Goal: Task Accomplishment & Management: Manage account settings

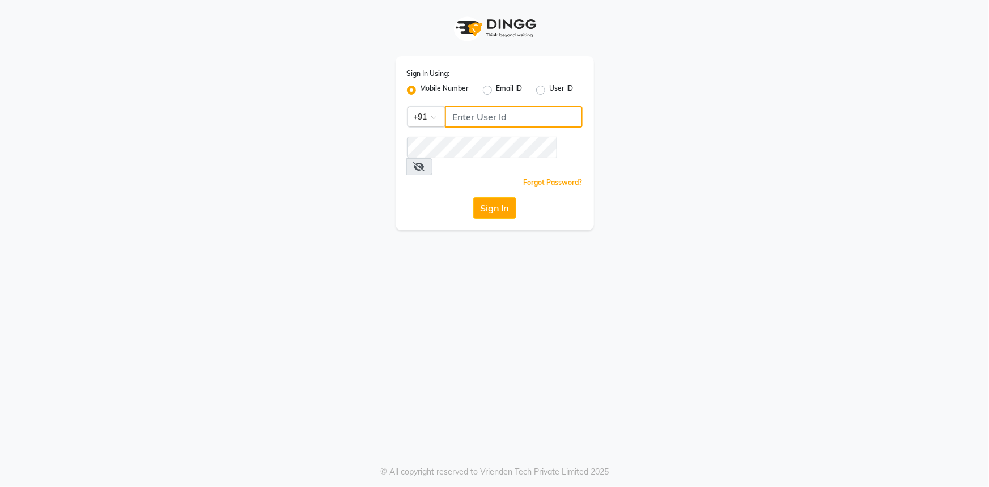
type input "7696244464"
click at [492, 204] on div "Sign In Using: Mobile Number Email ID User ID Country Code × [PHONE_NUMBER] Rem…" at bounding box center [495, 143] width 198 height 174
click at [492, 198] on button "Sign In" at bounding box center [494, 208] width 43 height 22
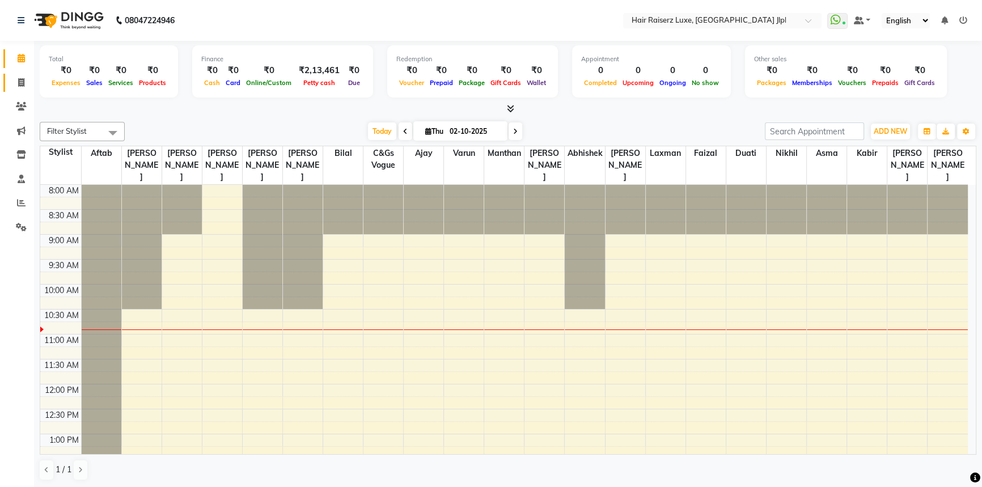
drag, startPoint x: 16, startPoint y: 81, endPoint x: 24, endPoint y: 82, distance: 8.0
click at [16, 81] on span at bounding box center [21, 83] width 20 height 13
select select "service"
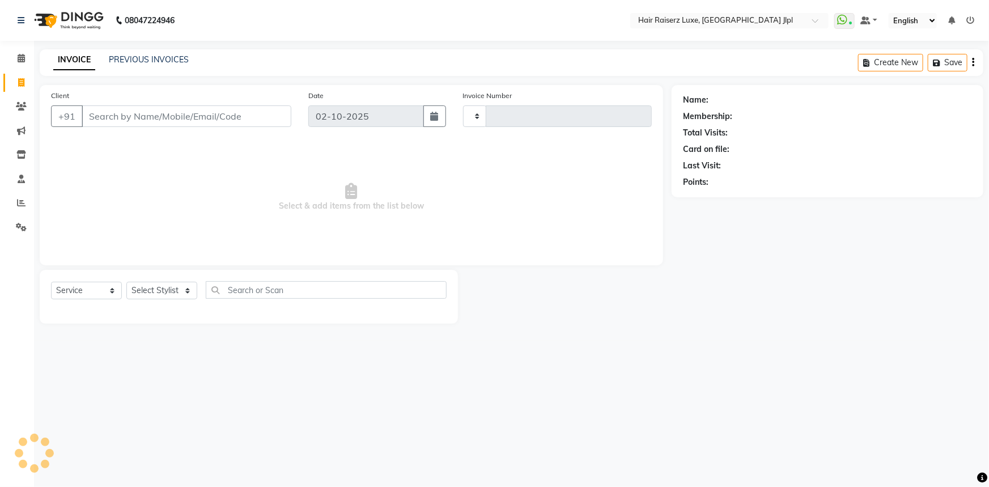
type input "3727"
select select "5409"
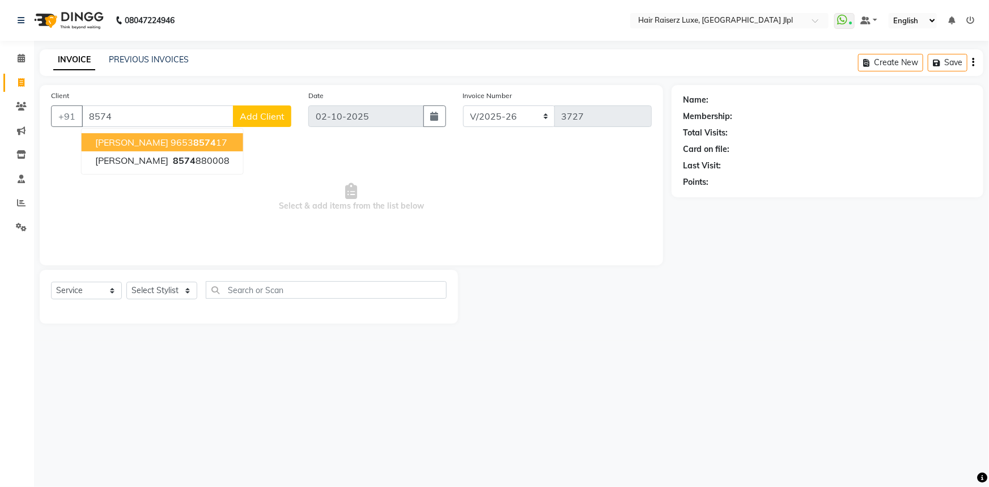
click at [193, 142] on span "8574" at bounding box center [204, 142] width 23 height 11
type input "9653857417"
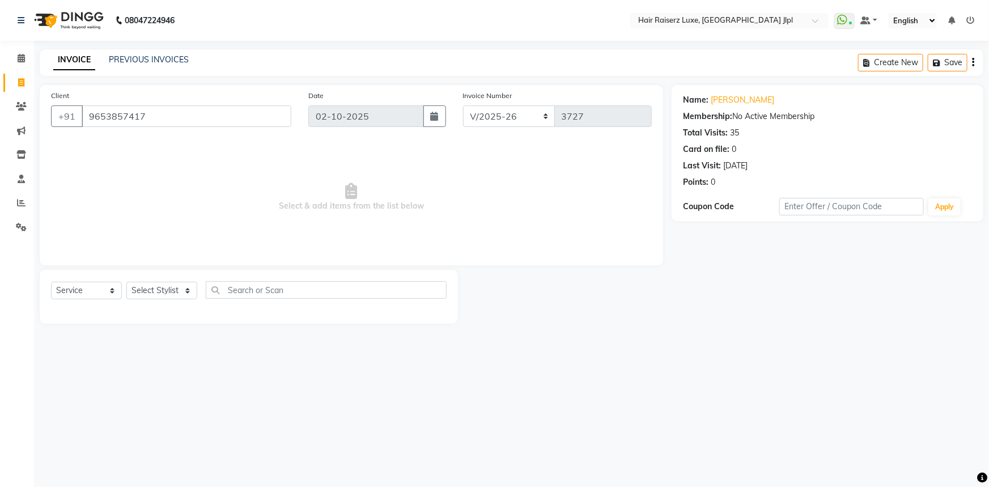
click at [736, 91] on div "Name: Manpreet Kaur Membership: No Active Membership Total Visits: 35 Card on f…" at bounding box center [827, 139] width 289 height 99
click at [737, 100] on link "[PERSON_NAME]" at bounding box center [743, 100] width 64 height 12
click at [180, 297] on select "Select Stylist [PERSON_NAME] [PERSON_NAME] Asma [PERSON_NAME] C&Gs Vogue [PERSO…" at bounding box center [161, 291] width 71 height 18
select select "92767"
click at [126, 282] on select "Select Stylist [PERSON_NAME] [PERSON_NAME] Asma [PERSON_NAME] C&Gs Vogue [PERSO…" at bounding box center [161, 291] width 71 height 18
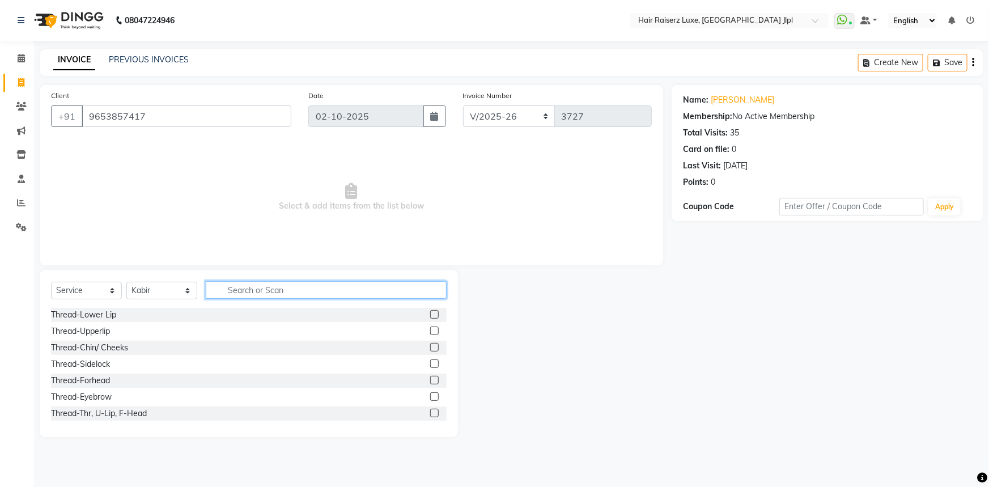
click at [233, 289] on input "text" at bounding box center [326, 290] width 241 height 18
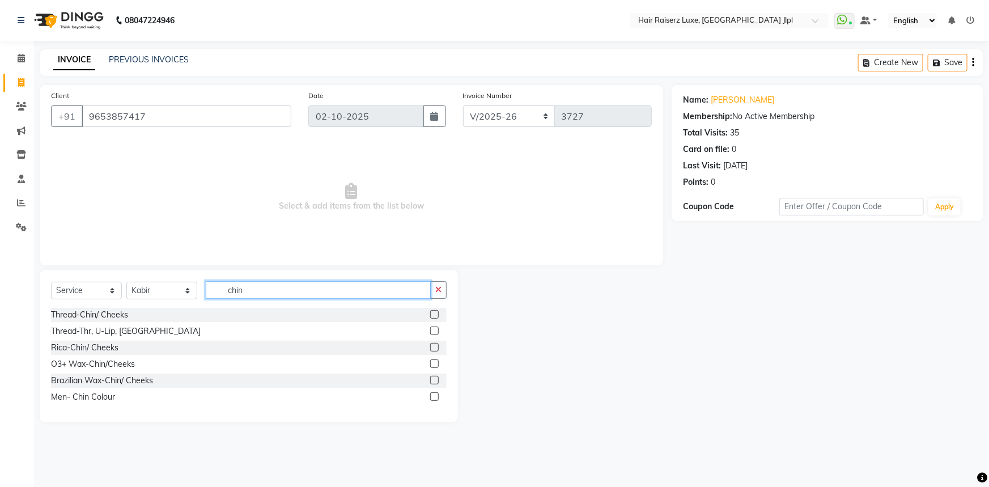
type input "chin"
click at [433, 331] on label at bounding box center [434, 331] width 9 height 9
click at [433, 331] on input "checkbox" at bounding box center [433, 331] width 7 height 7
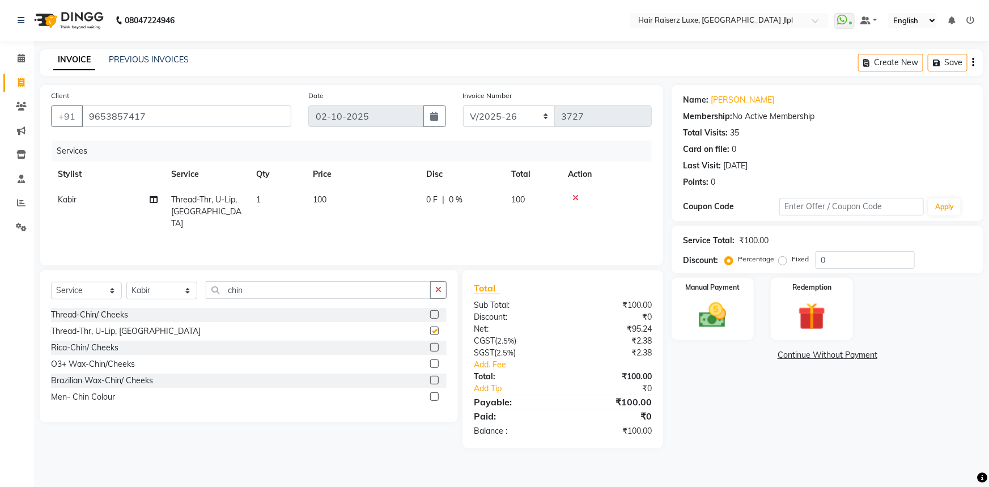
checkbox input "false"
click at [436, 292] on icon "button" at bounding box center [438, 290] width 6 height 8
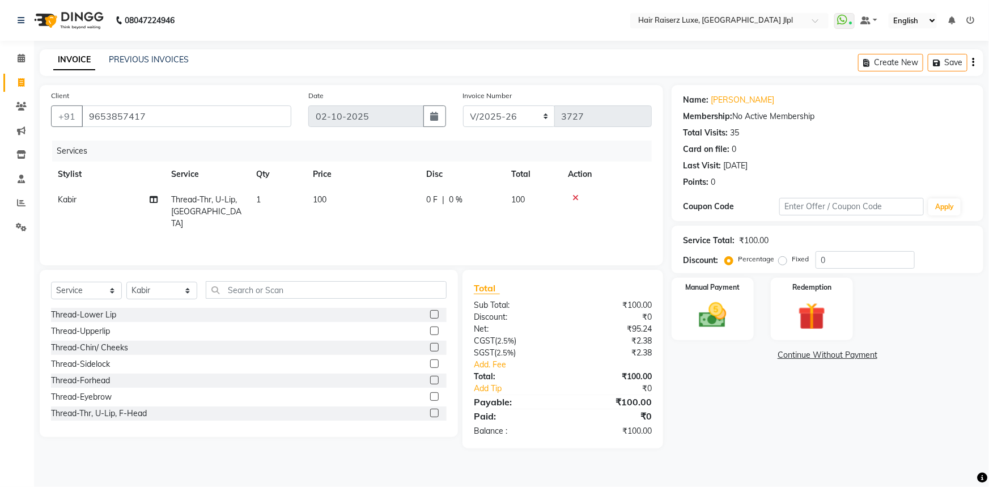
click at [430, 345] on label at bounding box center [434, 347] width 9 height 9
click at [430, 345] on input "checkbox" at bounding box center [433, 347] width 7 height 7
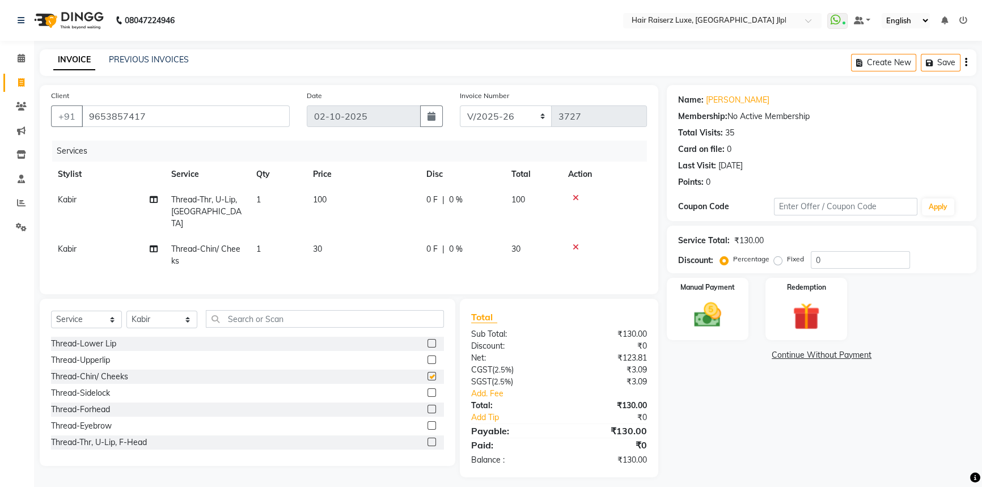
checkbox input "false"
drag, startPoint x: 409, startPoint y: 319, endPoint x: 573, endPoint y: 235, distance: 183.8
click at [573, 235] on div "Client +91 9653857417 Date 02-10-2025 Invoice Number FF/2025-26 PreP/2025-26 BA…" at bounding box center [349, 281] width 636 height 392
click at [575, 243] on icon at bounding box center [576, 247] width 6 height 8
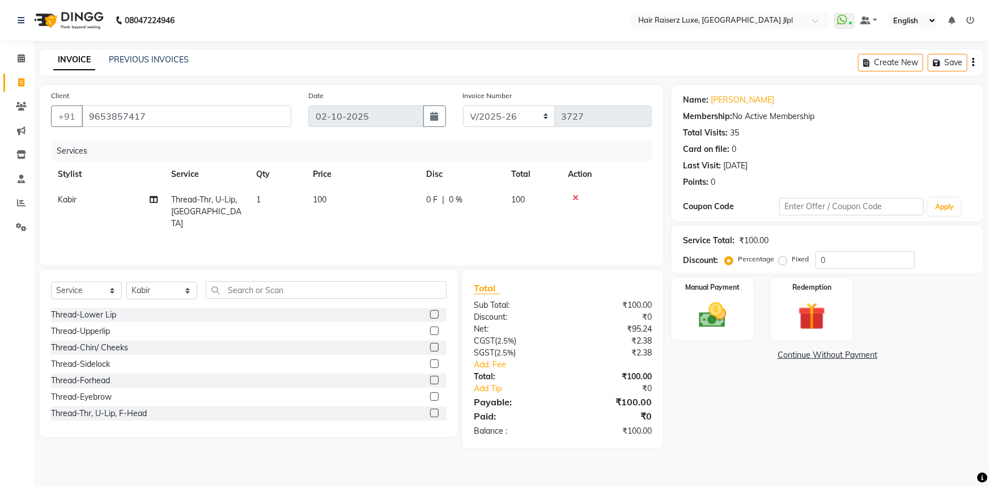
click at [577, 197] on icon at bounding box center [576, 198] width 6 height 8
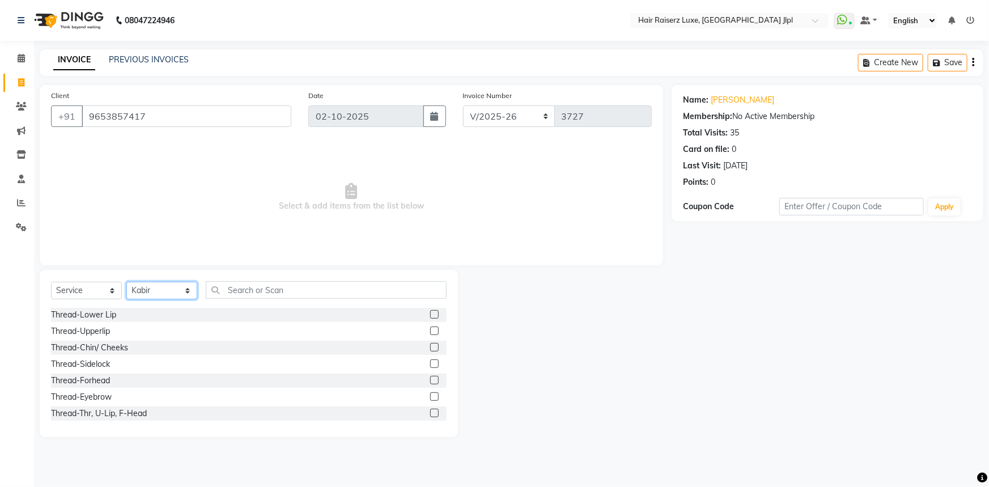
click at [170, 291] on select "Select Stylist [PERSON_NAME] [PERSON_NAME] Asma [PERSON_NAME] C&Gs Vogue [PERSO…" at bounding box center [161, 291] width 71 height 18
select select "88954"
click at [126, 282] on select "Select Stylist [PERSON_NAME] [PERSON_NAME] Asma [PERSON_NAME] C&Gs Vogue [PERSO…" at bounding box center [161, 291] width 71 height 18
click at [225, 283] on input "text" at bounding box center [326, 290] width 241 height 18
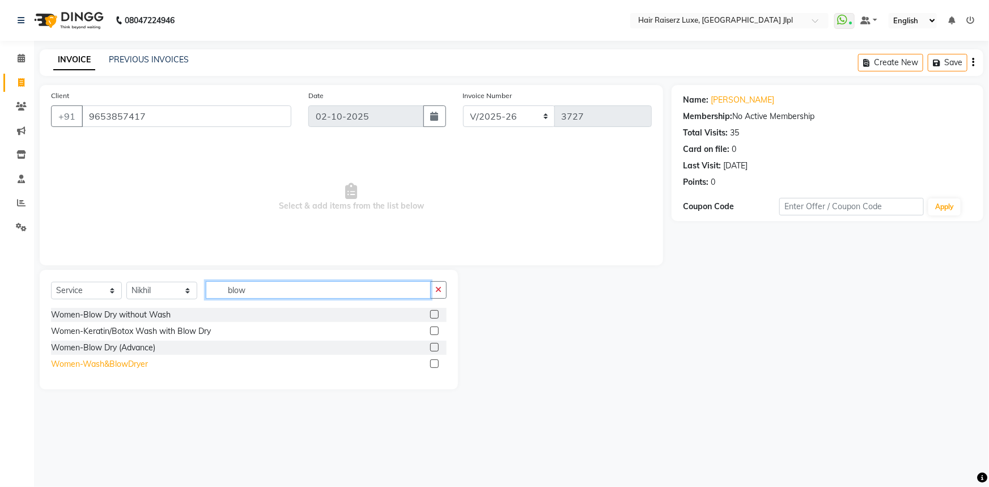
type input "blow"
click at [118, 360] on div "Women-Wash&BlowDryer" at bounding box center [99, 364] width 97 height 12
checkbox input "false"
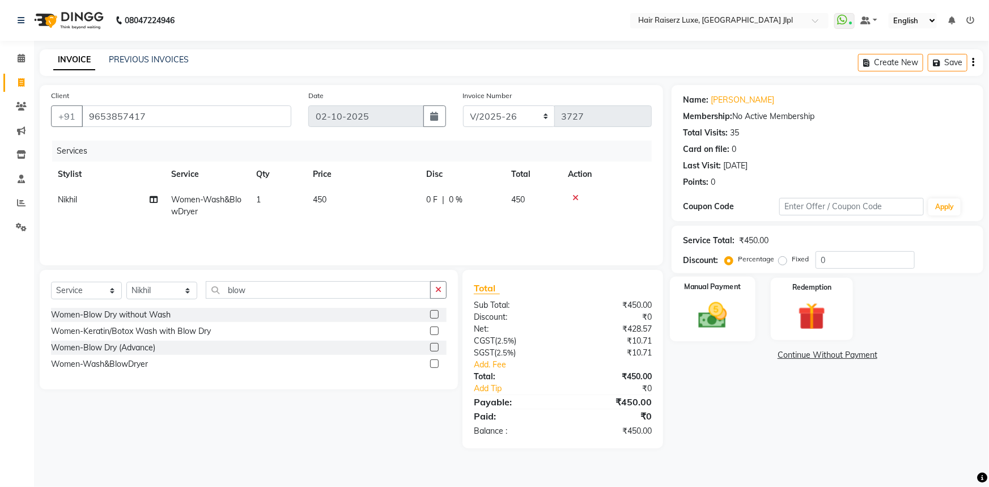
click at [719, 318] on img at bounding box center [713, 315] width 46 height 33
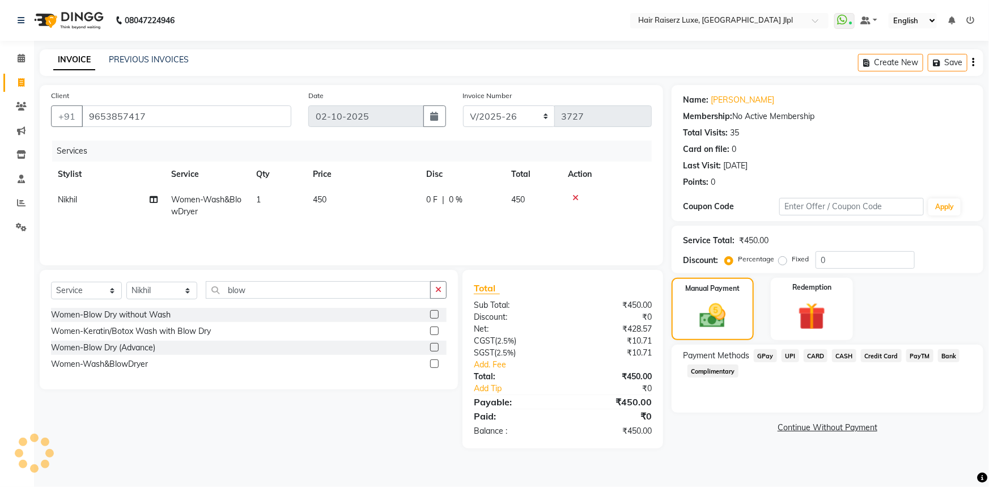
click at [908, 356] on span "PayTM" at bounding box center [920, 355] width 27 height 13
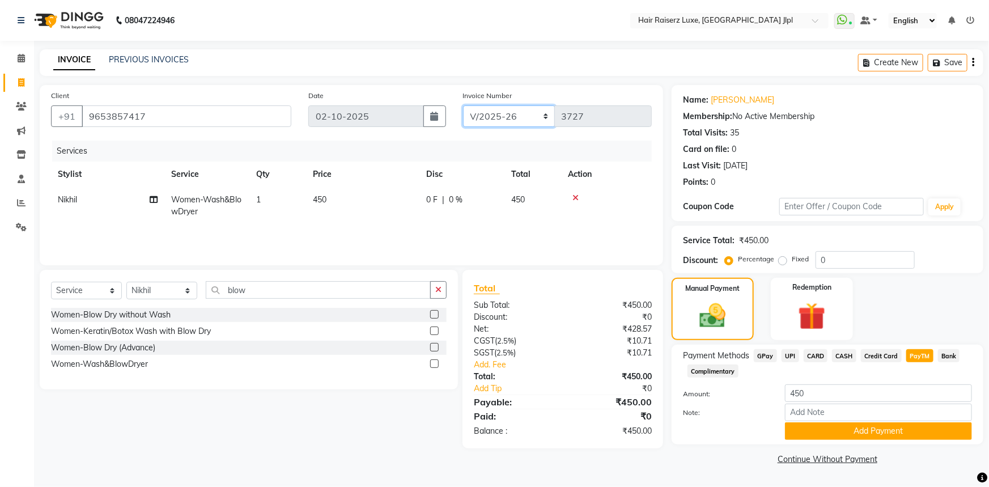
click at [527, 120] on select "FF/2025-26 PreP/2025-26 BANK/2025-26 Paytm/2025-26 CASH/2025-26 V/2025-26" at bounding box center [509, 116] width 92 height 22
select select "8498"
click at [463, 105] on select "FF/2025-26 PreP/2025-26 BANK/2025-26 Paytm/2025-26 CASH/2025-26 V/2025-26" at bounding box center [509, 116] width 92 height 22
type input "0675"
click at [854, 431] on button "Add Payment" at bounding box center [878, 431] width 187 height 18
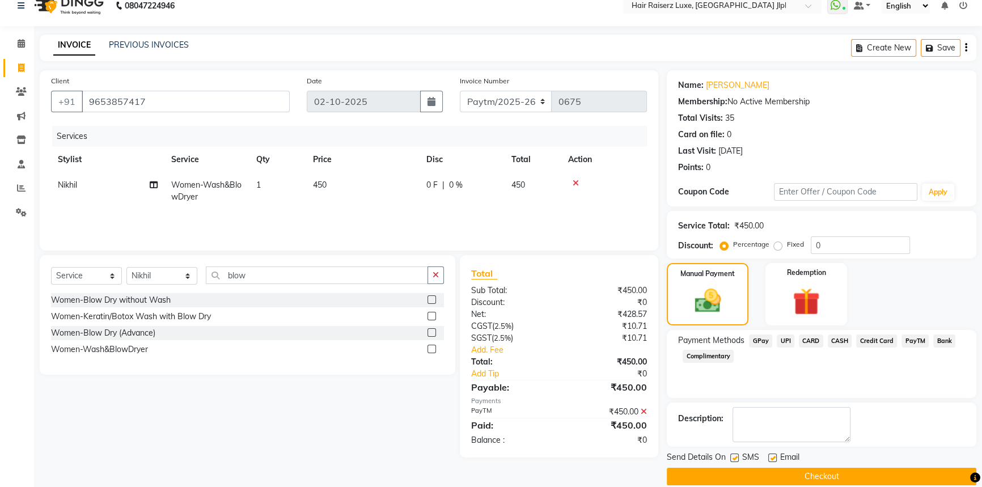
scroll to position [29, 0]
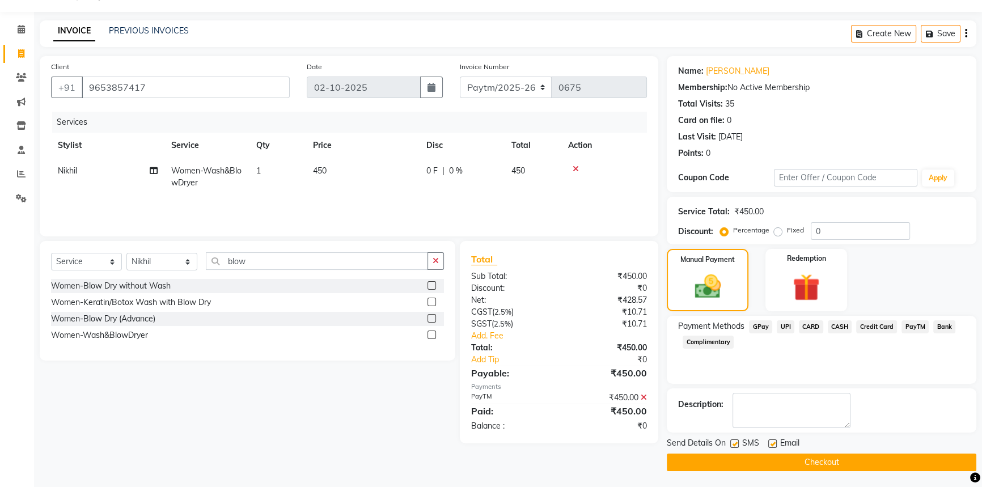
click at [842, 456] on button "Checkout" at bounding box center [822, 463] width 310 height 18
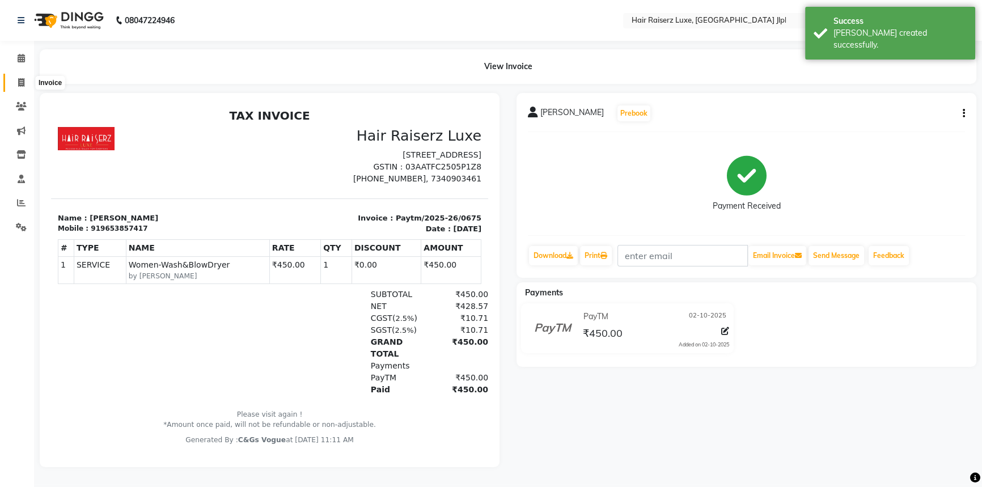
drag, startPoint x: 19, startPoint y: 82, endPoint x: 33, endPoint y: 88, distance: 15.5
click at [19, 82] on icon at bounding box center [21, 82] width 6 height 9
select select "service"
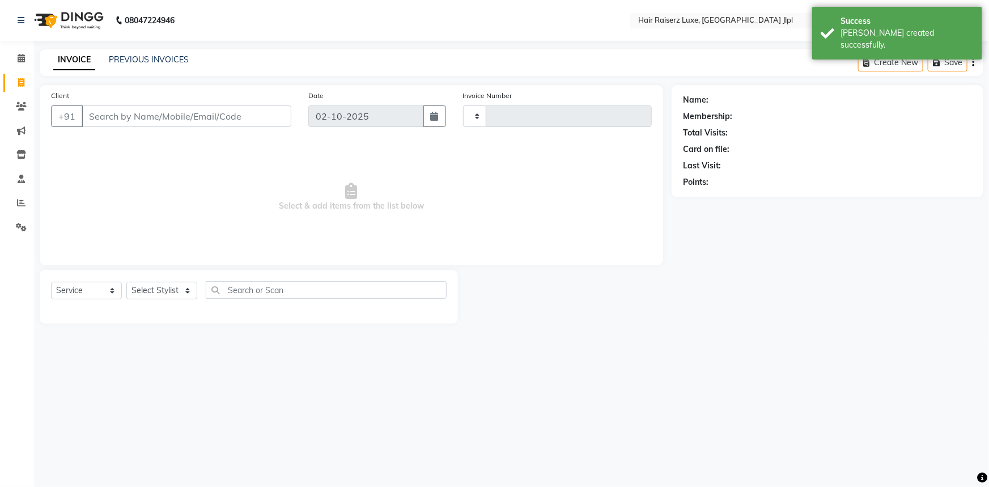
type input "3727"
select select "5409"
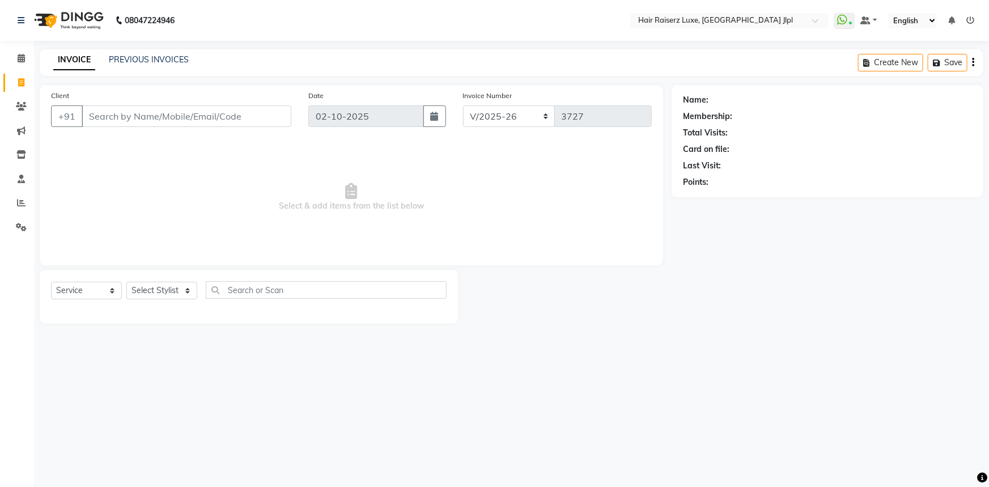
click at [133, 116] on input "Client" at bounding box center [187, 116] width 210 height 22
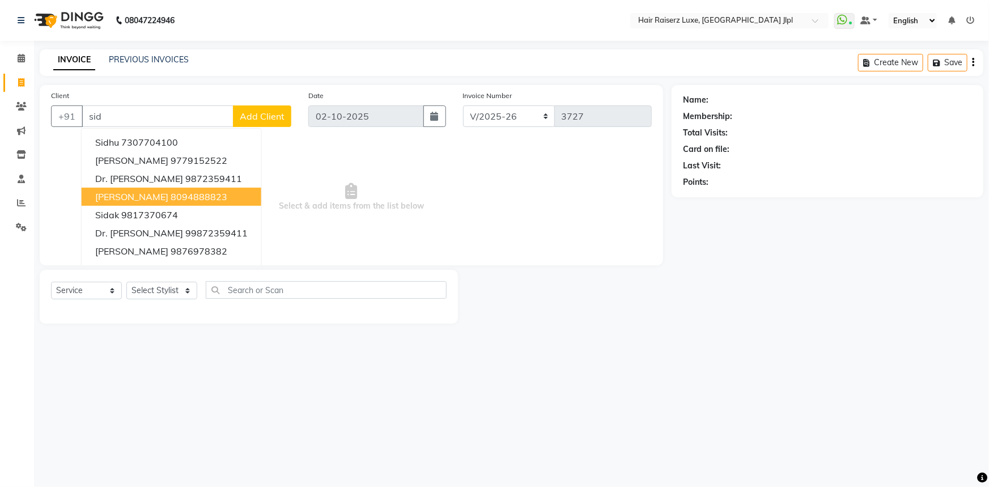
click at [171, 198] on ngb-highlight "8094888823" at bounding box center [199, 196] width 57 height 11
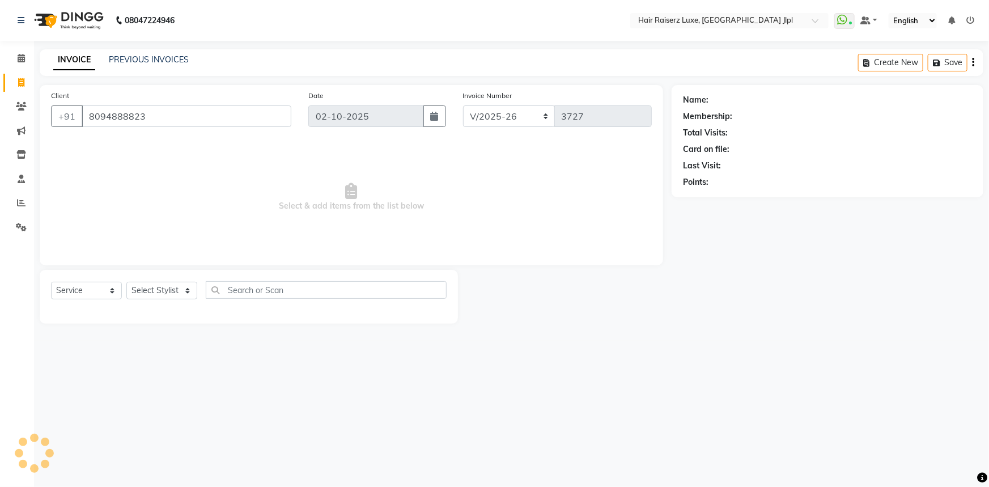
type input "8094888823"
click at [723, 100] on link "[PERSON_NAME]" at bounding box center [743, 100] width 64 height 12
click at [731, 96] on link "[PERSON_NAME]" at bounding box center [743, 100] width 64 height 12
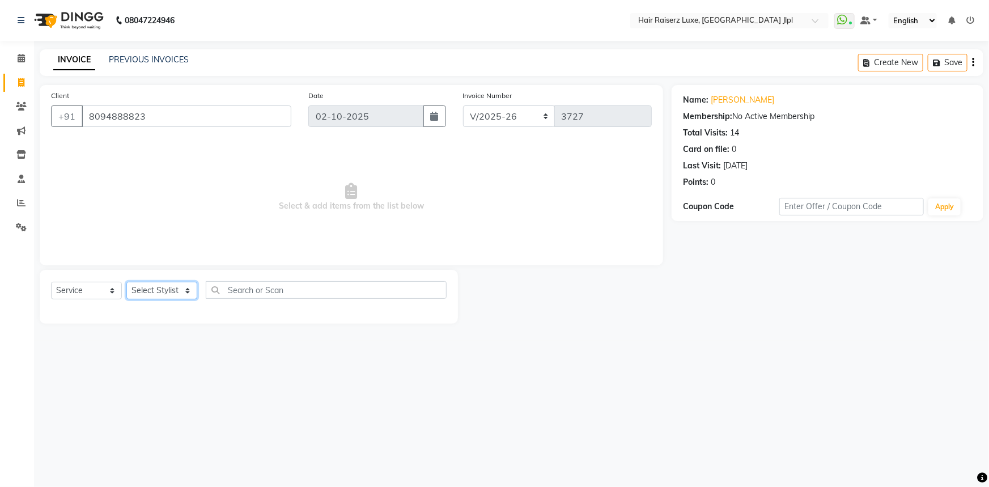
click at [162, 292] on select "Select Stylist Abhishek Aftab Ajay Anand Asma Bhoomika Bilal C&Gs Vogue Chhavi …" at bounding box center [161, 291] width 71 height 18
select select "47928"
click at [126, 282] on select "Select Stylist Abhishek Aftab Ajay Anand Asma Bhoomika Bilal C&Gs Vogue Chhavi …" at bounding box center [161, 291] width 71 height 18
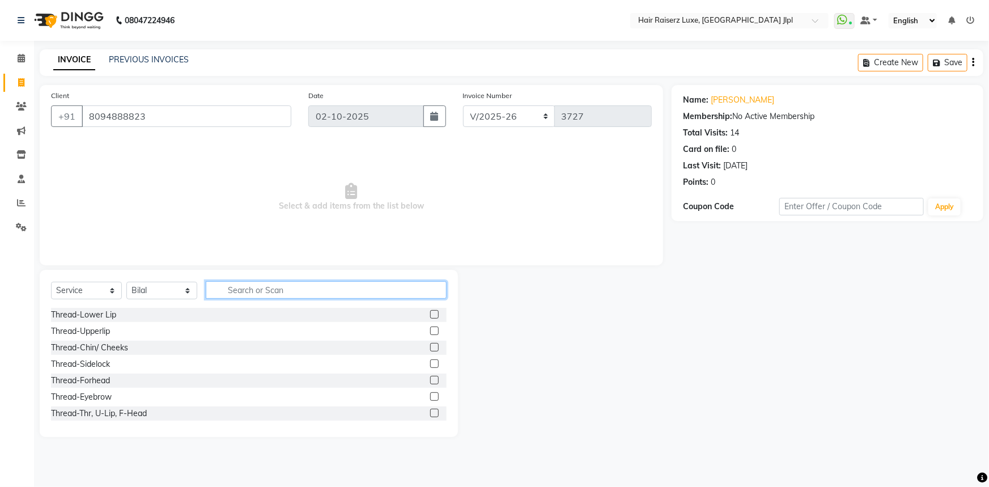
click at [236, 295] on input "text" at bounding box center [326, 290] width 241 height 18
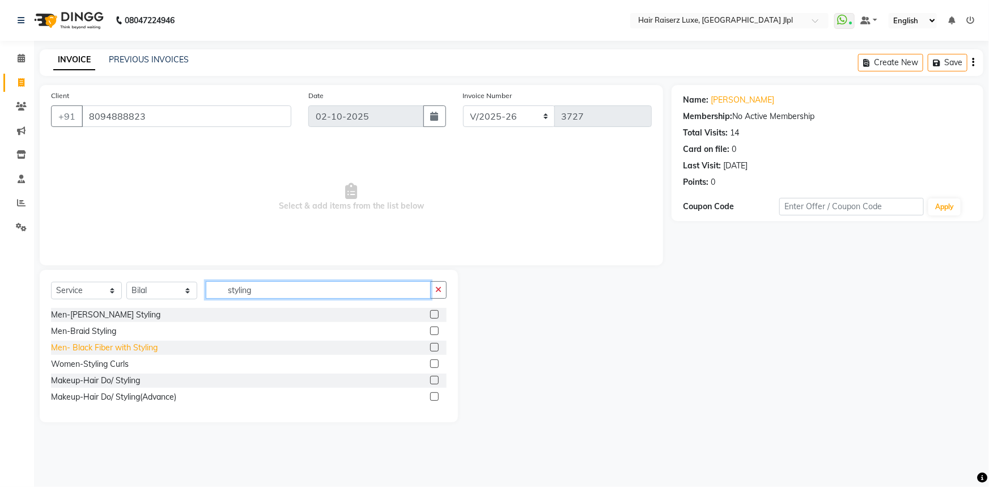
type input "styling"
click at [96, 348] on div "Men- Black Fiber with Styling" at bounding box center [104, 348] width 107 height 12
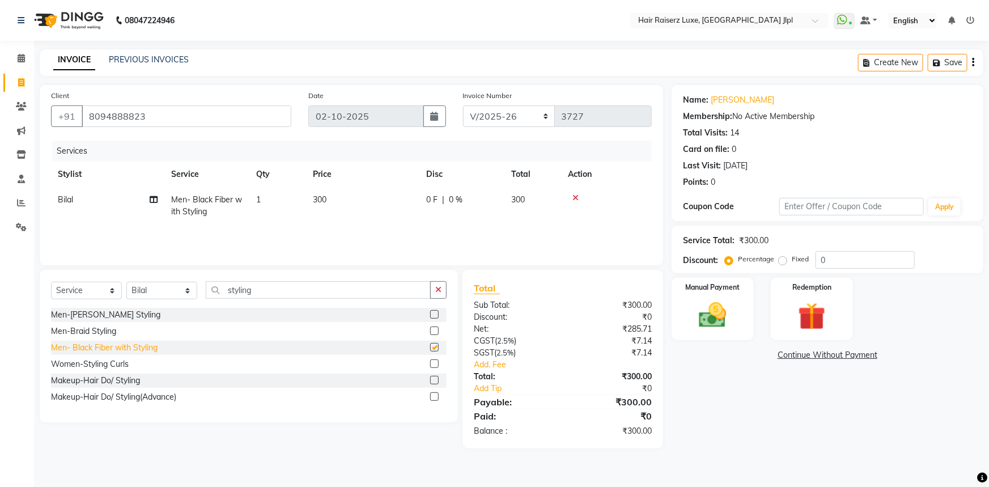
checkbox input "false"
click at [437, 196] on span "0 F" at bounding box center [431, 200] width 11 height 12
select select "47928"
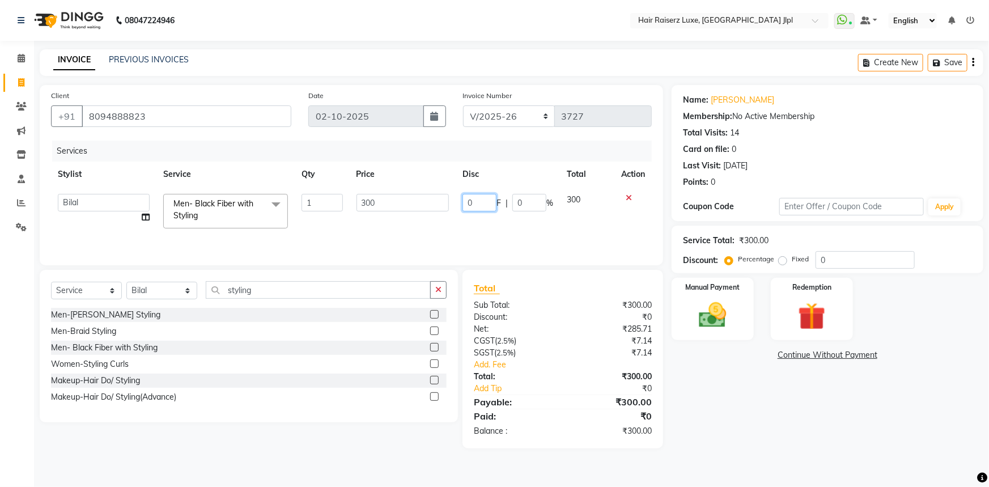
click at [476, 204] on input "0" at bounding box center [480, 203] width 34 height 18
type input "50"
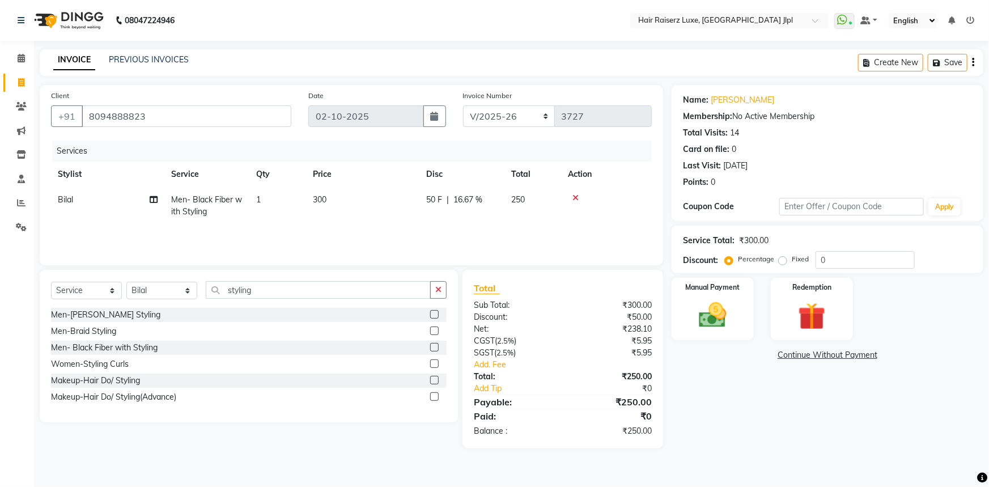
click at [550, 236] on div "Services Stylist Service Qty Price Disc Total Action Bilal Men- Black Fiber wit…" at bounding box center [351, 197] width 601 height 113
click at [725, 307] on img at bounding box center [713, 315] width 46 height 33
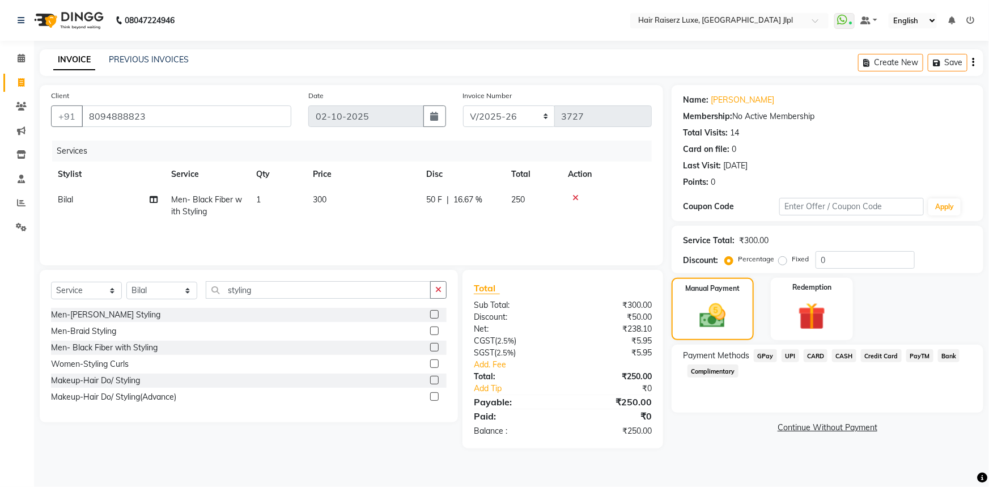
click at [926, 354] on span "PayTM" at bounding box center [920, 355] width 27 height 13
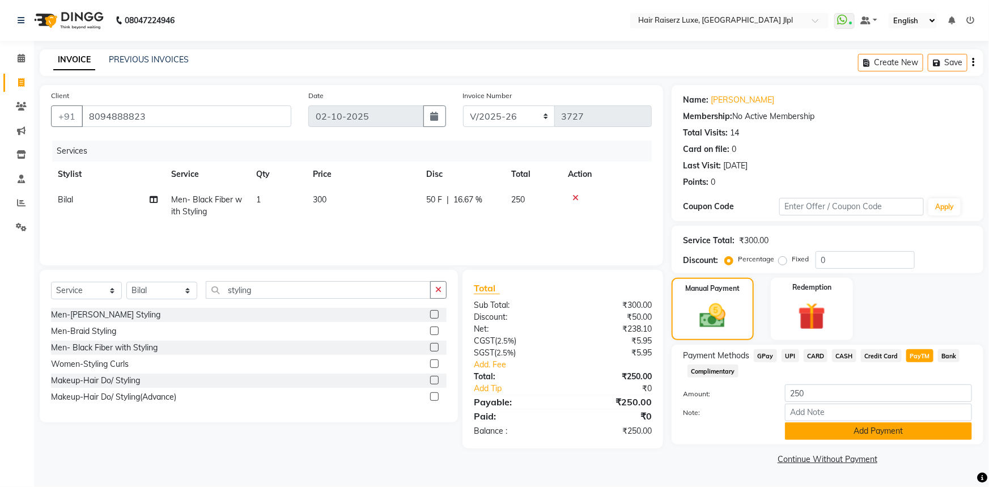
click at [819, 429] on button "Add Payment" at bounding box center [878, 431] width 187 height 18
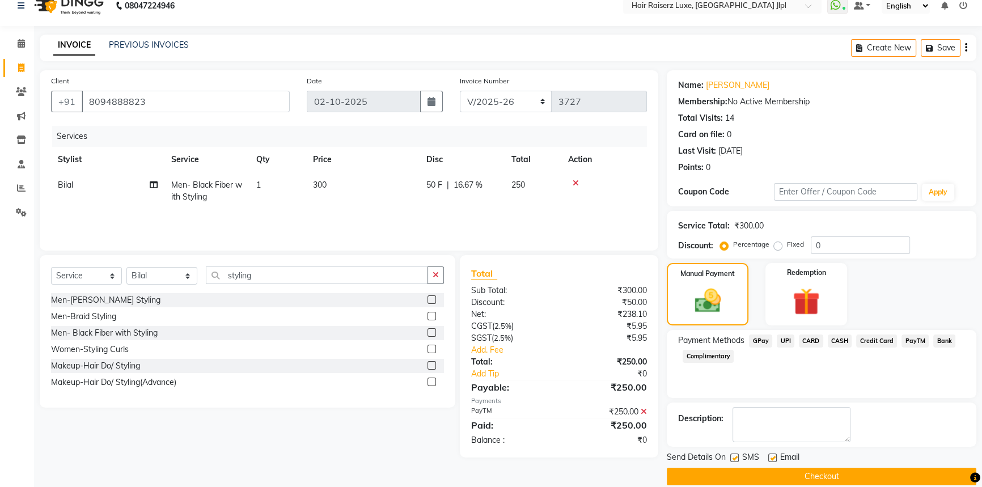
scroll to position [29, 0]
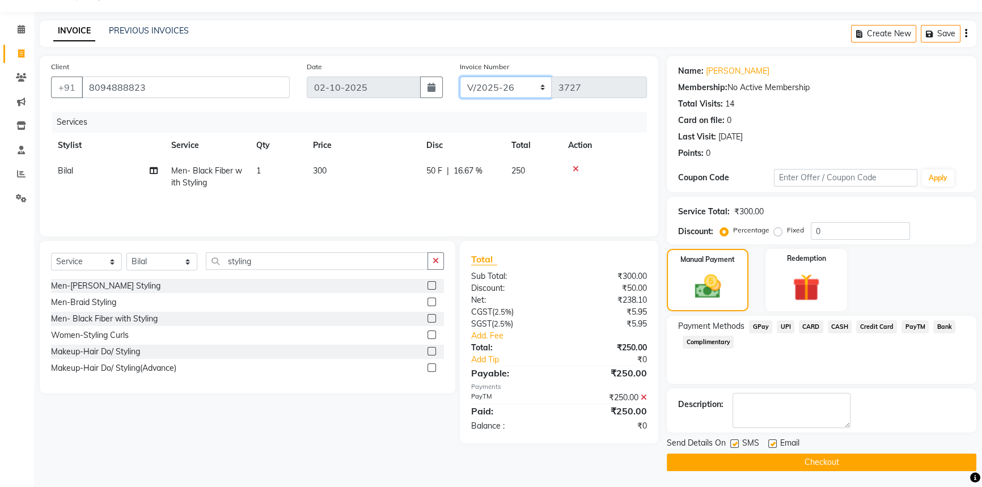
click at [513, 82] on select "FF/2025-26 PreP/2025-26 BANK/2025-26 Paytm/2025-26 CASH/2025-26 V/2025-26" at bounding box center [506, 88] width 92 height 22
select select "8498"
click at [460, 77] on select "FF/2025-26 PreP/2025-26 BANK/2025-26 Paytm/2025-26 CASH/2025-26 V/2025-26" at bounding box center [506, 88] width 92 height 22
type input "0676"
click at [757, 462] on button "Checkout" at bounding box center [822, 463] width 310 height 18
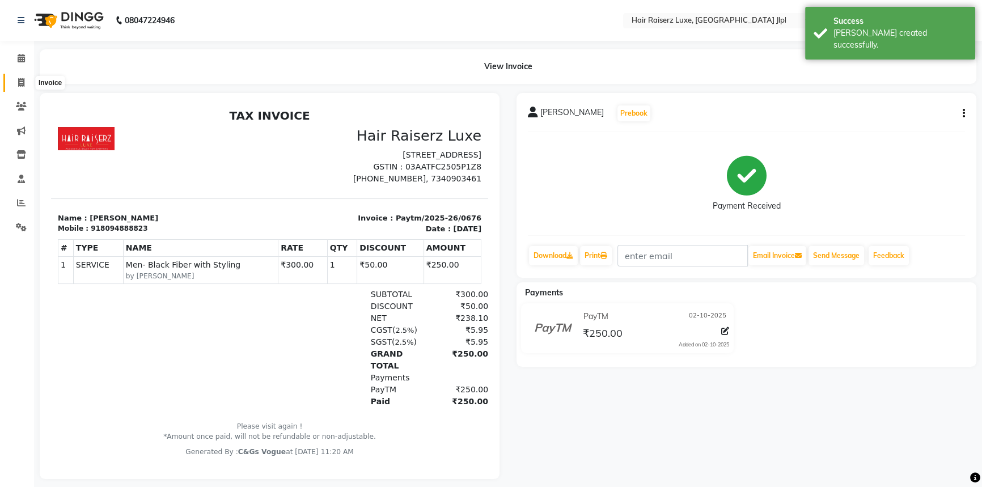
click at [23, 83] on icon at bounding box center [21, 82] width 6 height 9
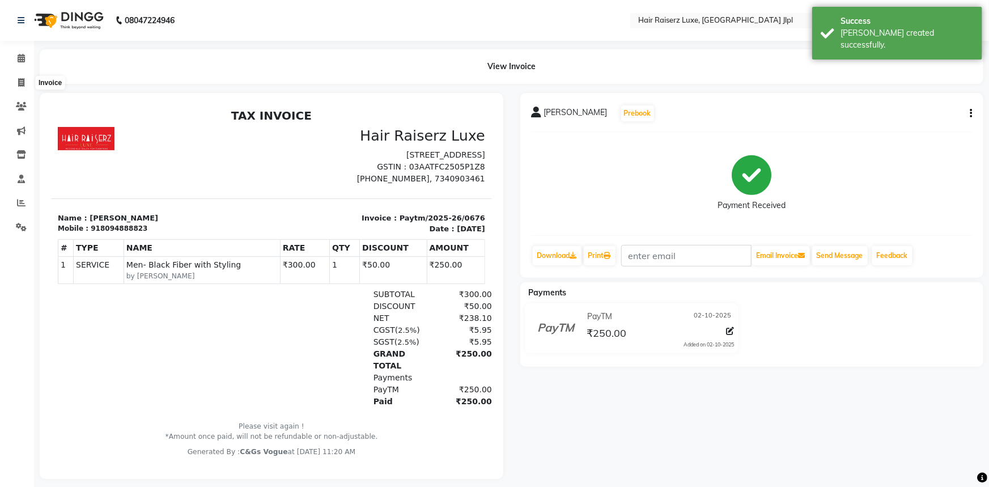
select select "service"
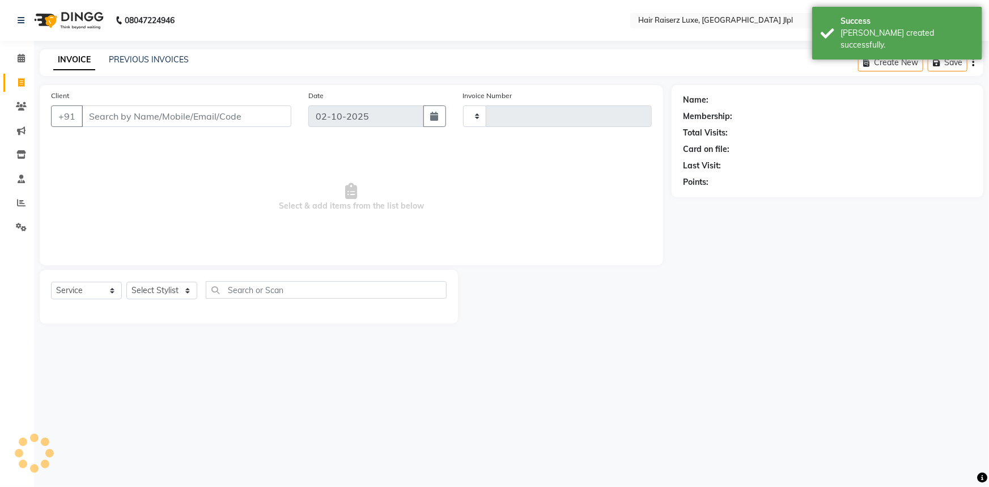
type input "3727"
select select "5409"
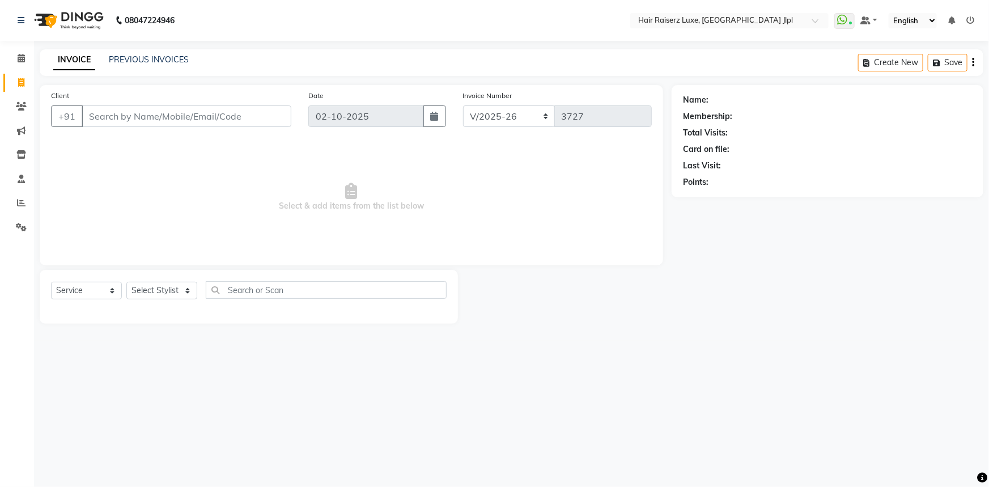
drag, startPoint x: 138, startPoint y: 112, endPoint x: 141, endPoint y: 106, distance: 6.3
click at [138, 112] on input "Client" at bounding box center [187, 116] width 210 height 22
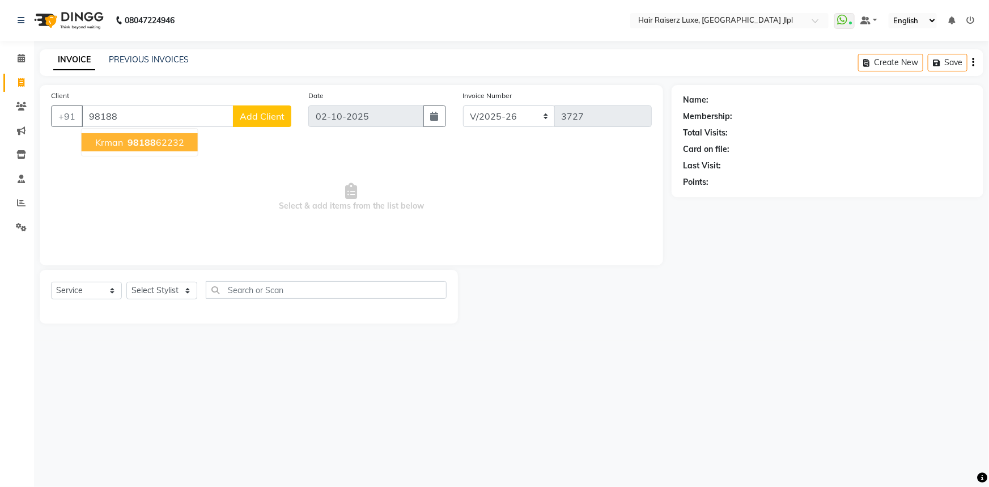
click at [161, 150] on button "krman 98188 62232" at bounding box center [140, 142] width 116 height 18
type input "9818862232"
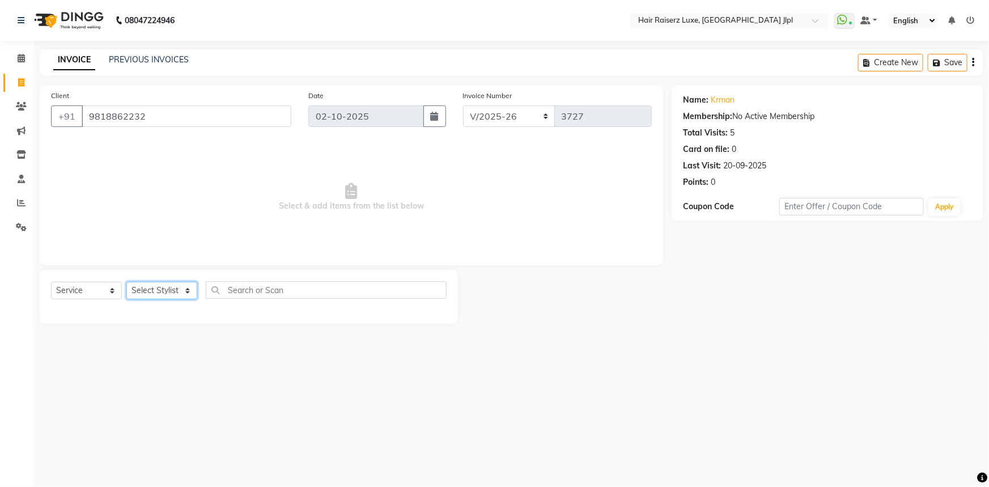
click at [181, 282] on select "Select Stylist Abhishek Aftab Ajay Anand Asma Bhoomika Bilal C&Gs Vogue Chhavi …" at bounding box center [161, 291] width 71 height 18
select select "64563"
click at [126, 282] on select "Select Stylist Abhishek Aftab Ajay Anand Asma Bhoomika Bilal C&Gs Vogue Chhavi …" at bounding box center [161, 291] width 71 height 18
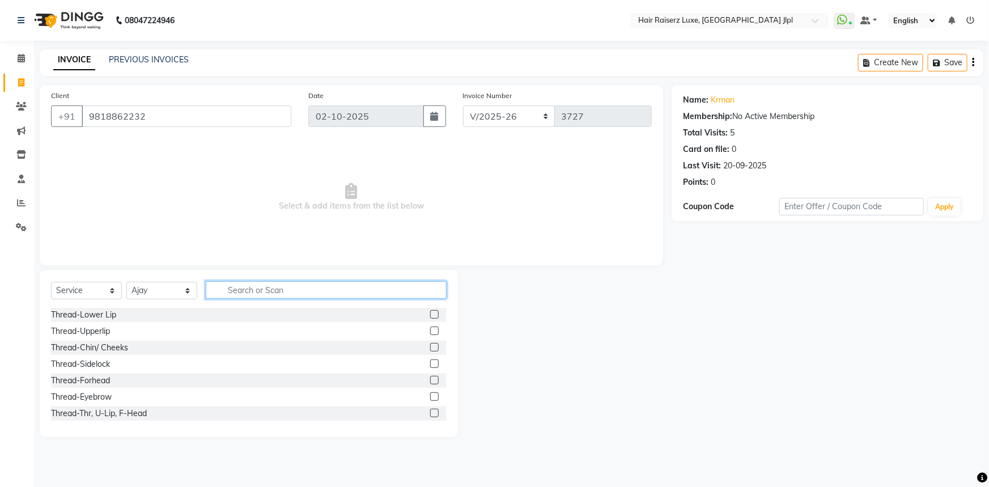
drag, startPoint x: 214, startPoint y: 294, endPoint x: 211, endPoint y: 285, distance: 10.0
click at [213, 294] on input "text" at bounding box center [326, 290] width 241 height 18
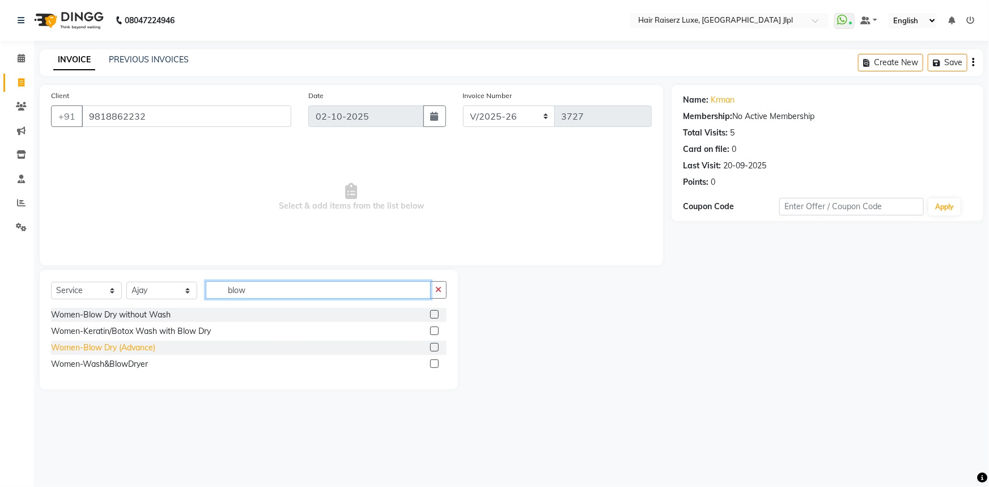
type input "blow"
click at [121, 351] on div "Women-Blow Dry (Advance)" at bounding box center [103, 348] width 104 height 12
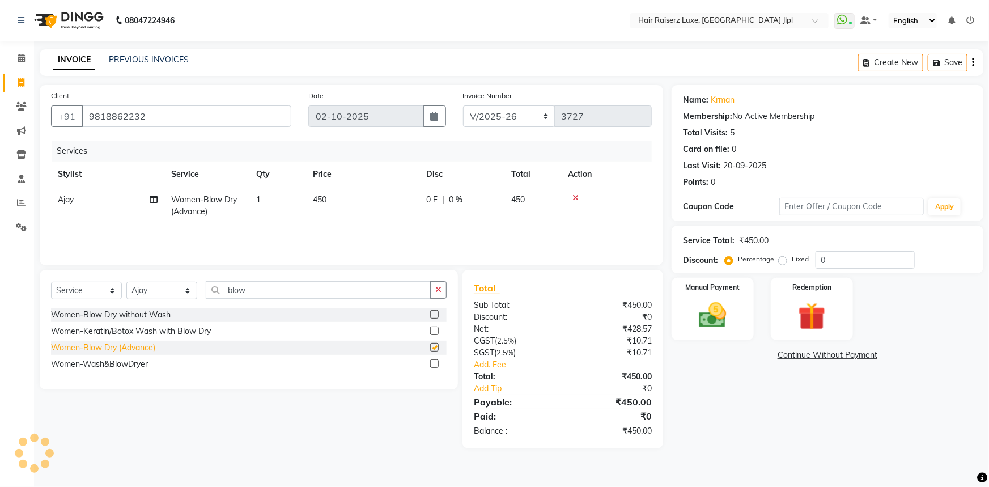
checkbox input "false"
drag, startPoint x: 433, startPoint y: 295, endPoint x: 261, endPoint y: 297, distance: 171.8
click at [431, 297] on button "button" at bounding box center [438, 290] width 16 height 18
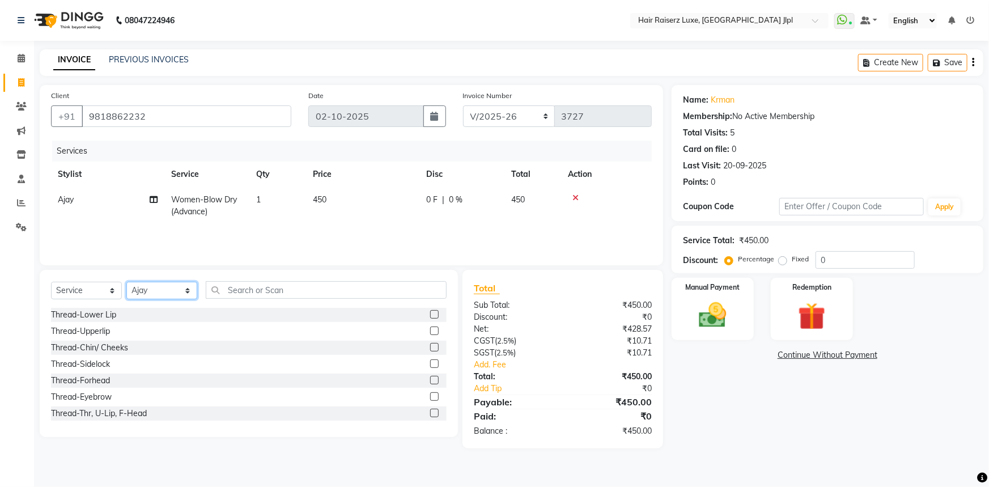
click at [172, 294] on select "Select Stylist [PERSON_NAME] [PERSON_NAME] Asma [PERSON_NAME] C&Gs Vogue [PERSO…" at bounding box center [161, 291] width 71 height 18
select select "68900"
click at [126, 282] on select "Select Stylist [PERSON_NAME] [PERSON_NAME] Asma [PERSON_NAME] C&Gs Vogue [PERSO…" at bounding box center [161, 291] width 71 height 18
click at [117, 408] on div "Thread-Thr, U-Lip, F-Head" at bounding box center [99, 414] width 96 height 12
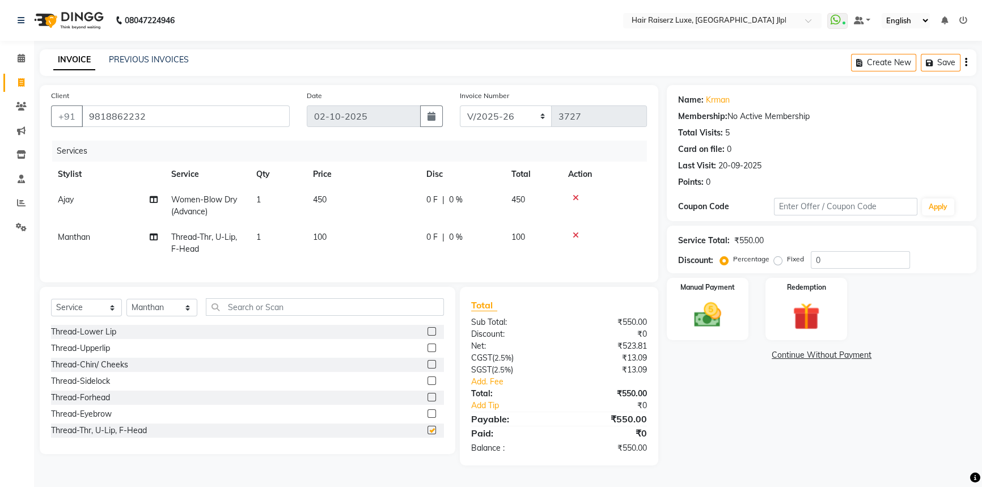
checkbox input "false"
click at [333, 236] on td "100" at bounding box center [362, 243] width 113 height 37
select select "68900"
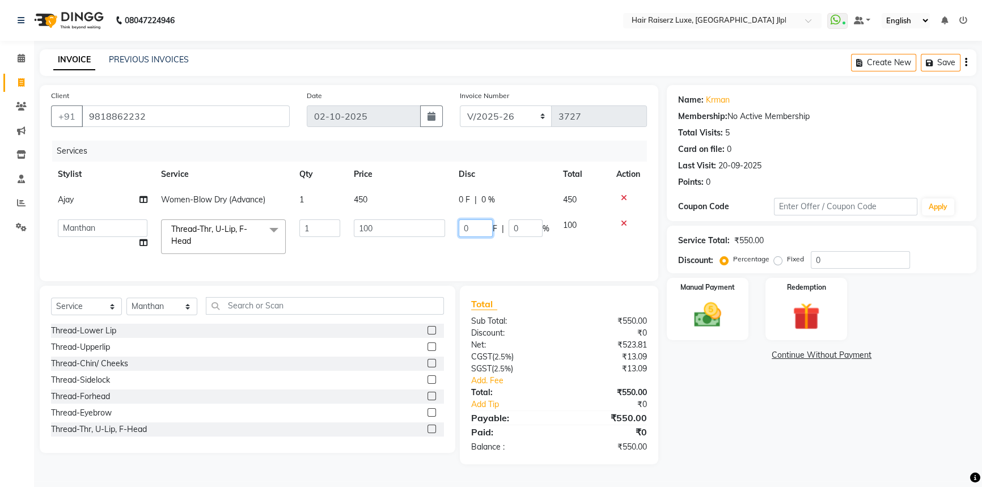
click at [486, 230] on input "0" at bounding box center [476, 228] width 34 height 18
type input "10"
click at [490, 268] on div "Services Stylist Service Qty Price Disc Total Action Ajay Women-Blow Dry (Advan…" at bounding box center [349, 205] width 596 height 129
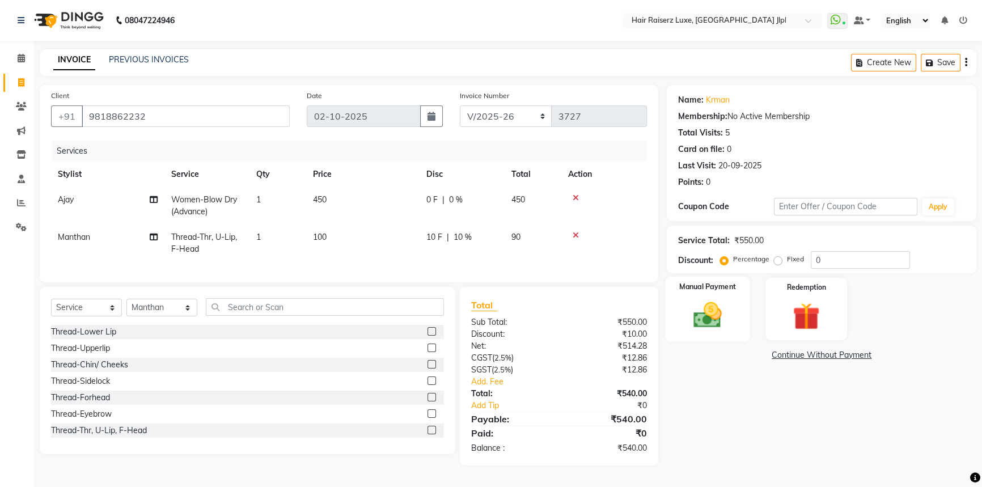
click at [713, 323] on img at bounding box center [708, 315] width 46 height 32
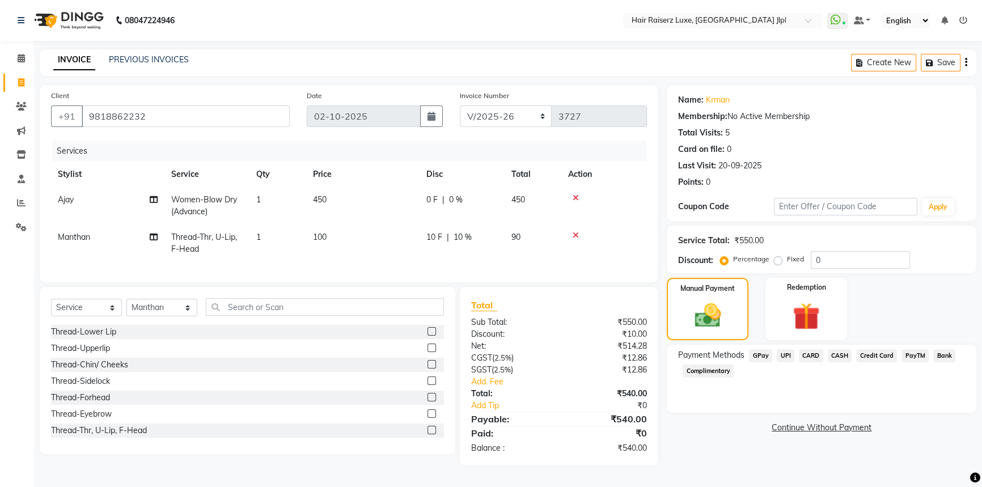
click at [833, 355] on span "CASH" at bounding box center [840, 355] width 24 height 13
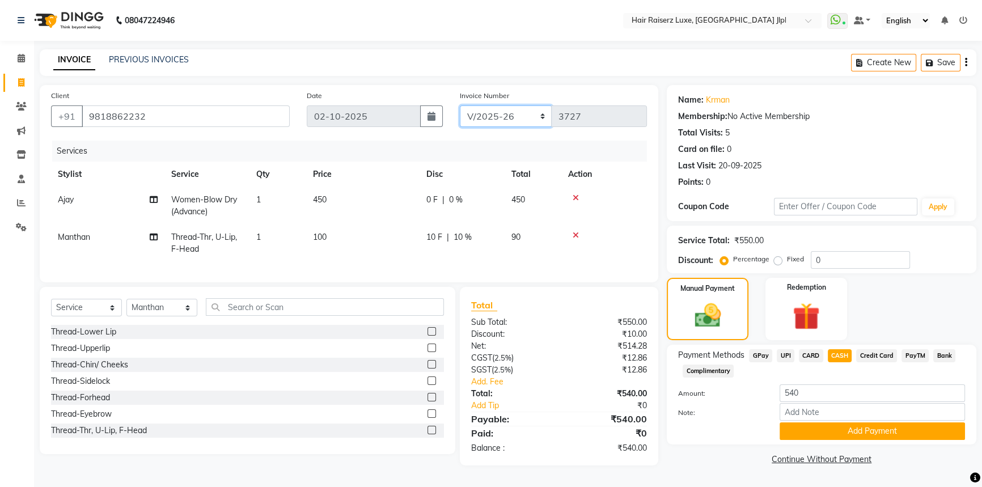
click at [517, 109] on select "FF/2025-26 PreP/2025-26 BANK/2025-26 Paytm/2025-26 CASH/2025-26 V/2025-26" at bounding box center [506, 116] width 92 height 22
select select "8497"
click at [460, 105] on select "FF/2025-26 PreP/2025-26 BANK/2025-26 Paytm/2025-26 CASH/2025-26 V/2025-26" at bounding box center [506, 116] width 92 height 22
type input "0857"
click at [814, 431] on button "Add Payment" at bounding box center [872, 431] width 185 height 18
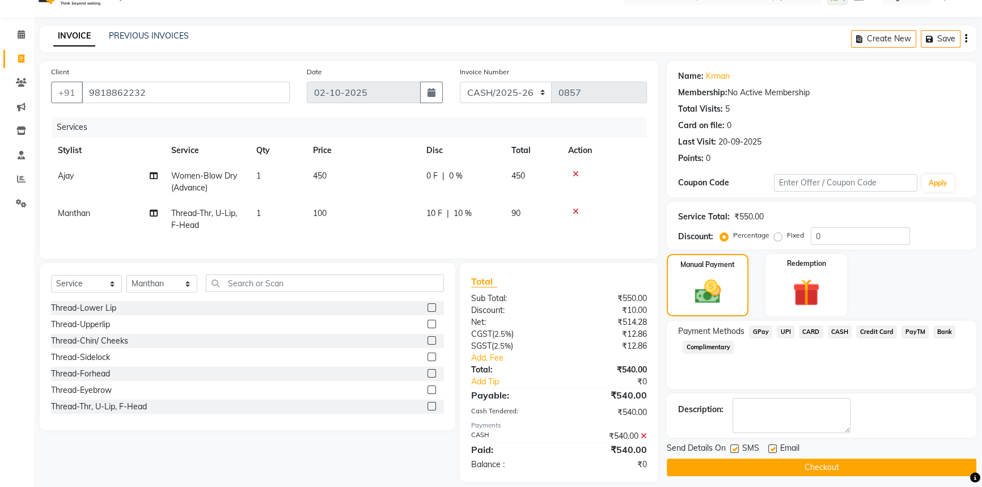
scroll to position [44, 0]
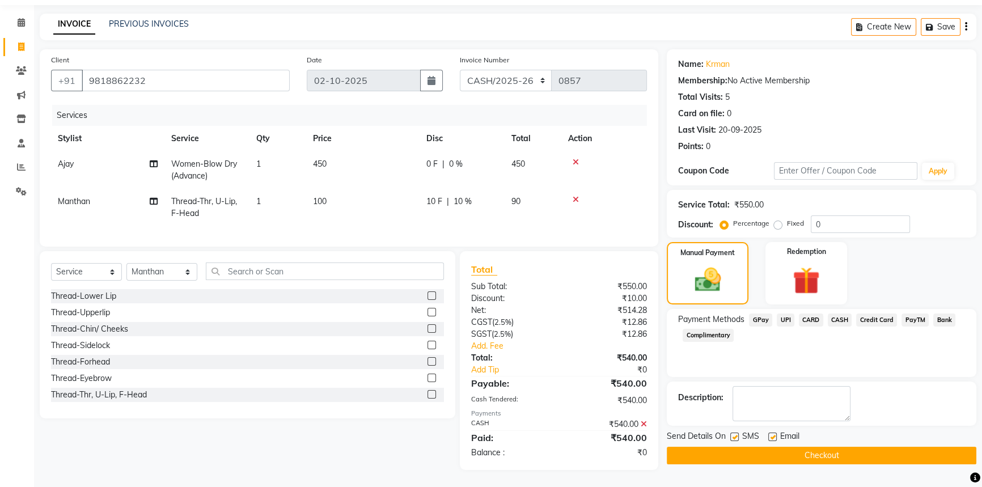
click at [789, 447] on button "Checkout" at bounding box center [822, 456] width 310 height 18
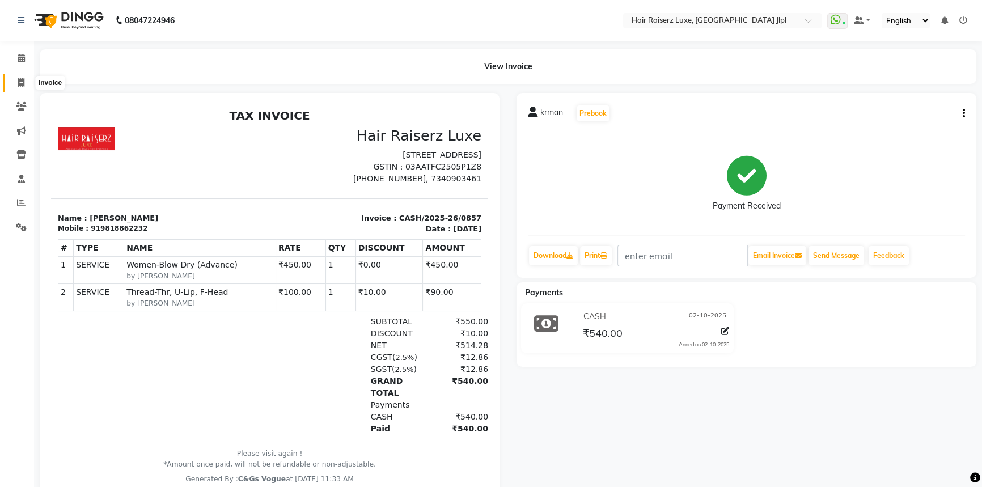
click at [19, 81] on icon at bounding box center [21, 82] width 6 height 9
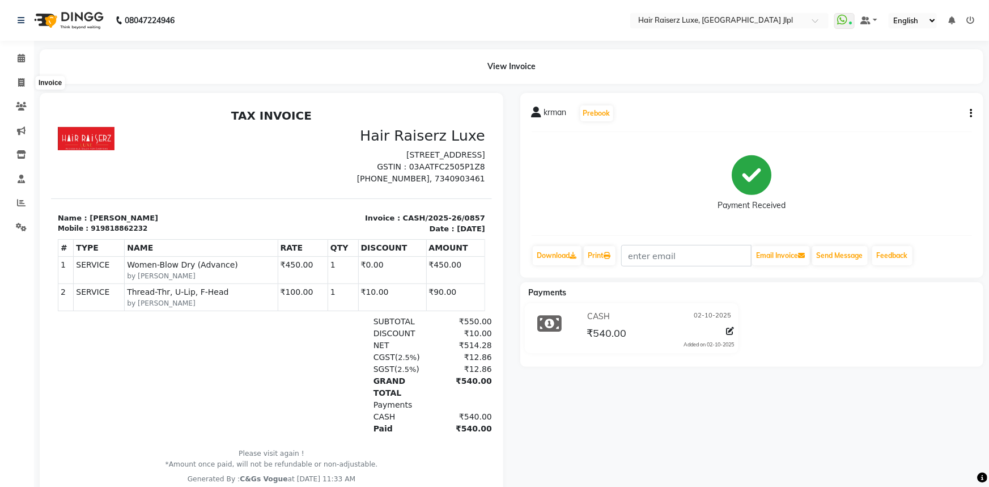
select select "5409"
select select "service"
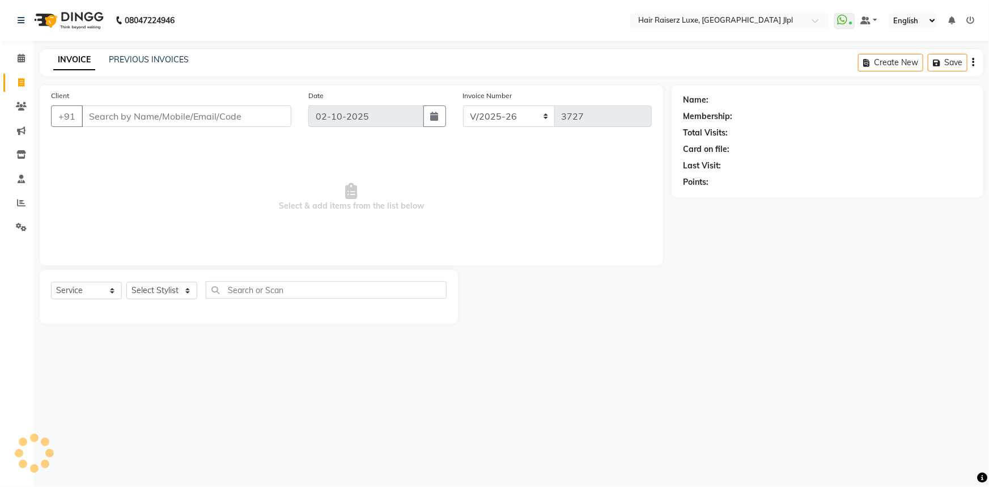
click at [121, 109] on input "Client" at bounding box center [187, 116] width 210 height 22
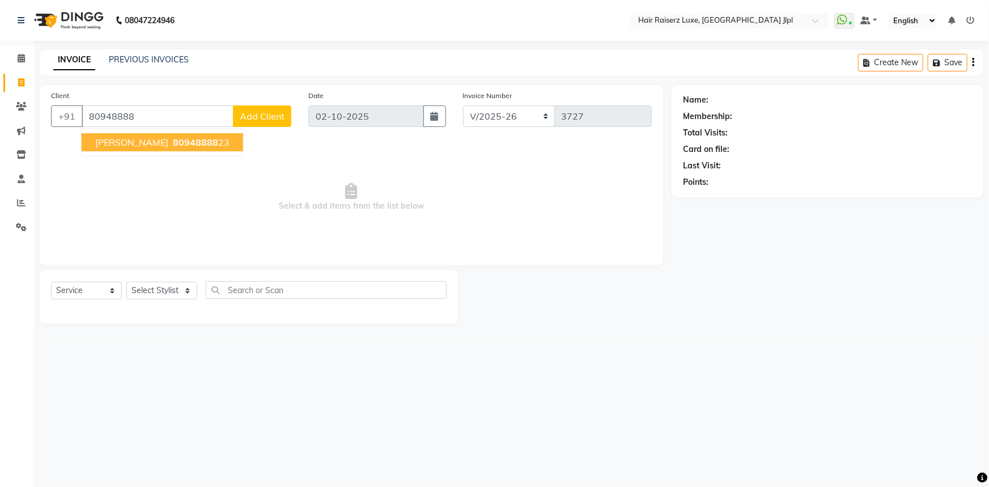
click at [122, 136] on button "Sidharth 80948888 23" at bounding box center [163, 142] width 162 height 18
type input "8094888823"
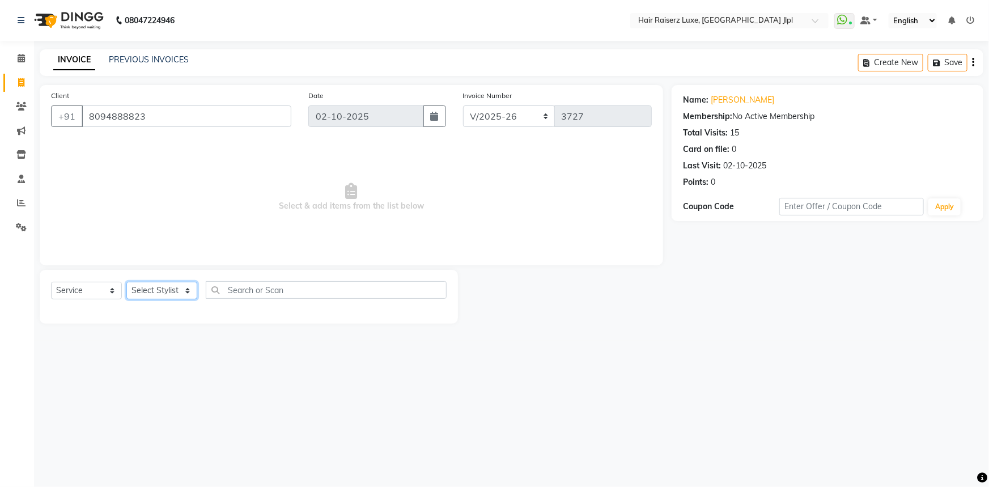
click at [178, 290] on select "Select Stylist [PERSON_NAME] [PERSON_NAME] Asma [PERSON_NAME] C&Gs Vogue [PERSO…" at bounding box center [161, 291] width 71 height 18
select select "47928"
click at [126, 282] on select "Select Stylist [PERSON_NAME] [PERSON_NAME] Asma [PERSON_NAME] C&Gs Vogue [PERSO…" at bounding box center [161, 291] width 71 height 18
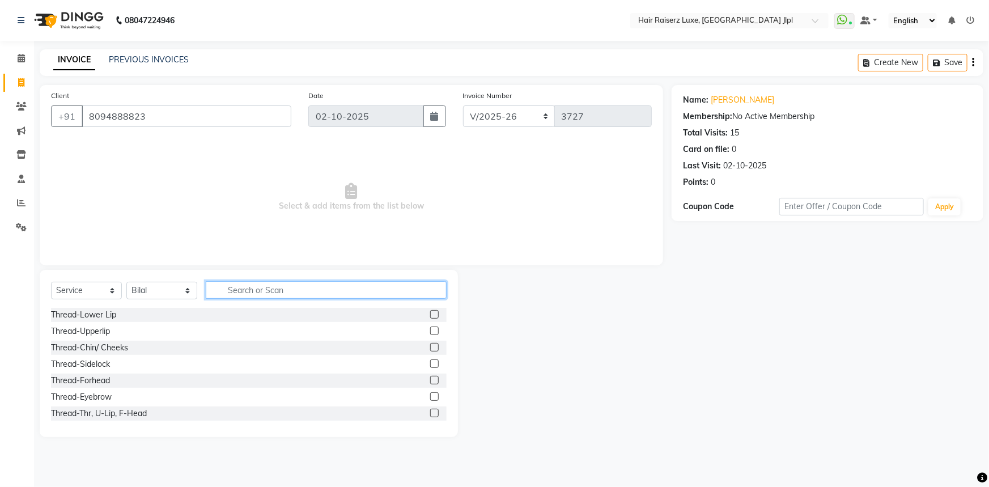
click at [244, 293] on input "text" at bounding box center [326, 290] width 241 height 18
type input "cut"
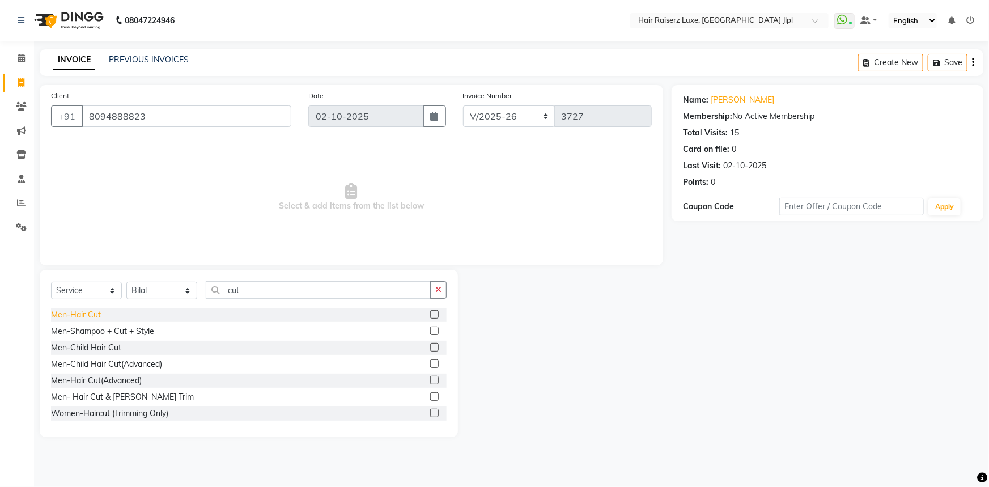
click at [88, 315] on div "Men-Hair Cut" at bounding box center [76, 315] width 50 height 12
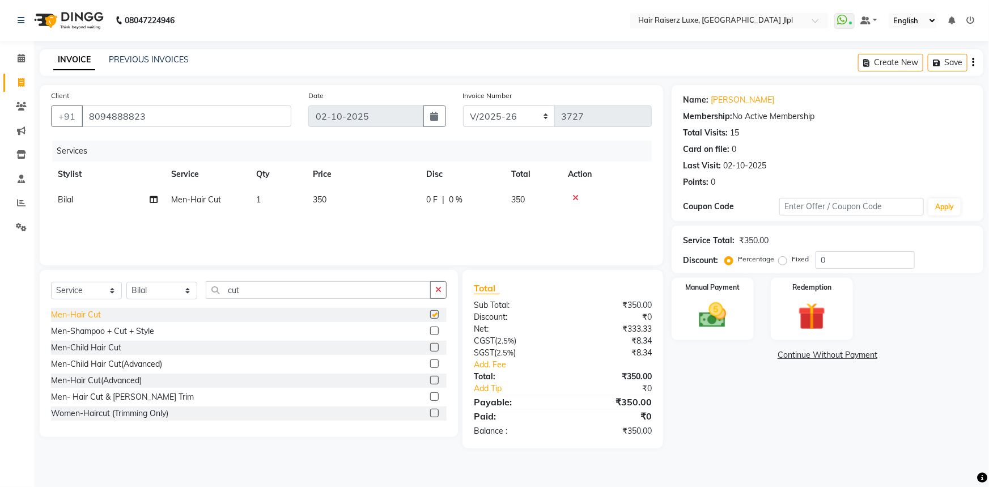
checkbox input "false"
drag, startPoint x: 435, startPoint y: 294, endPoint x: 355, endPoint y: 279, distance: 81.3
click at [433, 294] on button "button" at bounding box center [438, 290] width 16 height 18
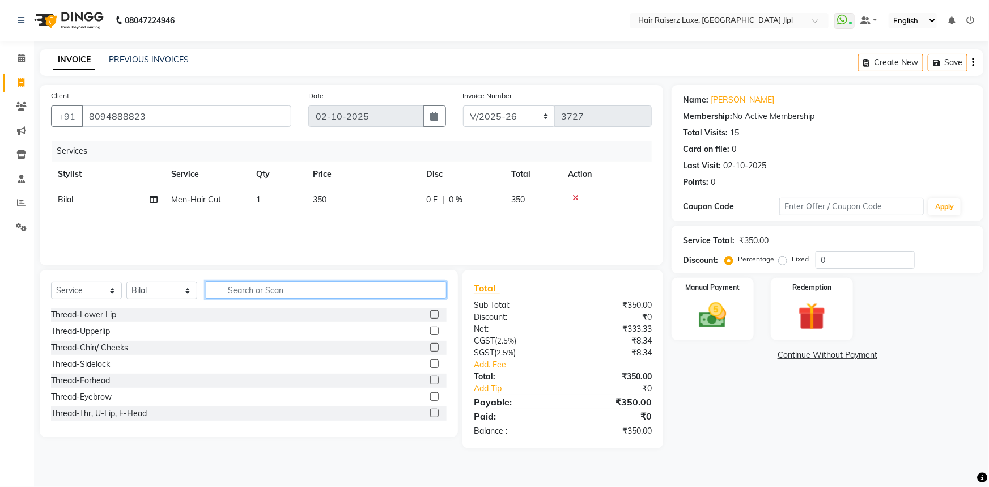
click at [301, 284] on input "text" at bounding box center [326, 290] width 241 height 18
type input "sha"
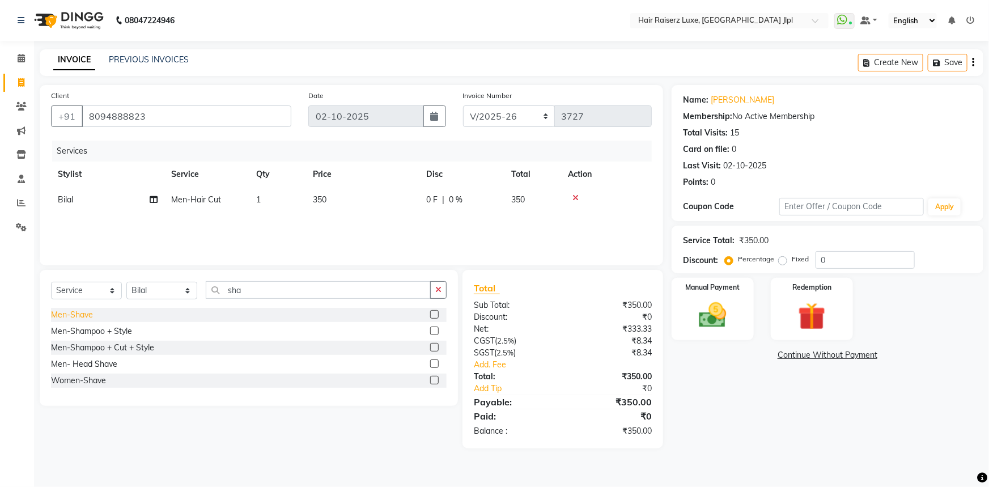
click at [76, 314] on div "Men-Shave" at bounding box center [72, 315] width 42 height 12
checkbox input "false"
click at [716, 315] on img at bounding box center [713, 315] width 46 height 33
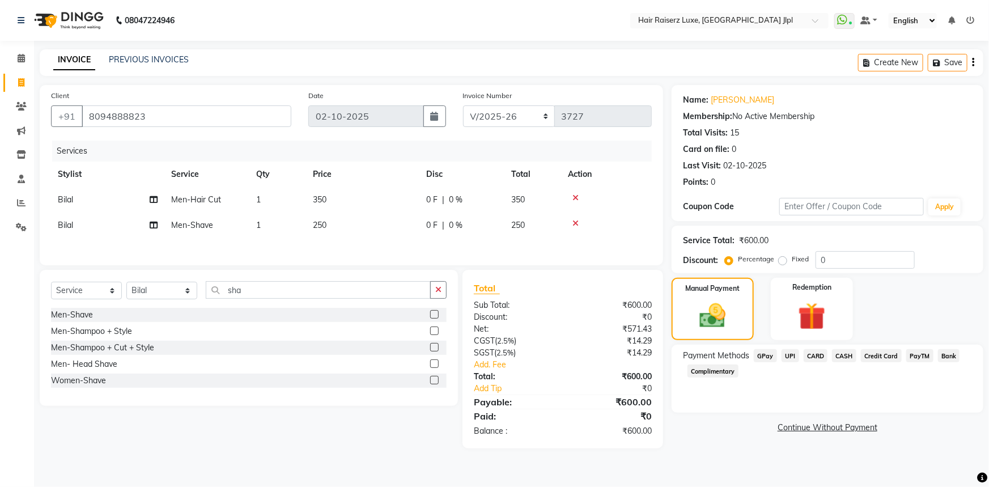
click at [924, 353] on span "PayTM" at bounding box center [920, 355] width 27 height 13
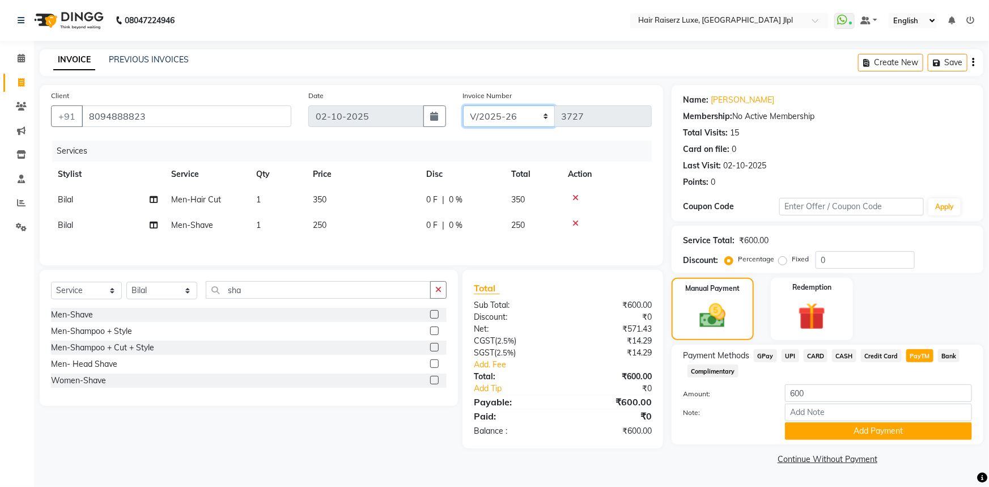
drag, startPoint x: 531, startPoint y: 116, endPoint x: 531, endPoint y: 126, distance: 10.2
click at [531, 118] on select "FF/2025-26 PreP/2025-26 BANK/2025-26 Paytm/2025-26 CASH/2025-26 V/2025-26" at bounding box center [509, 116] width 92 height 22
select select "8497"
click at [463, 105] on select "FF/2025-26 PreP/2025-26 BANK/2025-26 Paytm/2025-26 CASH/2025-26 V/2025-26" at bounding box center [509, 116] width 92 height 22
type input "0858"
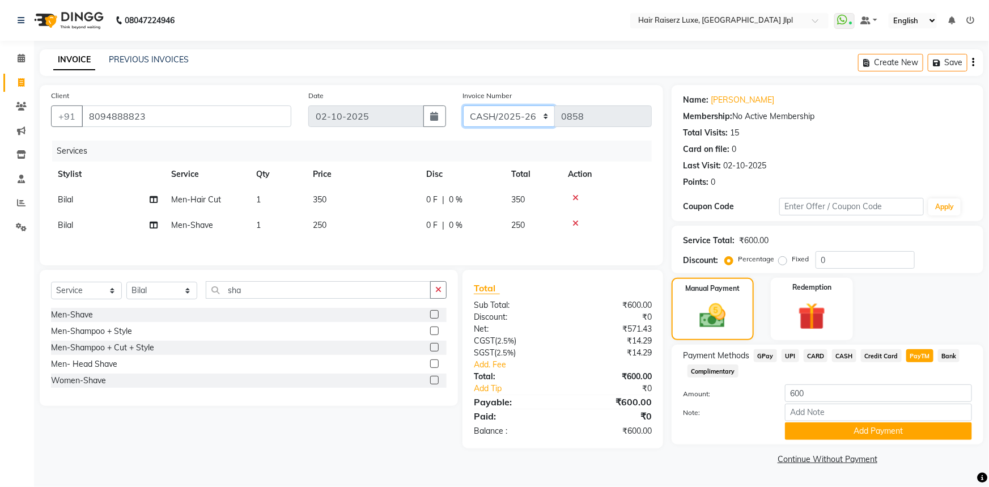
click at [502, 120] on select "FF/2025-26 PreP/2025-26 BANK/2025-26 Paytm/2025-26 CASH/2025-26 V/2025-26" at bounding box center [509, 116] width 92 height 22
select select "8498"
click at [463, 105] on select "FF/2025-26 PreP/2025-26 BANK/2025-26 Paytm/2025-26 CASH/2025-26 V/2025-26" at bounding box center [509, 116] width 92 height 22
type input "0677"
click at [795, 427] on button "Add Payment" at bounding box center [878, 431] width 187 height 18
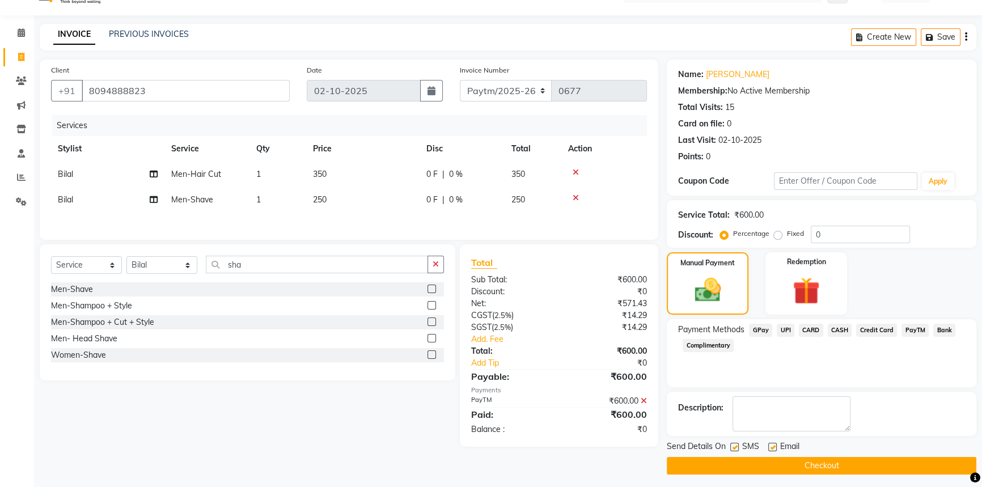
scroll to position [29, 0]
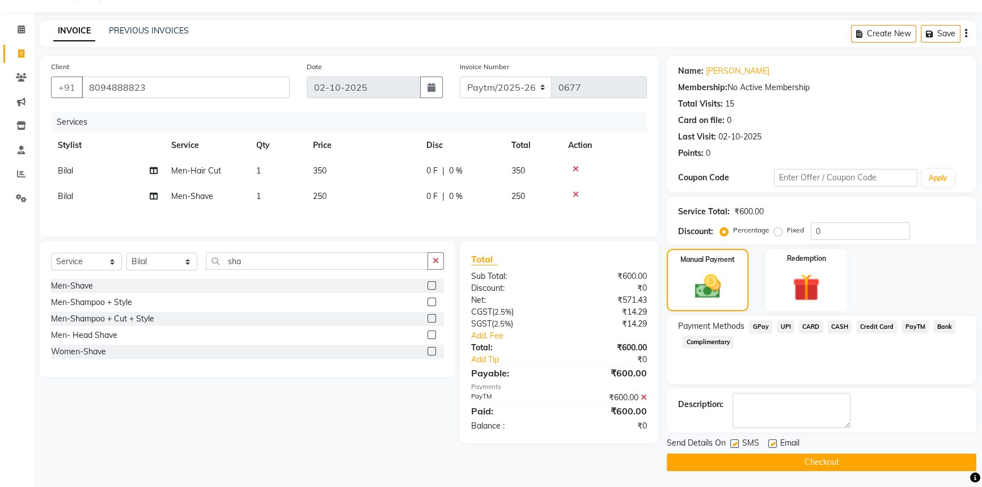
click at [794, 459] on button "Checkout" at bounding box center [822, 463] width 310 height 18
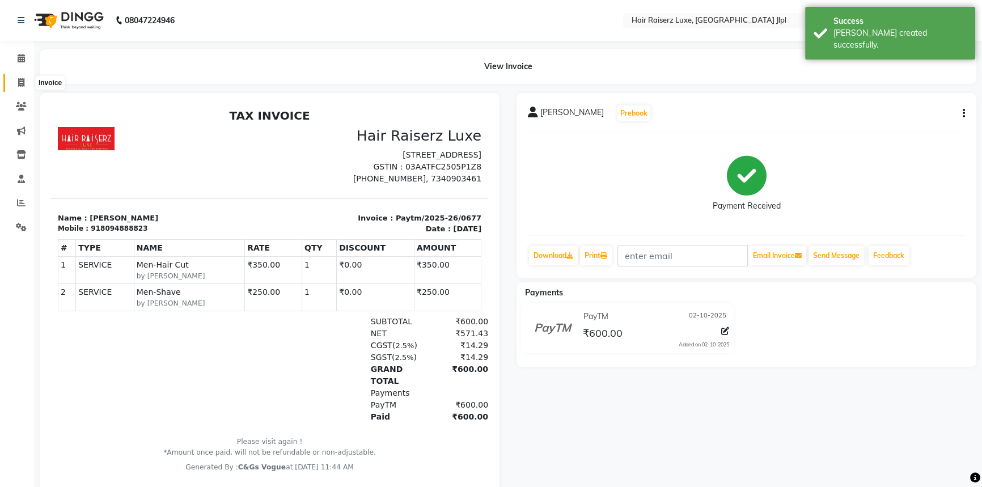
click at [23, 83] on icon at bounding box center [21, 82] width 6 height 9
select select "5409"
select select "service"
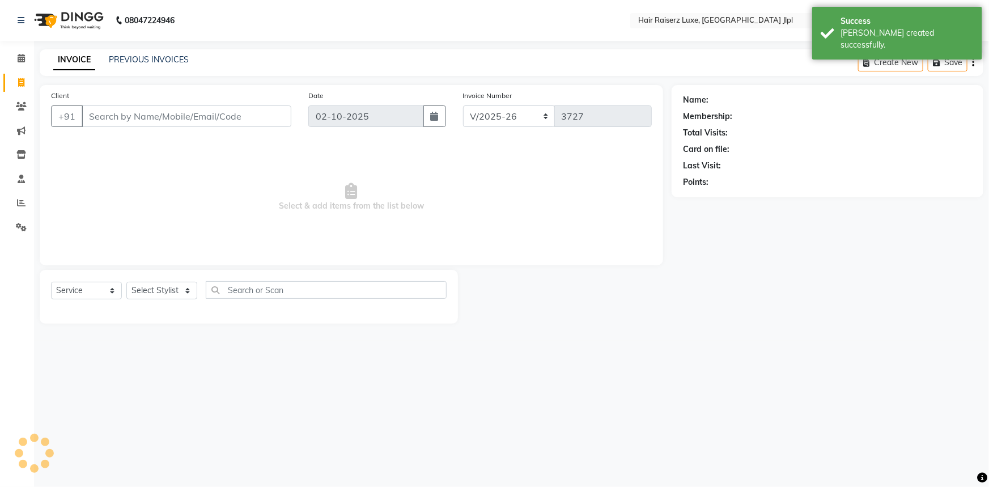
click at [121, 116] on input "Client" at bounding box center [187, 116] width 210 height 22
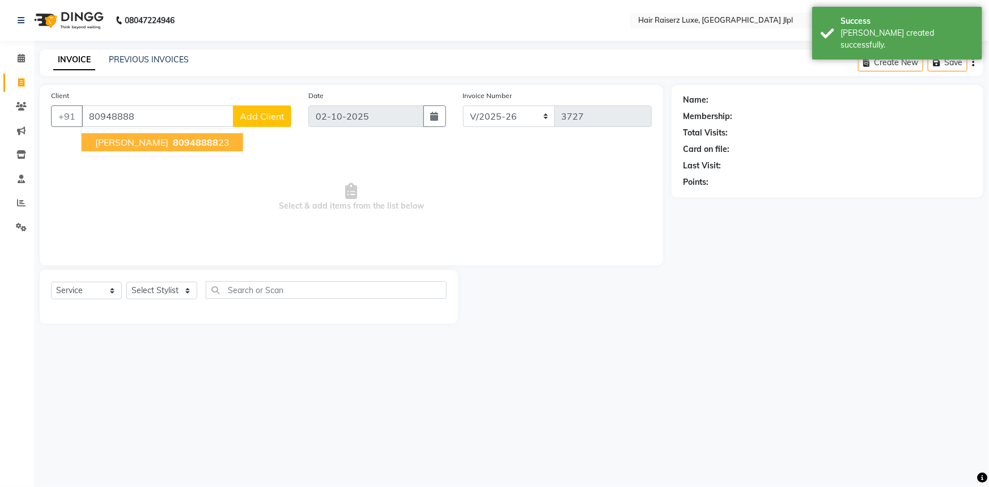
click at [173, 146] on span "80948888" at bounding box center [195, 142] width 45 height 11
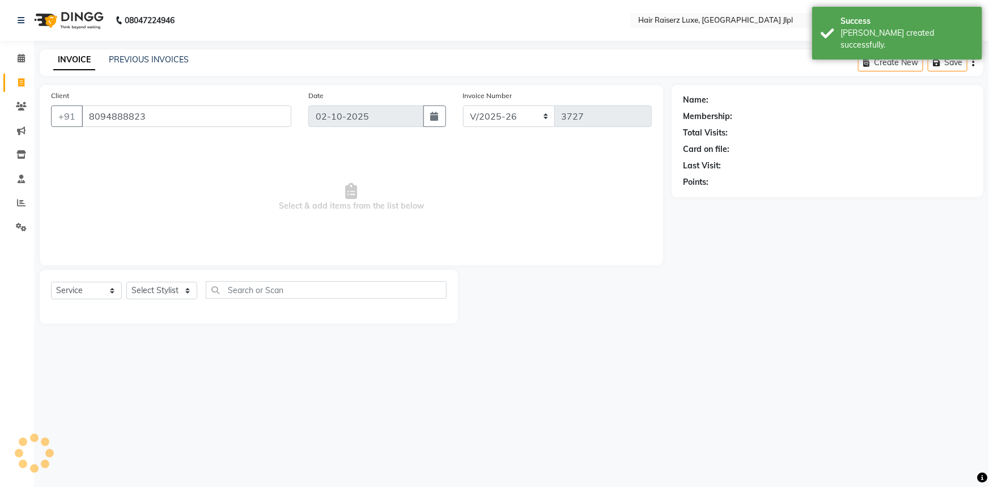
type input "8094888823"
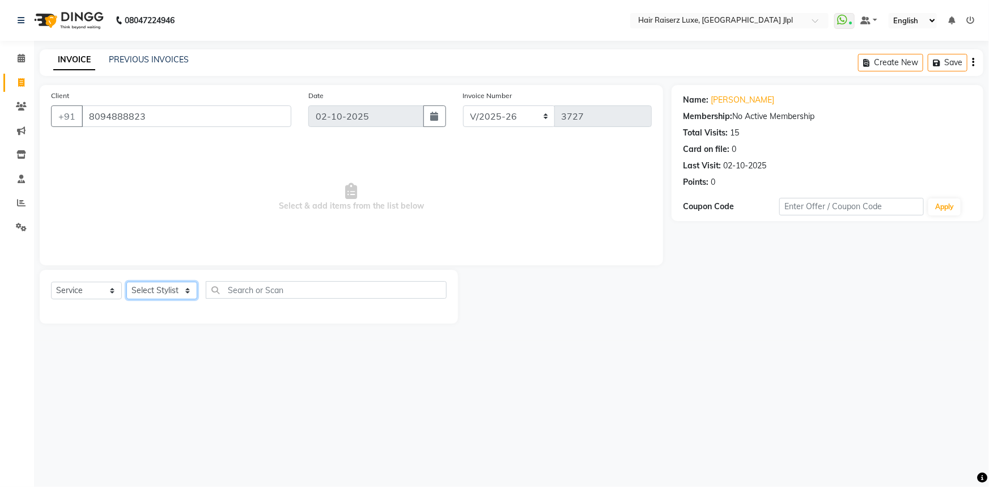
click at [164, 289] on select "Select Stylist [PERSON_NAME] [PERSON_NAME] Asma [PERSON_NAME] C&Gs Vogue [PERSO…" at bounding box center [161, 291] width 71 height 18
select select "65657"
click at [126, 282] on select "Select Stylist [PERSON_NAME] [PERSON_NAME] Asma [PERSON_NAME] C&Gs Vogue [PERSO…" at bounding box center [161, 291] width 71 height 18
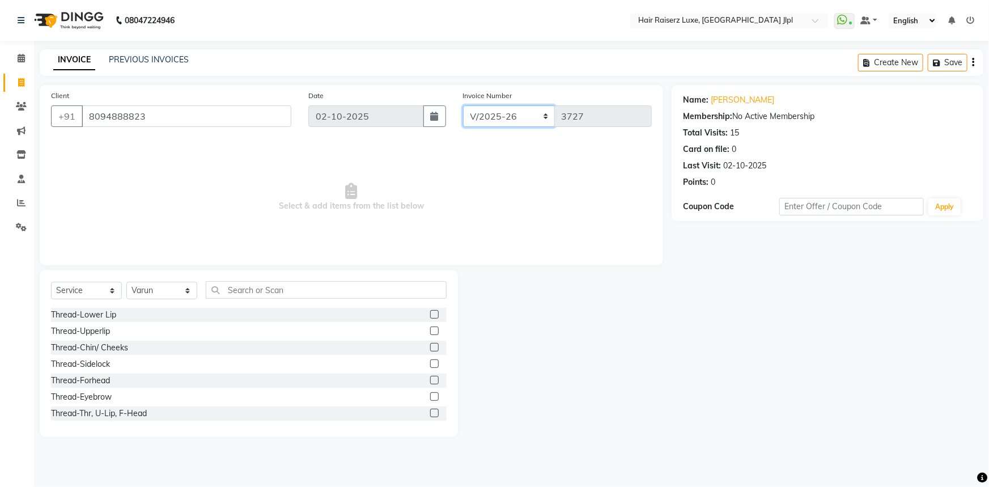
click at [491, 111] on select "FF/2025-26 PreP/2025-26 BANK/2025-26 Paytm/2025-26 CASH/2025-26 V/2025-26" at bounding box center [509, 116] width 92 height 22
select select "8662"
click at [463, 105] on select "FF/2025-26 PreP/2025-26 BANK/2025-26 Paytm/2025-26 CASH/2025-26 V/2025-26" at bounding box center [509, 116] width 92 height 22
type input "0132"
drag, startPoint x: 246, startPoint y: 277, endPoint x: 247, endPoint y: 287, distance: 10.8
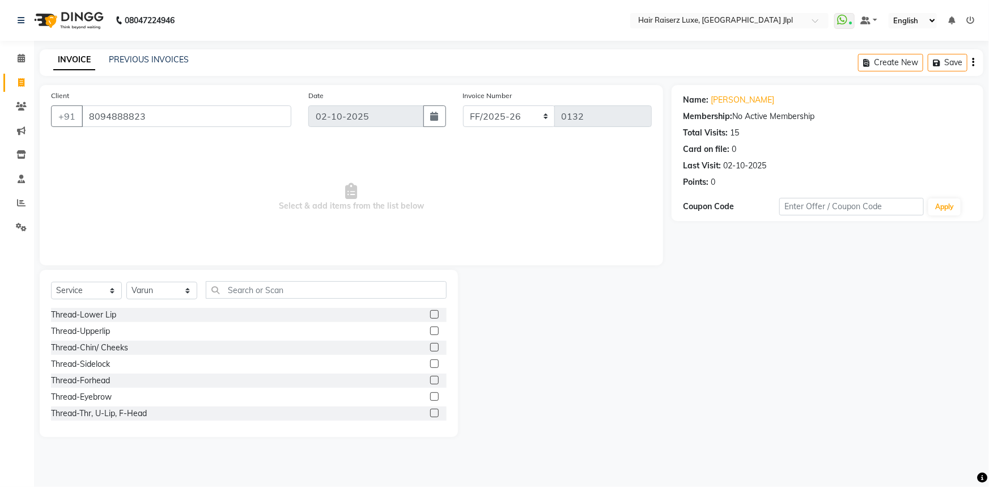
click at [246, 278] on div "Select Service Product Membership Package Voucher Prepaid Gift Card Select Styl…" at bounding box center [249, 353] width 418 height 167
click at [248, 289] on input "text" at bounding box center [326, 290] width 241 height 18
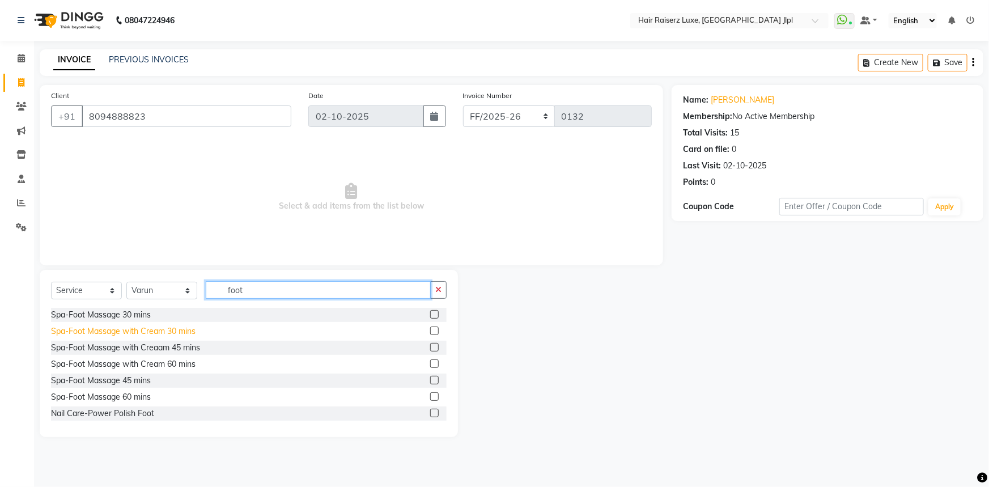
type input "foot"
click at [188, 333] on div "Spa-Foot Massage with Cream 30 mins" at bounding box center [123, 331] width 145 height 12
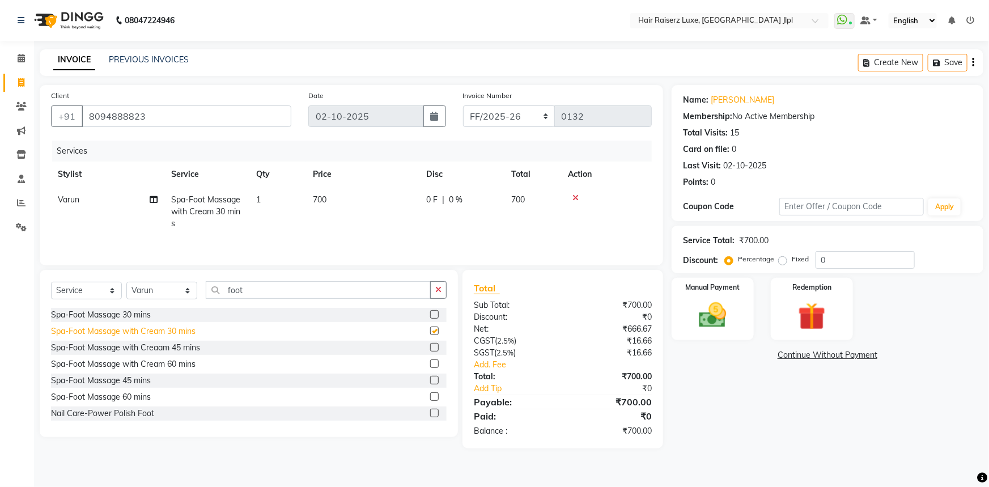
checkbox input "false"
click at [713, 318] on img at bounding box center [713, 315] width 46 height 33
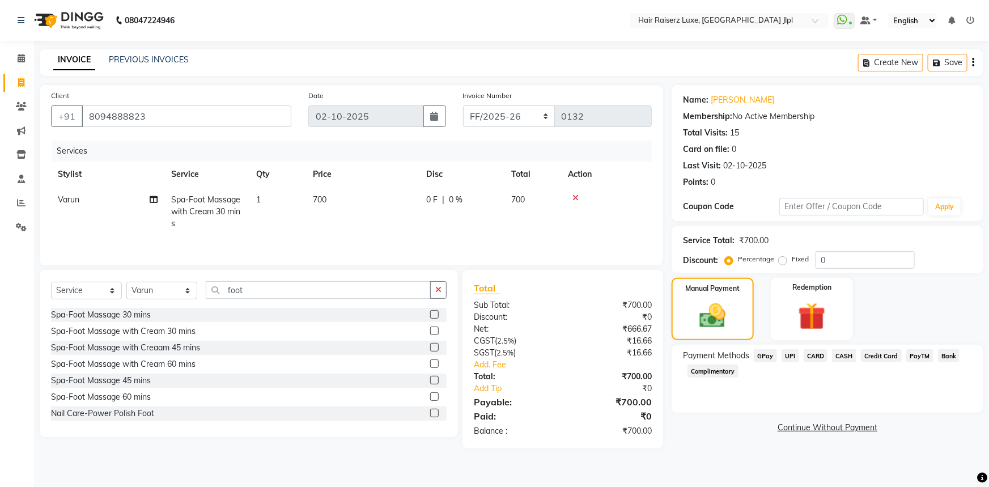
click at [925, 355] on span "PayTM" at bounding box center [920, 355] width 27 height 13
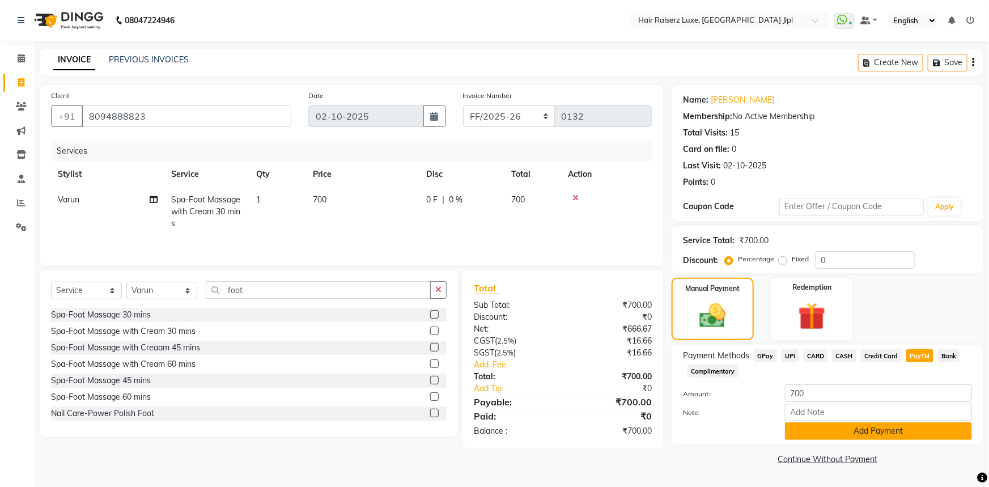
click at [853, 430] on button "Add Payment" at bounding box center [878, 431] width 187 height 18
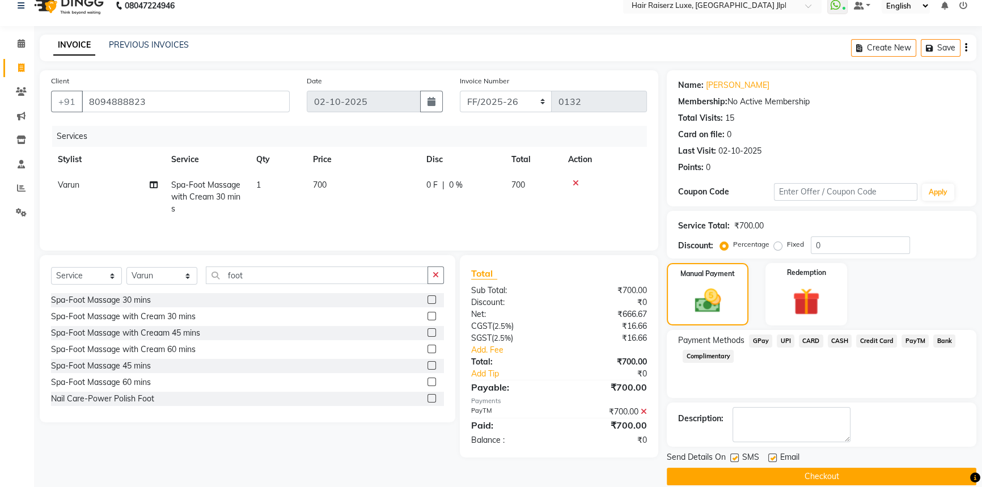
scroll to position [29, 0]
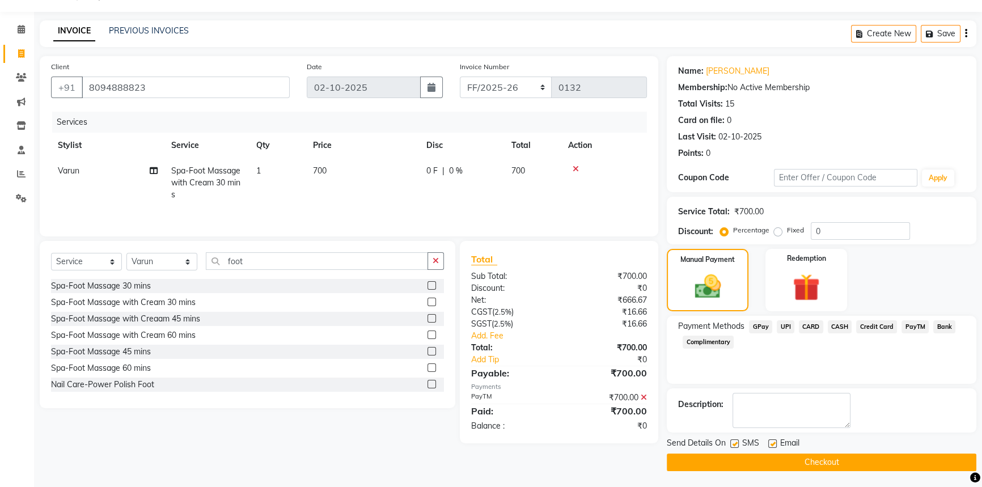
click at [788, 459] on button "Checkout" at bounding box center [822, 463] width 310 height 18
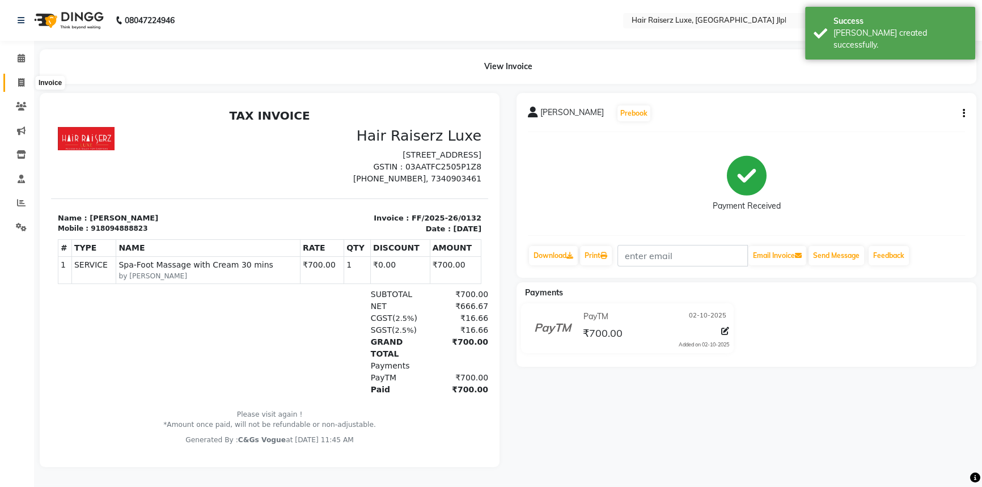
click at [23, 84] on icon at bounding box center [21, 82] width 6 height 9
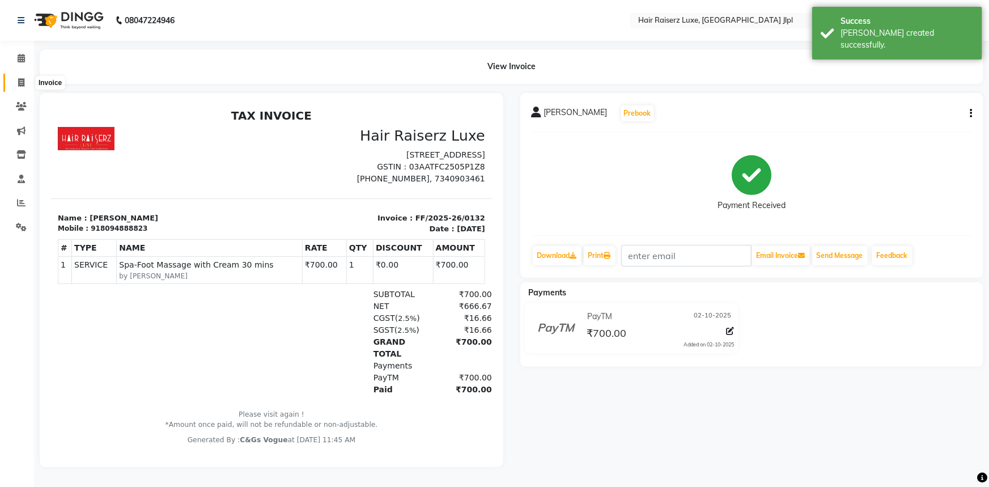
select select "5409"
select select "service"
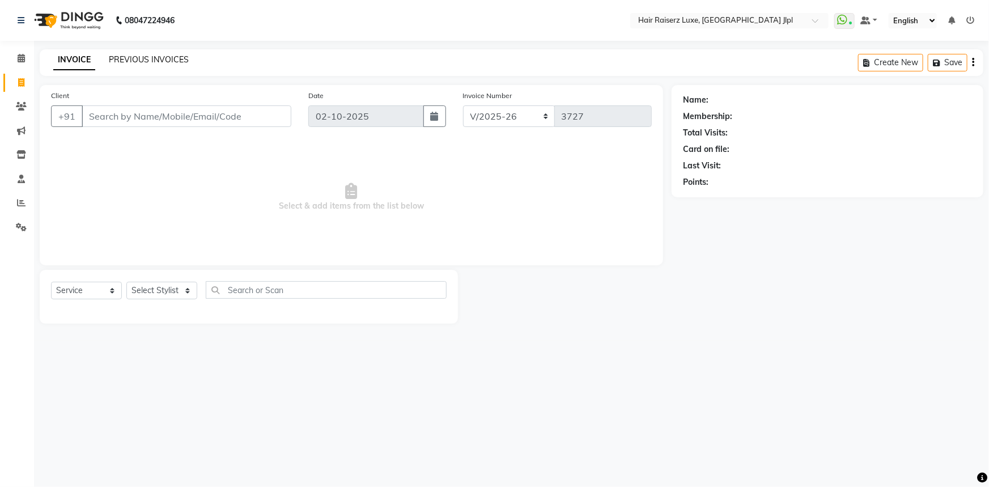
click at [155, 57] on link "PREVIOUS INVOICES" at bounding box center [149, 59] width 80 height 10
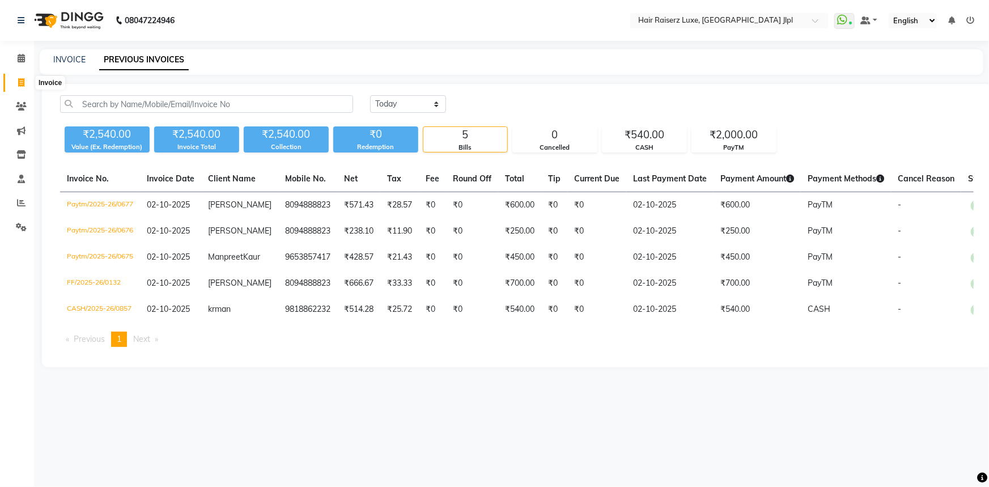
click at [15, 82] on span at bounding box center [21, 83] width 20 height 13
select select "service"
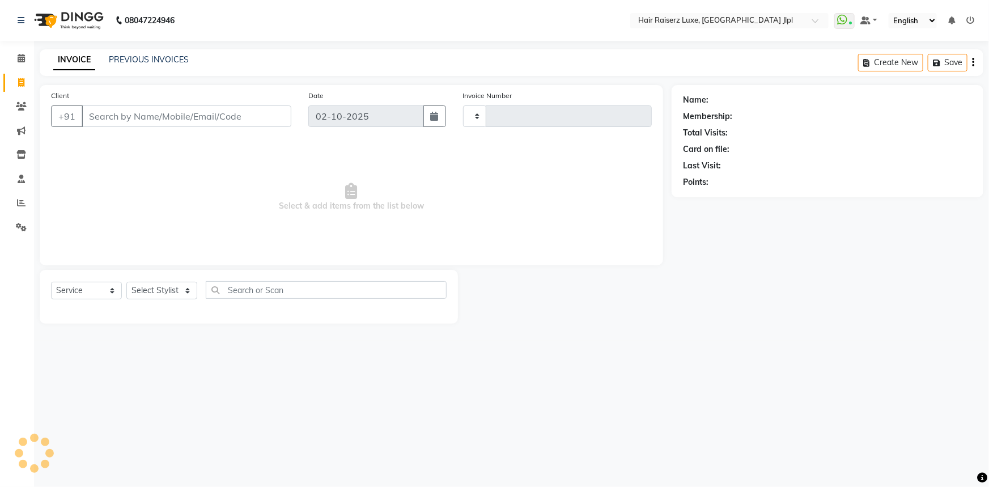
type input "3727"
select select "5409"
click at [187, 292] on select "Select Stylist [PERSON_NAME] [PERSON_NAME] Asma [PERSON_NAME] C&Gs Vogue [PERSO…" at bounding box center [161, 291] width 71 height 18
select select "36165"
click at [126, 282] on select "Select Stylist [PERSON_NAME] [PERSON_NAME] Asma [PERSON_NAME] C&Gs Vogue [PERSO…" at bounding box center [161, 291] width 71 height 18
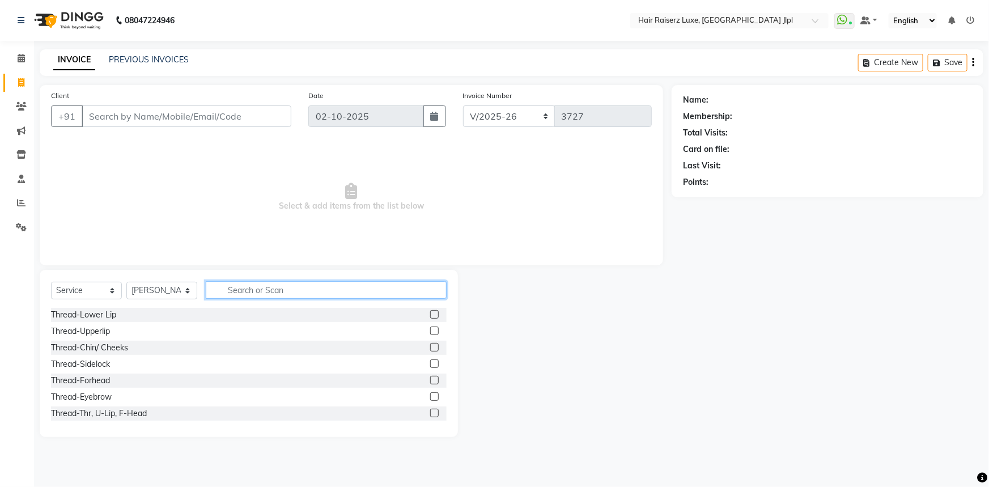
click at [277, 288] on input "text" at bounding box center [326, 290] width 241 height 18
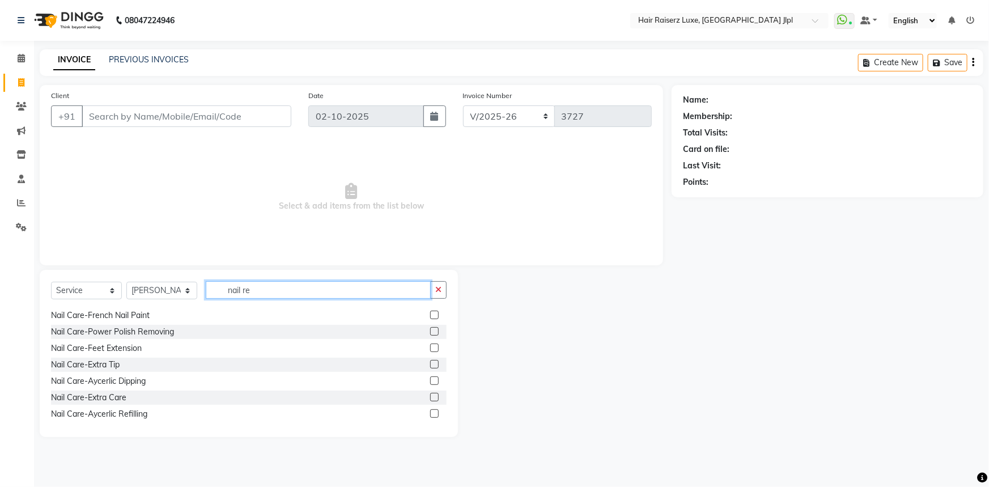
scroll to position [244, 0]
click at [242, 289] on input "nail re" at bounding box center [318, 290] width 225 height 18
type input "re"
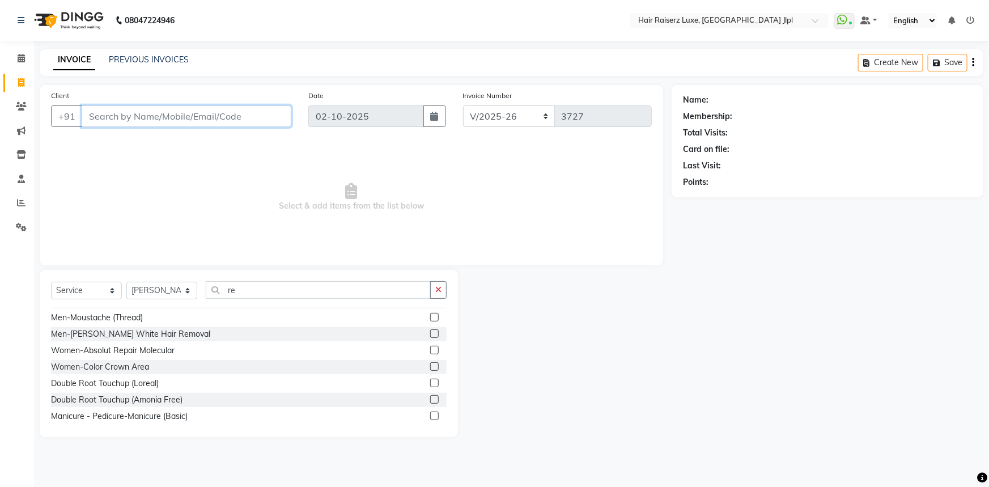
click at [169, 118] on input "Client" at bounding box center [187, 116] width 210 height 22
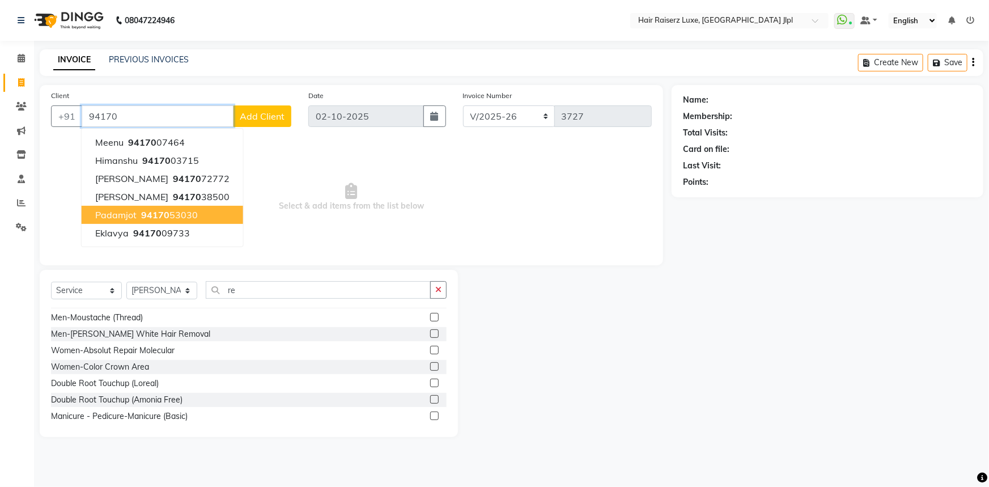
click at [168, 214] on ngb-highlight "94170 53030" at bounding box center [168, 214] width 59 height 11
type input "9417053030"
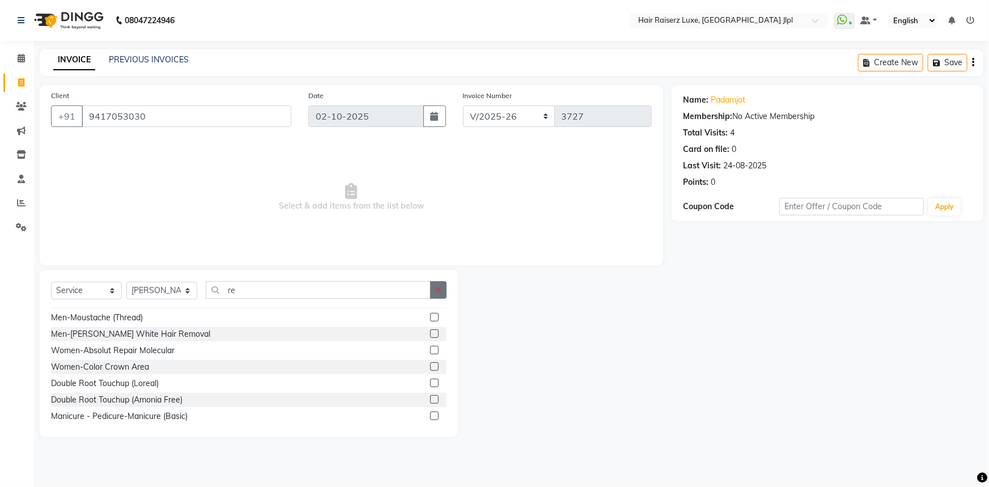
click at [434, 282] on button "button" at bounding box center [438, 290] width 16 height 18
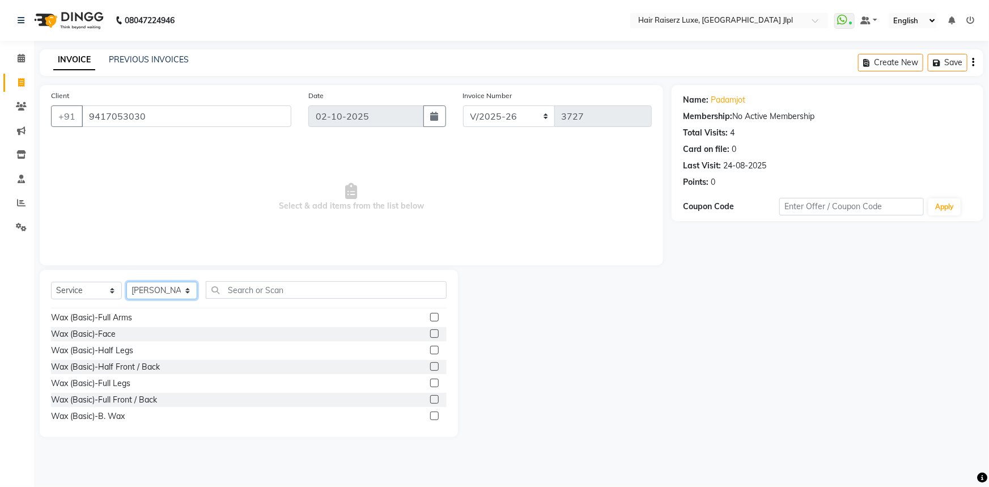
click at [156, 288] on select "Select Stylist [PERSON_NAME] [PERSON_NAME] Asma [PERSON_NAME] C&Gs Vogue [PERSO…" at bounding box center [161, 291] width 71 height 18
select select "86713"
click at [126, 282] on select "Select Stylist [PERSON_NAME] [PERSON_NAME] Asma [PERSON_NAME] C&Gs Vogue [PERSO…" at bounding box center [161, 291] width 71 height 18
drag, startPoint x: 510, startPoint y: 121, endPoint x: 499, endPoint y: 124, distance: 11.6
click at [510, 121] on select "FF/2025-26 PreP/2025-26 BANK/2025-26 Paytm/2025-26 CASH/2025-26 V/2025-26" at bounding box center [509, 116] width 92 height 22
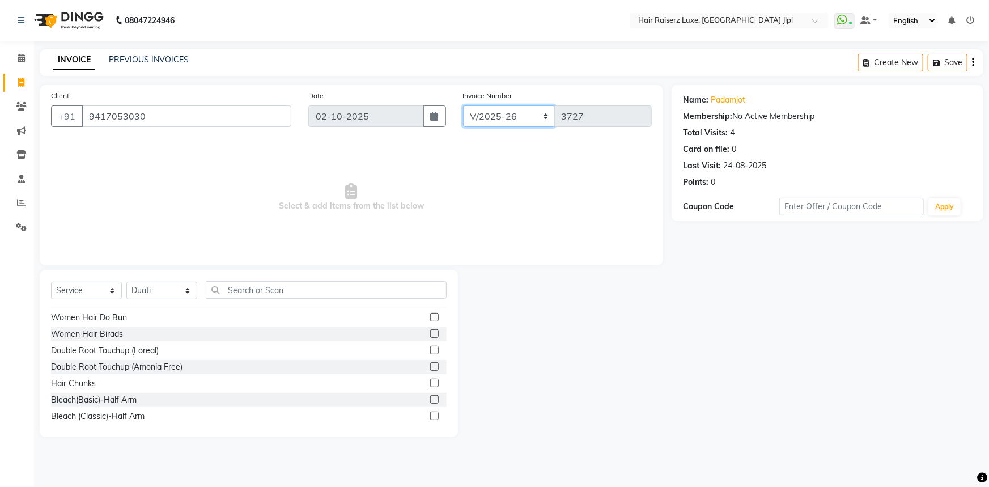
select select "8662"
click at [463, 105] on select "FF/2025-26 PreP/2025-26 BANK/2025-26 Paytm/2025-26 CASH/2025-26 V/2025-26" at bounding box center [509, 116] width 92 height 22
type input "0133"
click at [257, 295] on input "text" at bounding box center [326, 290] width 241 height 18
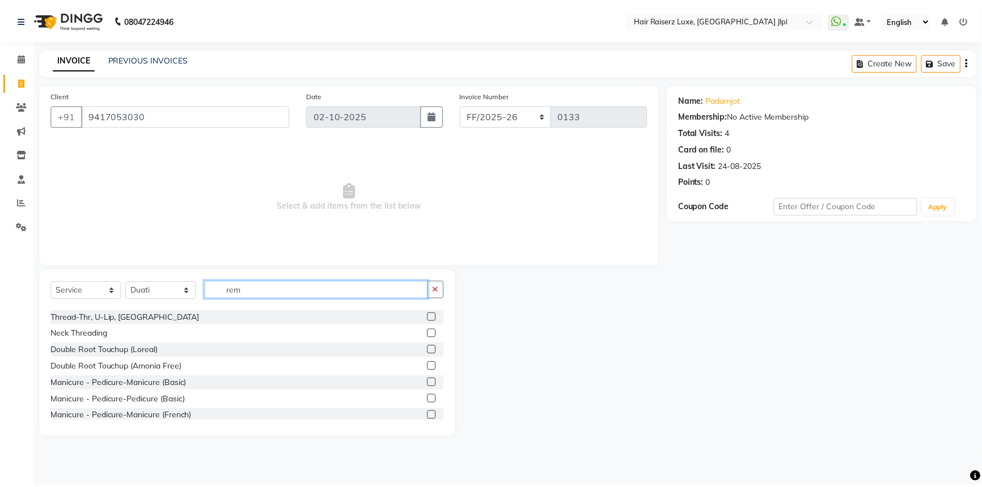
scroll to position [0, 0]
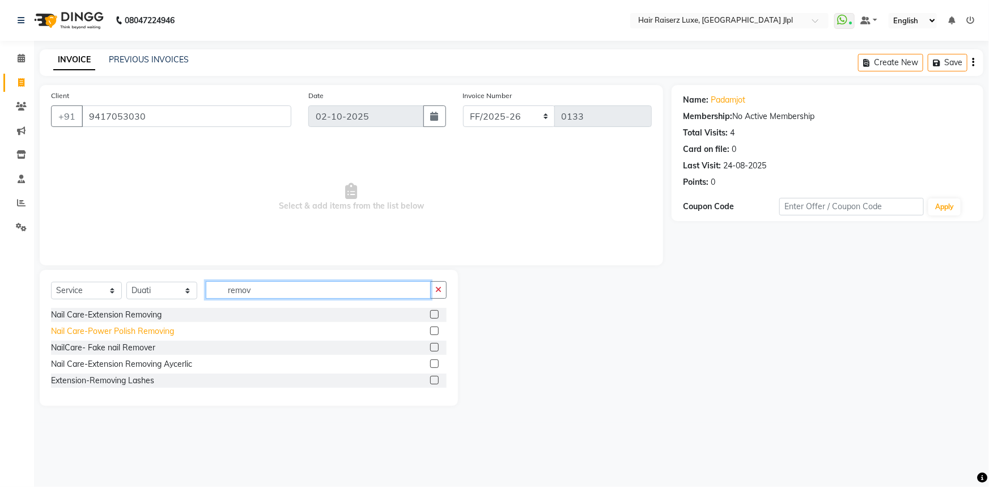
type input "remov"
click at [121, 333] on div "Nail Care-Power Polish Removing" at bounding box center [112, 331] width 123 height 12
checkbox input "false"
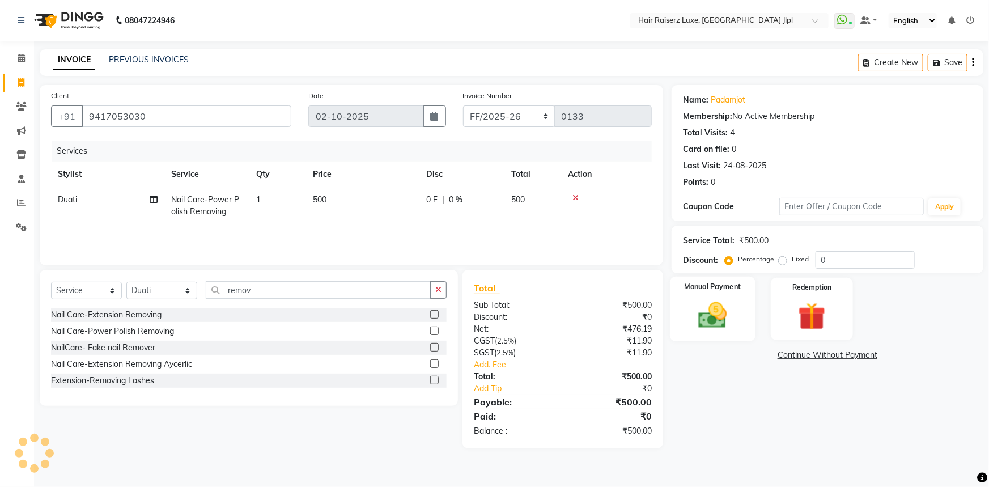
click at [706, 304] on div "Manual Payment" at bounding box center [713, 309] width 86 height 65
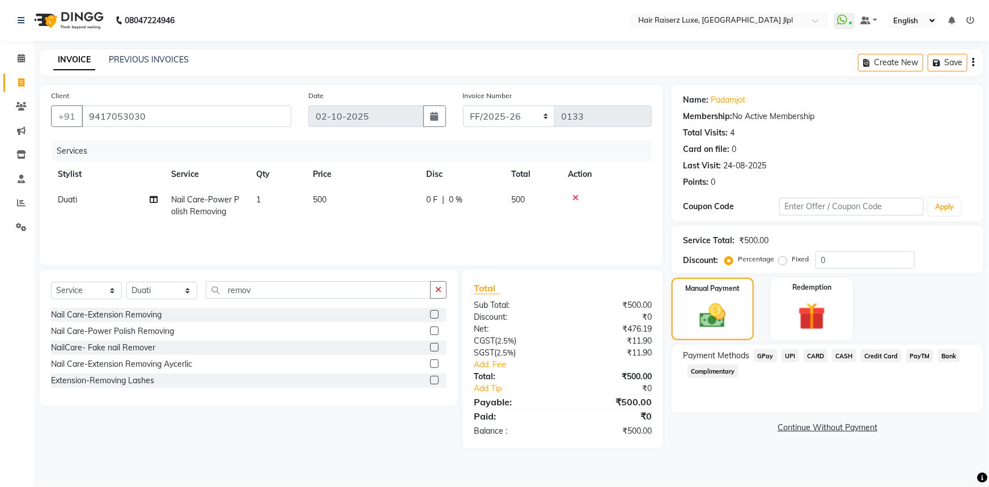
click at [841, 356] on span "CASH" at bounding box center [844, 355] width 24 height 13
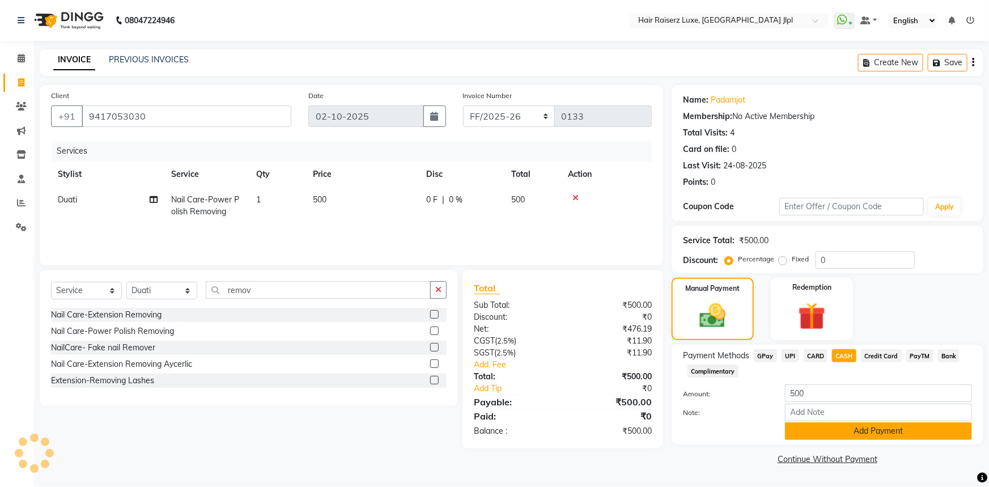
click at [848, 428] on button "Add Payment" at bounding box center [878, 431] width 187 height 18
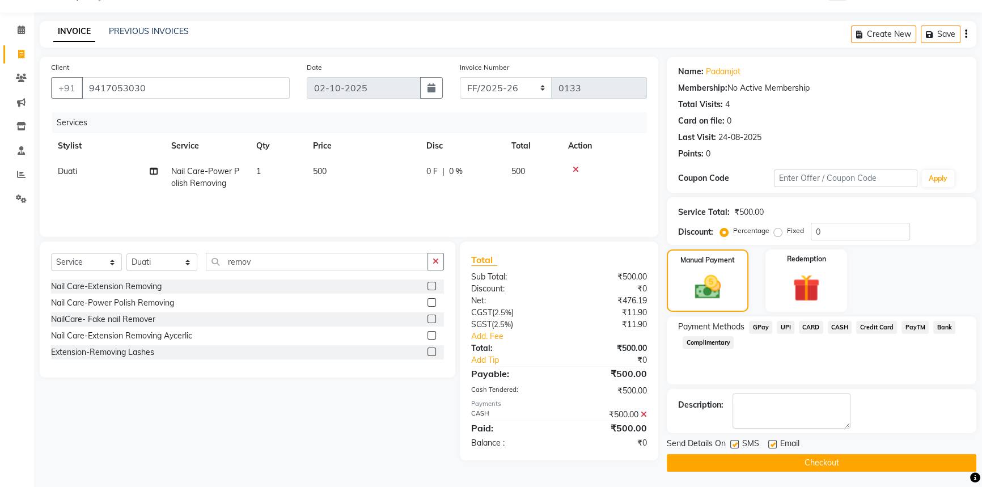
scroll to position [29, 0]
click at [795, 463] on button "Checkout" at bounding box center [822, 463] width 310 height 18
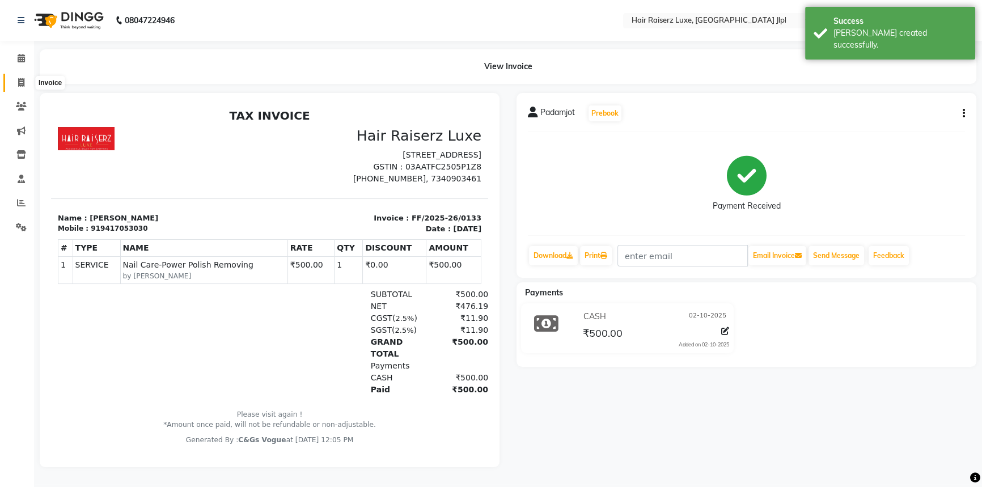
click at [22, 78] on icon at bounding box center [21, 82] width 6 height 9
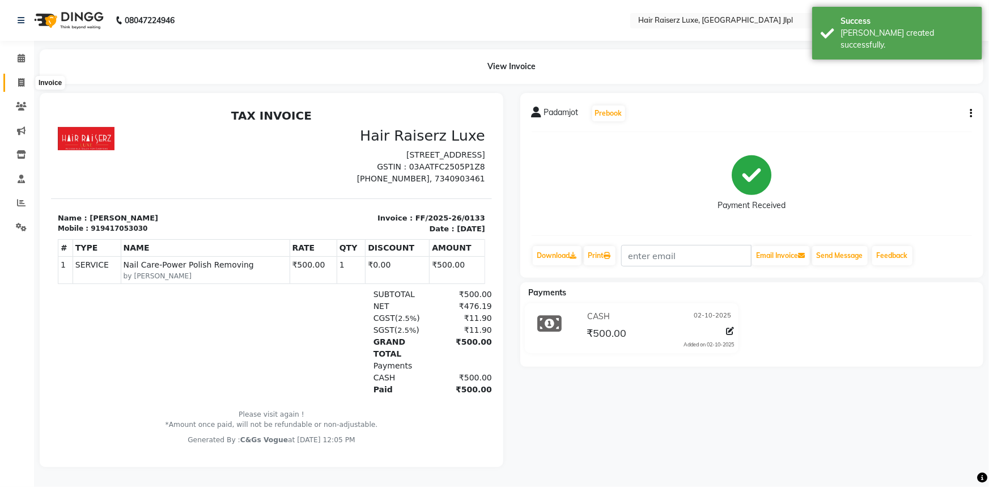
select select "5409"
select select "service"
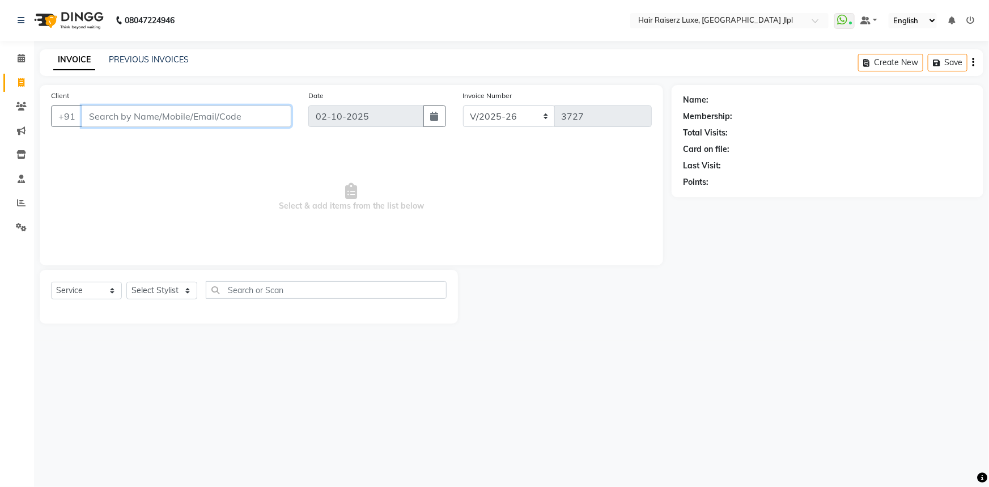
click at [228, 108] on input "Client" at bounding box center [187, 116] width 210 height 22
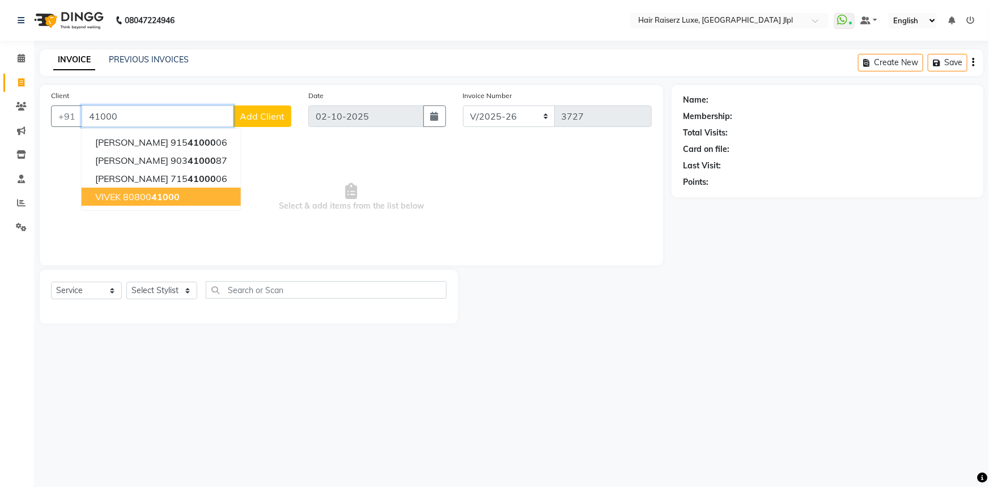
click at [163, 201] on span "41000" at bounding box center [165, 196] width 28 height 11
type input "8080041000"
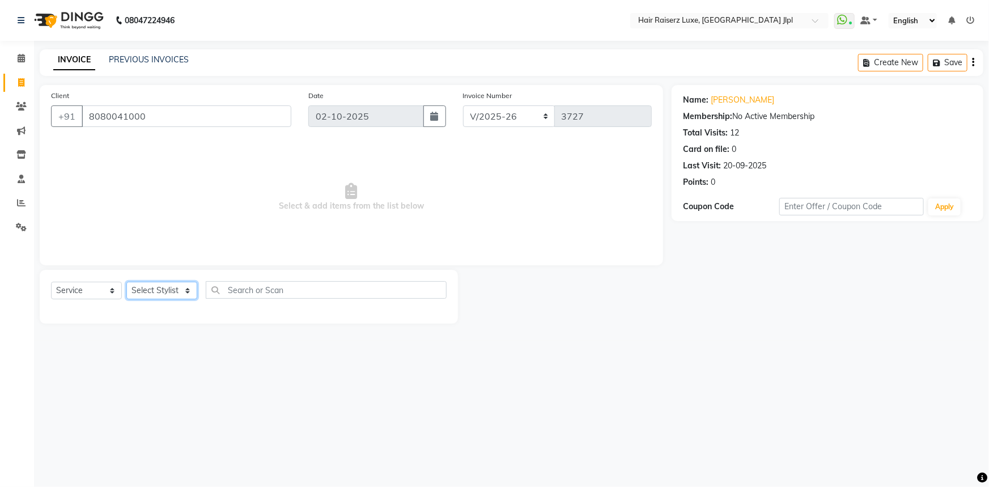
click at [168, 290] on select "Select Stylist [PERSON_NAME] [PERSON_NAME] Asma [PERSON_NAME] C&Gs Vogue [PERSO…" at bounding box center [161, 291] width 71 height 18
click at [226, 388] on div "08047224946 Select Location × Hair Raiserz Luxe, Sector 91 Jlpl WhatsApp Status…" at bounding box center [494, 243] width 989 height 487
click at [184, 290] on select "Select Stylist [PERSON_NAME] [PERSON_NAME] Asma [PERSON_NAME] C&Gs Vogue [PERSO…" at bounding box center [161, 291] width 71 height 18
select select "47928"
click at [126, 282] on select "Select Stylist [PERSON_NAME] [PERSON_NAME] Asma [PERSON_NAME] C&Gs Vogue [PERSO…" at bounding box center [161, 291] width 71 height 18
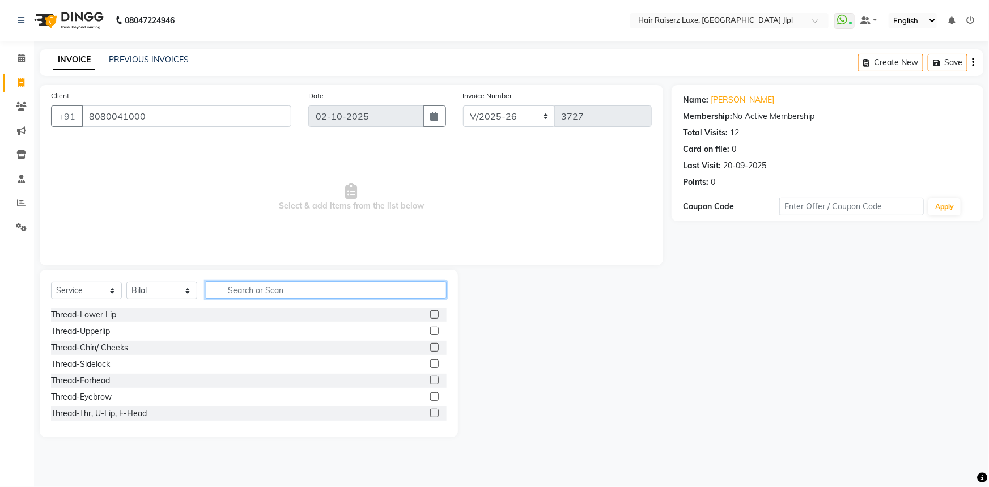
click at [242, 289] on input "text" at bounding box center [326, 290] width 241 height 18
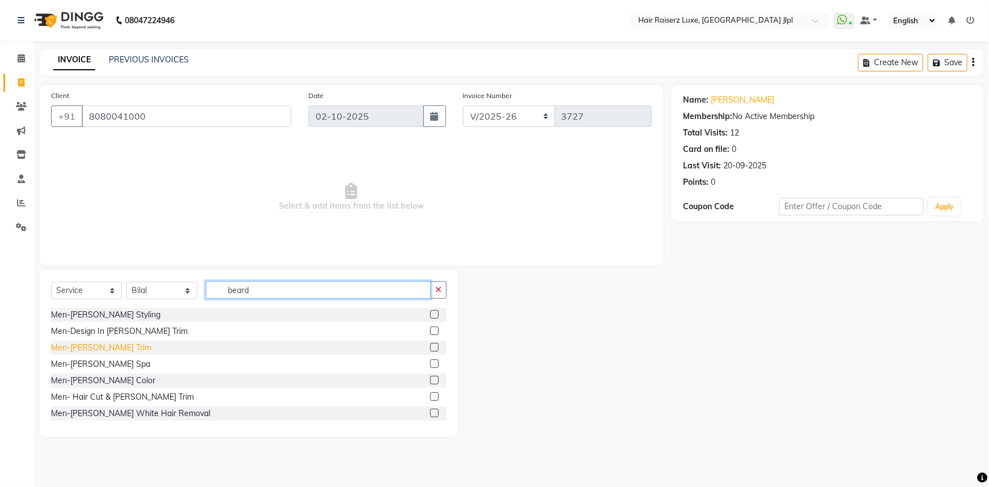
type input "beard"
click at [75, 348] on div "Men-[PERSON_NAME] Trim" at bounding box center [101, 348] width 100 height 12
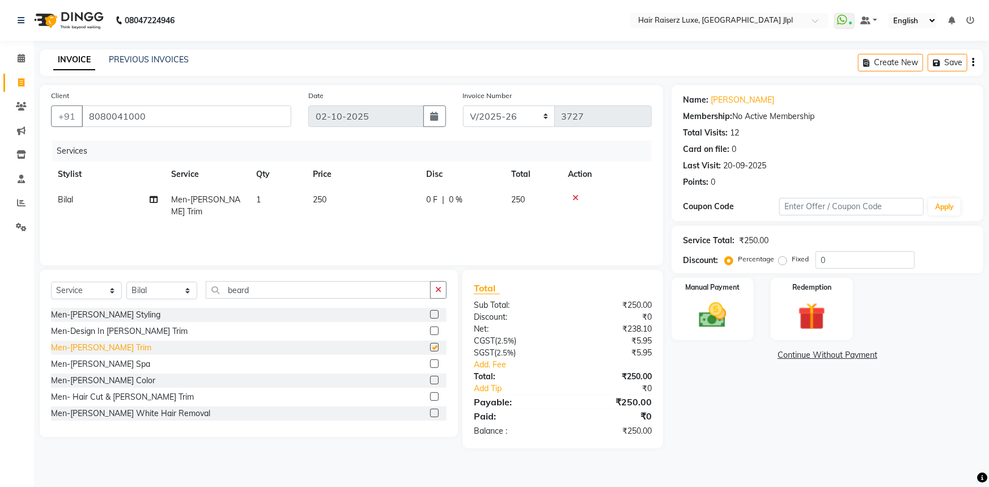
checkbox input "false"
click at [530, 106] on select "FF/2025-26 PreP/2025-26 BANK/2025-26 Paytm/2025-26 CASH/2025-26 V/2025-26" at bounding box center [509, 116] width 92 height 22
select select "8498"
click at [463, 105] on select "FF/2025-26 PreP/2025-26 BANK/2025-26 Paytm/2025-26 CASH/2025-26 V/2025-26" at bounding box center [509, 116] width 92 height 22
type input "0678"
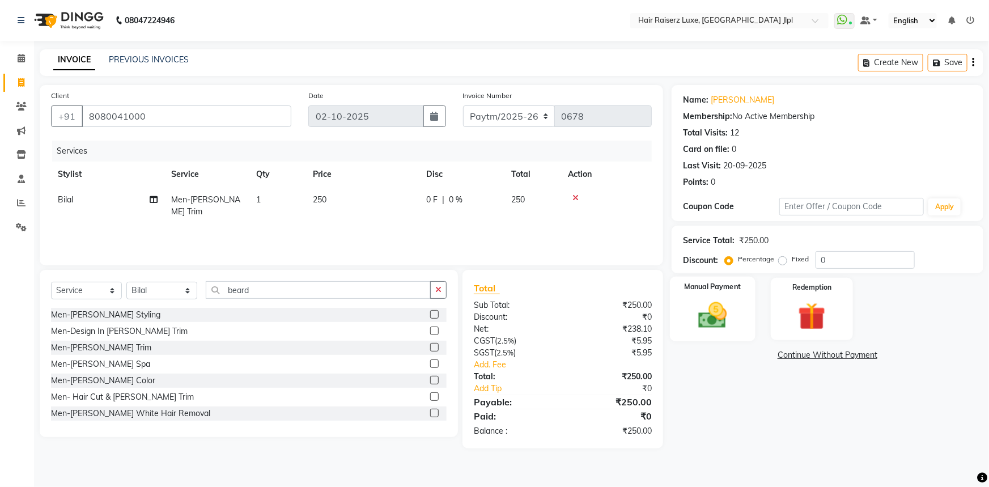
click at [713, 294] on div "Manual Payment" at bounding box center [713, 309] width 86 height 65
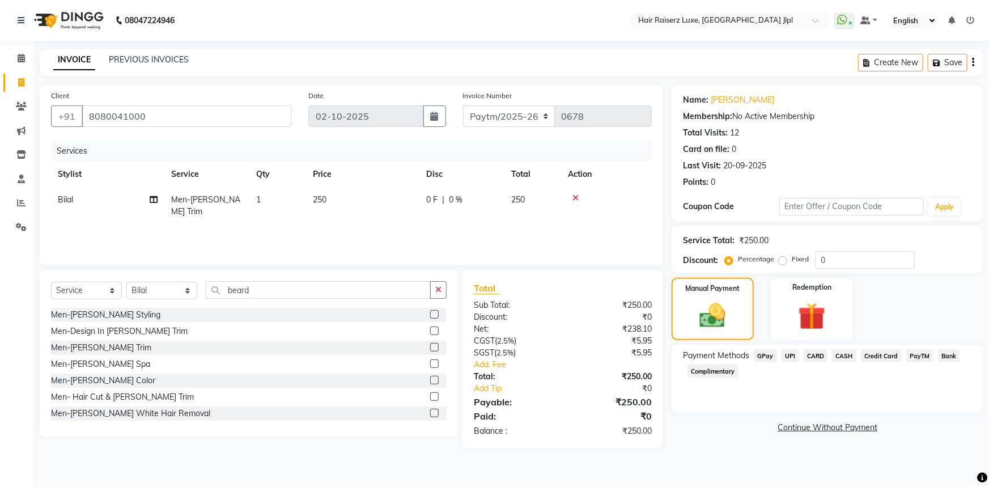
click at [916, 354] on span "PayTM" at bounding box center [920, 355] width 27 height 13
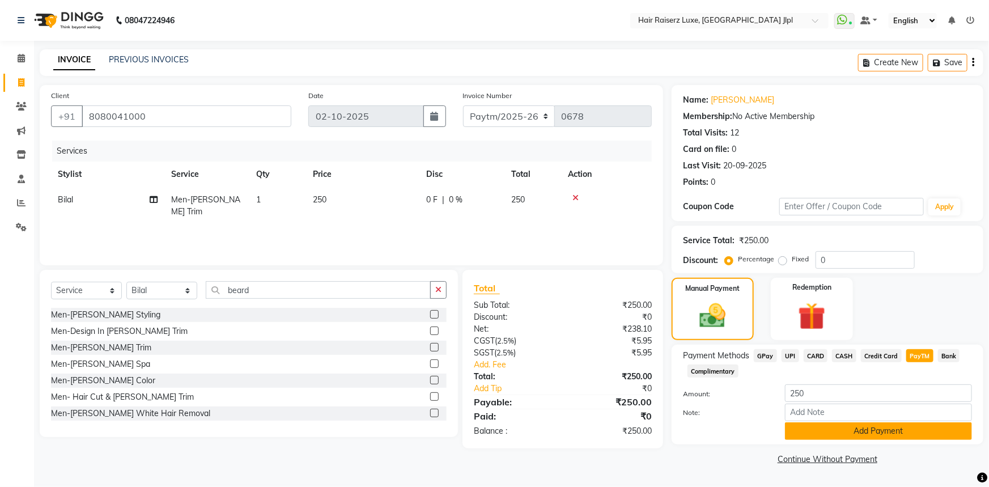
click at [845, 427] on button "Add Payment" at bounding box center [878, 431] width 187 height 18
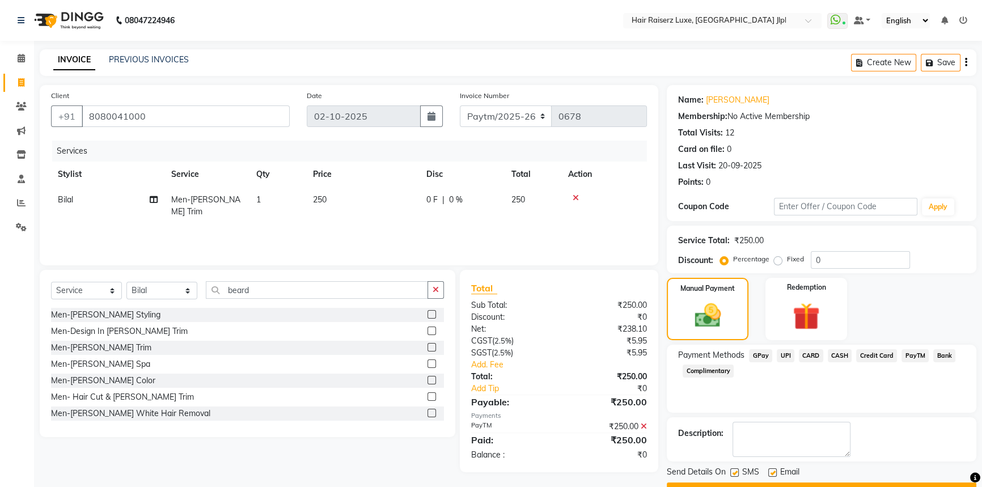
click at [830, 469] on button "Checkout" at bounding box center [822, 491] width 310 height 18
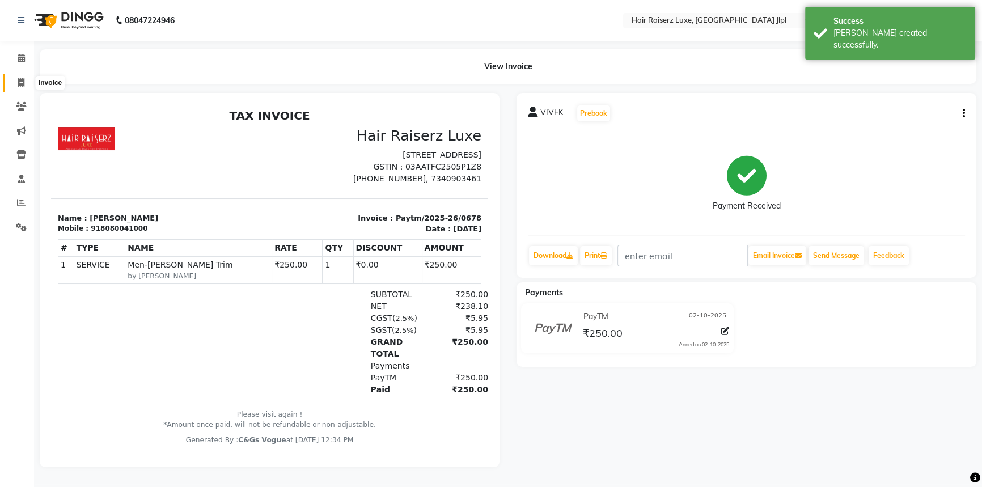
click at [16, 80] on span at bounding box center [21, 83] width 20 height 13
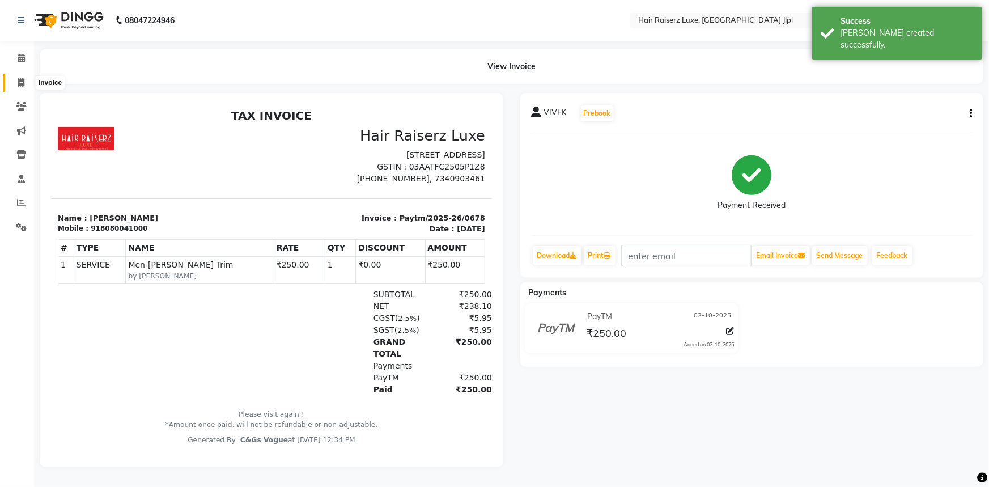
select select "5409"
select select "service"
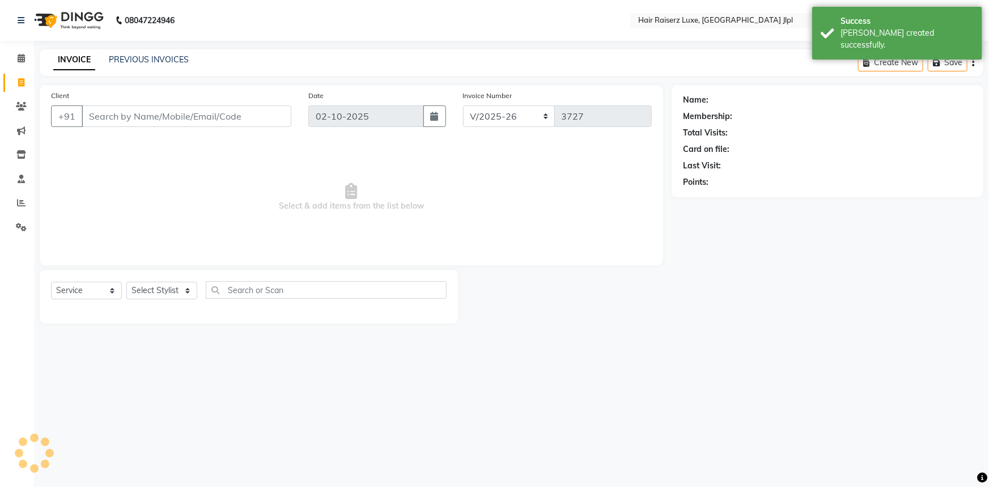
click at [101, 115] on input "Client" at bounding box center [187, 116] width 210 height 22
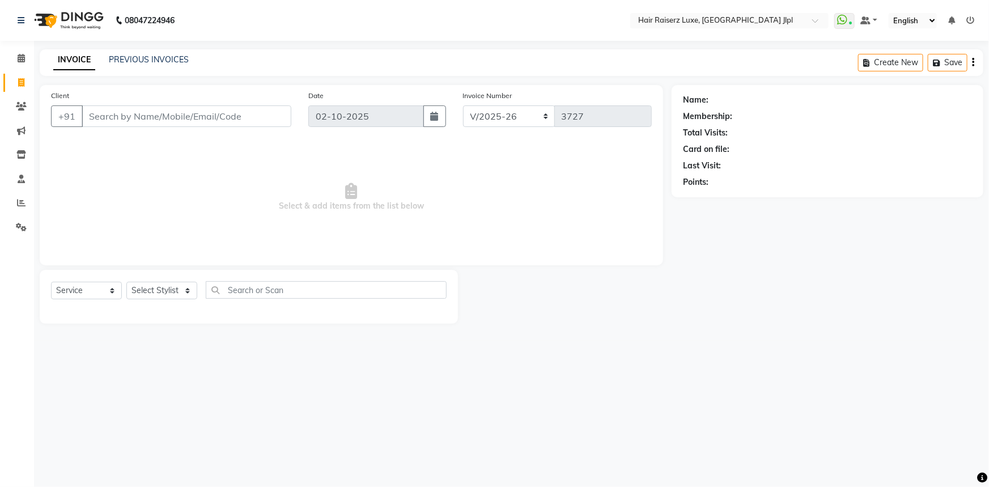
click at [149, 108] on input "Client" at bounding box center [187, 116] width 210 height 22
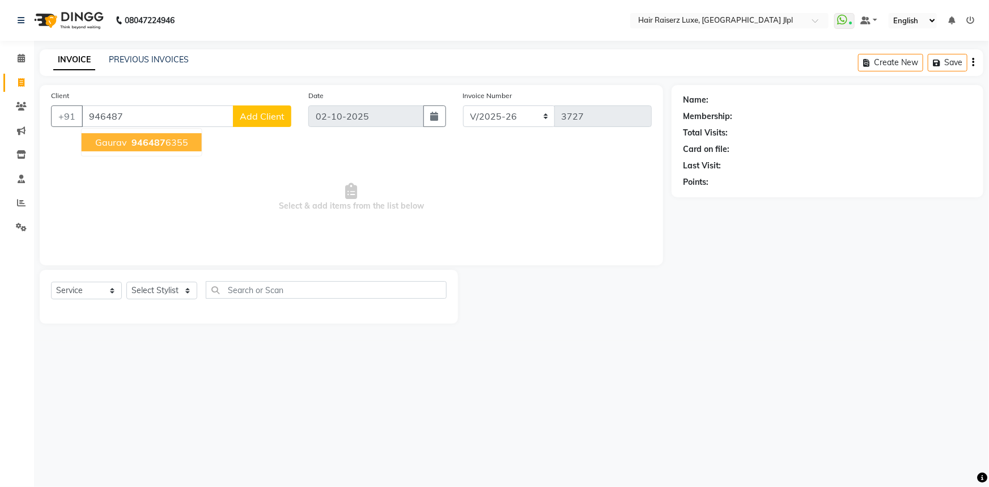
click at [165, 146] on ngb-highlight "946487 6355" at bounding box center [158, 142] width 59 height 11
type input "9464876355"
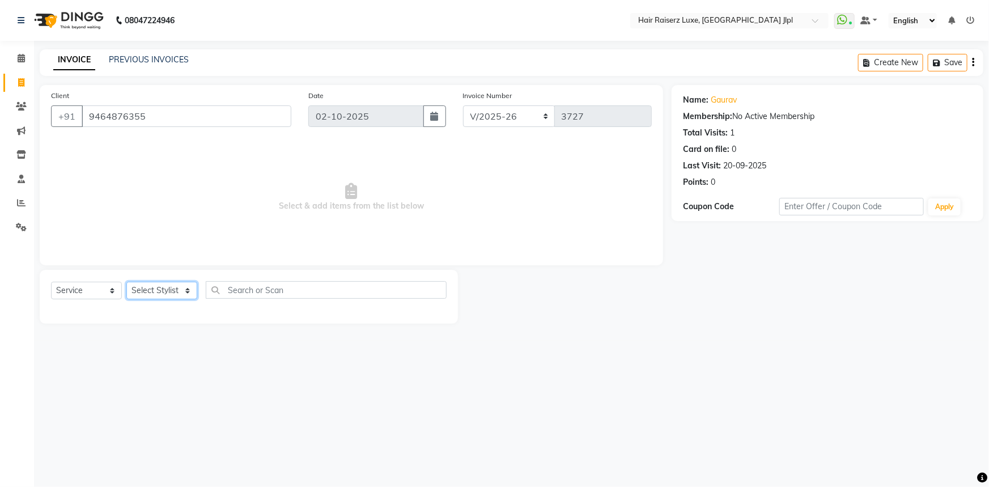
click at [137, 293] on select "Select Stylist [PERSON_NAME] [PERSON_NAME] Asma [PERSON_NAME] C&Gs Vogue [PERSO…" at bounding box center [161, 291] width 71 height 18
select select "64563"
click at [126, 282] on select "Select Stylist [PERSON_NAME] [PERSON_NAME] Asma [PERSON_NAME] C&Gs Vogue [PERSO…" at bounding box center [161, 291] width 71 height 18
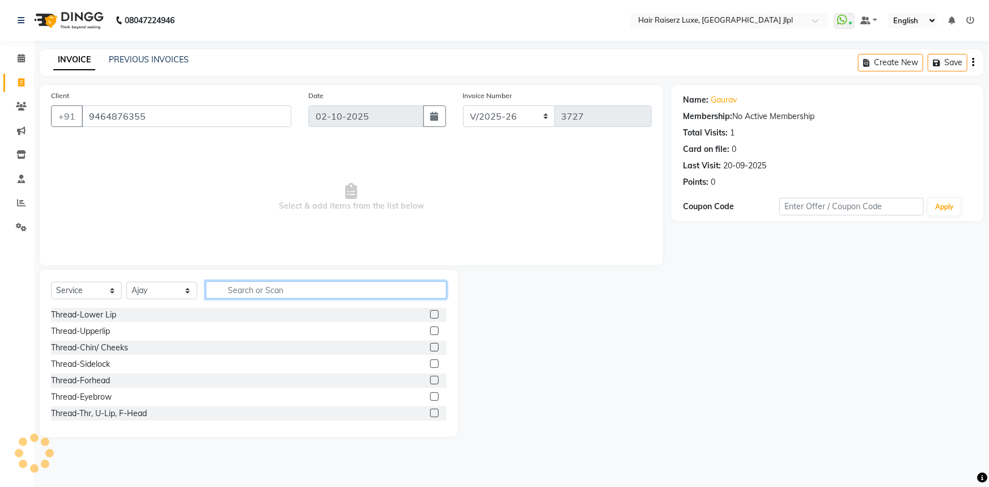
click at [227, 297] on input "text" at bounding box center [326, 290] width 241 height 18
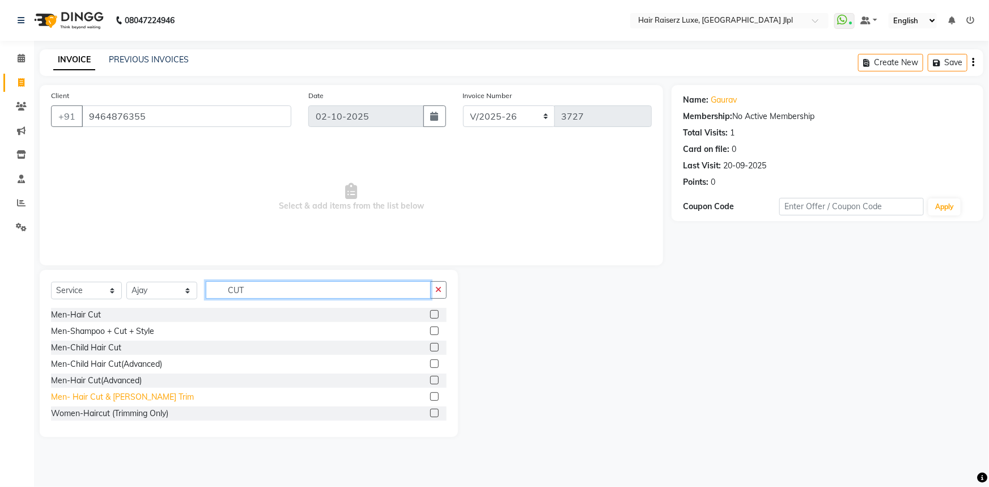
type input "CUT"
click at [132, 393] on div "Men- Hair Cut & [PERSON_NAME] Trim" at bounding box center [122, 397] width 143 height 12
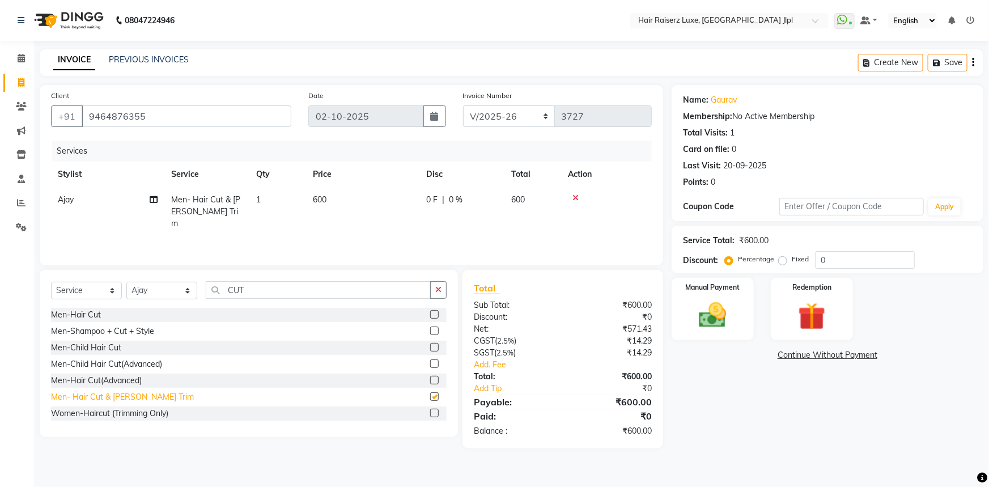
checkbox input "false"
click at [487, 108] on select "FF/2025-26 PreP/2025-26 BANK/2025-26 Paytm/2025-26 CASH/2025-26 V/2025-26" at bounding box center [509, 116] width 92 height 22
select select "8498"
click at [463, 105] on select "FF/2025-26 PreP/2025-26 BANK/2025-26 Paytm/2025-26 CASH/2025-26 V/2025-26" at bounding box center [509, 116] width 92 height 22
type input "0679"
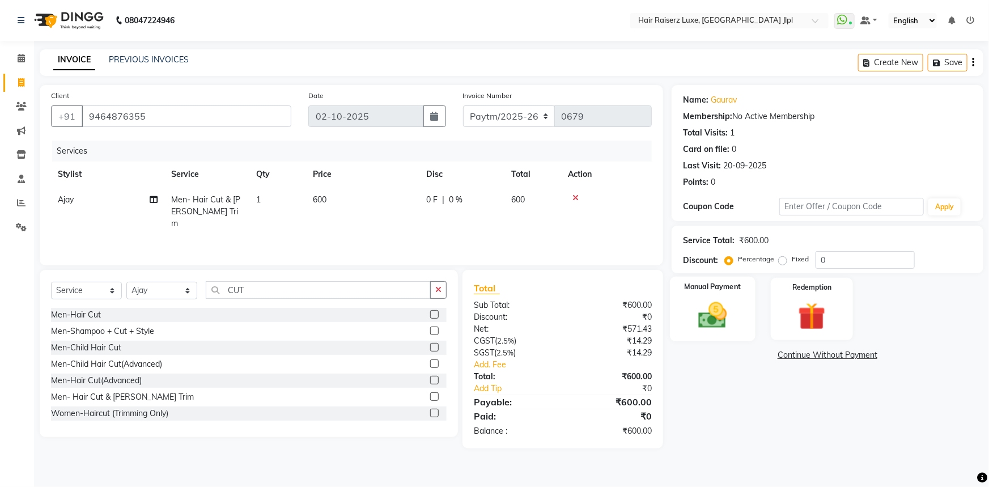
drag, startPoint x: 722, startPoint y: 314, endPoint x: 737, endPoint y: 321, distance: 16.5
click at [723, 315] on img at bounding box center [713, 315] width 46 height 33
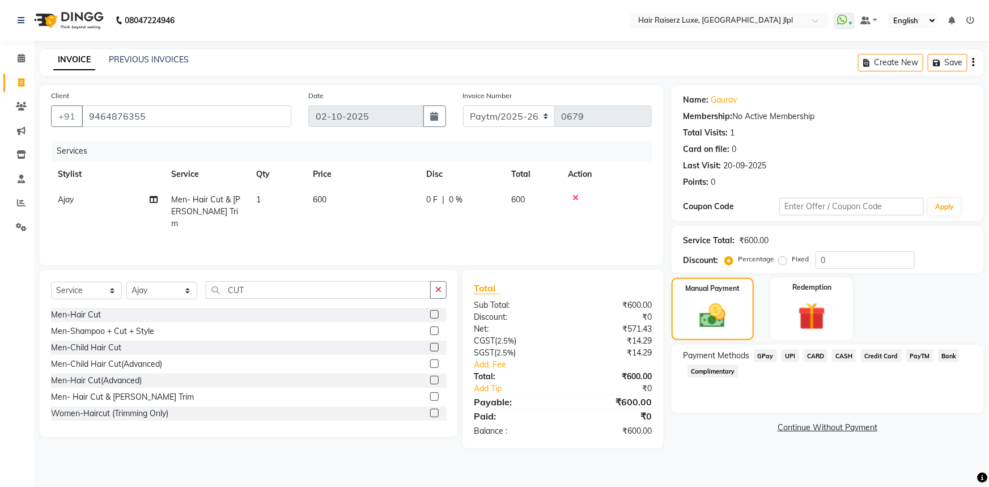
click at [922, 357] on span "PayTM" at bounding box center [920, 355] width 27 height 13
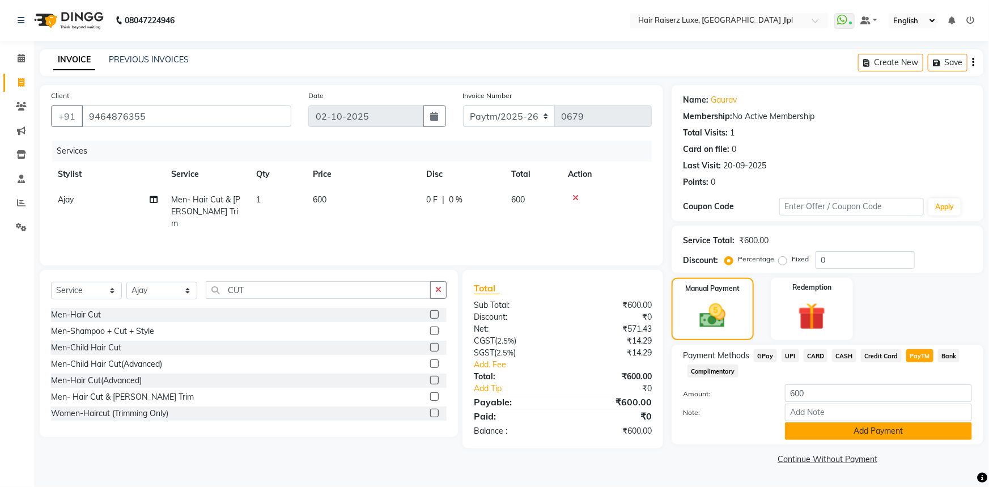
click at [867, 432] on button "Add Payment" at bounding box center [878, 431] width 187 height 18
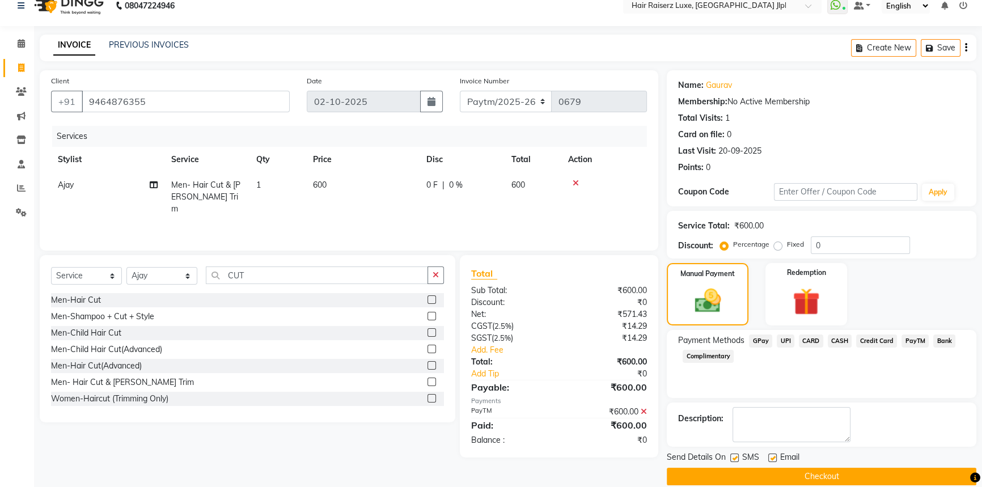
scroll to position [29, 0]
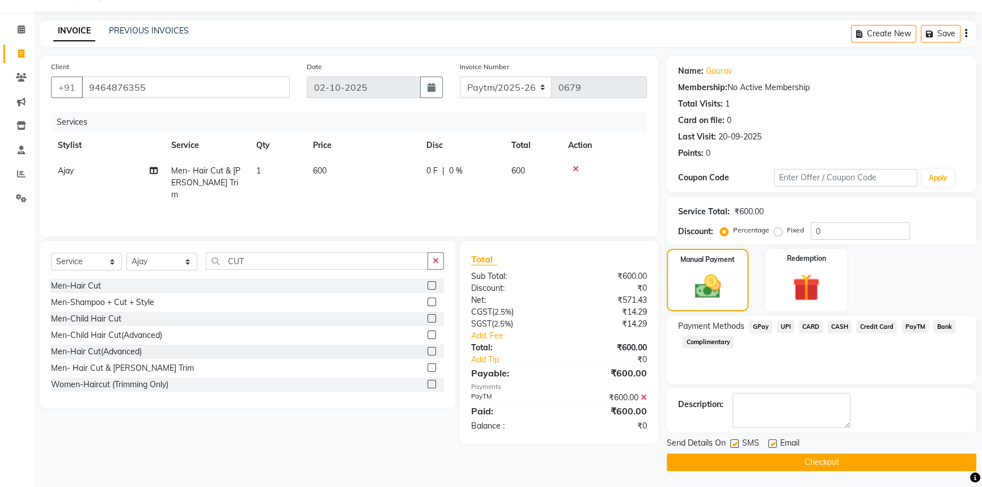
click at [813, 458] on button "Checkout" at bounding box center [822, 463] width 310 height 18
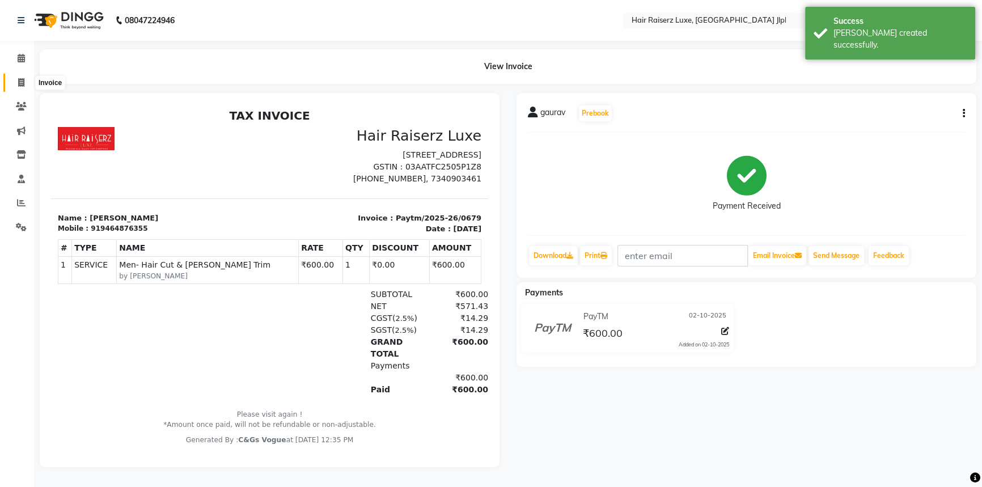
click at [23, 79] on icon at bounding box center [21, 82] width 6 height 9
select select "service"
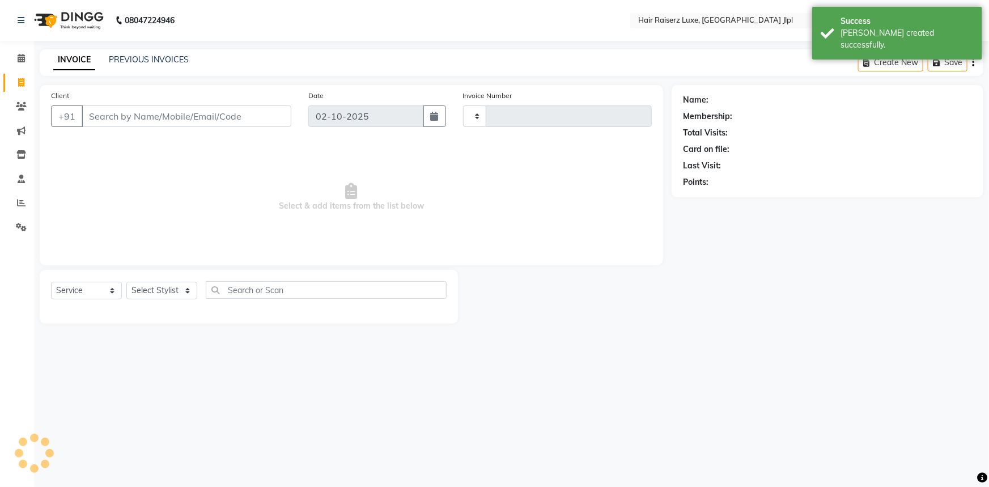
type input "3727"
select select "5409"
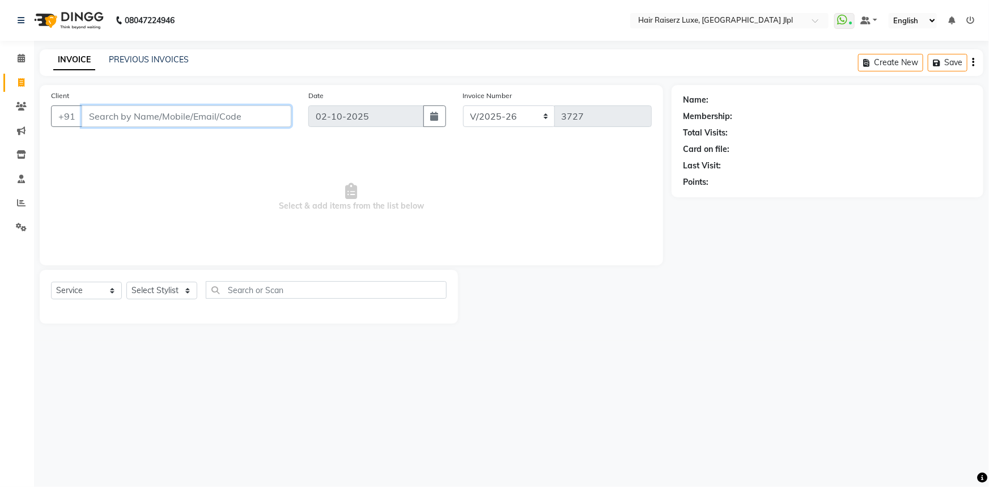
click at [120, 115] on input "Client" at bounding box center [187, 116] width 210 height 22
click at [150, 60] on link "PREVIOUS INVOICES" at bounding box center [149, 59] width 80 height 10
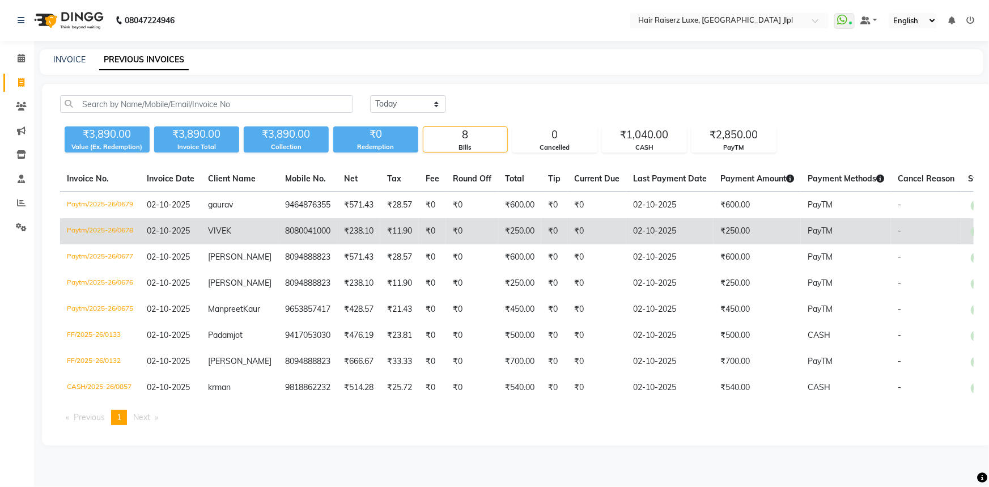
click at [290, 230] on td "8080041000" at bounding box center [307, 231] width 59 height 26
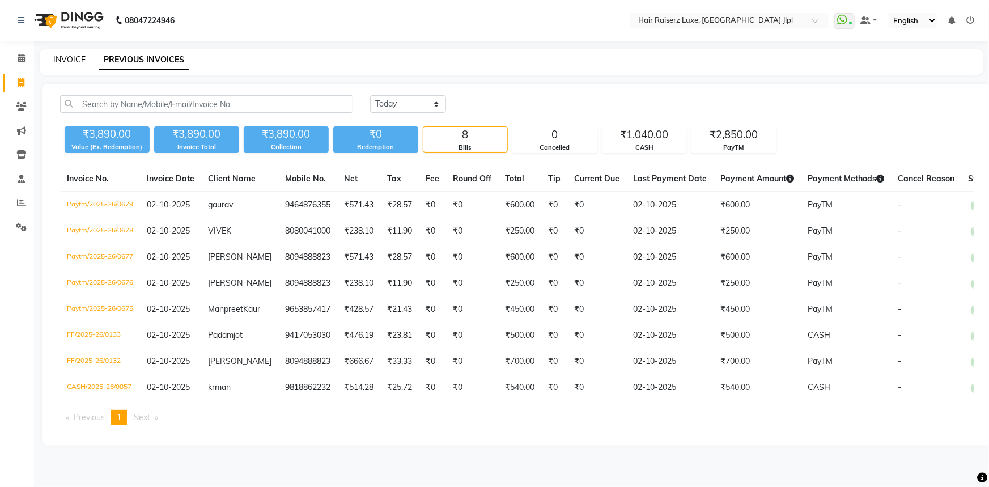
click at [62, 61] on link "INVOICE" at bounding box center [69, 59] width 32 height 10
select select "service"
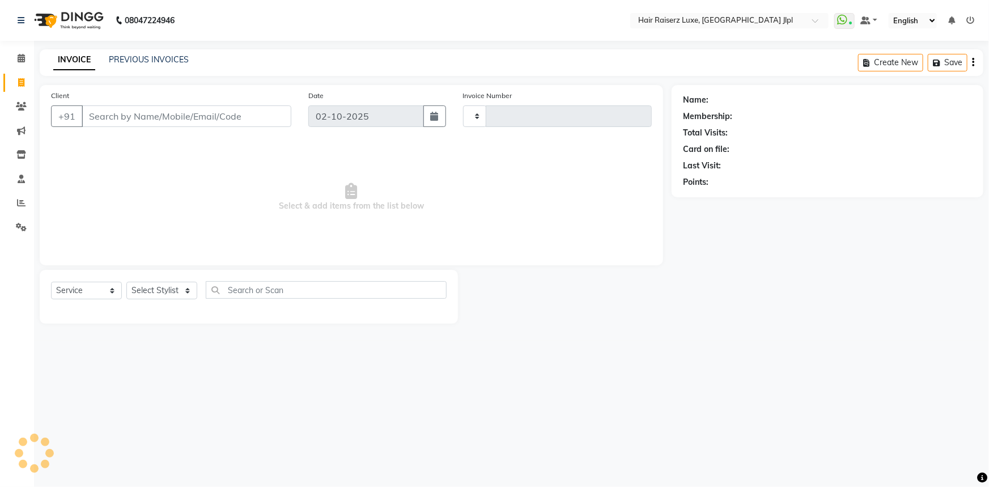
type input "3729"
select select "5409"
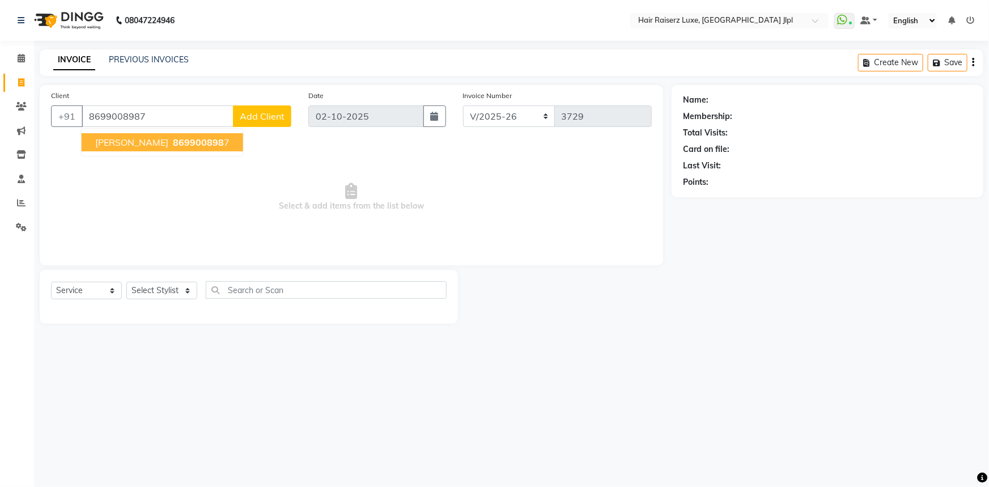
type input "8699008987"
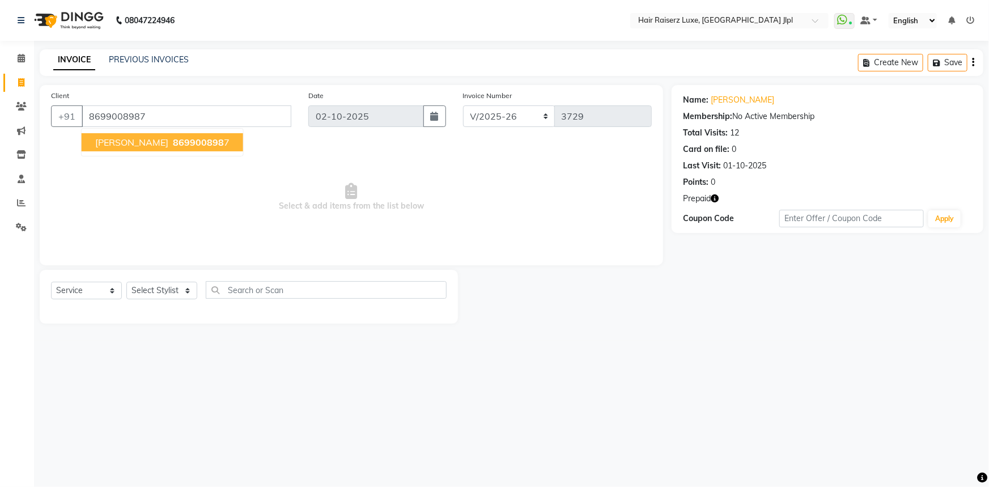
click at [173, 139] on span "869900898" at bounding box center [198, 142] width 51 height 11
click at [735, 104] on link "[PERSON_NAME]" at bounding box center [743, 100] width 64 height 12
click at [166, 57] on link "PREVIOUS INVOICES" at bounding box center [149, 59] width 80 height 10
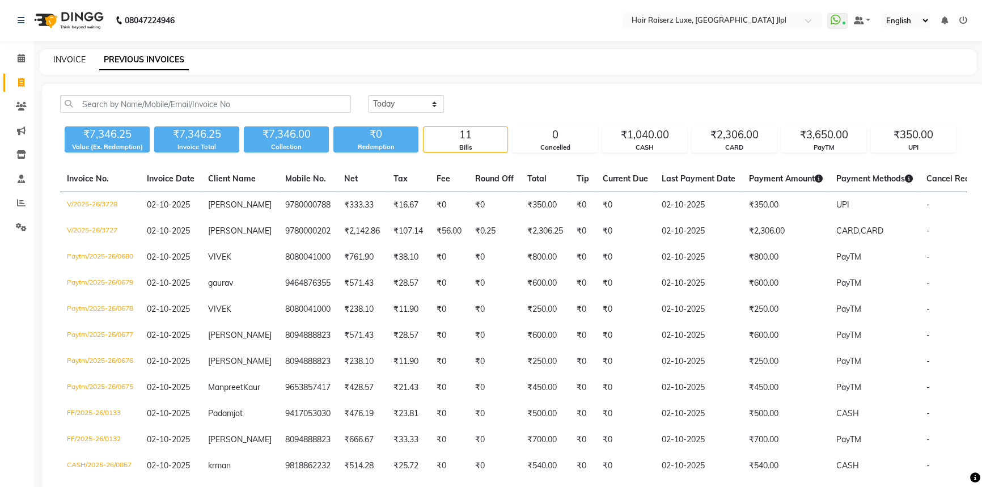
click at [77, 60] on link "INVOICE" at bounding box center [69, 59] width 32 height 10
select select "service"
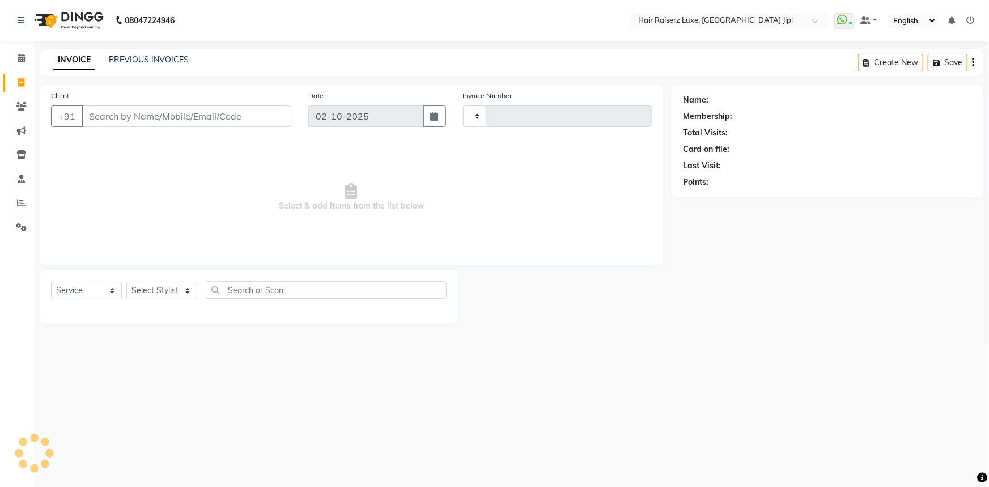
type input "3729"
select select "5409"
click at [100, 119] on input "Client" at bounding box center [187, 116] width 210 height 22
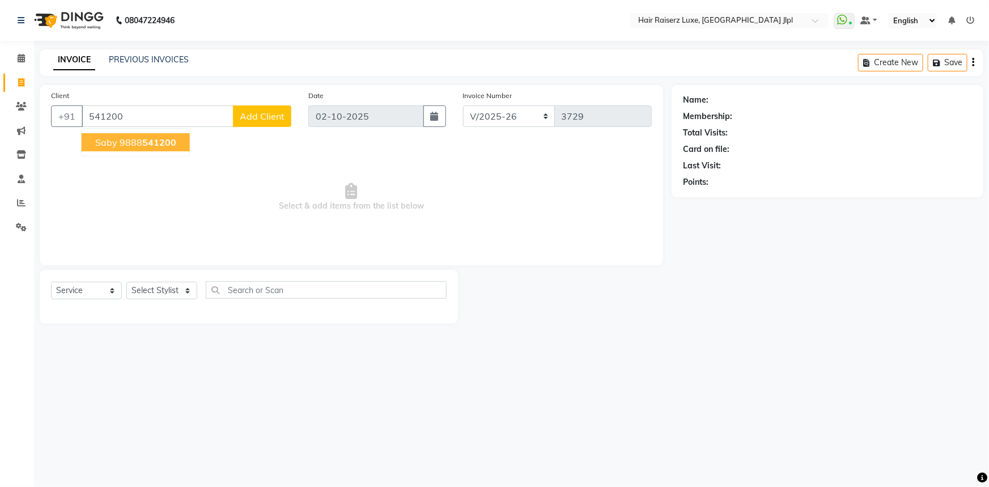
click at [124, 143] on ngb-highlight "9888 541200" at bounding box center [148, 142] width 57 height 11
type input "9888541200"
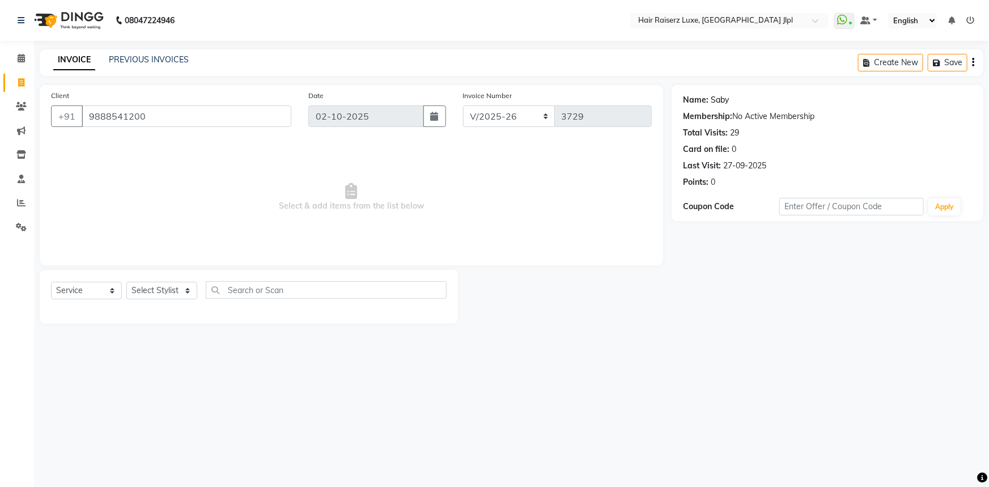
click at [718, 98] on link "Saby" at bounding box center [720, 100] width 18 height 12
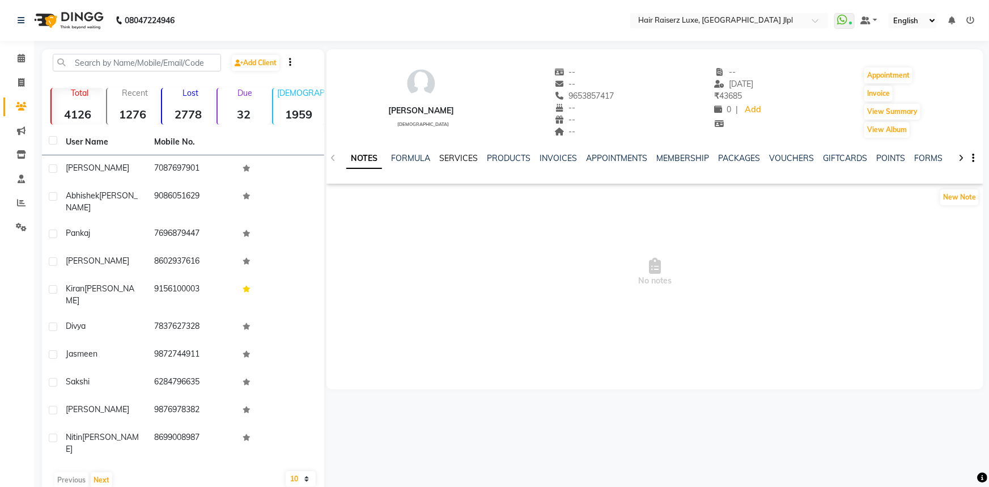
click at [448, 156] on link "SERVICES" at bounding box center [458, 158] width 39 height 10
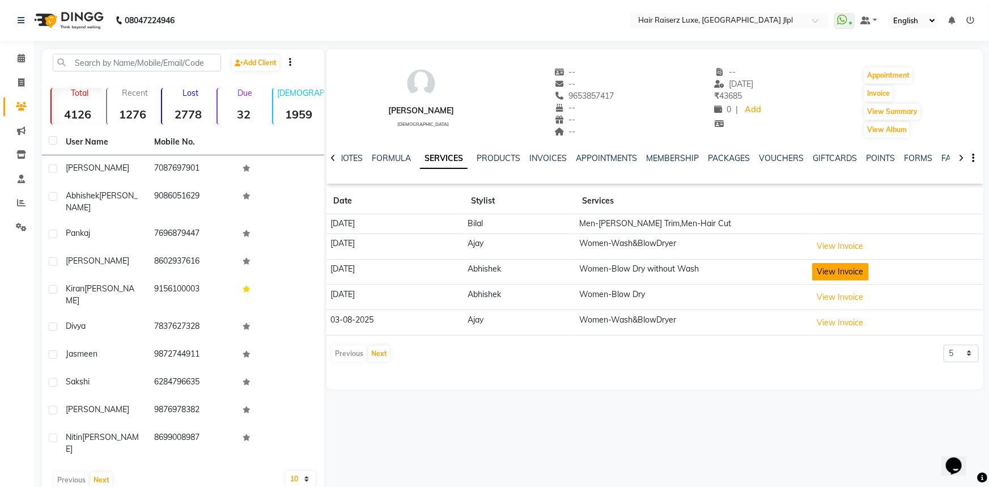
click at [830, 270] on button "View Invoice" at bounding box center [840, 272] width 57 height 18
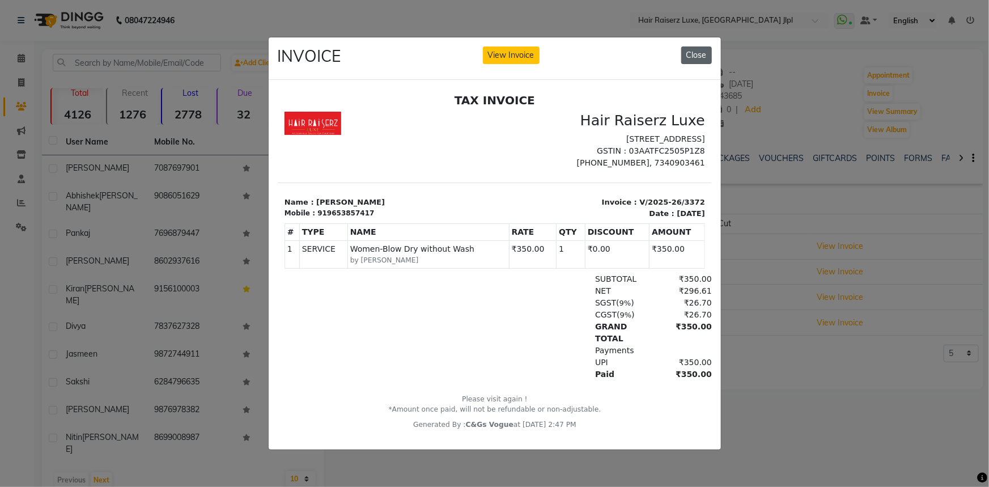
click at [702, 49] on button "Close" at bounding box center [697, 55] width 31 height 18
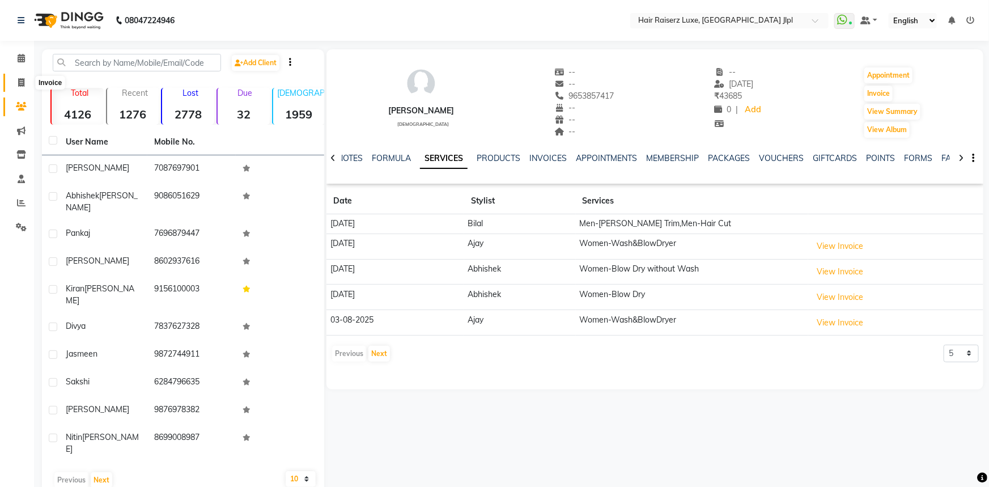
click at [23, 82] on icon at bounding box center [21, 82] width 6 height 9
select select "service"
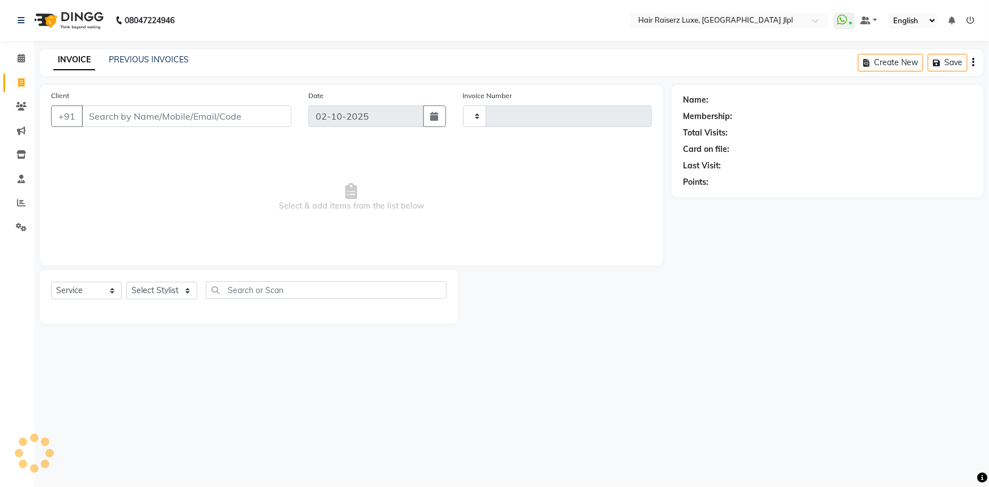
type input "3727"
select select "5409"
click at [102, 120] on input "Client" at bounding box center [187, 116] width 210 height 22
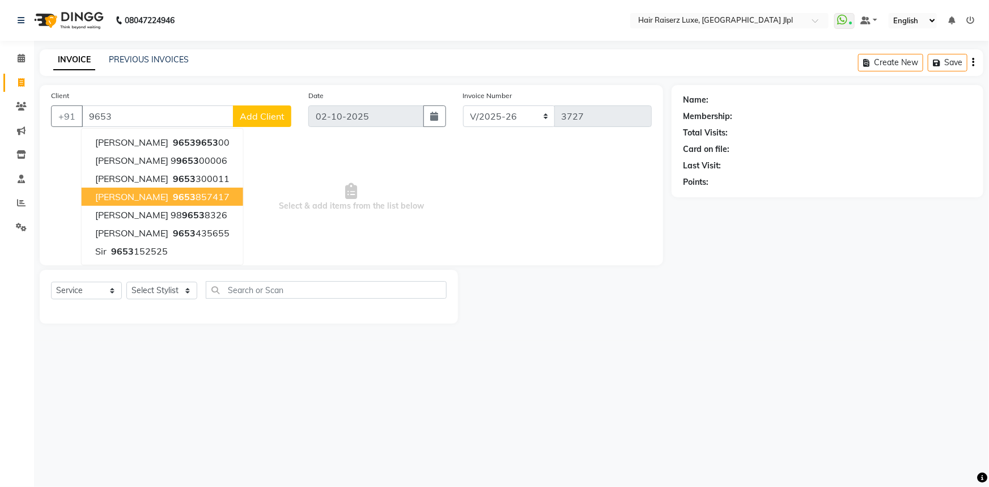
click at [195, 192] on ngb-highlight "9653 857417" at bounding box center [200, 196] width 59 height 11
type input "9653857417"
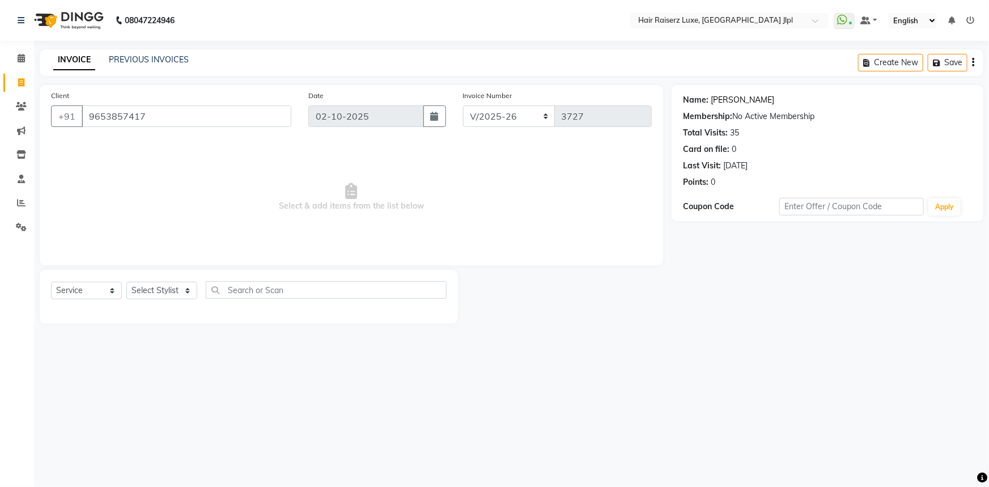
click at [718, 99] on link "[PERSON_NAME]" at bounding box center [743, 100] width 64 height 12
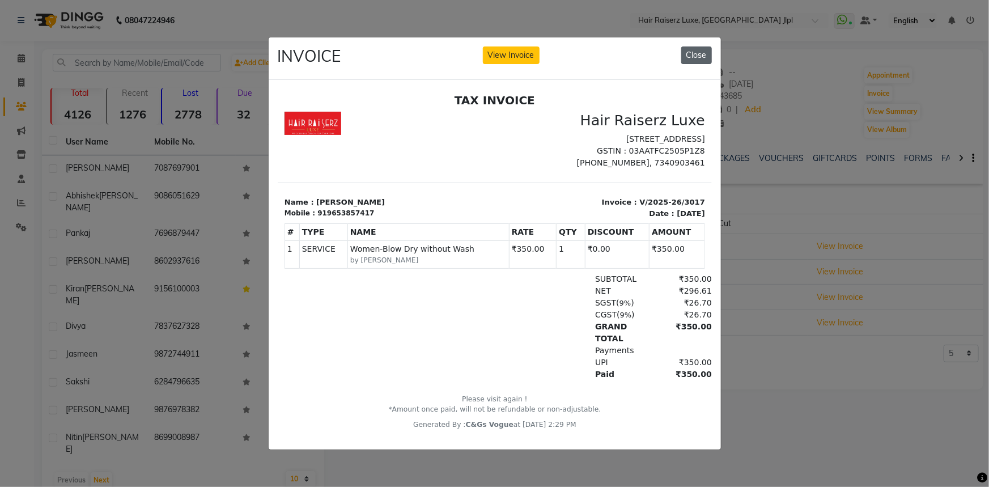
click at [697, 48] on button "Close" at bounding box center [697, 55] width 31 height 18
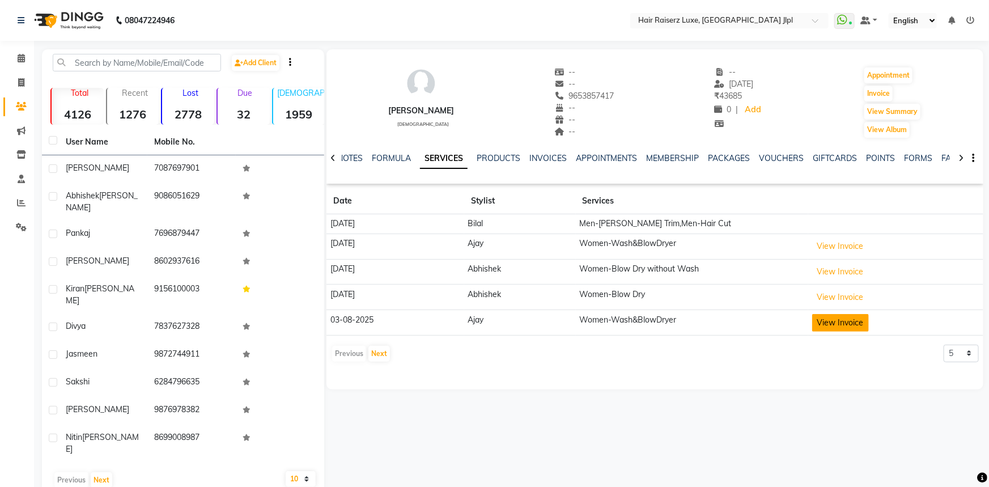
click at [848, 314] on button "View Invoice" at bounding box center [840, 323] width 57 height 18
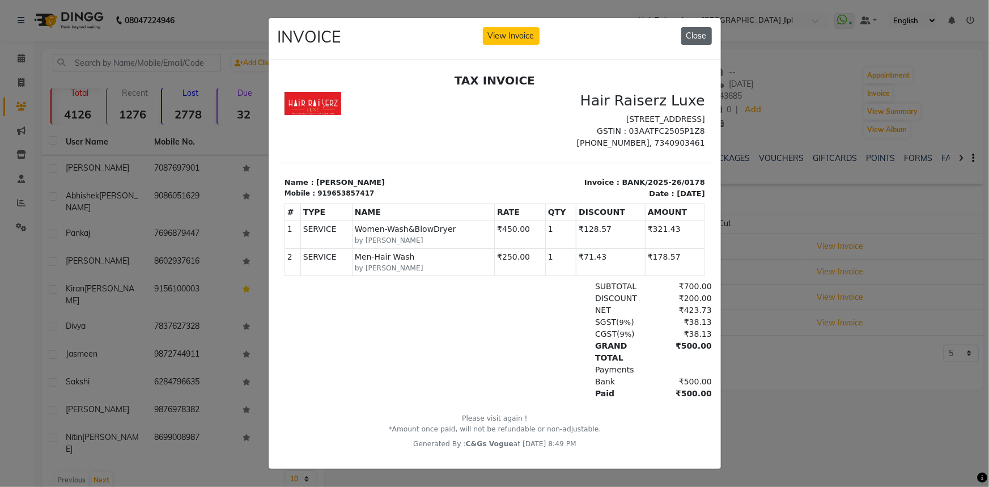
click at [687, 30] on button "Close" at bounding box center [697, 36] width 31 height 18
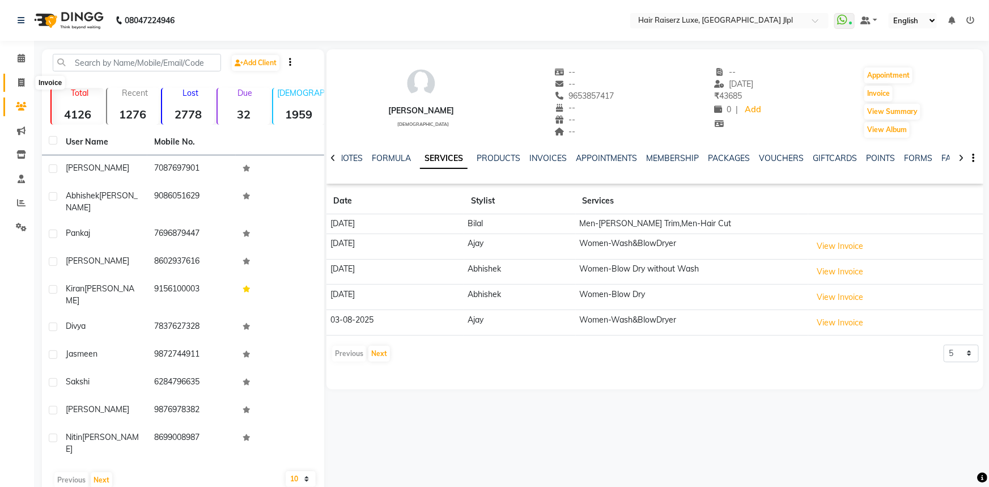
click at [23, 79] on icon at bounding box center [21, 82] width 6 height 9
select select "service"
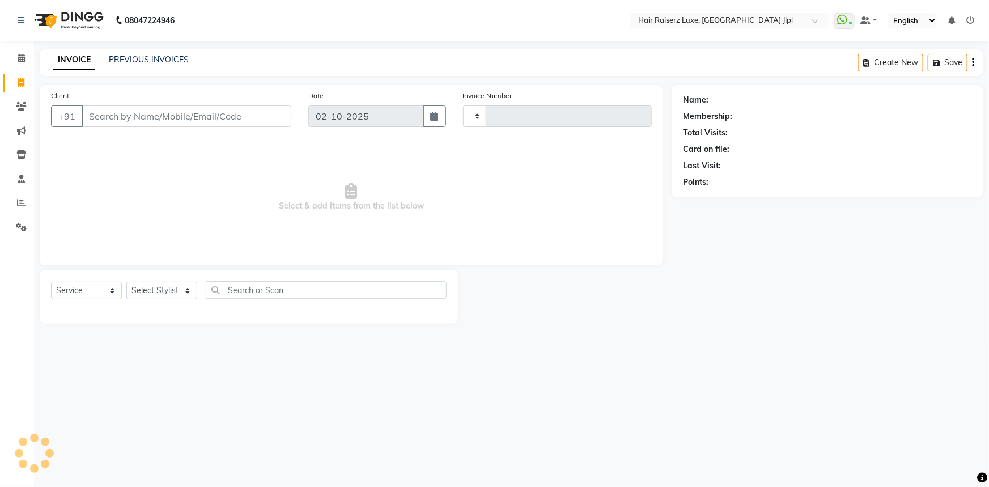
type input "3727"
select select "5409"
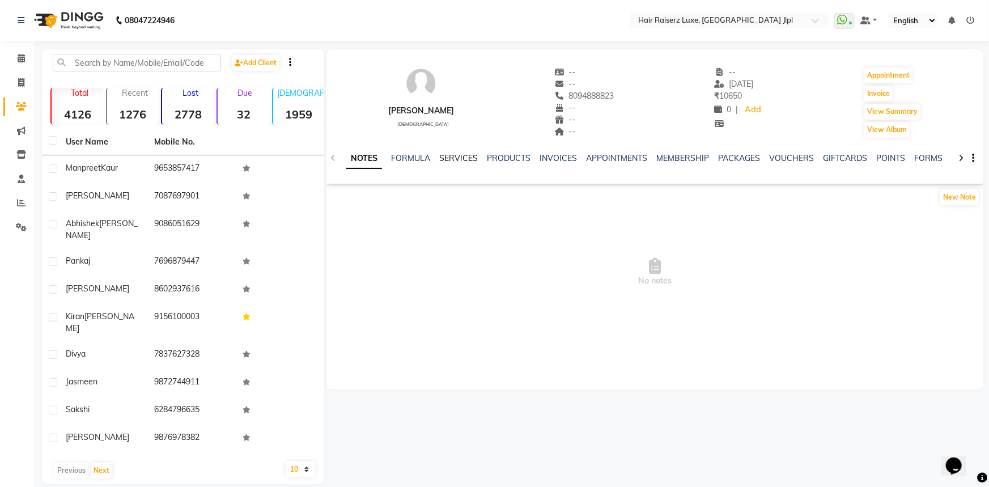
click at [462, 156] on link "SERVICES" at bounding box center [458, 158] width 39 height 10
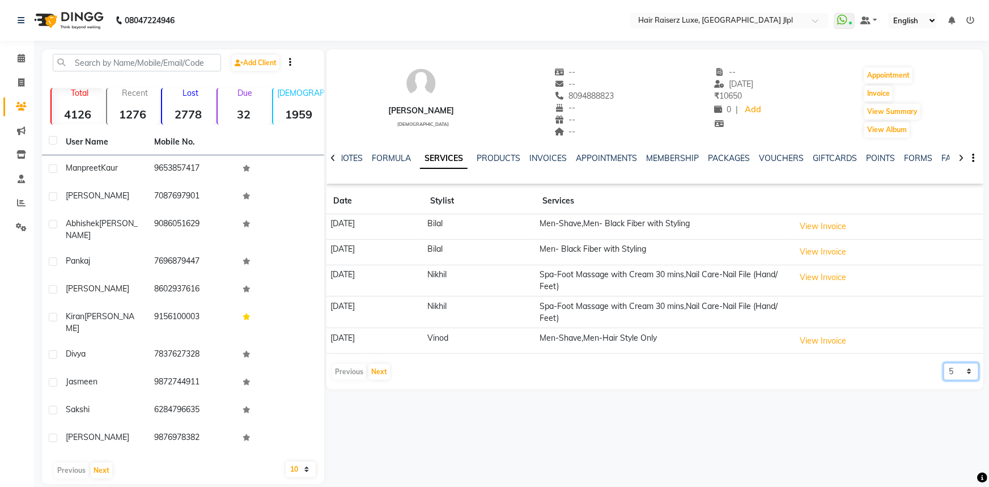
click at [964, 368] on select "5 10 50 100 500" at bounding box center [961, 372] width 35 height 18
click at [944, 363] on select "5 10 50 100 500" at bounding box center [961, 372] width 35 height 18
click at [964, 375] on select "5 10 50 100 500" at bounding box center [961, 372] width 35 height 18
select select "50"
click at [944, 363] on select "5 10 50 100 500" at bounding box center [961, 372] width 35 height 18
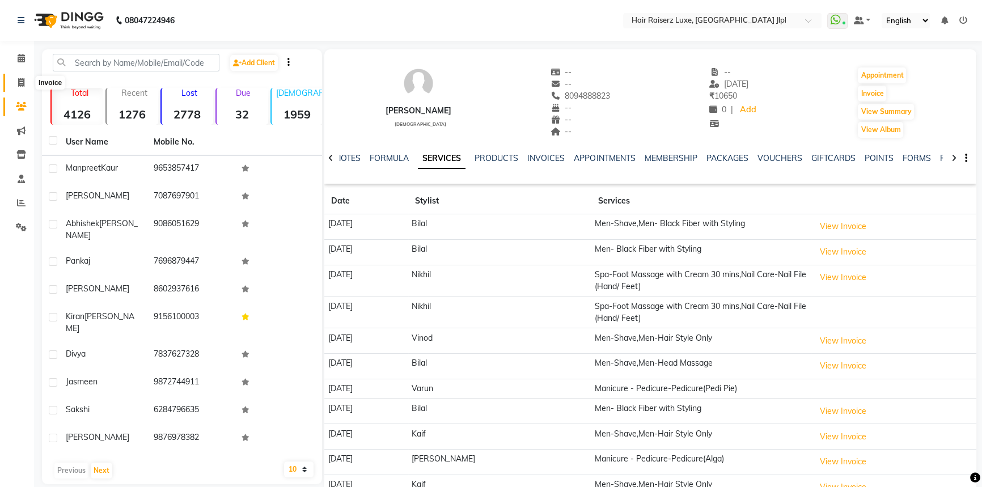
click at [20, 81] on icon at bounding box center [21, 82] width 6 height 9
select select "service"
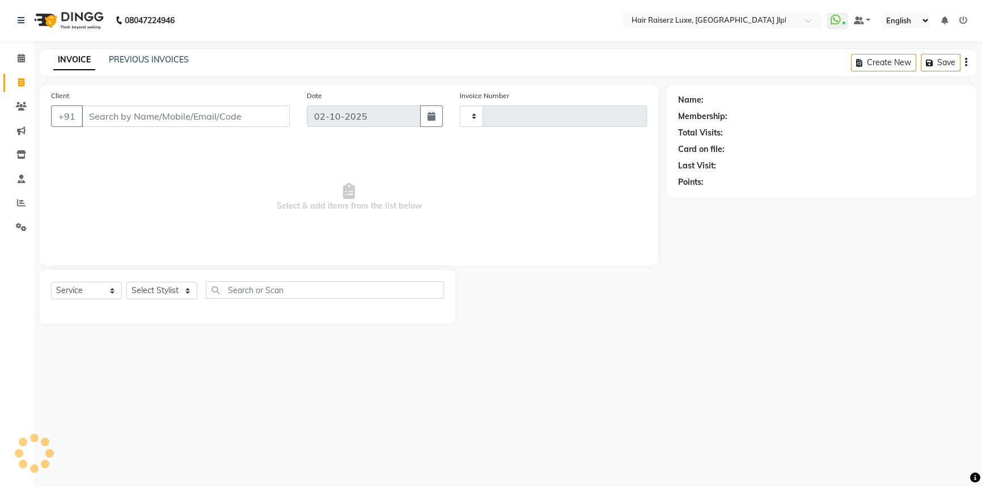
type input "3727"
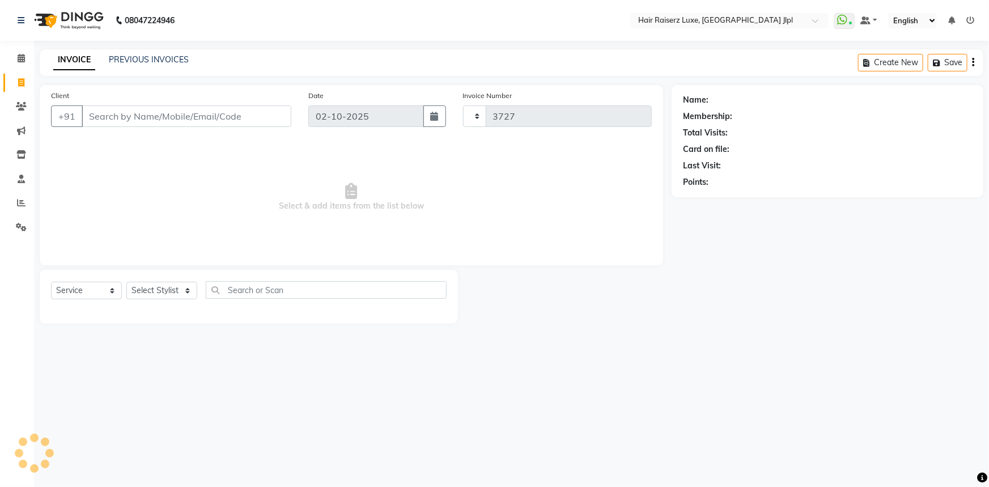
select select "5409"
click at [136, 122] on input "Client" at bounding box center [187, 116] width 210 height 22
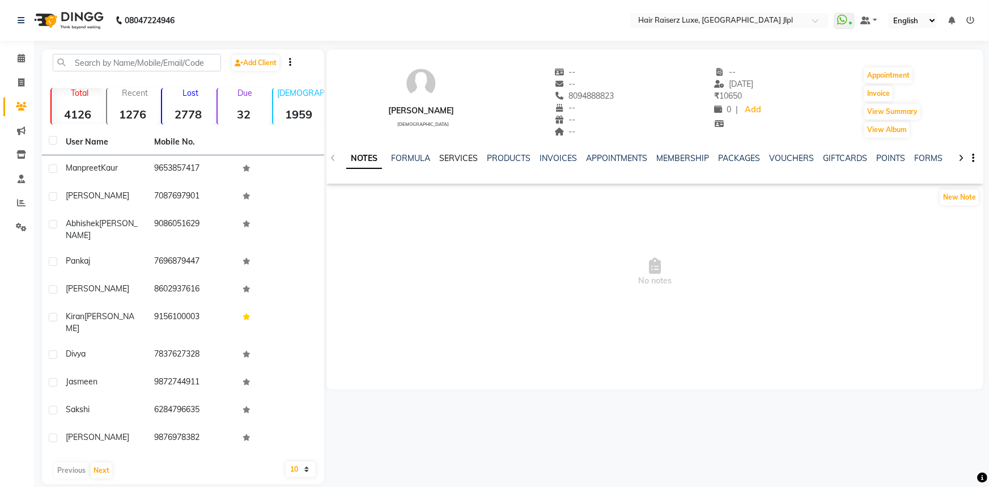
click at [456, 159] on link "SERVICES" at bounding box center [458, 158] width 39 height 10
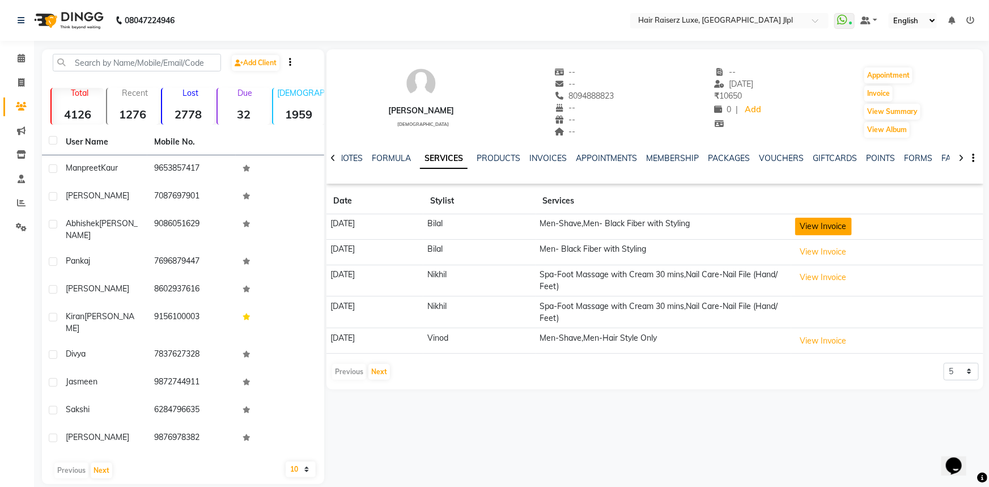
click at [837, 226] on button "View Invoice" at bounding box center [823, 227] width 57 height 18
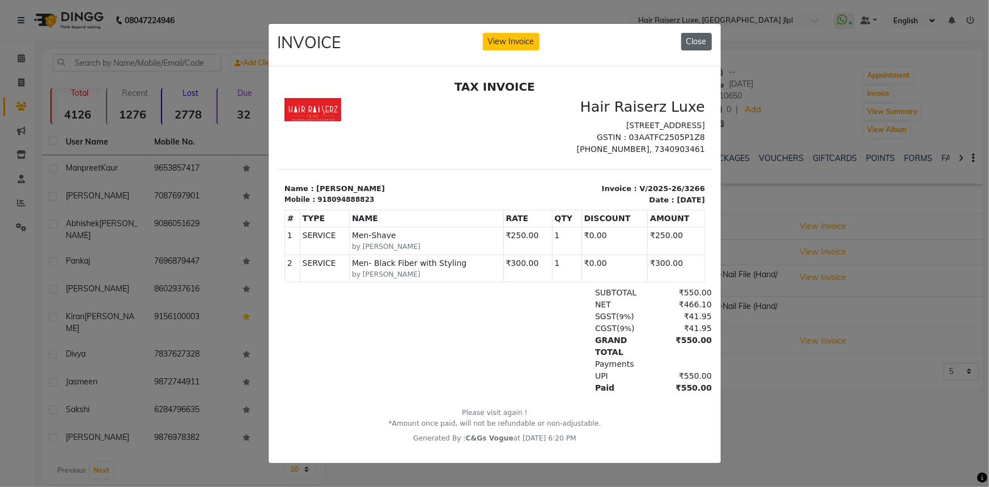
click at [706, 40] on button "Close" at bounding box center [697, 42] width 31 height 18
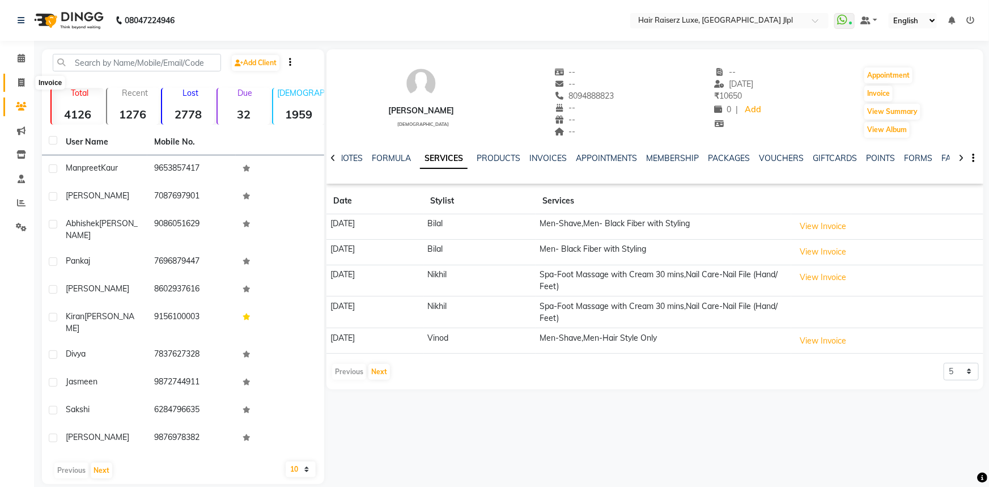
click at [19, 79] on icon at bounding box center [21, 82] width 6 height 9
select select "service"
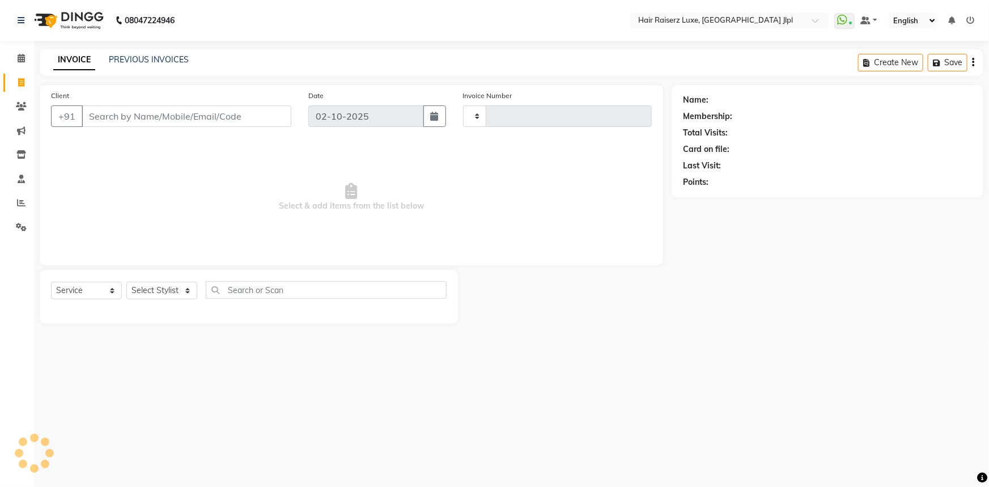
type input "3727"
select select "5409"
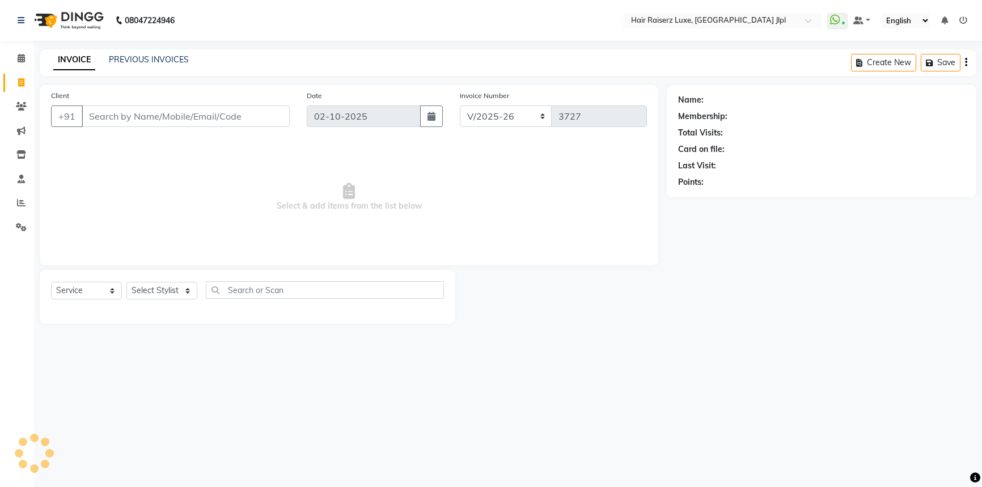
select select "5409"
select select "service"
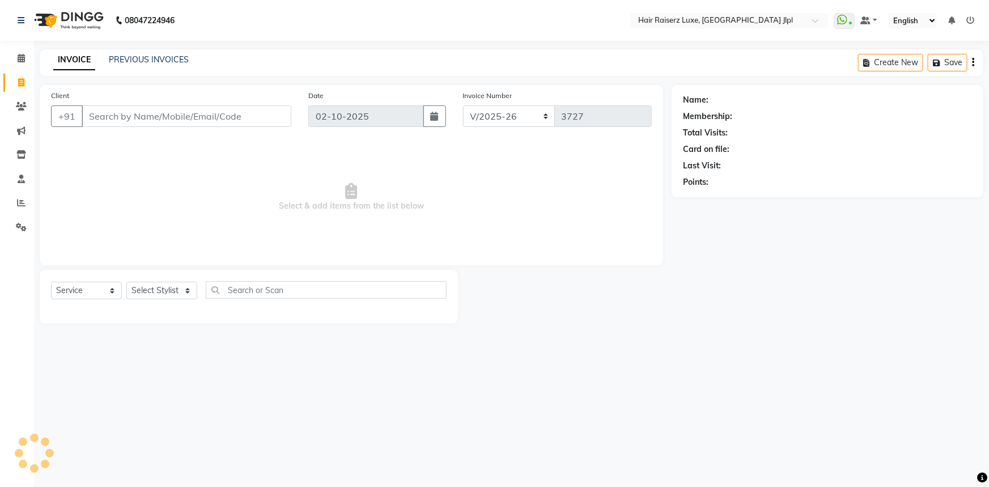
drag, startPoint x: 111, startPoint y: 109, endPoint x: 107, endPoint y: 104, distance: 6.5
click at [111, 109] on input "Client" at bounding box center [187, 116] width 210 height 22
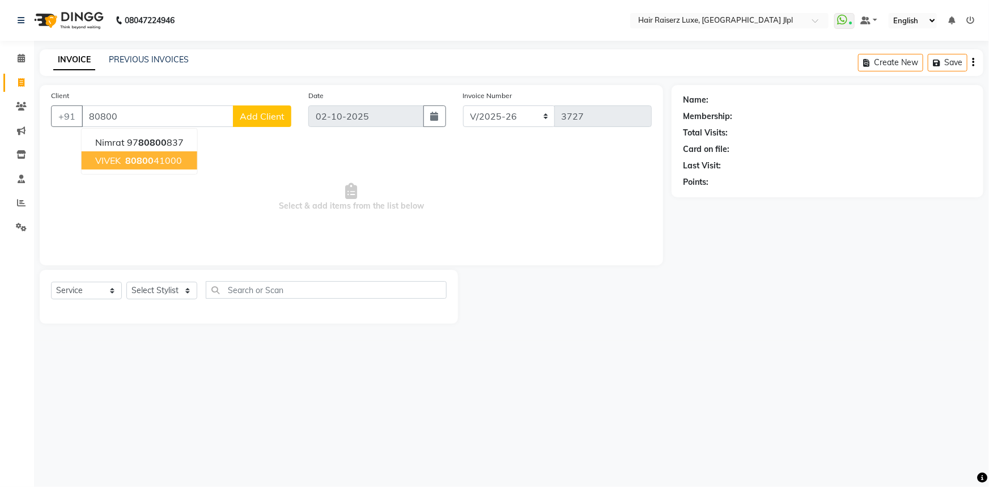
click at [118, 157] on span "VIVEK" at bounding box center [108, 160] width 26 height 11
type input "8080041000"
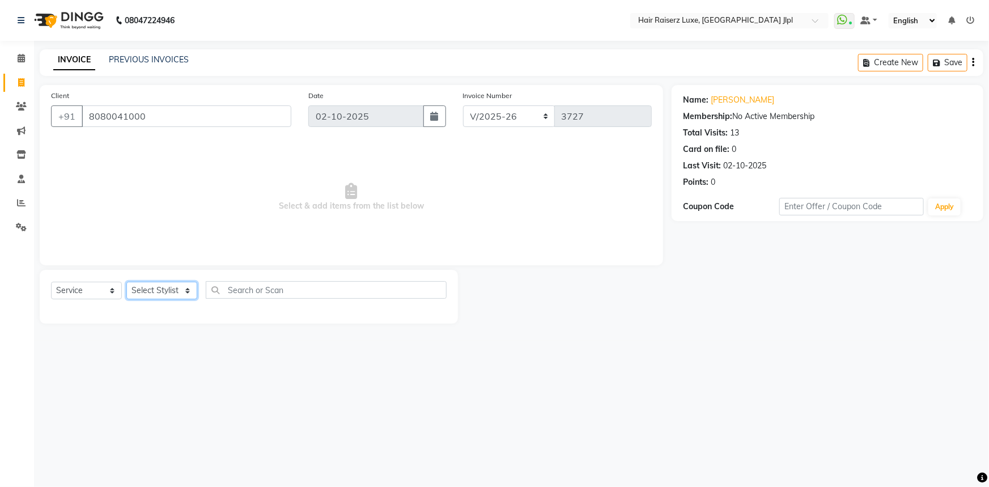
click at [161, 285] on select "Select Stylist [PERSON_NAME] [PERSON_NAME] Asma [PERSON_NAME] C&Gs Vogue [PERSO…" at bounding box center [161, 291] width 71 height 18
select select "85397"
click at [126, 282] on select "Select Stylist [PERSON_NAME] [PERSON_NAME] Asma [PERSON_NAME] C&Gs Vogue [PERSO…" at bounding box center [161, 291] width 71 height 18
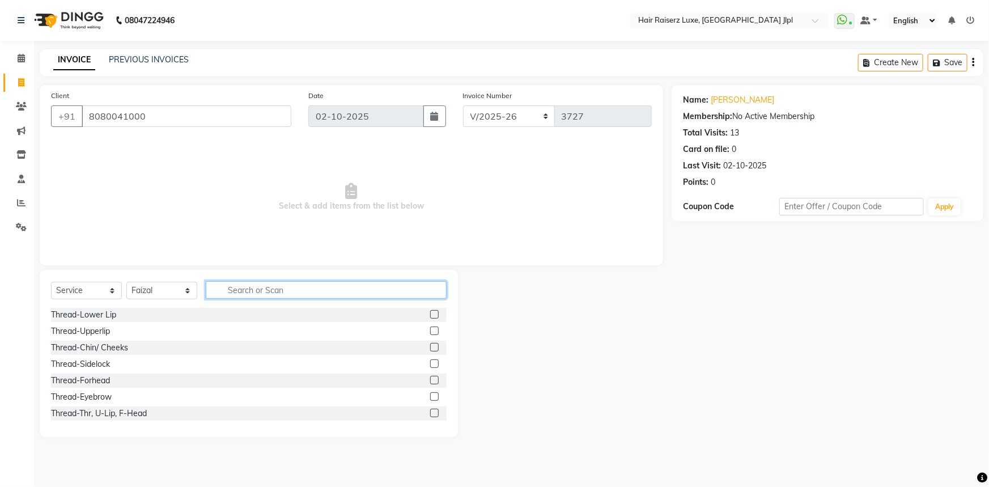
click at [226, 284] on input "text" at bounding box center [326, 290] width 241 height 18
type input "HEAD"
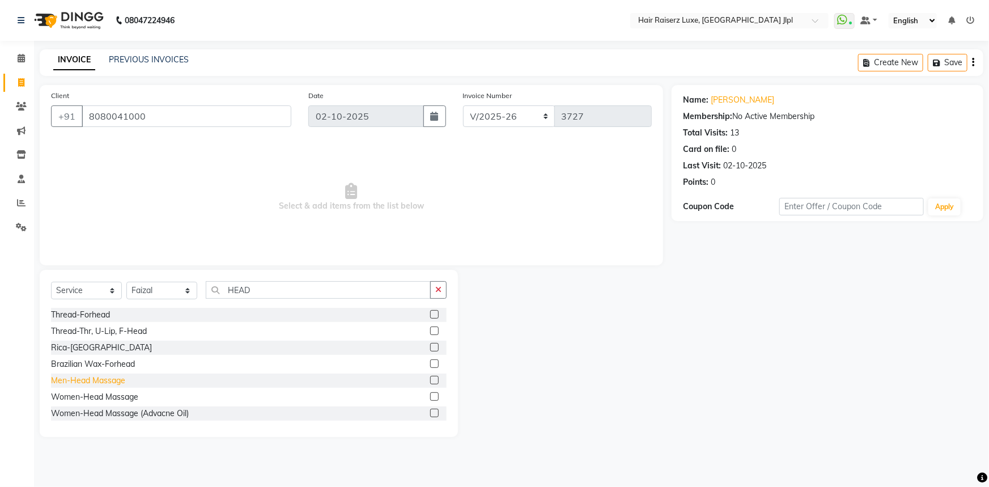
click at [92, 384] on div "Men-Head Massage" at bounding box center [88, 381] width 74 height 12
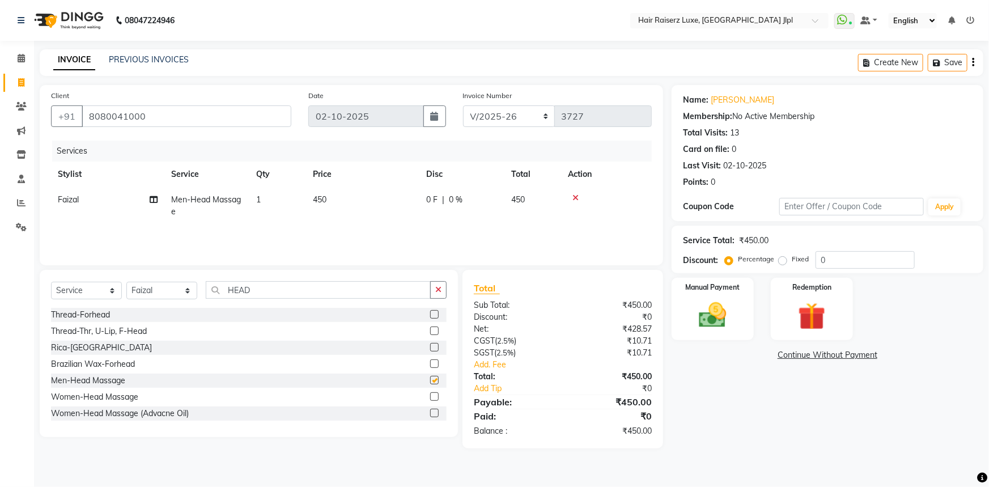
checkbox input "false"
click at [442, 287] on icon "button" at bounding box center [438, 290] width 6 height 8
click at [153, 286] on select "Select Stylist [PERSON_NAME] [PERSON_NAME] Asma [PERSON_NAME] C&Gs Vogue [PERSO…" at bounding box center [161, 291] width 71 height 18
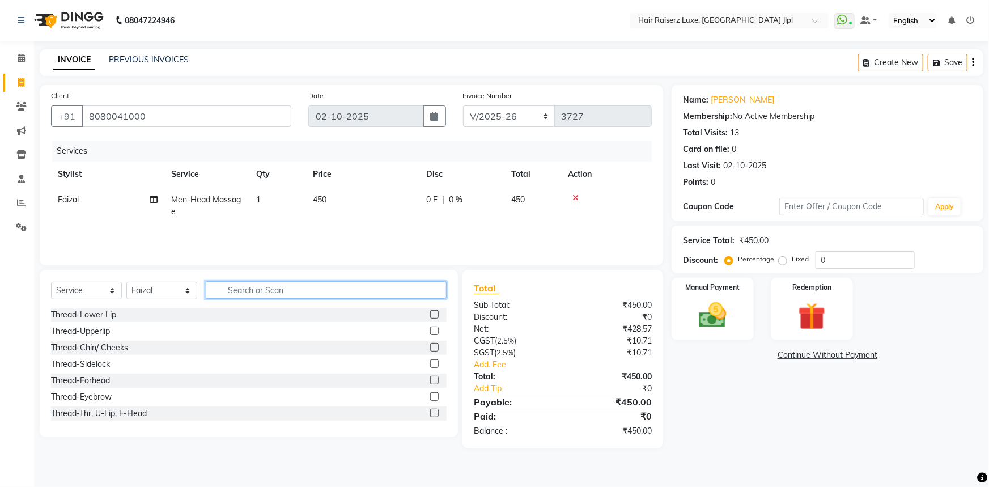
click at [253, 286] on input "text" at bounding box center [326, 290] width 241 height 18
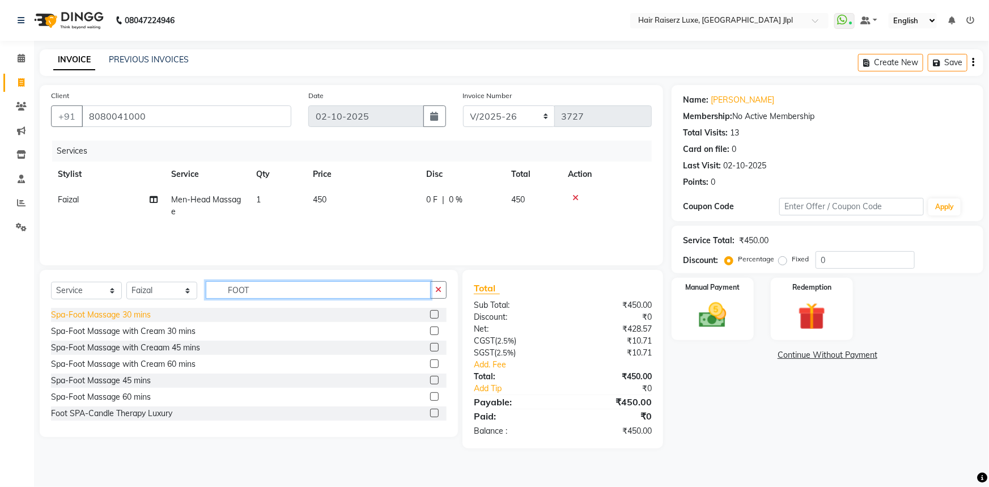
type input "FOOT"
click at [109, 314] on div "Spa-Foot Massage 30 mins" at bounding box center [101, 315] width 100 height 12
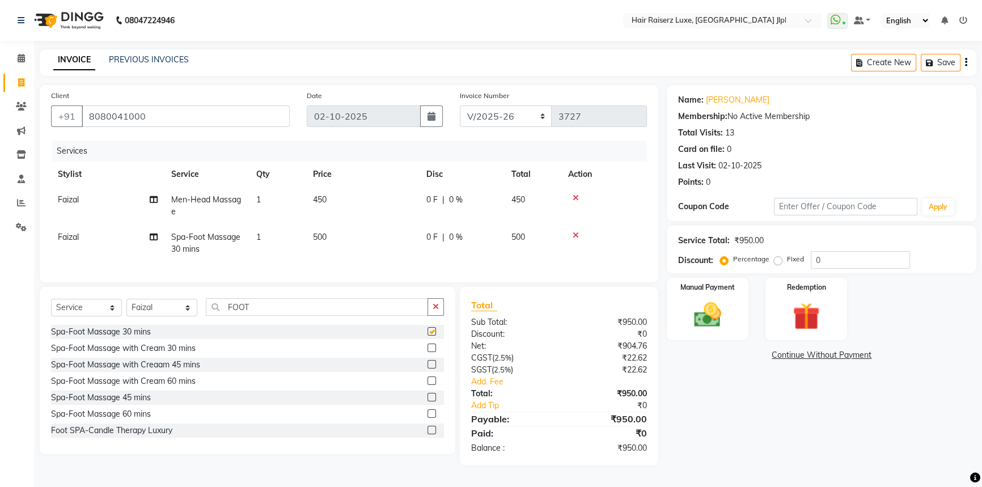
checkbox input "false"
click at [73, 197] on span "Faizal" at bounding box center [68, 199] width 21 height 10
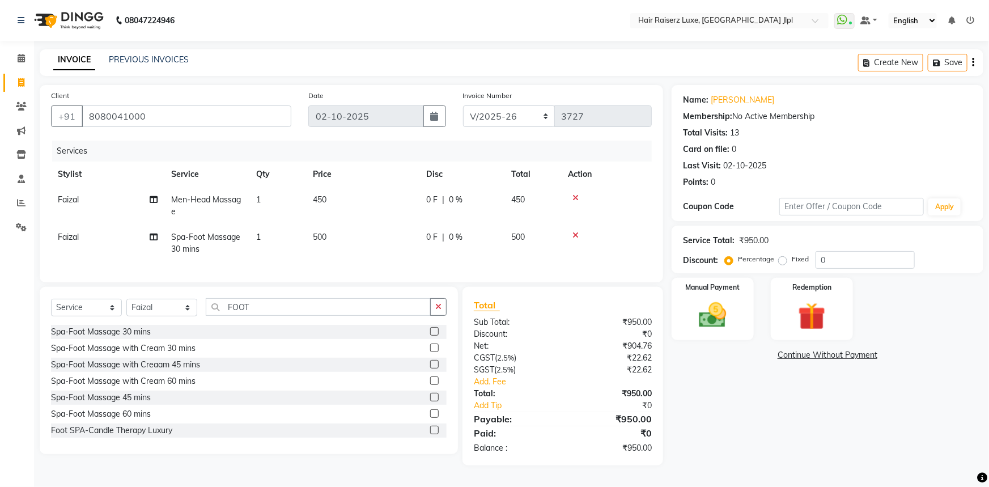
select select "85397"
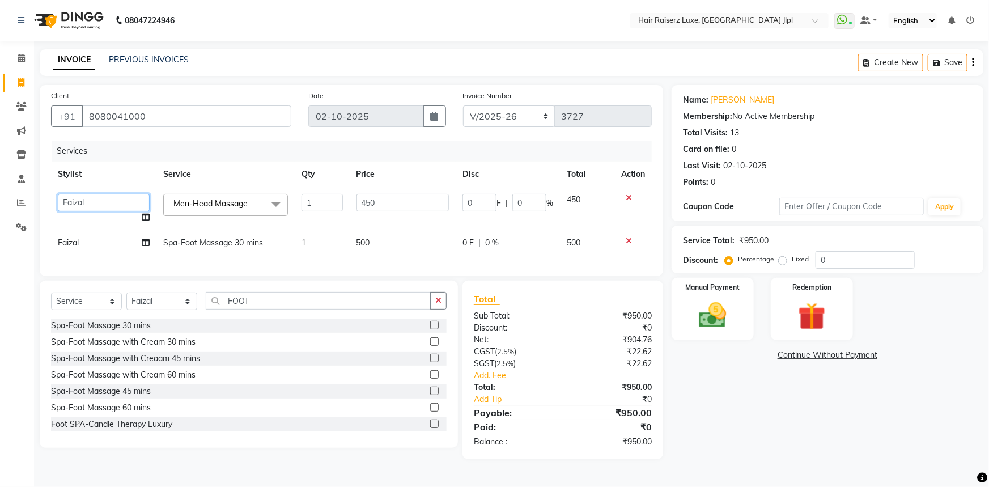
click at [73, 197] on select "[PERSON_NAME] [PERSON_NAME] [PERSON_NAME] C&Gs Vogue [PERSON_NAME] [PERSON_NAME…" at bounding box center [104, 203] width 92 height 18
select select "88954"
click at [400, 246] on td "500" at bounding box center [403, 243] width 107 height 26
select select "85397"
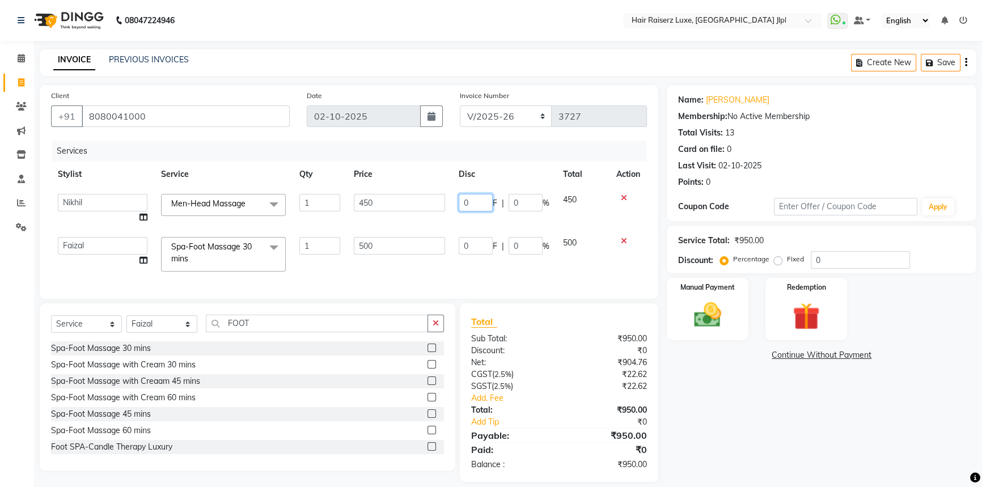
click at [477, 202] on input "0" at bounding box center [476, 203] width 34 height 18
type input "50"
click at [503, 277] on div "Services Stylist Service Qty Price Disc Total Action Abhishek Aftab [PERSON_NAM…" at bounding box center [349, 214] width 596 height 147
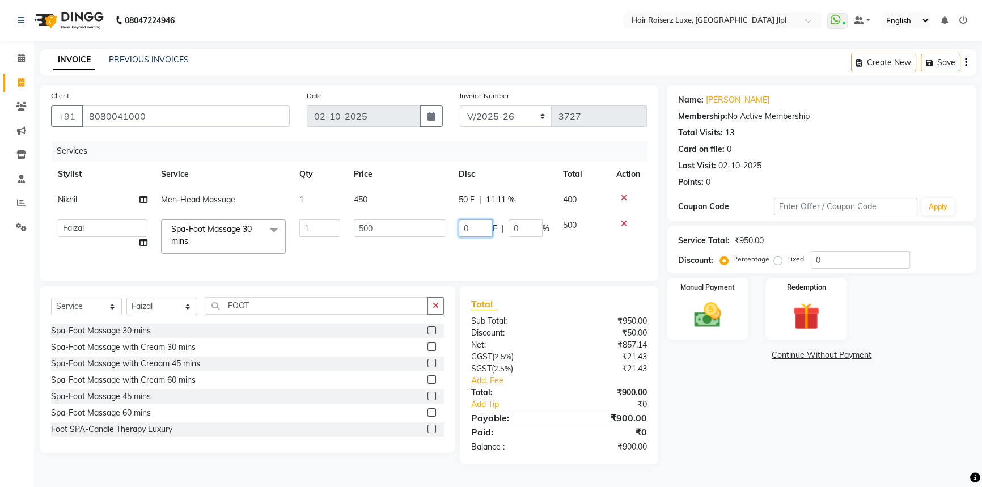
click at [480, 225] on input "0" at bounding box center [476, 228] width 34 height 18
type input "100"
click at [468, 258] on td "100 F | 0 %" at bounding box center [504, 237] width 104 height 48
select select "85397"
click at [493, 105] on select "FF/2025-26 PreP/2025-26 BANK/2025-26 Paytm/2025-26 CASH/2025-26 V/2025-26" at bounding box center [506, 116] width 92 height 22
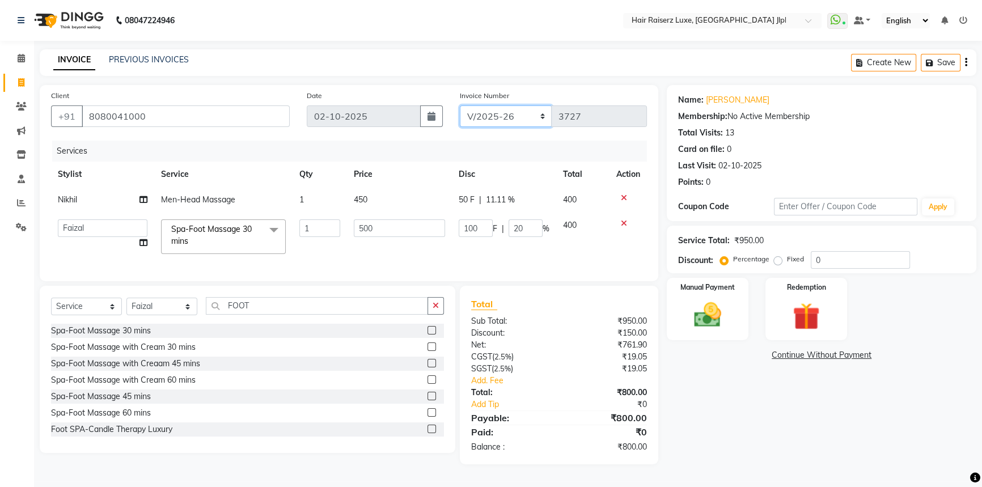
select select "8498"
click at [460, 105] on select "FF/2025-26 PreP/2025-26 BANK/2025-26 Paytm/2025-26 CASH/2025-26 V/2025-26" at bounding box center [506, 116] width 92 height 22
type input "0680"
click at [715, 325] on img at bounding box center [708, 315] width 46 height 32
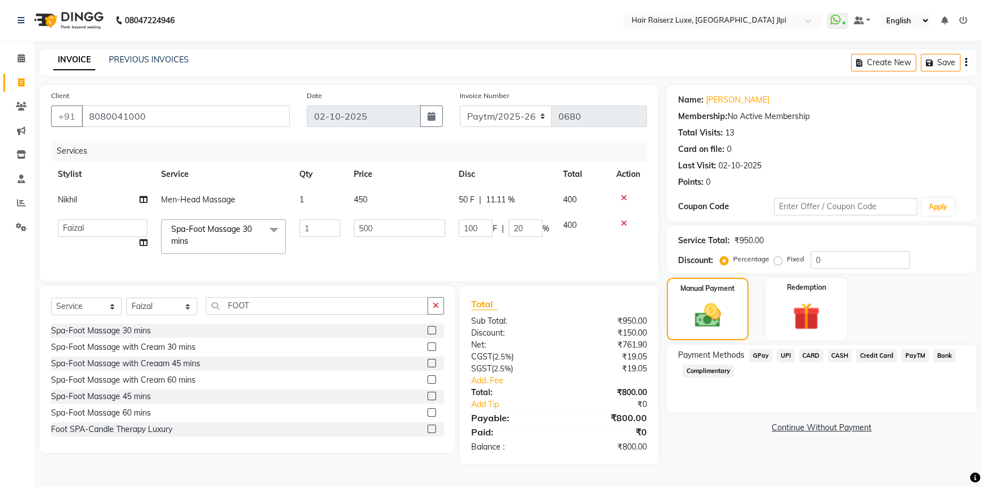
click at [913, 355] on span "PayTM" at bounding box center [914, 355] width 27 height 13
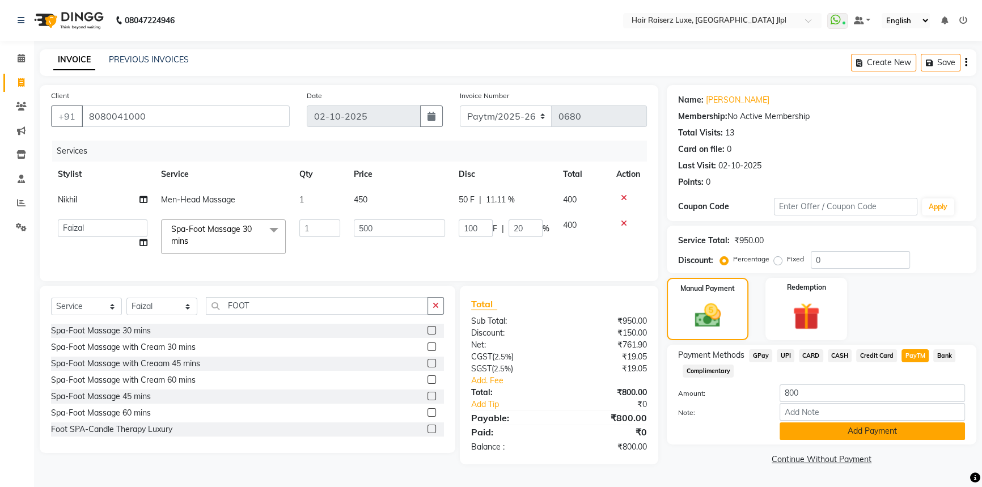
click at [832, 433] on button "Add Payment" at bounding box center [872, 431] width 185 height 18
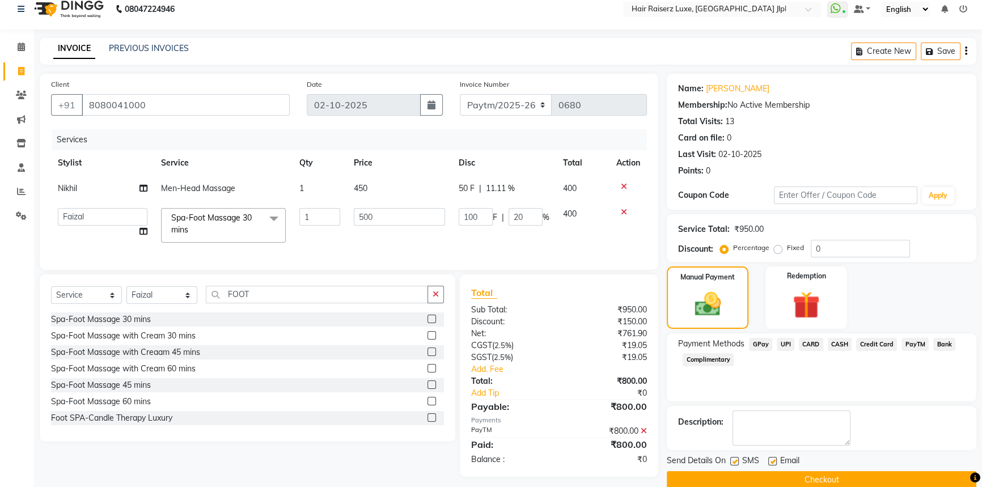
scroll to position [29, 0]
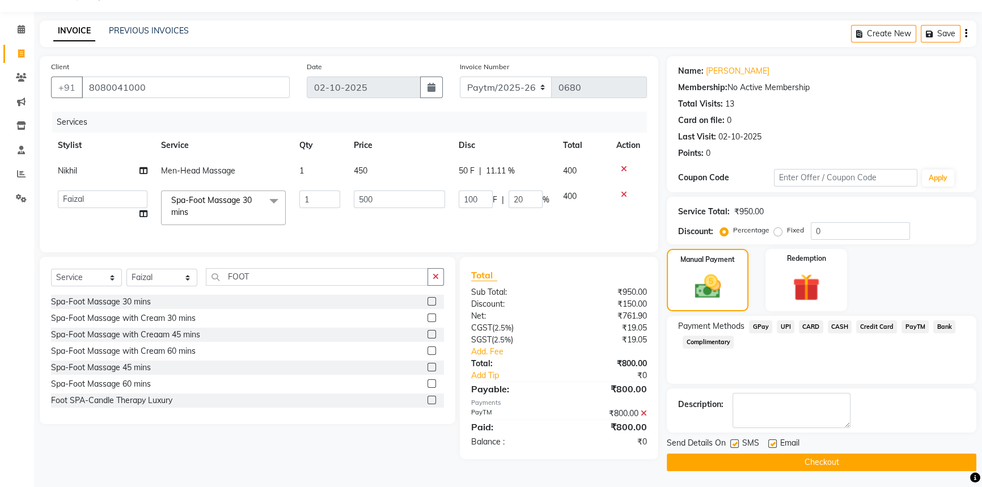
click at [798, 462] on button "Checkout" at bounding box center [822, 463] width 310 height 18
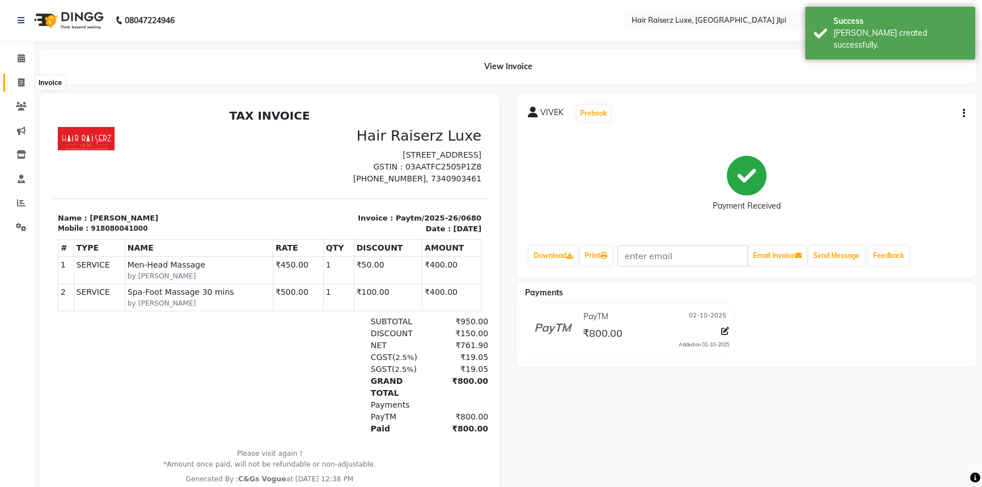
click at [23, 80] on icon at bounding box center [21, 82] width 6 height 9
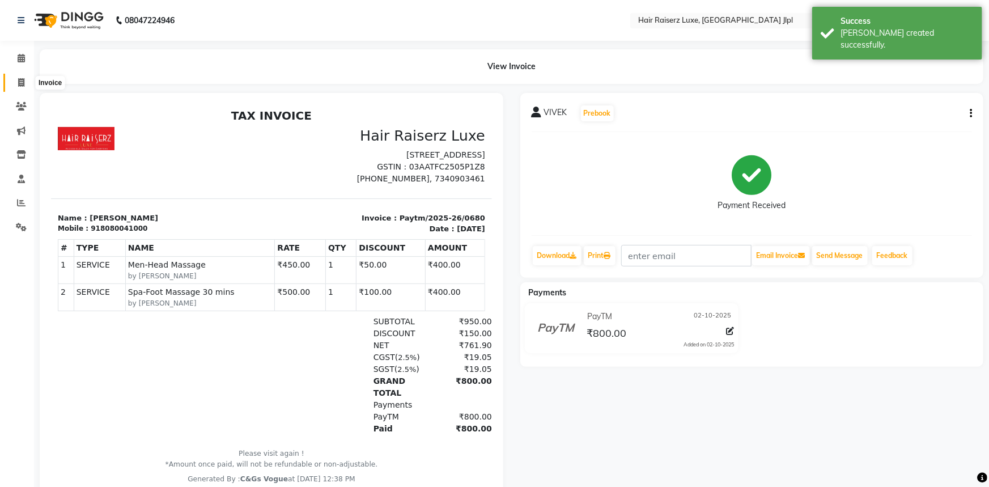
select select "5409"
select select "service"
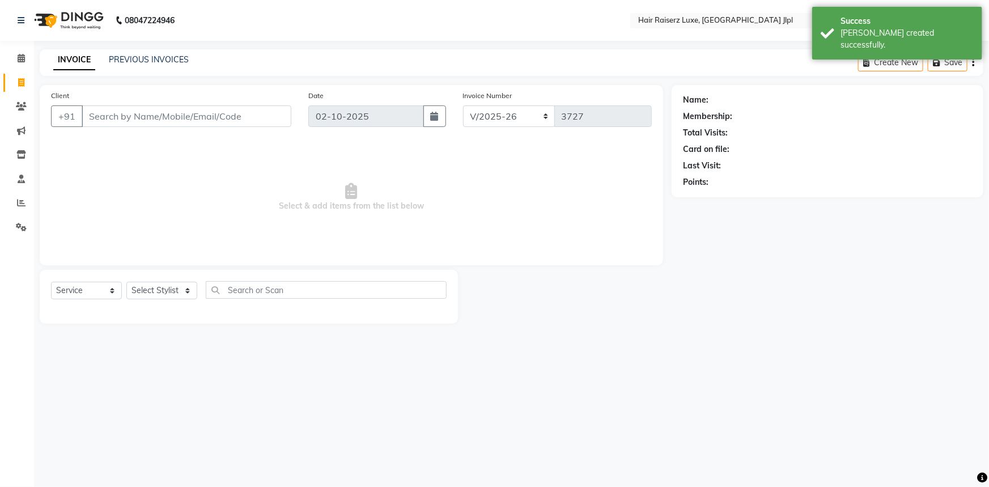
click at [135, 111] on input "Client" at bounding box center [187, 116] width 210 height 22
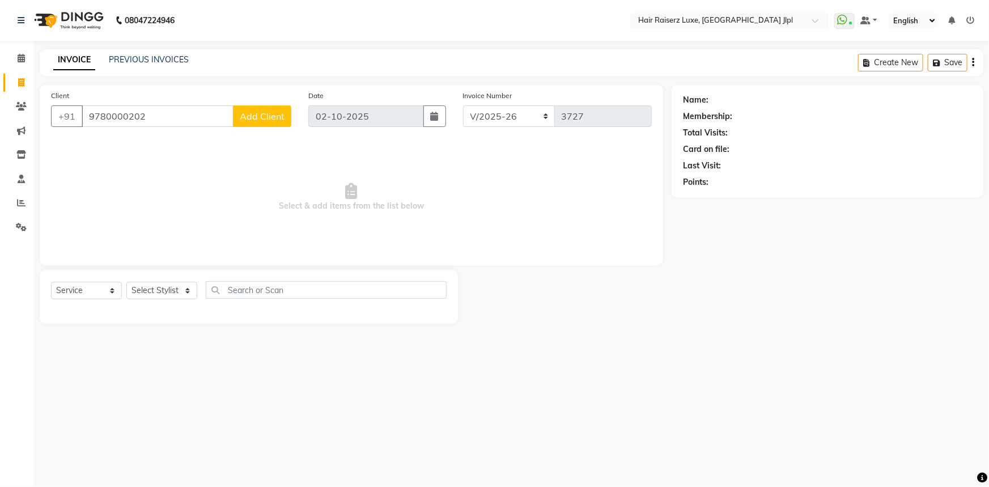
type input "9780000202"
click at [254, 115] on span "Add Client" at bounding box center [262, 116] width 45 height 11
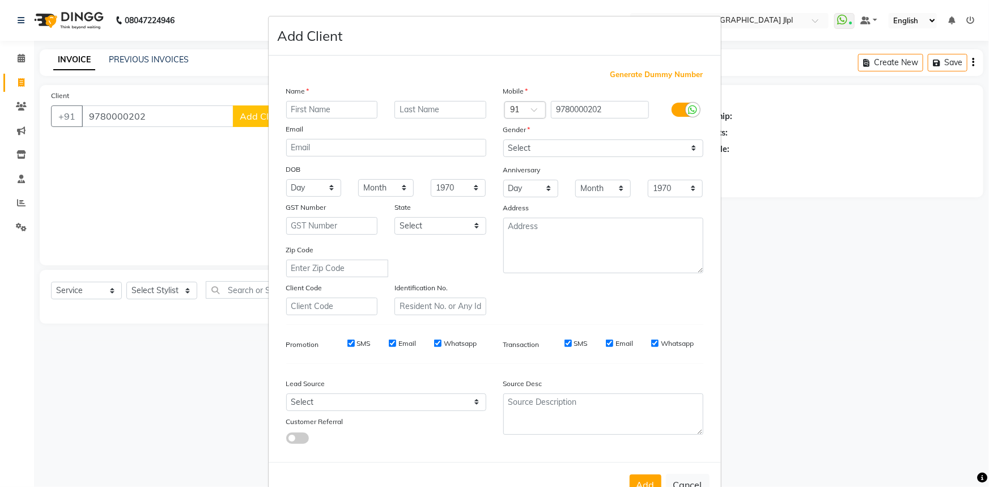
click at [310, 108] on input "text" at bounding box center [332, 110] width 92 height 18
type input "[PERSON_NAME]"
click at [528, 149] on select "Select Male Female Other Prefer Not To Say" at bounding box center [603, 148] width 200 height 18
select select "female"
click at [503, 139] on select "Select Male Female Other Prefer Not To Say" at bounding box center [603, 148] width 200 height 18
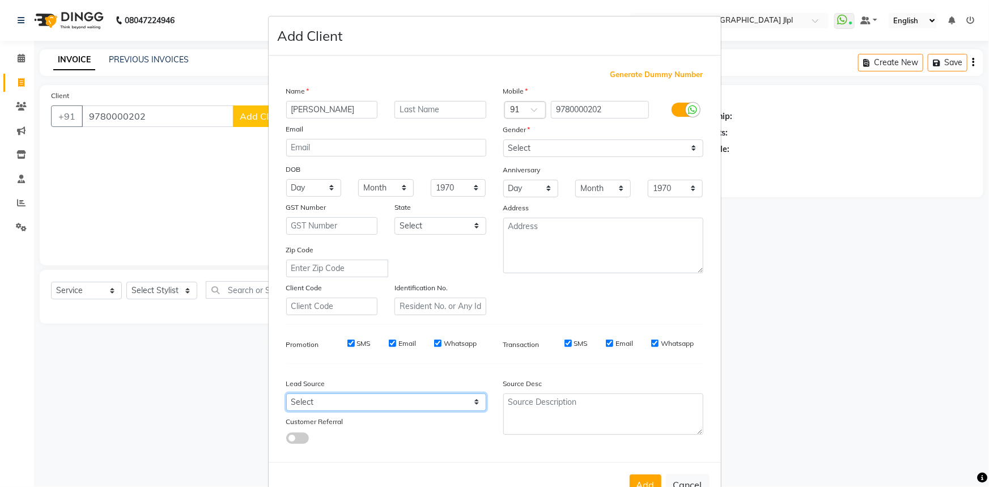
click at [379, 405] on select "Select Walk-in Referral Internet Friend Word of Mouth Advertisement Facebook Ju…" at bounding box center [386, 402] width 200 height 18
select select "35138"
click at [286, 396] on select "Select Walk-in Referral Internet Friend Word of Mouth Advertisement Facebook Ju…" at bounding box center [386, 402] width 200 height 18
click at [637, 484] on button "Add" at bounding box center [646, 485] width 32 height 20
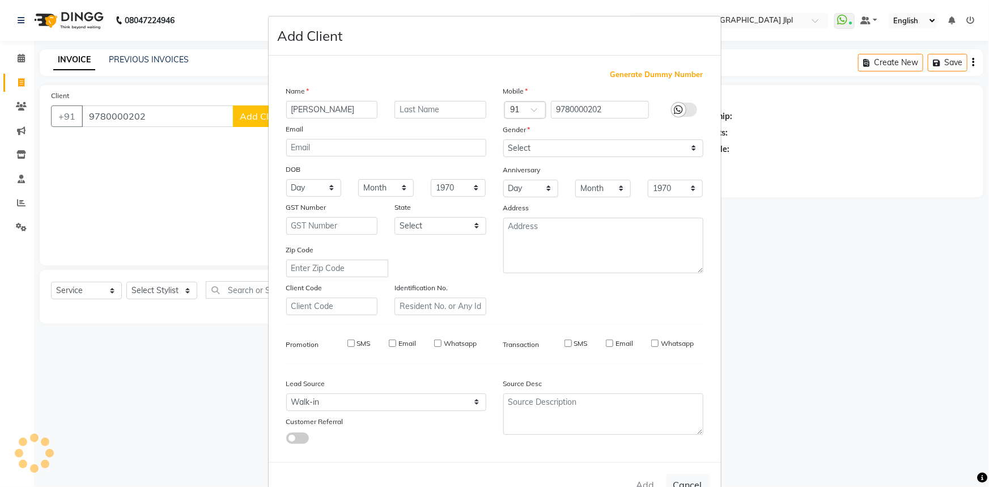
select select
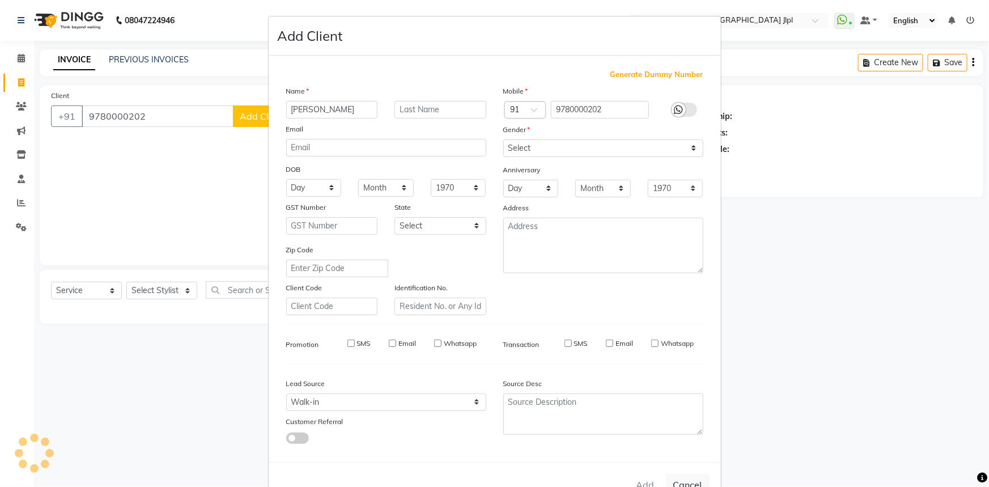
select select
checkbox input "false"
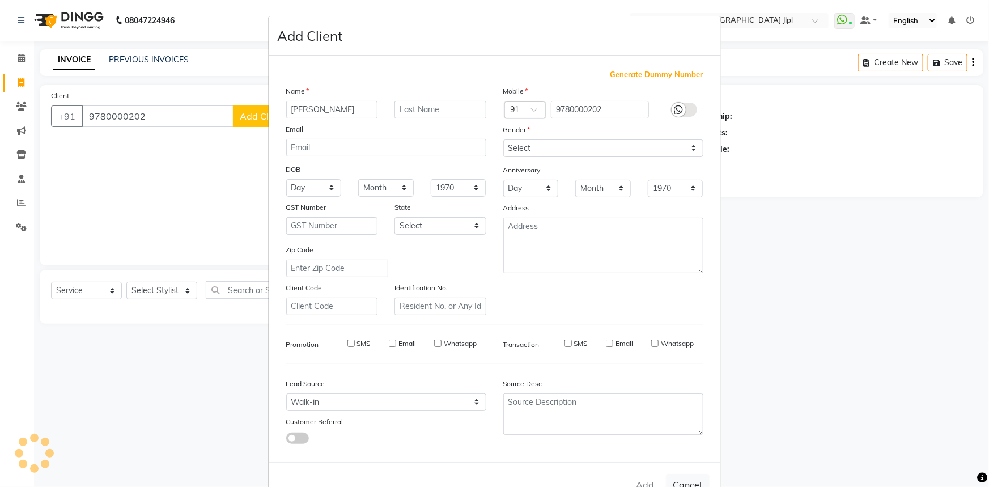
checkbox input "false"
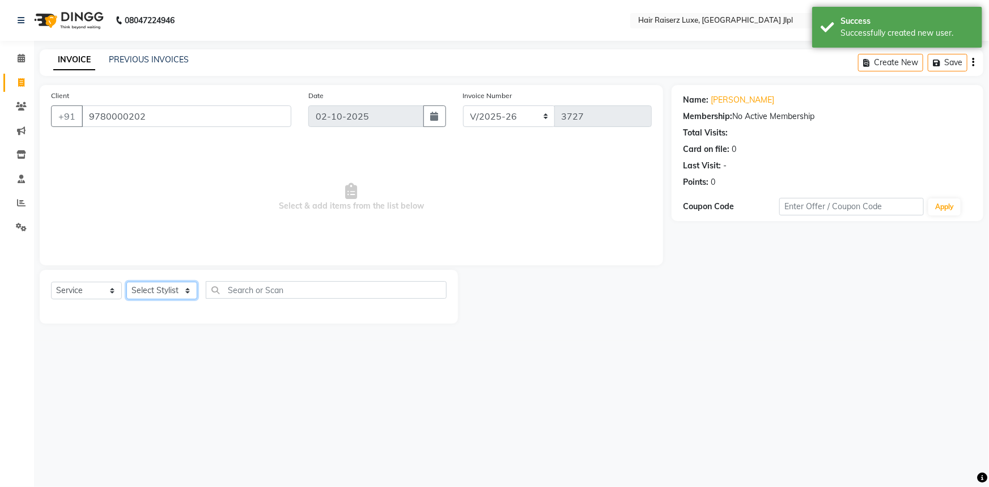
click at [149, 287] on select "Select Stylist Abhishek Aftab Ajay Anand Asma Bhoomika Bilal C&Gs Vogue Chhavi …" at bounding box center [161, 291] width 71 height 18
select select "65657"
click at [126, 282] on select "Select Stylist Abhishek Aftab Ajay Anand Asma Bhoomika Bilal C&Gs Vogue Chhavi …" at bounding box center [161, 291] width 71 height 18
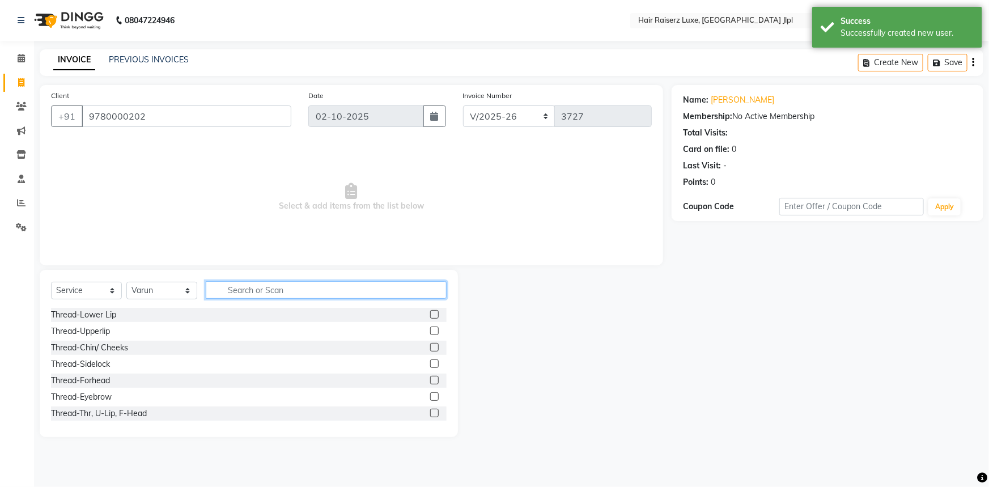
click at [226, 285] on input "text" at bounding box center [326, 290] width 241 height 18
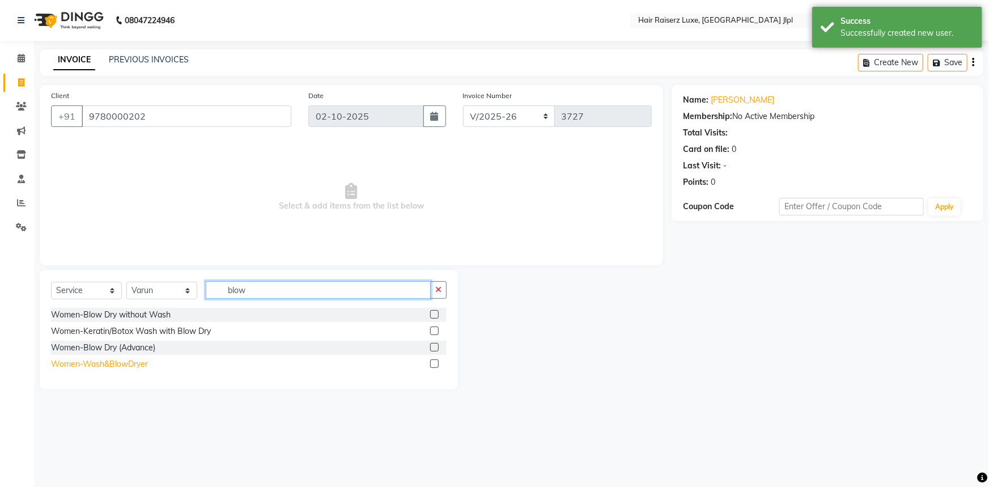
type input "blow"
click at [114, 362] on div "Women-Wash&BlowDryer" at bounding box center [99, 364] width 97 height 12
checkbox input "false"
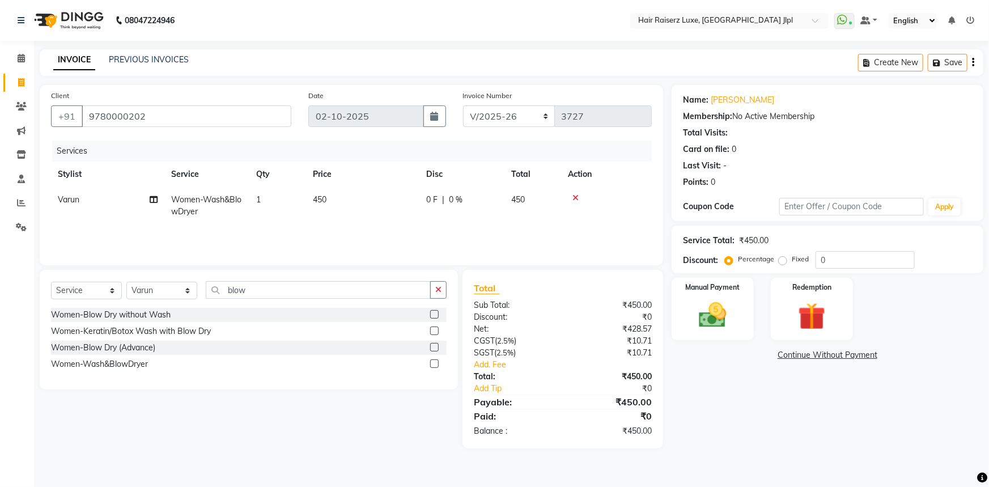
click at [316, 196] on span "450" at bounding box center [320, 199] width 14 height 10
select select "65657"
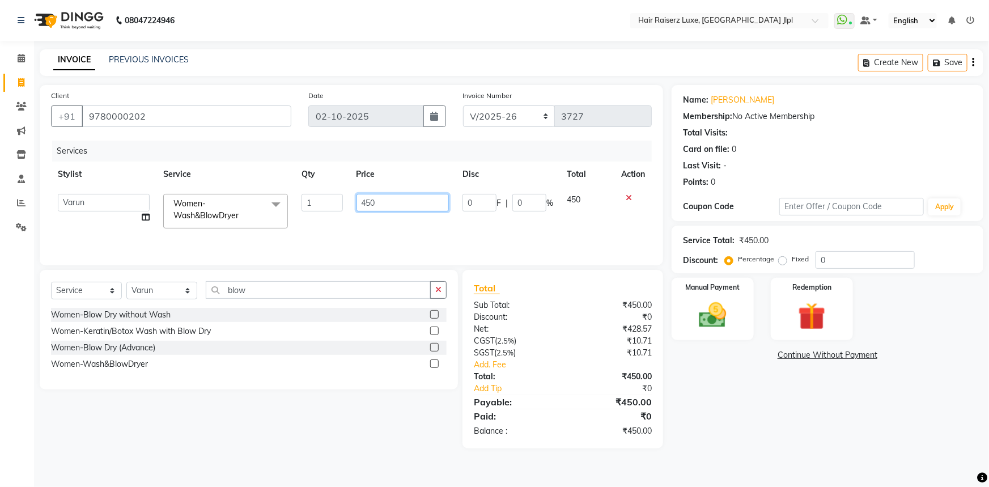
click at [363, 201] on input "450" at bounding box center [403, 203] width 93 height 18
type input "350"
click at [442, 234] on div "Services Stylist Service Qty Price Disc Total Action Abhishek Aftab Ajay Anand …" at bounding box center [351, 197] width 601 height 113
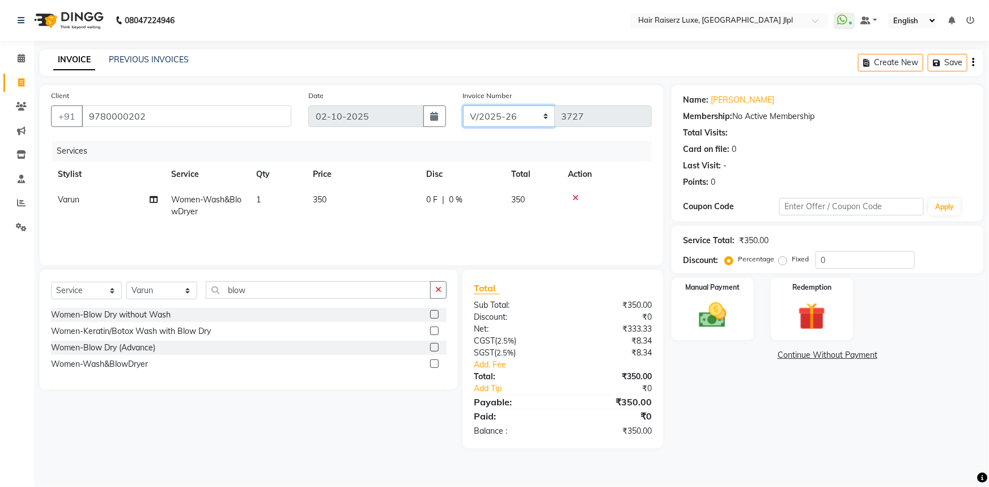
click at [504, 115] on select "FF/2025-26 PreP/2025-26 BANK/2025-26 Paytm/2025-26 CASH/2025-26 V/2025-26" at bounding box center [509, 116] width 92 height 22
click at [435, 295] on button "button" at bounding box center [438, 290] width 16 height 18
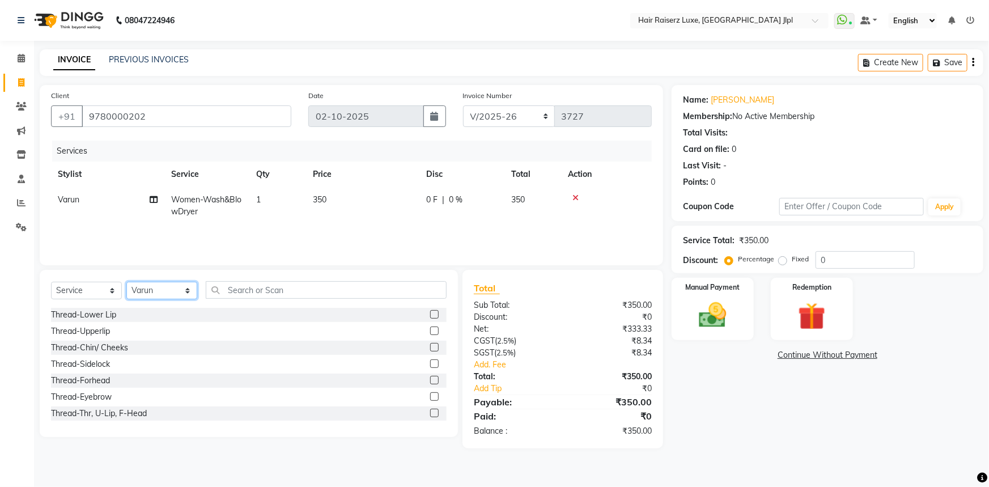
drag, startPoint x: 187, startPoint y: 287, endPoint x: 176, endPoint y: 282, distance: 12.4
click at [187, 287] on select "Select Stylist [PERSON_NAME] [PERSON_NAME] Asma [PERSON_NAME] C&Gs Vogue [PERSO…" at bounding box center [161, 291] width 71 height 18
select select "84848"
click at [126, 282] on select "Select Stylist [PERSON_NAME] [PERSON_NAME] Asma [PERSON_NAME] C&Gs Vogue [PERSO…" at bounding box center [161, 291] width 71 height 18
click at [504, 117] on select "FF/2025-26 PreP/2025-26 BANK/2025-26 Paytm/2025-26 CASH/2025-26 V/2025-26" at bounding box center [509, 116] width 92 height 22
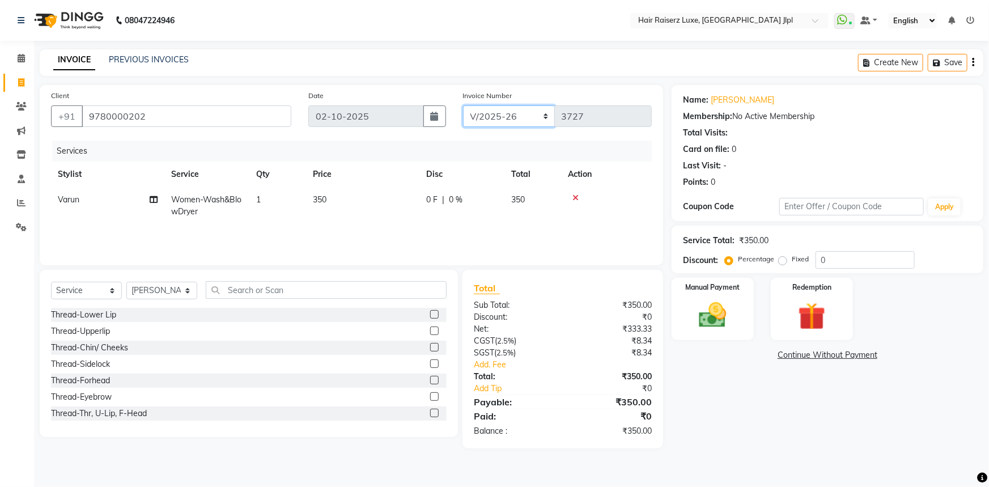
click at [501, 120] on select "FF/2025-26 PreP/2025-26 BANK/2025-26 Paytm/2025-26 CASH/2025-26 V/2025-26" at bounding box center [509, 116] width 92 height 22
drag, startPoint x: 247, startPoint y: 287, endPoint x: 254, endPoint y: 288, distance: 6.8
click at [248, 287] on input "text" at bounding box center [326, 290] width 241 height 18
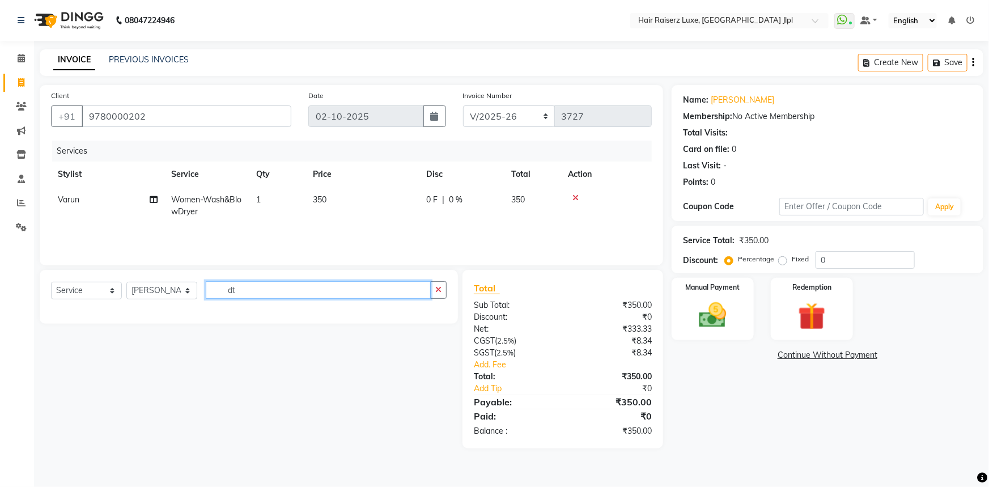
type input "d"
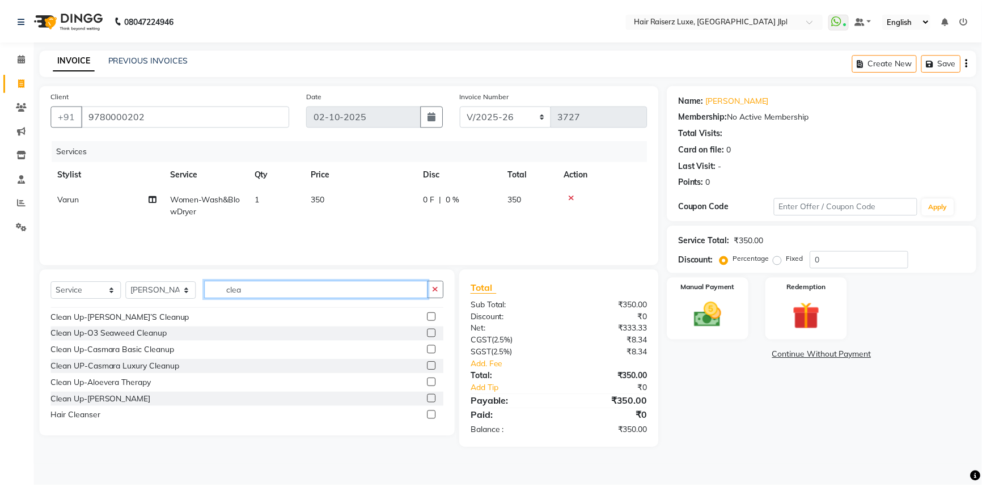
scroll to position [84, 0]
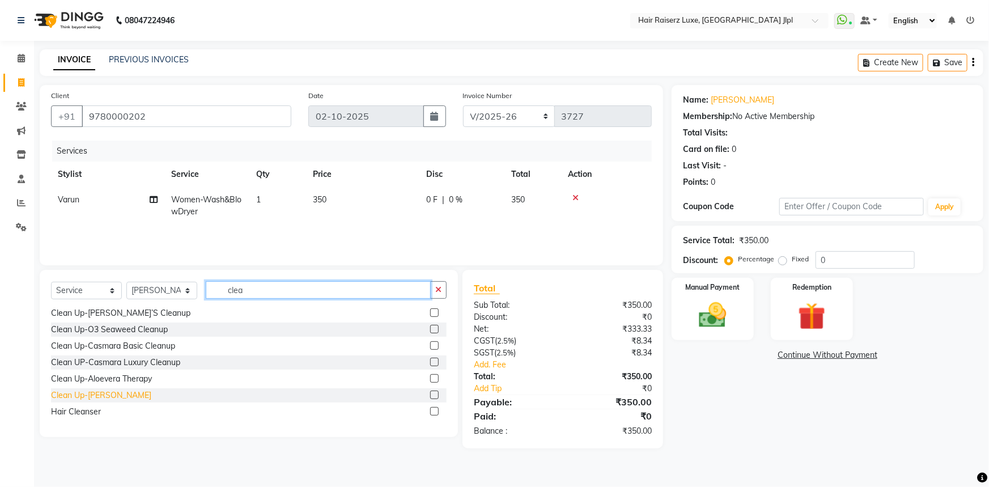
type input "clea"
click at [96, 395] on div "Clean Up-D-tan Kanpeki" at bounding box center [101, 396] width 100 height 12
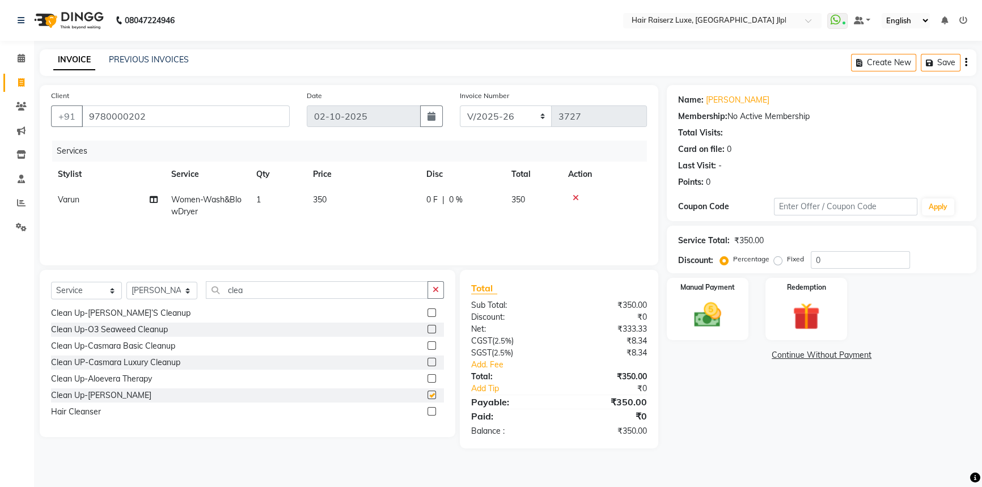
checkbox input "false"
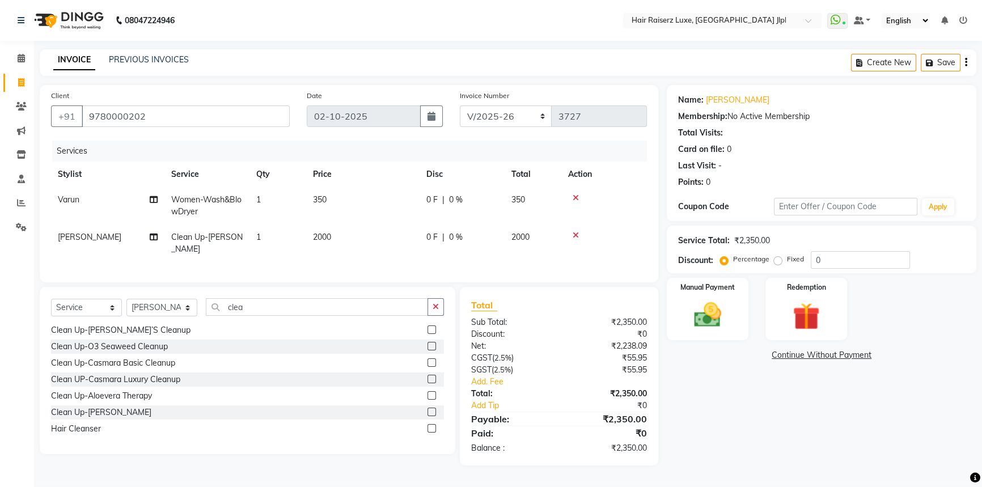
click at [314, 228] on td "2000" at bounding box center [362, 243] width 113 height 37
select select "84848"
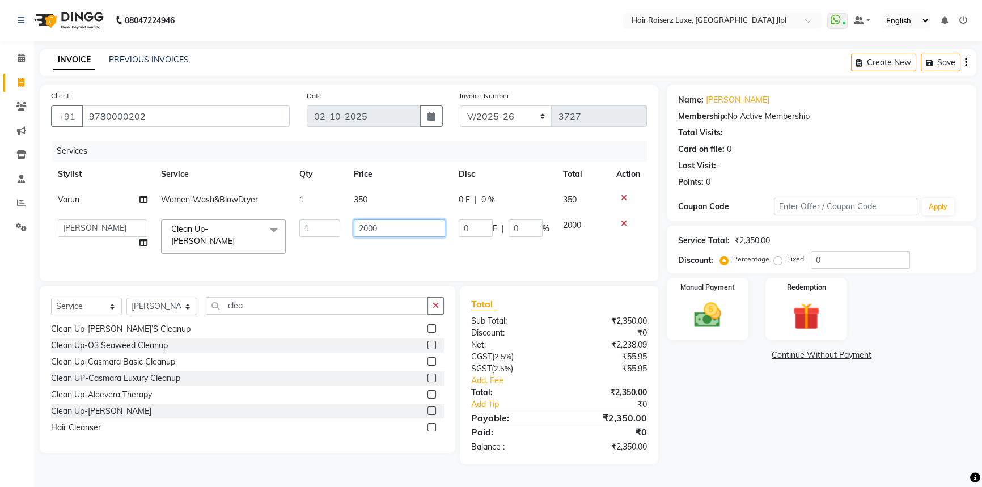
click at [377, 228] on input "2000" at bounding box center [399, 228] width 91 height 18
type input "2"
type input "1800"
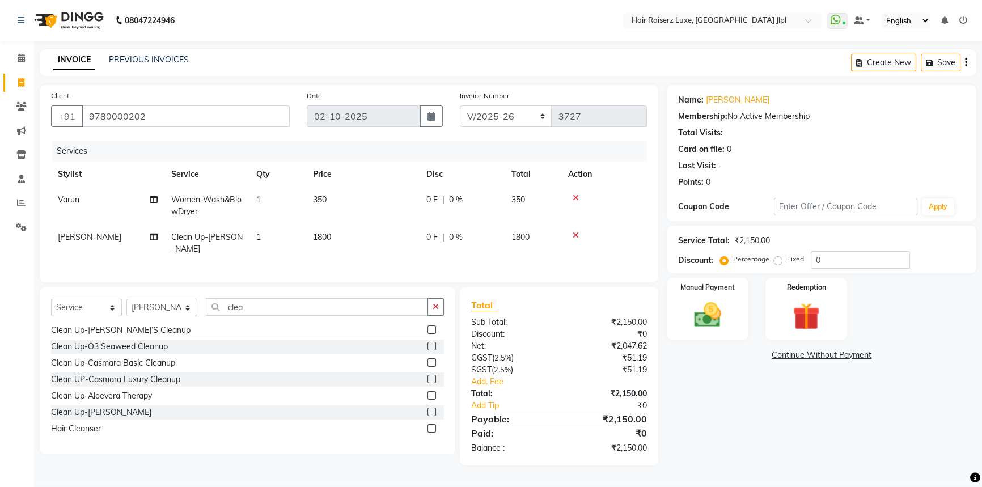
click at [362, 241] on td "1800" at bounding box center [362, 243] width 113 height 37
select select "84848"
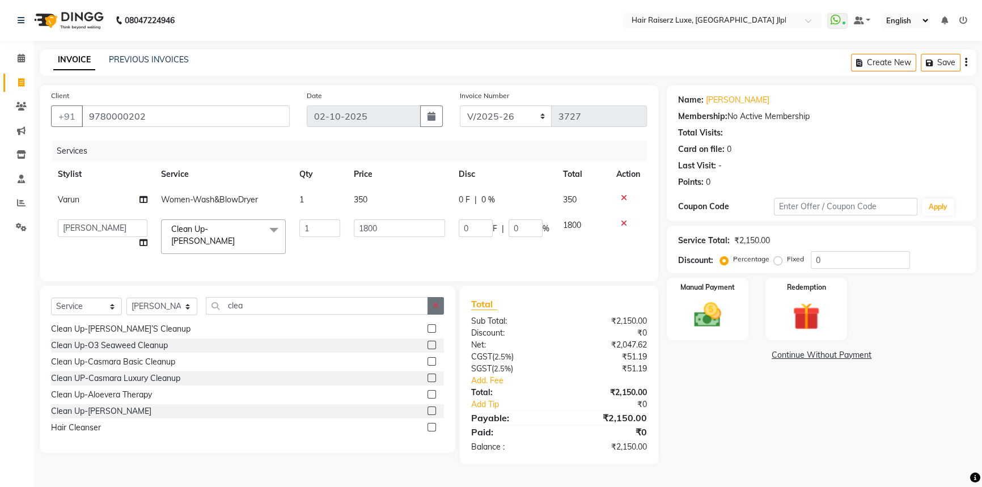
click at [438, 312] on button "button" at bounding box center [436, 306] width 16 height 18
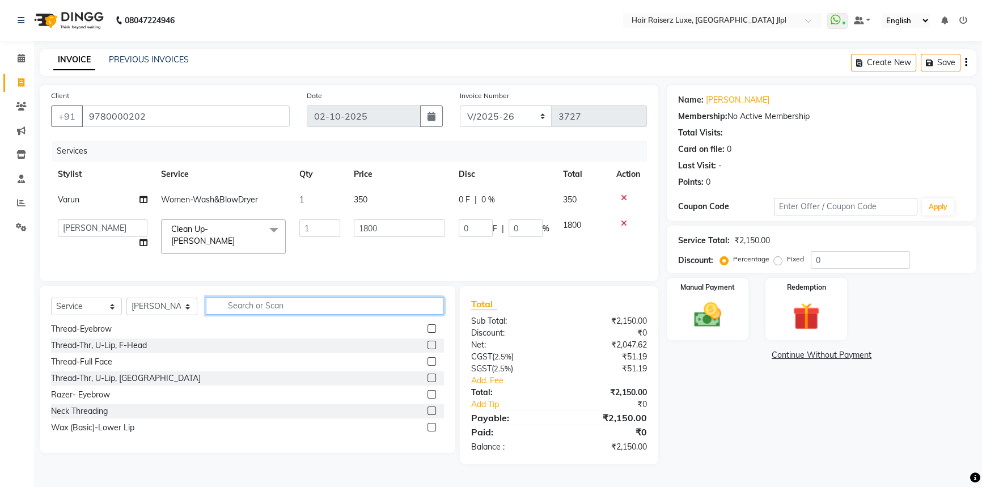
click at [253, 311] on input "text" at bounding box center [325, 306] width 238 height 18
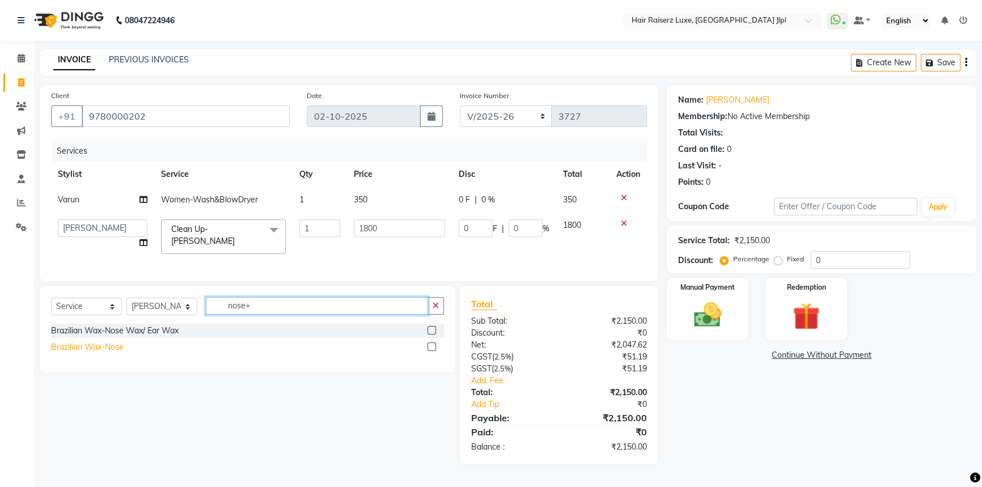
type input "nose+"
click at [67, 350] on div "Brazilian Wax-Nose" at bounding box center [87, 347] width 73 height 12
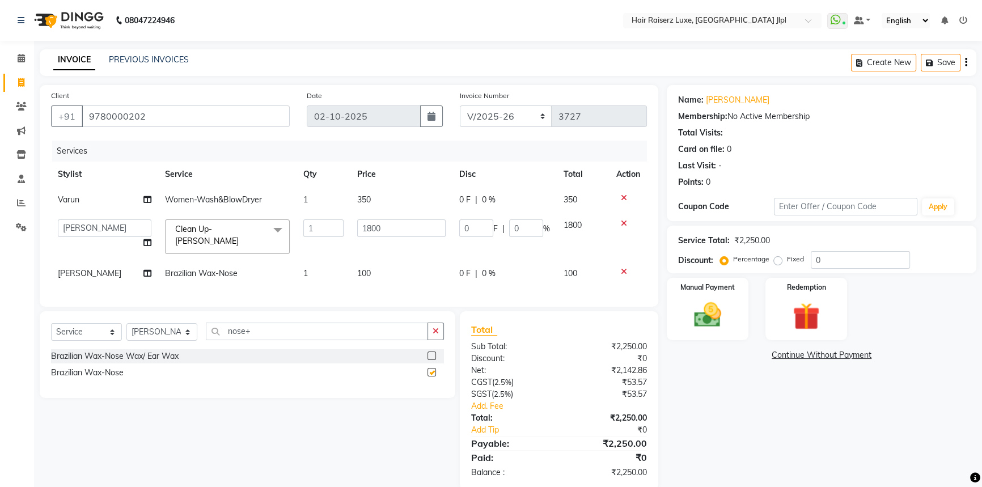
checkbox input "false"
click at [483, 412] on link "Add. Fee" at bounding box center [559, 406] width 193 height 12
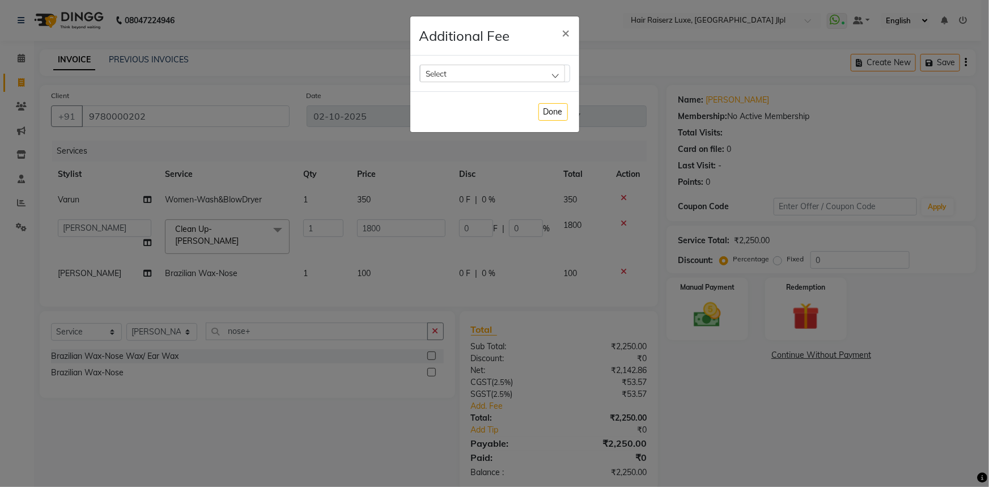
click at [543, 67] on div "Select" at bounding box center [492, 73] width 145 height 17
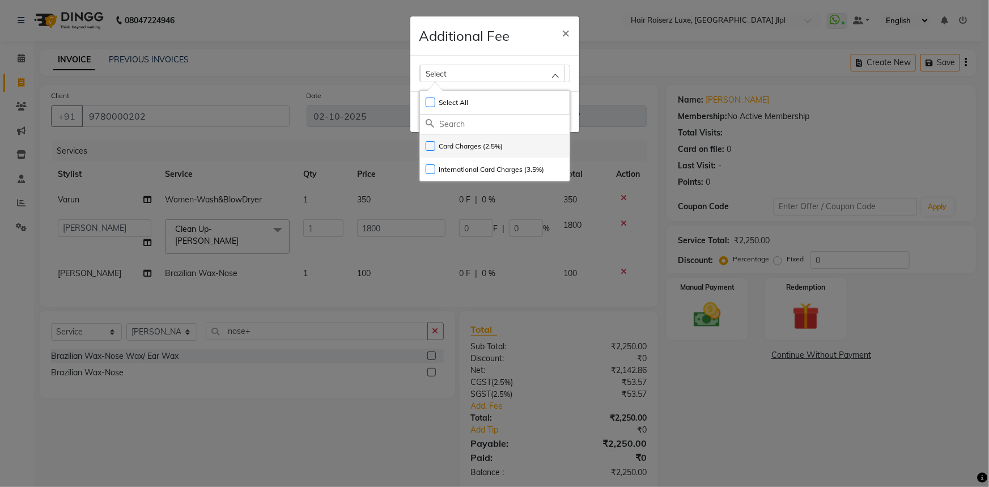
click at [465, 150] on label "Card Charges (2.5%)" at bounding box center [465, 146] width 78 height 10
checkbox input "true"
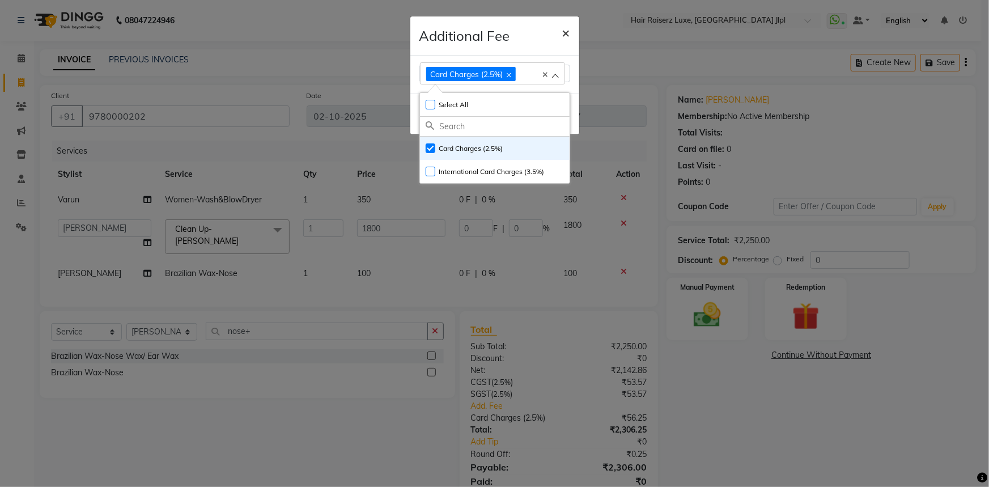
click at [565, 33] on span "×" at bounding box center [566, 32] width 8 height 17
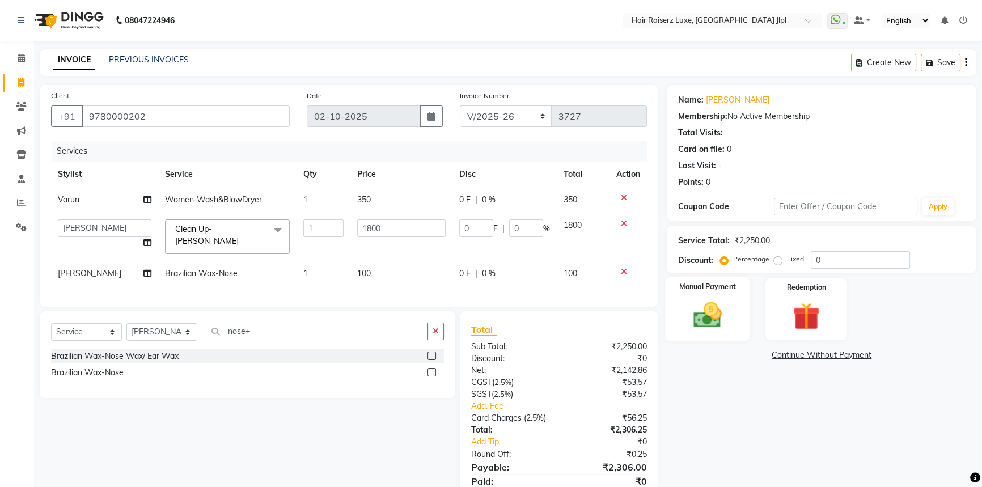
click at [698, 313] on img at bounding box center [708, 315] width 46 height 32
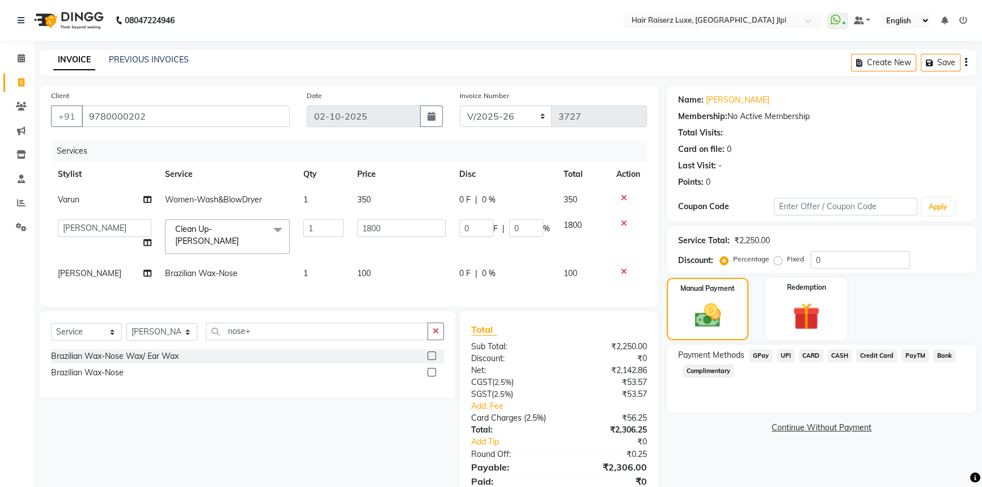
click at [813, 353] on span "CARD" at bounding box center [811, 355] width 24 height 13
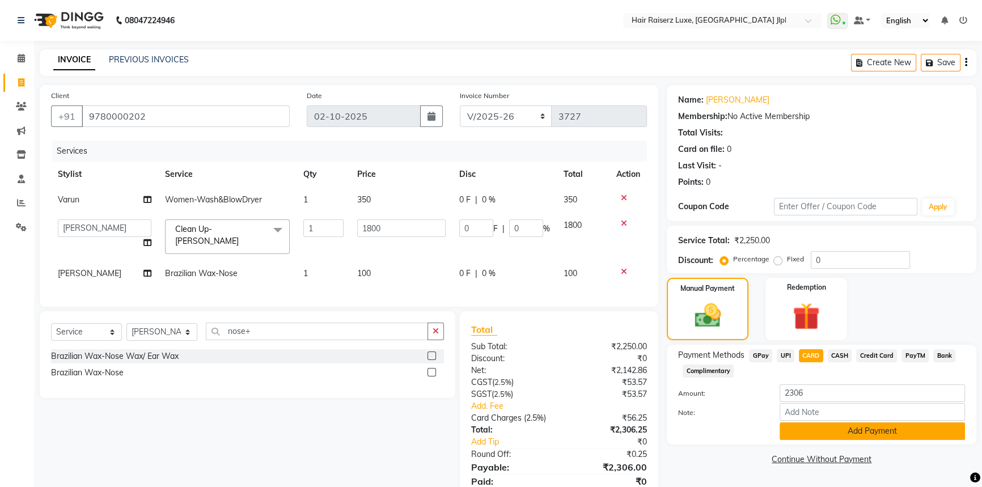
click at [837, 426] on button "Add Payment" at bounding box center [872, 431] width 185 height 18
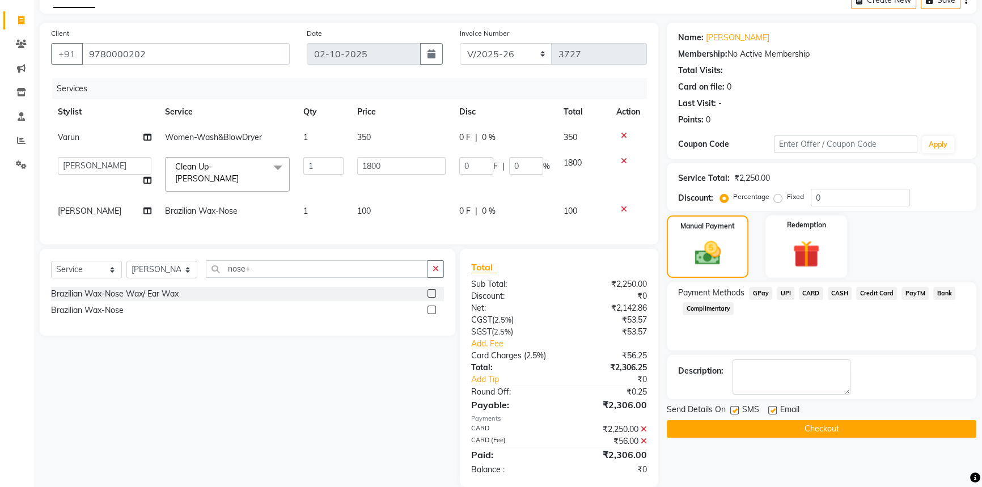
scroll to position [87, 0]
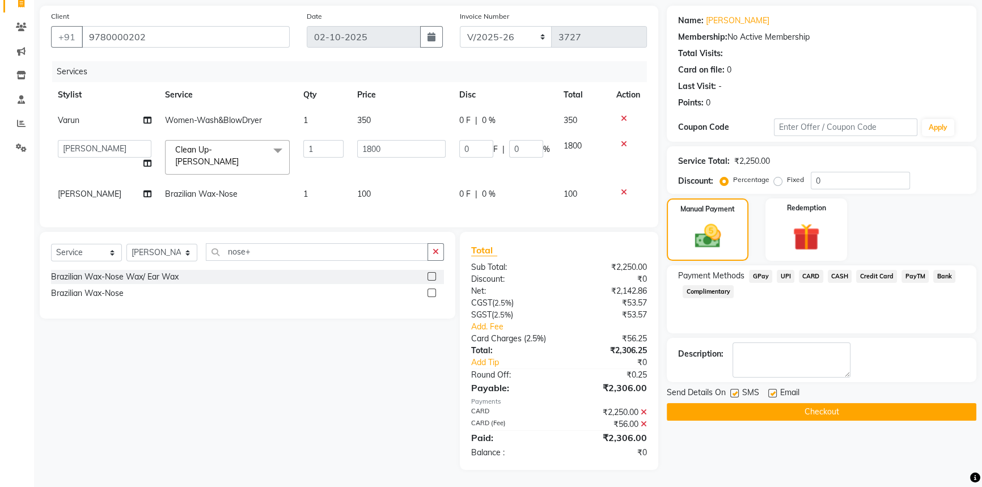
click at [807, 404] on button "Checkout" at bounding box center [822, 412] width 310 height 18
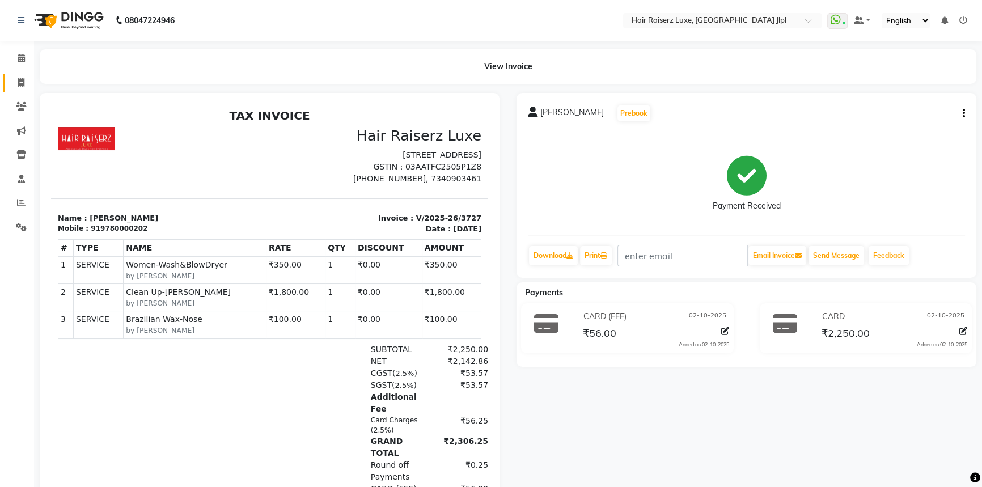
drag, startPoint x: 18, startPoint y: 89, endPoint x: 27, endPoint y: 85, distance: 9.9
click at [18, 89] on link "Invoice" at bounding box center [16, 83] width 27 height 19
select select "service"
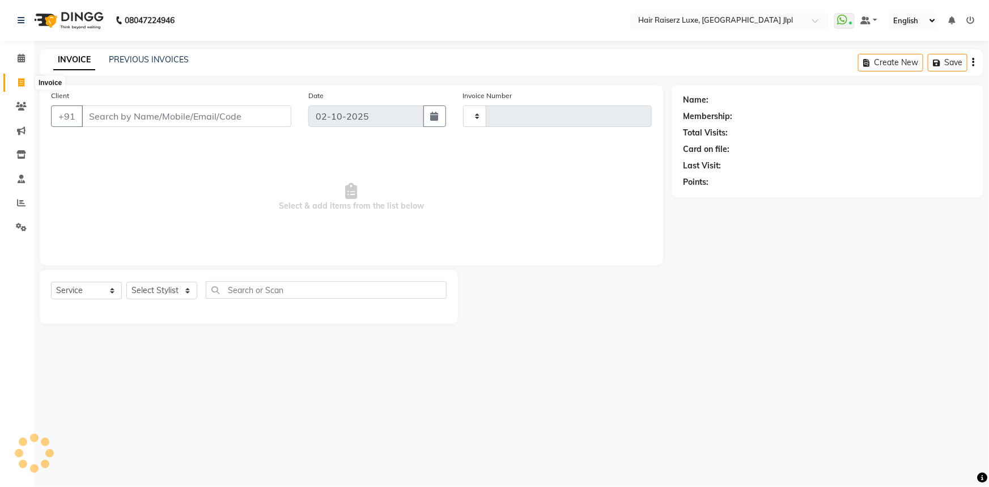
type input "3728"
select select "5409"
click at [144, 59] on link "PREVIOUS INVOICES" at bounding box center [149, 59] width 80 height 10
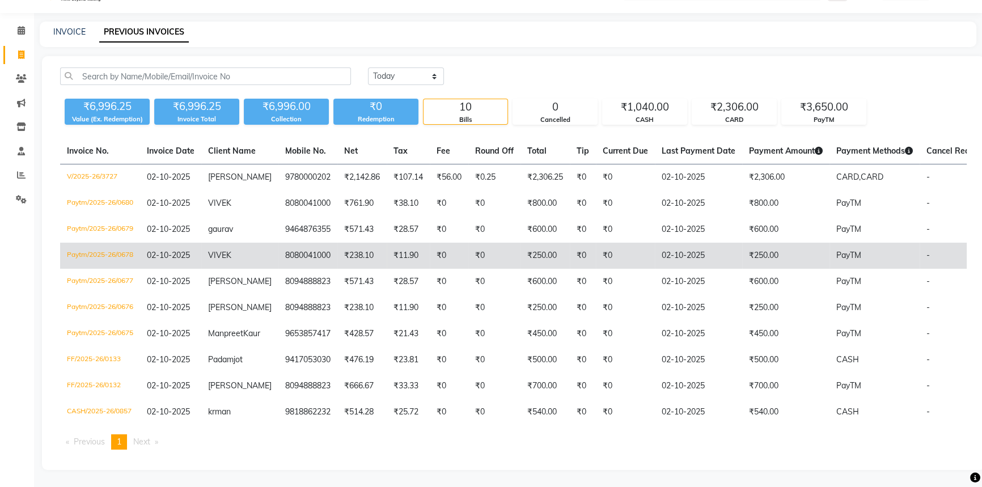
scroll to position [48, 0]
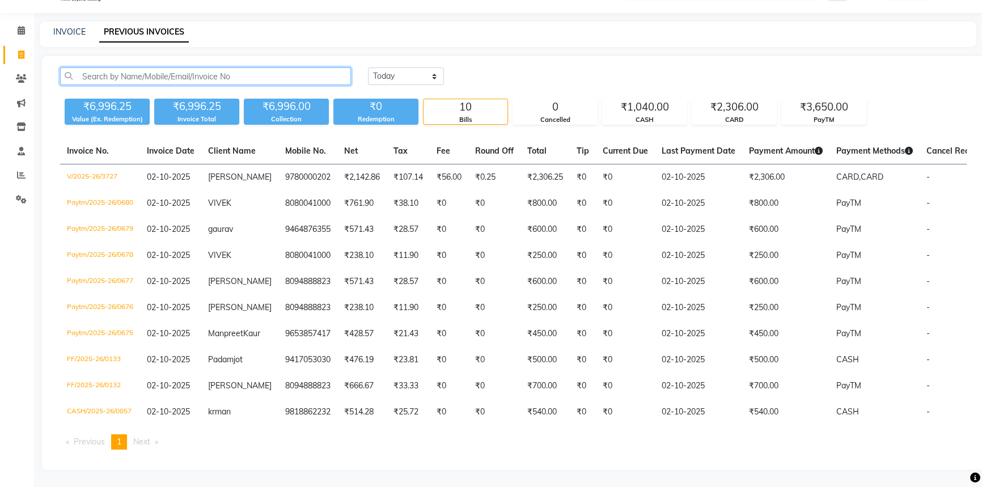
click at [189, 67] on input "text" at bounding box center [205, 76] width 291 height 18
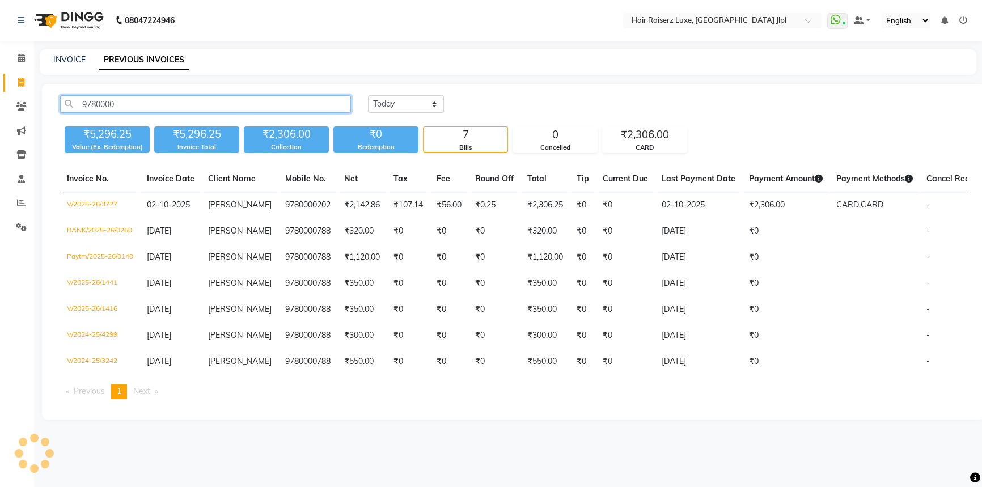
scroll to position [0, 0]
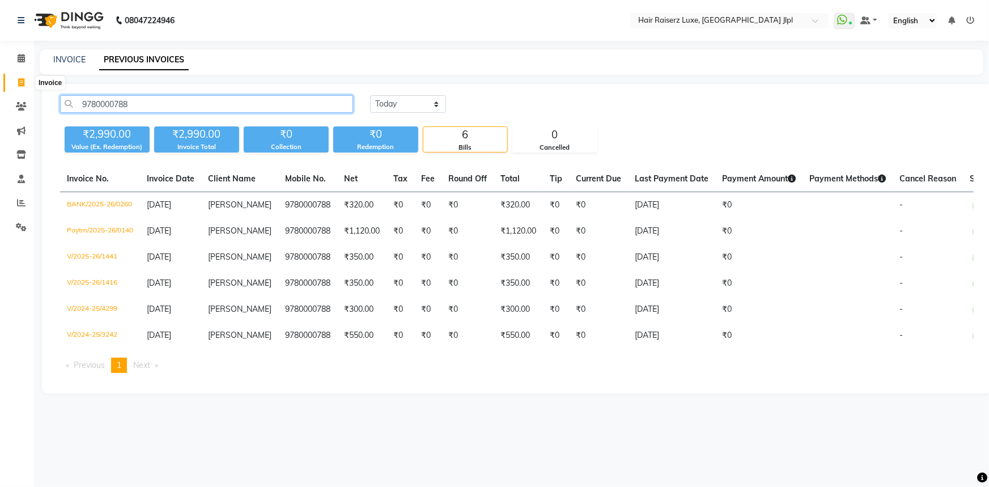
type input "9780000788"
click at [18, 80] on icon at bounding box center [21, 82] width 6 height 9
select select "service"
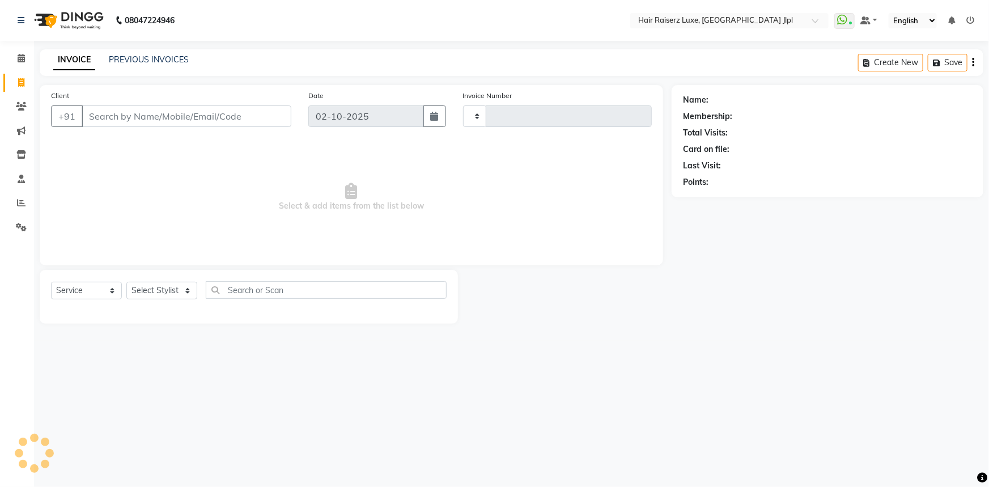
type input "3728"
select select "5409"
click at [84, 109] on input "Client" at bounding box center [187, 116] width 210 height 22
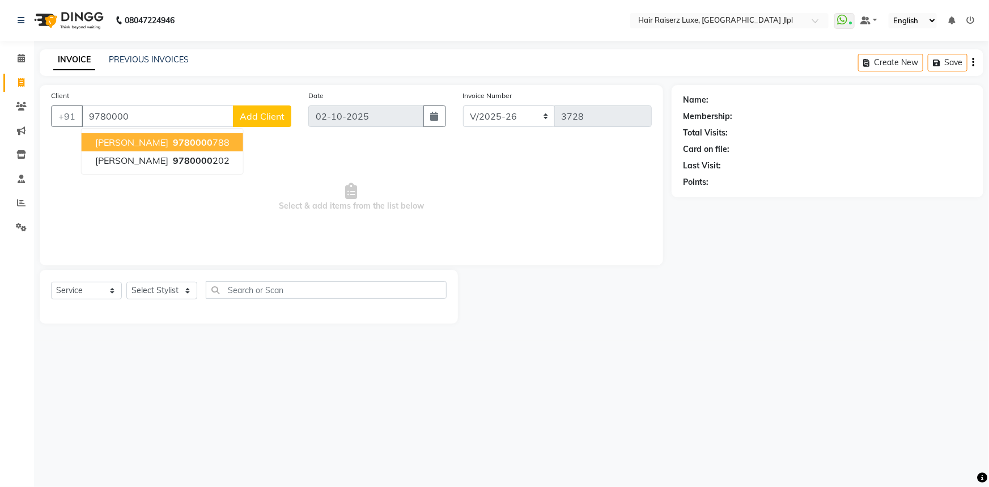
click at [125, 141] on span "[PERSON_NAME]" at bounding box center [131, 142] width 73 height 11
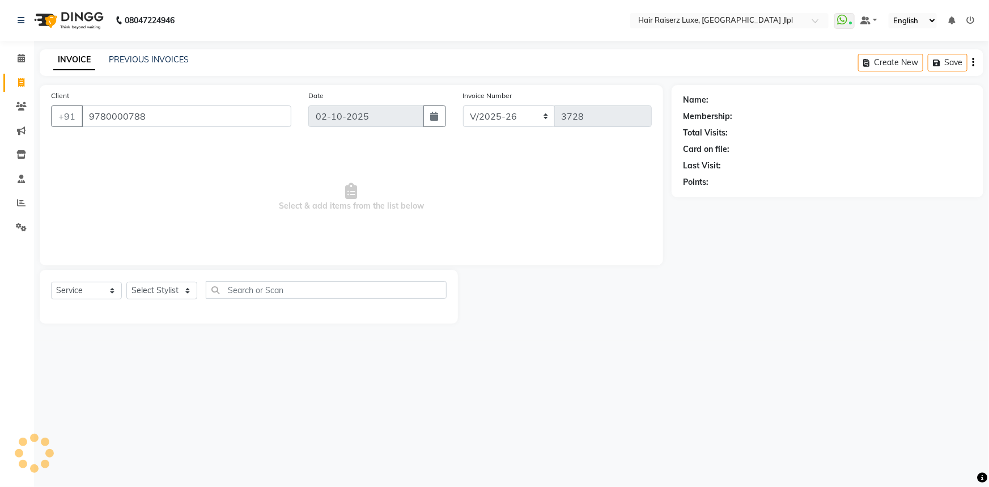
type input "9780000788"
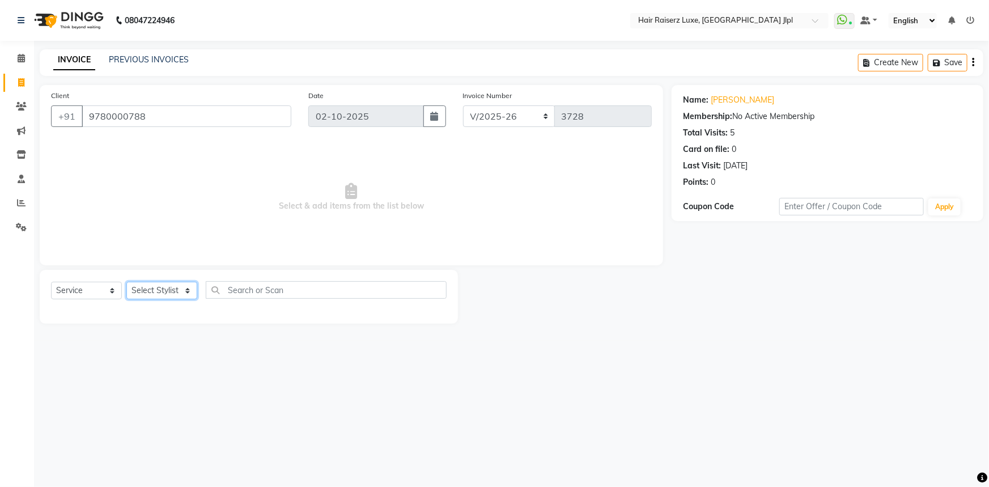
click at [145, 289] on select "Select Stylist [PERSON_NAME] [PERSON_NAME] Asma [PERSON_NAME] C&Gs Vogue [PERSO…" at bounding box center [161, 291] width 71 height 18
select select "47928"
click at [126, 282] on select "Select Stylist [PERSON_NAME] [PERSON_NAME] Asma [PERSON_NAME] C&Gs Vogue [PERSO…" at bounding box center [161, 291] width 71 height 18
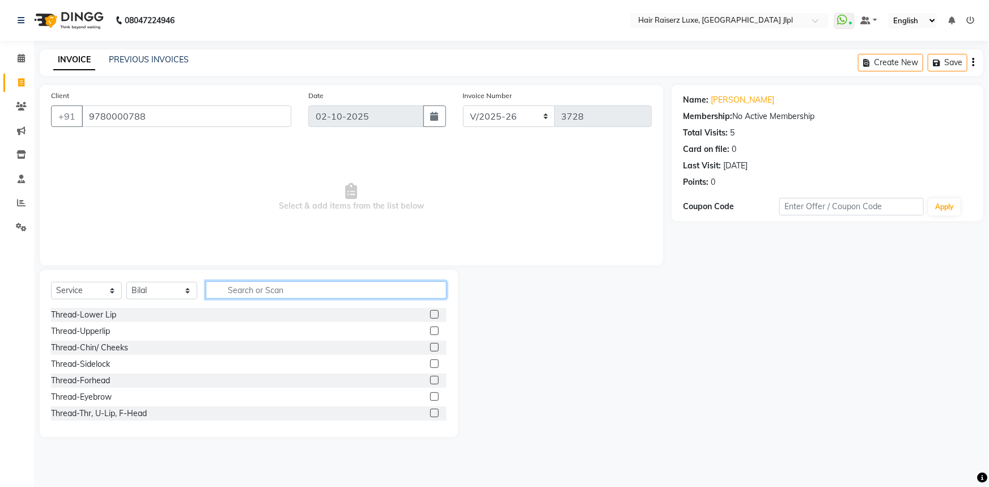
click at [234, 285] on input "text" at bounding box center [326, 290] width 241 height 18
type input "cut"
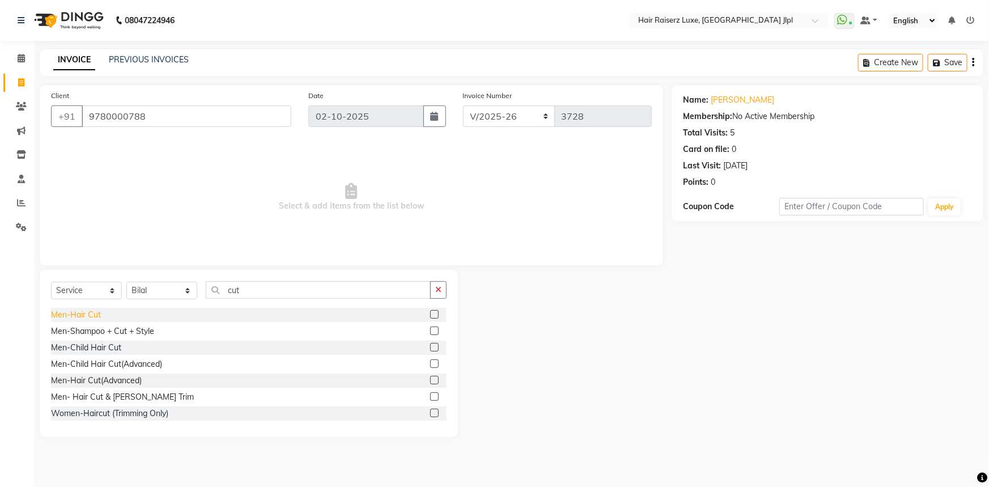
click at [60, 318] on div "Men-Hair Cut" at bounding box center [76, 315] width 50 height 12
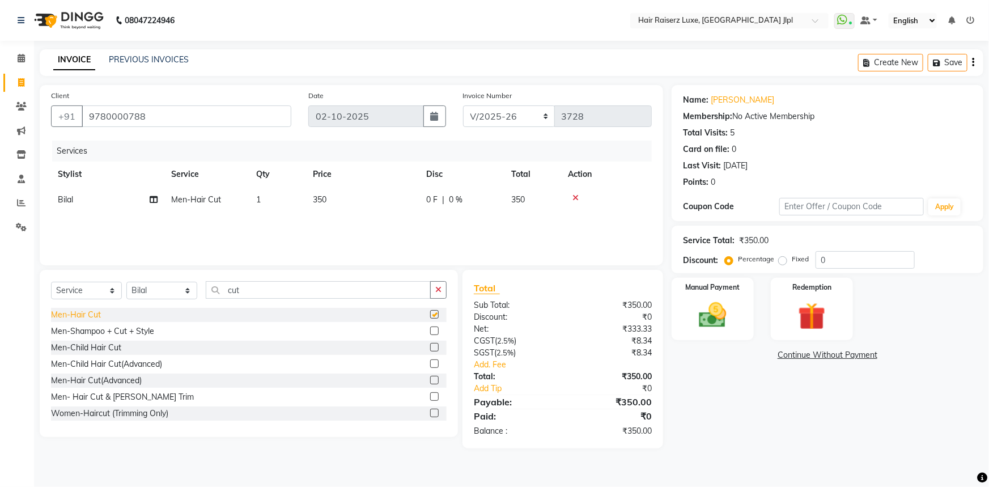
checkbox input "false"
click at [537, 124] on select "FF/2025-26 PreP/2025-26 BANK/2025-26 Paytm/2025-26 CASH/2025-26 V/2025-26" at bounding box center [509, 116] width 92 height 22
click at [504, 114] on select "FF/2025-26 PreP/2025-26 BANK/2025-26 Paytm/2025-26 CASH/2025-26 V/2025-26" at bounding box center [509, 116] width 92 height 22
click at [722, 318] on img at bounding box center [713, 315] width 46 height 33
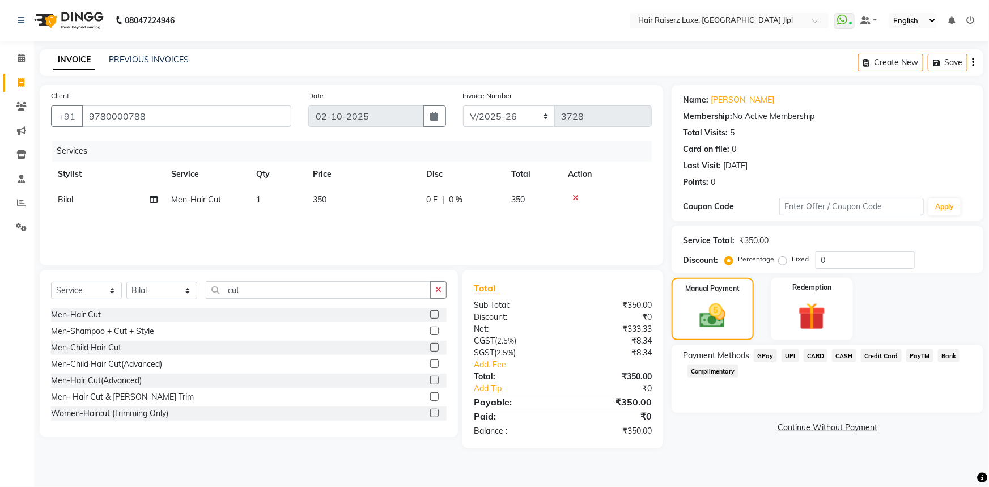
click at [790, 352] on span "UPI" at bounding box center [791, 355] width 18 height 13
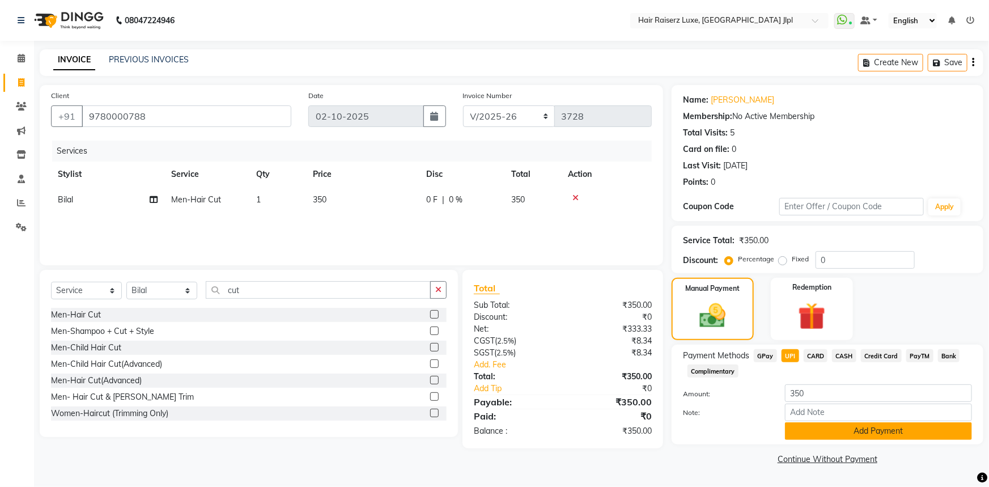
click at [849, 426] on button "Add Payment" at bounding box center [878, 431] width 187 height 18
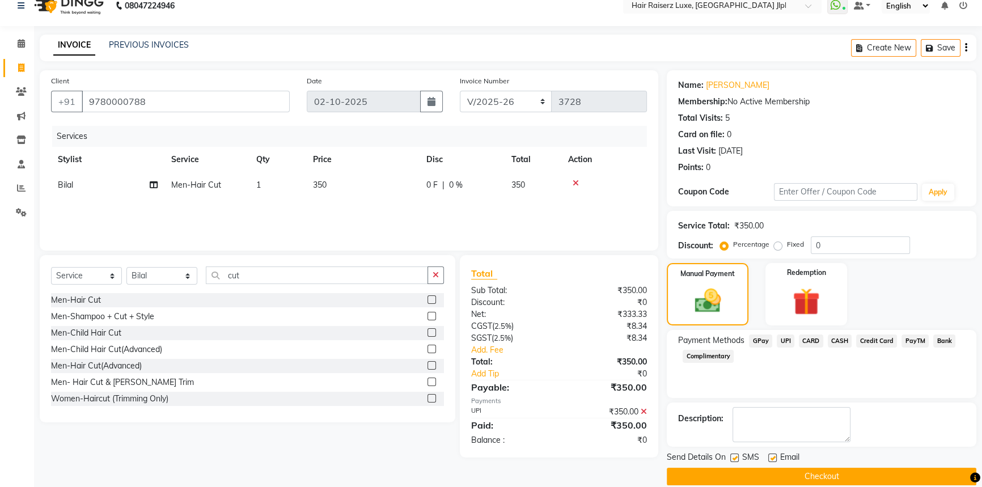
scroll to position [29, 0]
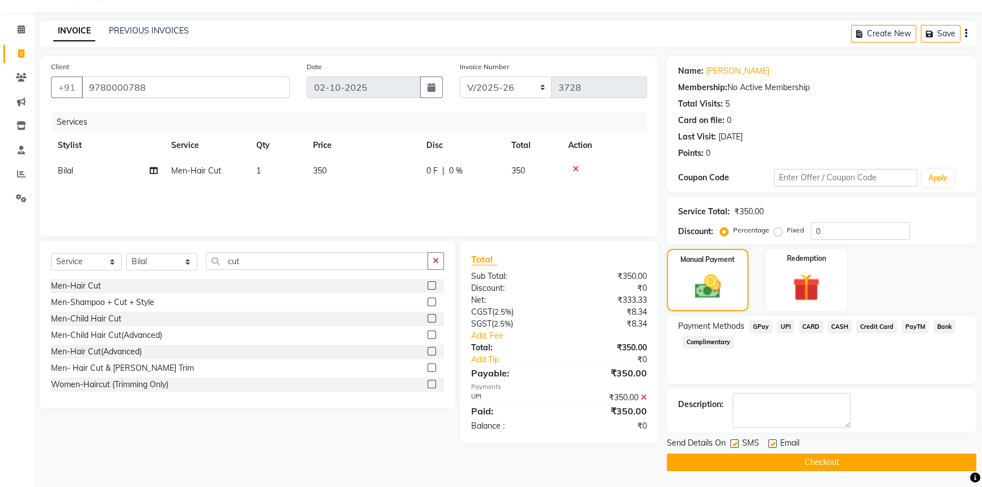
click at [834, 461] on button "Checkout" at bounding box center [822, 463] width 310 height 18
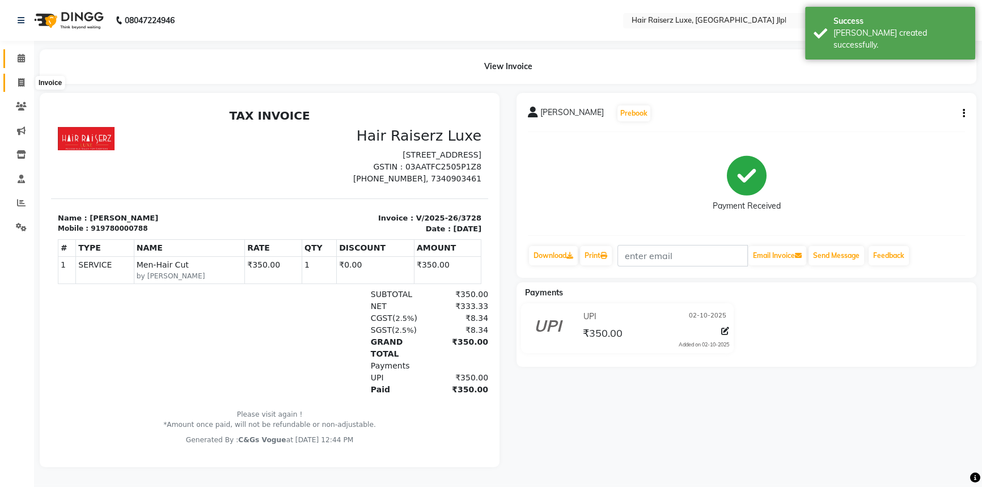
drag, startPoint x: 16, startPoint y: 79, endPoint x: 27, endPoint y: 66, distance: 16.1
click at [16, 79] on span at bounding box center [21, 83] width 20 height 13
select select "5409"
select select "service"
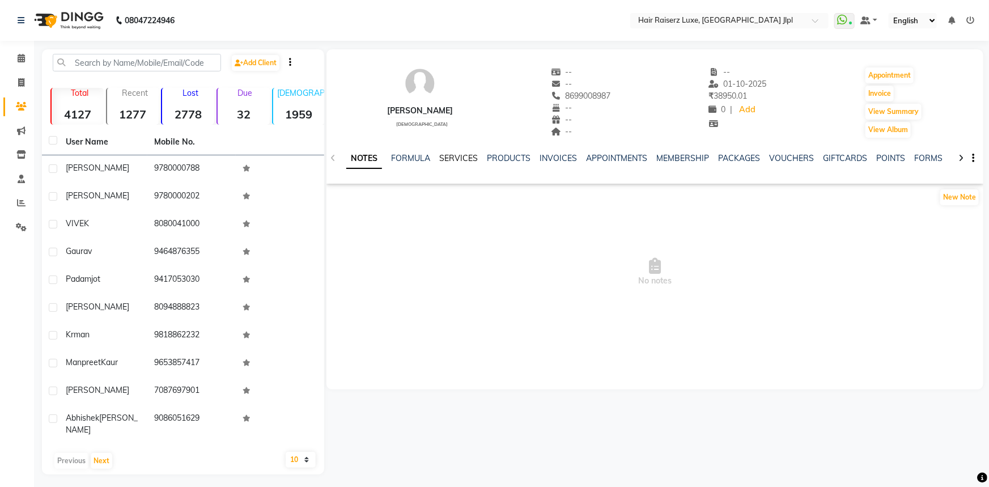
click at [455, 160] on link "SERVICES" at bounding box center [458, 158] width 39 height 10
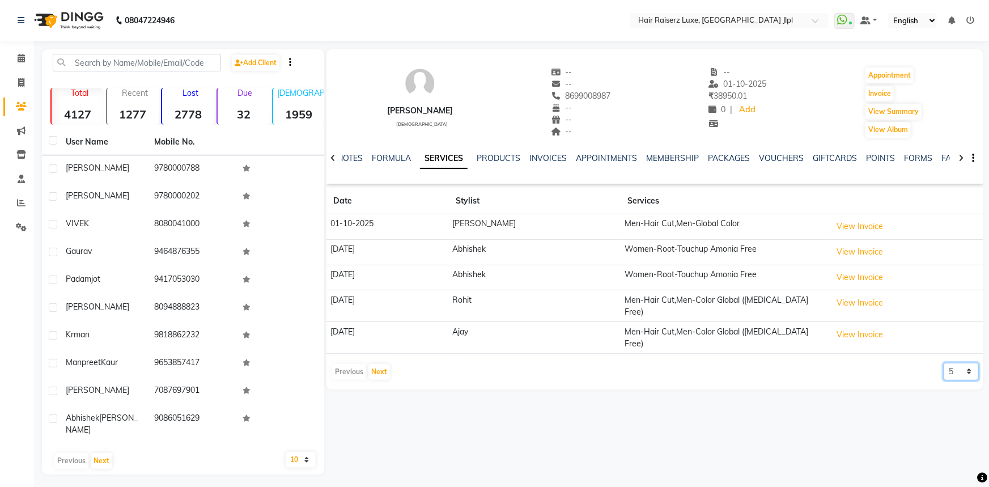
click at [955, 363] on select "5 10 50 100 500" at bounding box center [961, 372] width 35 height 18
click at [944, 363] on select "5 10 50 100 500" at bounding box center [961, 372] width 35 height 18
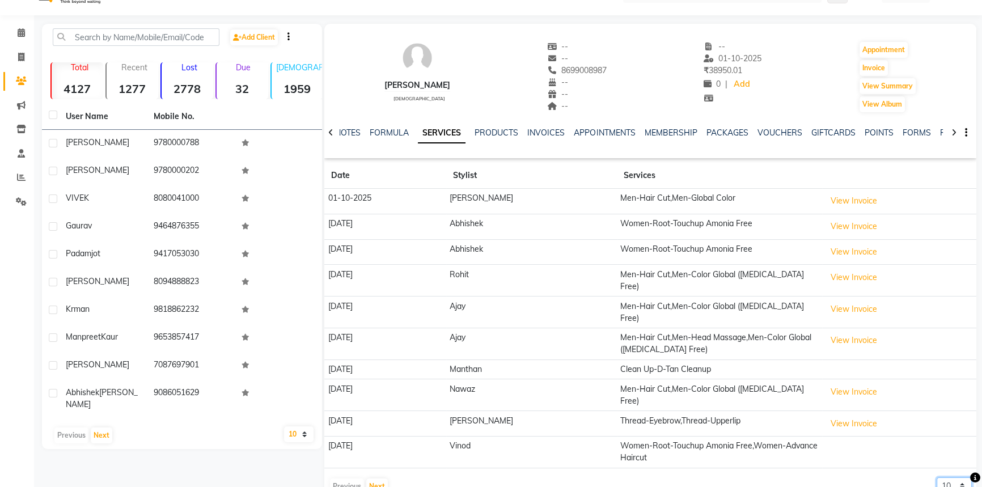
scroll to position [35, 0]
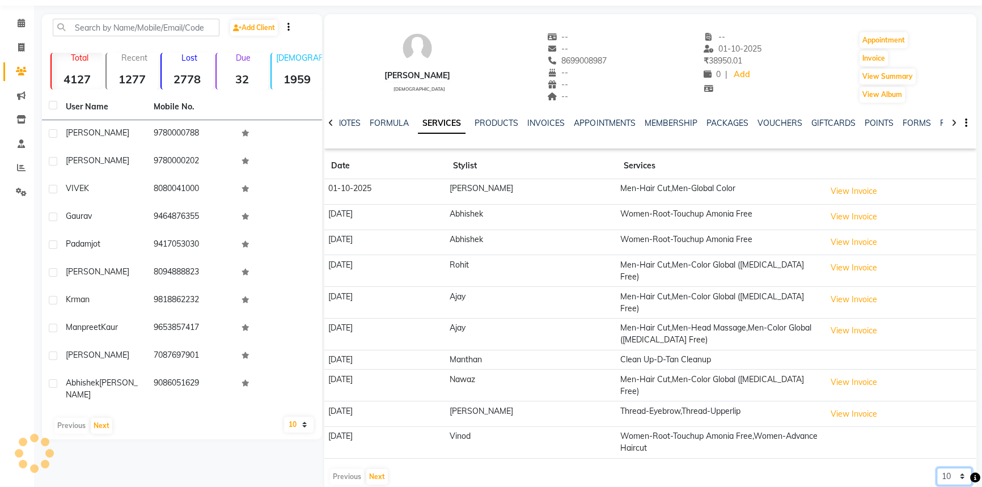
click at [967, 468] on select "5 10 50 100 500" at bounding box center [954, 477] width 35 height 18
select select "50"
click at [937, 468] on select "5 10 50 100 500" at bounding box center [954, 477] width 35 height 18
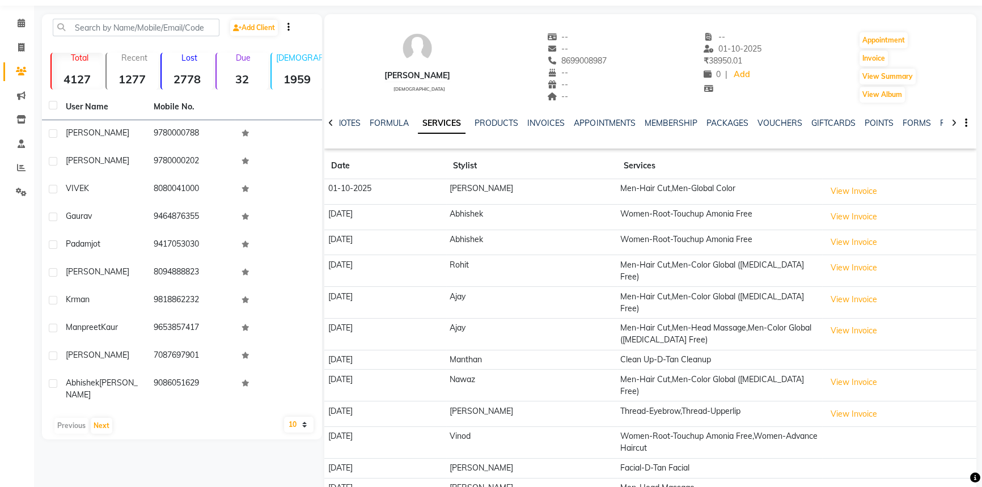
scroll to position [306, 0]
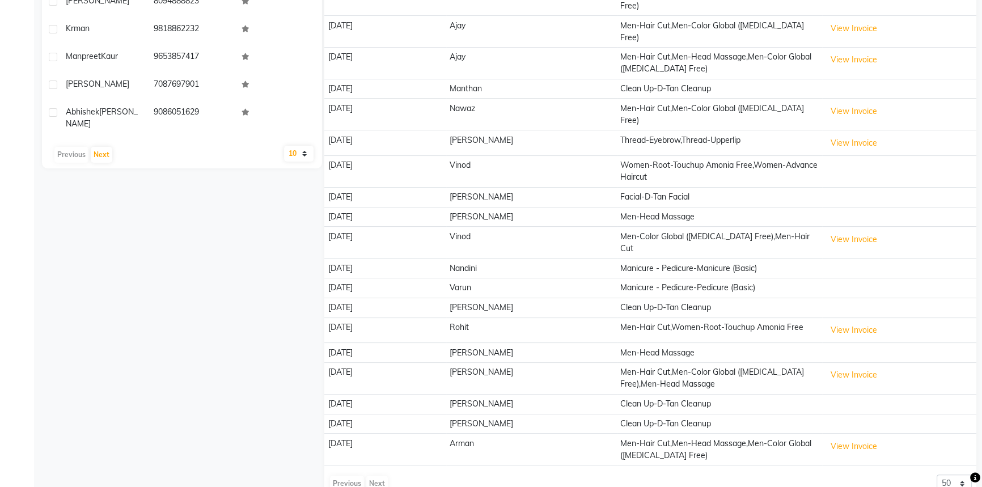
click at [633, 298] on td "Clean Up-D-Tan Cleanup" at bounding box center [719, 308] width 205 height 20
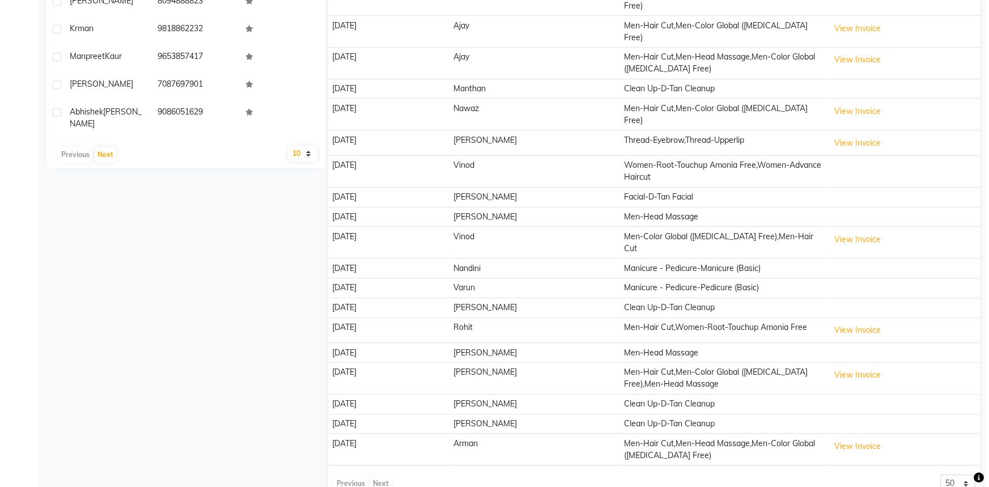
scroll to position [0, 0]
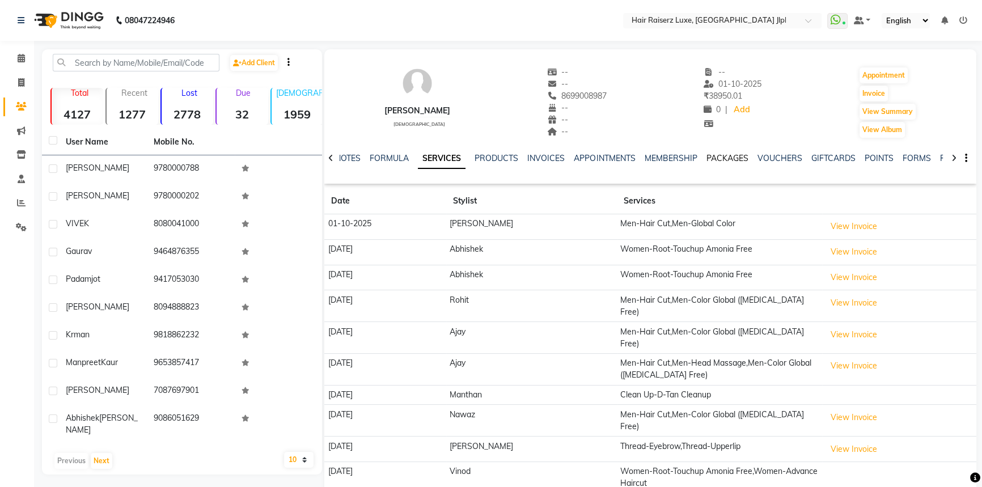
click at [723, 158] on link "PACKAGES" at bounding box center [727, 158] width 42 height 10
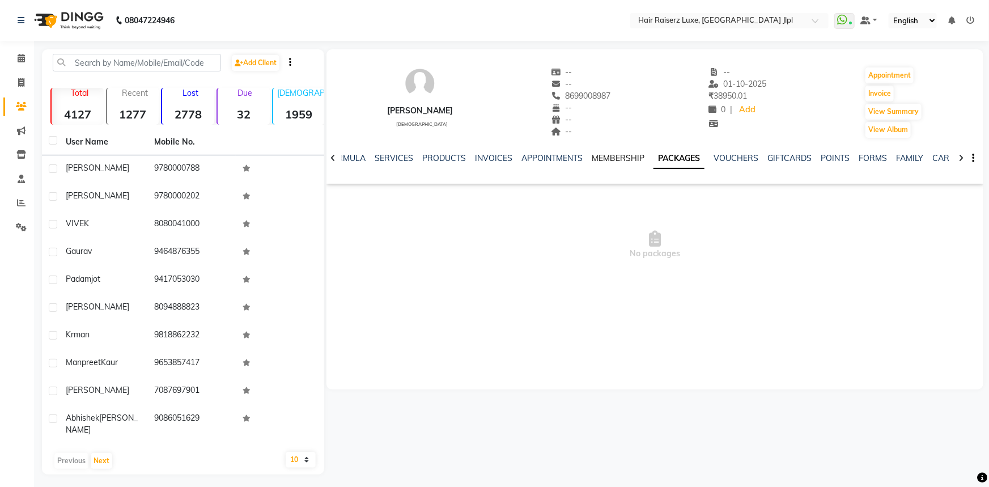
click at [624, 159] on link "MEMBERSHIP" at bounding box center [618, 158] width 53 height 10
click at [558, 163] on link "APPOINTMENTS" at bounding box center [561, 158] width 61 height 10
click at [517, 160] on link "INVOICES" at bounding box center [511, 158] width 37 height 10
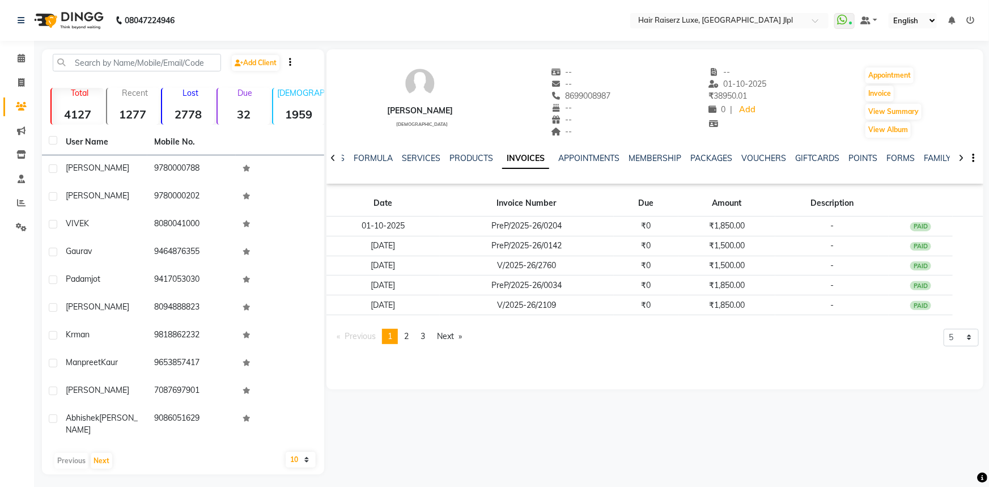
click at [337, 157] on div at bounding box center [333, 157] width 13 height 22
click at [334, 159] on icon at bounding box center [333, 158] width 5 height 8
click at [334, 159] on div "NOTES FORMULA SERVICES PRODUCTS INVOICES APPOINTMENTS MEMBERSHIP PACKAGES VOUCH…" at bounding box center [655, 158] width 657 height 39
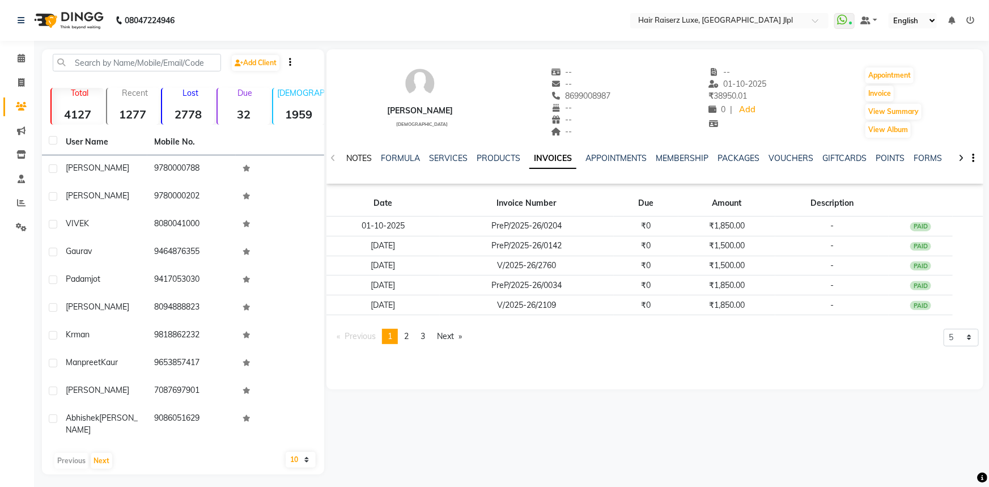
click at [369, 158] on link "NOTES" at bounding box center [359, 158] width 26 height 10
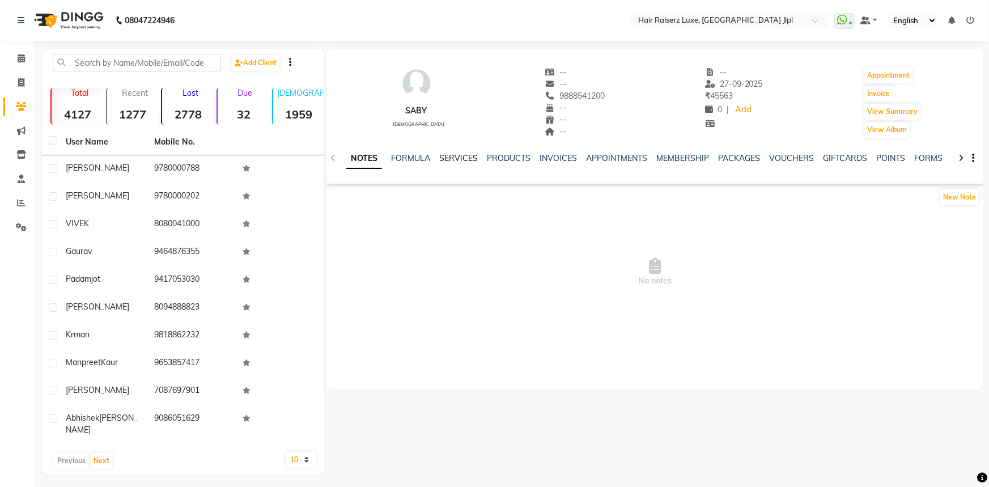
click at [454, 160] on link "SERVICES" at bounding box center [458, 158] width 39 height 10
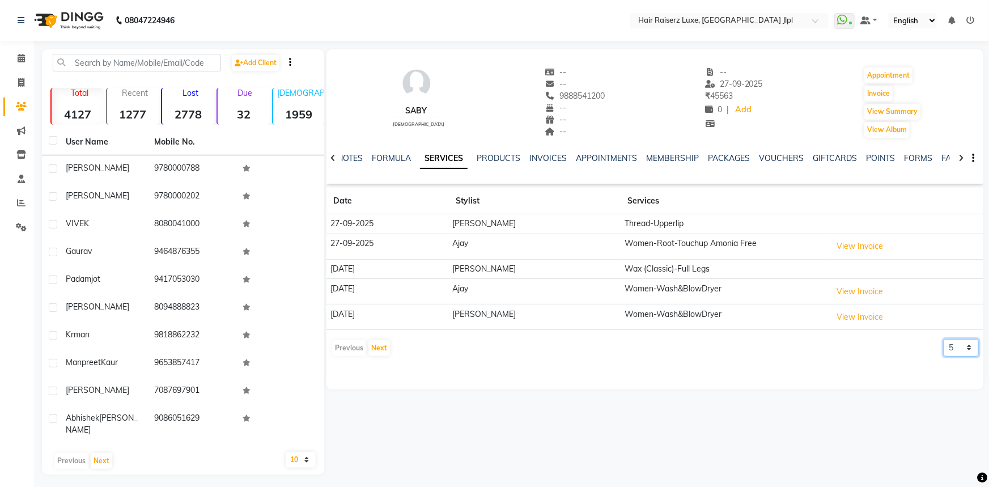
click at [971, 352] on select "5 10 50 100 500" at bounding box center [961, 348] width 35 height 18
click at [944, 339] on select "5 10 50 100 500" at bounding box center [961, 348] width 35 height 18
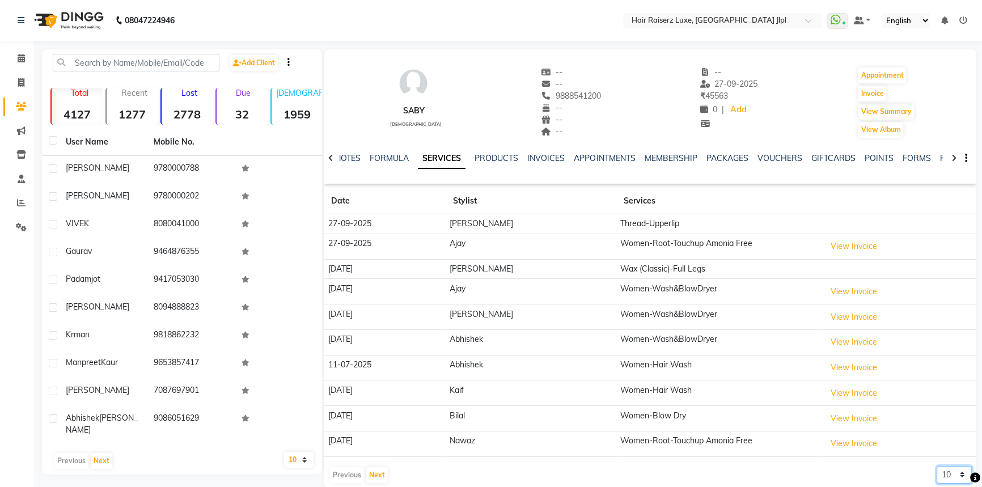
scroll to position [17, 0]
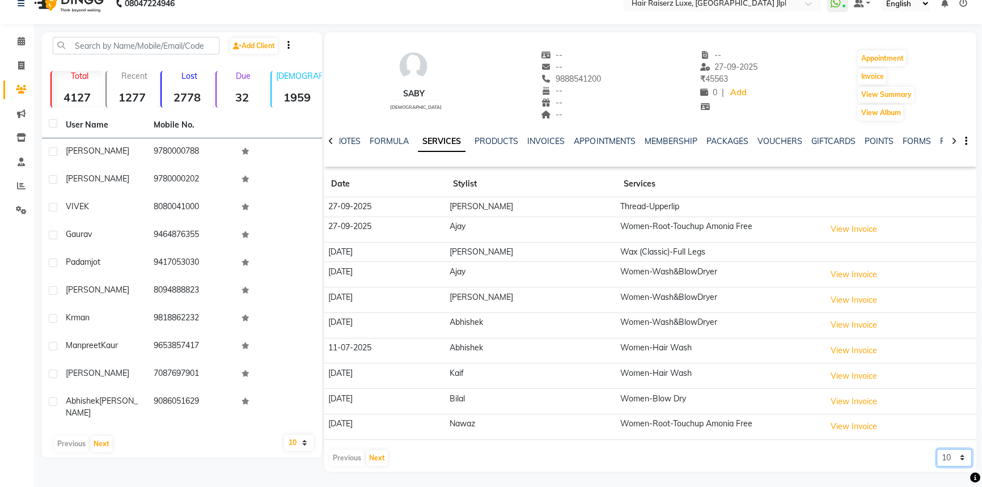
click at [951, 462] on select "5 10 50 100 500" at bounding box center [954, 458] width 35 height 18
select select "50"
click at [937, 449] on select "5 10 50 100 500" at bounding box center [954, 458] width 35 height 18
click at [327, 142] on div at bounding box center [330, 140] width 13 height 22
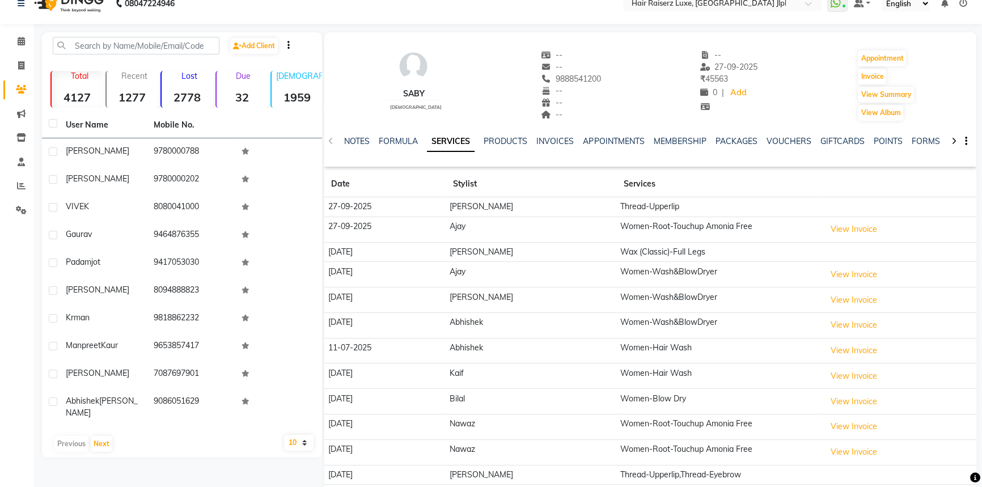
click at [328, 142] on div "NOTES FORMULA SERVICES PRODUCTS INVOICES APPOINTMENTS MEMBERSHIP PACKAGES VOUCH…" at bounding box center [650, 141] width 652 height 39
click at [22, 69] on icon at bounding box center [21, 65] width 6 height 9
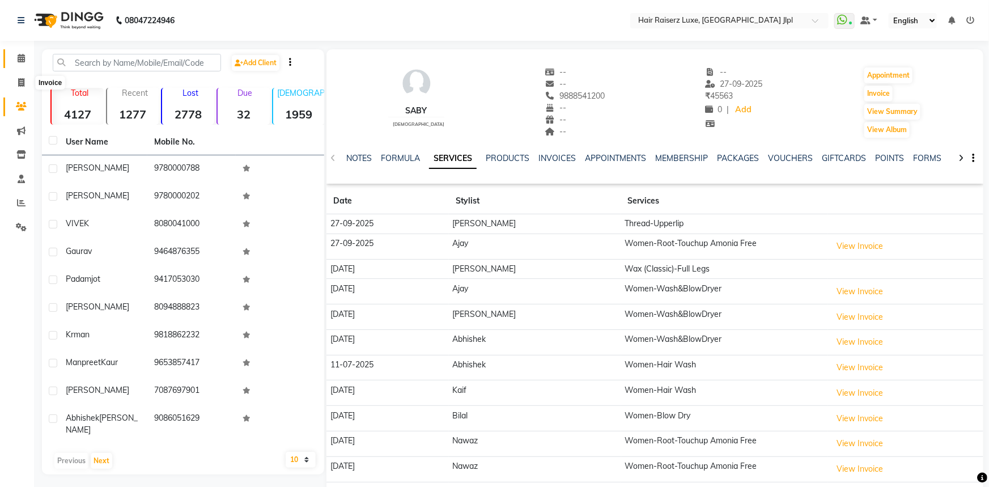
select select "service"
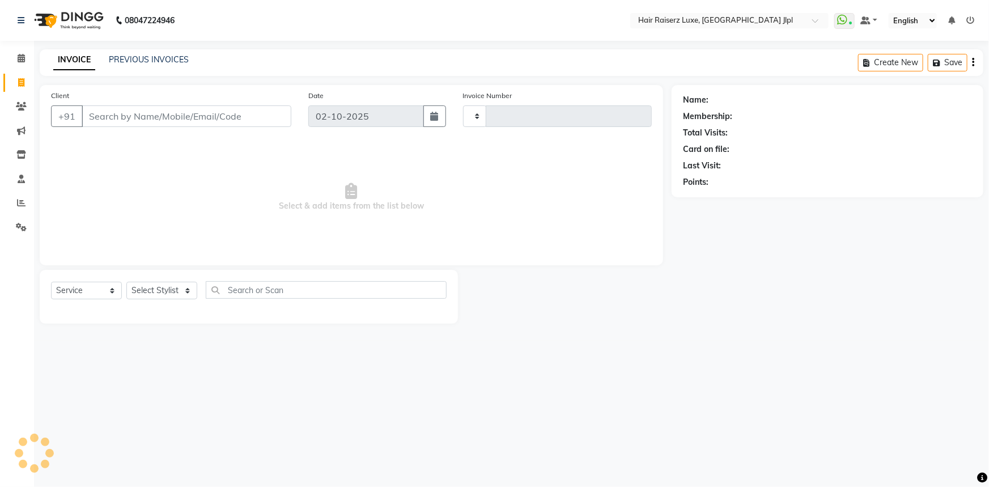
type input "3729"
select select "5409"
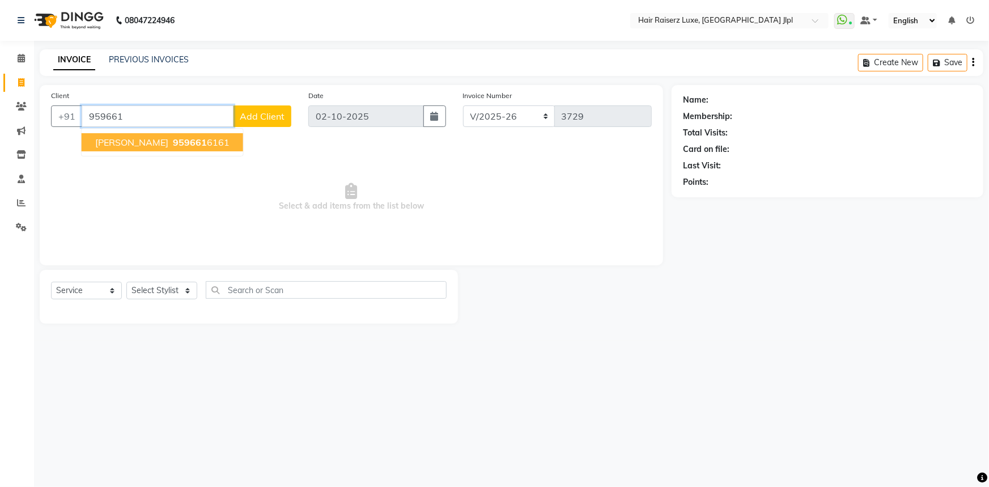
click at [166, 153] on ngb-typeahead-window "Rohan 959661 6161" at bounding box center [162, 142] width 163 height 28
click at [171, 146] on ngb-highlight "959661 6161" at bounding box center [200, 142] width 59 height 11
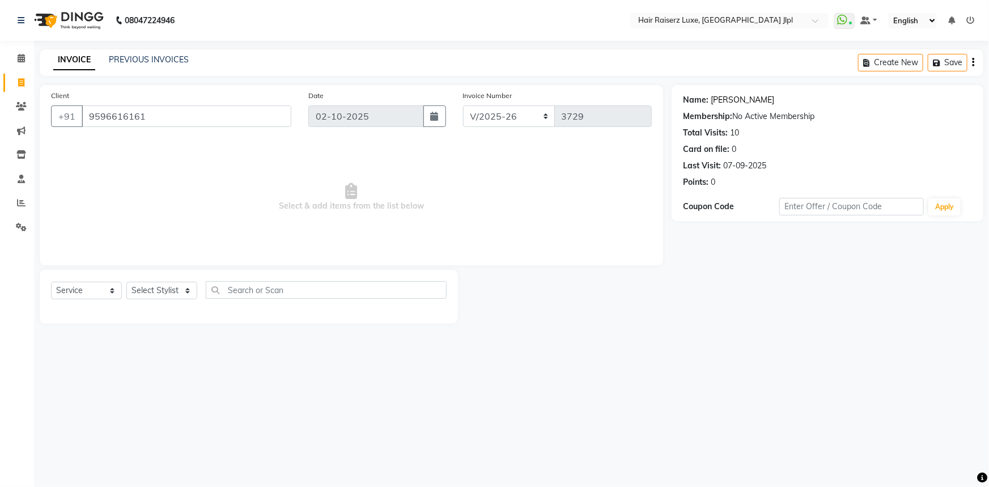
click at [722, 98] on link "[PERSON_NAME]" at bounding box center [743, 100] width 64 height 12
click at [154, 111] on input "9596616161" at bounding box center [187, 116] width 210 height 22
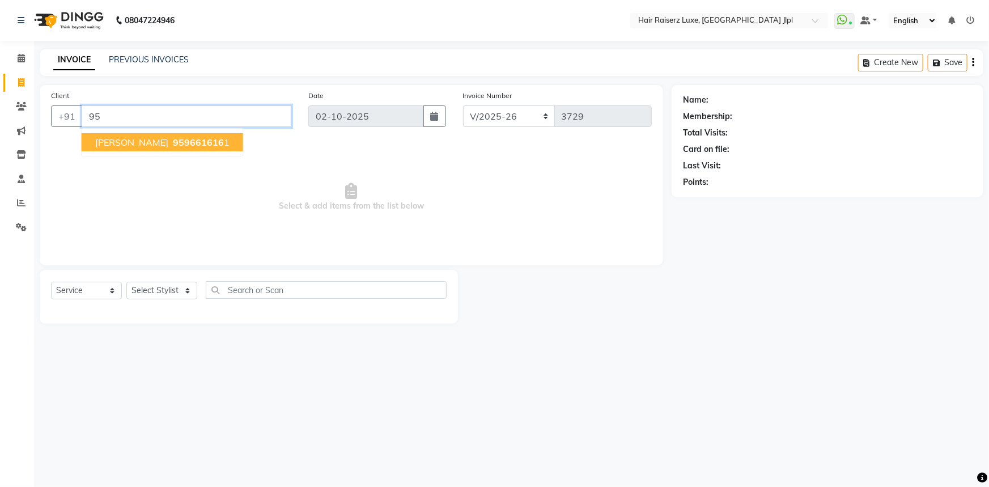
type input "9"
click at [176, 118] on input "Client" at bounding box center [187, 116] width 210 height 22
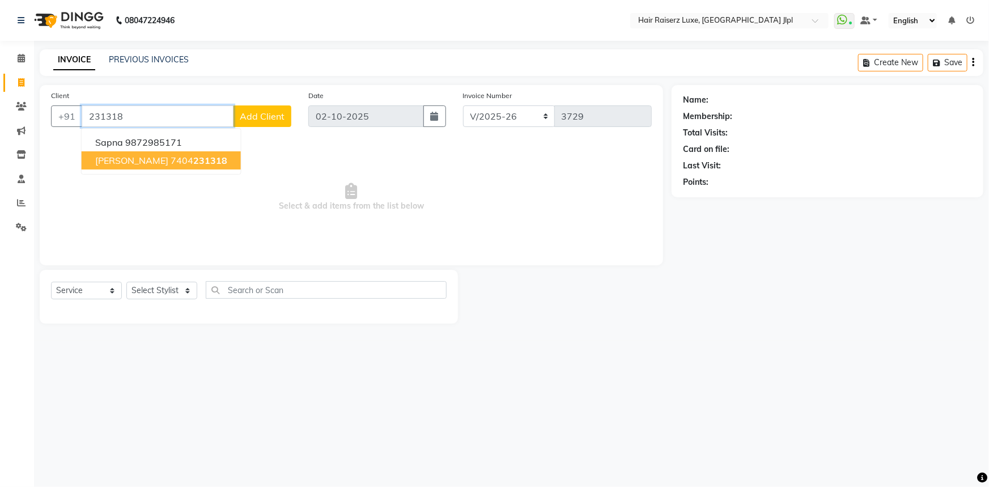
click at [177, 169] on button "jasvinder 7404 231318" at bounding box center [161, 160] width 159 height 18
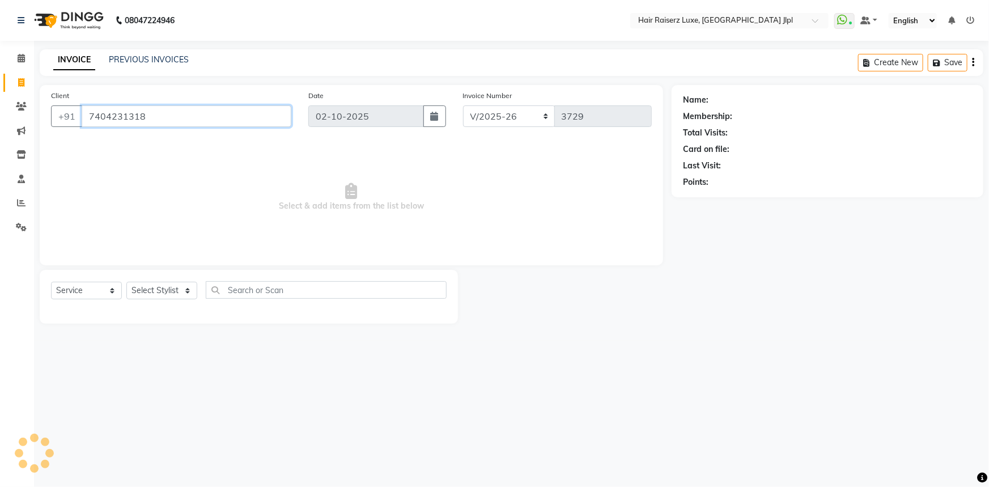
type input "7404231318"
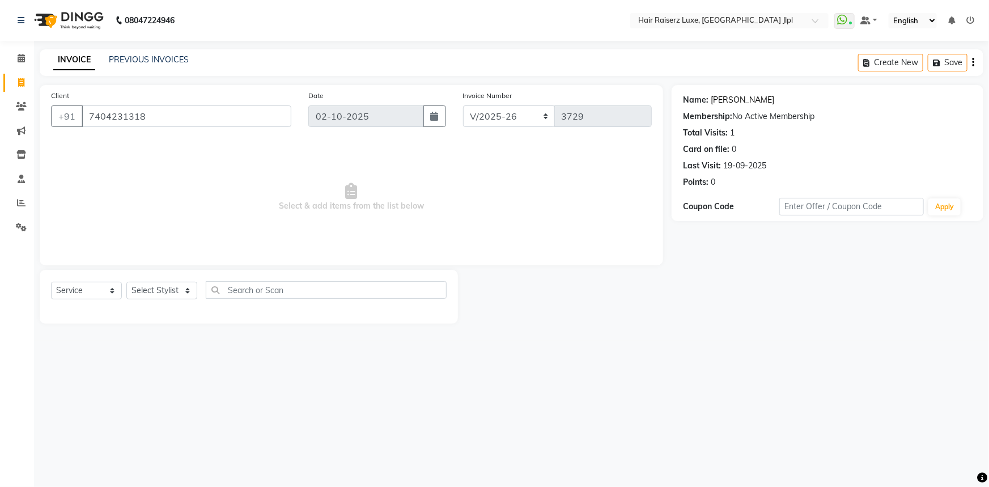
click at [730, 100] on link "Jasvinder" at bounding box center [743, 100] width 64 height 12
click at [175, 289] on select "Select Stylist [PERSON_NAME] [PERSON_NAME] Asma [PERSON_NAME] C&Gs Vogue [PERSO…" at bounding box center [161, 291] width 71 height 18
select select "64563"
click at [126, 282] on select "Select Stylist [PERSON_NAME] [PERSON_NAME] Asma [PERSON_NAME] C&Gs Vogue [PERSO…" at bounding box center [161, 291] width 71 height 18
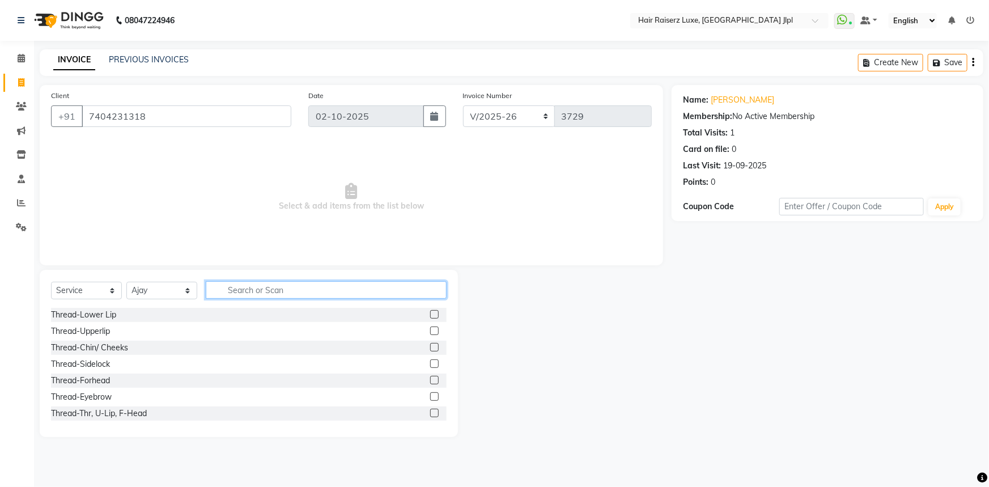
click at [263, 291] on input "text" at bounding box center [326, 290] width 241 height 18
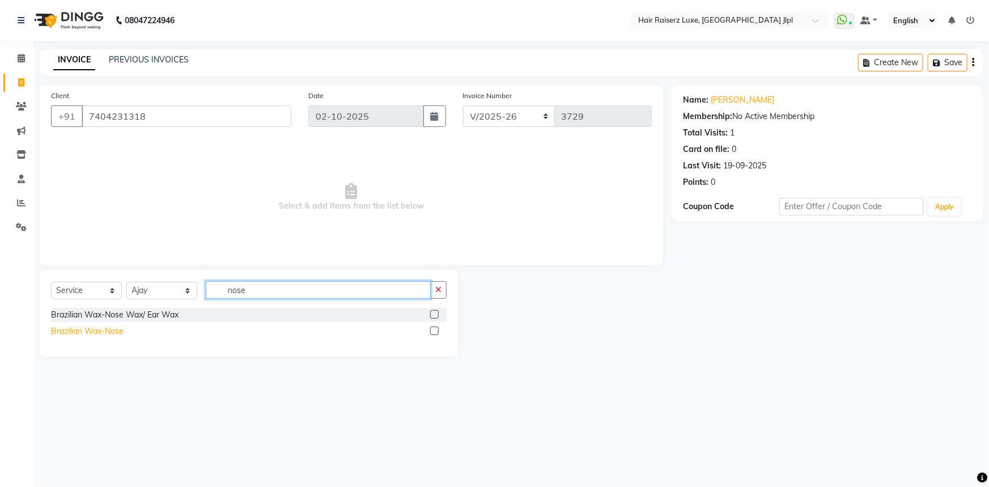
type input "nose"
click at [105, 335] on div "Brazilian Wax-Nose" at bounding box center [87, 331] width 73 height 12
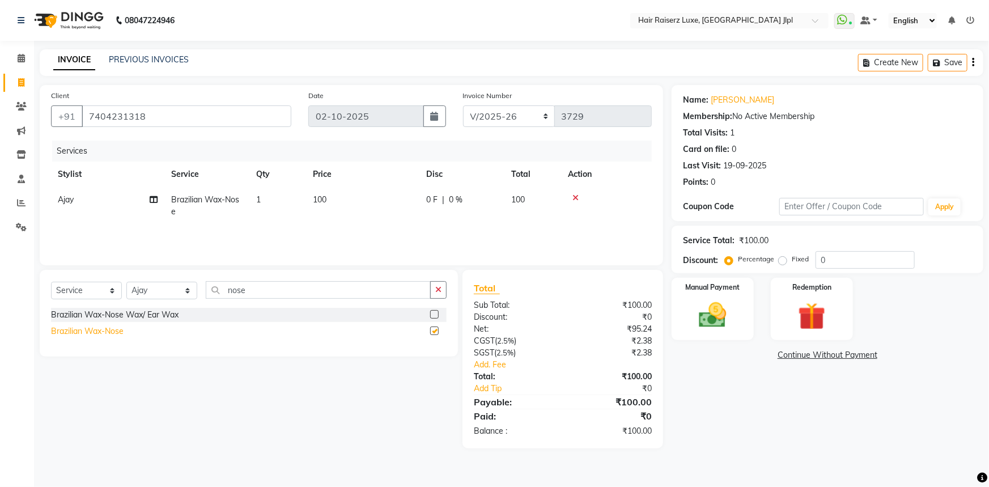
checkbox input "false"
click at [433, 198] on span "0 F" at bounding box center [431, 200] width 11 height 12
select select "64563"
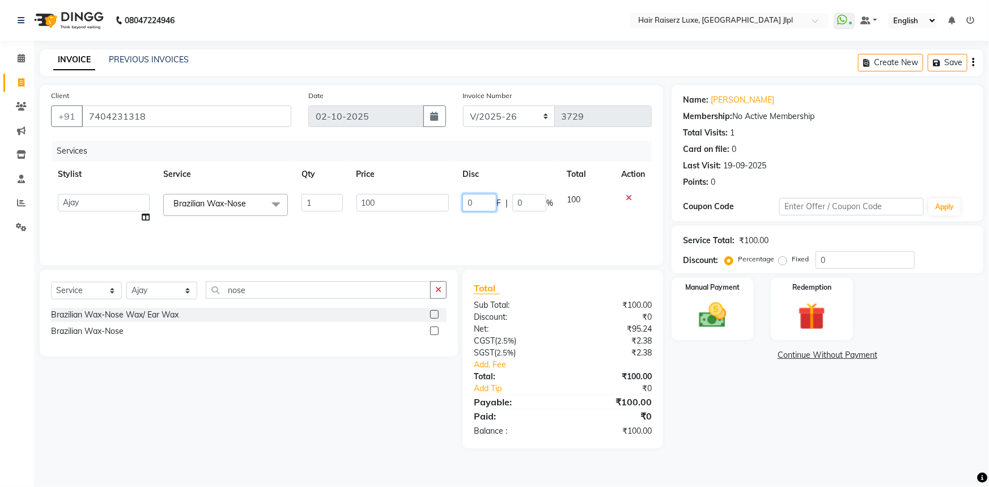
click at [480, 209] on input "0" at bounding box center [480, 203] width 34 height 18
type input "50"
click at [568, 238] on div "Services Stylist Service Qty Price Disc Total Action Abhishek Aftab Ajay Anand …" at bounding box center [351, 197] width 601 height 113
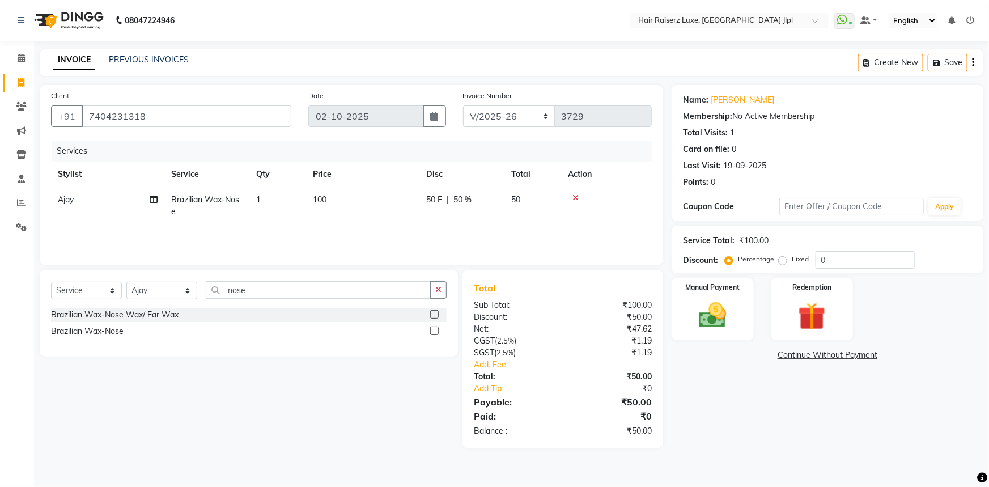
click at [568, 238] on div "Services Stylist Service Qty Price Disc Total Action Ajay Brazilian Wax-Nose 1 …" at bounding box center [351, 197] width 601 height 113
click at [497, 217] on td "50 F | 50 %" at bounding box center [462, 205] width 85 height 37
select select "64563"
click at [729, 318] on img at bounding box center [713, 315] width 46 height 33
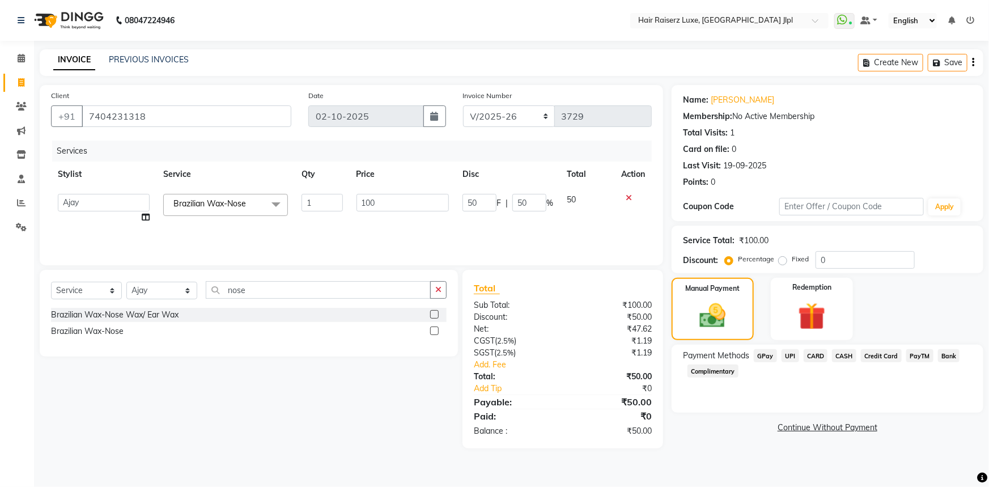
click at [790, 350] on span "UPI" at bounding box center [791, 355] width 18 height 13
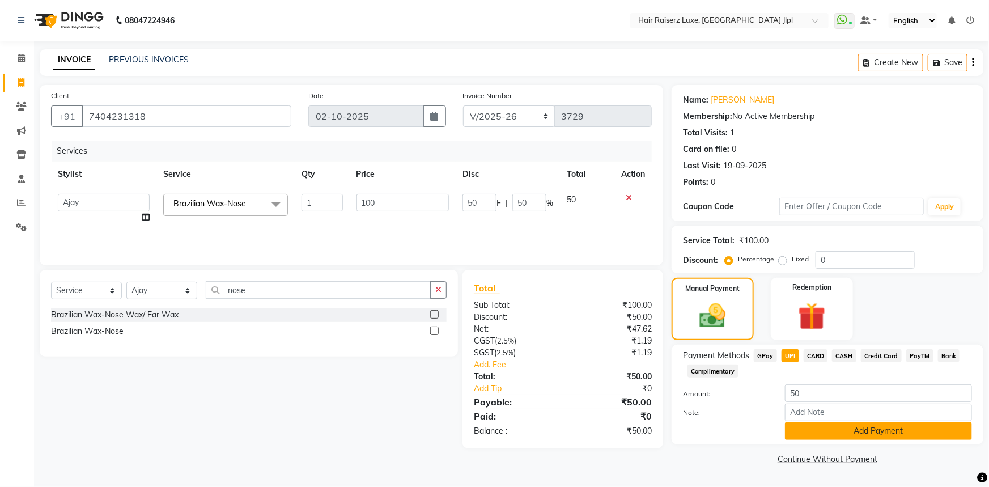
click at [827, 433] on button "Add Payment" at bounding box center [878, 431] width 187 height 18
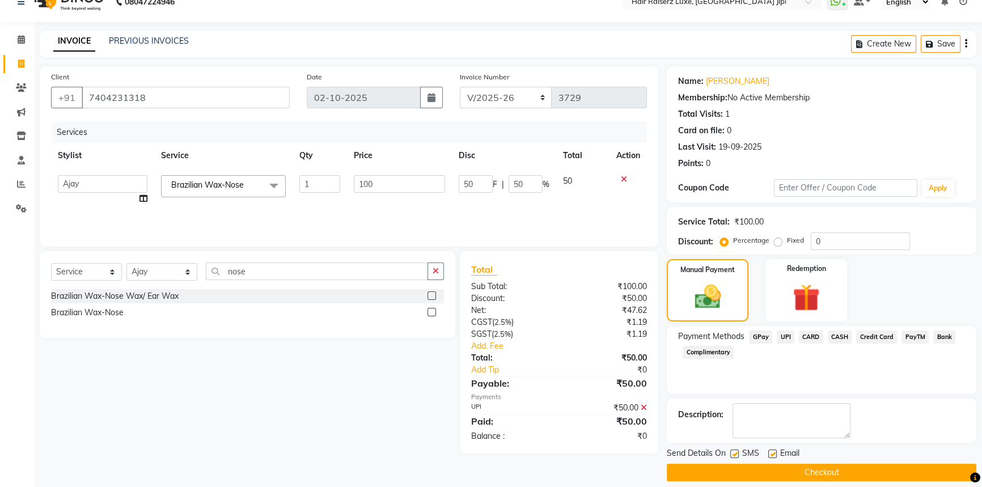
scroll to position [29, 0]
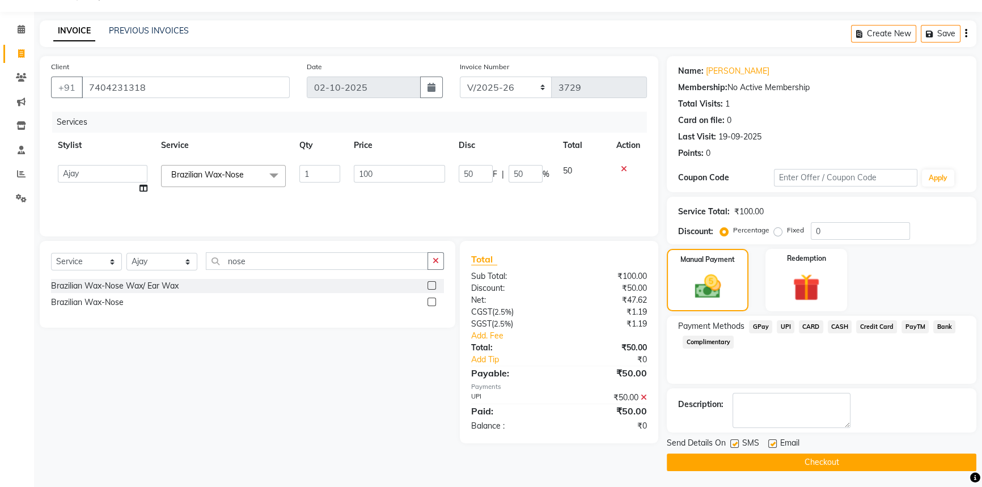
click at [811, 463] on button "Checkout" at bounding box center [822, 463] width 310 height 18
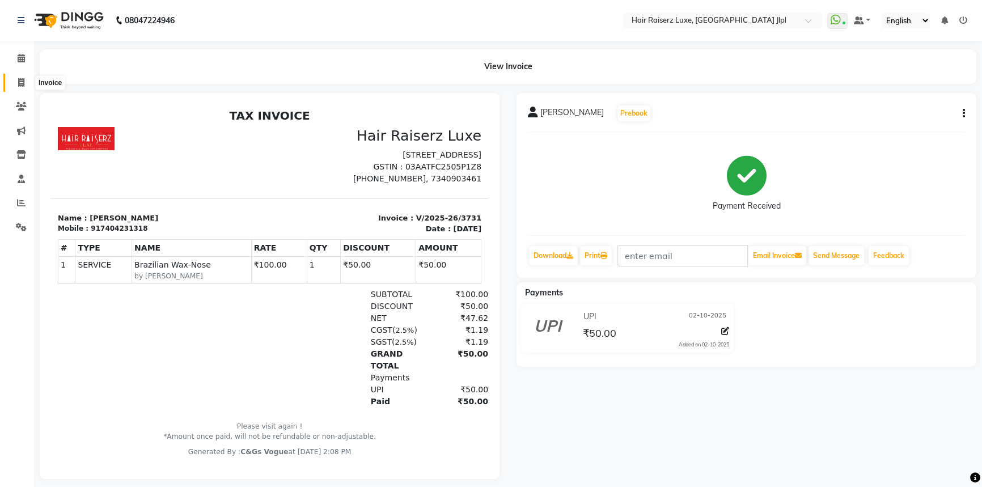
click at [22, 81] on icon at bounding box center [21, 82] width 6 height 9
select select "service"
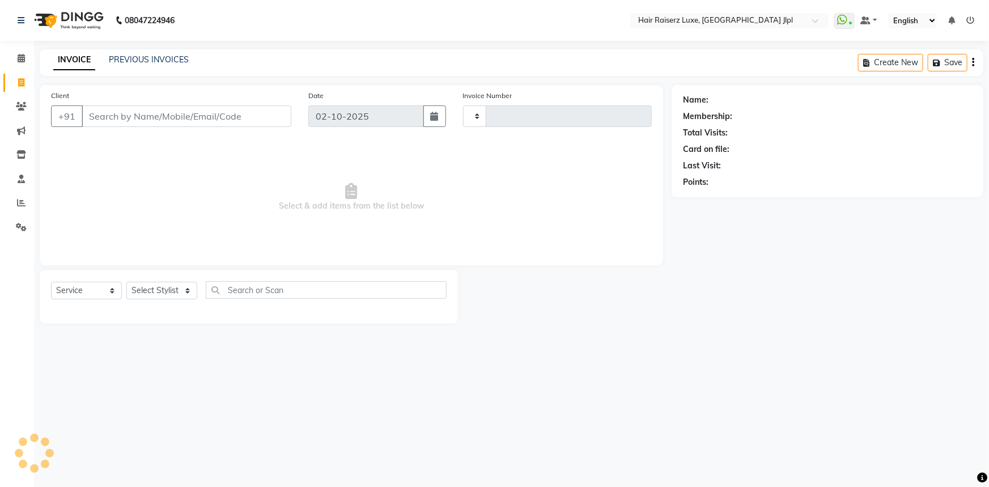
type input "3732"
select select "5409"
click at [193, 112] on input "Client" at bounding box center [187, 116] width 210 height 22
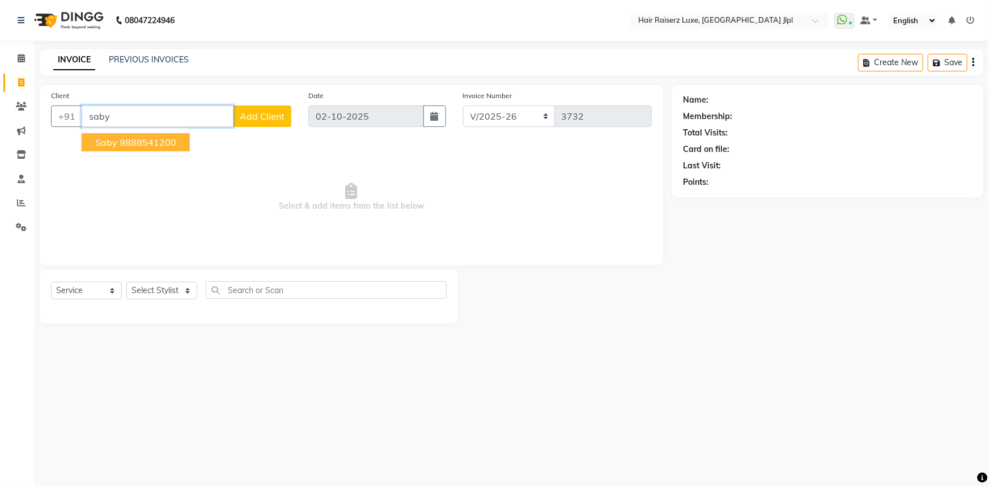
click at [153, 139] on ngb-highlight "9888541200" at bounding box center [148, 142] width 57 height 11
type input "9888541200"
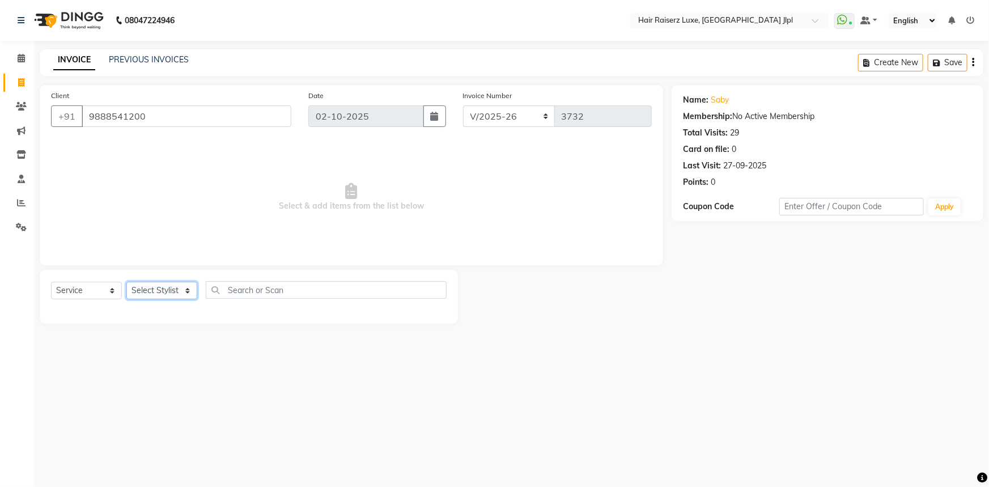
click at [153, 295] on select "Select Stylist [PERSON_NAME] [PERSON_NAME] Asma [PERSON_NAME] C&Gs Vogue [PERSO…" at bounding box center [161, 291] width 71 height 18
select select "65657"
click at [126, 282] on select "Select Stylist [PERSON_NAME] [PERSON_NAME] Asma [PERSON_NAME] C&Gs Vogue [PERSO…" at bounding box center [161, 291] width 71 height 18
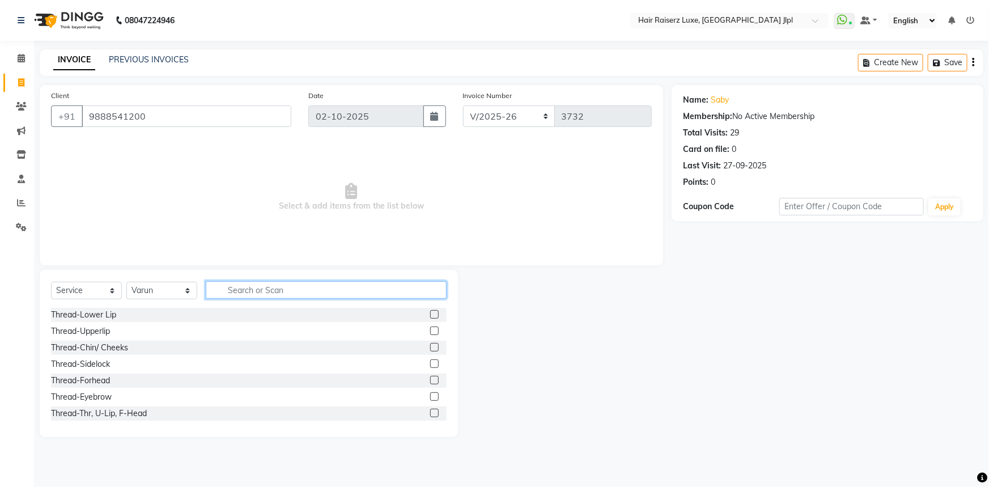
click at [213, 290] on input "text" at bounding box center [326, 290] width 241 height 18
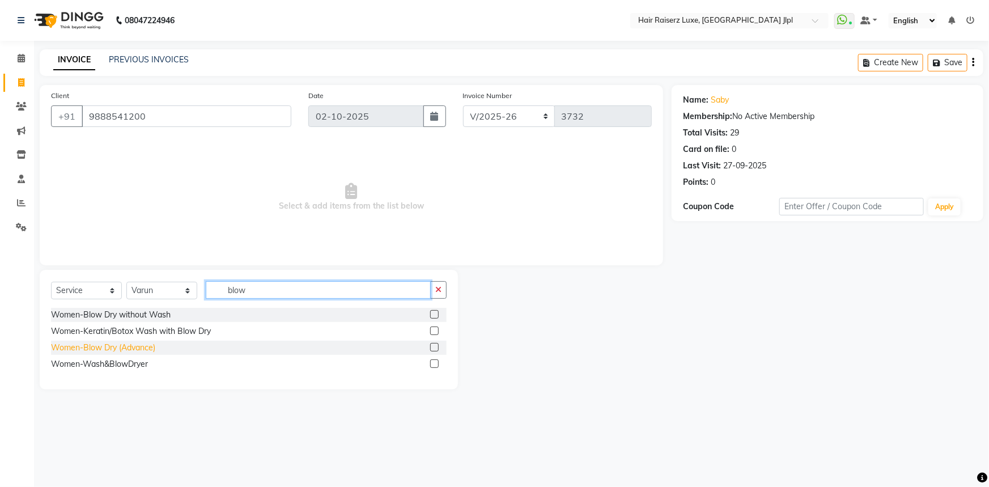
type input "blow"
click at [82, 352] on div "Women-Blow Dry (Advance)" at bounding box center [103, 348] width 104 height 12
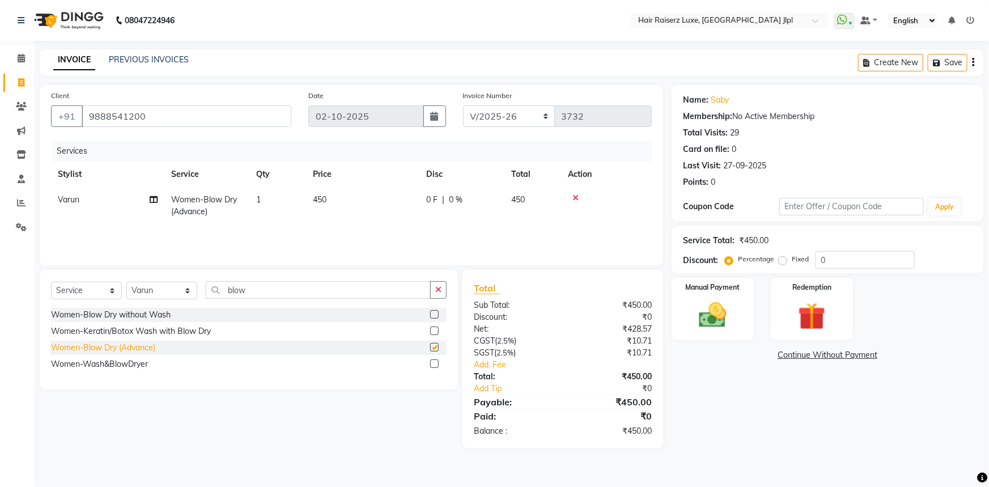
checkbox input "false"
click at [167, 285] on select "Select Stylist [PERSON_NAME] [PERSON_NAME] Asma [PERSON_NAME] C&Gs Vogue [PERSO…" at bounding box center [161, 291] width 71 height 18
select select "36169"
click at [126, 282] on select "Select Stylist [PERSON_NAME] [PERSON_NAME] Asma [PERSON_NAME] C&Gs Vogue [PERSO…" at bounding box center [161, 291] width 71 height 18
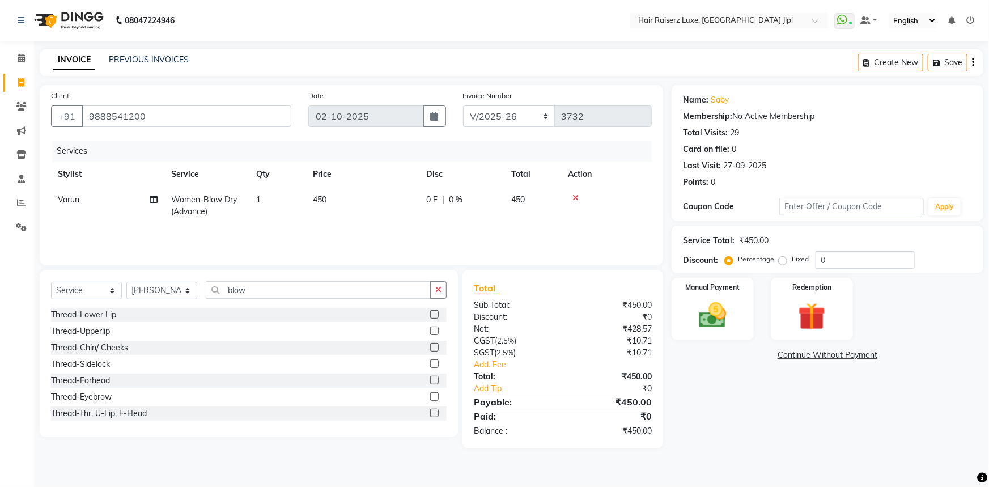
click at [279, 300] on div "Select Service Product Membership Package Voucher Prepaid Gift Card Select Styl…" at bounding box center [249, 294] width 396 height 27
click at [281, 287] on input "blow" at bounding box center [318, 290] width 225 height 18
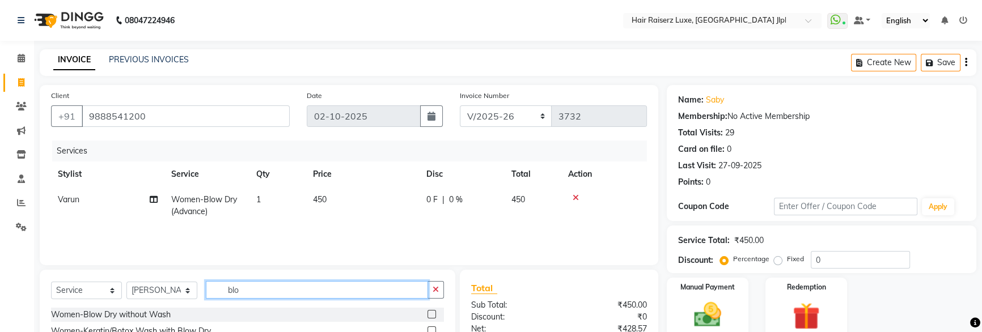
click at [281, 287] on input "blo" at bounding box center [317, 290] width 222 height 18
type input "b"
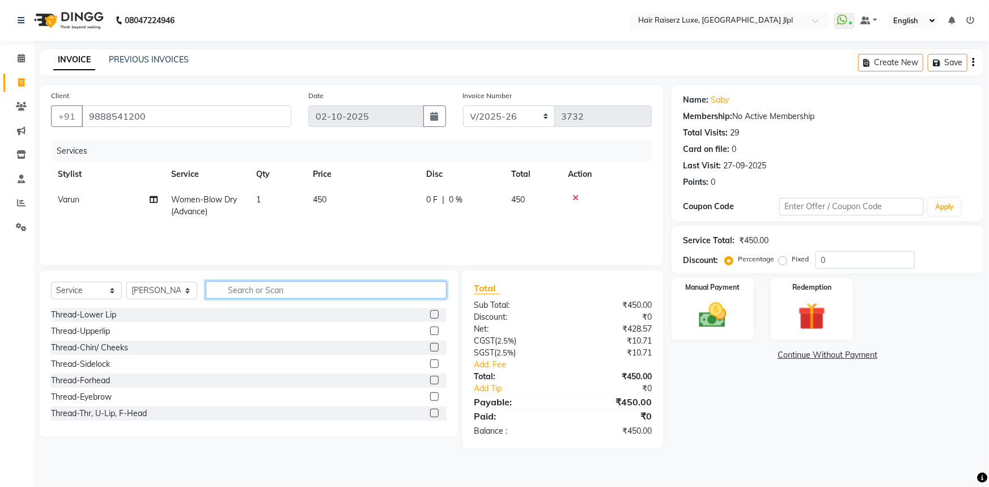
click at [231, 291] on input "text" at bounding box center [326, 290] width 241 height 18
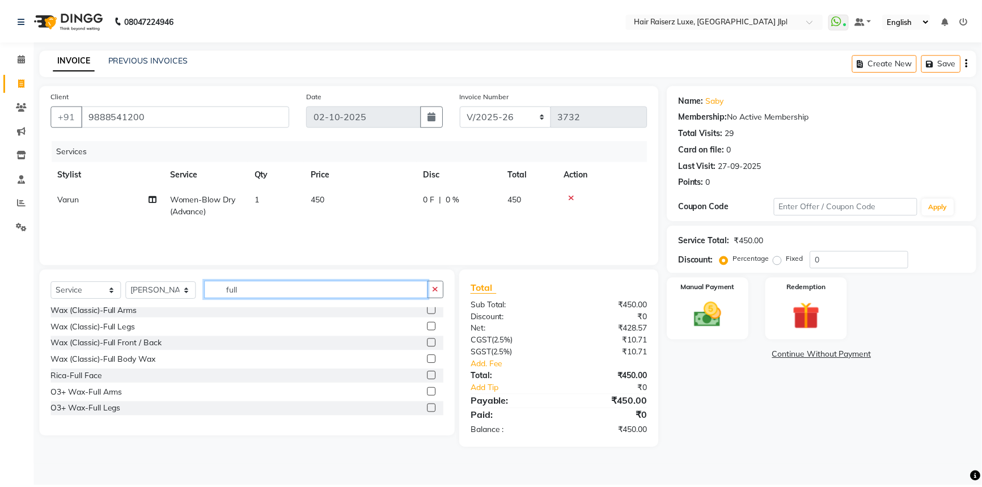
scroll to position [51, 0]
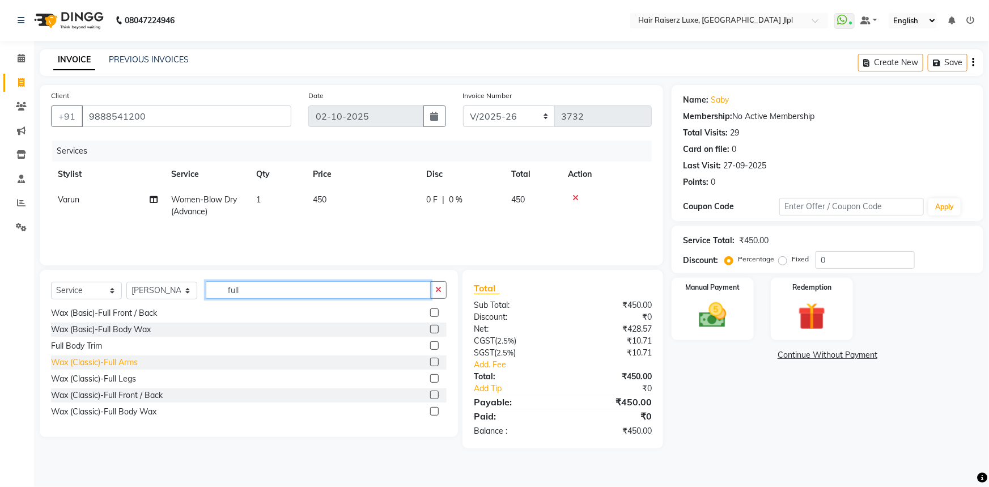
type input "full"
click at [100, 363] on div "Wax (Classic)-Full Arms" at bounding box center [94, 363] width 87 height 12
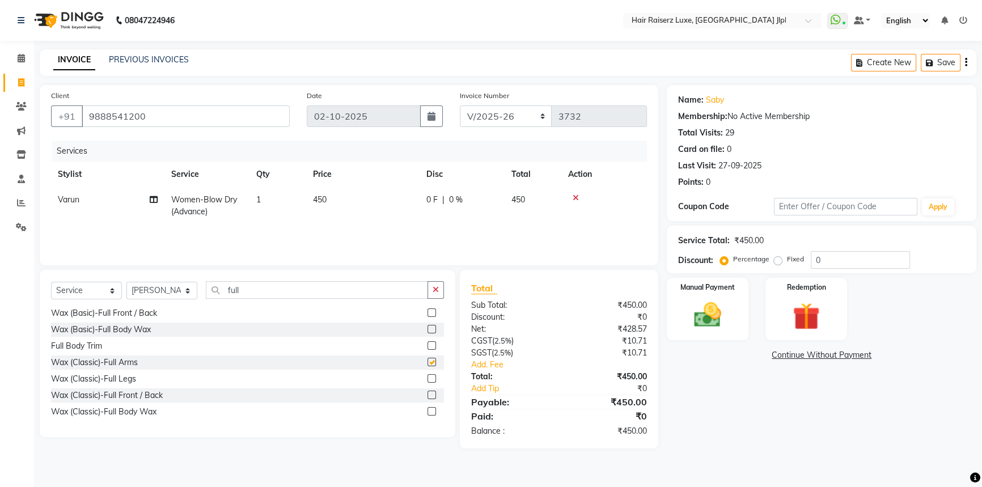
checkbox input "false"
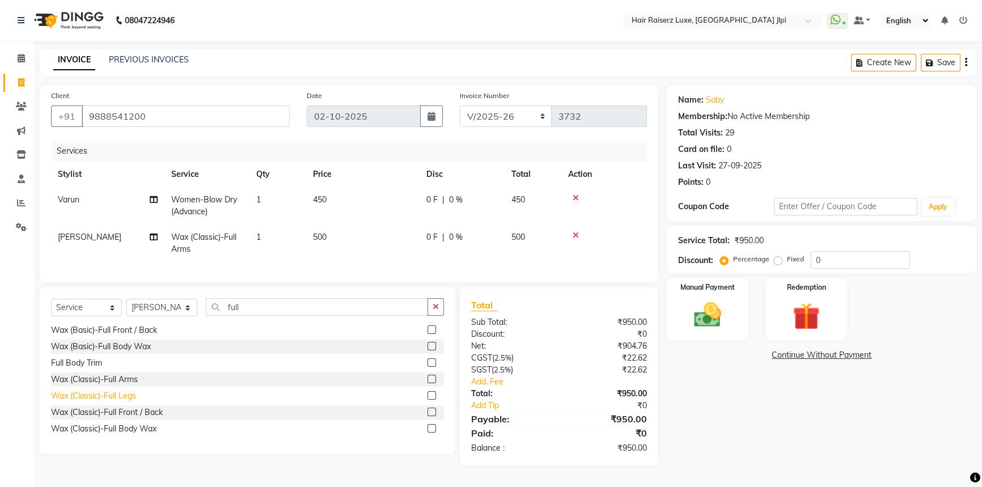
click at [96, 400] on div "Wax (Classic)-Full Legs" at bounding box center [93, 396] width 85 height 12
checkbox input "false"
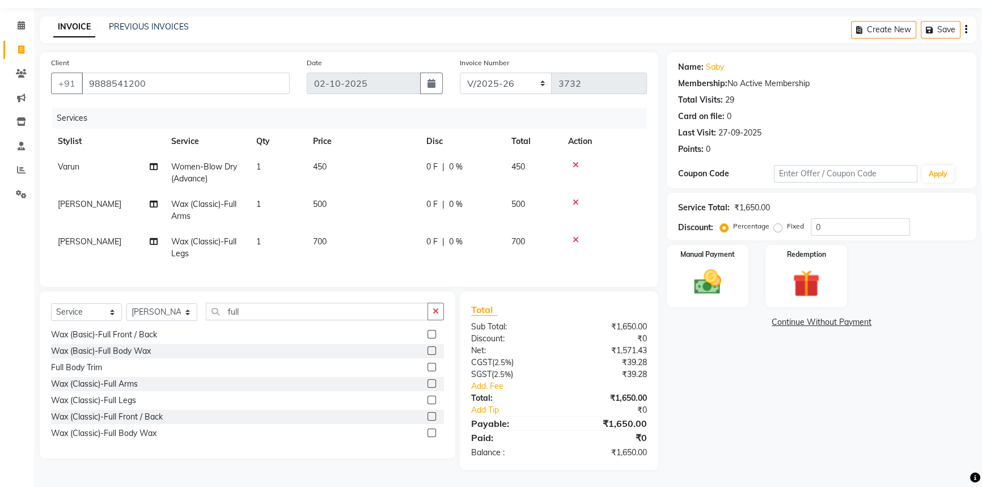
scroll to position [41, 0]
click at [442, 311] on button "button" at bounding box center [436, 312] width 16 height 18
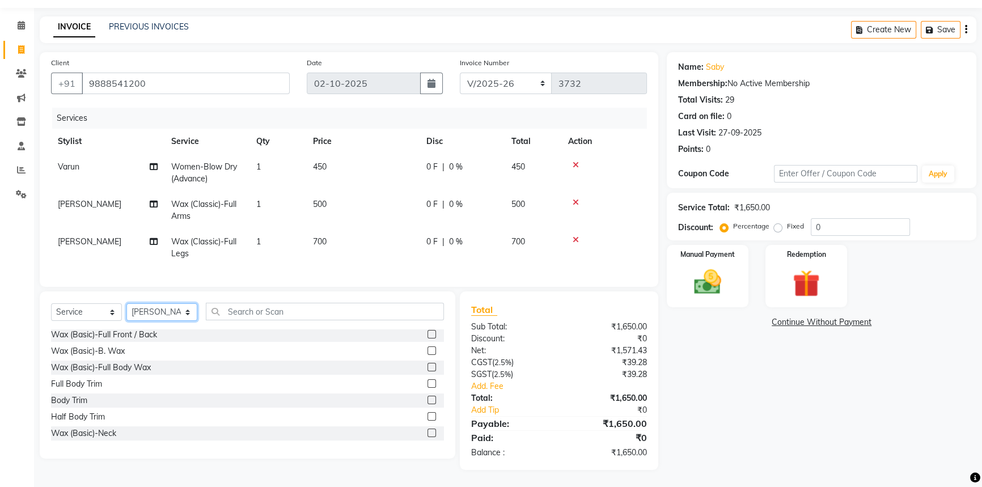
click at [189, 311] on select "Select Stylist [PERSON_NAME] [PERSON_NAME] Asma [PERSON_NAME] C&Gs Vogue [PERSO…" at bounding box center [161, 312] width 71 height 18
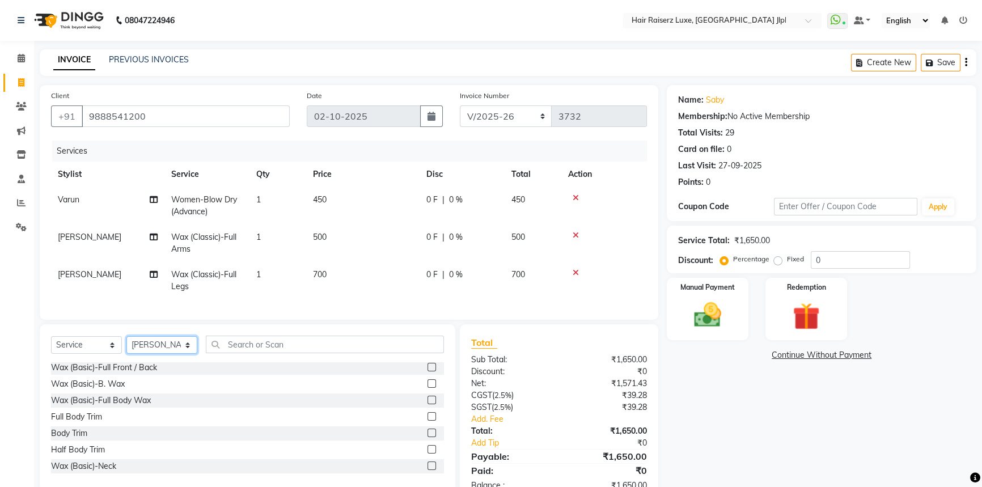
click at [187, 353] on select "Select Stylist [PERSON_NAME] [PERSON_NAME] Asma [PERSON_NAME] C&Gs Vogue [PERSO…" at bounding box center [161, 345] width 71 height 18
drag, startPoint x: 170, startPoint y: 64, endPoint x: 580, endPoint y: 73, distance: 410.0
click at [170, 64] on link "PREVIOUS INVOICES" at bounding box center [149, 59] width 80 height 10
click at [164, 348] on select "Select Stylist [PERSON_NAME] [PERSON_NAME] Asma [PERSON_NAME] C&Gs Vogue [PERSO…" at bounding box center [161, 345] width 71 height 18
select select
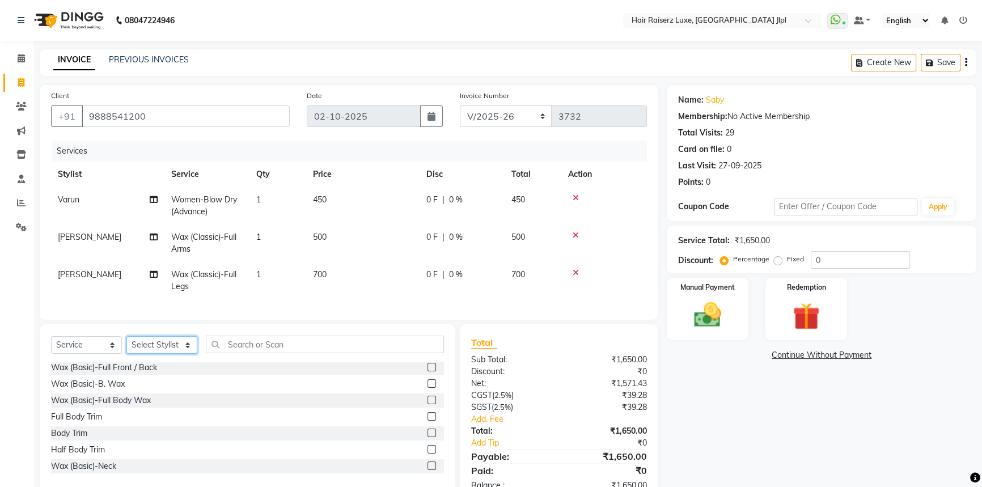
click at [126, 344] on select "Select Stylist [PERSON_NAME] [PERSON_NAME] Asma [PERSON_NAME] C&Gs Vogue [PERSO…" at bounding box center [161, 345] width 71 height 18
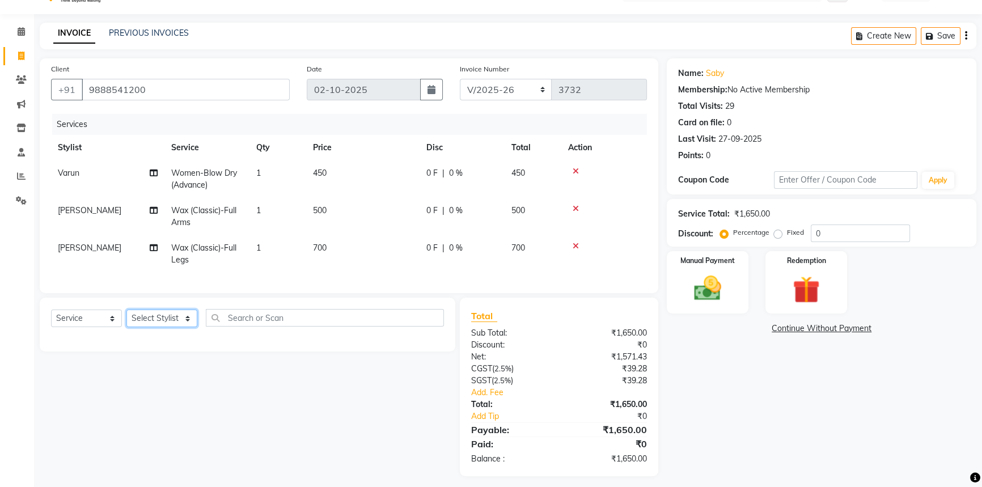
scroll to position [41, 0]
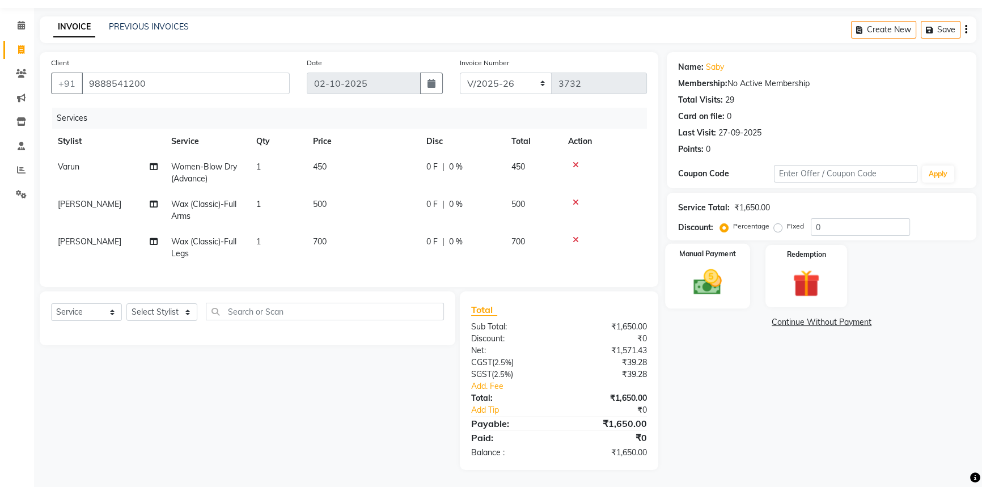
click at [707, 276] on img at bounding box center [708, 282] width 46 height 32
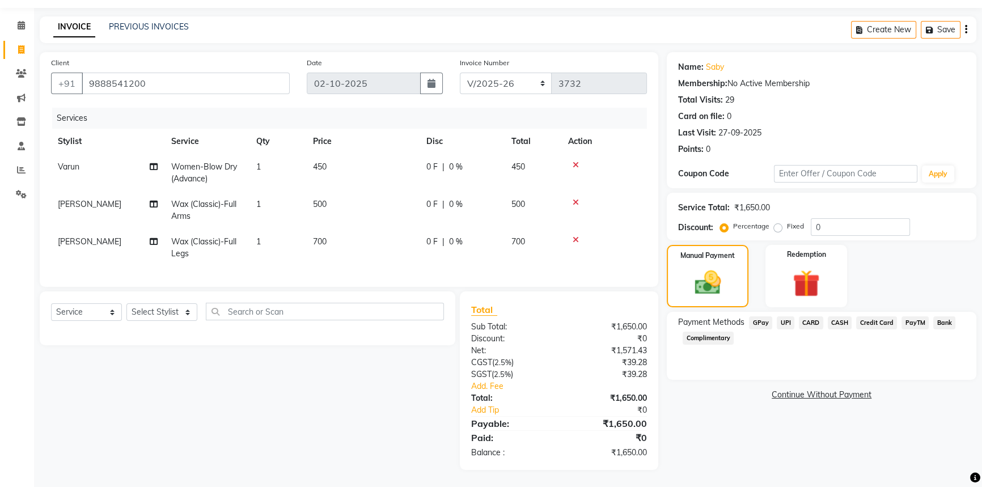
drag, startPoint x: 788, startPoint y: 314, endPoint x: 794, endPoint y: 315, distance: 6.3
click at [790, 316] on span "UPI" at bounding box center [786, 322] width 18 height 13
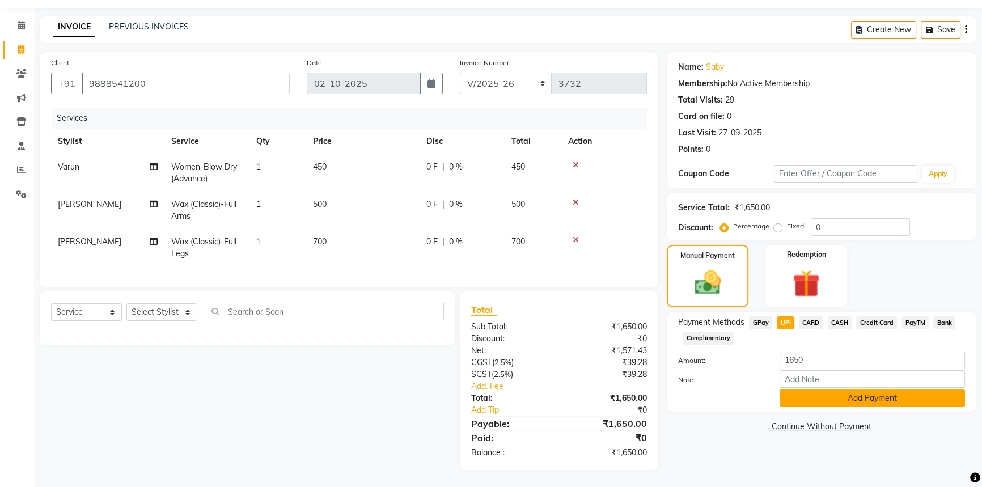
click at [811, 390] on button "Add Payment" at bounding box center [872, 399] width 185 height 18
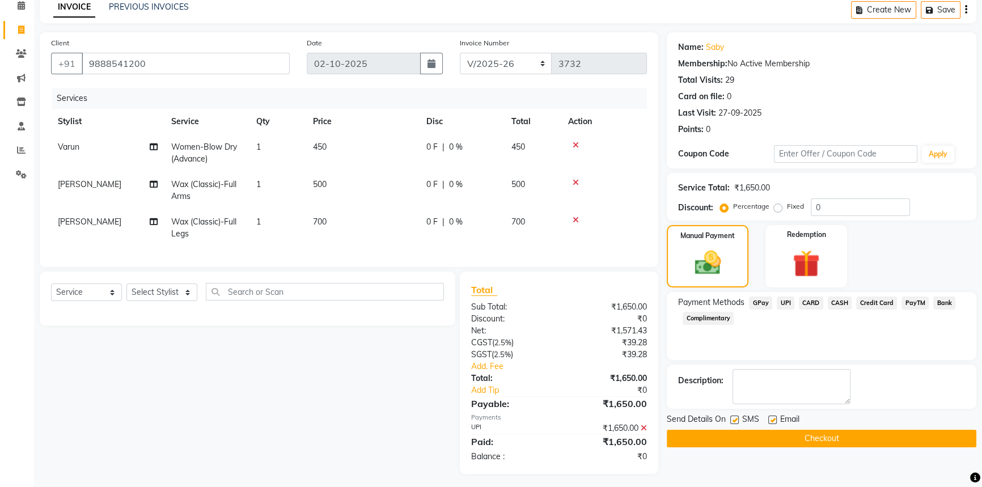
scroll to position [65, 0]
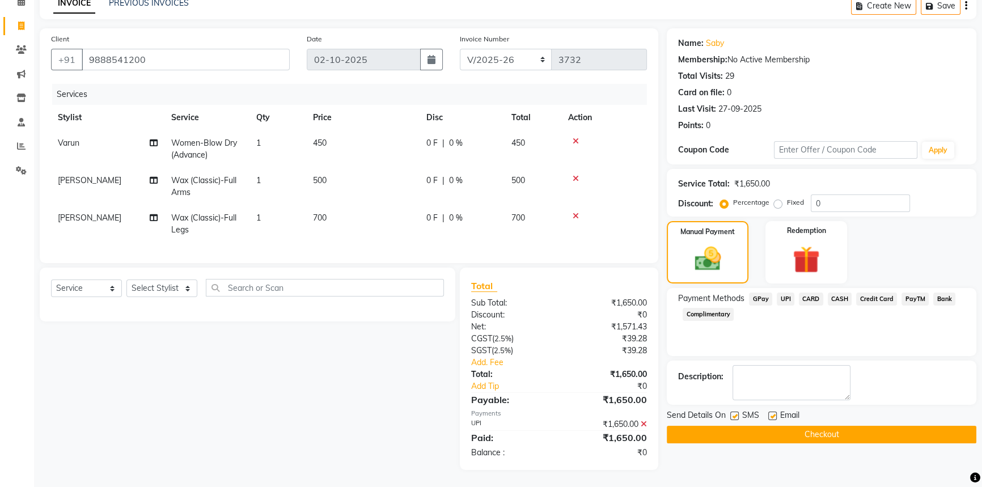
click at [788, 426] on button "Checkout" at bounding box center [822, 435] width 310 height 18
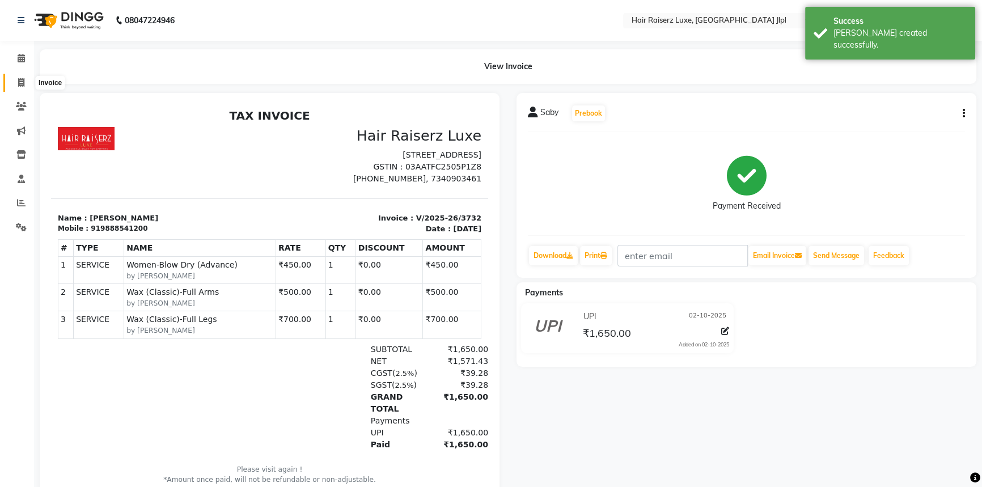
click at [24, 81] on icon at bounding box center [21, 82] width 6 height 9
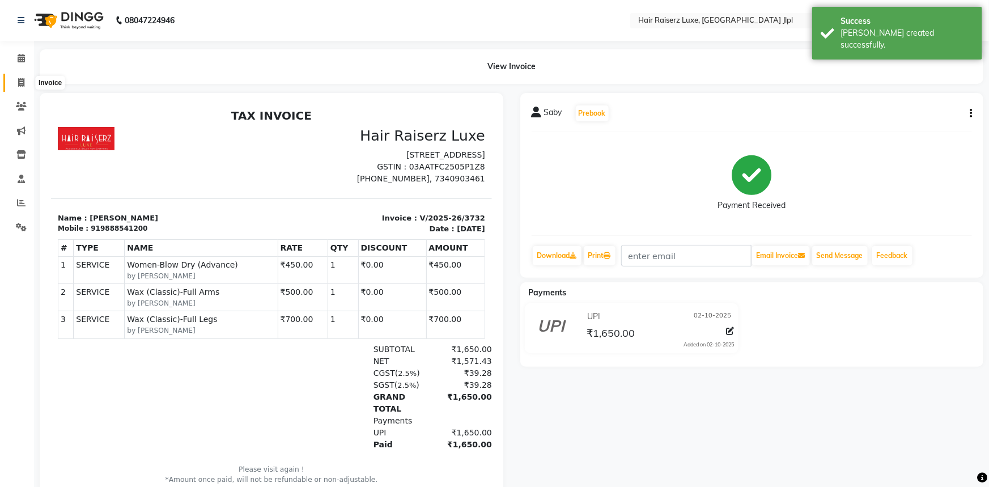
select select "5409"
select select "service"
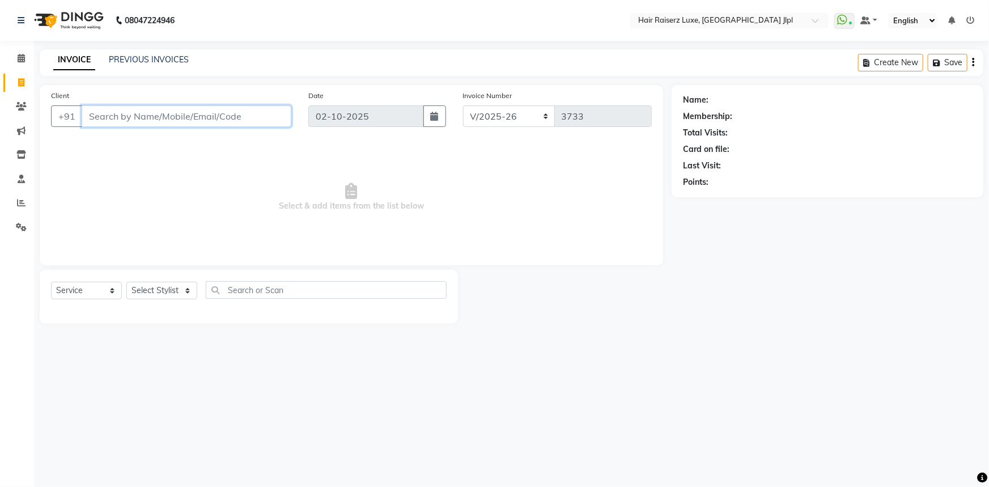
click at [125, 109] on input "Client" at bounding box center [187, 116] width 210 height 22
click at [209, 120] on input "9779791002" at bounding box center [158, 116] width 152 height 22
type input "9"
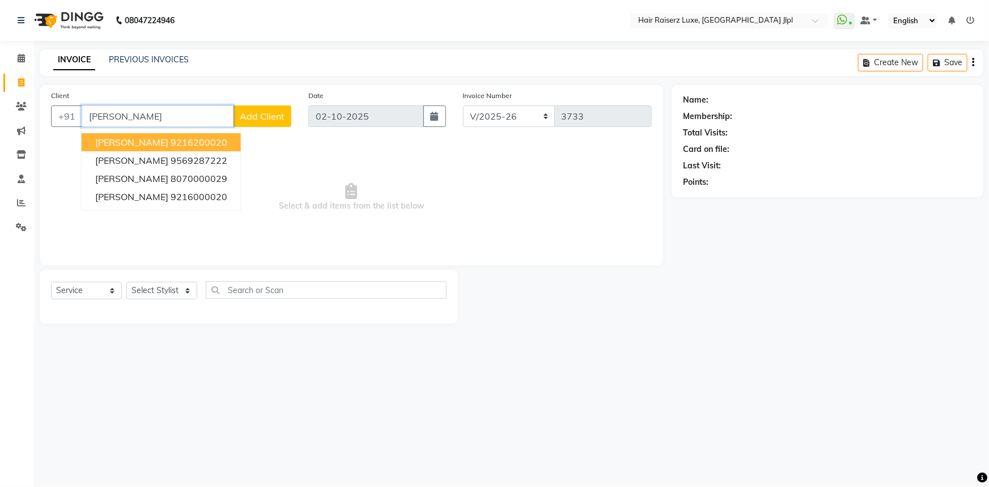
click at [197, 136] on button "harjinder 9216200020" at bounding box center [161, 142] width 159 height 18
type input "9216200020"
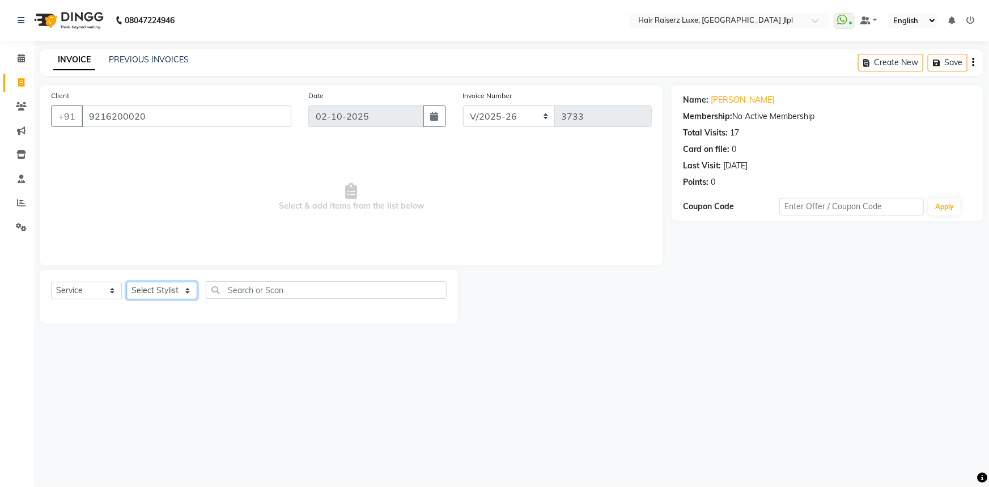
click at [180, 285] on select "Select Stylist [PERSON_NAME] [PERSON_NAME] Asma [PERSON_NAME] C&Gs Vogue [PERSO…" at bounding box center [161, 291] width 71 height 18
select select "64563"
click at [126, 282] on select "Select Stylist [PERSON_NAME] [PERSON_NAME] Asma [PERSON_NAME] C&Gs Vogue [PERSO…" at bounding box center [161, 291] width 71 height 18
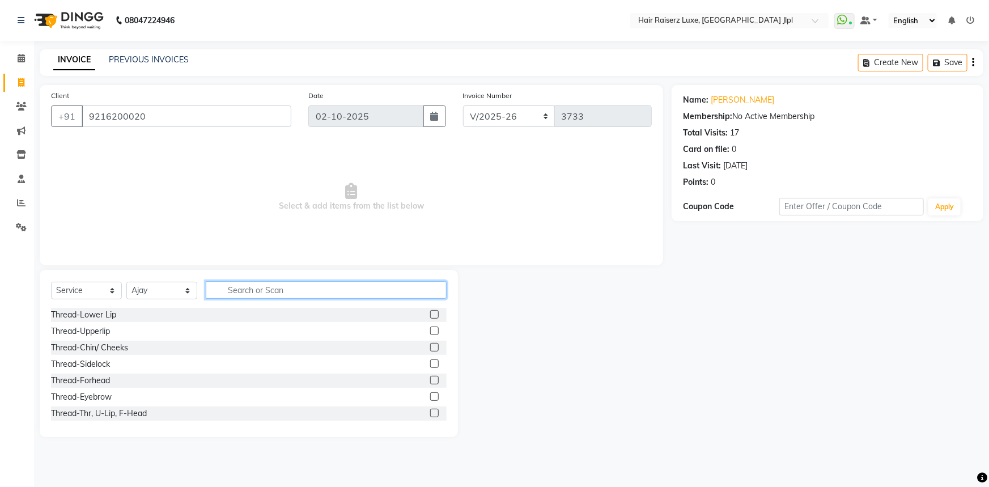
click at [247, 286] on input "text" at bounding box center [326, 290] width 241 height 18
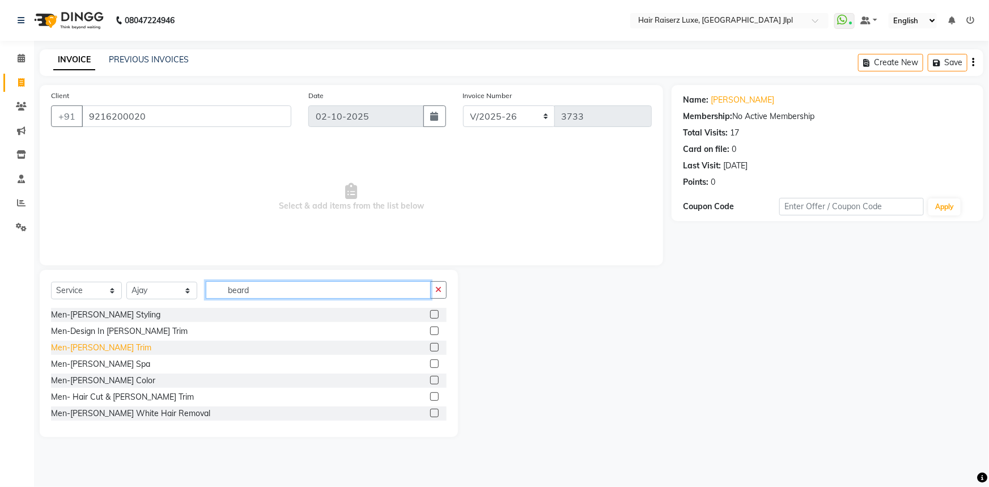
type input "beard"
click at [91, 344] on div "Men-[PERSON_NAME] Trim" at bounding box center [101, 348] width 100 height 12
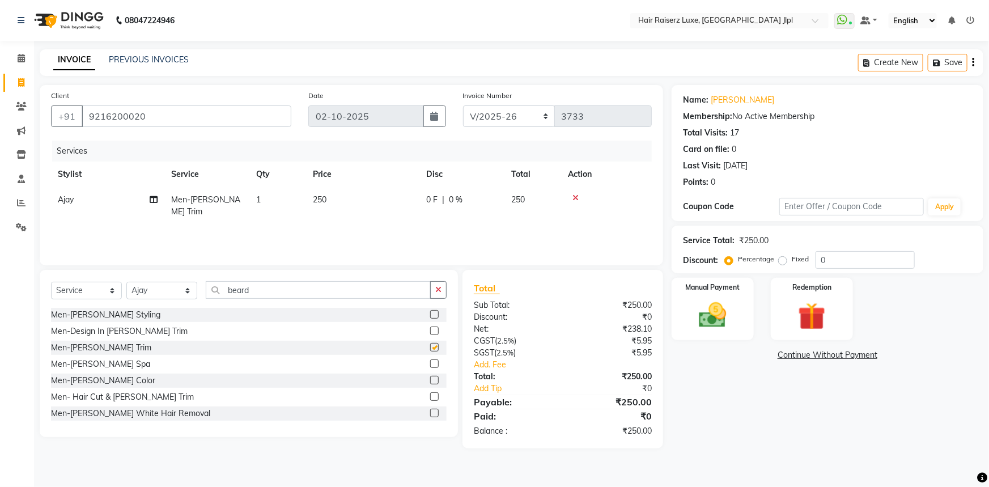
checkbox input "false"
click at [442, 289] on icon "button" at bounding box center [438, 290] width 6 height 8
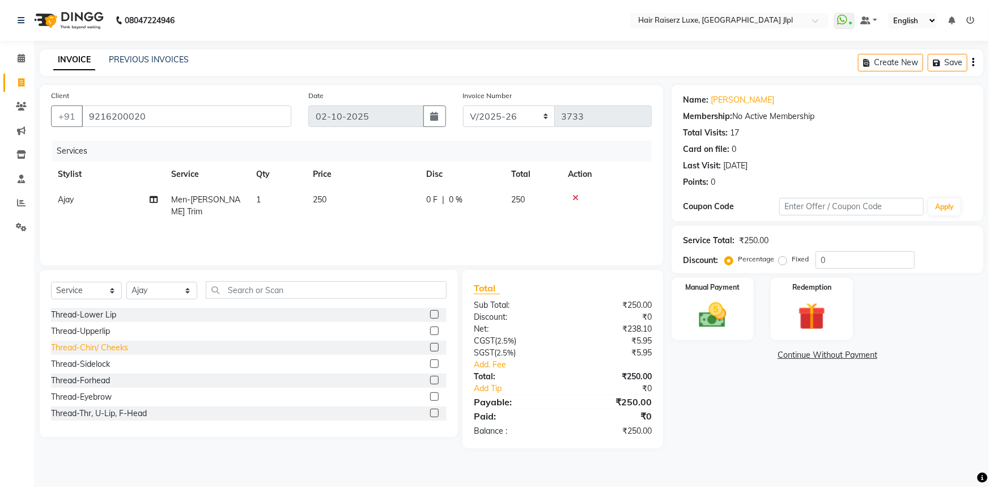
click at [104, 346] on div "Thread-Chin/ Cheeks" at bounding box center [89, 348] width 77 height 12
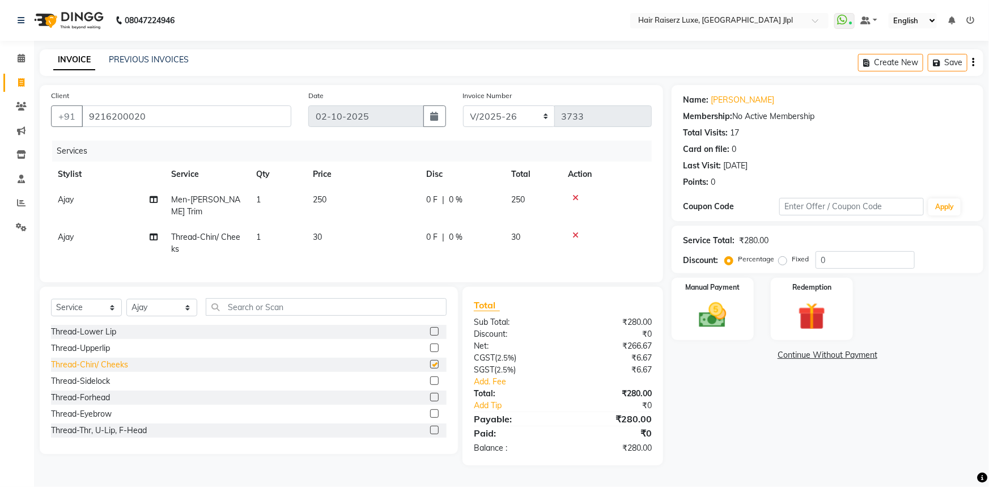
checkbox input "false"
click at [717, 316] on img at bounding box center [713, 315] width 46 height 33
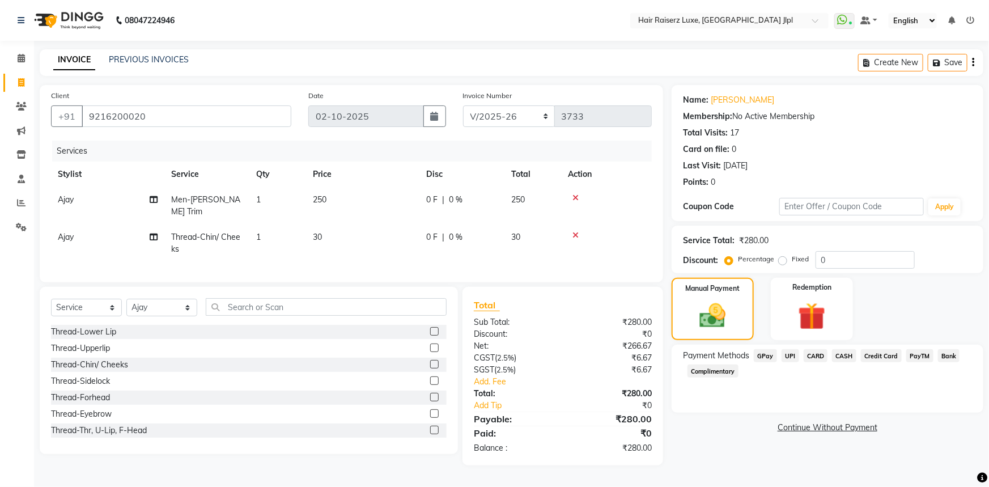
click at [789, 352] on span "UPI" at bounding box center [791, 355] width 18 height 13
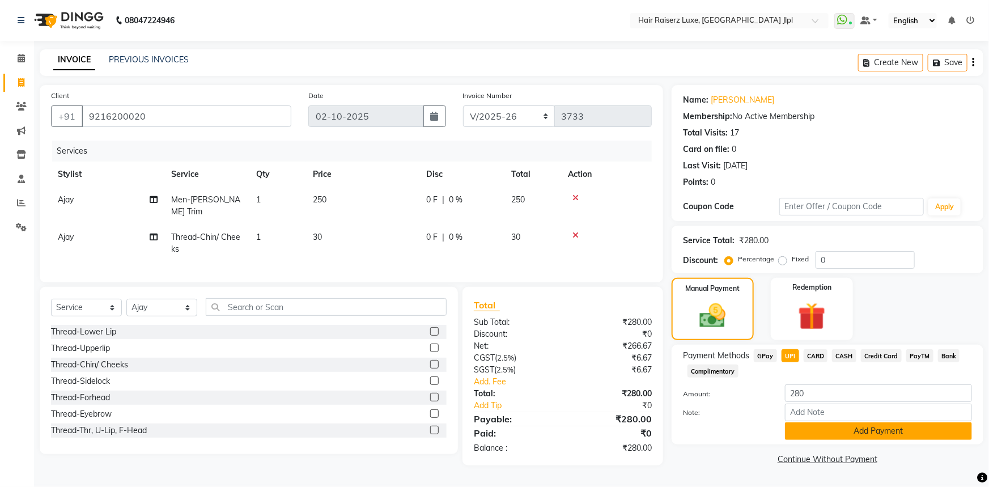
click at [820, 434] on button "Add Payment" at bounding box center [878, 431] width 187 height 18
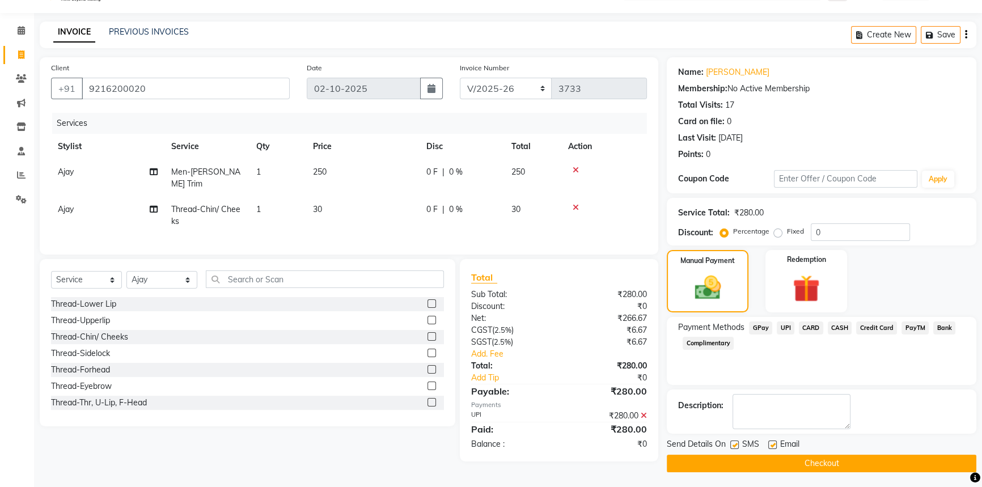
scroll to position [29, 0]
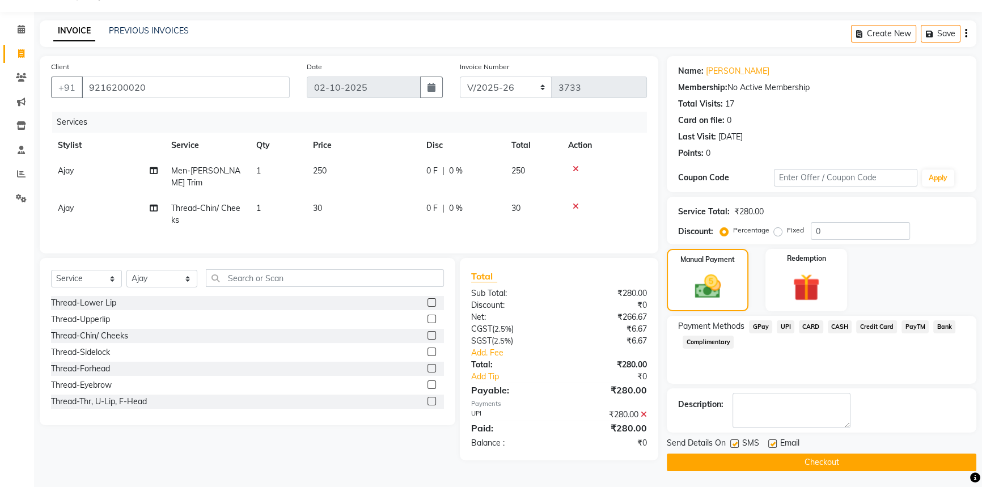
click at [785, 455] on button "Checkout" at bounding box center [822, 463] width 310 height 18
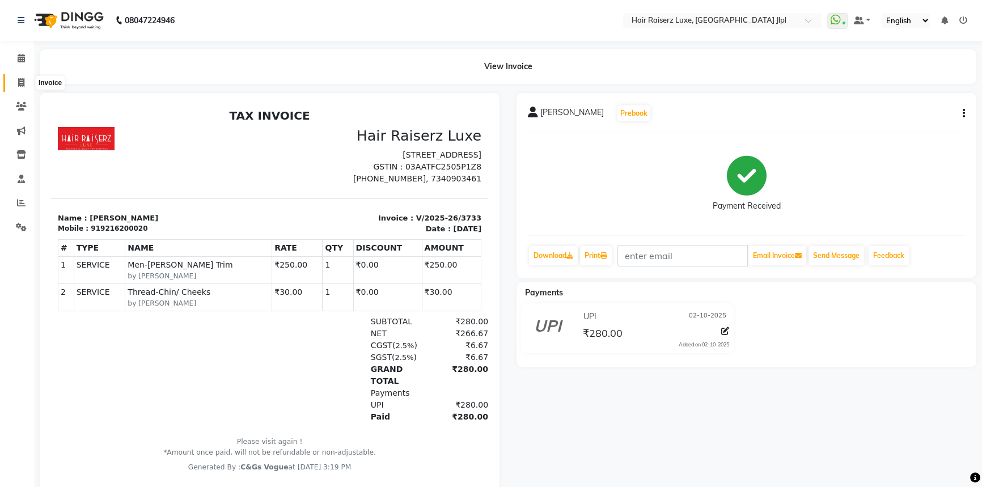
click at [18, 81] on icon at bounding box center [21, 82] width 6 height 9
select select "service"
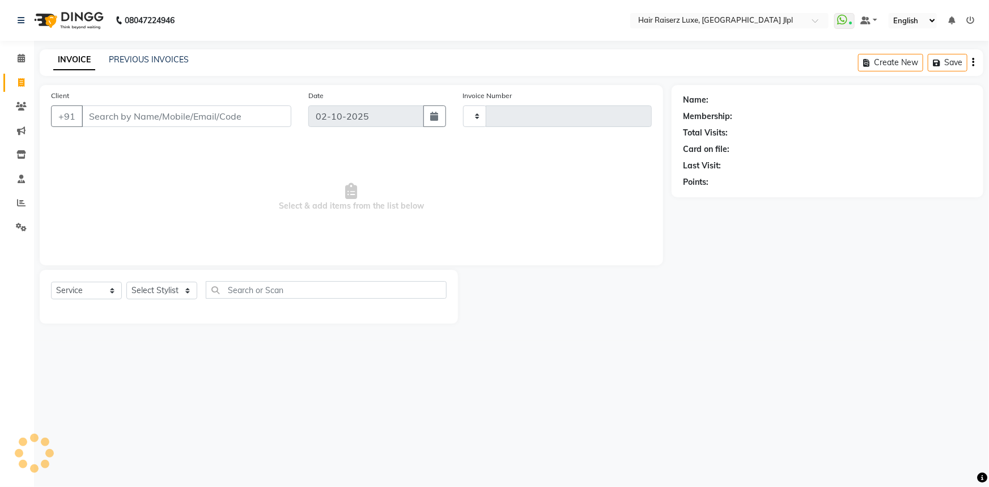
type input "3734"
select select "5409"
click at [121, 113] on input "Client" at bounding box center [187, 116] width 210 height 22
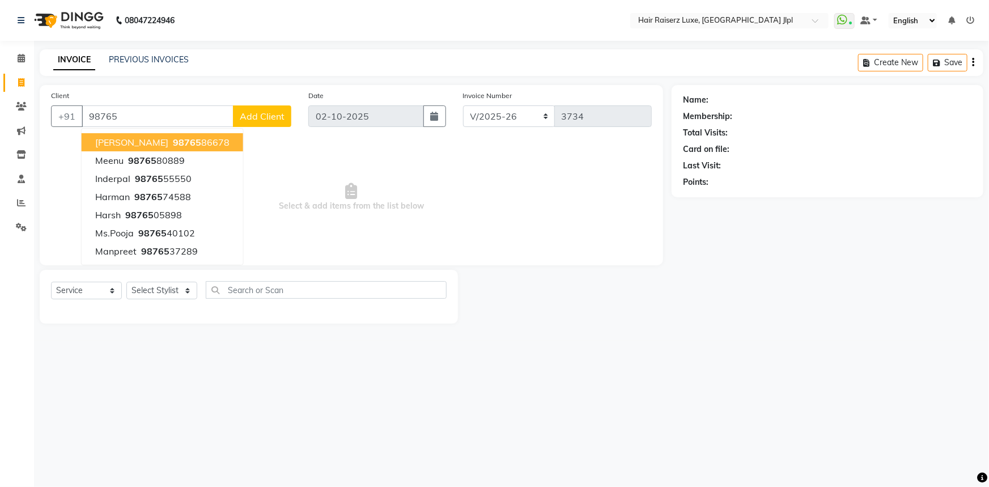
click at [129, 141] on span "[PERSON_NAME]" at bounding box center [131, 142] width 73 height 11
type input "9876586678"
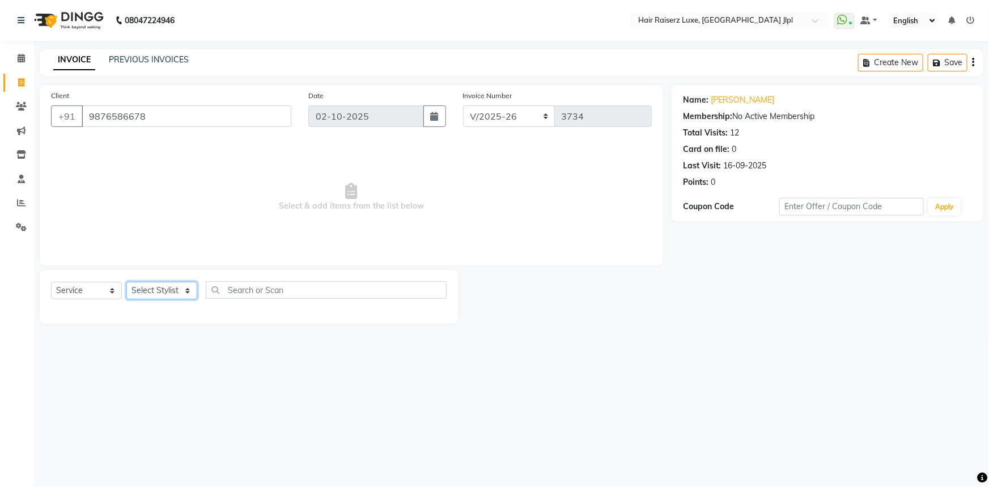
click at [149, 286] on select "Select Stylist [PERSON_NAME] [PERSON_NAME] Asma [PERSON_NAME] C&Gs Vogue [PERSO…" at bounding box center [161, 291] width 71 height 18
select select "47928"
click at [126, 282] on select "Select Stylist [PERSON_NAME] [PERSON_NAME] Asma [PERSON_NAME] C&Gs Vogue [PERSO…" at bounding box center [161, 291] width 71 height 18
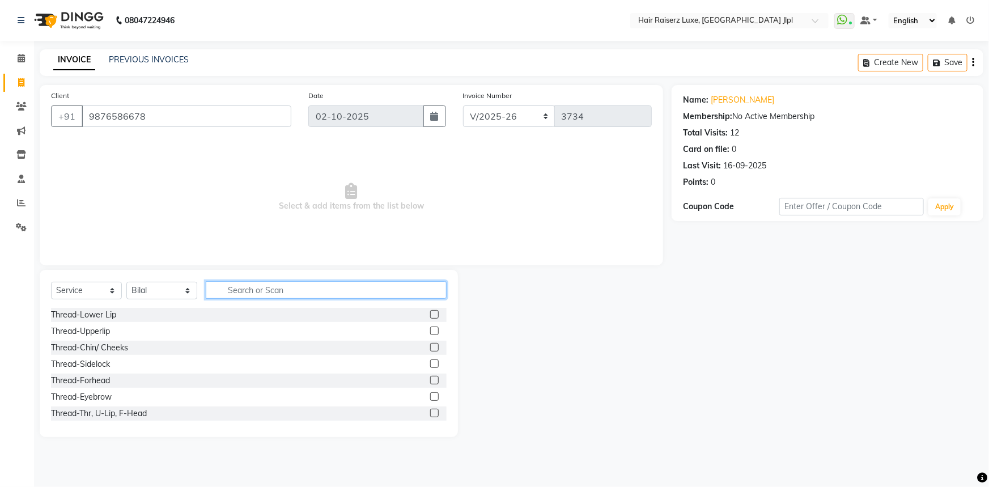
click at [259, 289] on input "text" at bounding box center [326, 290] width 241 height 18
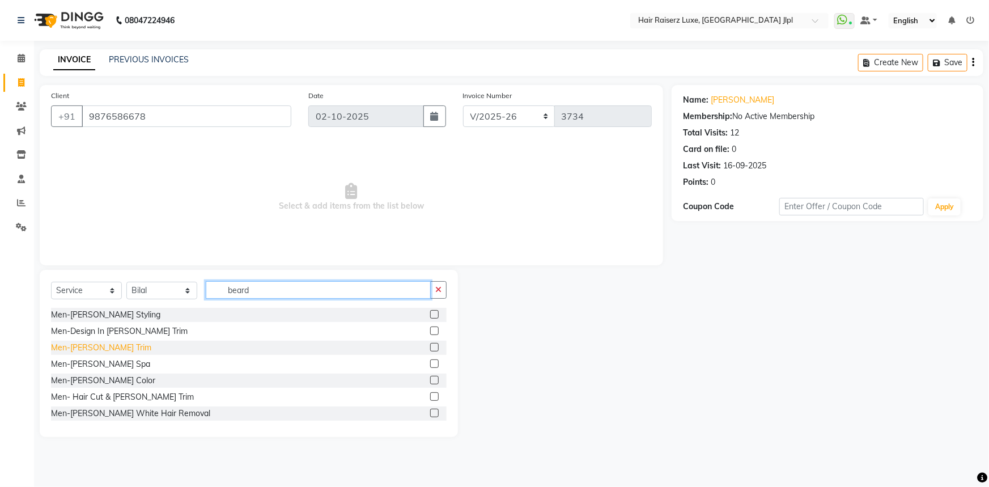
type input "beard"
click at [94, 345] on div "Men-[PERSON_NAME] Trim" at bounding box center [101, 348] width 100 height 12
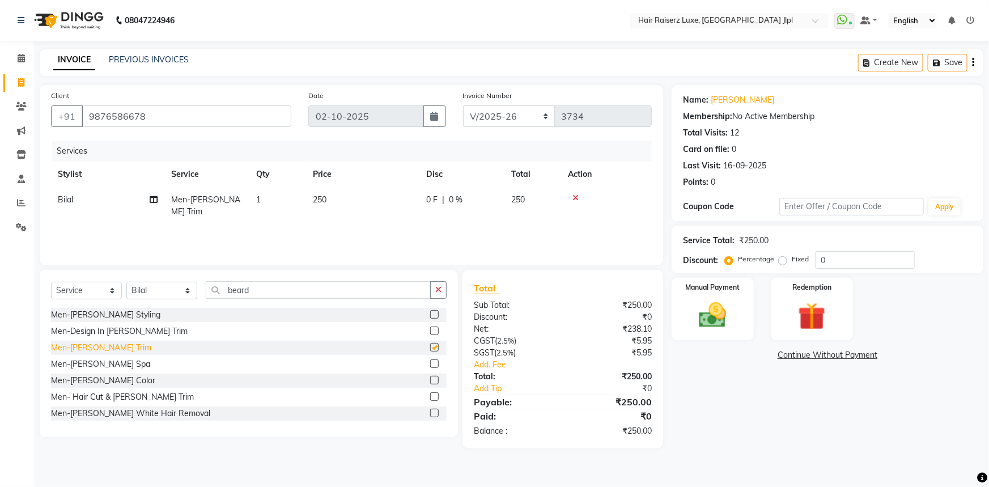
checkbox input "false"
click at [698, 323] on img at bounding box center [713, 315] width 46 height 33
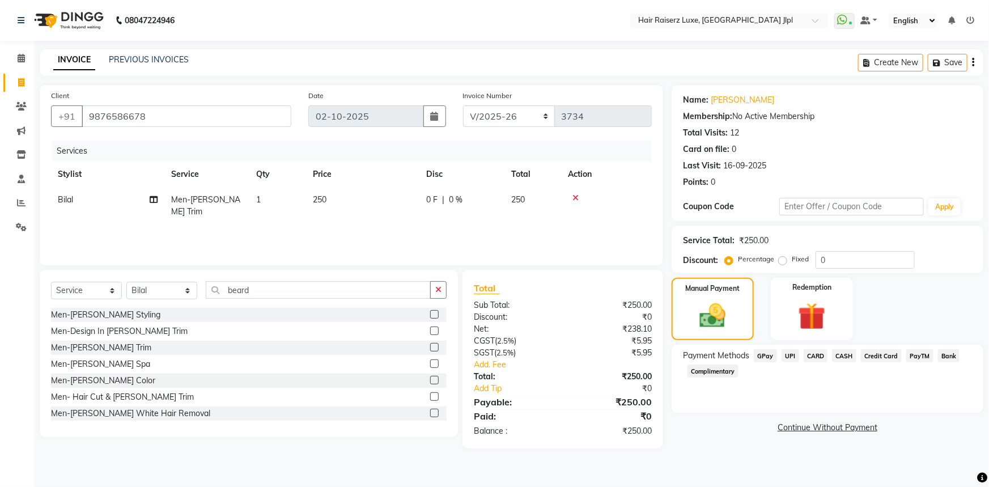
click at [789, 355] on span "UPI" at bounding box center [791, 355] width 18 height 13
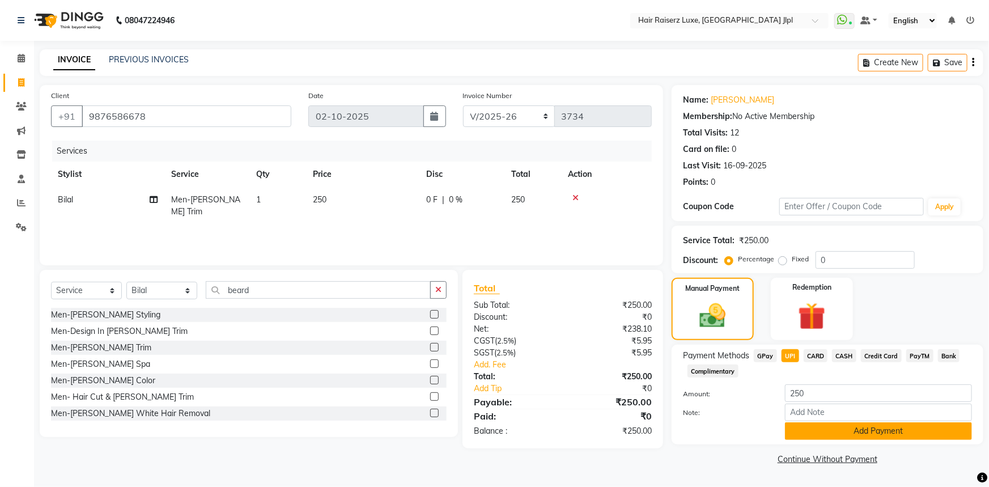
click at [823, 426] on button "Add Payment" at bounding box center [878, 431] width 187 height 18
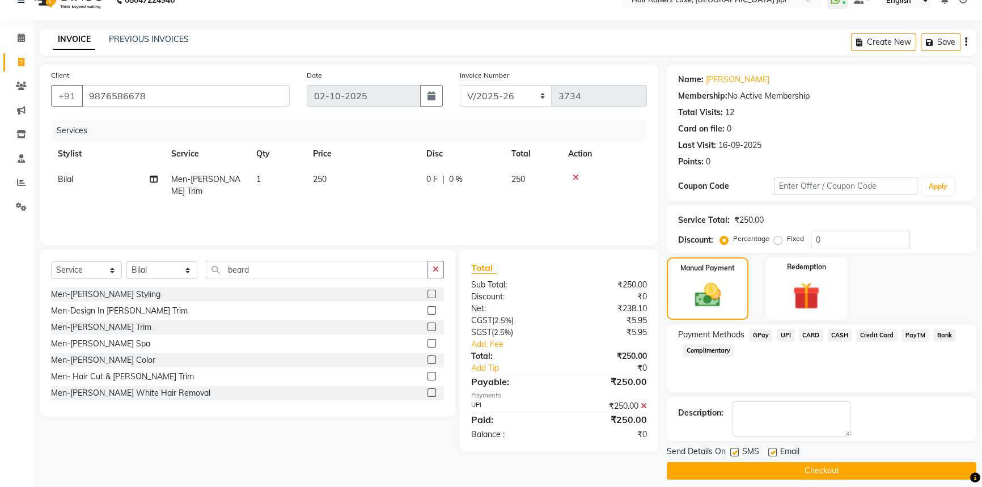
scroll to position [29, 0]
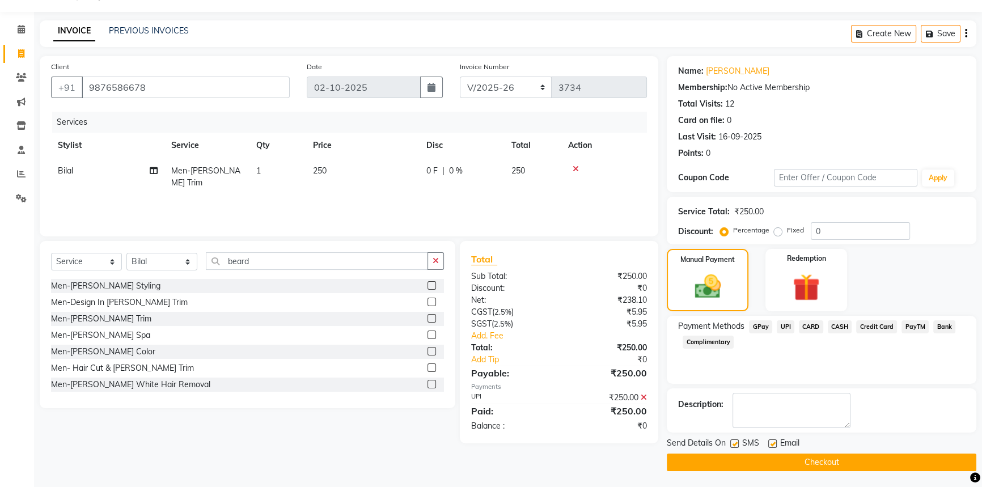
click at [815, 457] on button "Checkout" at bounding box center [822, 463] width 310 height 18
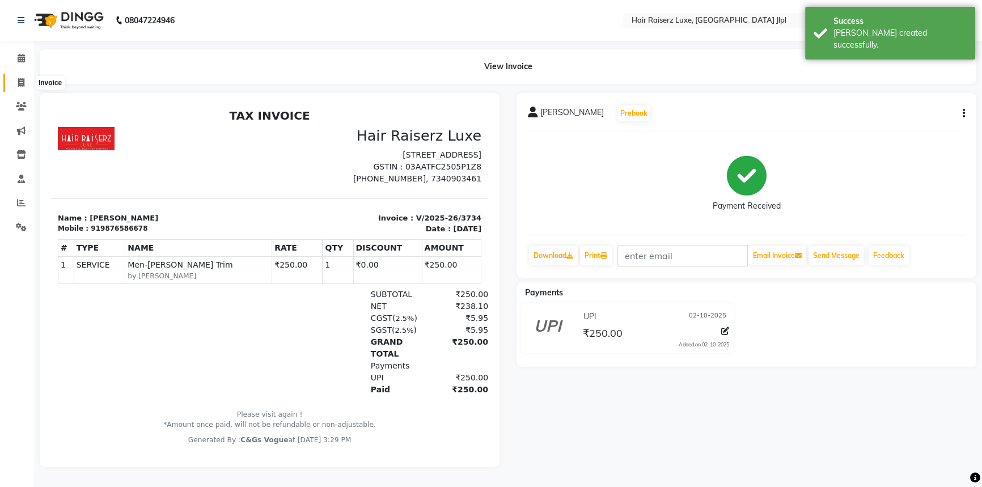
click at [22, 79] on icon at bounding box center [21, 82] width 6 height 9
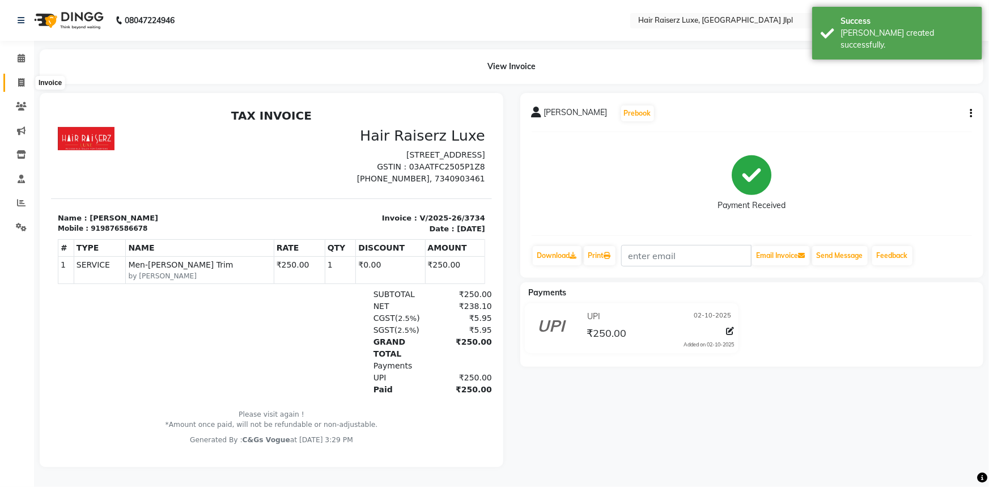
select select "5409"
select select "service"
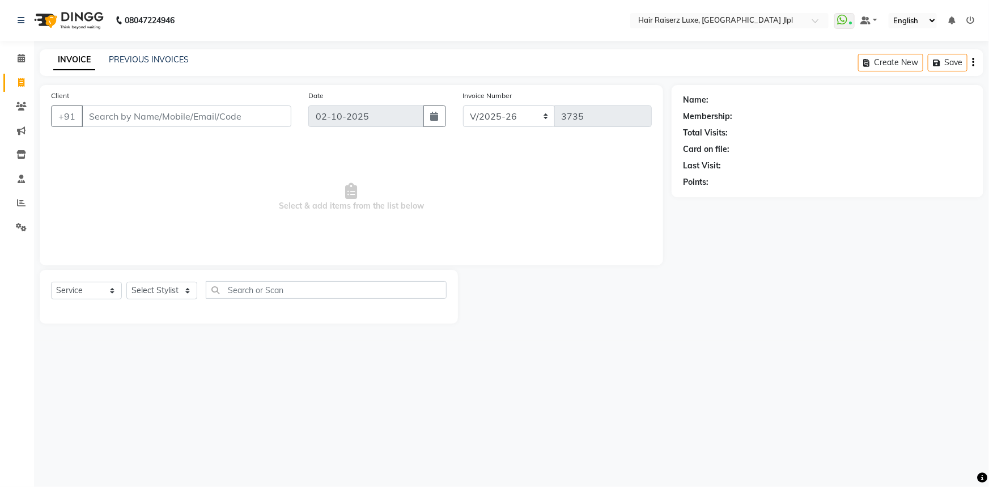
click at [117, 118] on input "Client" at bounding box center [187, 116] width 210 height 22
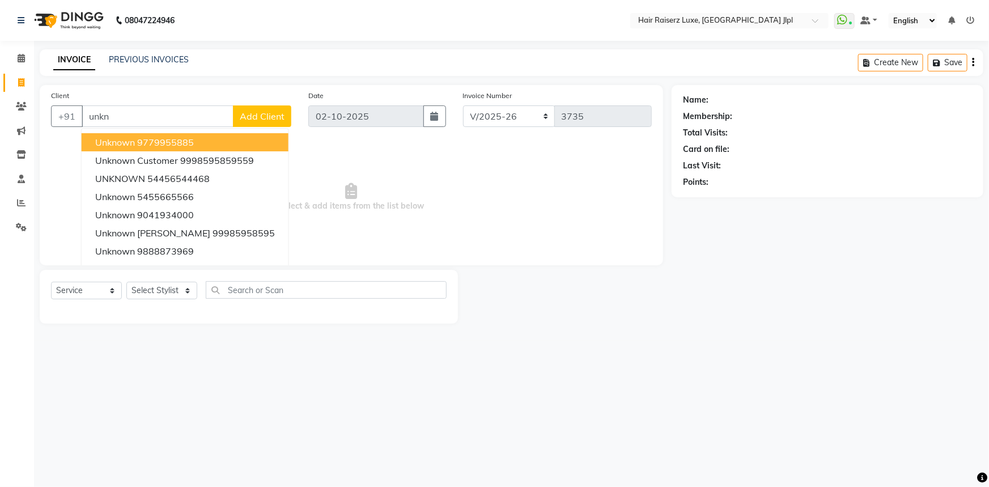
click at [117, 133] on button "unknown 9779955885" at bounding box center [185, 142] width 207 height 18
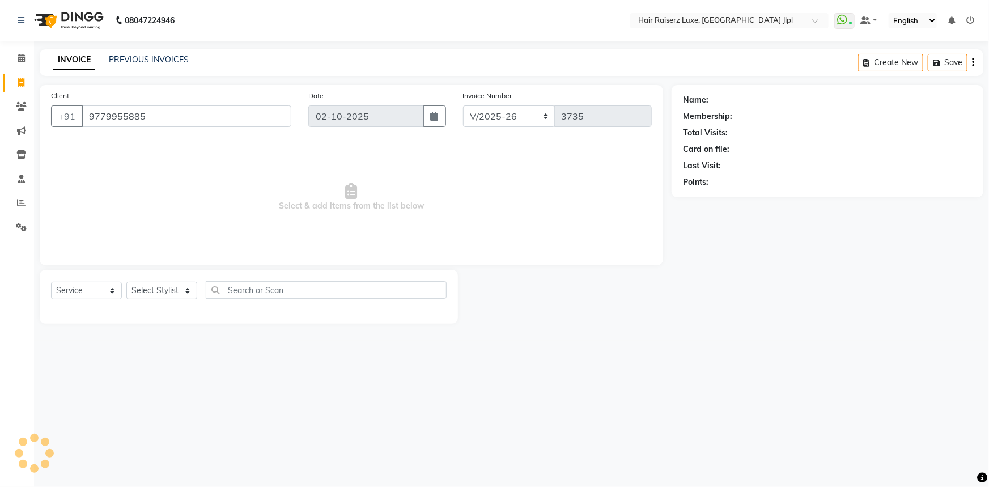
type input "9779955885"
click at [189, 289] on select "Select Stylist [PERSON_NAME] [PERSON_NAME] Asma [PERSON_NAME] C&Gs Vogue [PERSO…" at bounding box center [161, 291] width 71 height 18
select select "68900"
click at [126, 282] on select "Select Stylist [PERSON_NAME] [PERSON_NAME] Asma [PERSON_NAME] C&Gs Vogue [PERSO…" at bounding box center [161, 291] width 71 height 18
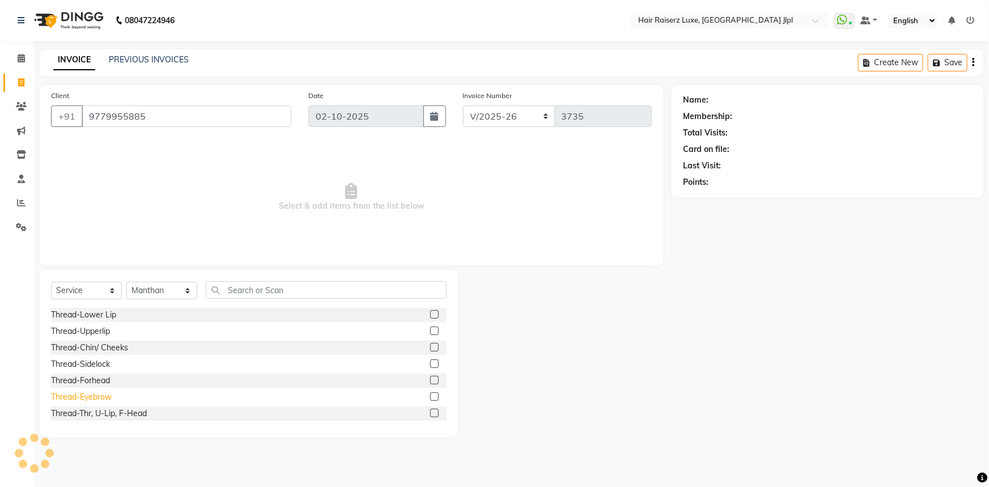
click at [95, 399] on div "Thread-Eyebrow" at bounding box center [81, 397] width 61 height 12
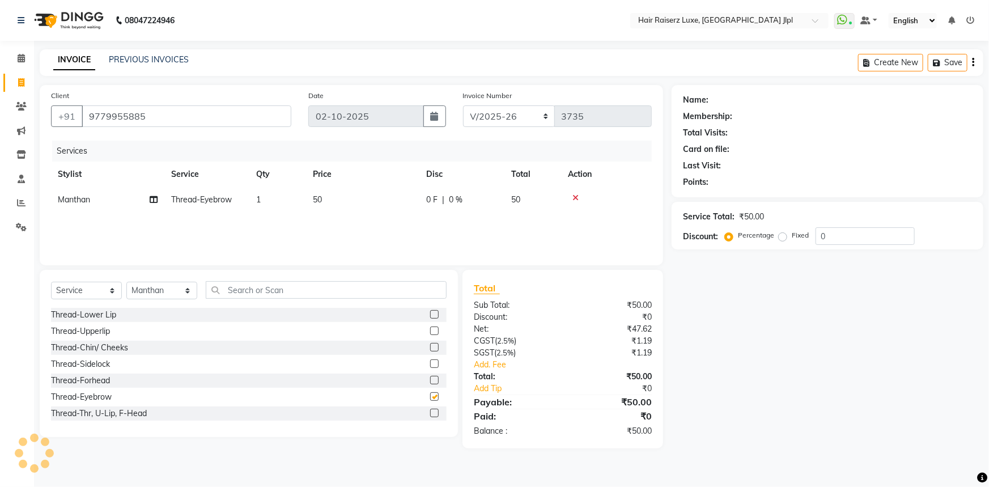
checkbox input "false"
click at [79, 334] on div "Thread-Upperlip" at bounding box center [80, 331] width 59 height 12
checkbox input "false"
click at [507, 118] on select "FF/2025-26 PreP/2025-26 BANK/2025-26 Paytm/2025-26 CASH/2025-26 V/2025-26" at bounding box center [509, 116] width 92 height 22
select select "8497"
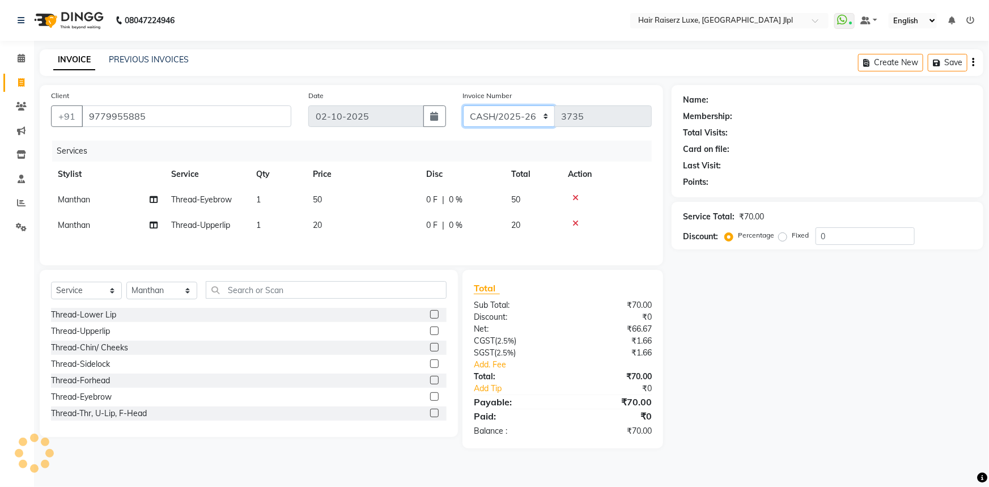
click at [463, 105] on select "FF/2025-26 PreP/2025-26 BANK/2025-26 Paytm/2025-26 CASH/2025-26 V/2025-26" at bounding box center [509, 116] width 92 height 22
type input "0858"
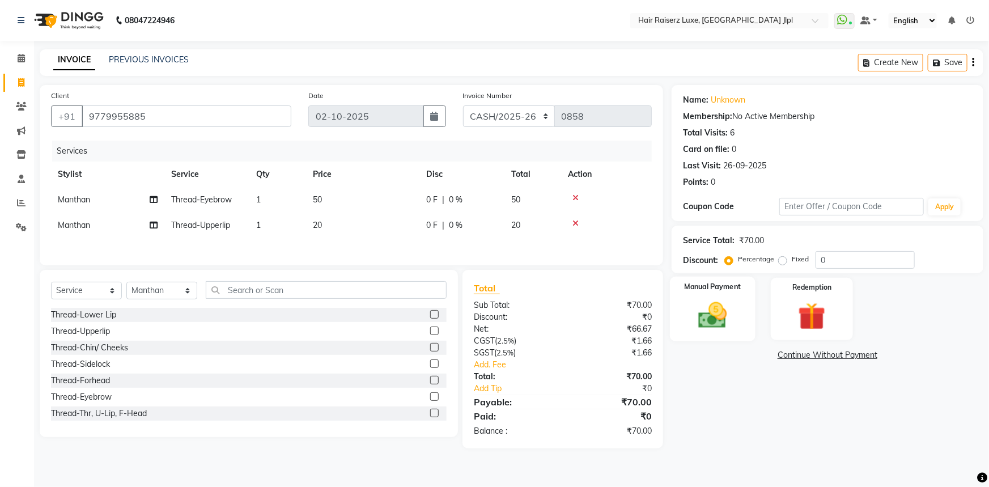
click at [734, 319] on img at bounding box center [713, 315] width 46 height 33
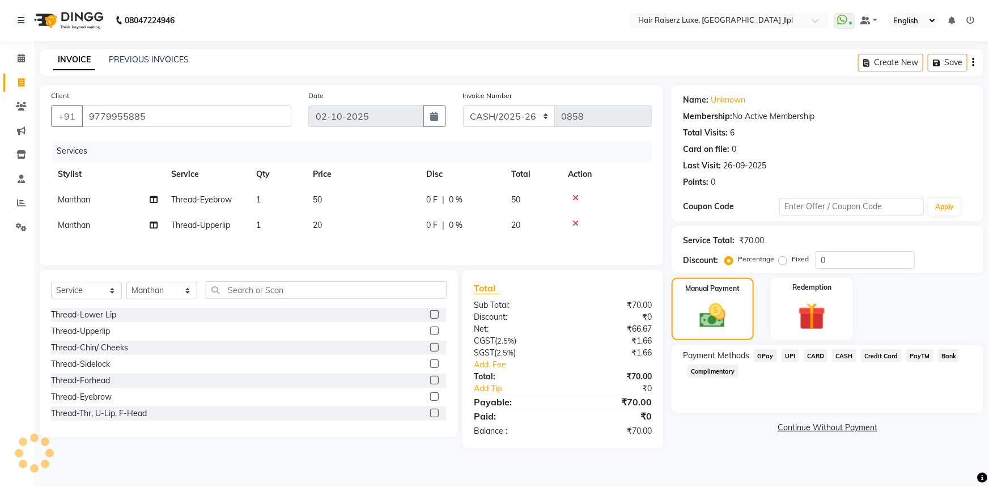
click at [850, 355] on span "CASH" at bounding box center [844, 355] width 24 height 13
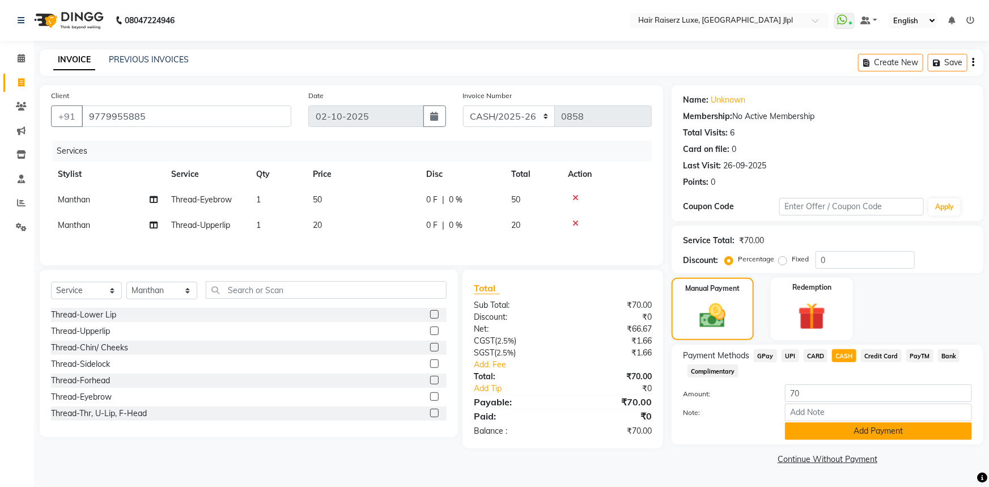
click at [812, 430] on button "Add Payment" at bounding box center [878, 431] width 187 height 18
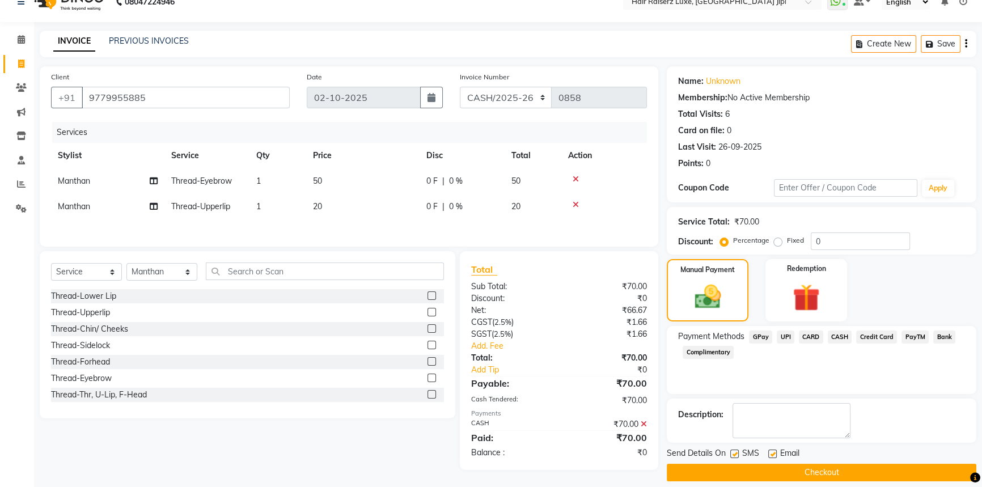
scroll to position [29, 0]
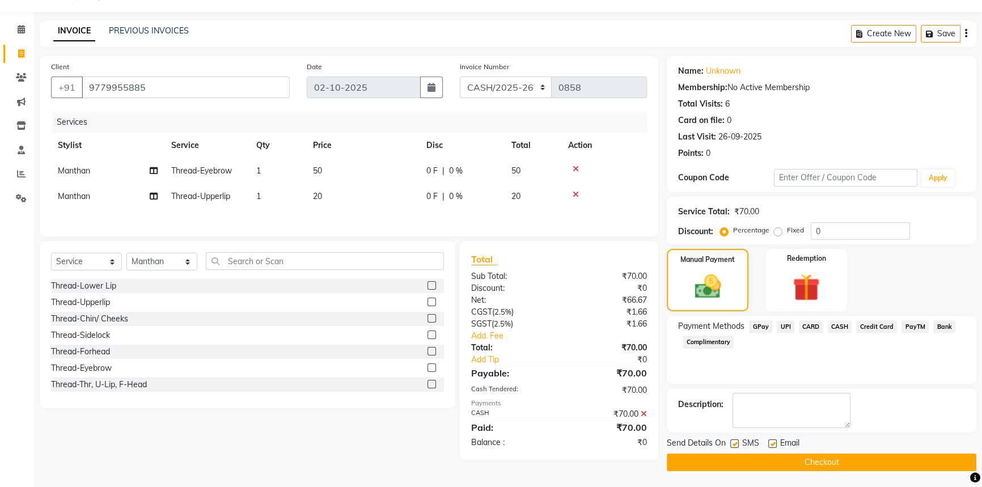
click at [815, 454] on button "Checkout" at bounding box center [822, 463] width 310 height 18
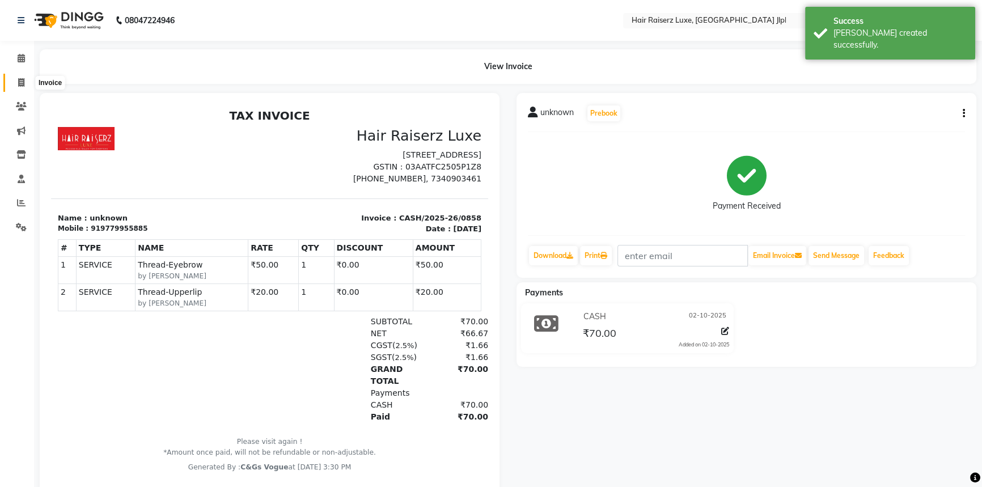
click at [22, 81] on icon at bounding box center [21, 82] width 6 height 9
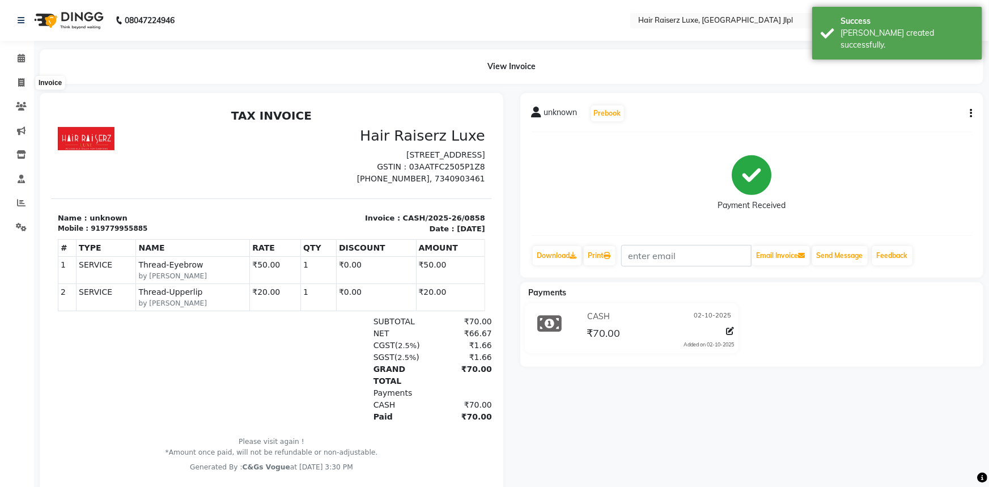
select select "service"
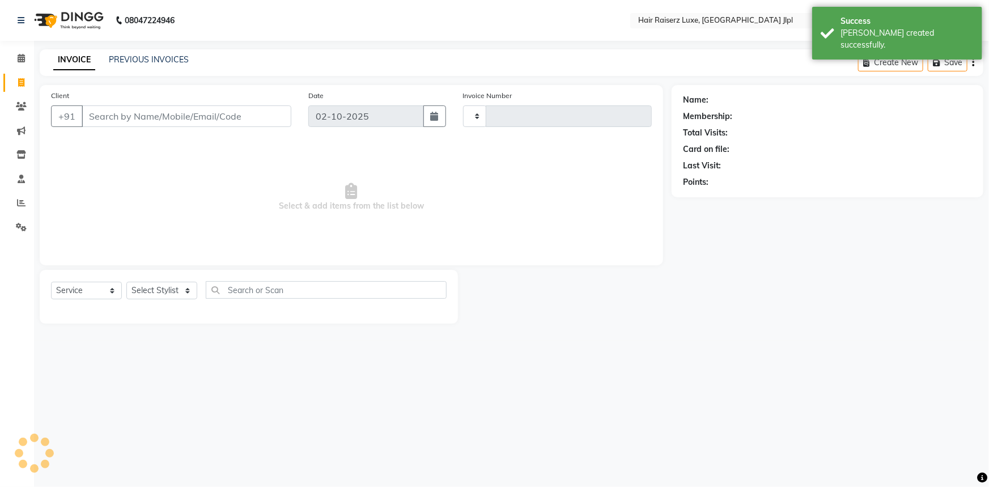
type input "3735"
select select "5409"
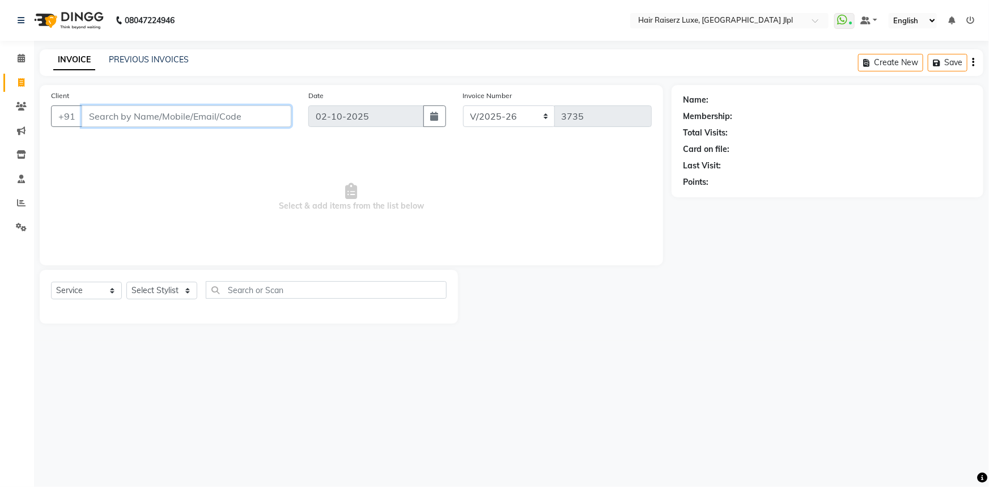
click at [209, 112] on input "Client" at bounding box center [187, 116] width 210 height 22
click at [145, 57] on link "PREVIOUS INVOICES" at bounding box center [149, 59] width 80 height 10
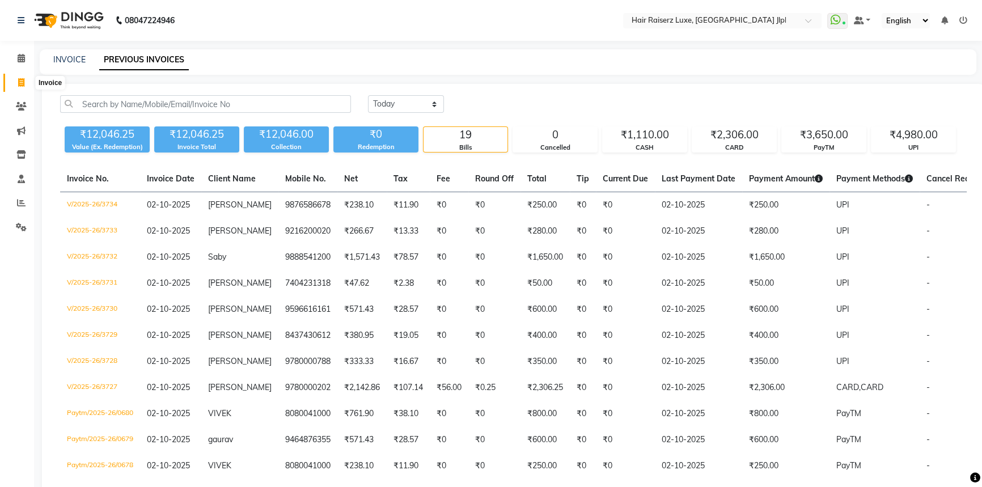
click at [19, 83] on icon at bounding box center [21, 82] width 6 height 9
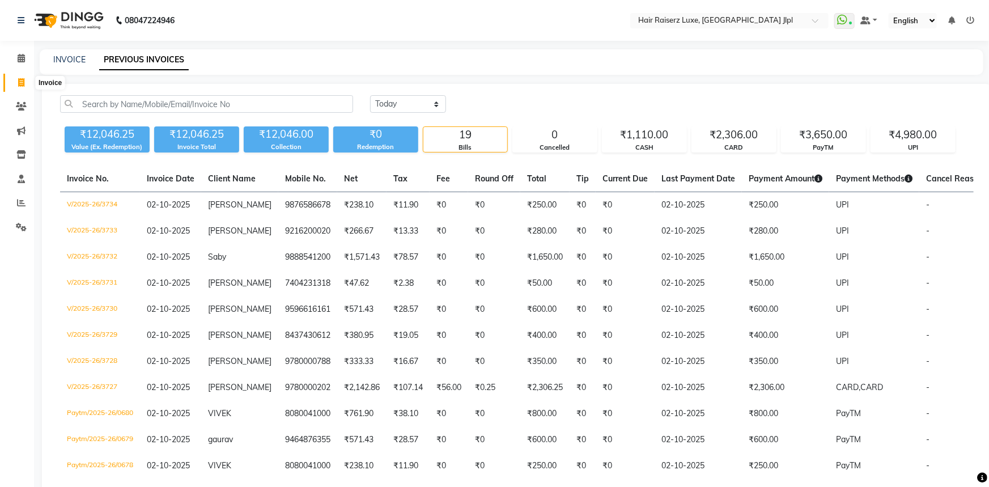
select select "5409"
select select "service"
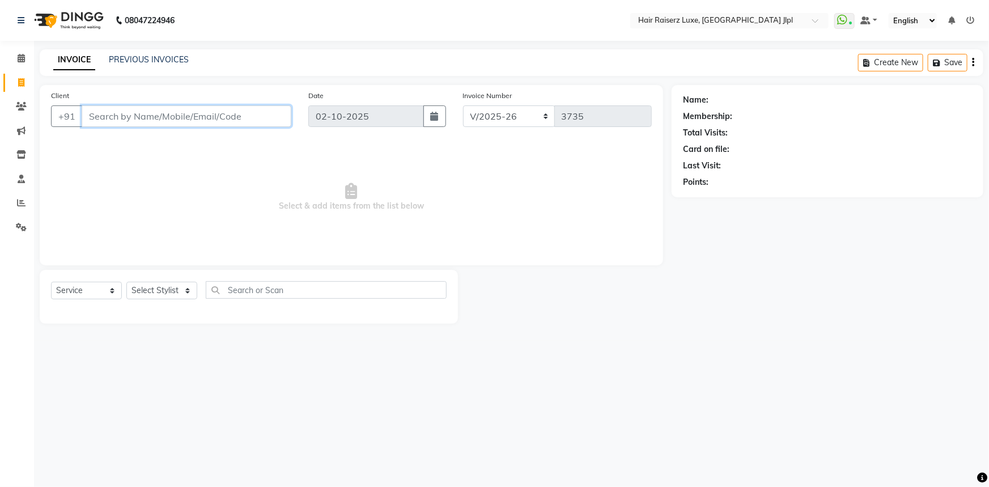
click at [141, 118] on input "Client" at bounding box center [187, 116] width 210 height 22
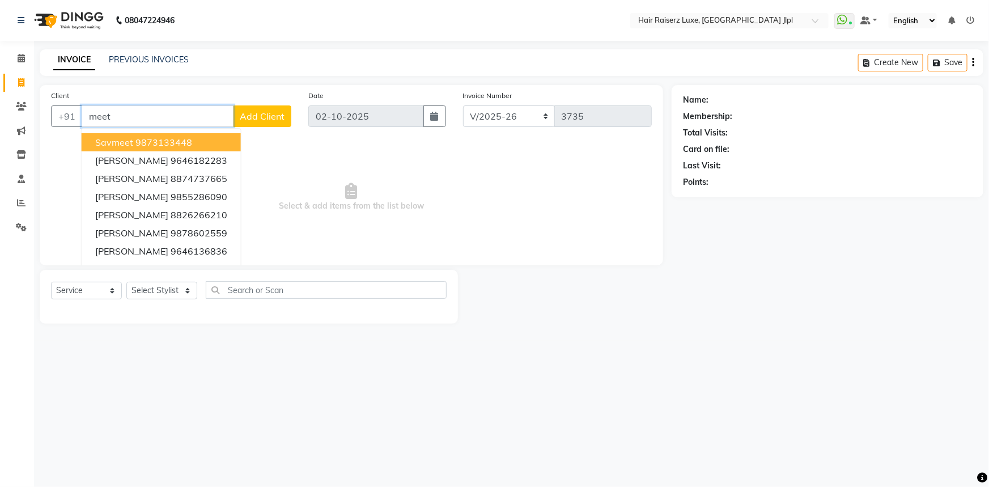
click at [111, 115] on input "meet" at bounding box center [158, 116] width 152 height 22
type input "m"
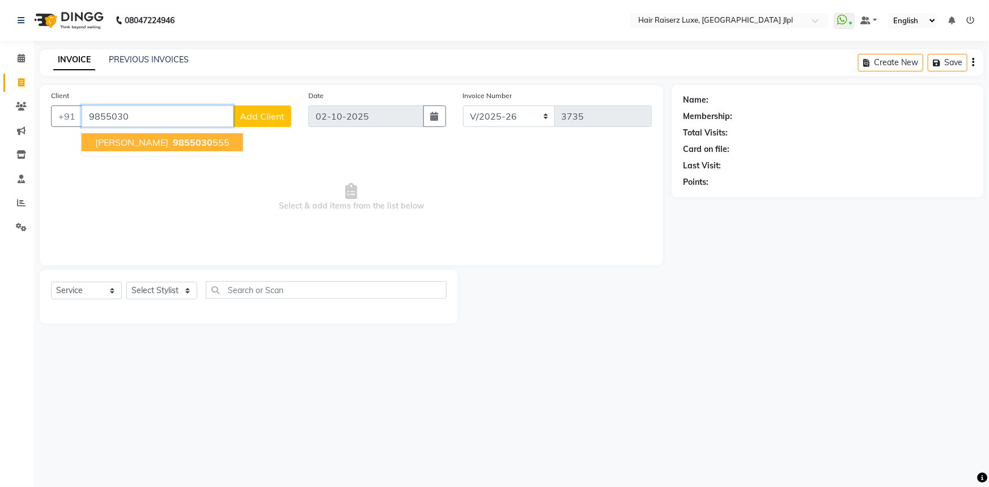
click at [95, 145] on span "[PERSON_NAME]" at bounding box center [131, 142] width 73 height 11
type input "9855030555"
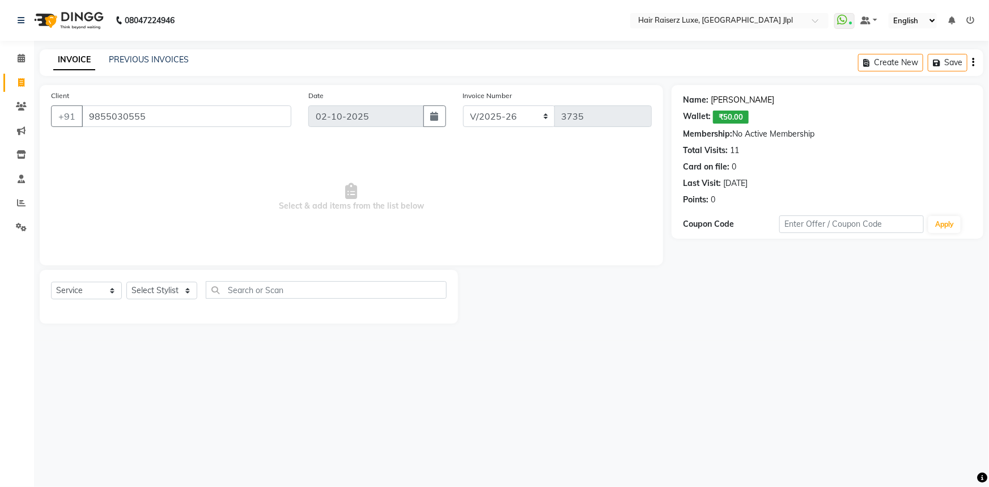
click at [720, 102] on link "[PERSON_NAME]" at bounding box center [743, 100] width 64 height 12
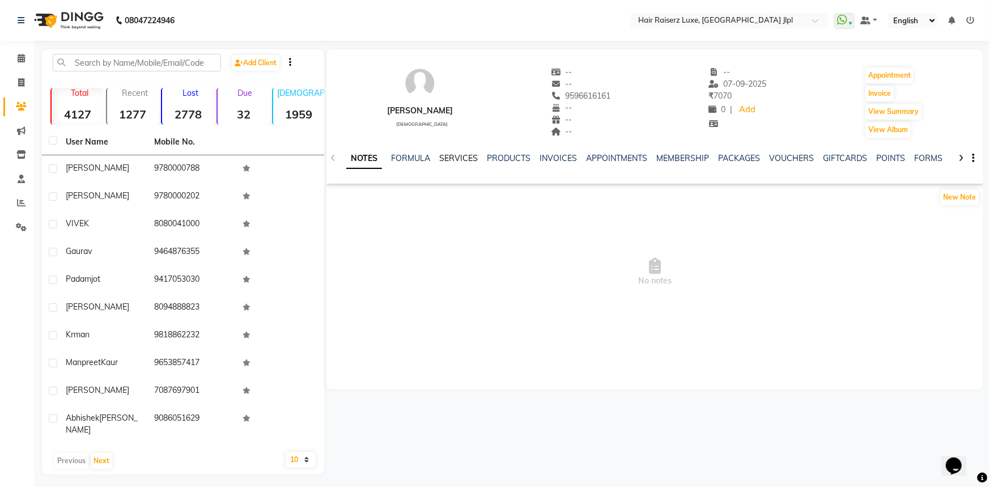
click at [442, 156] on link "SERVICES" at bounding box center [458, 158] width 39 height 10
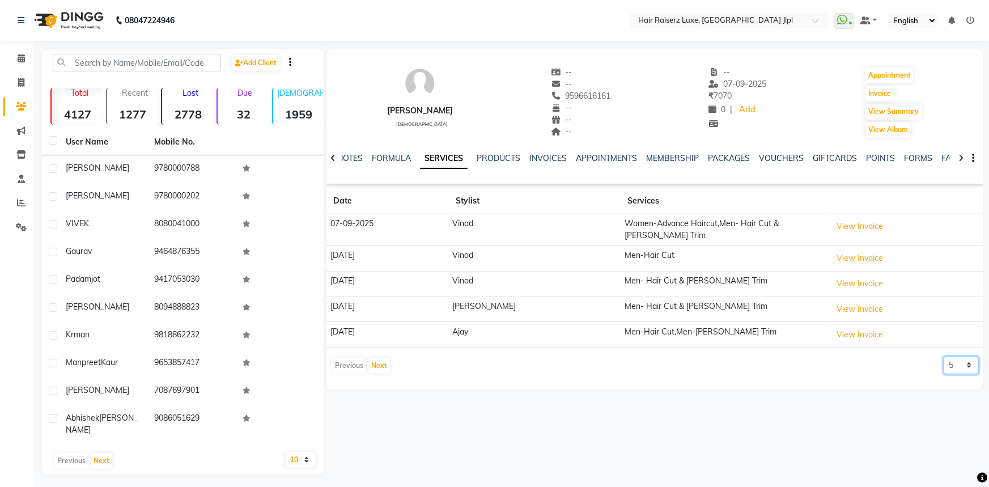
click at [963, 359] on select "5 10 50 100 500" at bounding box center [961, 366] width 35 height 18
click at [944, 357] on select "5 10 50 100 500" at bounding box center [961, 366] width 35 height 18
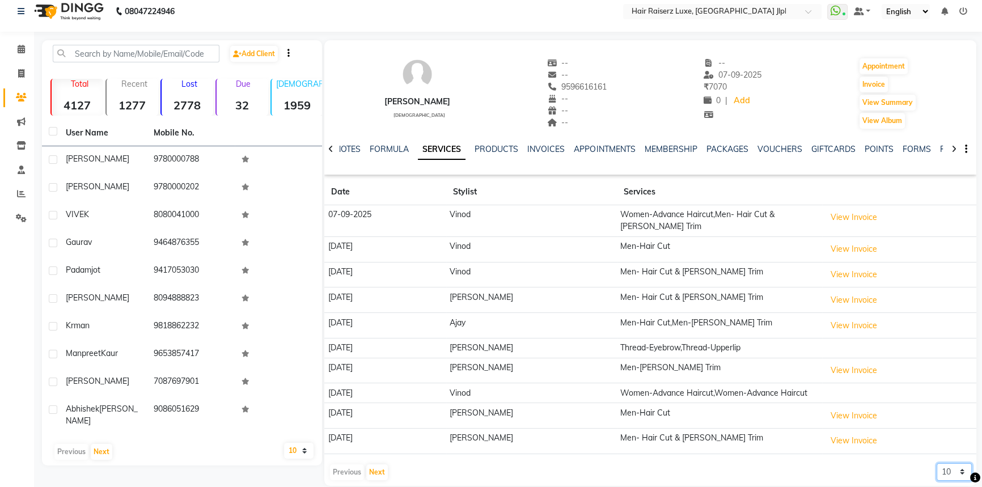
scroll to position [17, 0]
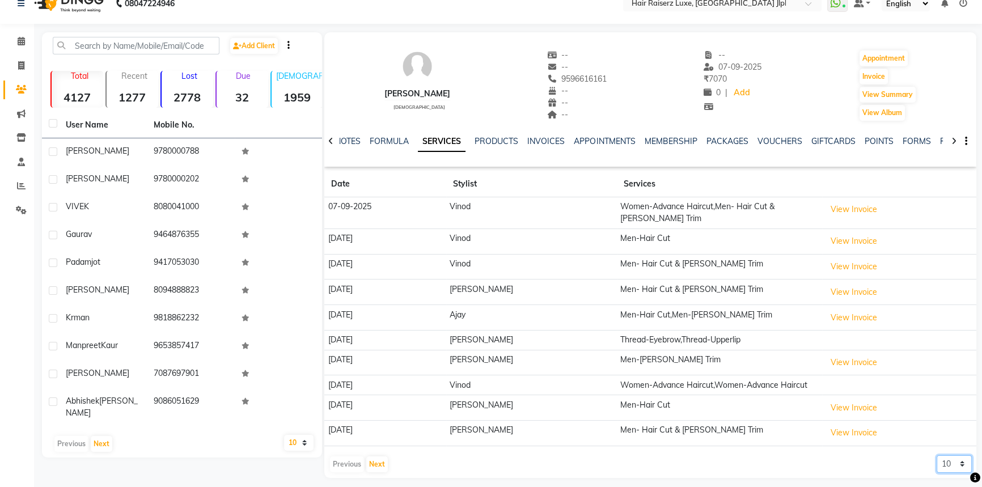
click at [958, 457] on select "5 10 50 100 500" at bounding box center [954, 464] width 35 height 18
select select "50"
click at [937, 455] on select "5 10 50 100 500" at bounding box center [954, 464] width 35 height 18
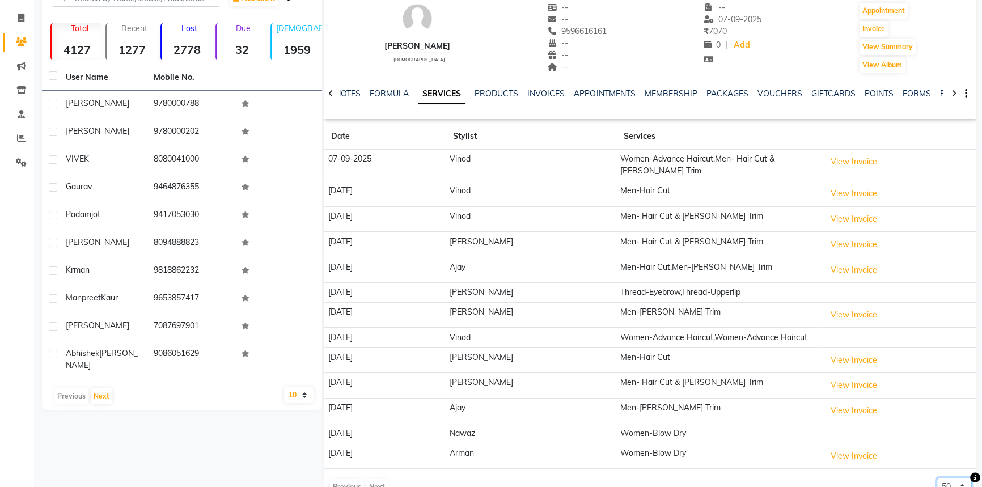
scroll to position [87, 0]
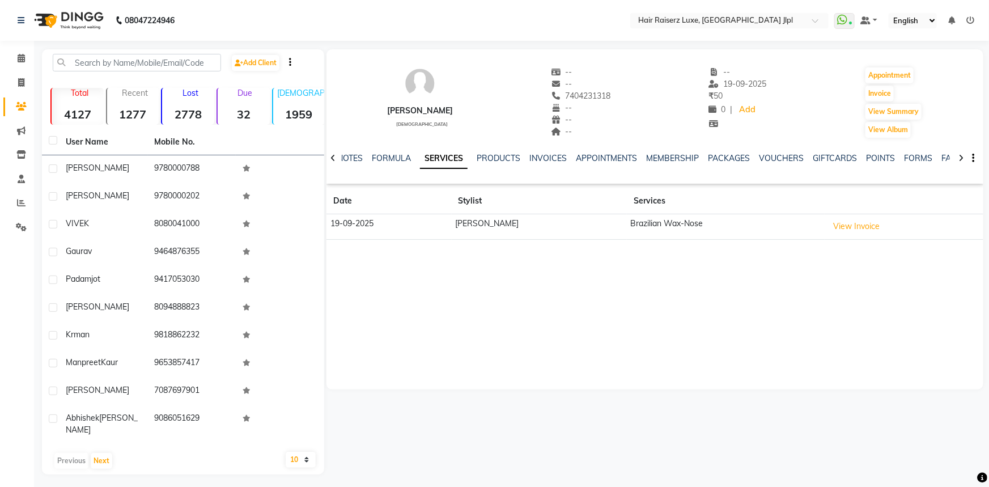
click at [829, 223] on button "View Invoice" at bounding box center [857, 227] width 57 height 18
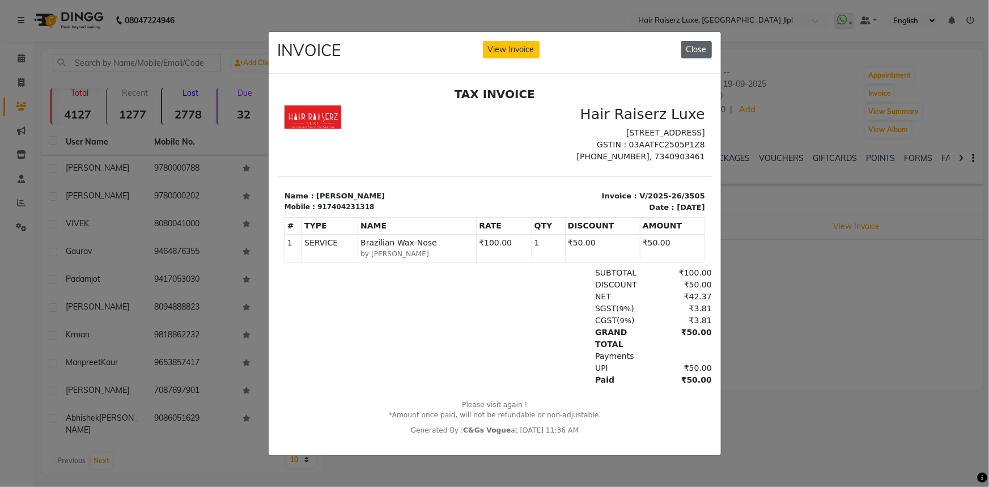
click at [696, 46] on button "Close" at bounding box center [697, 50] width 31 height 18
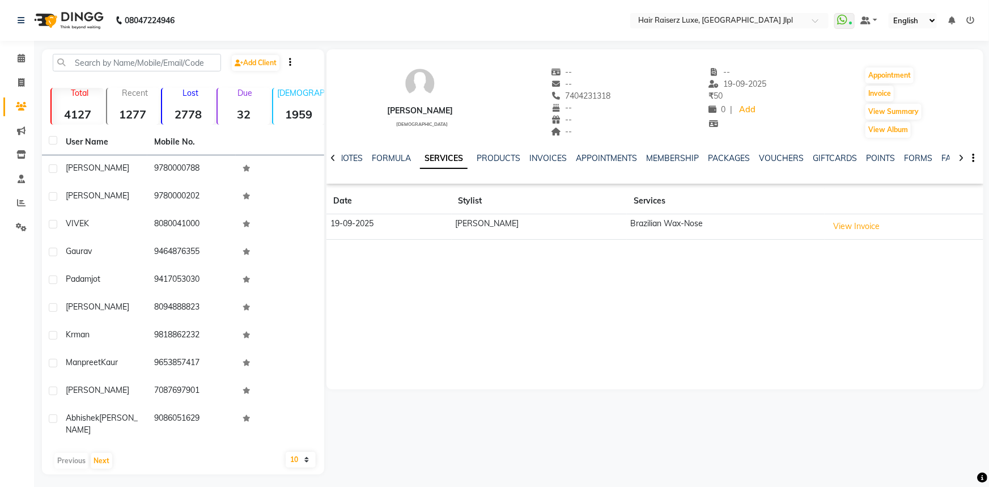
click at [331, 159] on icon at bounding box center [333, 158] width 5 height 8
click at [331, 159] on div "NOTES FORMULA SERVICES PRODUCTS INVOICES APPOINTMENTS MEMBERSHIP PACKAGES VOUCH…" at bounding box center [655, 158] width 657 height 39
click at [24, 85] on icon at bounding box center [21, 82] width 6 height 9
select select "service"
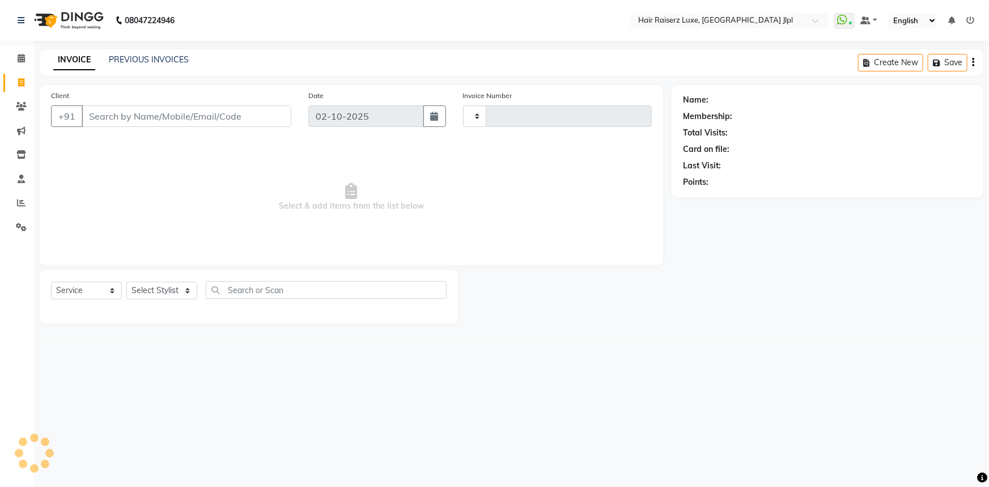
type input "3729"
select select "5409"
click at [147, 109] on input "Client" at bounding box center [187, 116] width 210 height 22
click at [147, 115] on input "Client" at bounding box center [187, 116] width 210 height 22
click at [147, 116] on input "Client" at bounding box center [187, 116] width 210 height 22
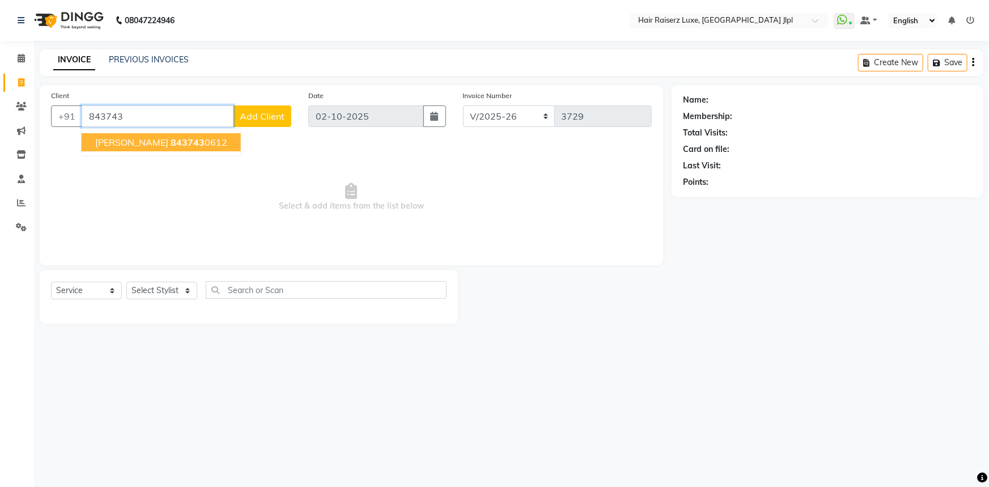
click at [184, 140] on ngb-highlight "843743 0612" at bounding box center [199, 142] width 57 height 11
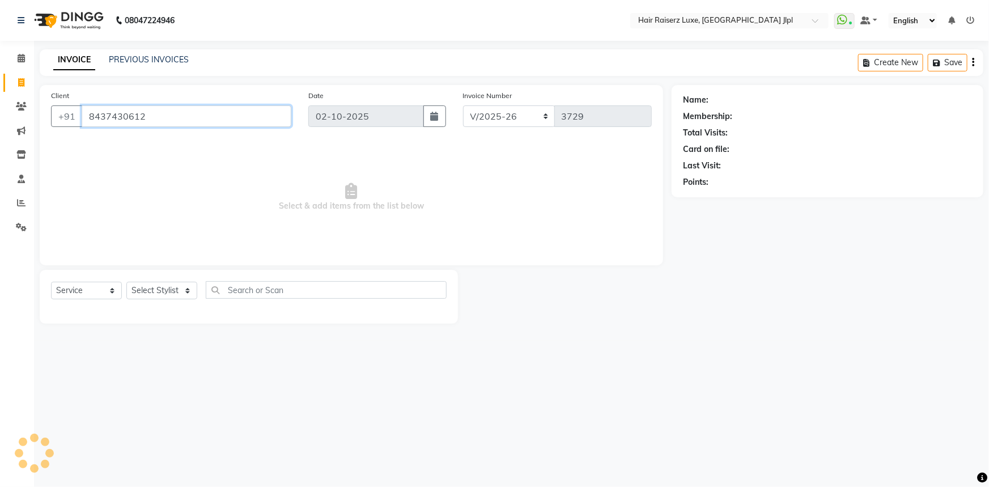
type input "8437430612"
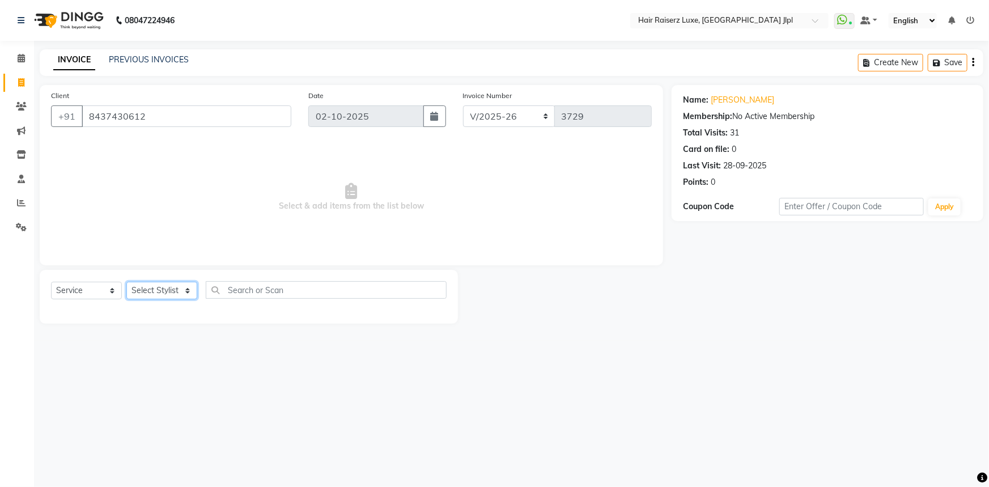
click at [154, 291] on select "Select Stylist [PERSON_NAME] [PERSON_NAME] Asma [PERSON_NAME] C&Gs Vogue [PERSO…" at bounding box center [161, 291] width 71 height 18
select select "36164"
click at [126, 282] on select "Select Stylist [PERSON_NAME] [PERSON_NAME] Asma [PERSON_NAME] C&Gs Vogue [PERSO…" at bounding box center [161, 291] width 71 height 18
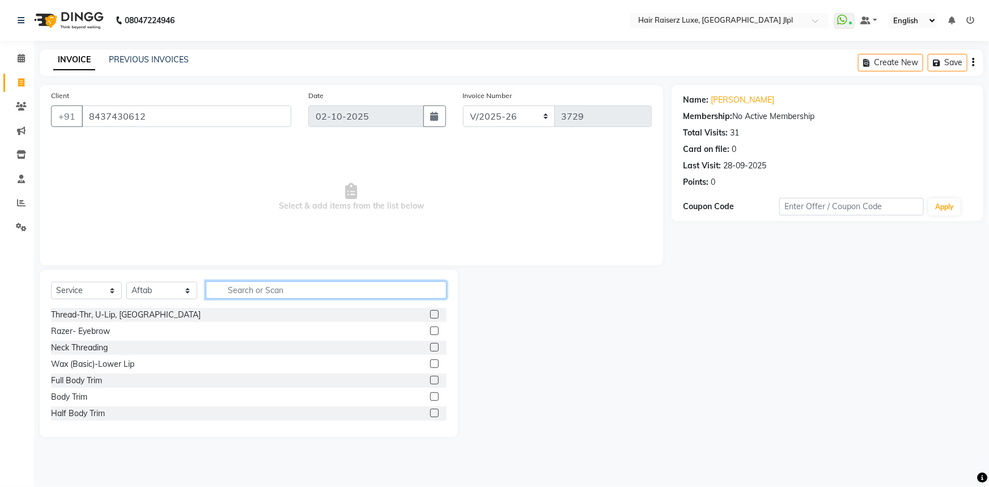
click at [236, 293] on input "text" at bounding box center [326, 290] width 241 height 18
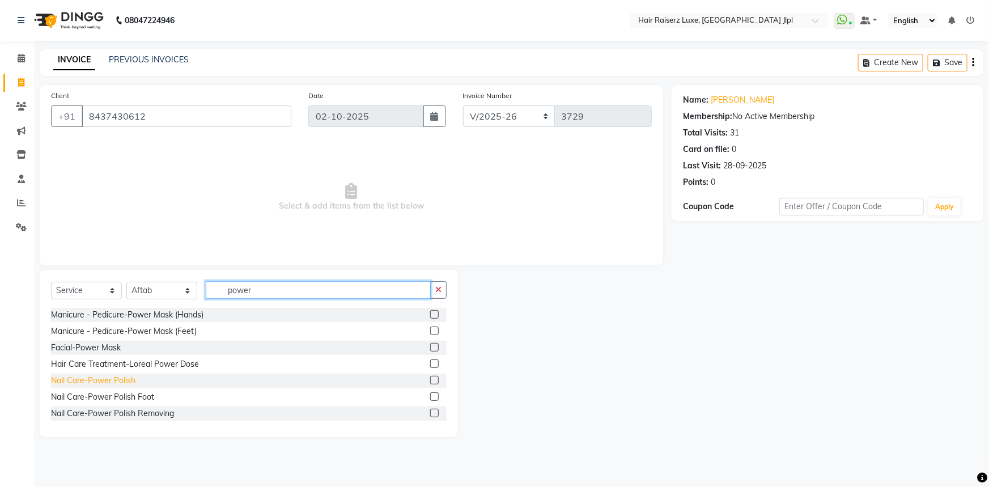
type input "power"
click at [126, 378] on div "Nail Care-Power Polish" at bounding box center [93, 381] width 84 height 12
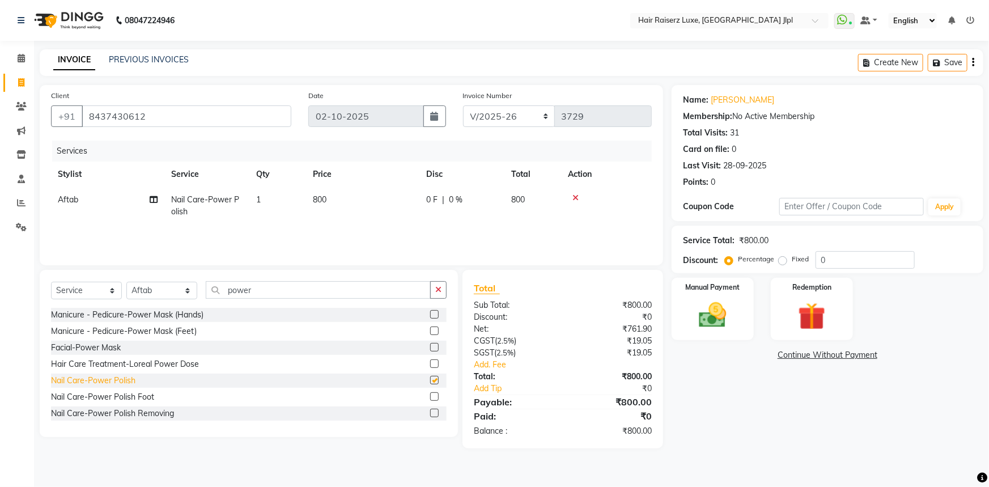
checkbox input "false"
click at [152, 412] on div "Nail Care-Power Polish Removing" at bounding box center [112, 414] width 123 height 12
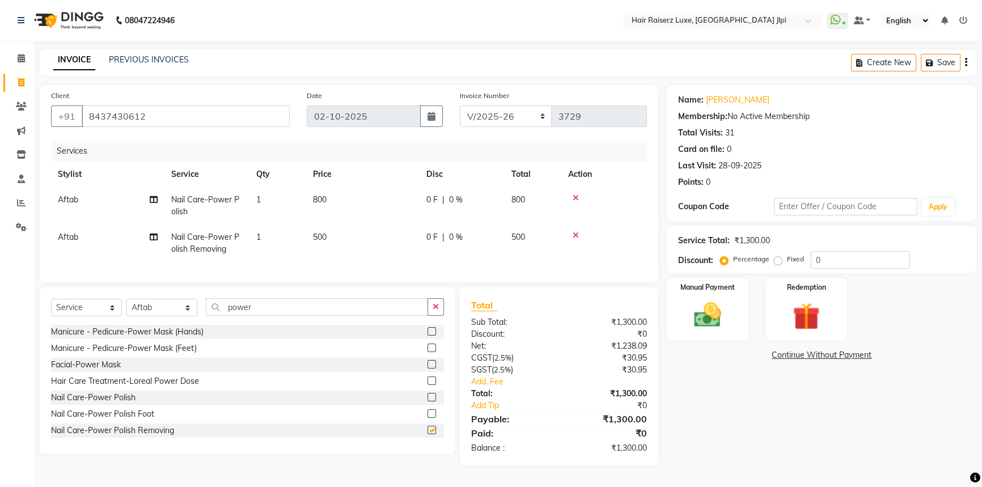
checkbox input "false"
click at [431, 312] on button "button" at bounding box center [436, 307] width 16 height 18
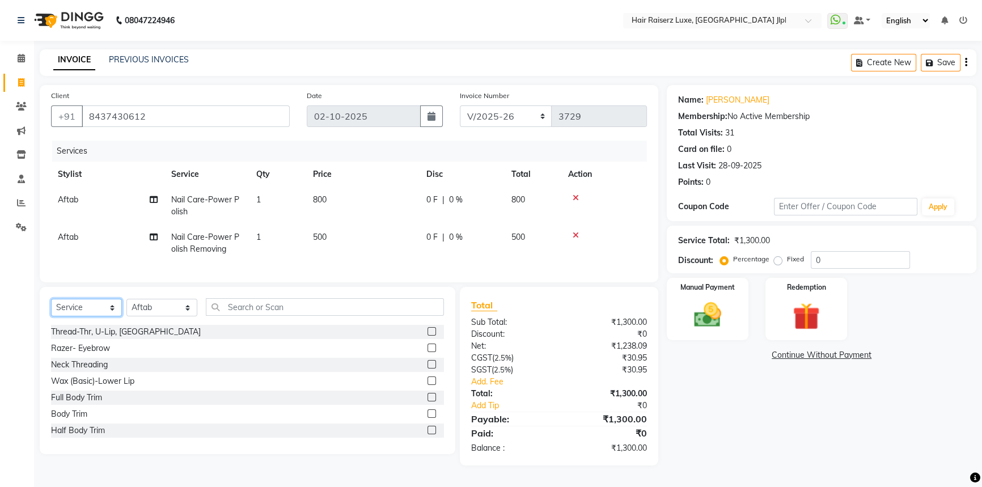
click at [90, 316] on select "Select Service Product Membership Package Voucher Prepaid Gift Card" at bounding box center [86, 308] width 71 height 18
select select "product"
click at [51, 307] on select "Select Service Product Membership Package Voucher Prepaid Gift Card" at bounding box center [86, 308] width 71 height 18
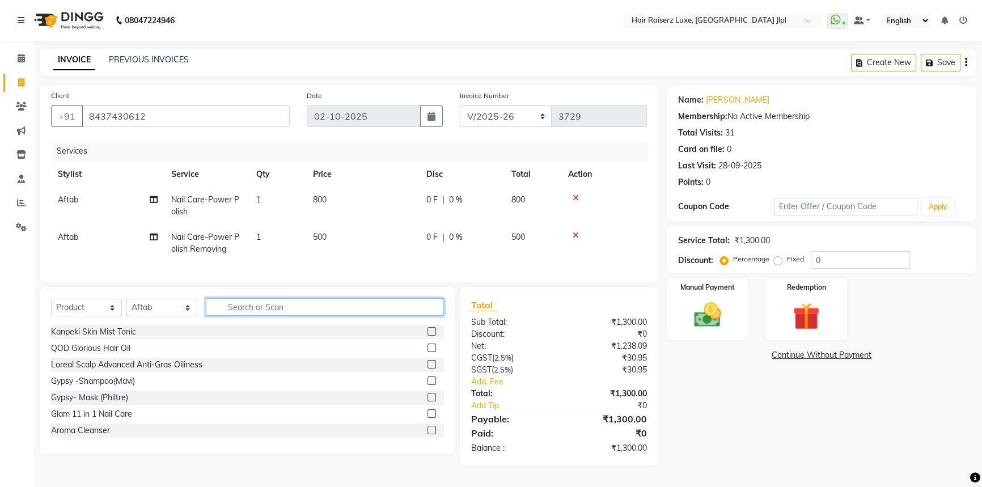
click at [232, 316] on input "text" at bounding box center [325, 307] width 238 height 18
type input "oil"
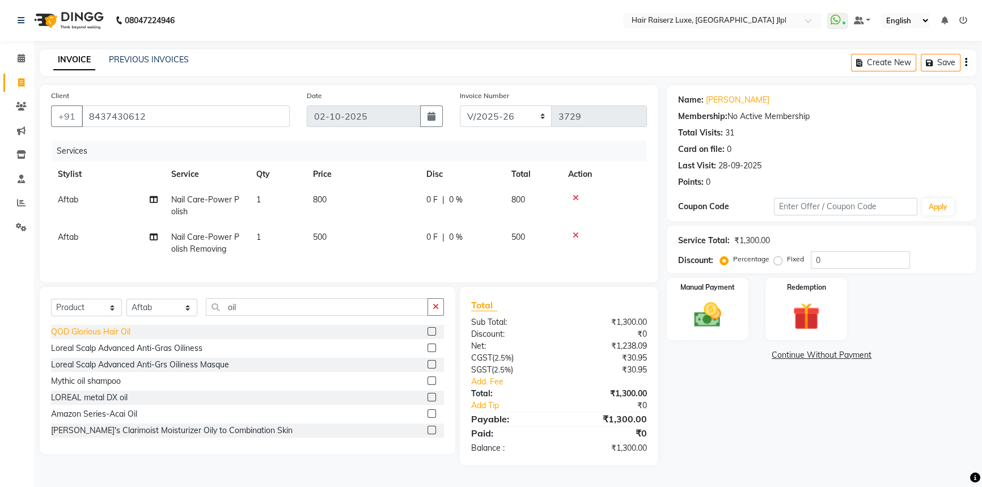
click at [105, 336] on div "QOD Glorious Hair Oil" at bounding box center [90, 332] width 79 height 12
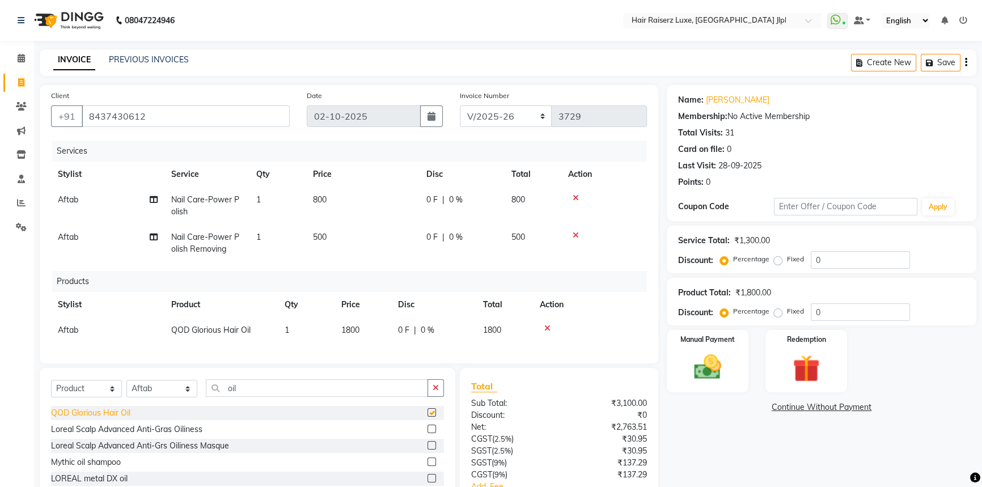
checkbox input "false"
click at [547, 326] on icon at bounding box center [547, 328] width 6 height 8
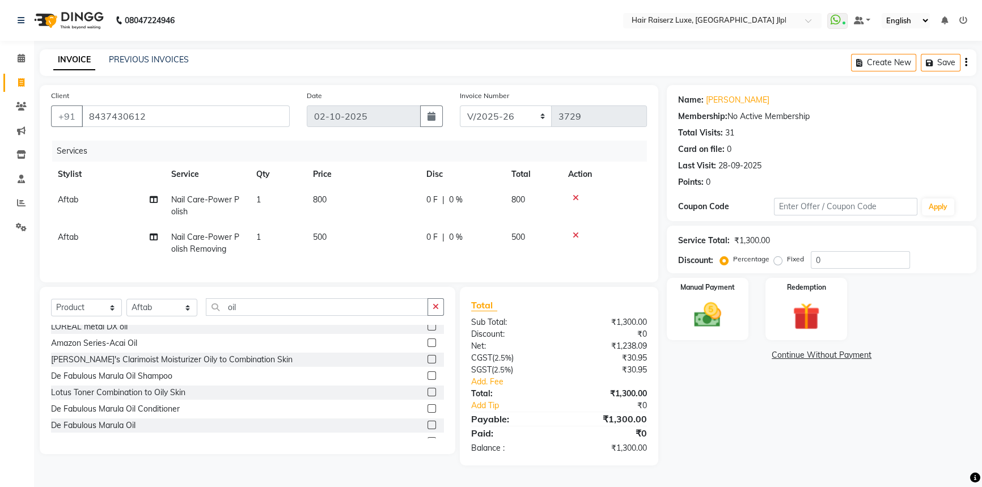
scroll to position [100, 0]
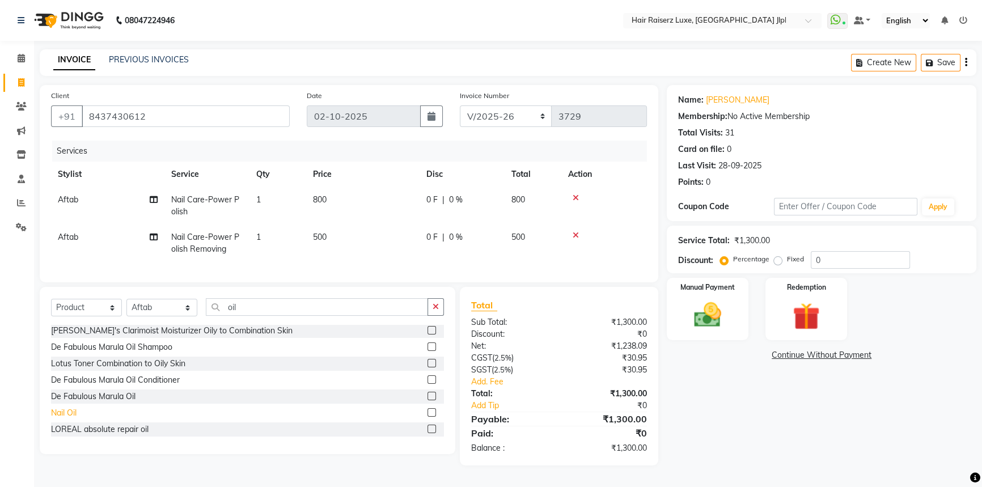
click at [66, 418] on div "Nail Oil" at bounding box center [64, 413] width 26 height 12
checkbox input "false"
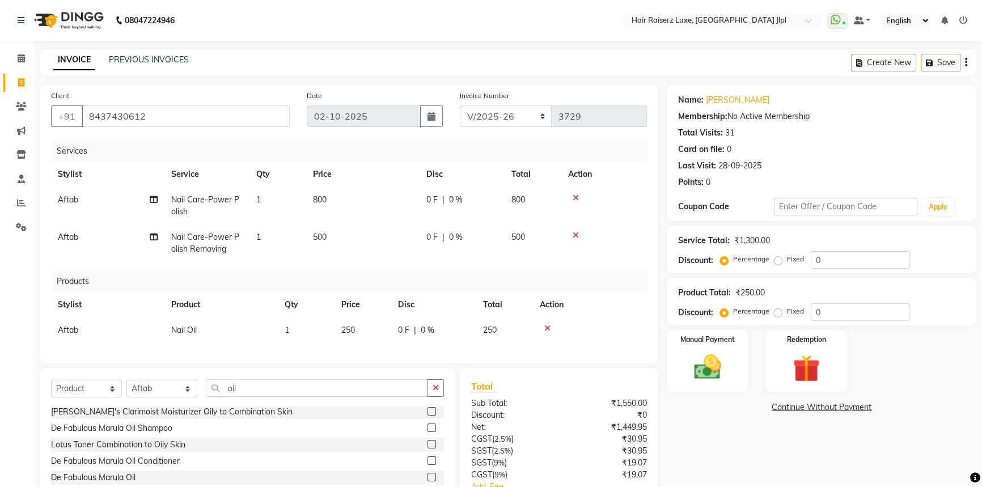
click at [349, 329] on span "250" at bounding box center [348, 330] width 14 height 10
select select "36164"
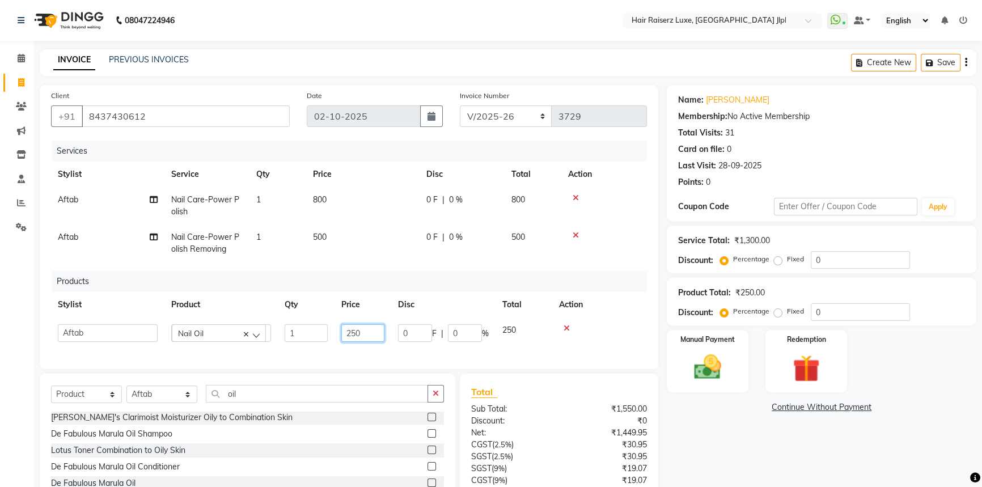
click at [351, 335] on input "250" at bounding box center [362, 333] width 43 height 18
click at [357, 331] on input "350" at bounding box center [362, 333] width 43 height 18
type input "300"
click at [353, 354] on div "Services Stylist Service Qty Price Disc Total Action Aftab Nail Care-Power Poli…" at bounding box center [349, 249] width 596 height 217
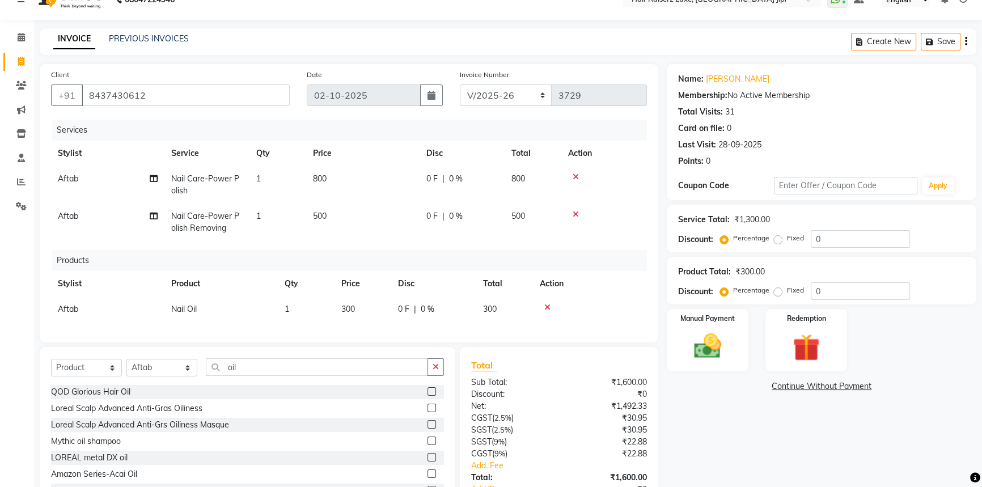
scroll to position [0, 0]
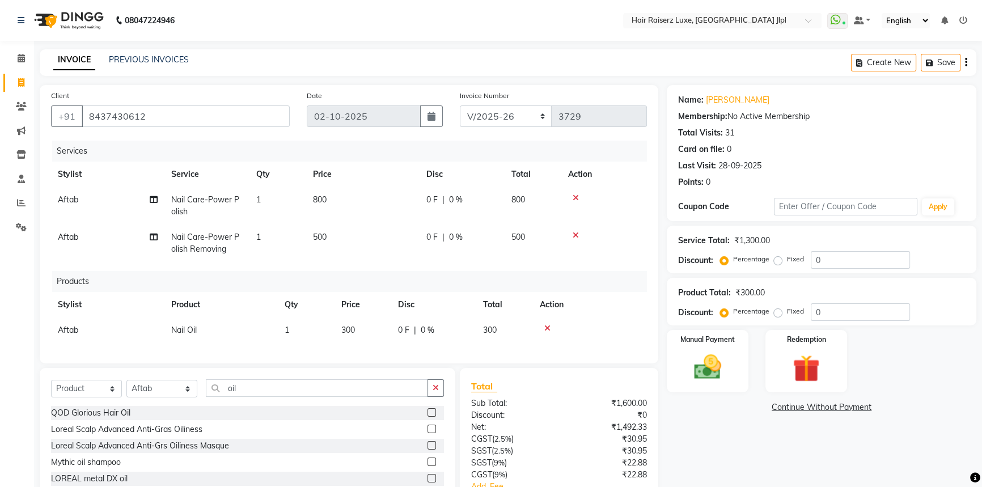
click at [414, 238] on td "500" at bounding box center [362, 243] width 113 height 37
select select "36164"
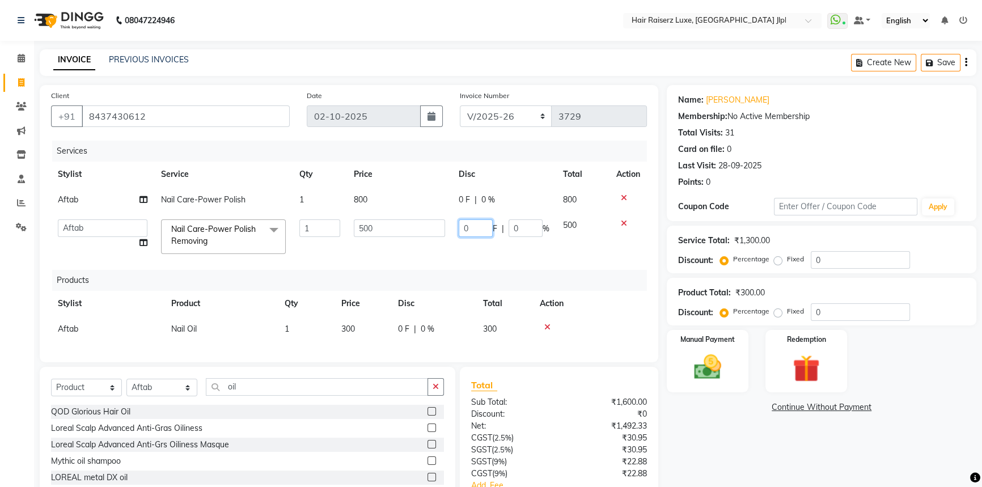
click at [481, 227] on input "0" at bounding box center [476, 228] width 34 height 18
type input "200"
click at [482, 256] on td "200 F | 0 %" at bounding box center [504, 237] width 104 height 48
select select "36164"
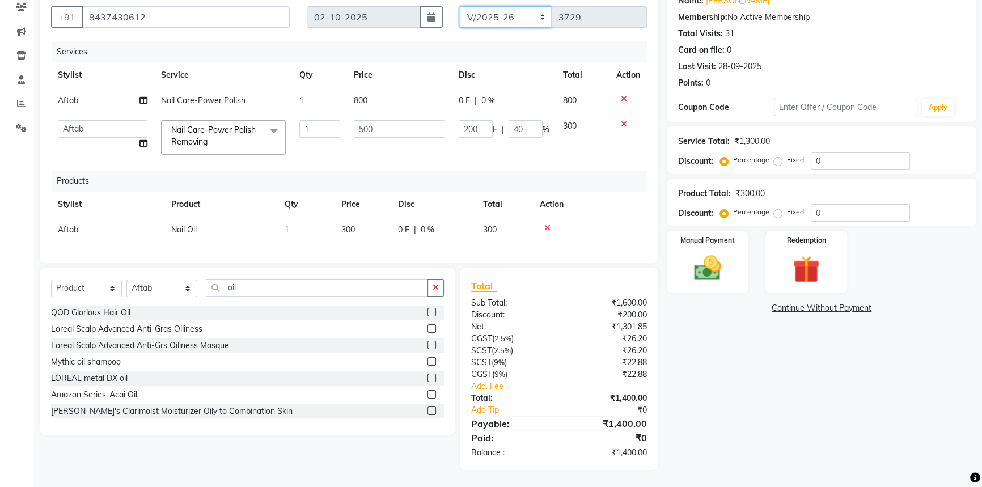
scroll to position [105, 0]
click at [486, 6] on select "FF/2025-26 PreP/2025-26 BANK/2025-26 Paytm/2025-26 CASH/2025-26 V/2025-26" at bounding box center [506, 17] width 92 height 22
select select "8662"
click at [460, 6] on select "FF/2025-26 PreP/2025-26 BANK/2025-26 Paytm/2025-26 CASH/2025-26 V/2025-26" at bounding box center [506, 17] width 92 height 22
type input "0134"
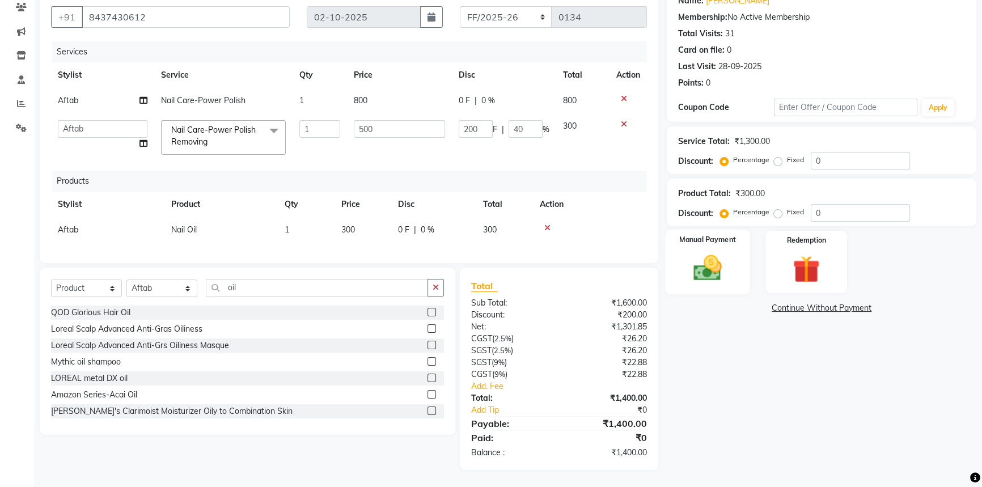
click at [697, 259] on img at bounding box center [708, 268] width 46 height 32
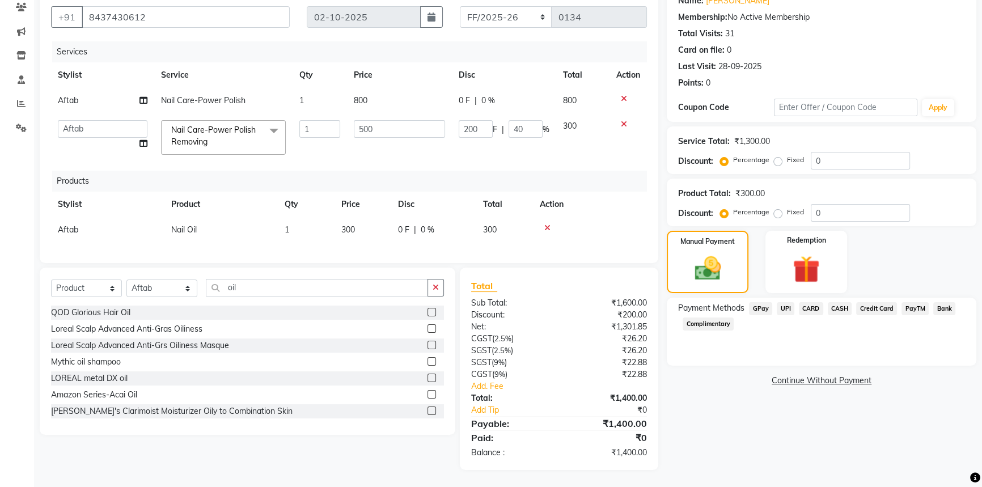
click at [786, 302] on span "UPI" at bounding box center [786, 308] width 18 height 13
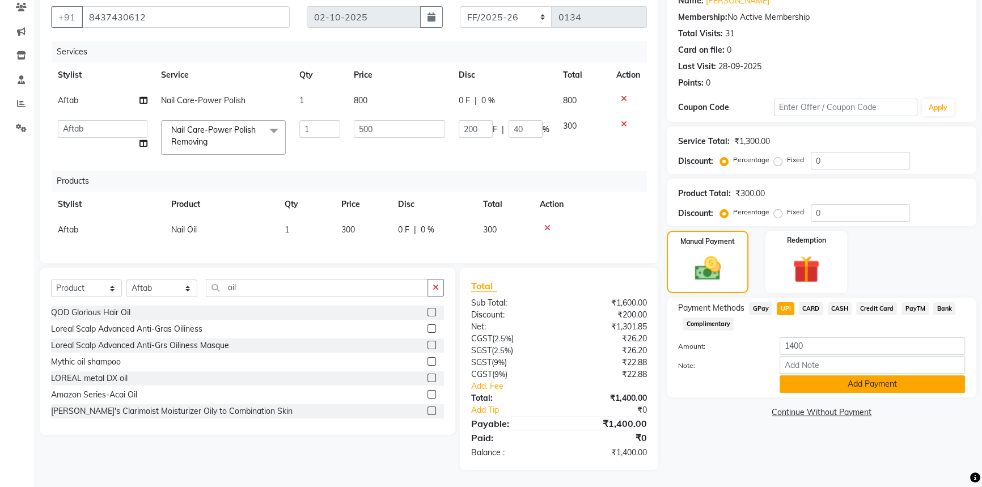
click at [862, 375] on button "Add Payment" at bounding box center [872, 384] width 185 height 18
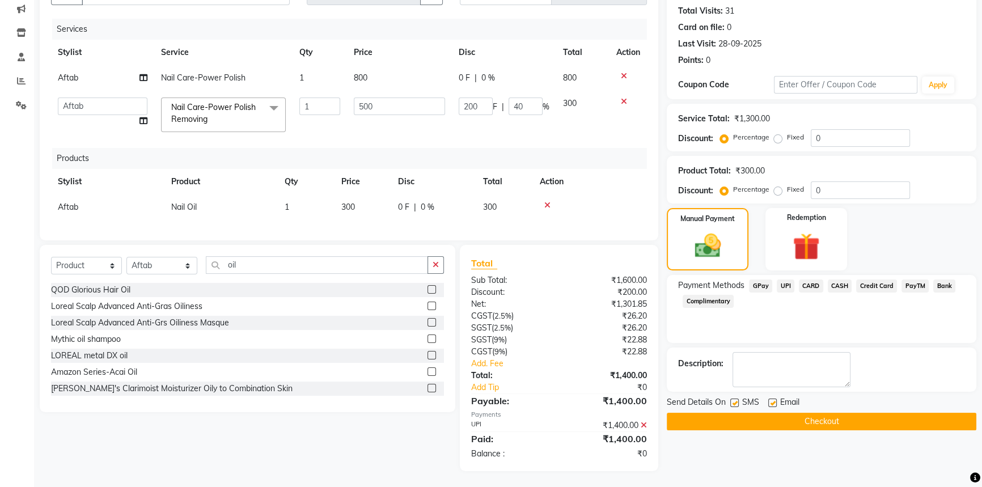
scroll to position [131, 0]
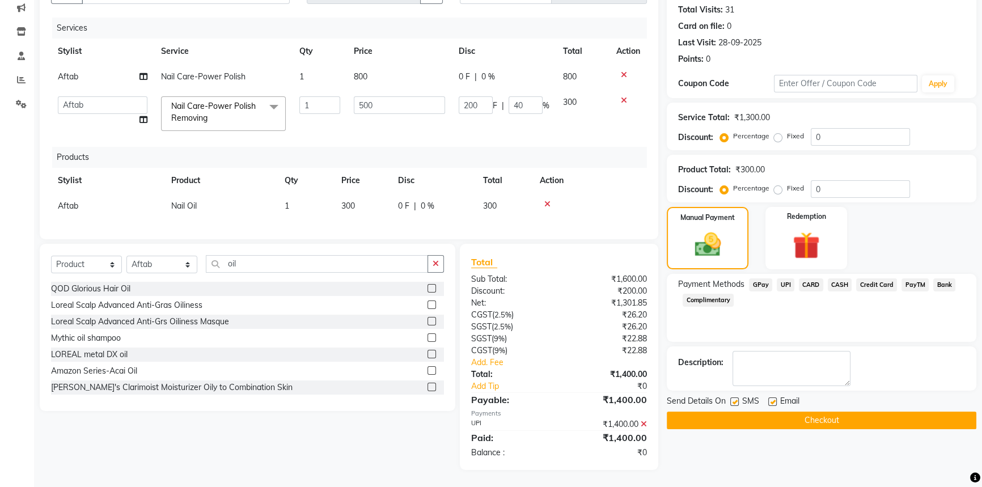
click at [771, 414] on button "Checkout" at bounding box center [822, 421] width 310 height 18
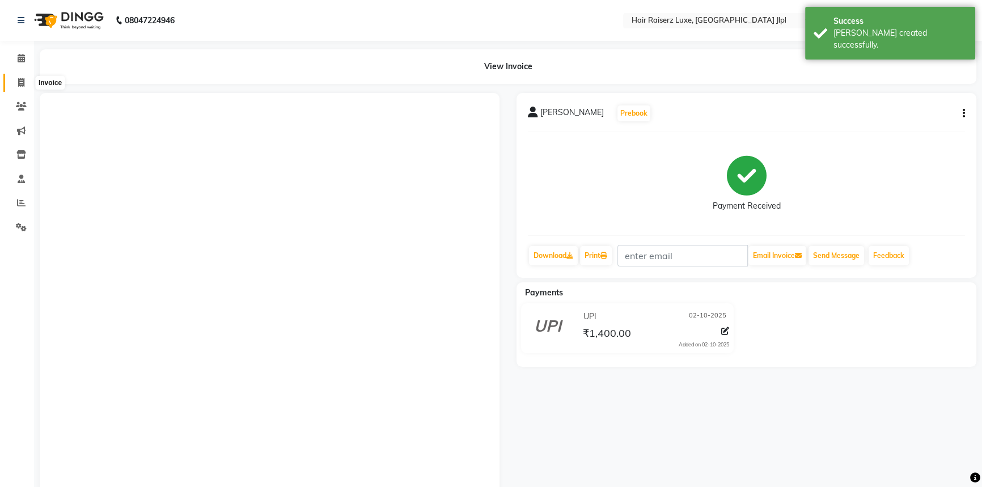
click at [21, 79] on icon at bounding box center [21, 82] width 6 height 9
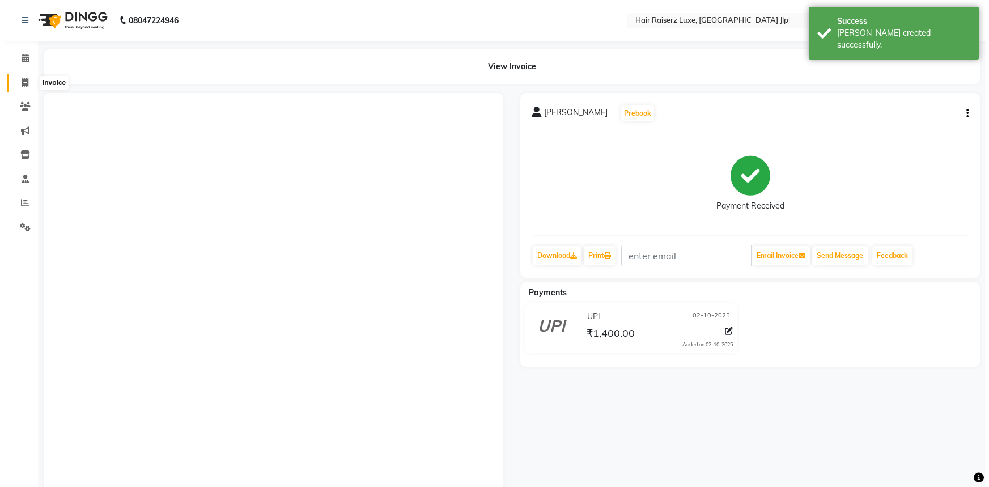
select select "service"
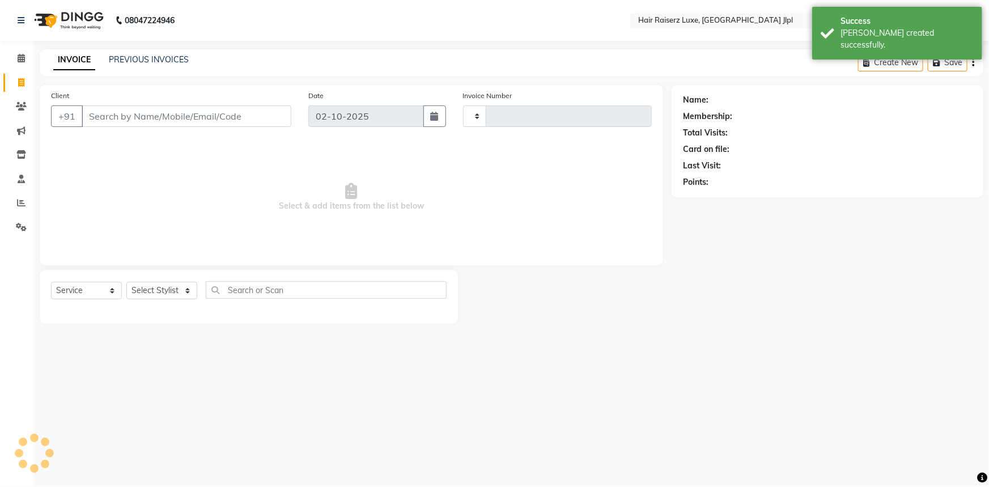
type input "3729"
select select "5409"
click at [132, 112] on input "Client" at bounding box center [187, 116] width 210 height 22
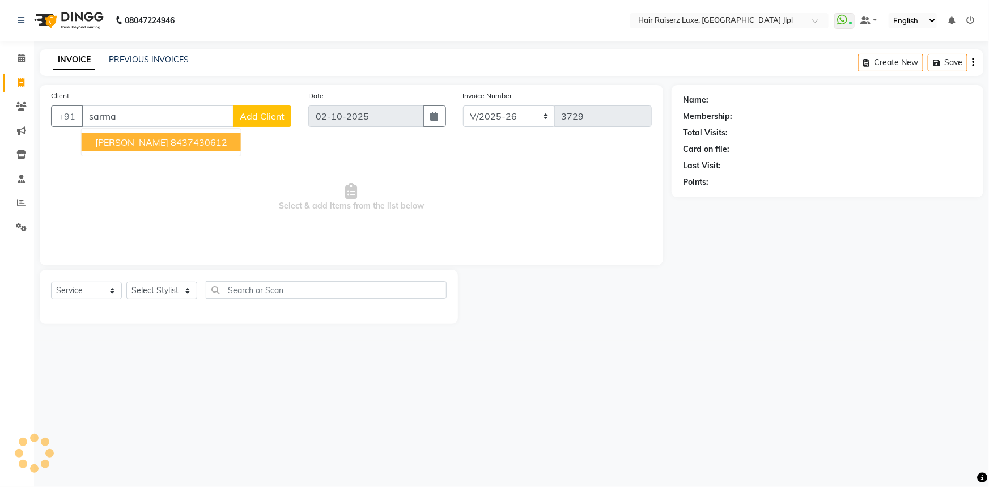
click at [171, 144] on ngb-highlight "8437430612" at bounding box center [199, 142] width 57 height 11
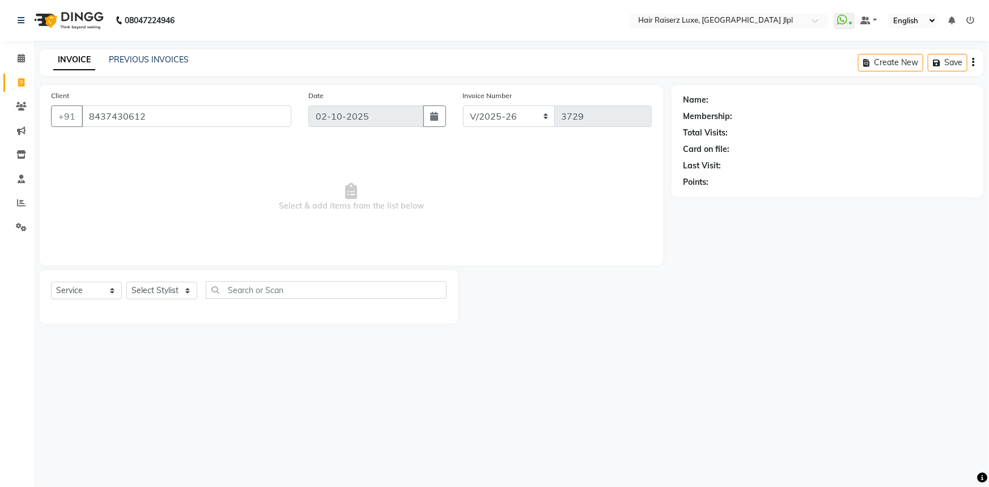
type input "8437430612"
click at [172, 289] on select "Select Stylist Abhishek Aftab Ajay Anand Asma Bhoomika Bilal C&Gs Vogue Chhavi …" at bounding box center [161, 291] width 71 height 18
select select "84148"
click at [126, 282] on select "Select Stylist Abhishek Aftab Ajay Anand Asma Bhoomika Bilal C&Gs Vogue Chhavi …" at bounding box center [161, 291] width 71 height 18
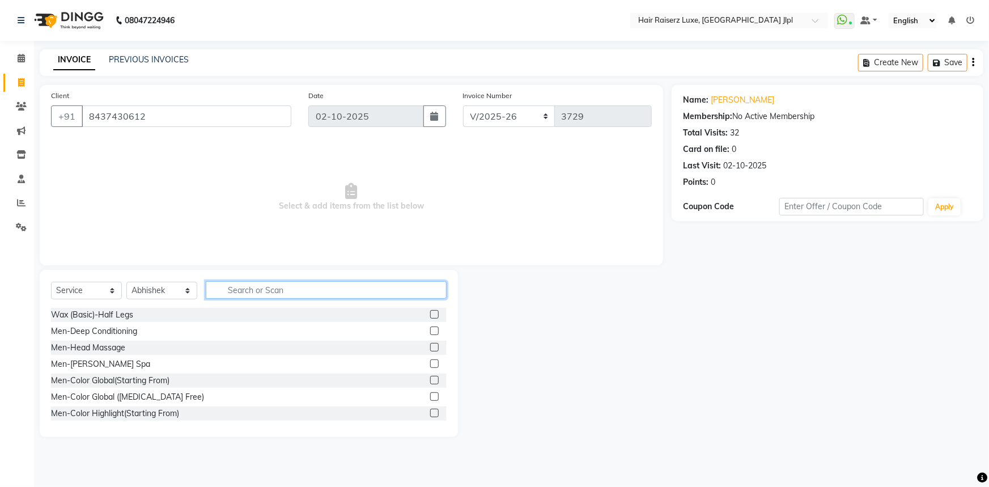
click at [228, 290] on input "text" at bounding box center [326, 290] width 241 height 18
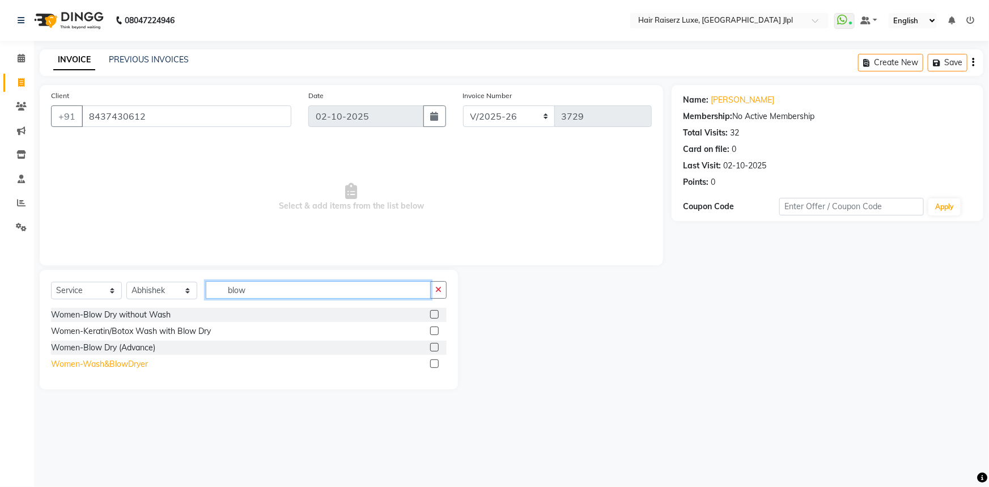
type input "blow"
click at [118, 359] on div "Women-Wash&BlowDryer" at bounding box center [99, 364] width 97 height 12
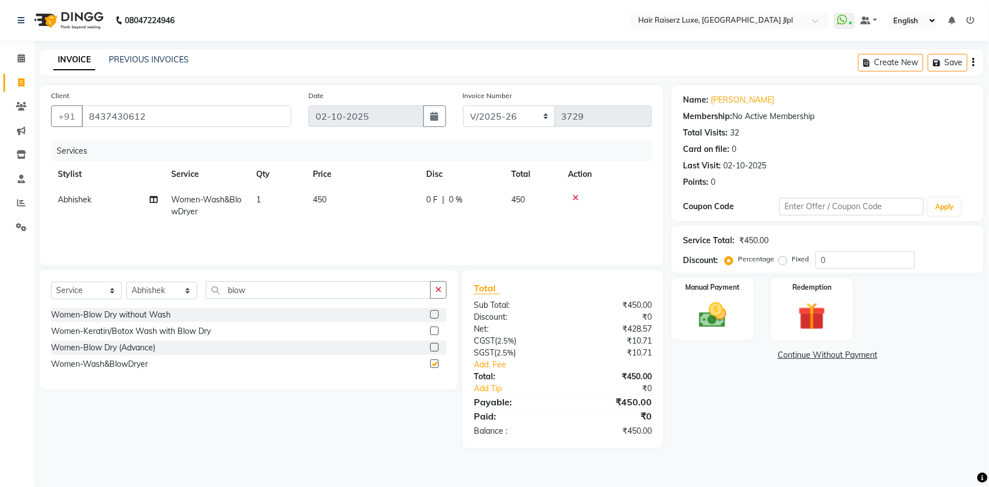
checkbox input "false"
click at [314, 197] on span "450" at bounding box center [320, 199] width 14 height 10
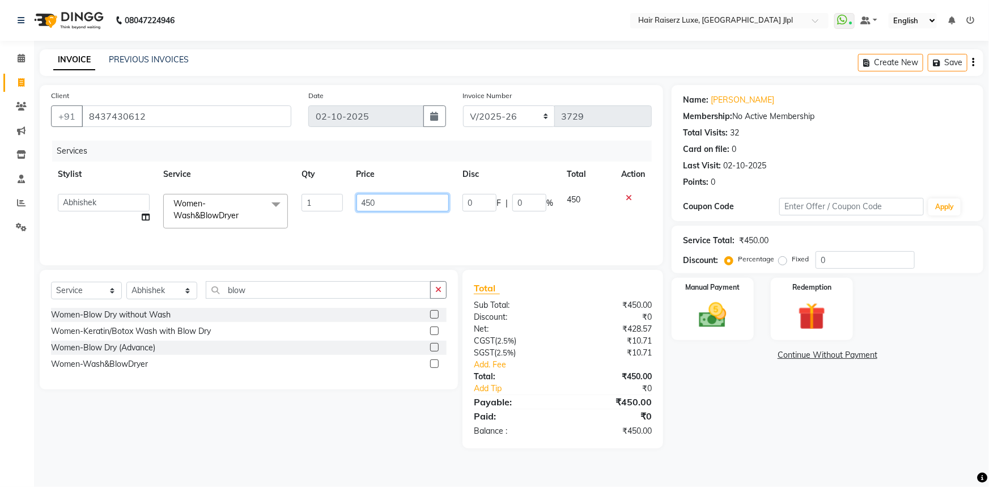
click at [366, 202] on input "450" at bounding box center [403, 203] width 93 height 18
type input "350"
click at [365, 232] on div "Services Stylist Service Qty Price Disc Total Action Abhishek Aftab Ajay Anand …" at bounding box center [351, 197] width 601 height 113
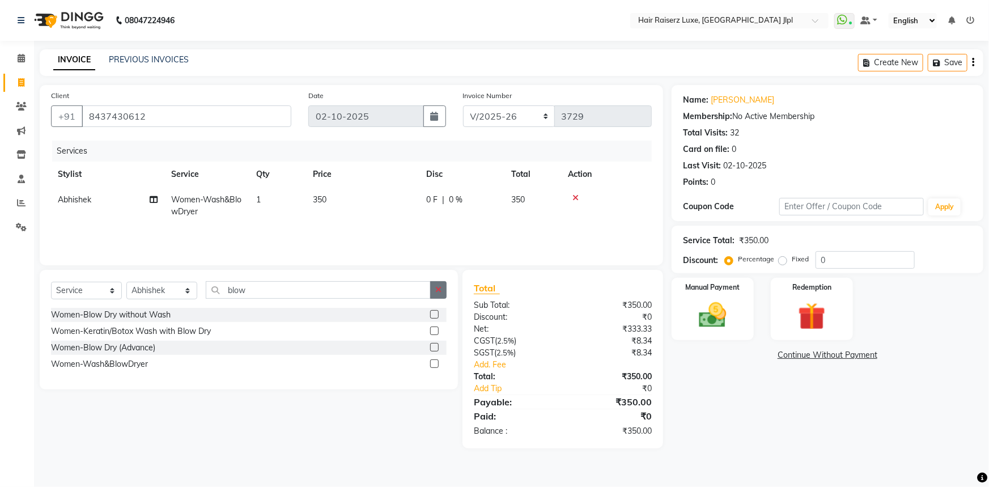
click at [442, 284] on button "button" at bounding box center [438, 290] width 16 height 18
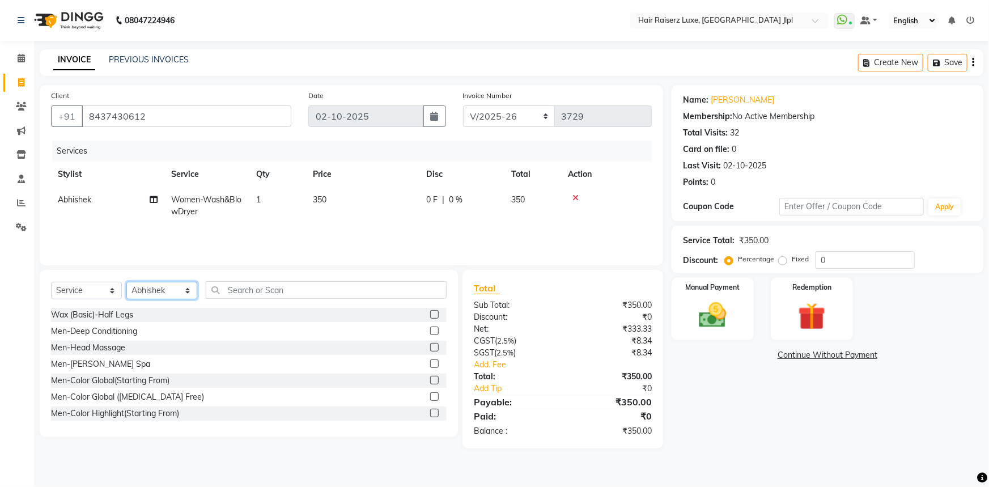
click at [183, 290] on select "Select Stylist Abhishek Aftab Ajay Anand Asma Bhoomika Bilal C&Gs Vogue Chhavi …" at bounding box center [161, 291] width 71 height 18
click at [126, 282] on select "Select Stylist Abhishek Aftab Ajay Anand Asma Bhoomika Bilal C&Gs Vogue Chhavi …" at bounding box center [161, 291] width 71 height 18
click at [160, 291] on select "Select Stylist Abhishek Aftab Ajay Anand Asma Bhoomika Bilal C&Gs Vogue Chhavi …" at bounding box center [161, 291] width 71 height 18
select select "37832"
click at [126, 282] on select "Select Stylist Abhishek Aftab Ajay Anand Asma Bhoomika Bilal C&Gs Vogue Chhavi …" at bounding box center [161, 291] width 71 height 18
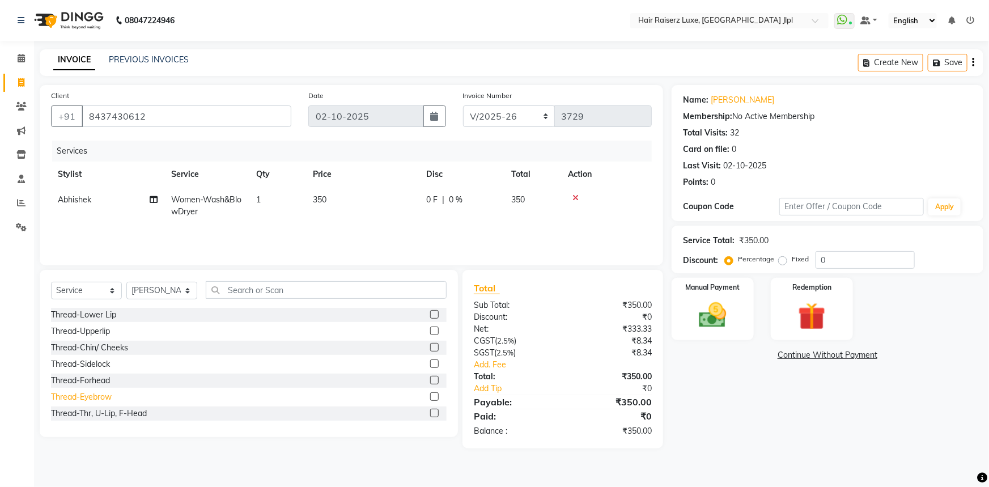
click at [85, 393] on div "Thread-Eyebrow" at bounding box center [81, 397] width 61 height 12
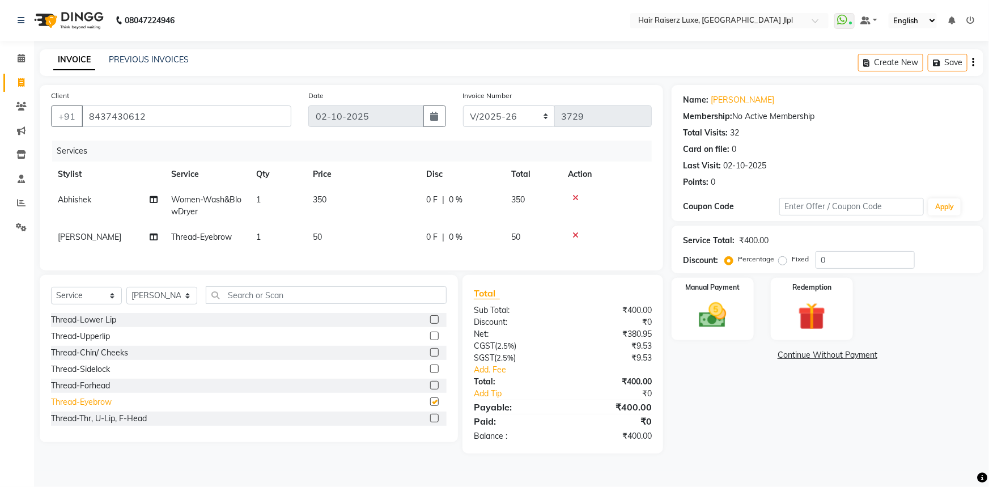
checkbox input "false"
click at [691, 399] on div "Name: Sarman Membership: No Active Membership Total Visits: 32 Card on file: 0 …" at bounding box center [832, 269] width 320 height 369
click at [519, 112] on select "FF/2025-26 PreP/2025-26 BANK/2025-26 Paytm/2025-26 CASH/2025-26 V/2025-26" at bounding box center [509, 116] width 92 height 22
click at [686, 302] on div "Manual Payment" at bounding box center [713, 309] width 86 height 65
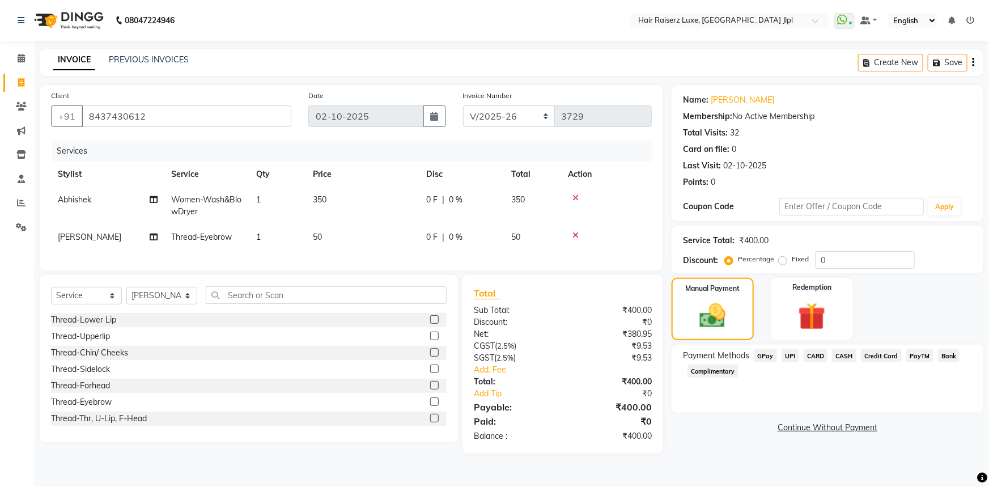
click at [792, 352] on span "UPI" at bounding box center [791, 355] width 18 height 13
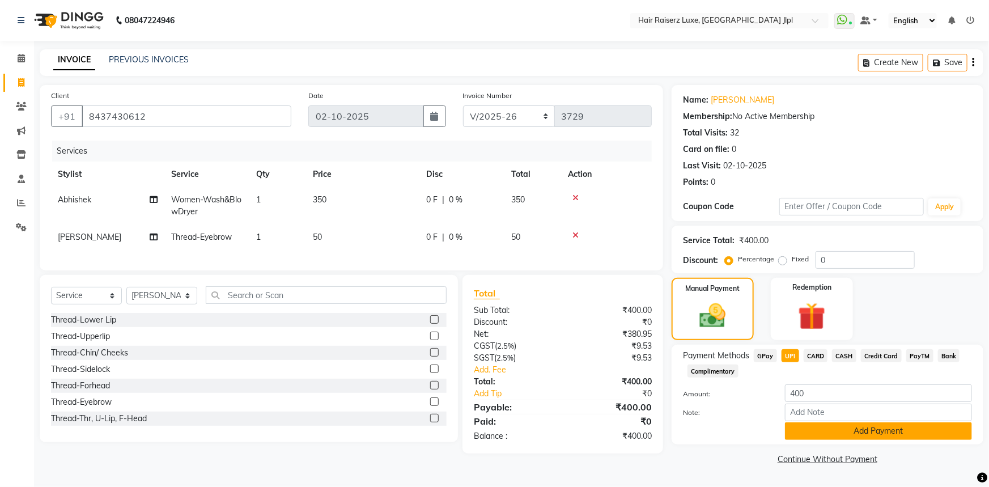
click at [821, 428] on button "Add Payment" at bounding box center [878, 431] width 187 height 18
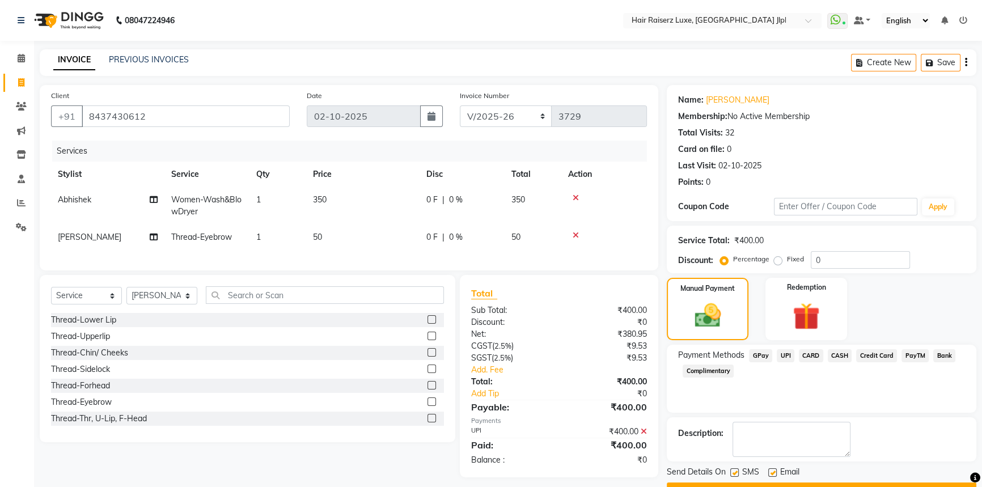
scroll to position [29, 0]
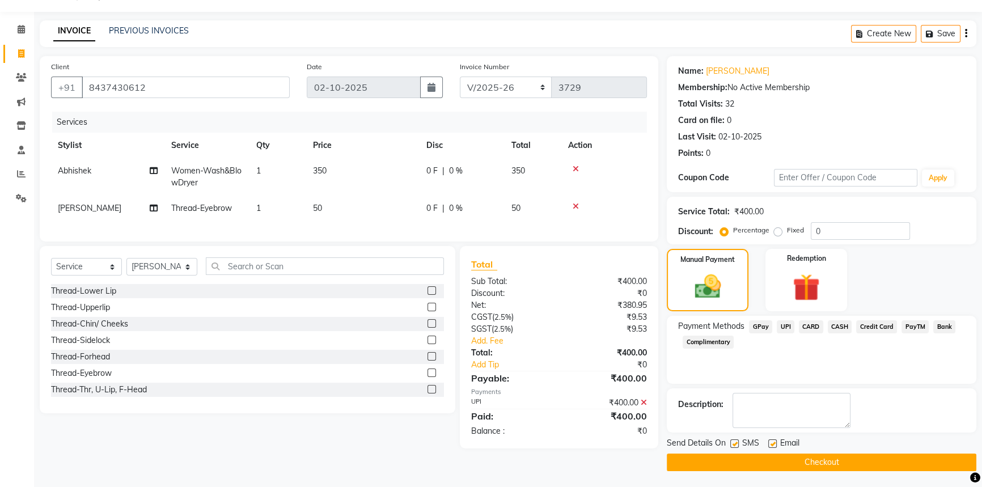
click at [779, 465] on button "Checkout" at bounding box center [822, 463] width 310 height 18
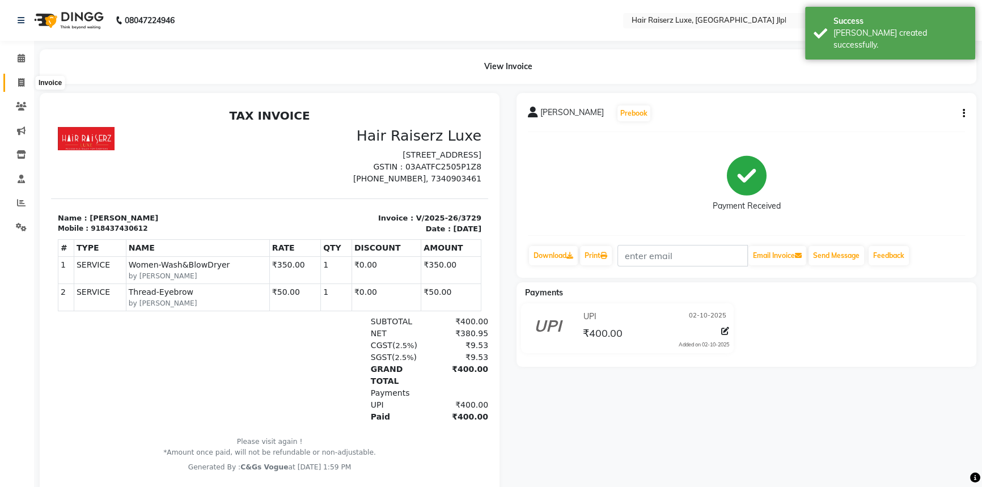
click at [21, 79] on icon at bounding box center [21, 82] width 6 height 9
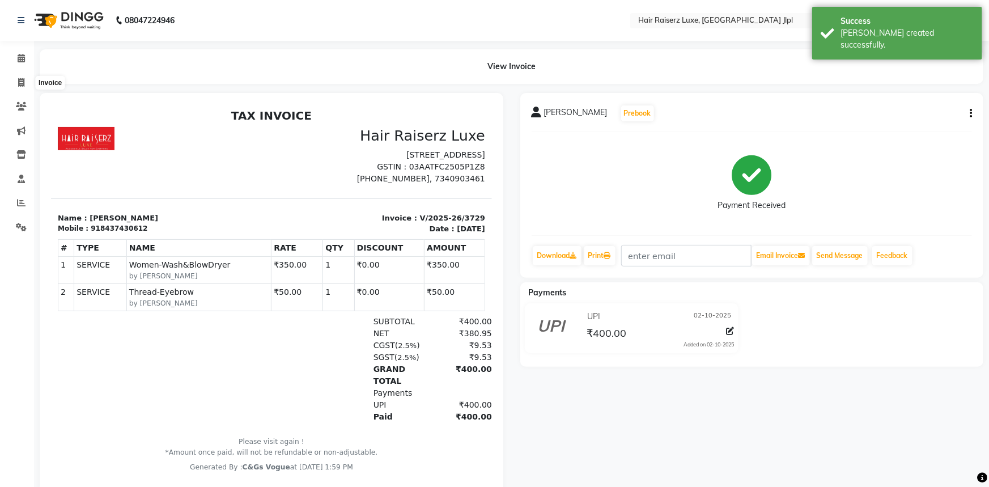
select select "service"
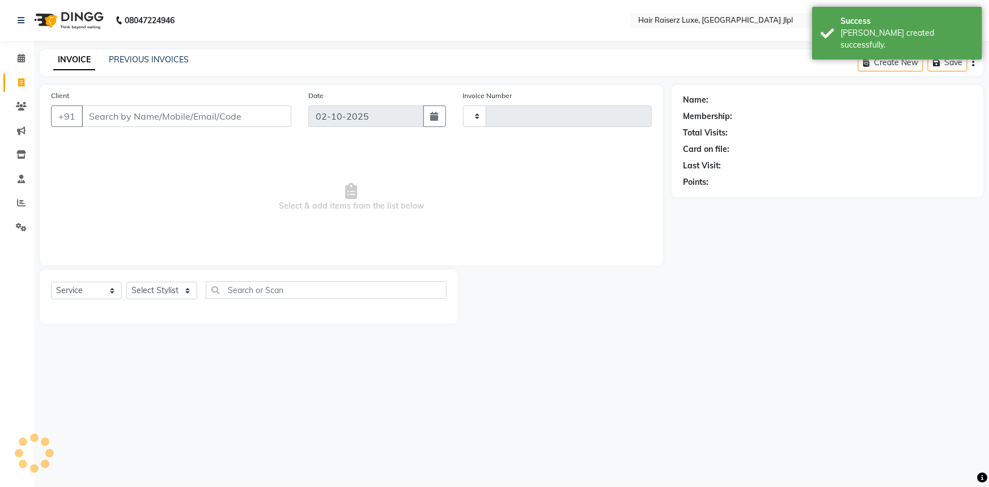
type input "3730"
select select "5409"
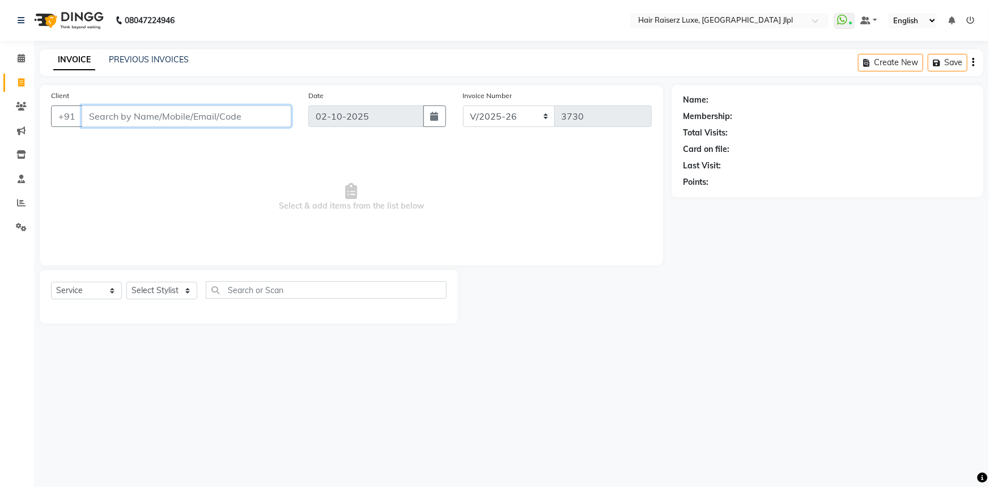
click at [189, 112] on input "Client" at bounding box center [187, 116] width 210 height 22
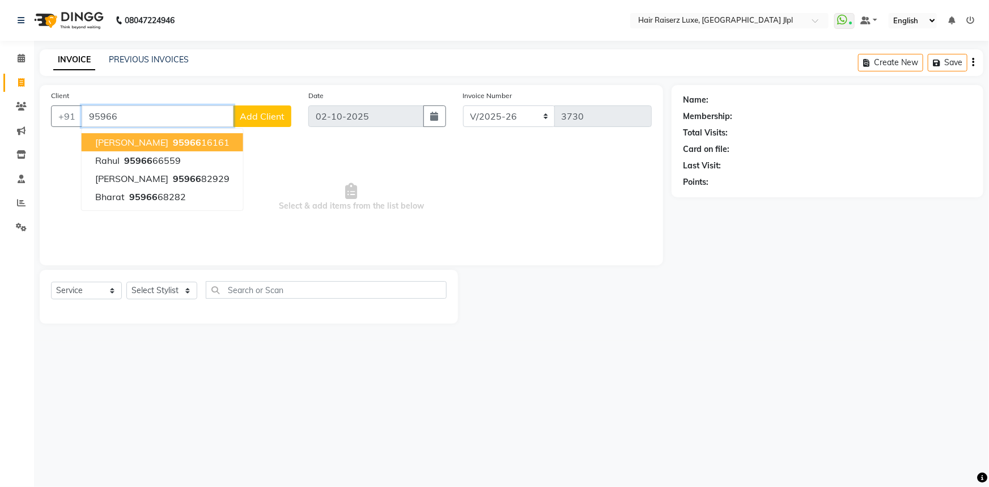
click at [173, 138] on span "95966" at bounding box center [187, 142] width 28 height 11
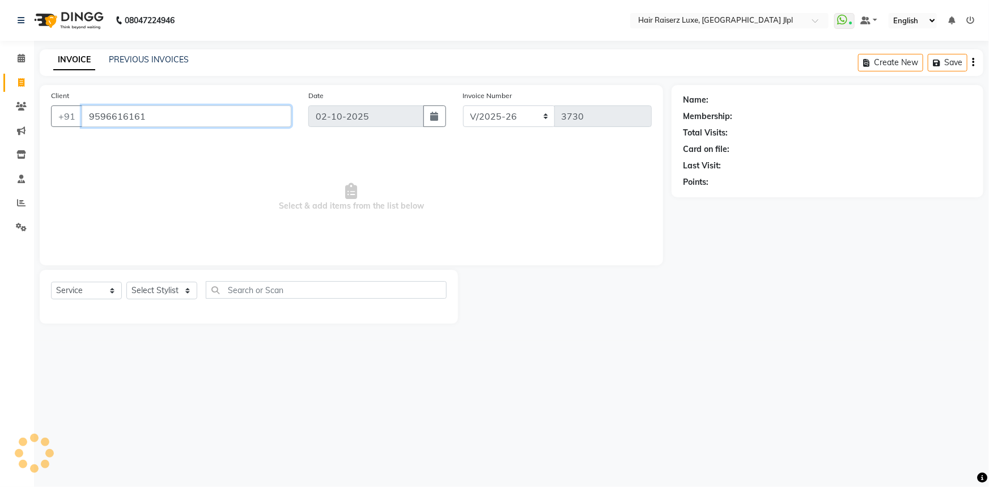
type input "9596616161"
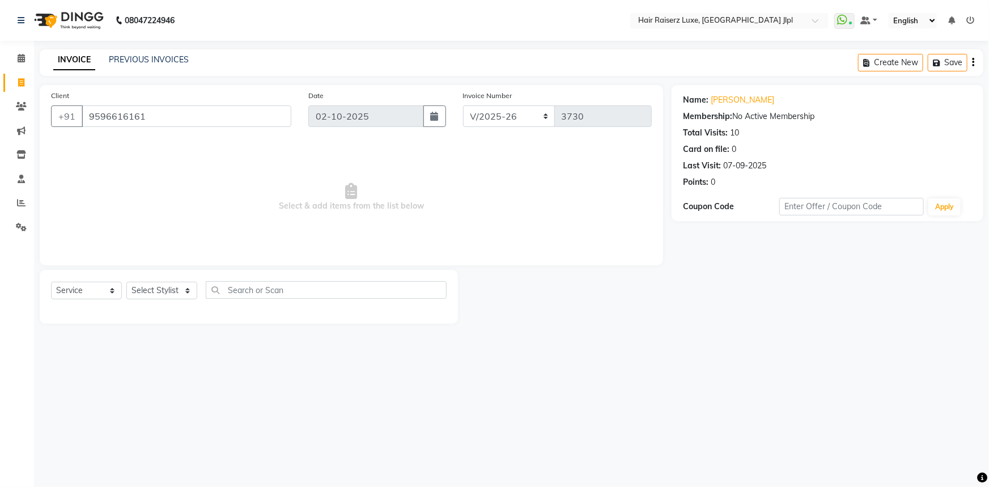
drag, startPoint x: 151, startPoint y: 281, endPoint x: 154, endPoint y: 289, distance: 7.7
click at [154, 289] on div "Select Service Product Membership Package Voucher Prepaid Gift Card Select Styl…" at bounding box center [249, 294] width 396 height 27
click at [154, 289] on select "Select Stylist Abhishek Aftab Ajay Anand Asma Bhoomika Bilal C&Gs Vogue Chhavi …" at bounding box center [161, 291] width 71 height 18
select select "47928"
click at [126, 282] on select "Select Stylist Abhishek Aftab Ajay Anand Asma Bhoomika Bilal C&Gs Vogue Chhavi …" at bounding box center [161, 291] width 71 height 18
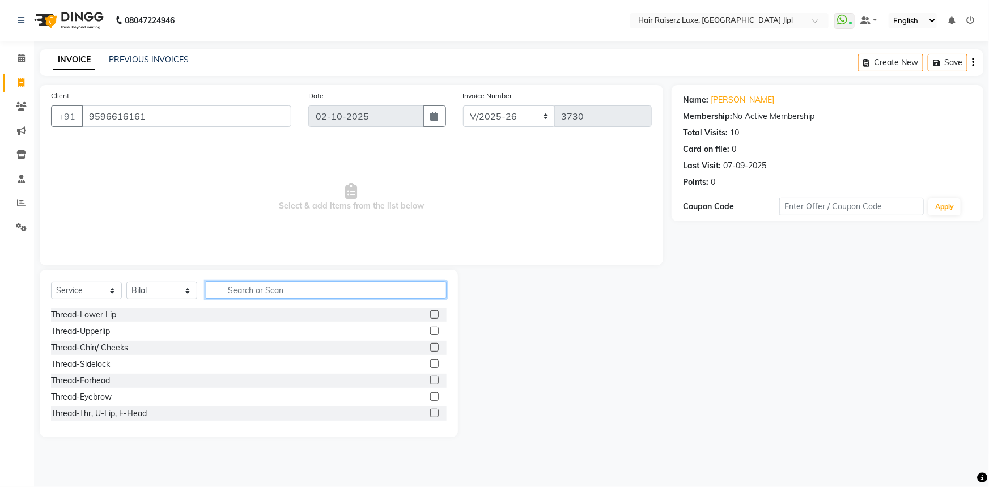
click at [248, 289] on input "text" at bounding box center [326, 290] width 241 height 18
type input "cut"
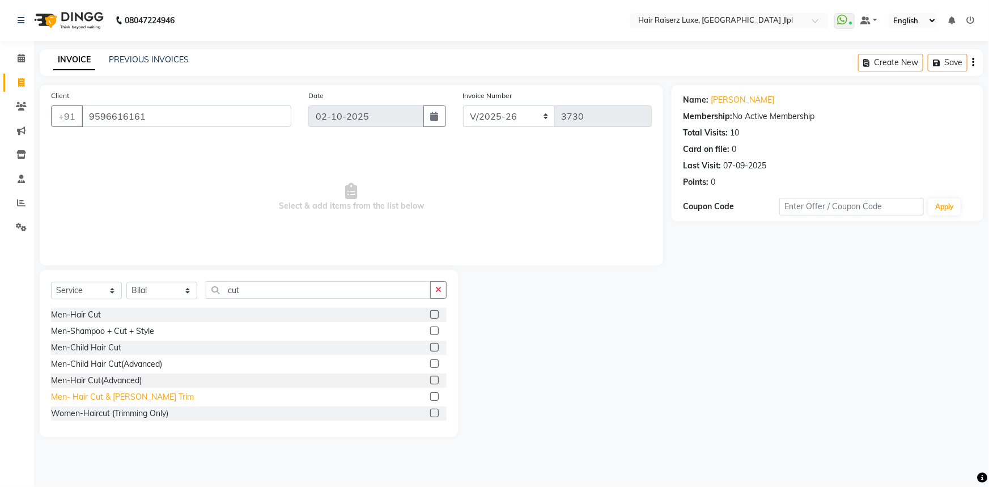
click at [111, 395] on div "Men- Hair Cut & Beard Trim" at bounding box center [122, 397] width 143 height 12
checkbox input "false"
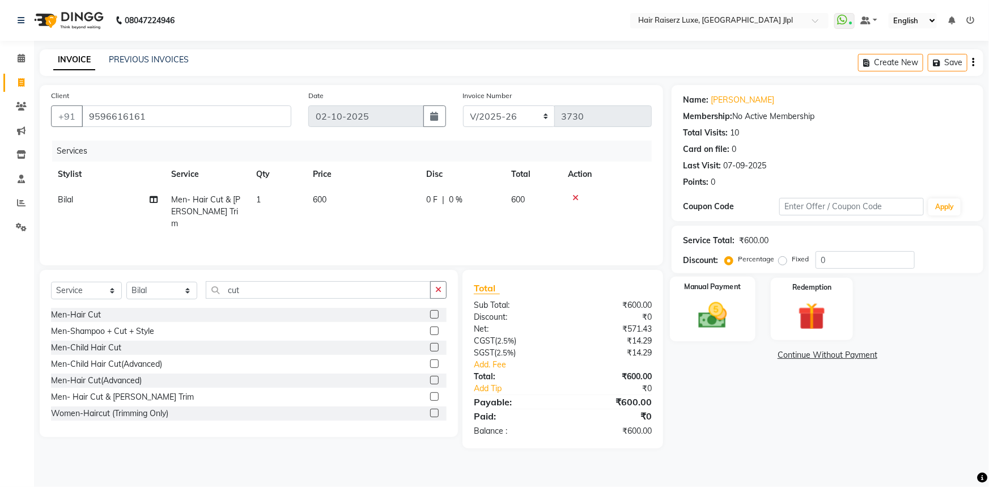
click at [697, 327] on img at bounding box center [713, 315] width 46 height 33
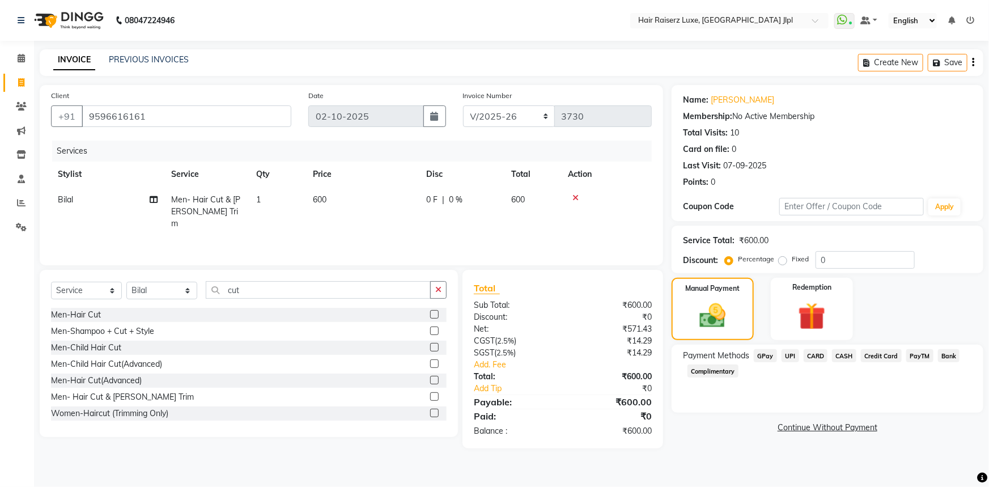
click at [788, 354] on span "UPI" at bounding box center [791, 355] width 18 height 13
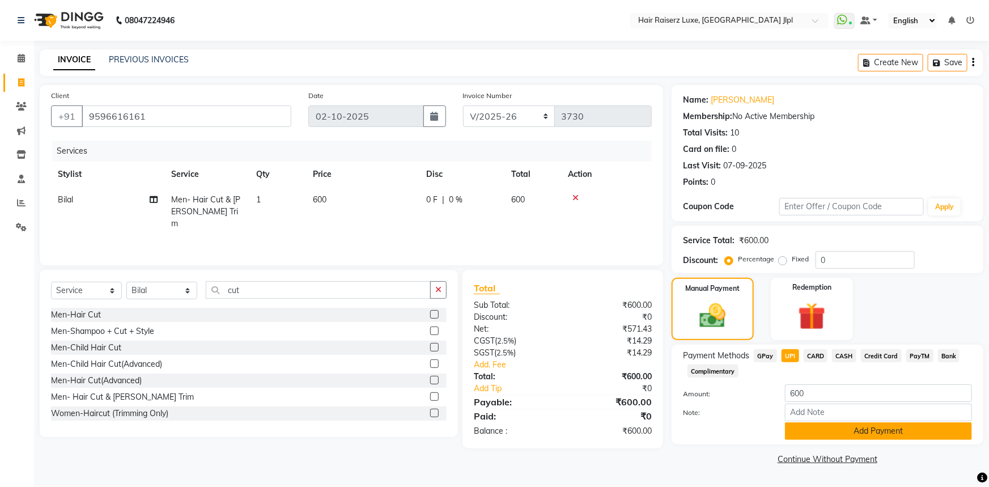
click at [814, 431] on button "Add Payment" at bounding box center [878, 431] width 187 height 18
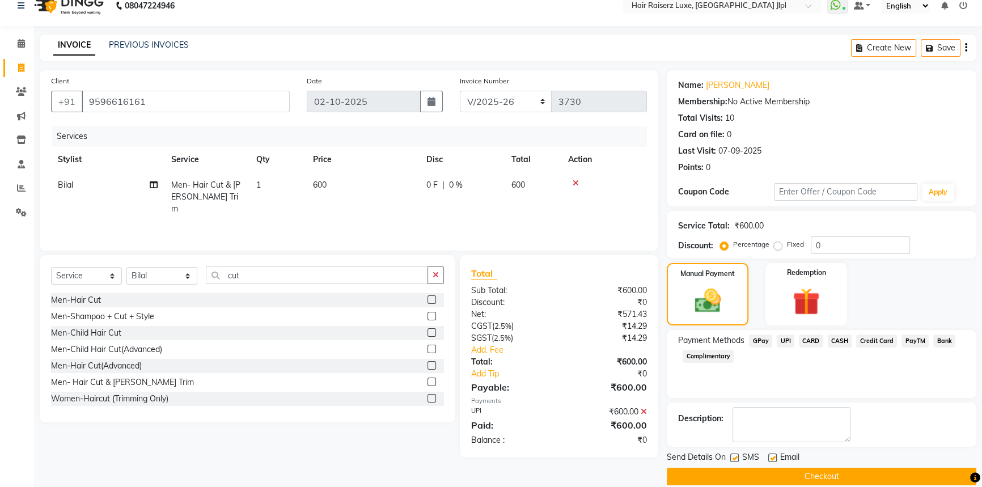
scroll to position [29, 0]
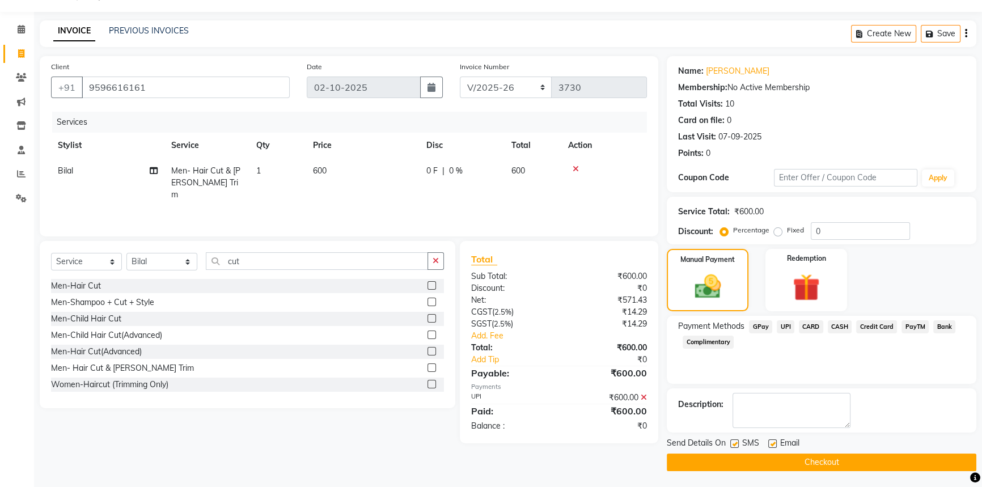
click at [803, 459] on button "Checkout" at bounding box center [822, 463] width 310 height 18
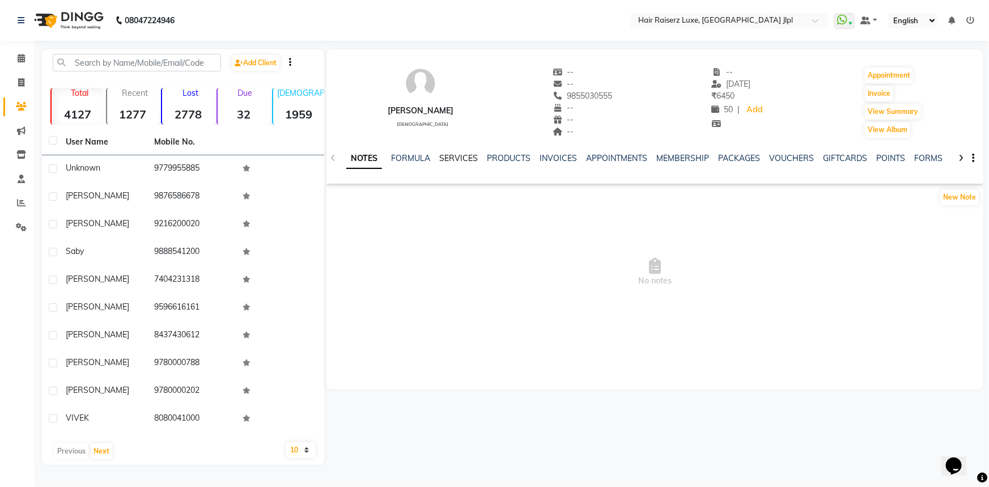
click at [462, 159] on link "SERVICES" at bounding box center [458, 158] width 39 height 10
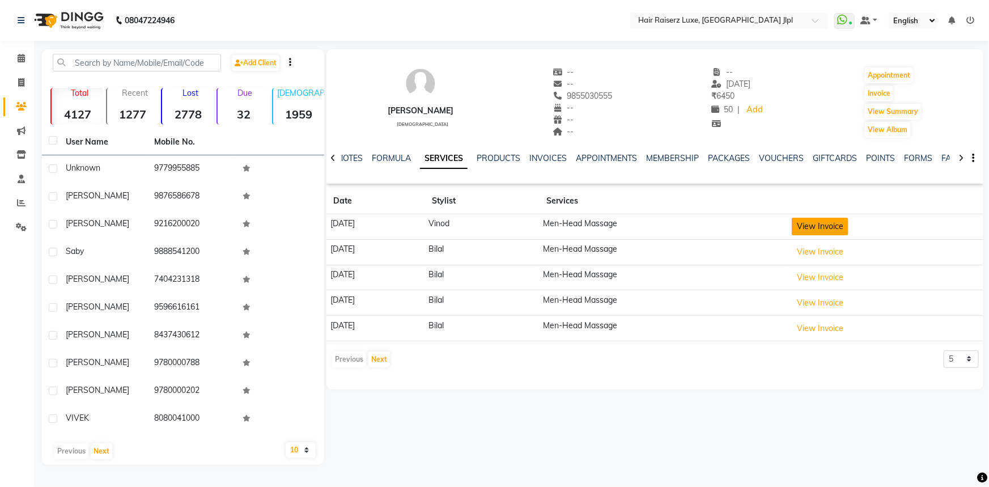
click at [840, 231] on button "View Invoice" at bounding box center [820, 227] width 57 height 18
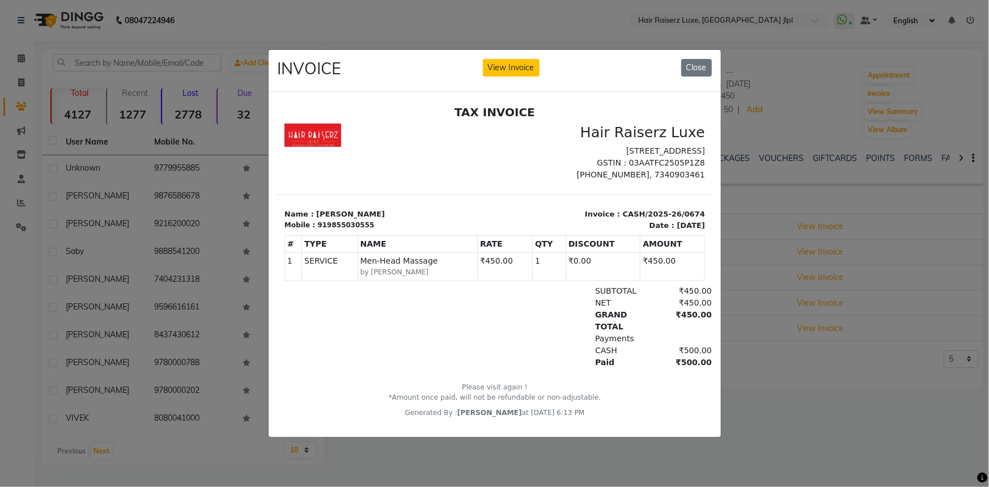
click at [699, 51] on div "INVOICE View Invoice Close" at bounding box center [495, 71] width 452 height 43
drag, startPoint x: 700, startPoint y: 62, endPoint x: 701, endPoint y: 69, distance: 6.8
click at [701, 68] on button "Close" at bounding box center [697, 68] width 31 height 18
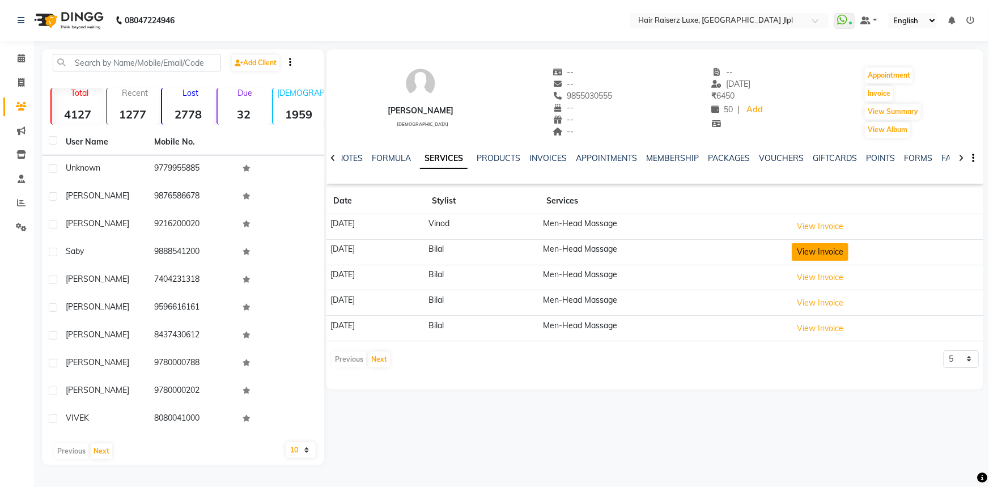
click at [836, 256] on button "View Invoice" at bounding box center [820, 252] width 57 height 18
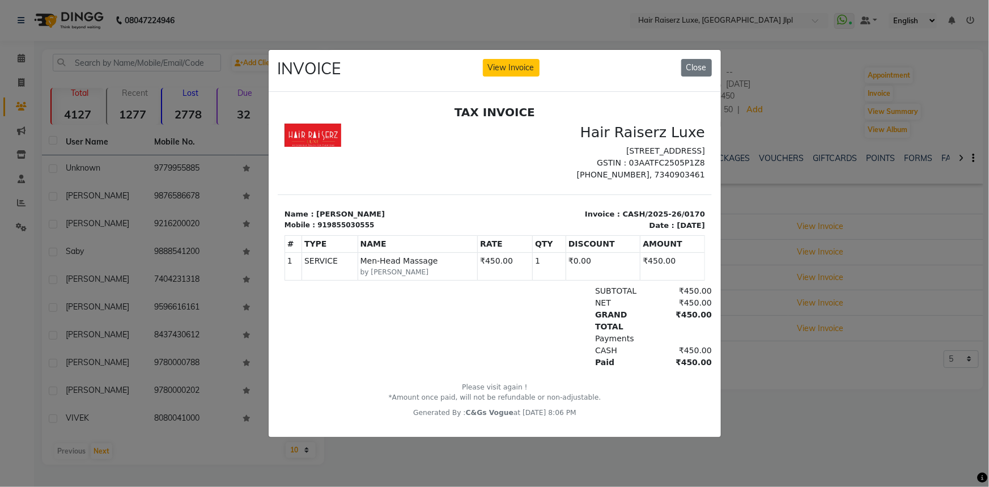
drag, startPoint x: 702, startPoint y: 57, endPoint x: 733, endPoint y: 122, distance: 71.3
click at [703, 60] on button "Close" at bounding box center [697, 68] width 31 height 18
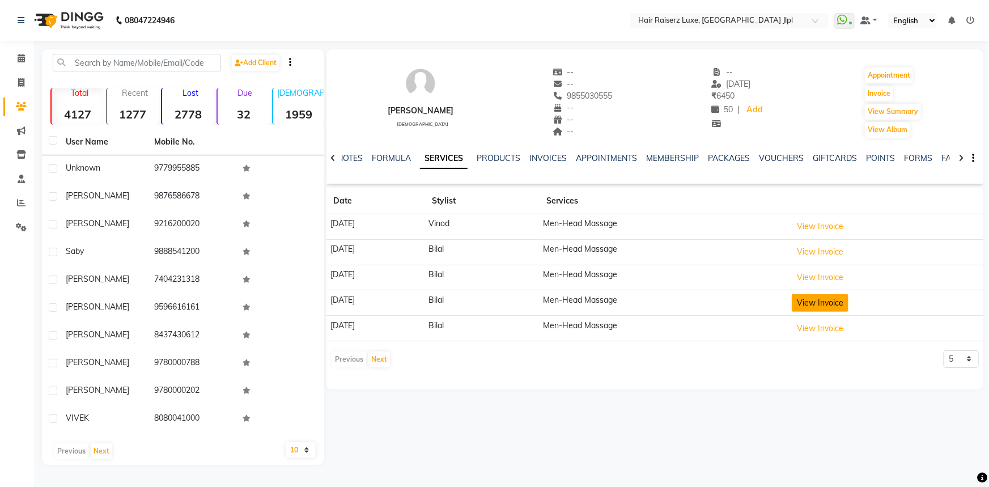
click at [843, 307] on button "View Invoice" at bounding box center [820, 303] width 57 height 18
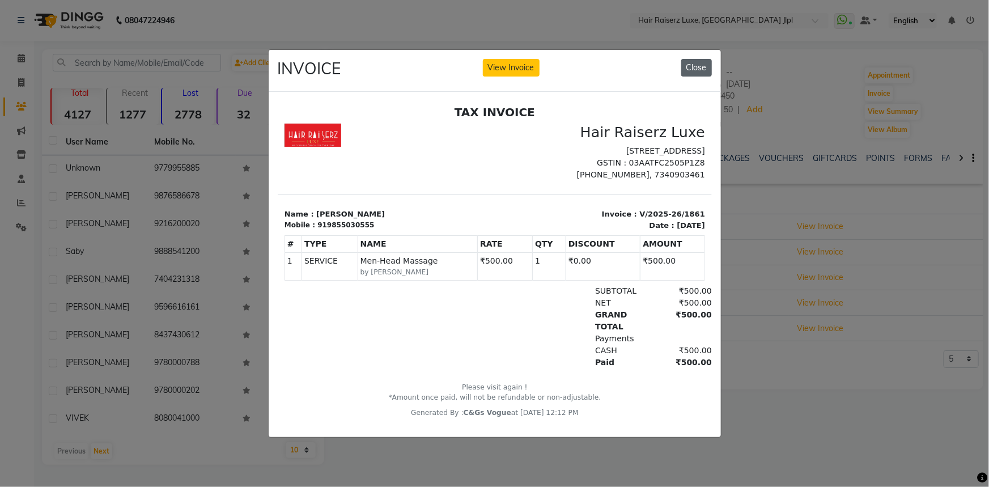
click at [693, 61] on button "Close" at bounding box center [697, 68] width 31 height 18
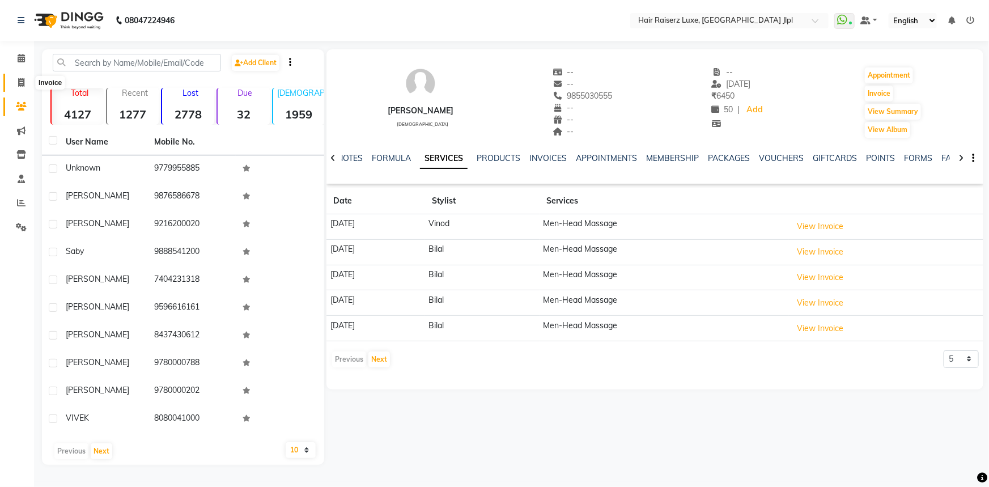
click at [18, 77] on span at bounding box center [21, 83] width 20 height 13
select select "5409"
select select "service"
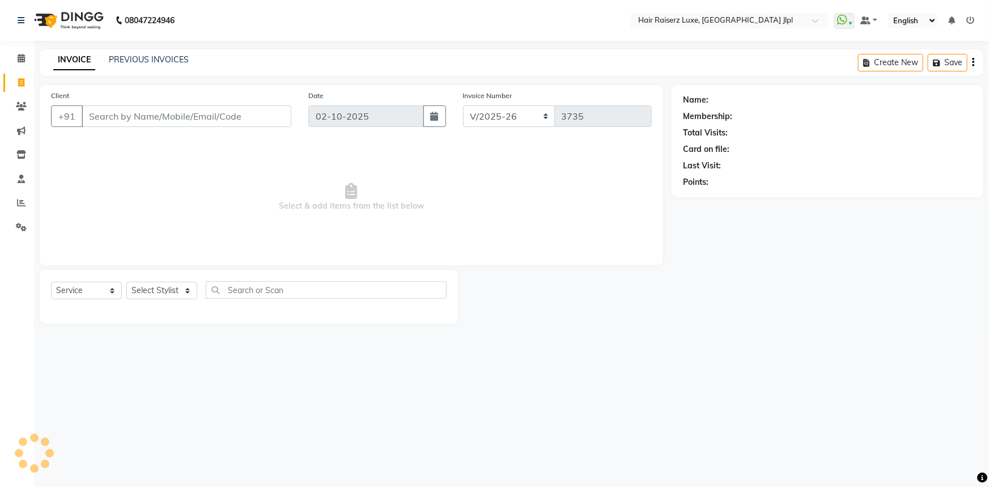
click at [99, 116] on input "Client" at bounding box center [187, 116] width 210 height 22
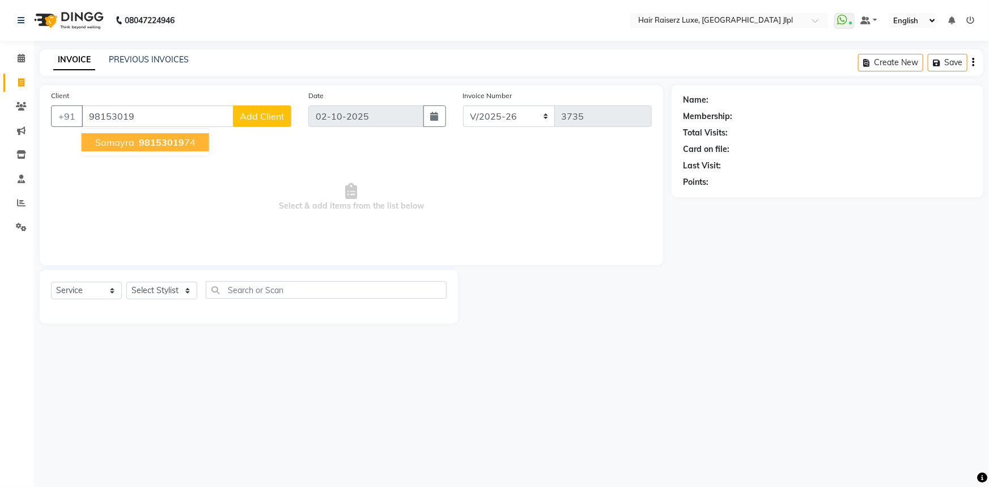
click at [114, 141] on span "samayra" at bounding box center [114, 142] width 39 height 11
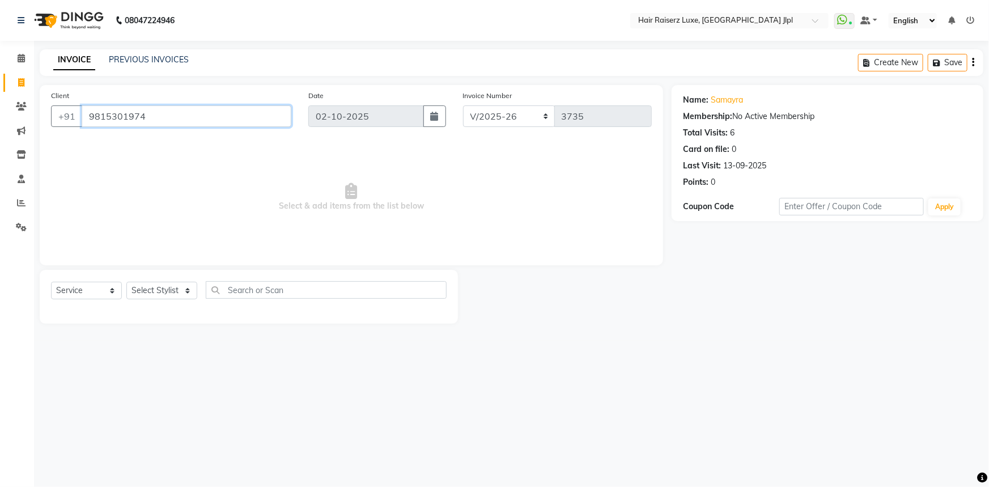
click at [167, 113] on input "9815301974" at bounding box center [187, 116] width 210 height 22
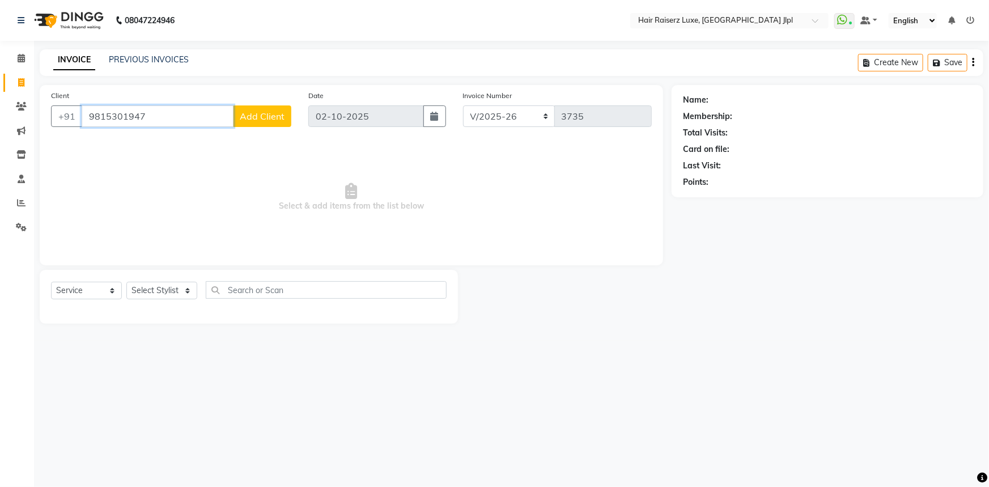
type input "9815301947"
click at [277, 112] on span "Add Client" at bounding box center [262, 116] width 45 height 11
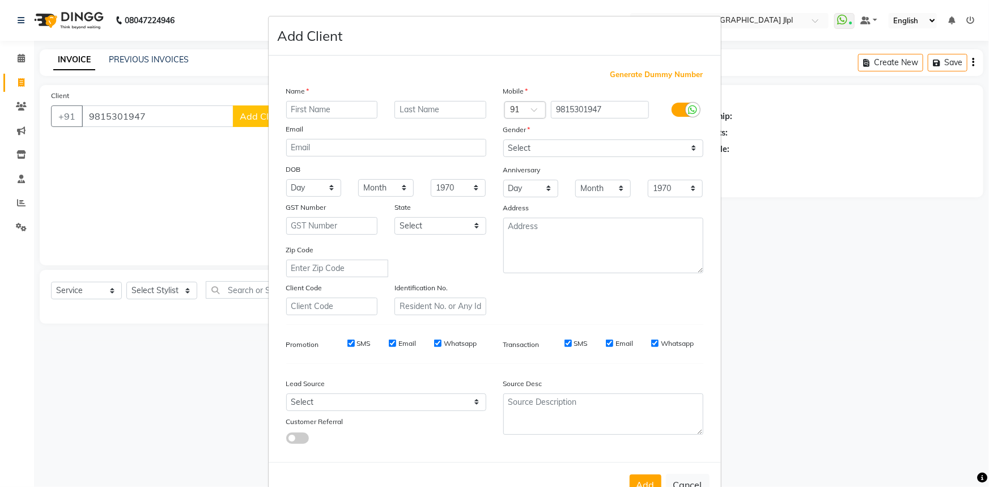
click at [311, 110] on input "text" at bounding box center [332, 110] width 92 height 18
type input "Samayra"
click at [519, 141] on select "Select [DEMOGRAPHIC_DATA] [DEMOGRAPHIC_DATA] Other Prefer Not To Say" at bounding box center [603, 148] width 200 height 18
select select "[DEMOGRAPHIC_DATA]"
click at [503, 139] on select "Select [DEMOGRAPHIC_DATA] [DEMOGRAPHIC_DATA] Other Prefer Not To Say" at bounding box center [603, 148] width 200 height 18
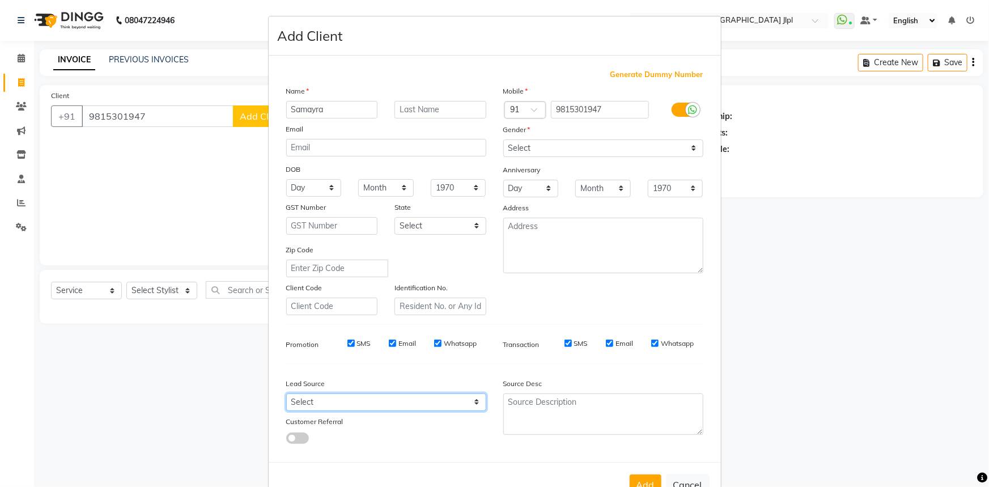
click at [394, 409] on select "Select Walk-in Referral Internet Friend Word of Mouth Advertisement Facebook Ju…" at bounding box center [386, 402] width 200 height 18
select select "35138"
click at [286, 396] on select "Select Walk-in Referral Internet Friend Word of Mouth Advertisement Facebook Ju…" at bounding box center [386, 402] width 200 height 18
click at [645, 482] on button "Add" at bounding box center [646, 485] width 32 height 20
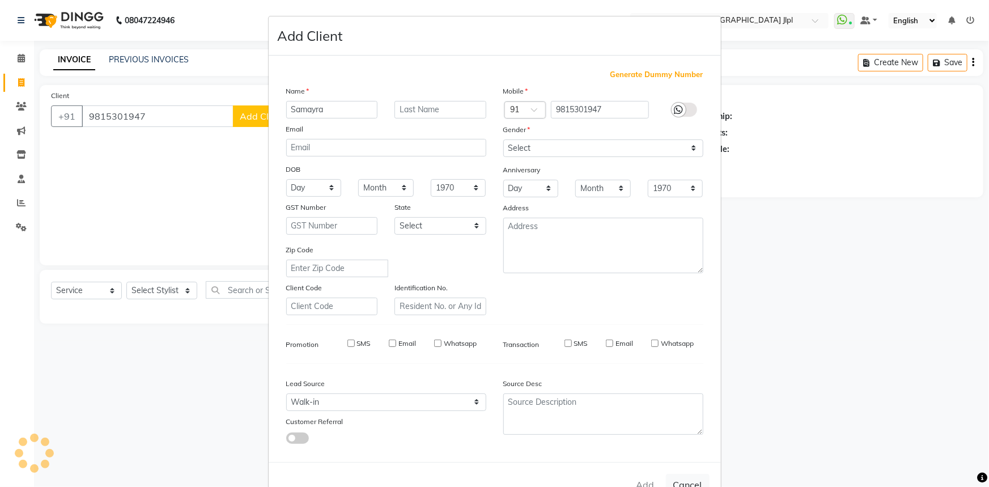
select select
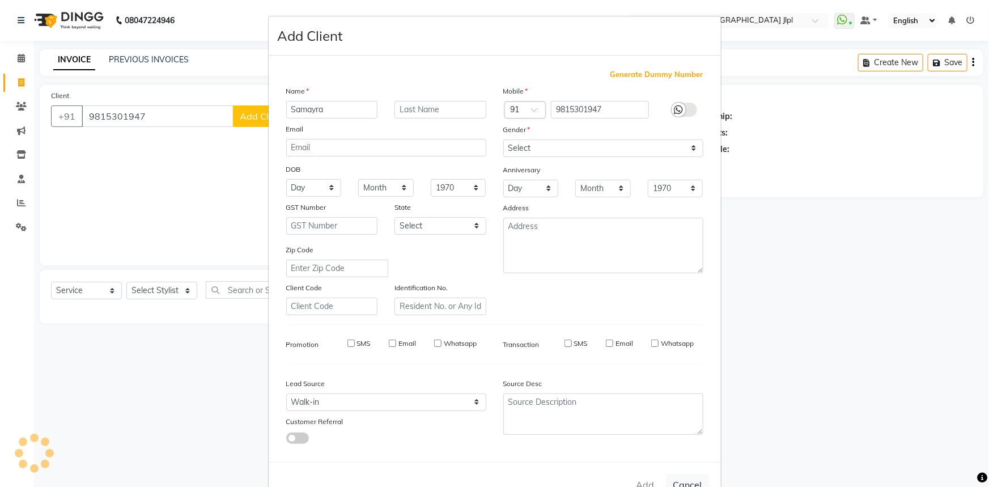
select select
checkbox input "false"
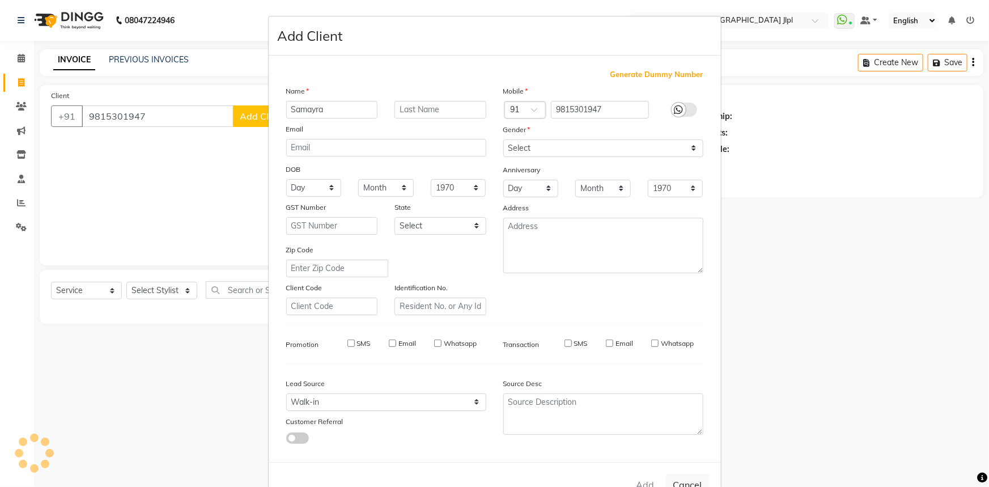
checkbox input "false"
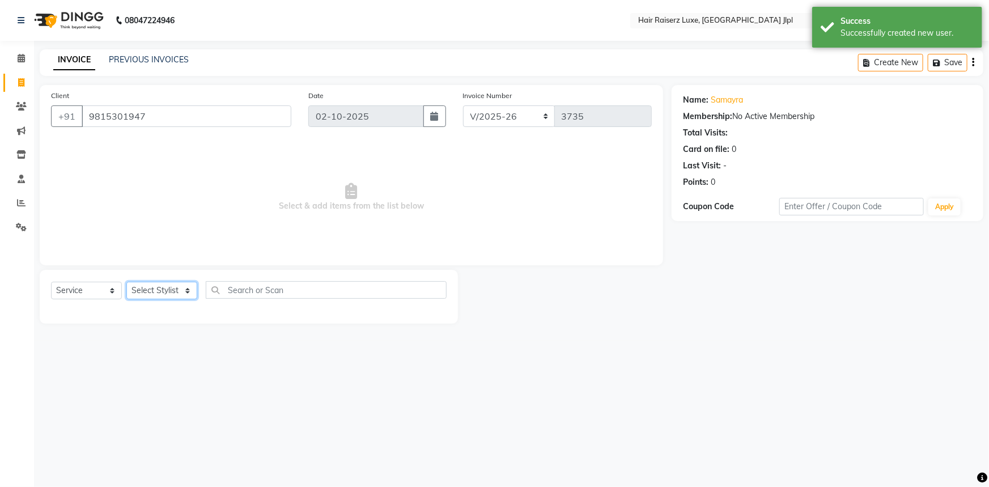
click at [172, 291] on select "Select Stylist [PERSON_NAME] [PERSON_NAME] Asma [PERSON_NAME] C&Gs Vogue [PERSO…" at bounding box center [161, 291] width 71 height 18
select select "64563"
click at [126, 282] on select "Select Stylist [PERSON_NAME] [PERSON_NAME] Asma [PERSON_NAME] C&Gs Vogue [PERSO…" at bounding box center [161, 291] width 71 height 18
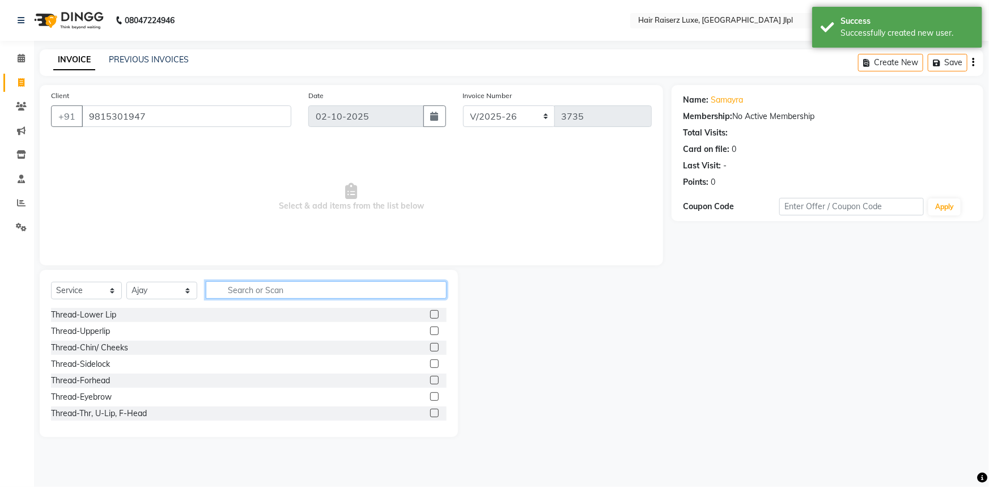
click at [226, 287] on input "text" at bounding box center [326, 290] width 241 height 18
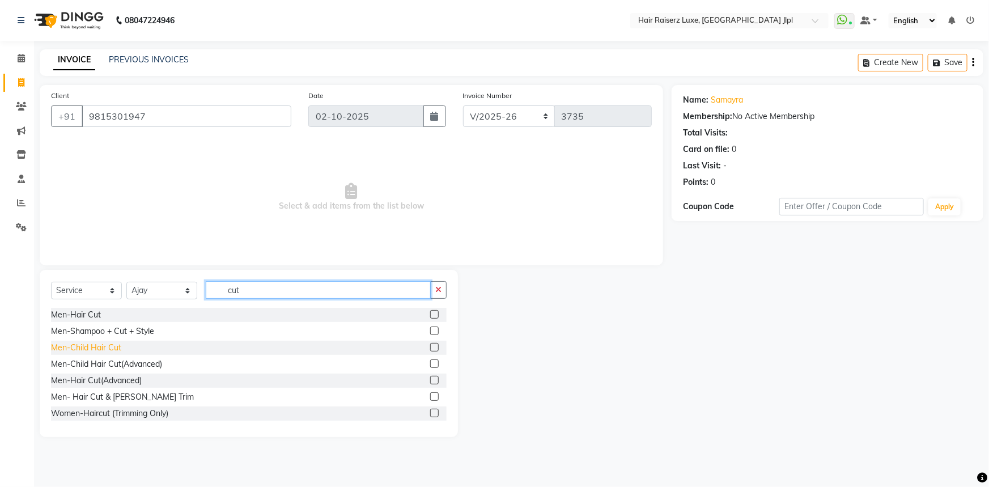
type input "cut"
click at [80, 348] on div "Men-Child Hair Cut" at bounding box center [86, 348] width 70 height 12
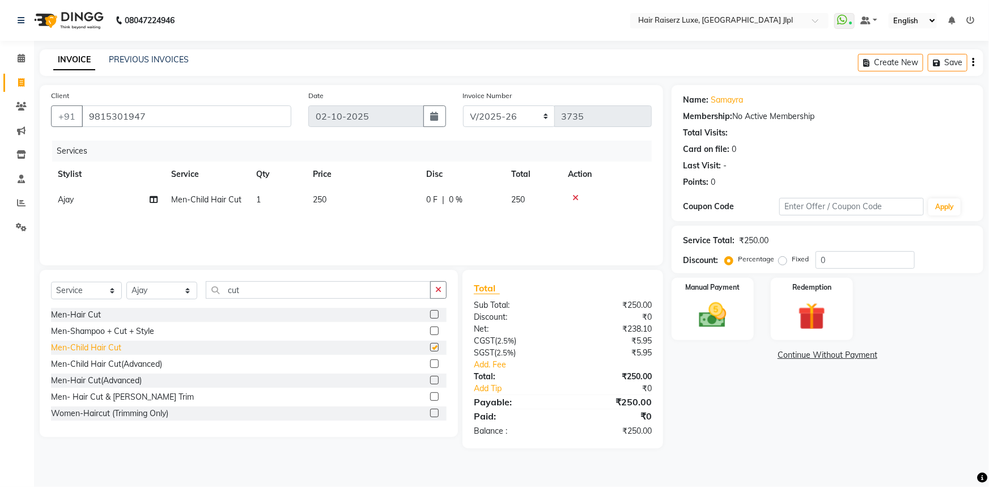
checkbox input "false"
click at [333, 193] on td "250" at bounding box center [362, 200] width 113 height 26
select select "64563"
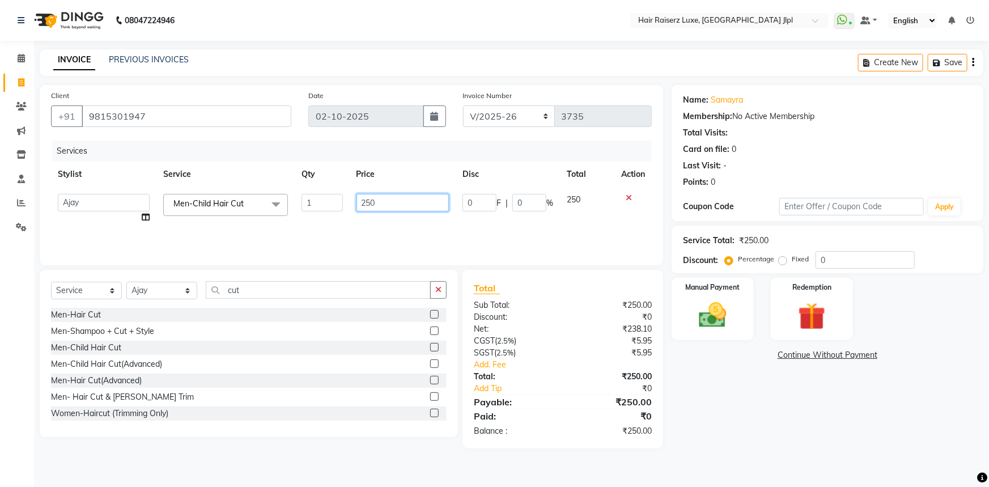
click at [372, 201] on input "250" at bounding box center [403, 203] width 93 height 18
type input "300"
click at [365, 229] on div "Services Stylist Service Qty Price Disc Total Action Abhishek Aftab [PERSON_NAM…" at bounding box center [351, 197] width 601 height 113
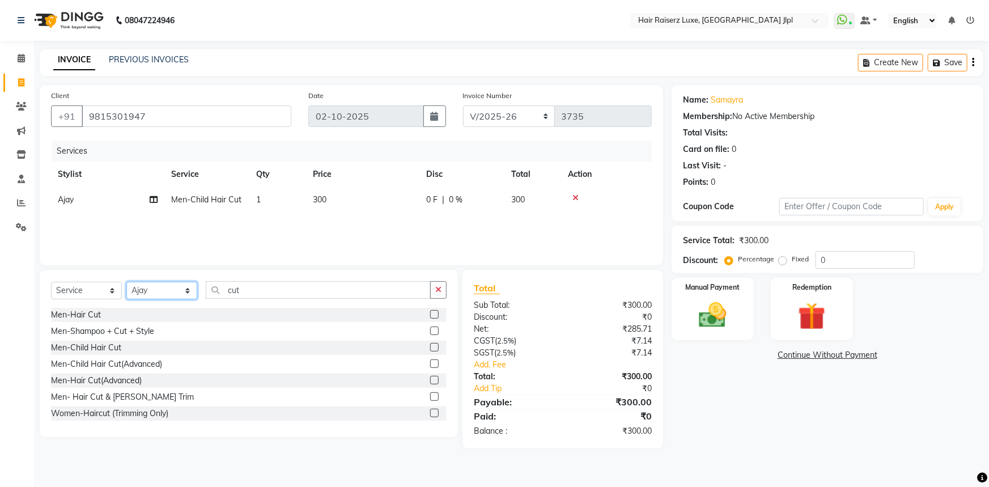
click at [152, 291] on select "Select Stylist [PERSON_NAME] [PERSON_NAME] Asma [PERSON_NAME] C&Gs Vogue [PERSO…" at bounding box center [161, 291] width 71 height 18
select select "84848"
click at [126, 282] on select "Select Stylist [PERSON_NAME] [PERSON_NAME] Asma [PERSON_NAME] C&Gs Vogue [PERSO…" at bounding box center [161, 291] width 71 height 18
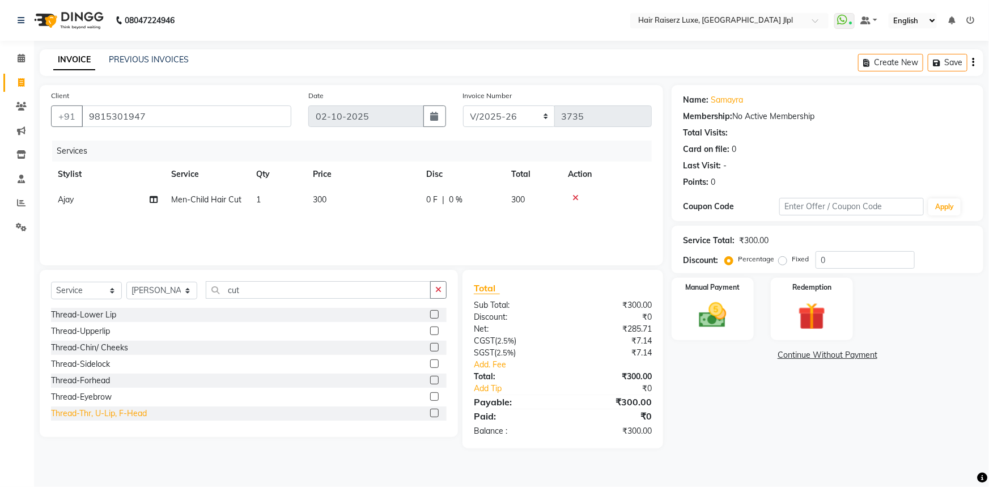
click at [138, 416] on div "Thread-Thr, U-Lip, F-Head" at bounding box center [99, 414] width 96 height 12
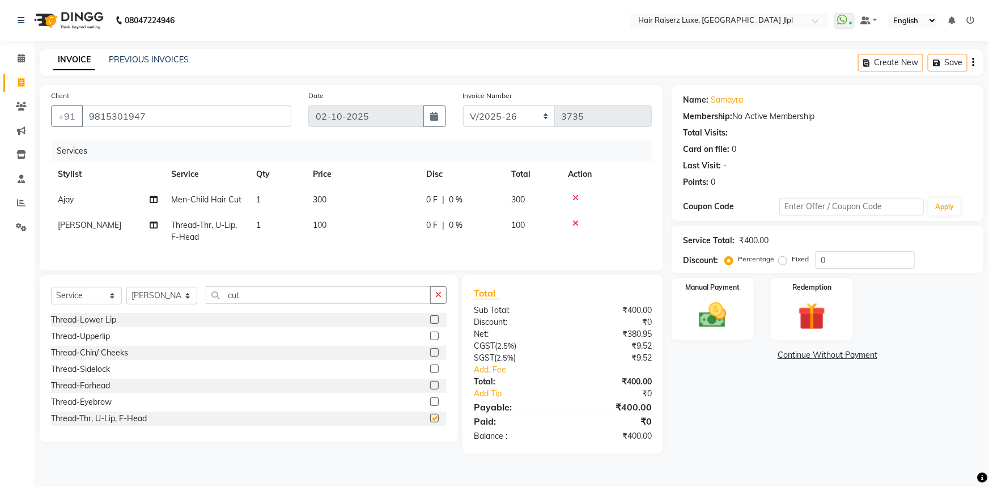
checkbox input "false"
click at [710, 318] on img at bounding box center [713, 315] width 46 height 33
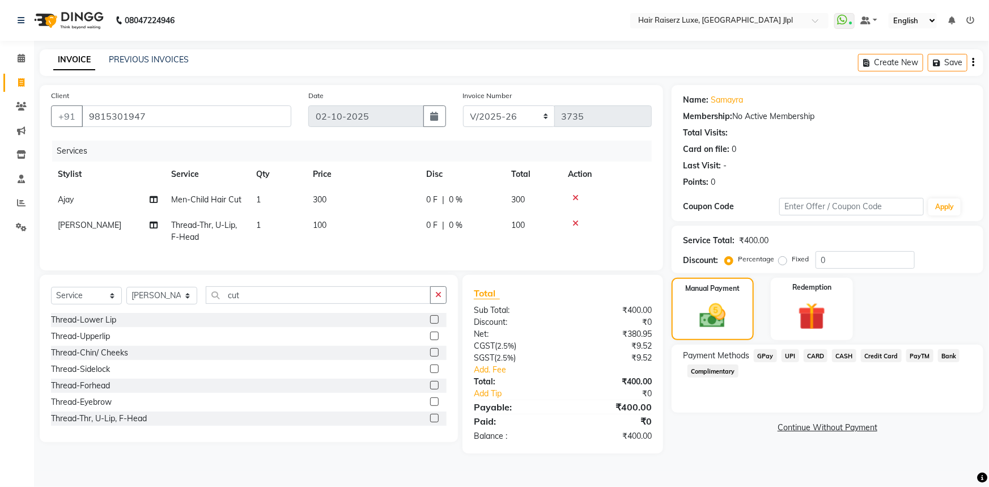
click at [789, 354] on span "UPI" at bounding box center [791, 355] width 18 height 13
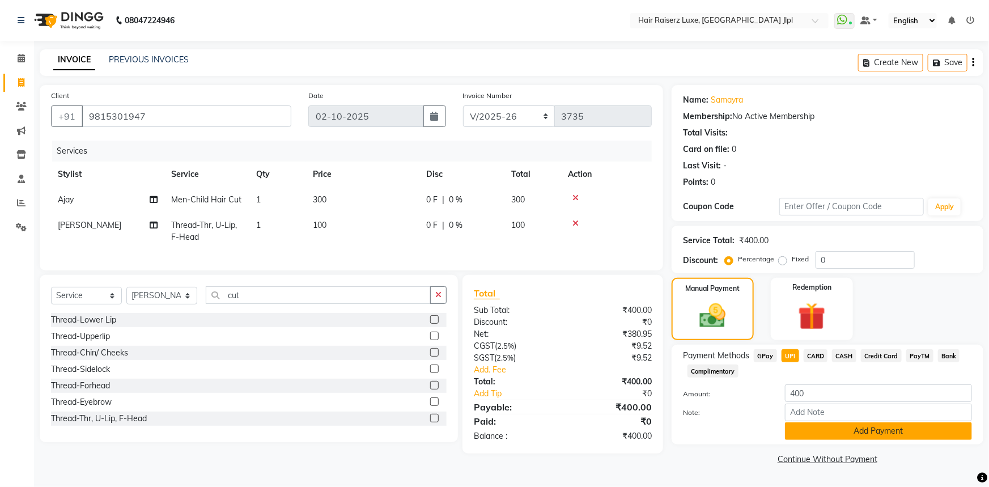
click at [850, 427] on button "Add Payment" at bounding box center [878, 431] width 187 height 18
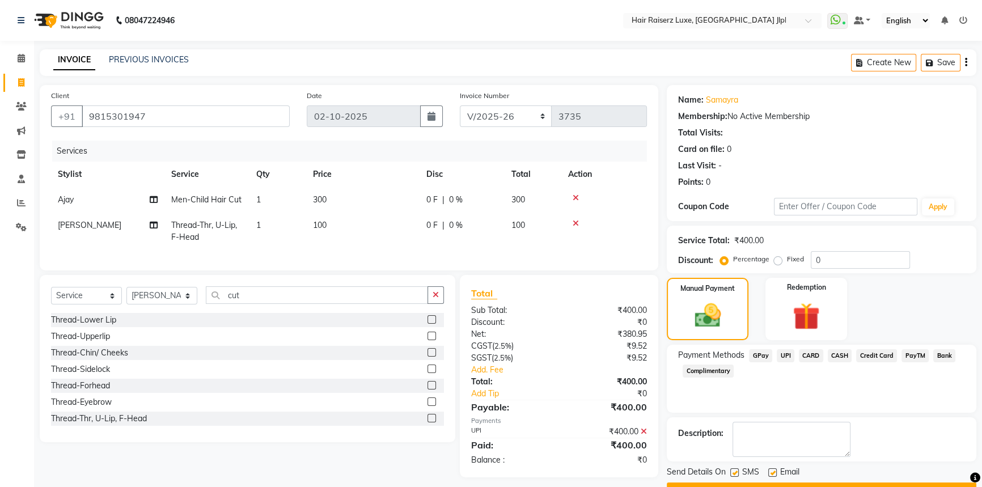
scroll to position [29, 0]
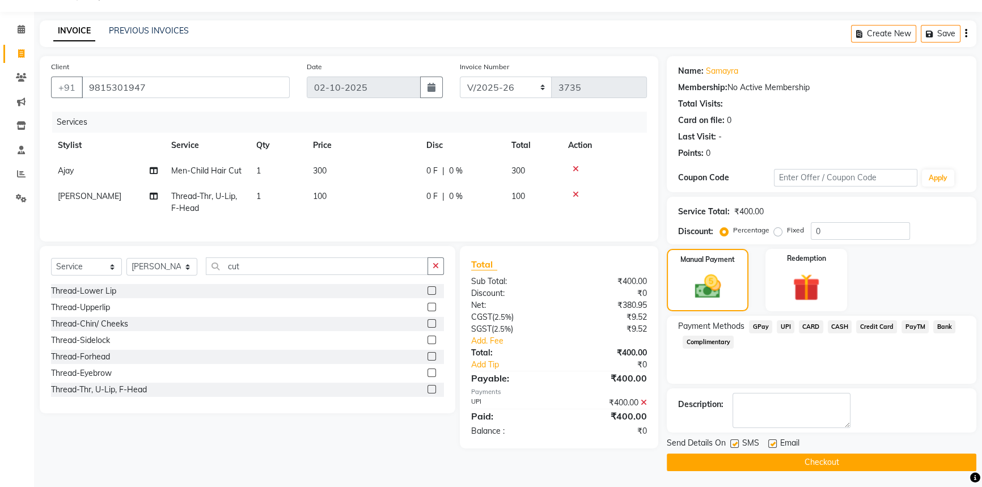
click at [845, 459] on button "Checkout" at bounding box center [822, 463] width 310 height 18
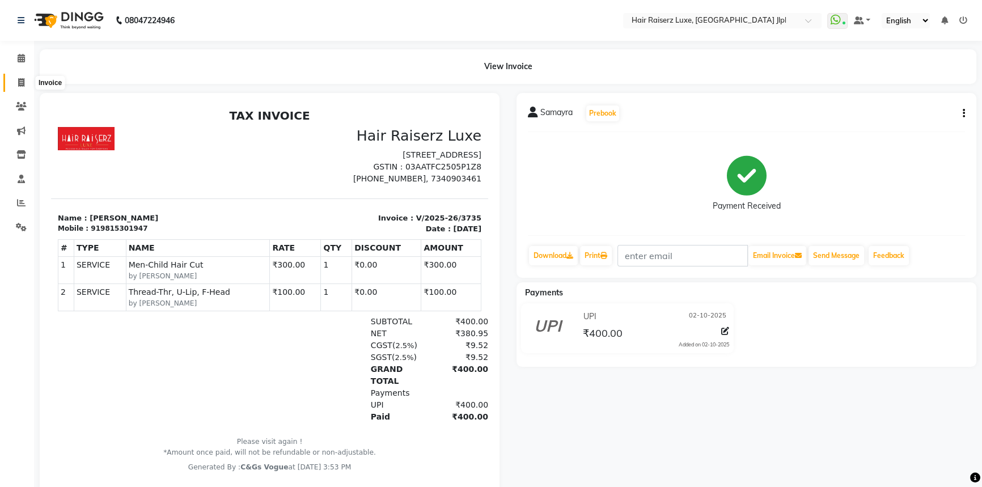
click at [22, 78] on icon at bounding box center [21, 82] width 6 height 9
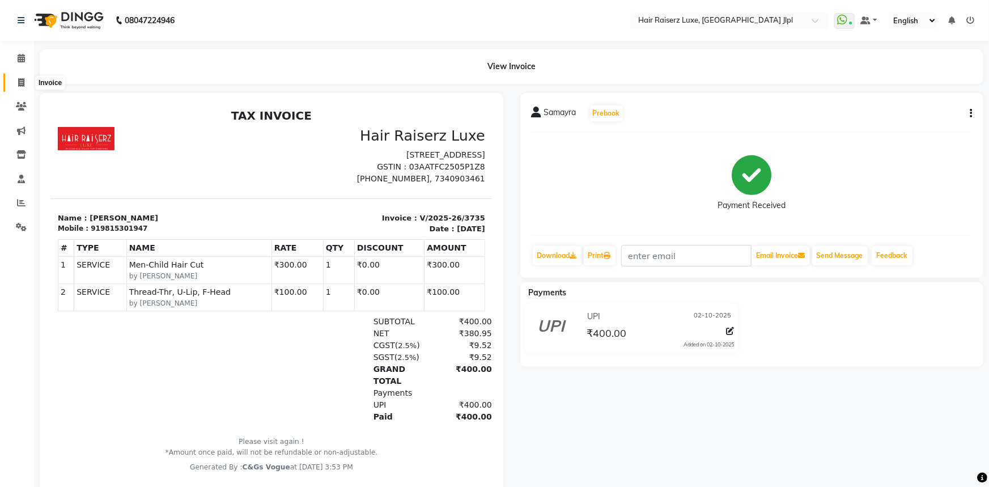
select select "service"
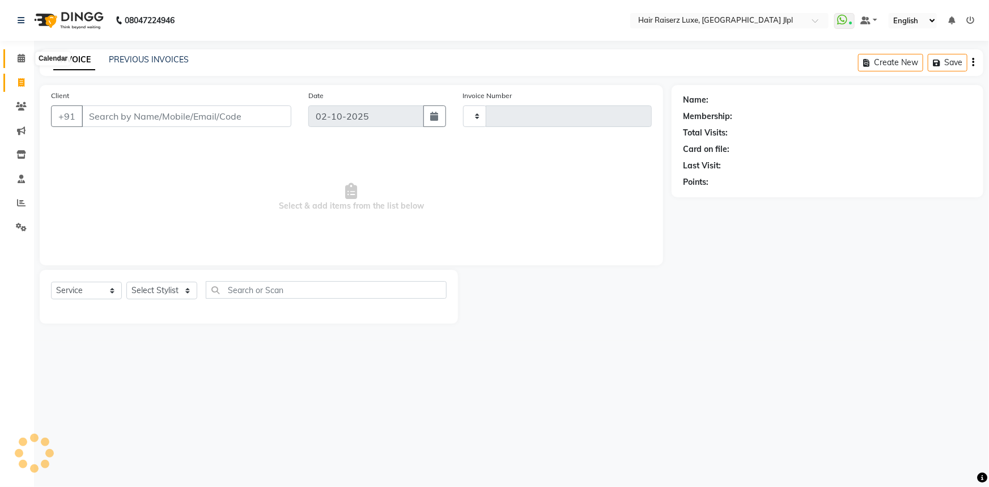
type input "3736"
select select "5409"
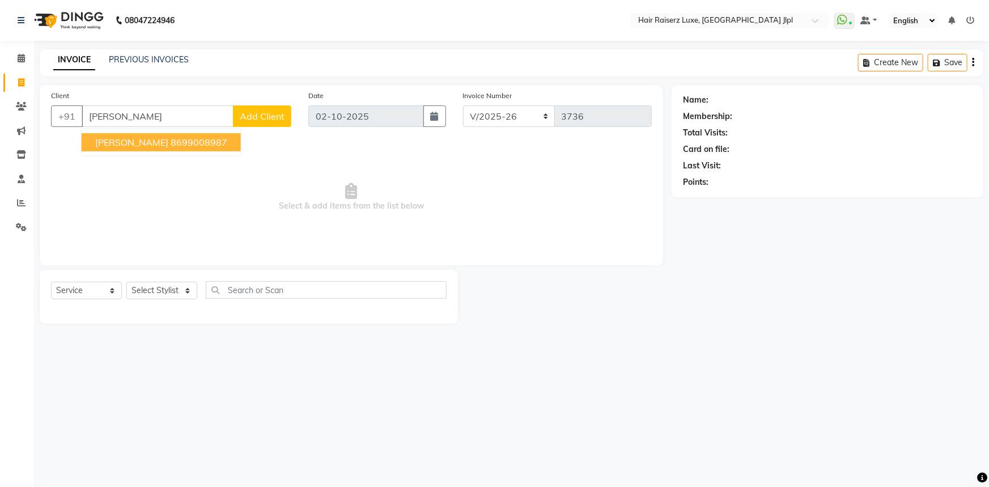
click at [107, 143] on span "[PERSON_NAME]" at bounding box center [131, 142] width 73 height 11
type input "8699008987"
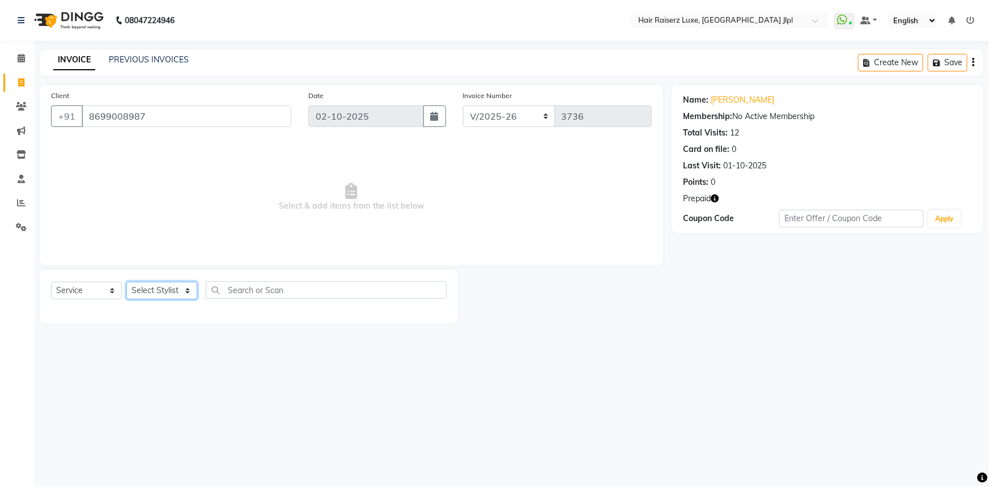
click at [155, 292] on select "Select Stylist [PERSON_NAME] [PERSON_NAME] Asma [PERSON_NAME] C&Gs Vogue [PERSO…" at bounding box center [161, 291] width 71 height 18
click at [276, 219] on span "Select & add items from the list below" at bounding box center [351, 197] width 601 height 113
click at [173, 291] on select "Select Stylist [PERSON_NAME] [PERSON_NAME] Asma [PERSON_NAME] C&Gs Vogue [PERSO…" at bounding box center [161, 291] width 71 height 18
select select "84148"
click at [126, 282] on select "Select Stylist [PERSON_NAME] [PERSON_NAME] Asma [PERSON_NAME] C&Gs Vogue [PERSO…" at bounding box center [161, 291] width 71 height 18
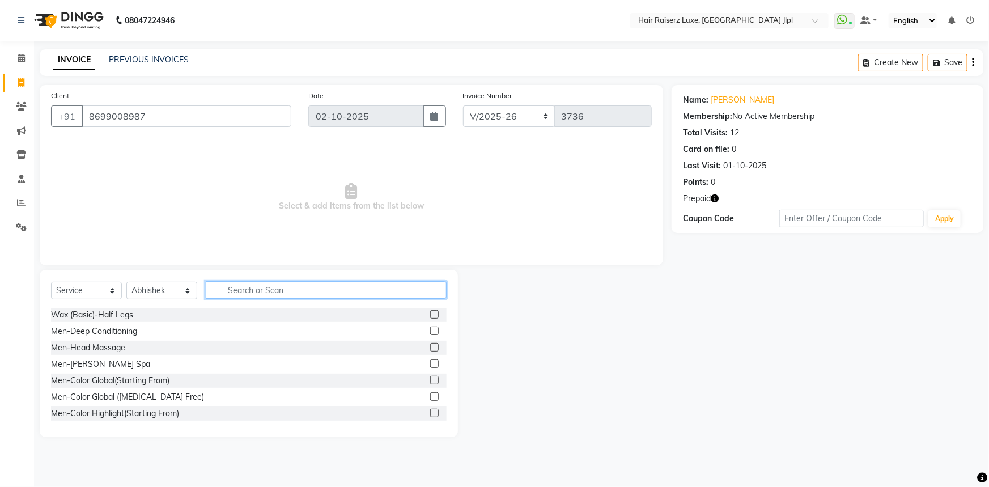
click at [260, 290] on input "text" at bounding box center [326, 290] width 241 height 18
type input "root"
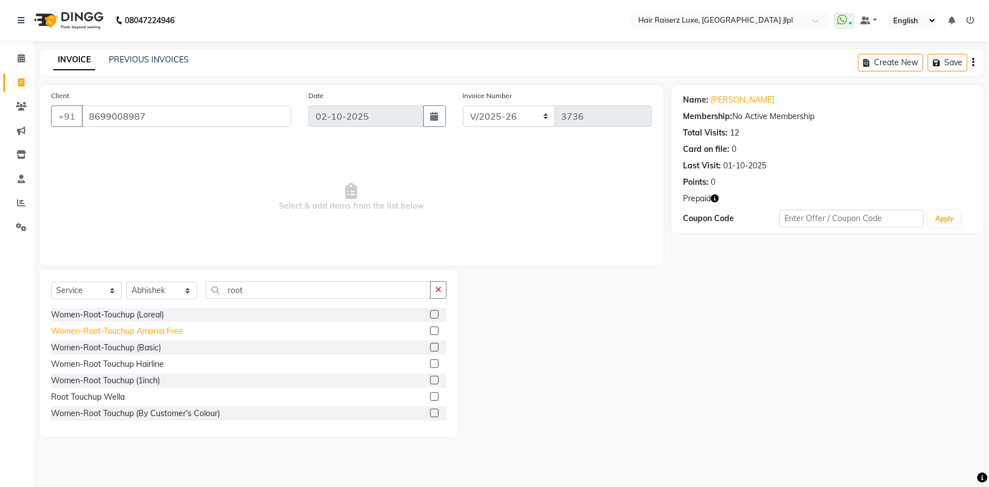
click at [139, 332] on div "Women-Root-Touchup Amonia Free" at bounding box center [117, 331] width 132 height 12
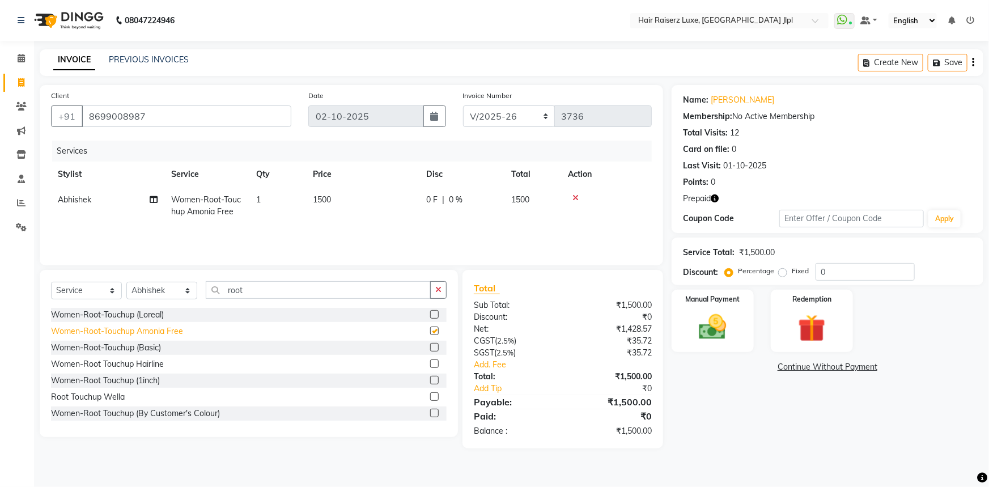
checkbox input "false"
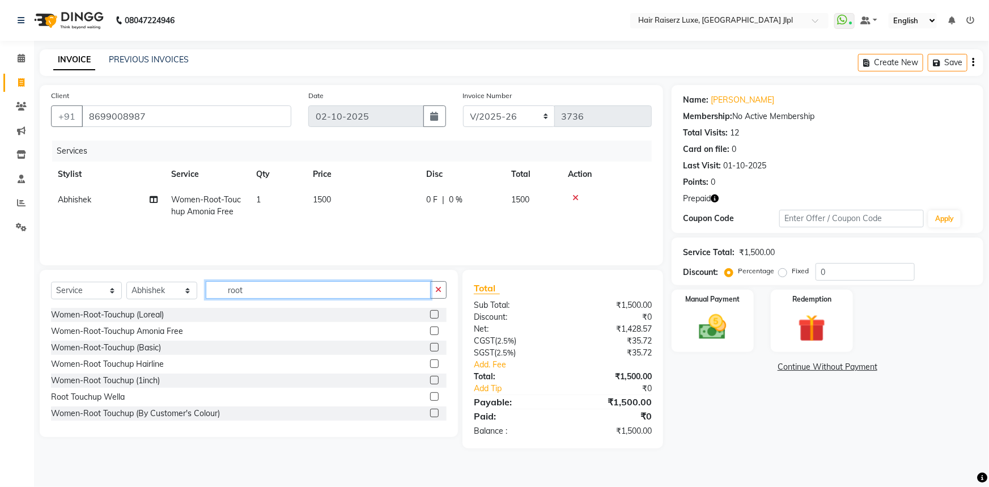
drag, startPoint x: 245, startPoint y: 290, endPoint x: 172, endPoint y: 293, distance: 72.6
click at [172, 293] on div "Select Service Product Membership Package Voucher Prepaid Gift Card Select Styl…" at bounding box center [249, 294] width 396 height 27
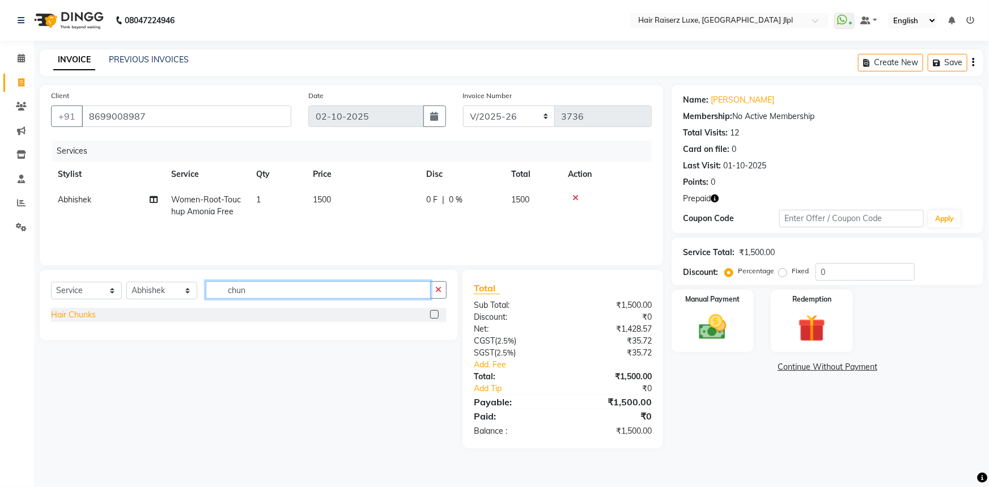
type input "chun"
click at [73, 314] on div "Hair Chunks" at bounding box center [73, 315] width 45 height 12
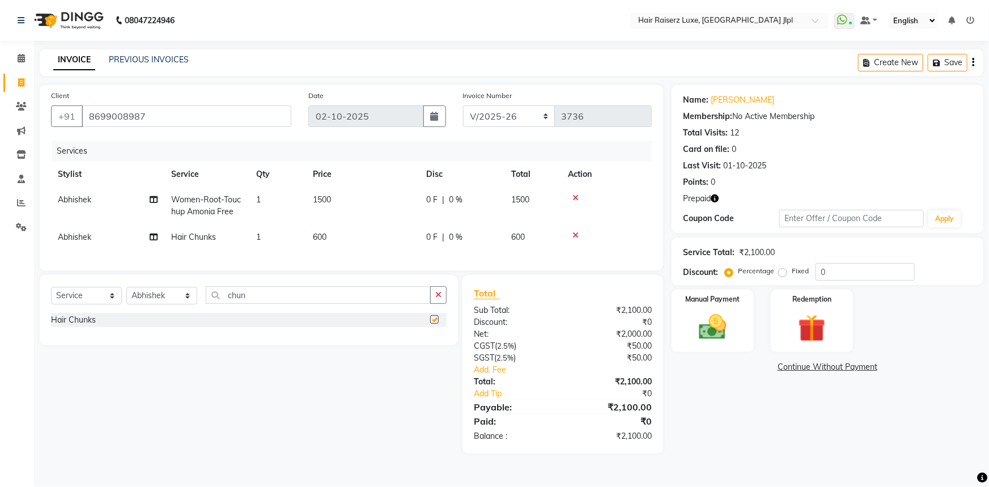
checkbox input "false"
click at [275, 238] on td "1" at bounding box center [277, 238] width 57 height 26
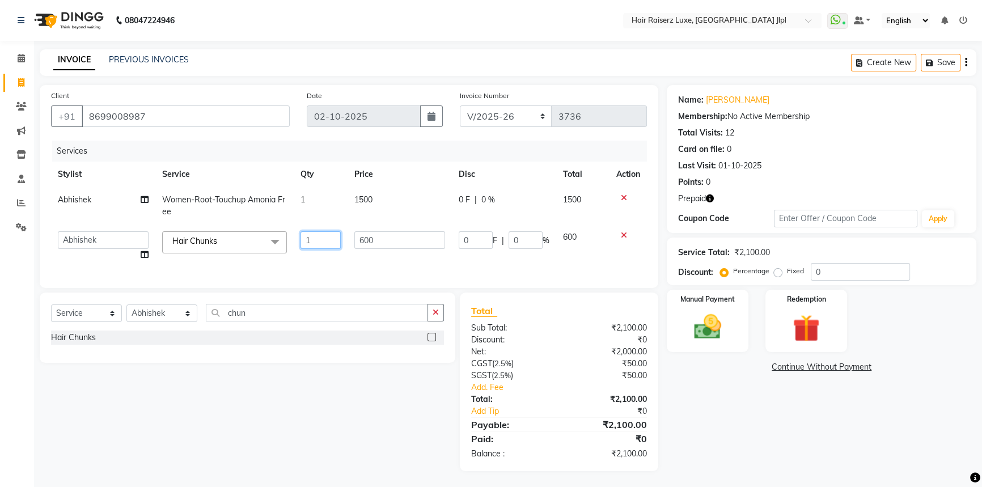
drag, startPoint x: 314, startPoint y: 241, endPoint x: 242, endPoint y: 238, distance: 72.1
click at [242, 238] on tr "[PERSON_NAME] [PERSON_NAME] Asma [PERSON_NAME] C&Gs Vogue [PERSON_NAME] Duati […" at bounding box center [349, 246] width 596 height 43
type input "4"
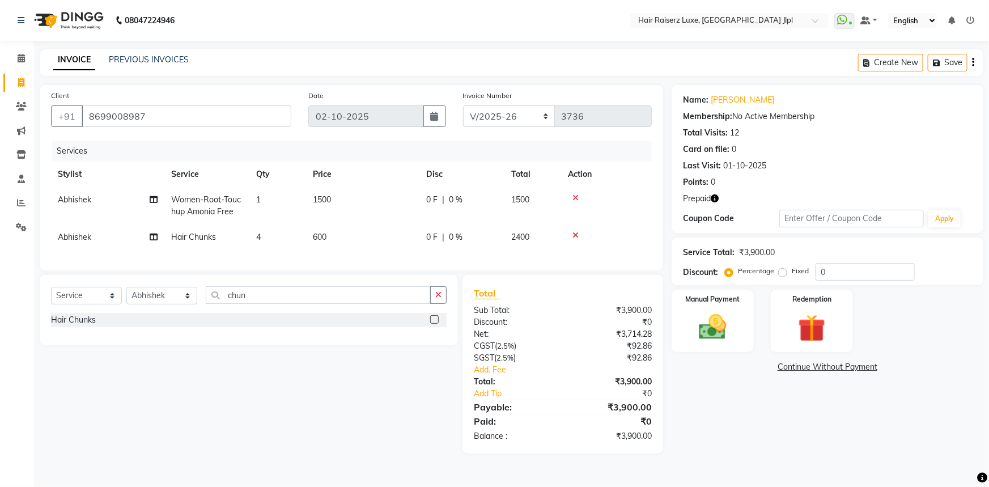
drag, startPoint x: 363, startPoint y: 240, endPoint x: 341, endPoint y: 239, distance: 22.1
click at [328, 234] on td "600" at bounding box center [362, 238] width 113 height 26
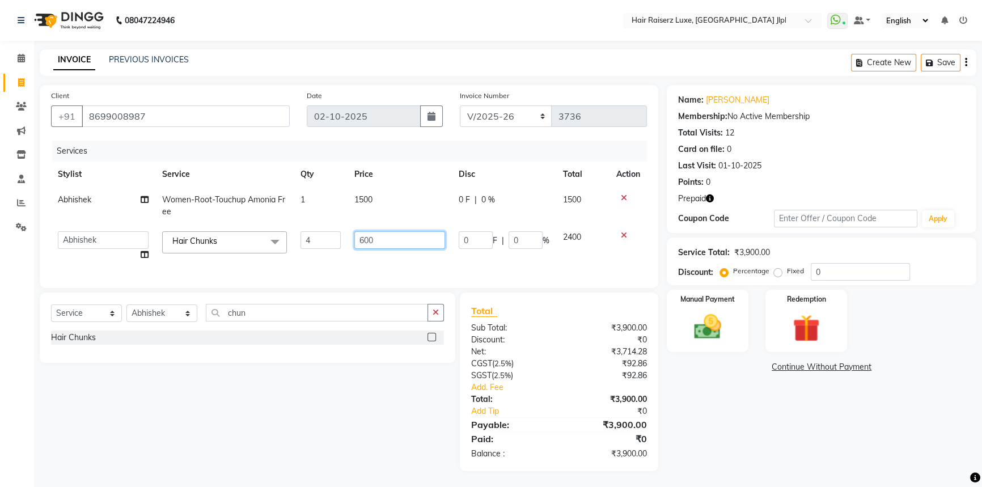
drag, startPoint x: 362, startPoint y: 241, endPoint x: 337, endPoint y: 240, distance: 24.4
click at [337, 240] on tr "[PERSON_NAME] [PERSON_NAME] Asma [PERSON_NAME] C&Gs Vogue [PERSON_NAME] Duati […" at bounding box center [349, 246] width 596 height 43
type input "400"
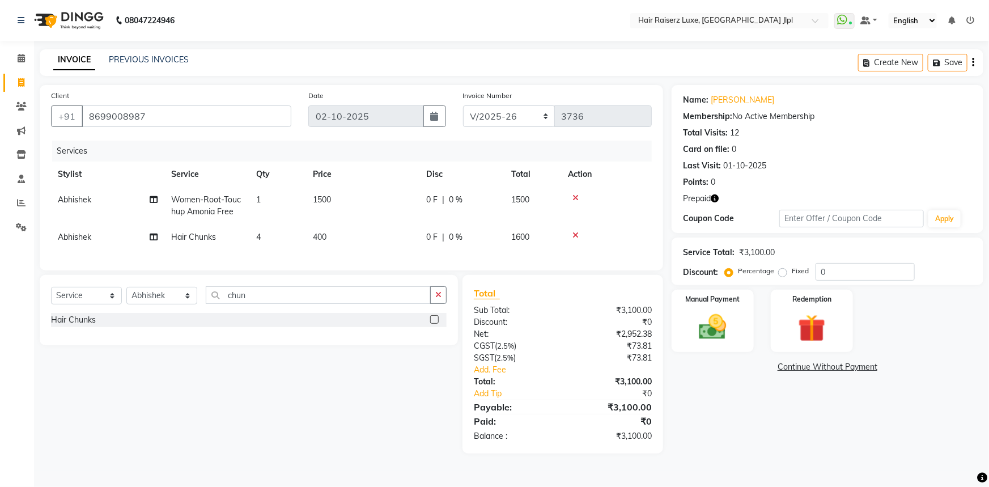
click at [243, 386] on div "Select Service Product Membership Package Voucher Prepaid Gift Card Select Styl…" at bounding box center [244, 364] width 427 height 179
click at [171, 304] on select "Select Stylist [PERSON_NAME] [PERSON_NAME] Asma [PERSON_NAME] C&Gs Vogue [PERSO…" at bounding box center [161, 296] width 71 height 18
select select "84848"
click at [126, 295] on select "Select Stylist [PERSON_NAME] [PERSON_NAME] Asma [PERSON_NAME] C&Gs Vogue [PERSO…" at bounding box center [161, 296] width 71 height 18
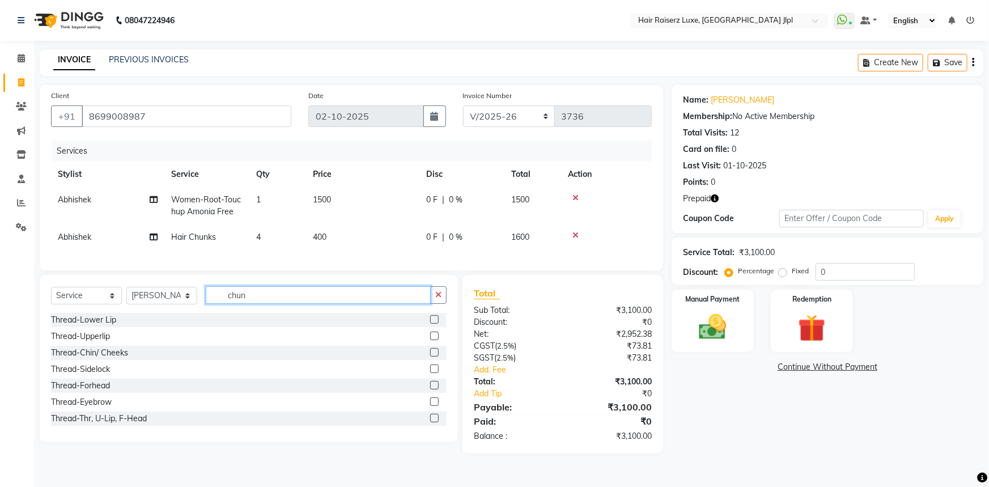
drag, startPoint x: 253, startPoint y: 306, endPoint x: 0, endPoint y: 284, distance: 253.8
click at [12, 293] on app-home "08047224946 Select Location × Hair Raiserz Luxe, [GEOGRAPHIC_DATA] Jlpl WhatsAp…" at bounding box center [494, 235] width 989 height 471
type input "d-ta"
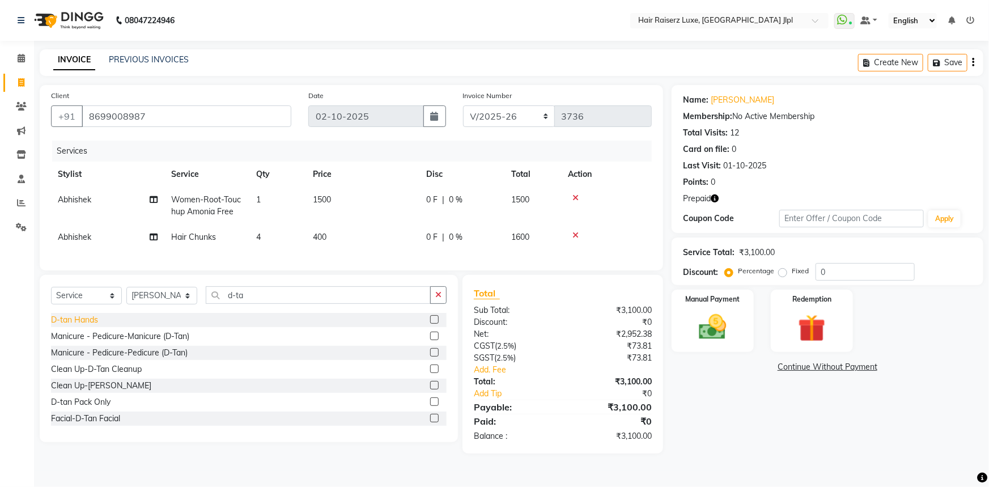
click at [71, 326] on div "D-tan Hands" at bounding box center [74, 320] width 47 height 12
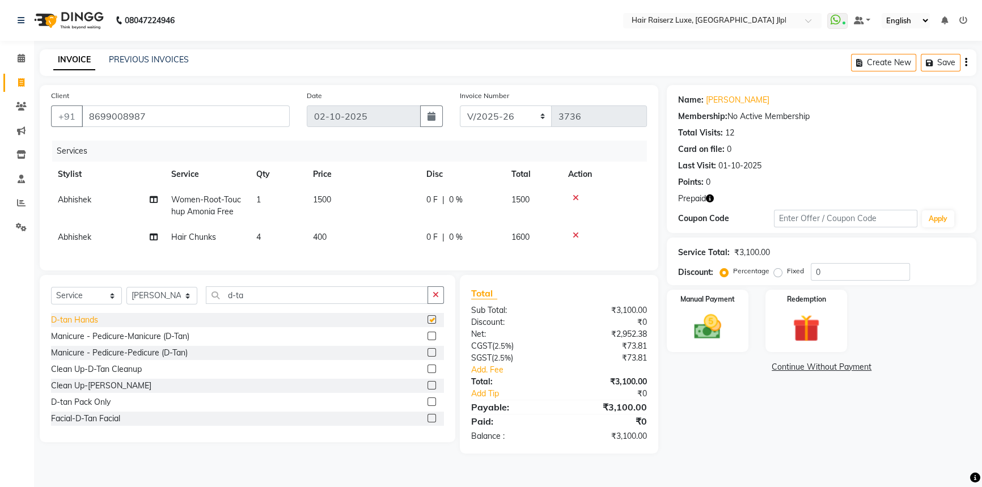
checkbox input "false"
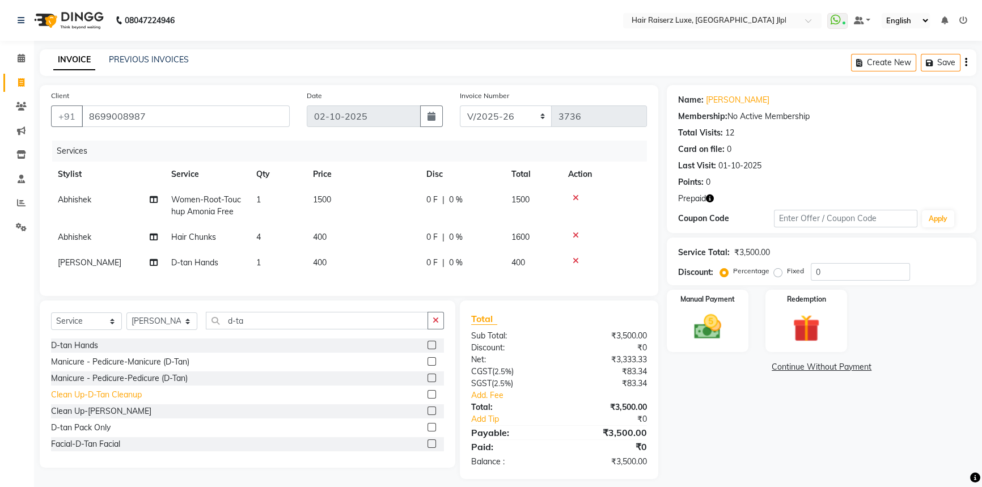
click at [87, 400] on div "Clean Up-D-Tan Cleanup" at bounding box center [96, 395] width 91 height 12
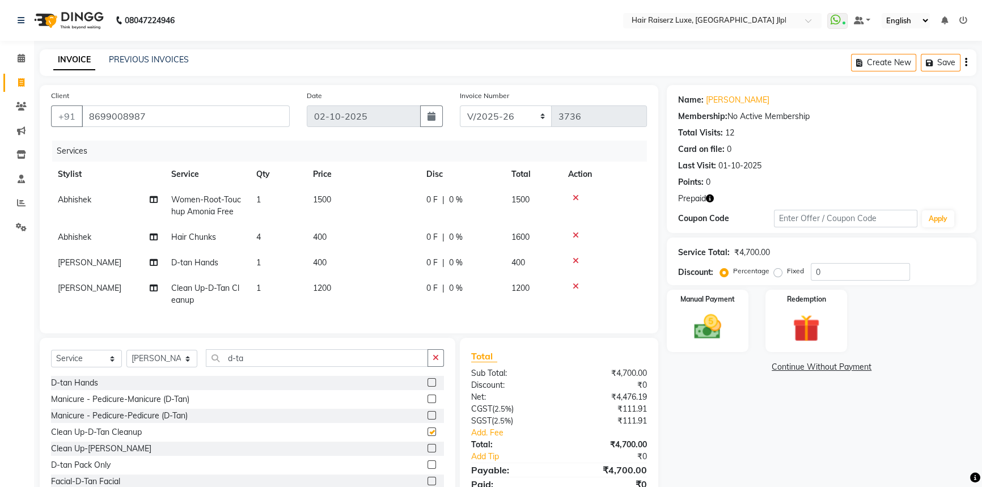
checkbox input "false"
click at [573, 261] on icon at bounding box center [576, 261] width 6 height 8
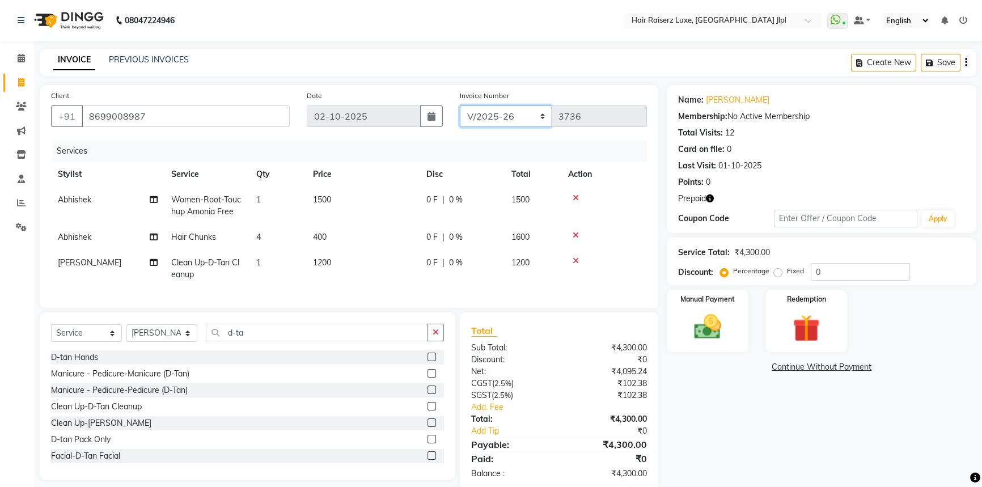
click at [511, 116] on select "FF/2025-26 PreP/2025-26 BANK/2025-26 Paytm/2025-26 CASH/2025-26 V/2025-26" at bounding box center [506, 116] width 92 height 22
select select "8500"
click at [460, 105] on select "FF/2025-26 PreP/2025-26 BANK/2025-26 Paytm/2025-26 CASH/2025-26 V/2025-26" at bounding box center [506, 116] width 92 height 22
type input "0208"
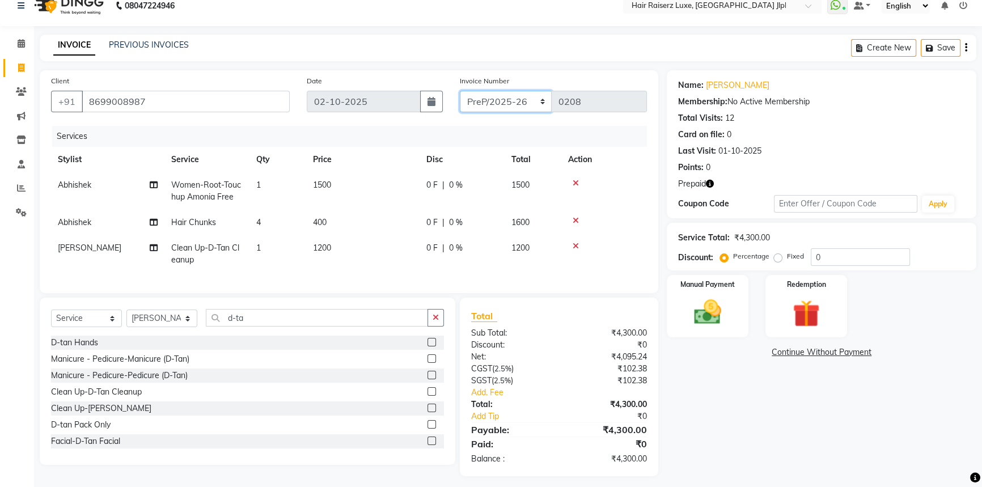
scroll to position [29, 0]
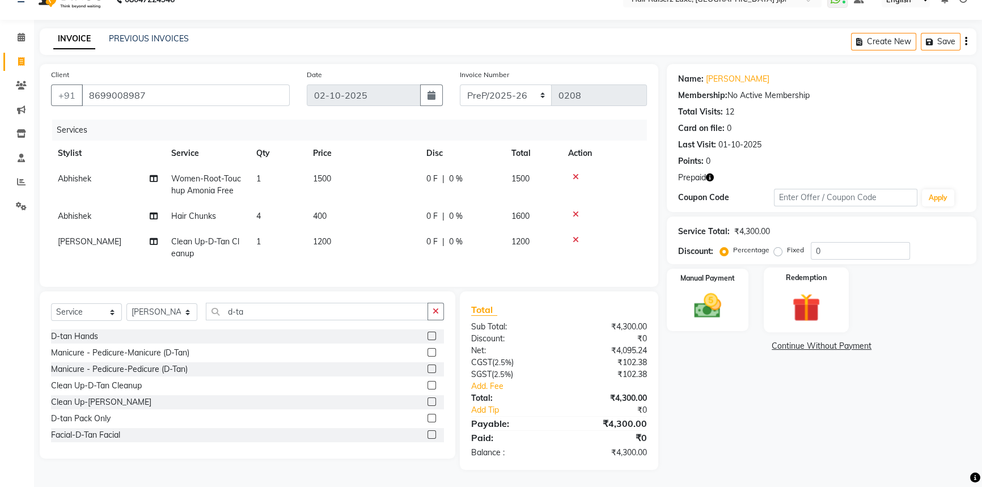
click at [812, 296] on img at bounding box center [807, 307] width 46 height 35
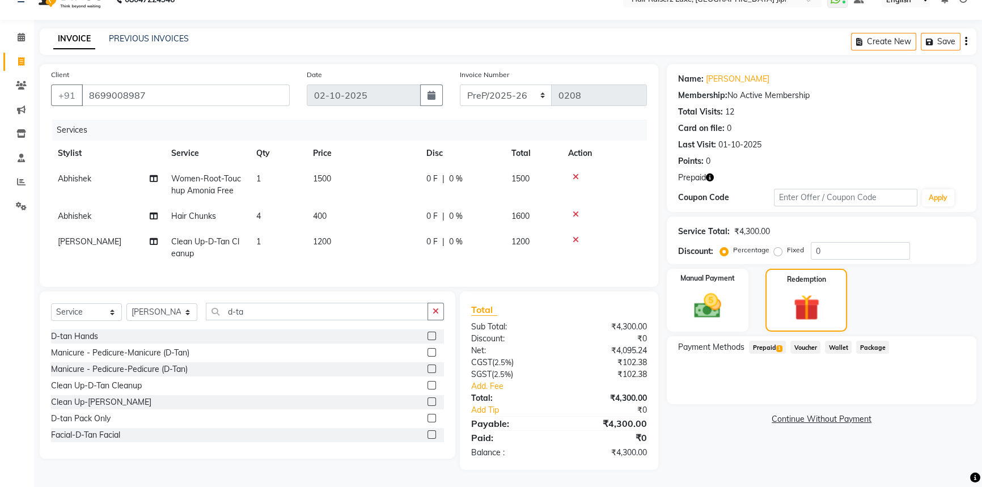
click at [774, 342] on span "Prepaid 1" at bounding box center [767, 347] width 37 height 13
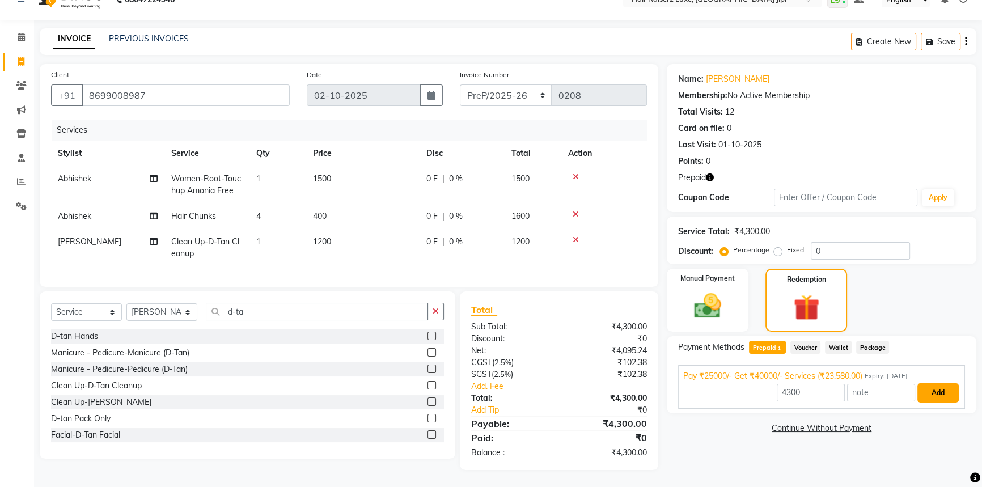
click at [941, 383] on button "Add" at bounding box center [937, 392] width 41 height 19
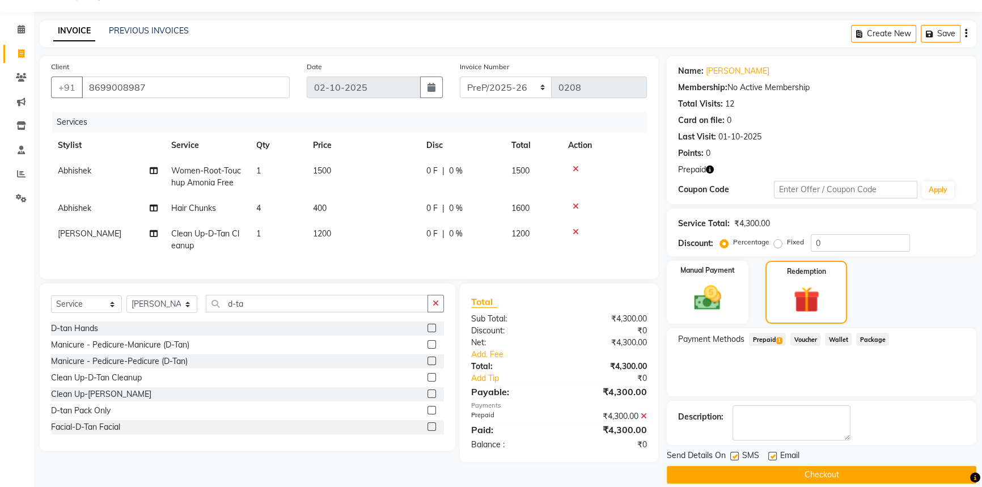
click at [771, 455] on label at bounding box center [772, 456] width 9 height 9
click at [771, 455] on input "checkbox" at bounding box center [771, 456] width 7 height 7
checkbox input "false"
click at [779, 471] on button "Checkout" at bounding box center [822, 475] width 310 height 18
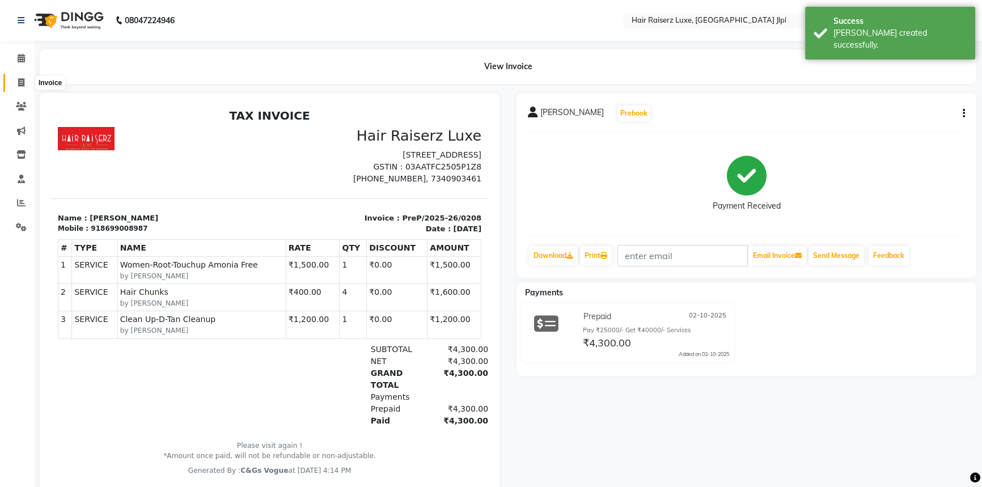
click at [23, 84] on icon at bounding box center [21, 82] width 6 height 9
select select "service"
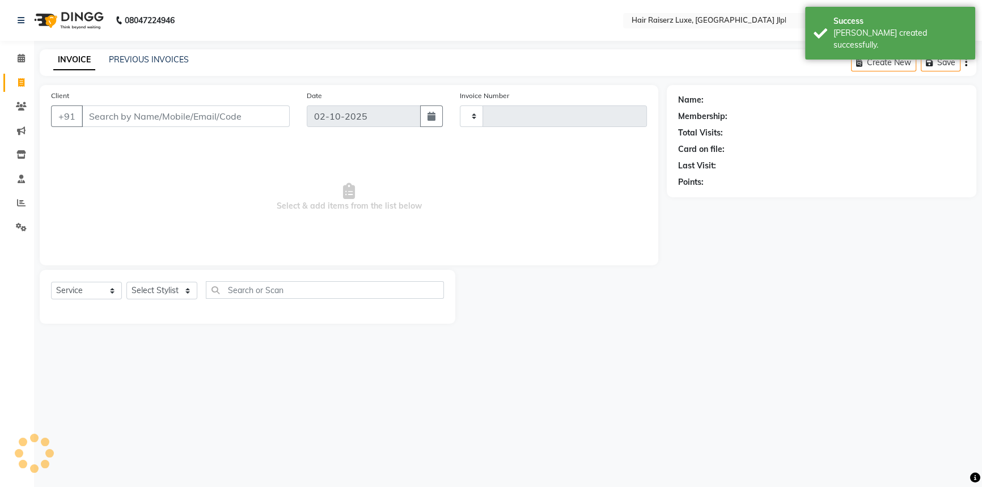
type input "3736"
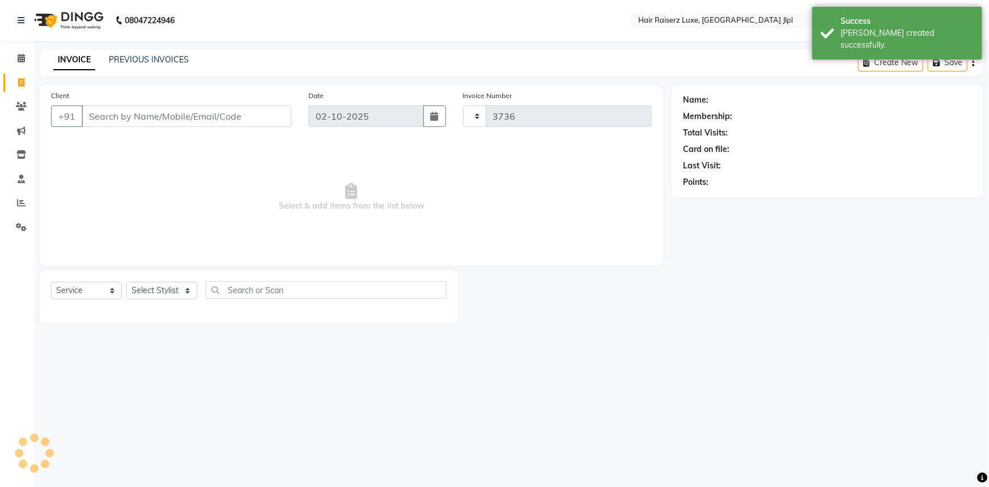
select select "5409"
click at [172, 65] on div "PREVIOUS INVOICES" at bounding box center [149, 60] width 80 height 12
click at [115, 58] on link "PREVIOUS INVOICES" at bounding box center [149, 59] width 80 height 10
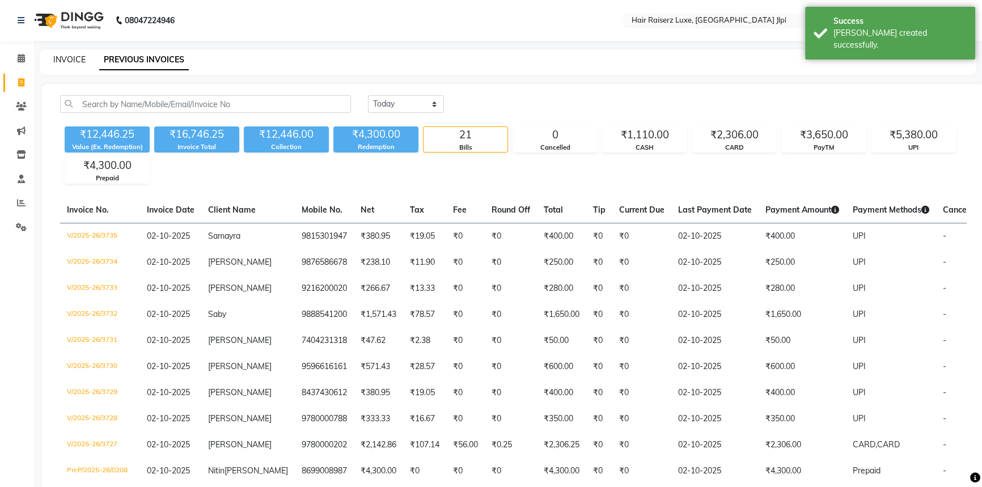
click at [67, 57] on link "INVOICE" at bounding box center [69, 59] width 32 height 10
select select "service"
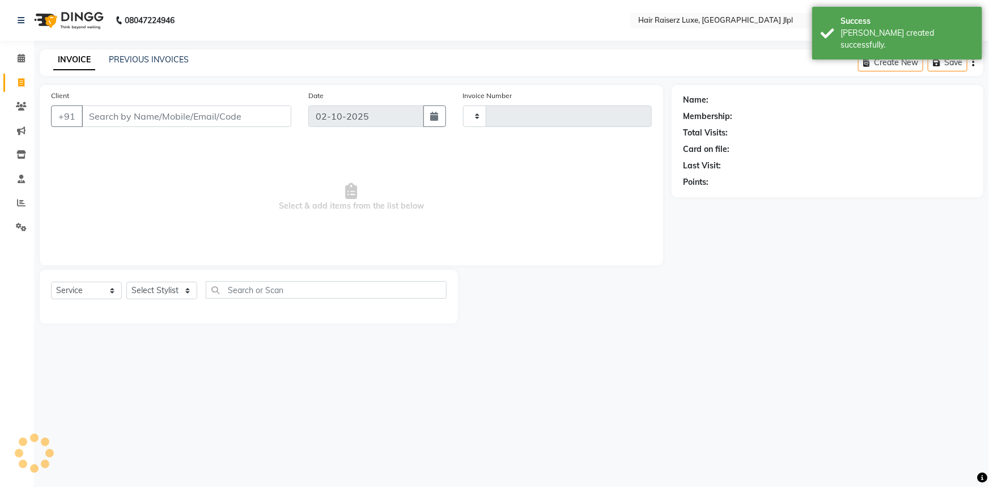
type input "3736"
select select "5409"
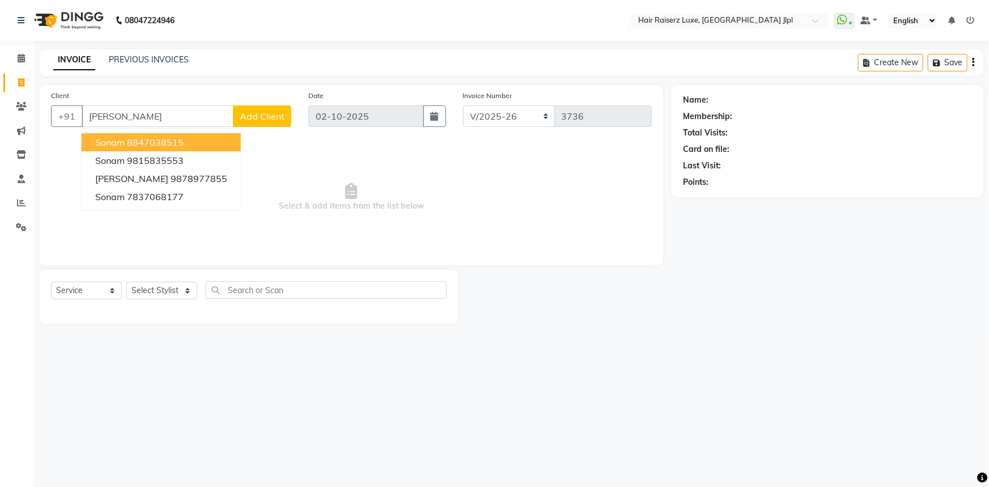
click at [140, 115] on input "[PERSON_NAME]" at bounding box center [158, 116] width 152 height 22
click at [138, 114] on input "[PERSON_NAME]" at bounding box center [158, 116] width 152 height 22
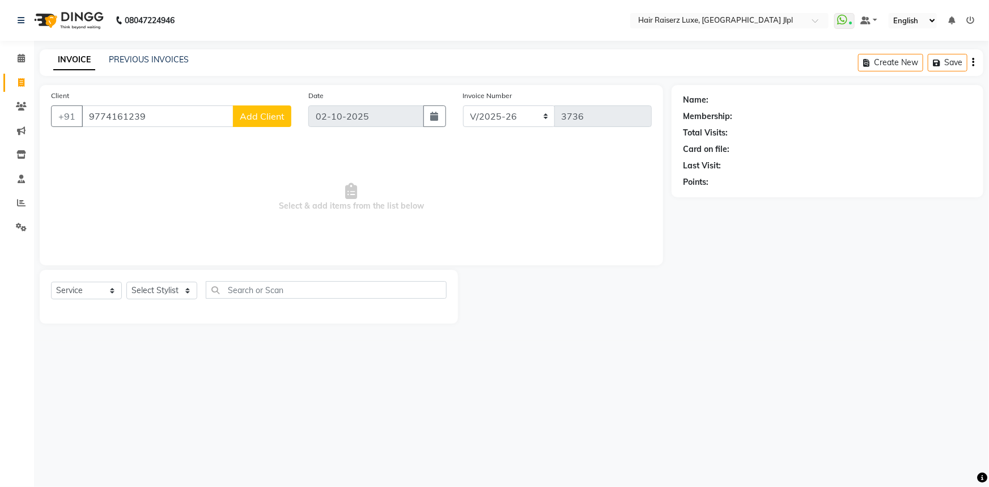
type input "9774161239"
click at [262, 121] on span "Add Client" at bounding box center [262, 116] width 45 height 11
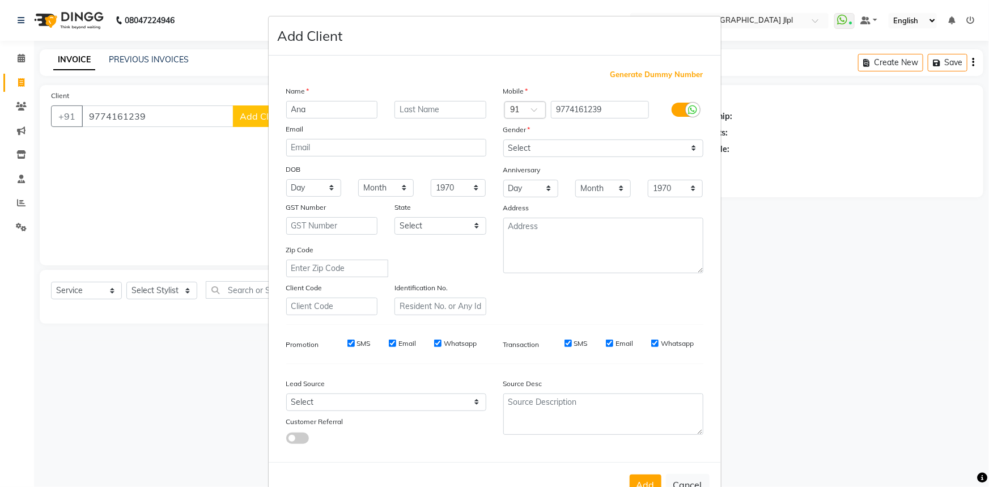
type input "Ana"
click at [531, 153] on select "Select Male Female Other Prefer Not To Say" at bounding box center [603, 148] width 200 height 18
select select "[DEMOGRAPHIC_DATA]"
click at [503, 139] on select "Select Male Female Other Prefer Not To Say" at bounding box center [603, 148] width 200 height 18
click at [397, 405] on select "Select Walk-in Referral Internet Friend Word of Mouth Advertisement Facebook Ju…" at bounding box center [386, 402] width 200 height 18
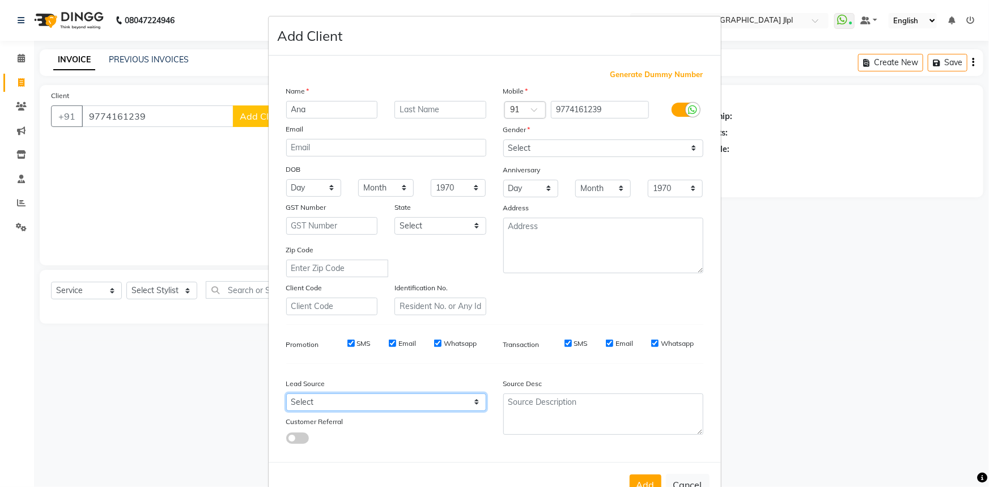
select select "35138"
click at [286, 396] on select "Select Walk-in Referral Internet Friend Word of Mouth Advertisement Facebook Ju…" at bounding box center [386, 402] width 200 height 18
click at [641, 481] on button "Add" at bounding box center [646, 485] width 32 height 20
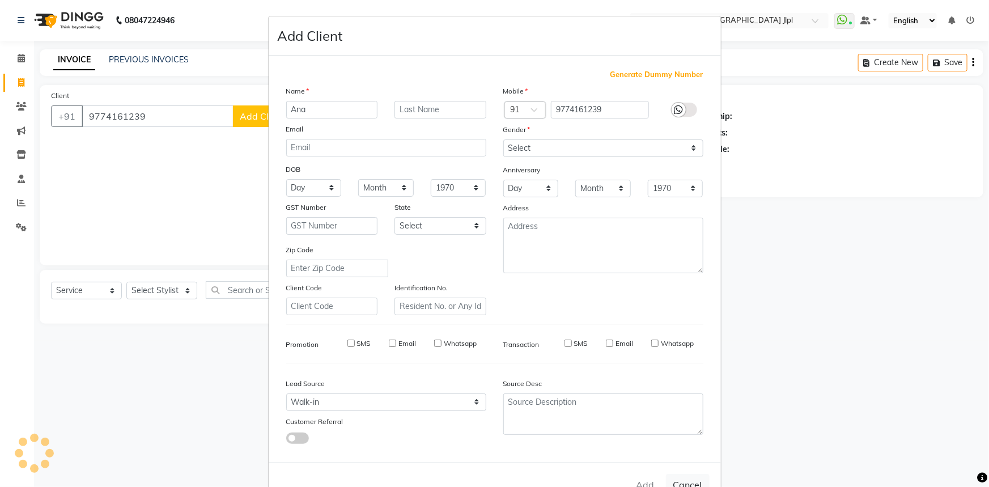
select select
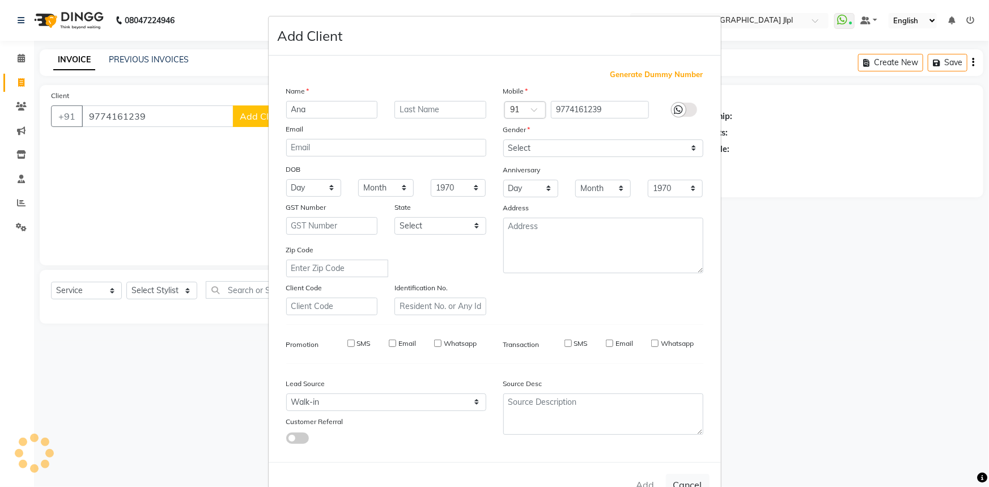
select select
checkbox input "false"
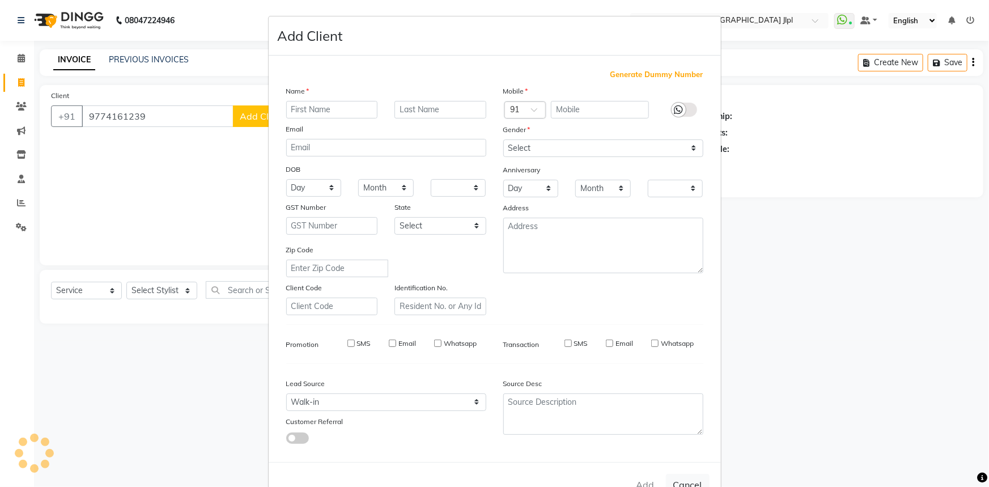
checkbox input "false"
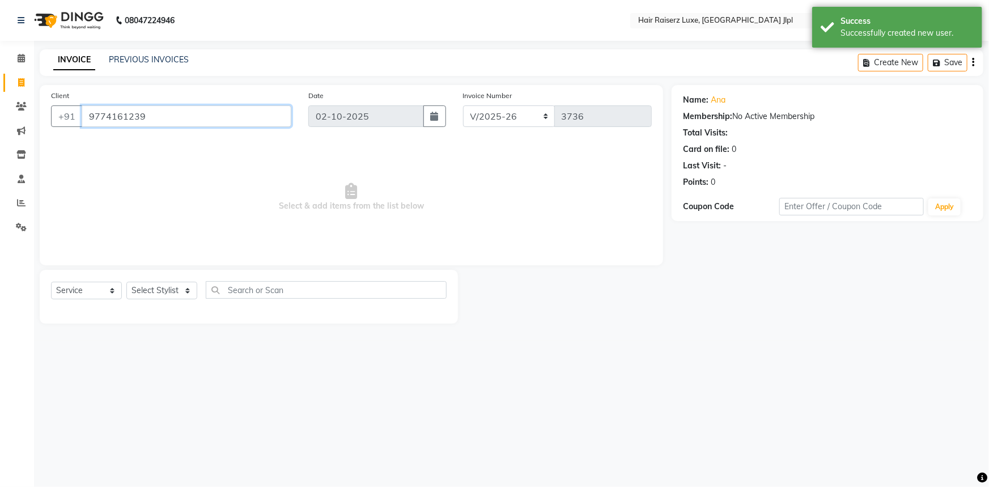
click at [114, 111] on input "9774161239" at bounding box center [187, 116] width 210 height 22
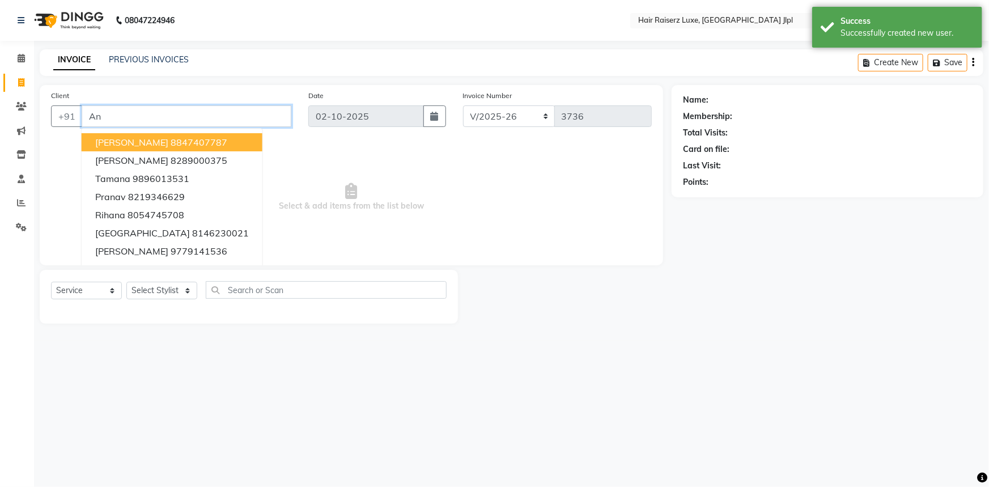
type input "A"
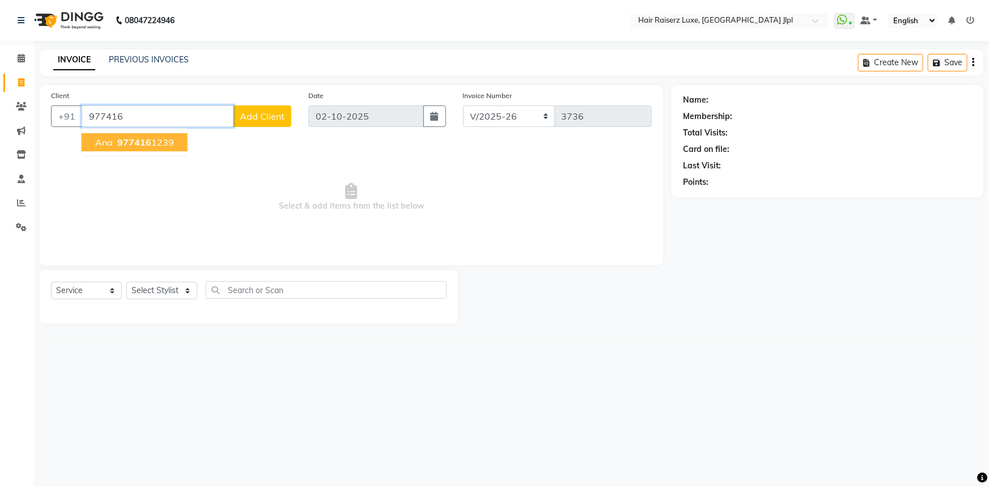
click at [171, 142] on ngb-highlight "977416 1239" at bounding box center [144, 142] width 59 height 11
type input "9774161239"
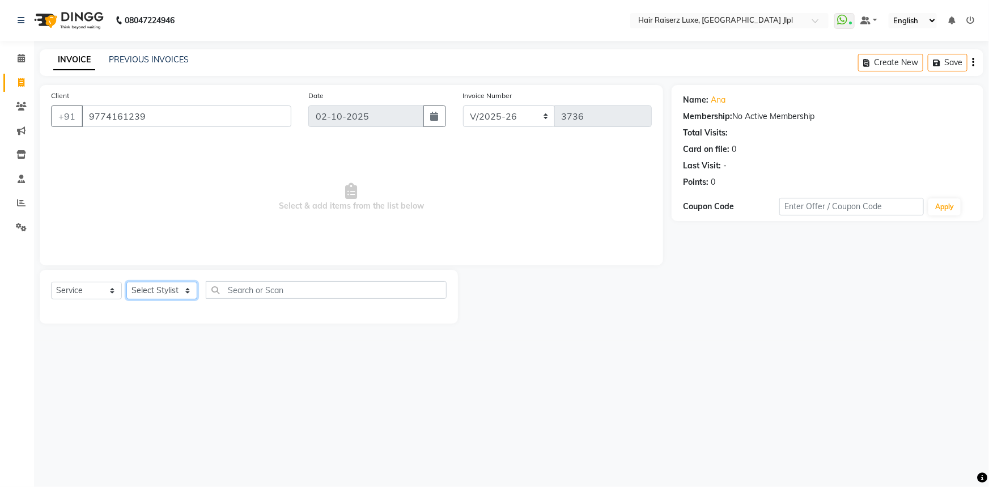
click at [152, 286] on select "Select Stylist [PERSON_NAME] [PERSON_NAME] Asma [PERSON_NAME] C&Gs Vogue [PERSO…" at bounding box center [161, 291] width 71 height 18
select select "36169"
click at [126, 282] on select "Select Stylist [PERSON_NAME] [PERSON_NAME] Asma [PERSON_NAME] C&Gs Vogue [PERSO…" at bounding box center [161, 291] width 71 height 18
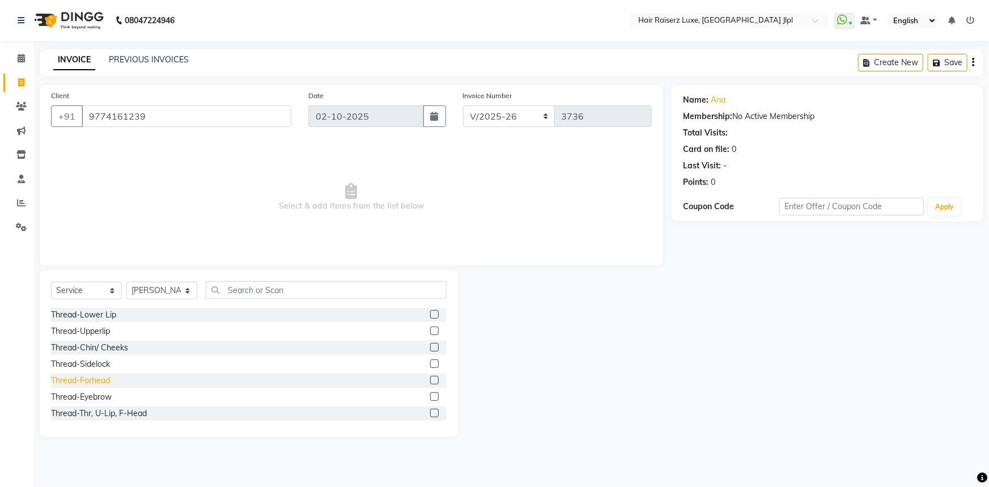
click at [91, 384] on div "Thread-Forhead" at bounding box center [80, 381] width 59 height 12
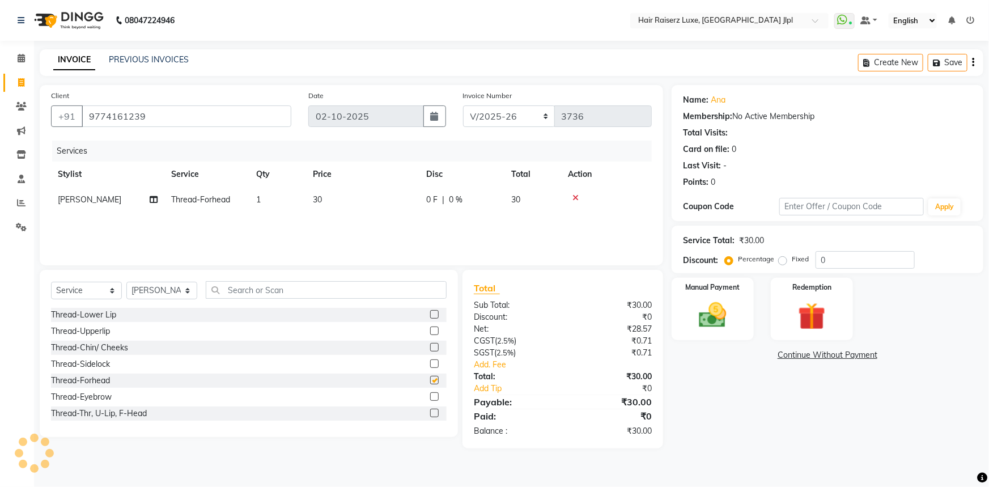
checkbox input "false"
drag, startPoint x: 506, startPoint y: 116, endPoint x: 505, endPoint y: 122, distance: 5.9
click at [506, 116] on select "FF/2025-26 PreP/2025-26 BANK/2025-26 Paytm/2025-26 CASH/2025-26 V/2025-26" at bounding box center [509, 116] width 92 height 22
click at [724, 323] on img at bounding box center [713, 315] width 46 height 33
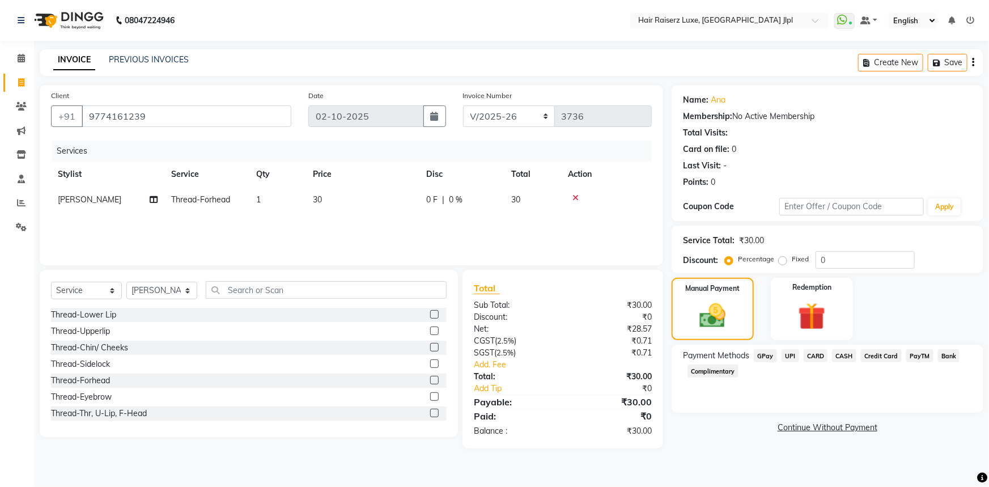
click at [840, 357] on span "CASH" at bounding box center [844, 355] width 24 height 13
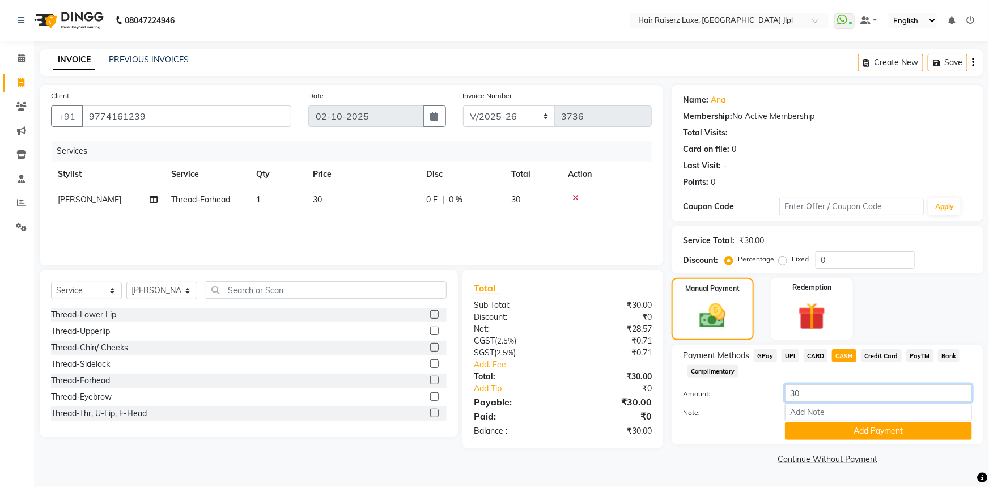
drag, startPoint x: 799, startPoint y: 391, endPoint x: 706, endPoint y: 388, distance: 93.0
click at [706, 388] on div "Amount: 30" at bounding box center [828, 393] width 306 height 19
type input "100"
click at [70, 394] on div "Thread-Eyebrow" at bounding box center [81, 397] width 61 height 12
checkbox input "false"
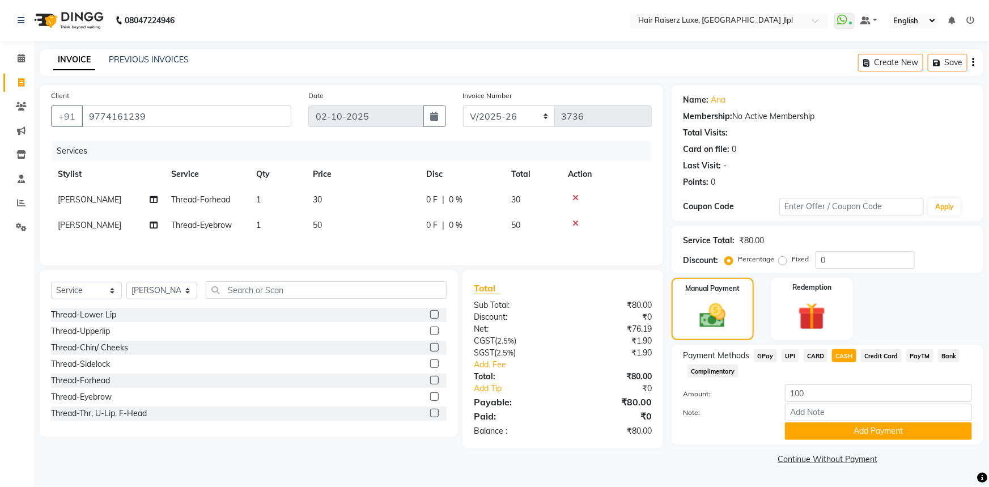
click at [574, 197] on icon at bounding box center [576, 198] width 6 height 8
click at [789, 429] on button "Add Payment" at bounding box center [878, 431] width 187 height 18
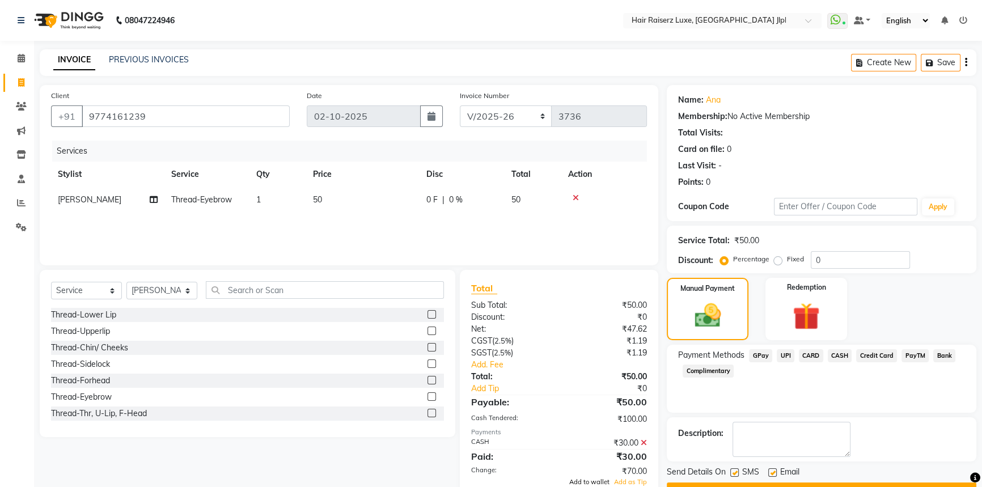
click at [581, 482] on span "Add to wallet" at bounding box center [589, 482] width 40 height 8
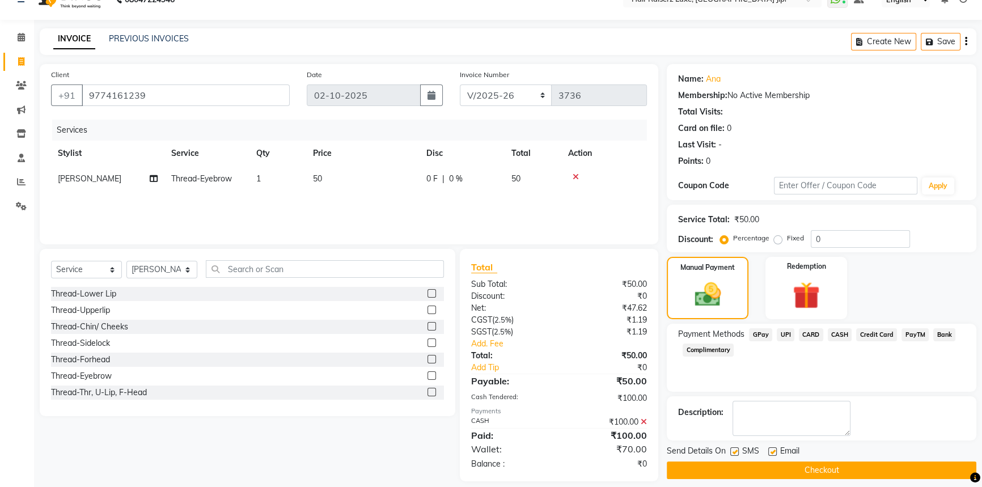
scroll to position [32, 0]
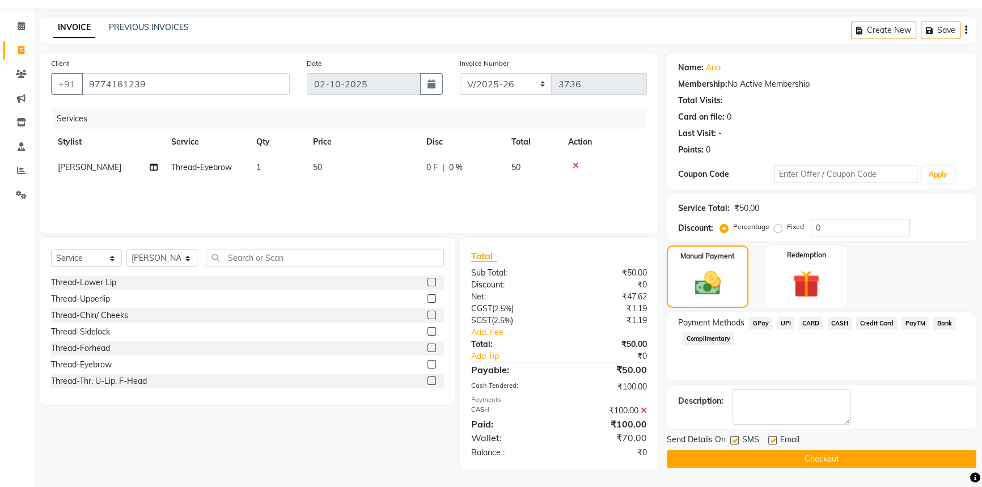
click at [794, 455] on button "Checkout" at bounding box center [822, 459] width 310 height 18
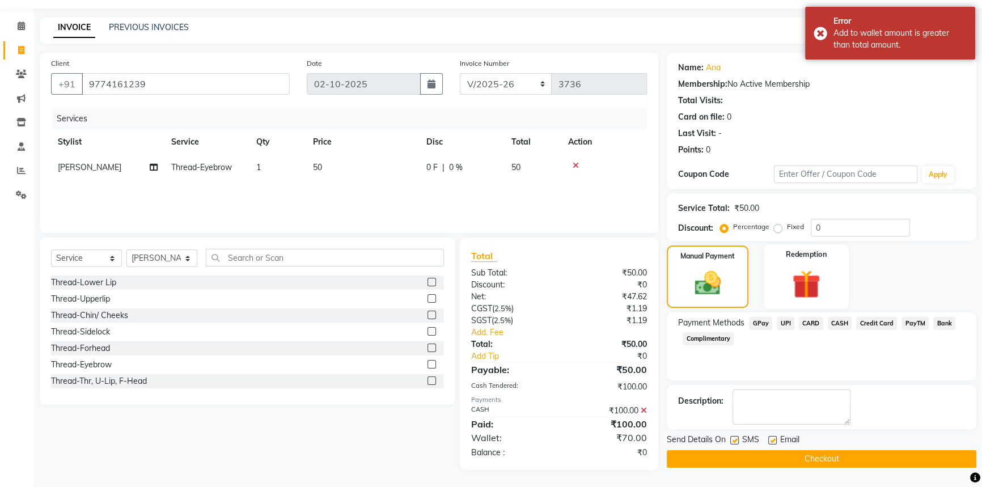
click at [810, 266] on div "Redemption" at bounding box center [806, 276] width 85 height 65
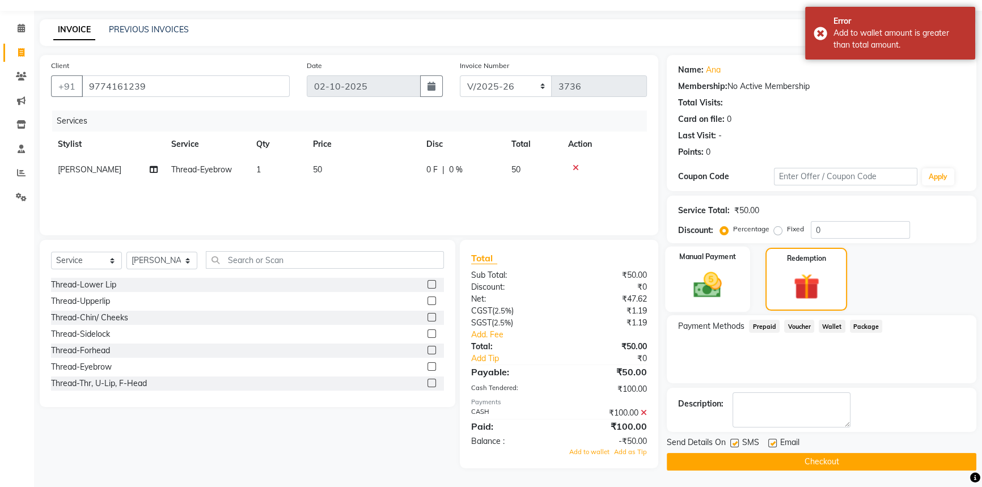
click at [733, 270] on div "Manual Payment" at bounding box center [707, 280] width 85 height 66
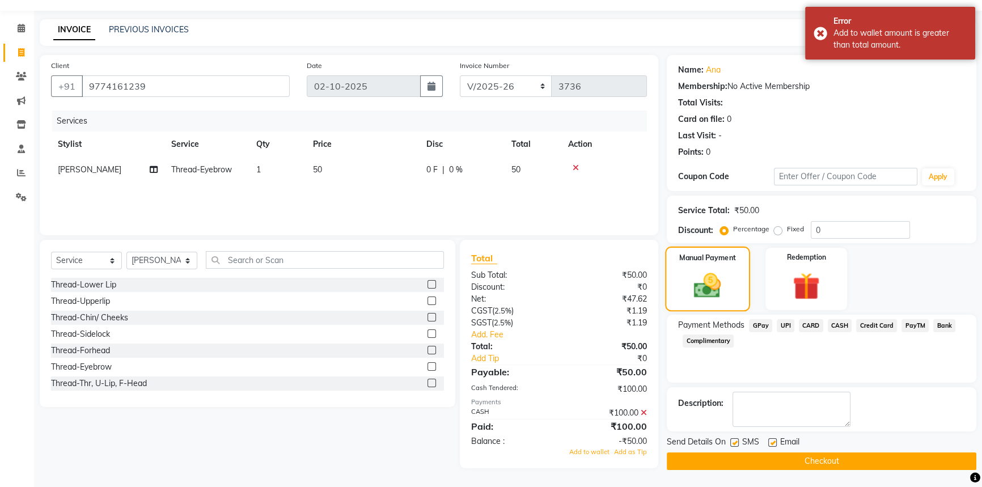
scroll to position [29, 0]
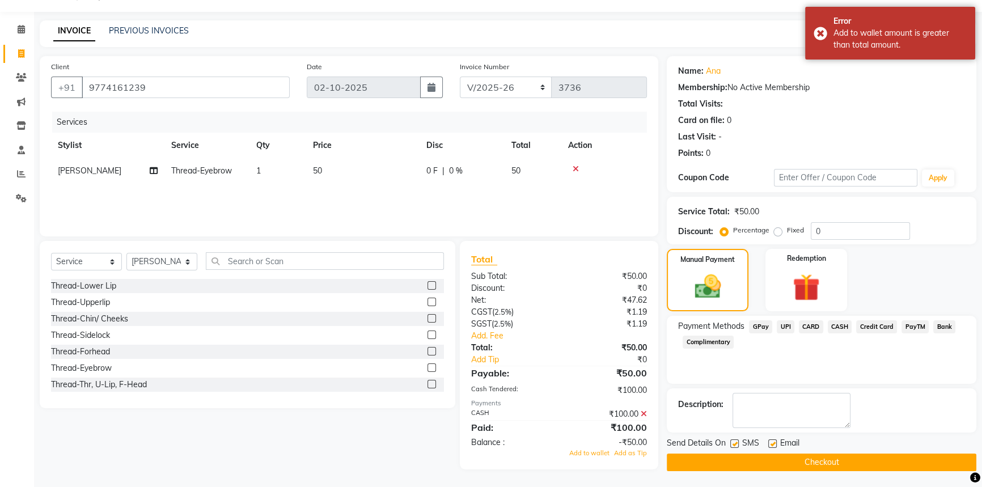
click at [644, 414] on icon at bounding box center [644, 414] width 6 height 8
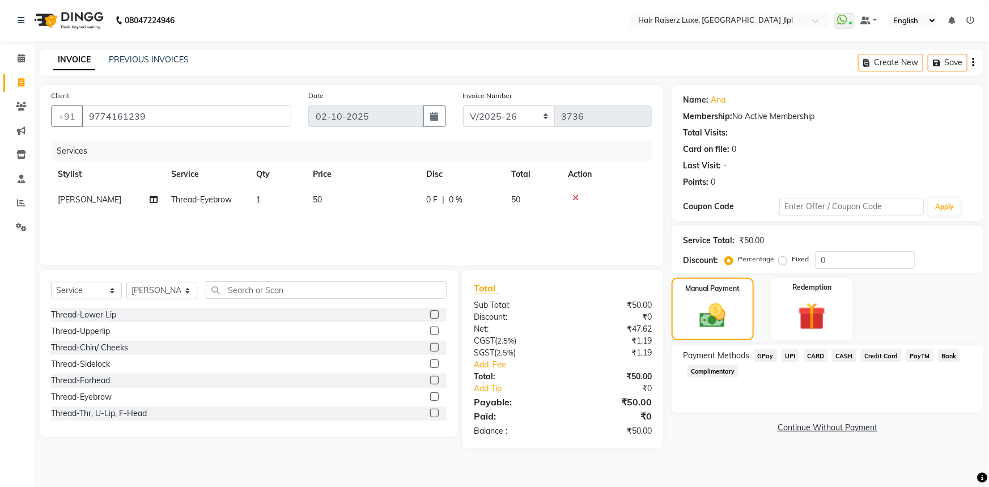
click at [842, 355] on span "CASH" at bounding box center [844, 355] width 24 height 13
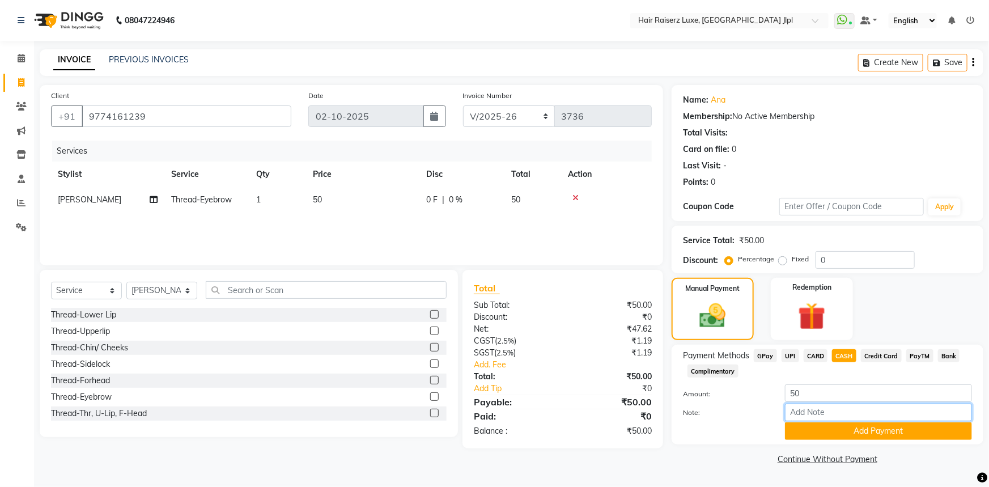
click at [816, 407] on input "Note:" at bounding box center [878, 413] width 187 height 18
drag, startPoint x: 815, startPoint y: 395, endPoint x: 753, endPoint y: 395, distance: 62.4
click at [753, 395] on div "Amount: 50" at bounding box center [828, 393] width 306 height 19
type input "100"
click at [829, 431] on button "Add Payment" at bounding box center [878, 431] width 187 height 18
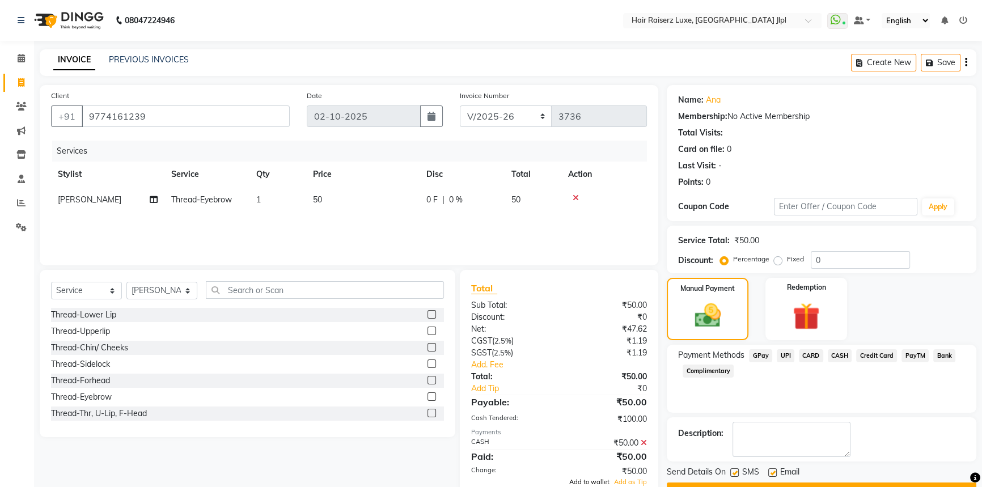
click at [590, 484] on span "Add to wallet" at bounding box center [589, 482] width 40 height 8
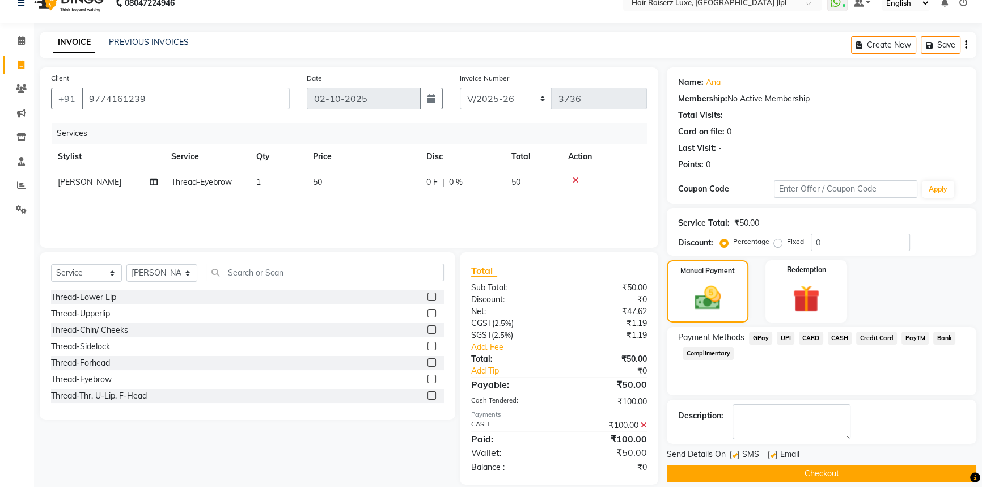
scroll to position [32, 0]
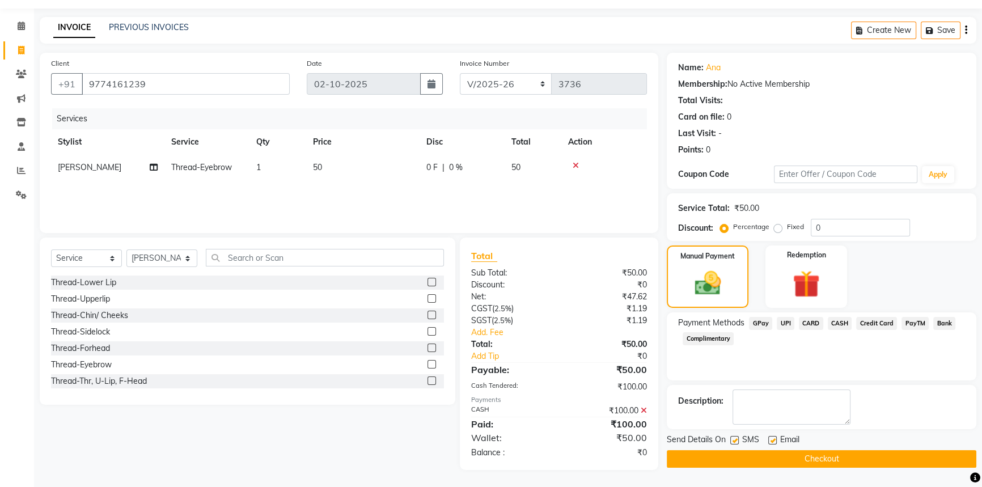
click at [741, 455] on button "Checkout" at bounding box center [822, 459] width 310 height 18
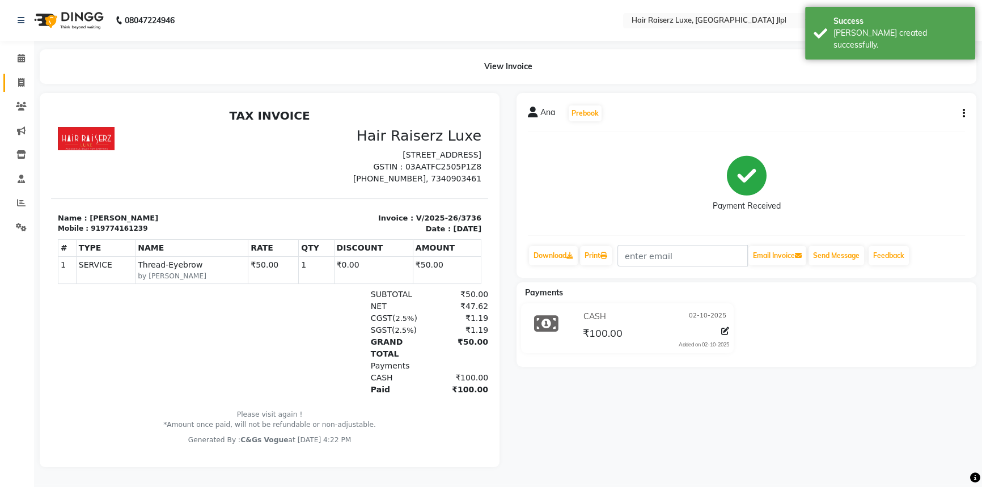
click at [24, 82] on icon at bounding box center [21, 82] width 6 height 9
select select "service"
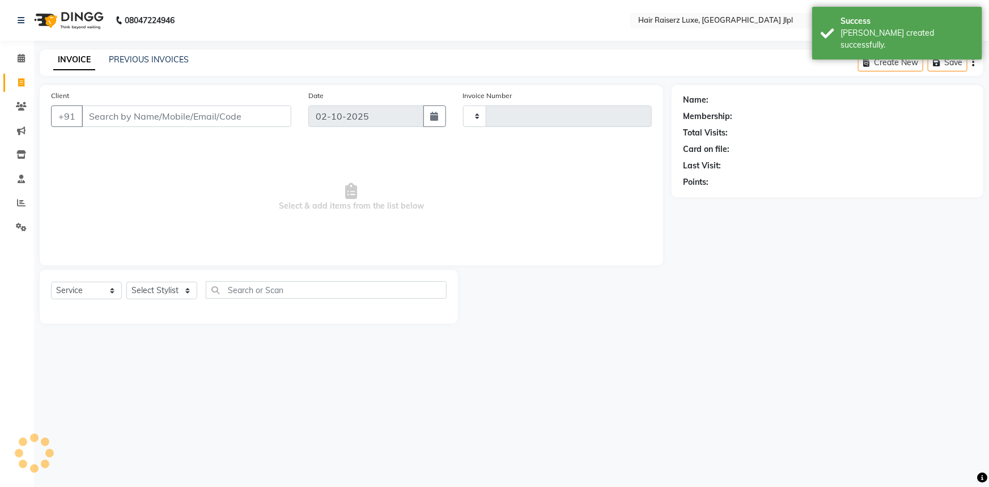
type input "3737"
select select "5409"
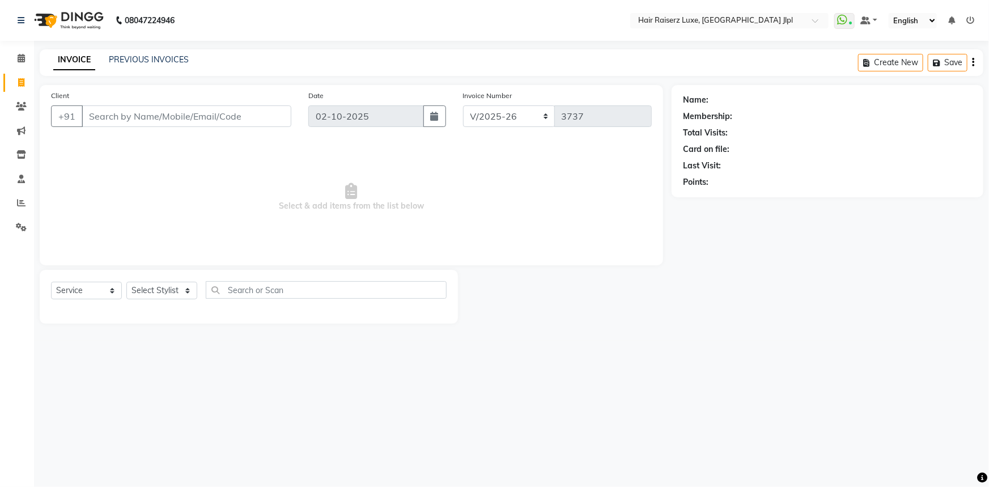
type input "+"
click at [159, 57] on link "PREVIOUS INVOICES" at bounding box center [149, 59] width 80 height 10
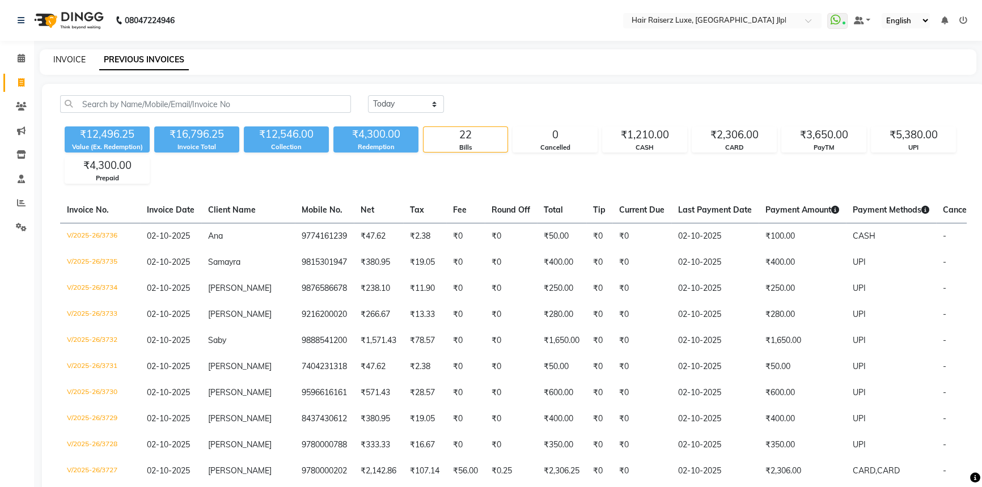
click at [71, 57] on link "INVOICE" at bounding box center [69, 59] width 32 height 10
select select "service"
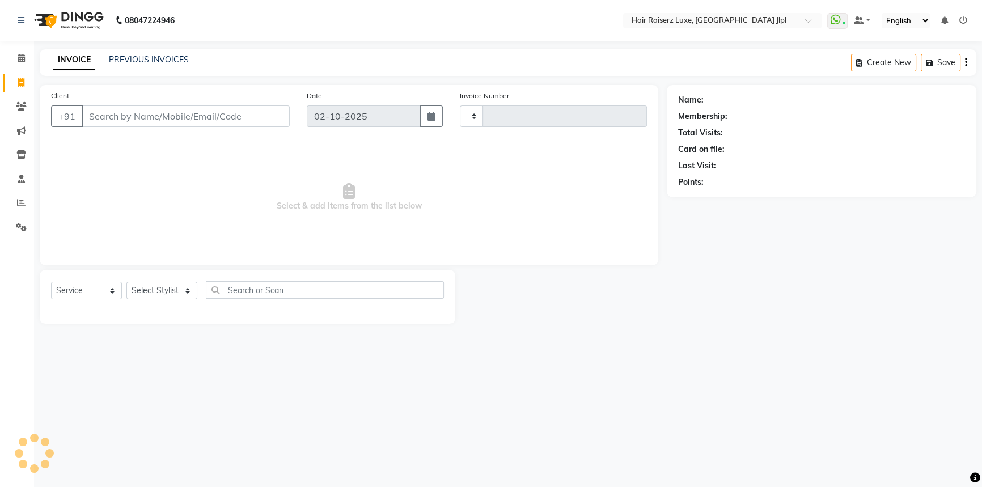
type input "3737"
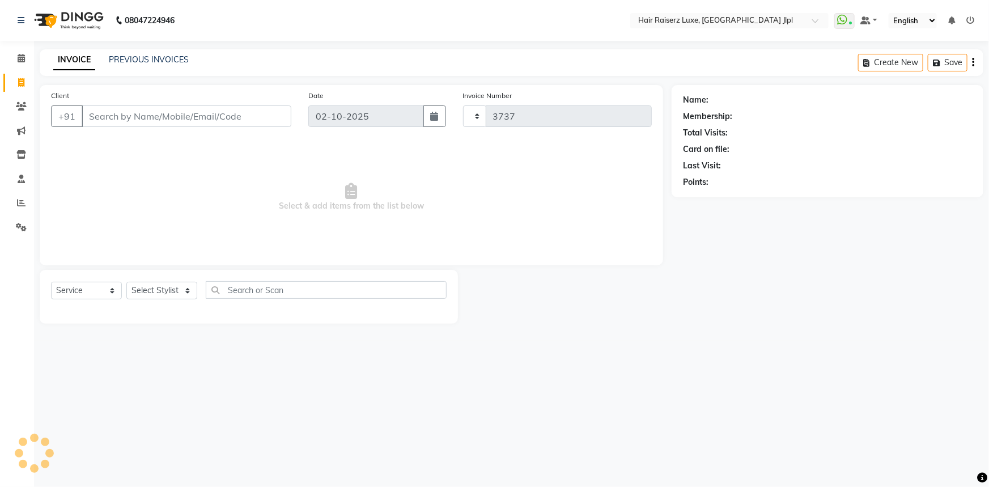
select select "5409"
click at [120, 115] on input "Client" at bounding box center [187, 116] width 210 height 22
click at [23, 109] on icon at bounding box center [21, 106] width 11 height 9
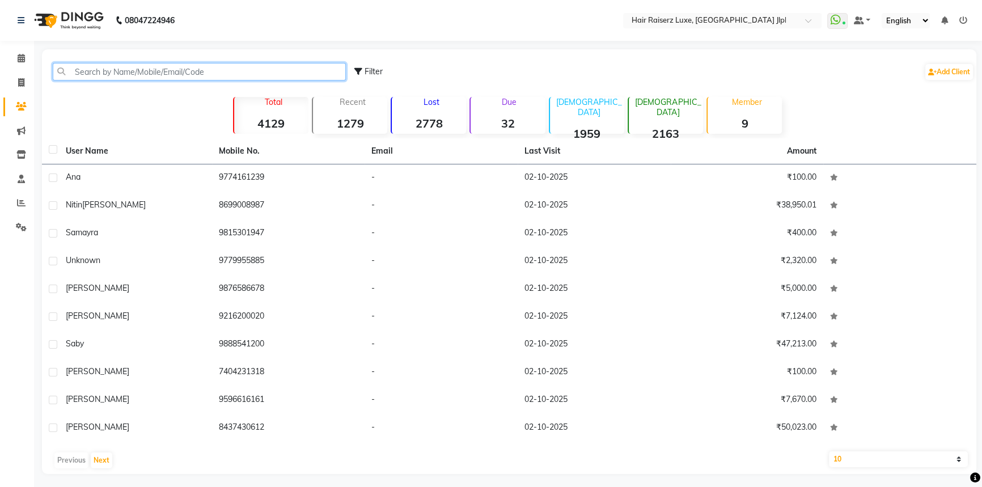
click at [129, 74] on input "text" at bounding box center [199, 72] width 293 height 18
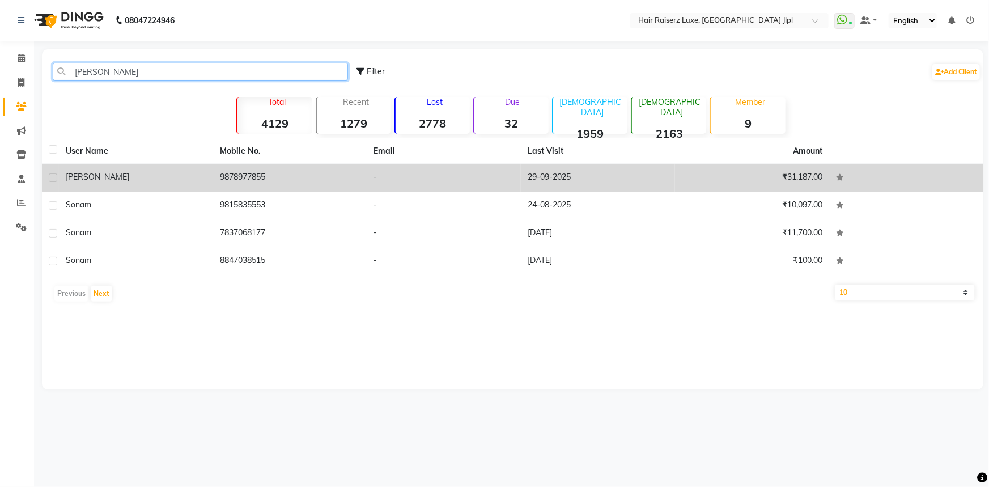
type input "[PERSON_NAME]"
click at [269, 183] on td "9878977855" at bounding box center [290, 178] width 154 height 28
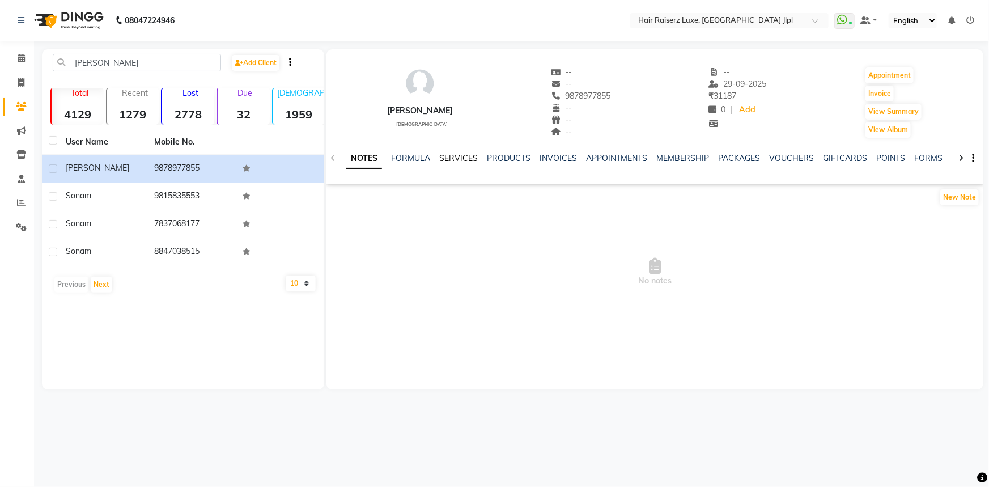
click at [450, 159] on link "SERVICES" at bounding box center [458, 158] width 39 height 10
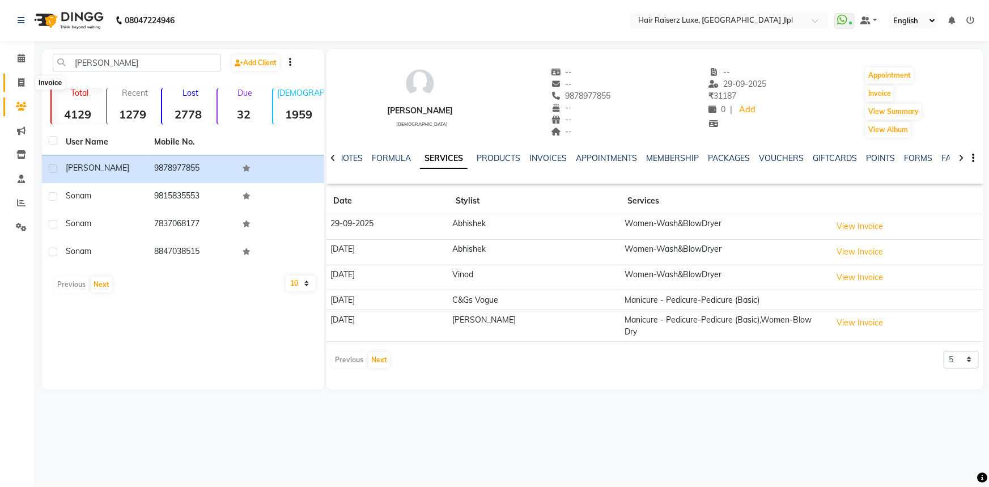
click at [19, 84] on icon at bounding box center [21, 82] width 6 height 9
select select "5409"
select select "service"
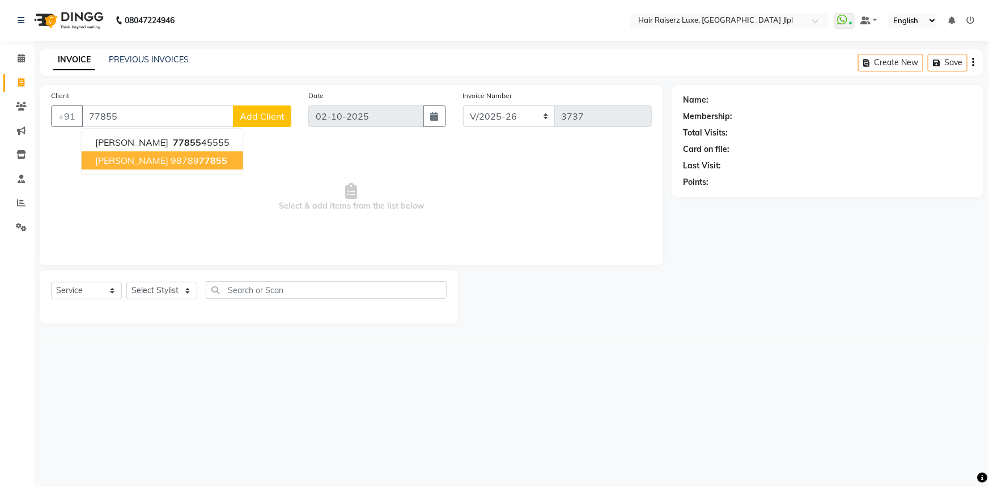
click at [137, 167] on button "sonam 98789 77855" at bounding box center [163, 160] width 162 height 18
type input "9878977855"
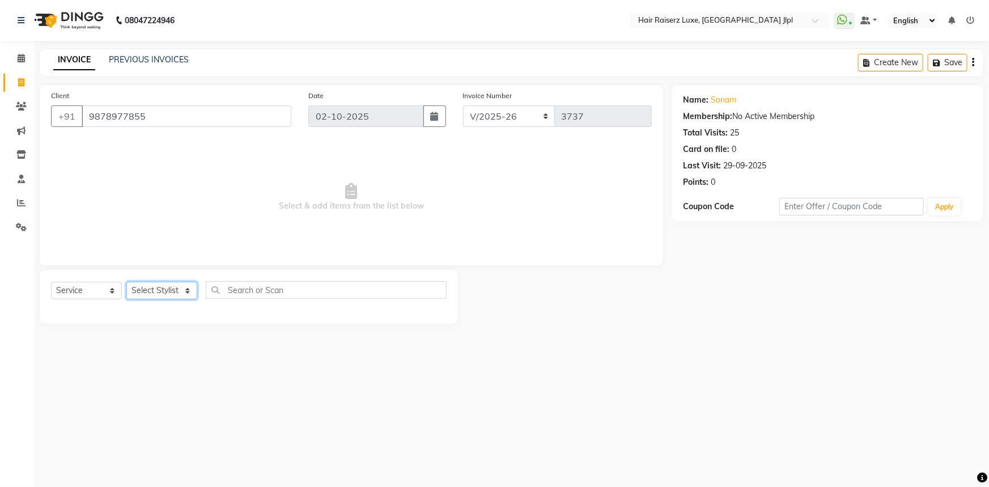
click at [166, 294] on select "Select Stylist Abhishek Aftab Ajay Anand Asma Bhoomika Bilal C&Gs Vogue Chhavi …" at bounding box center [161, 291] width 71 height 18
select select "65657"
click at [126, 282] on select "Select Stylist Abhishek Aftab Ajay Anand Asma Bhoomika Bilal C&Gs Vogue Chhavi …" at bounding box center [161, 291] width 71 height 18
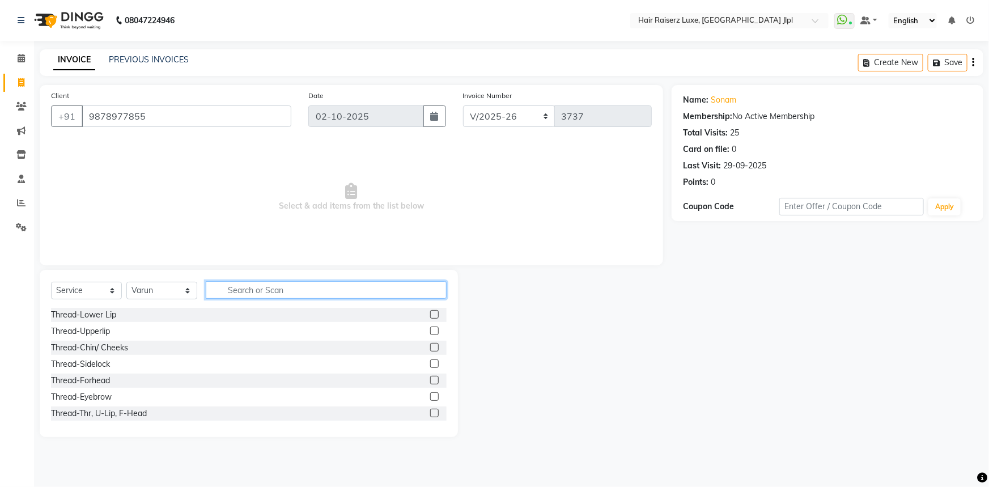
click at [242, 289] on input "text" at bounding box center [326, 290] width 241 height 18
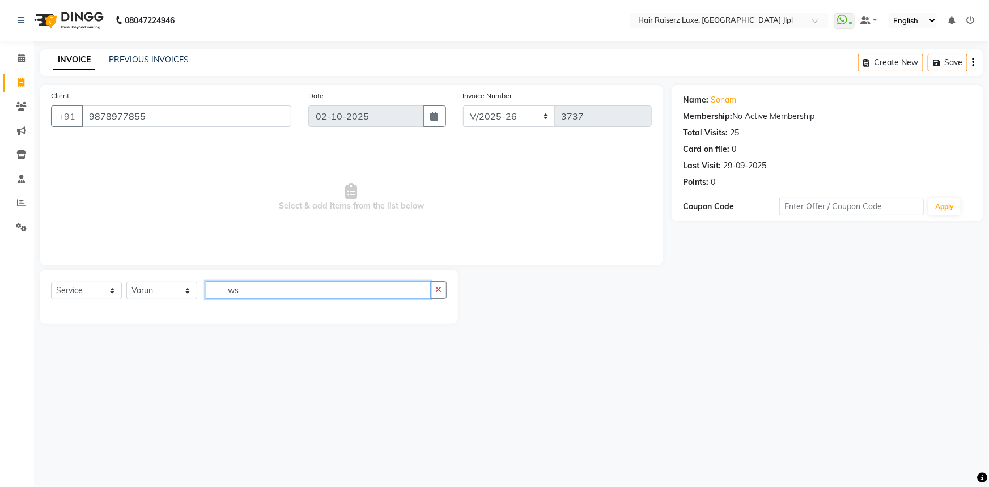
type input "w"
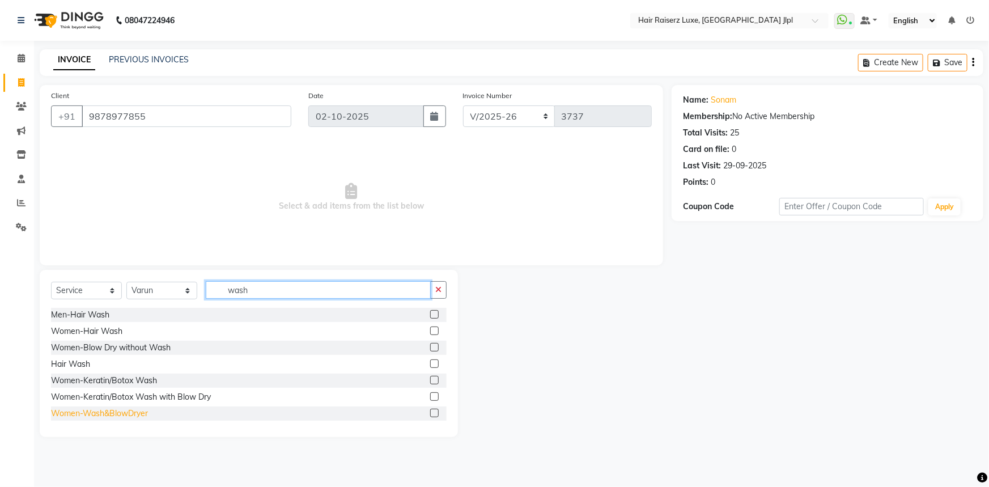
type input "wash"
click at [144, 414] on div "Women-Wash&BlowDryer" at bounding box center [99, 414] width 97 height 12
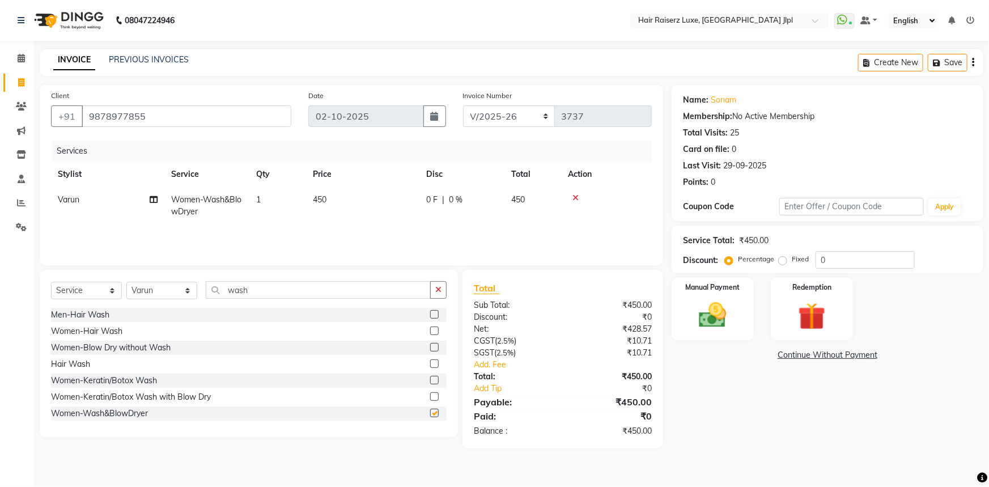
checkbox input "false"
click at [325, 198] on span "450" at bounding box center [320, 199] width 14 height 10
select select "65657"
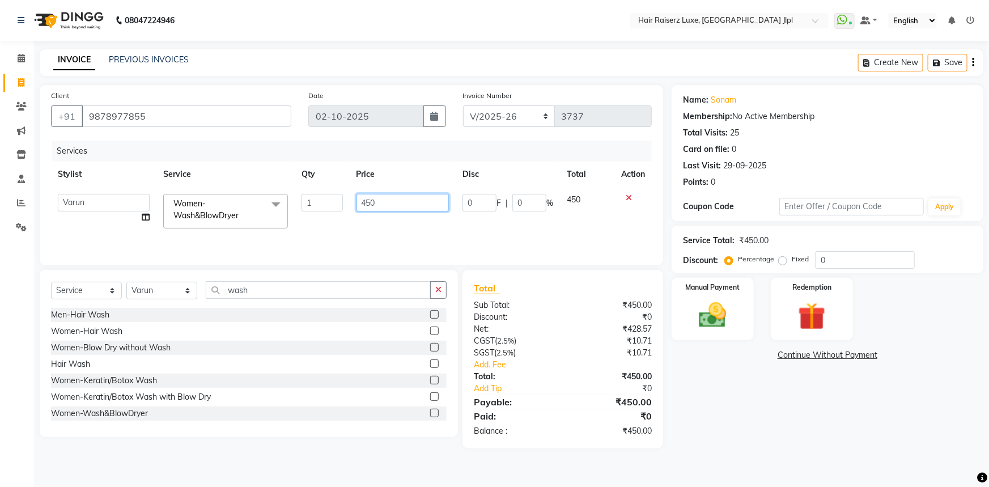
drag, startPoint x: 363, startPoint y: 203, endPoint x: 342, endPoint y: 204, distance: 21.6
click at [342, 204] on tr "Abhishek Aftab Ajay Anand Asma Bhoomika Bilal C&Gs Vogue Chhavi Duati Faizal In…" at bounding box center [351, 211] width 601 height 48
type input "350"
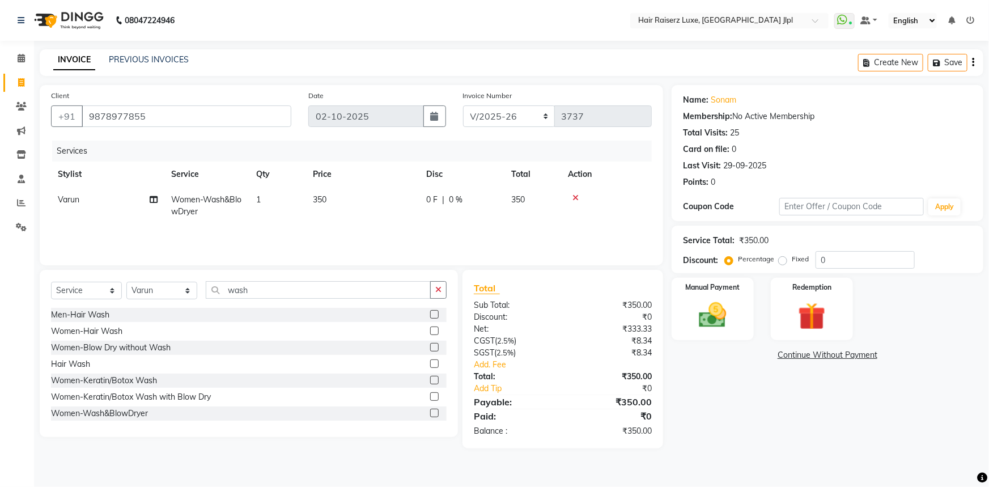
click at [382, 224] on td "350" at bounding box center [362, 205] width 113 height 37
select select "65657"
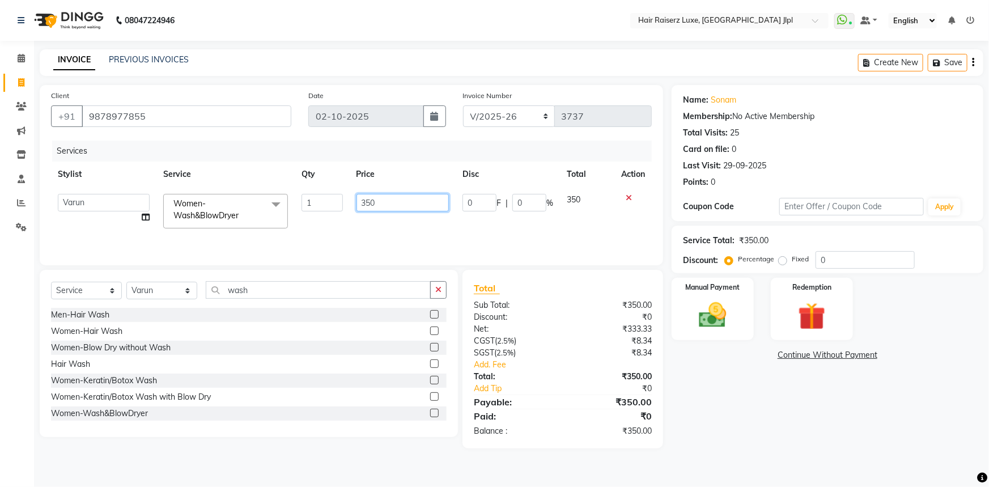
click at [403, 201] on input "350" at bounding box center [403, 203] width 93 height 18
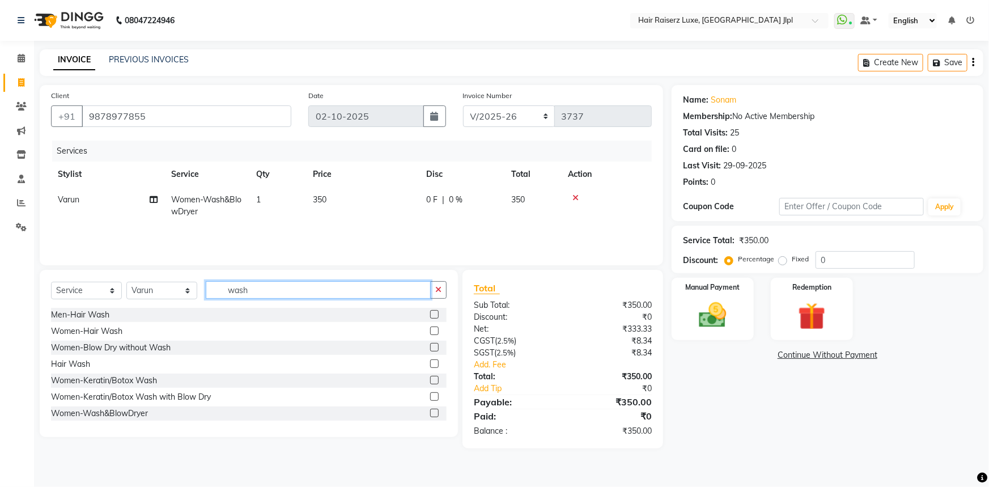
click at [245, 287] on input "wash" at bounding box center [318, 290] width 225 height 18
click at [171, 293] on select "Select Stylist Abhishek Aftab Ajay Anand Asma Bhoomika Bilal C&Gs Vogue Chhavi …" at bounding box center [161, 291] width 71 height 18
select select "88954"
click at [126, 282] on select "Select Stylist Abhishek Aftab Ajay Anand Asma Bhoomika Bilal C&Gs Vogue Chhavi …" at bounding box center [161, 291] width 71 height 18
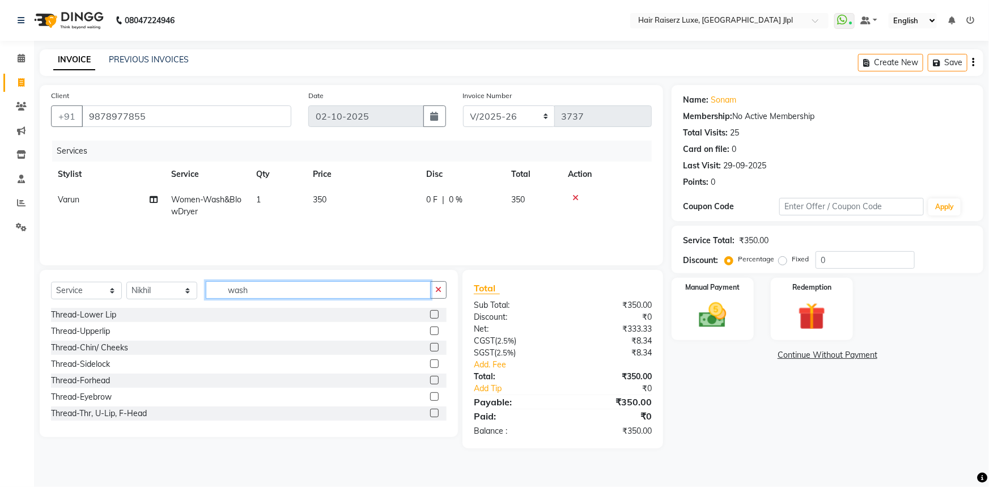
click at [243, 290] on input "wash" at bounding box center [318, 290] width 225 height 18
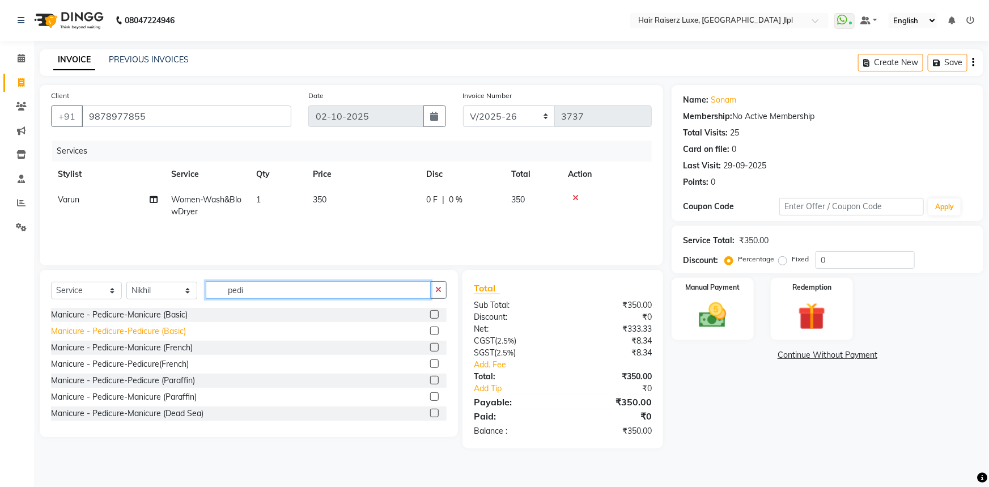
type input "pedi"
click at [170, 331] on div "Manicure - Pedicure-Pedicure (Basic)" at bounding box center [118, 331] width 135 height 12
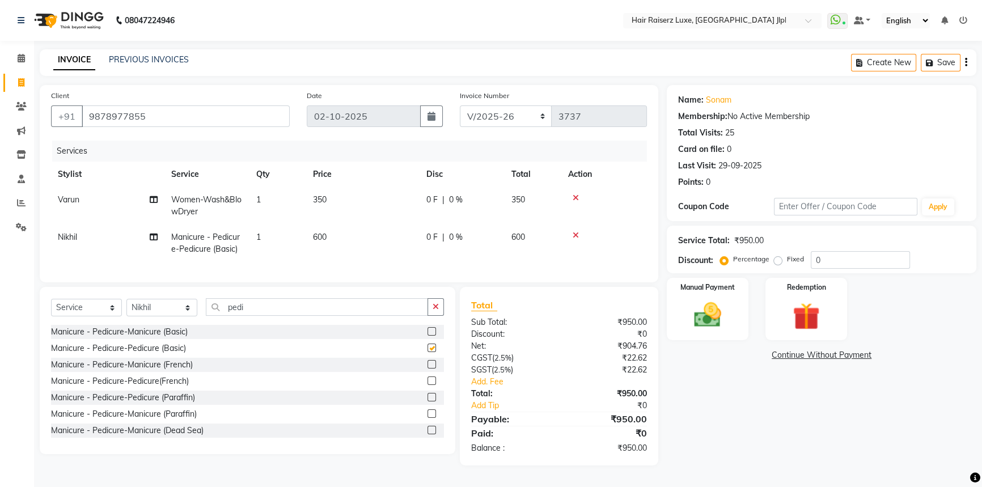
checkbox input "false"
drag, startPoint x: 266, startPoint y: 316, endPoint x: 210, endPoint y: 318, distance: 56.7
click at [210, 316] on input "pedi" at bounding box center [317, 307] width 222 height 18
click at [170, 316] on select "Select Stylist Abhishek Aftab Ajay Anand Asma Bhoomika Bilal C&Gs Vogue Chhavi …" at bounding box center [161, 308] width 71 height 18
select select "86713"
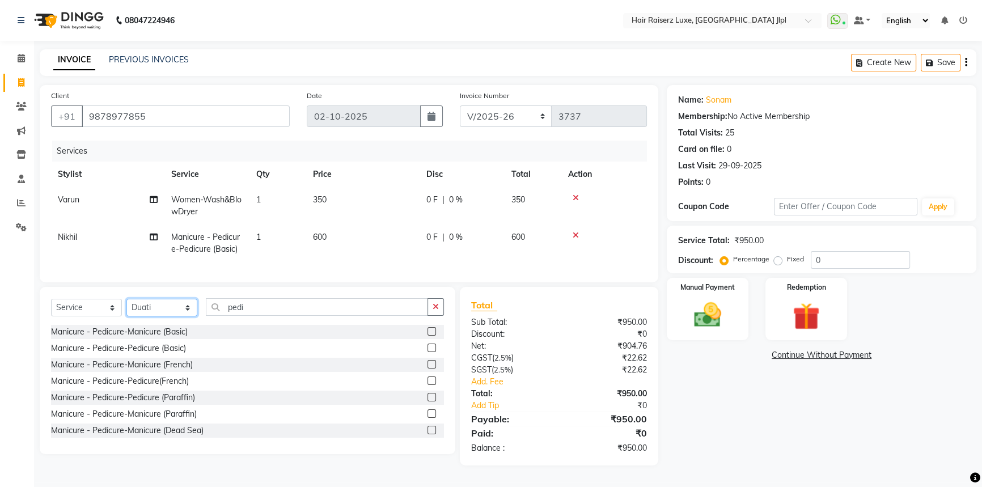
click at [126, 307] on select "Select Stylist Abhishek Aftab Ajay Anand Asma Bhoomika Bilal C&Gs Vogue Chhavi …" at bounding box center [161, 308] width 71 height 18
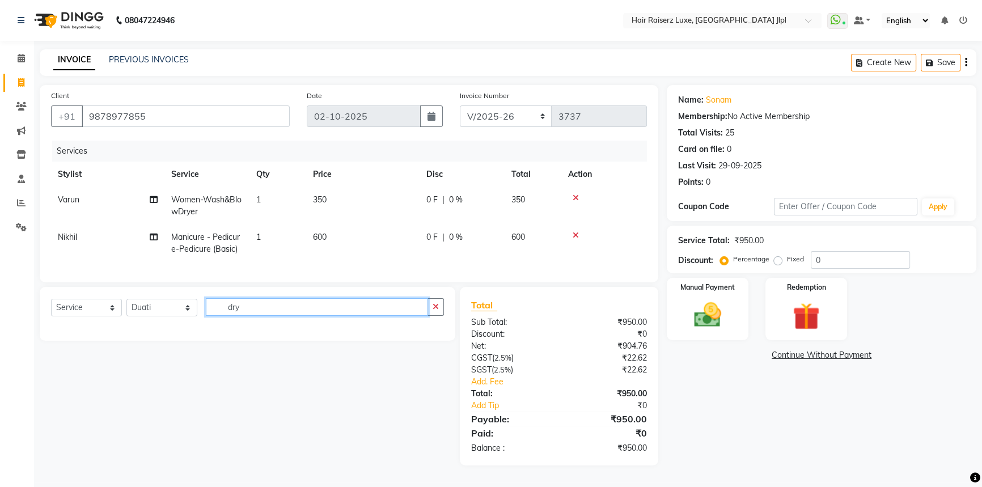
drag, startPoint x: 266, startPoint y: 315, endPoint x: 51, endPoint y: 290, distance: 216.3
click at [51, 290] on div "Client +91 9878977855 Date 02-10-2025 Invoice Number FF/2025-26 PreP/2025-26 BA…" at bounding box center [349, 275] width 636 height 380
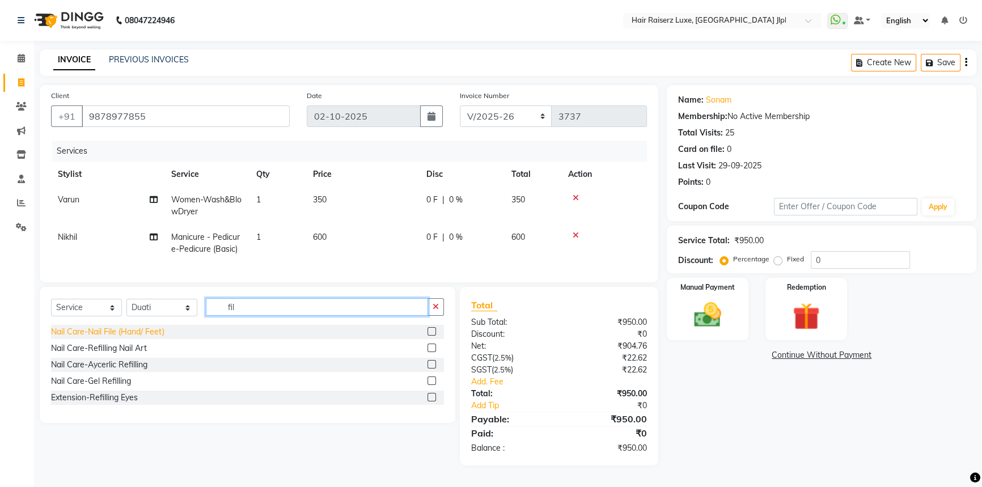
type input "fil"
click at [109, 338] on div "Nail Care-Nail File (Hand/ Feet)" at bounding box center [107, 332] width 113 height 12
checkbox input "false"
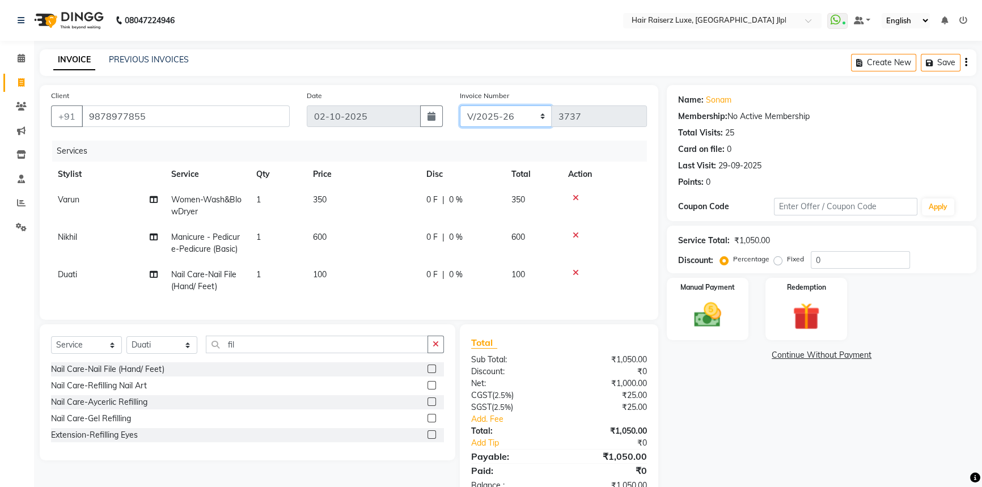
click at [528, 111] on select "FF/2025-26 PreP/2025-26 BANK/2025-26 Paytm/2025-26 CASH/2025-26 V/2025-26" at bounding box center [506, 116] width 92 height 22
select select "8497"
click at [460, 105] on select "FF/2025-26 PreP/2025-26 BANK/2025-26 Paytm/2025-26 CASH/2025-26 V/2025-26" at bounding box center [506, 116] width 92 height 22
type input "0859"
click at [787, 260] on label "Fixed" at bounding box center [795, 259] width 17 height 10
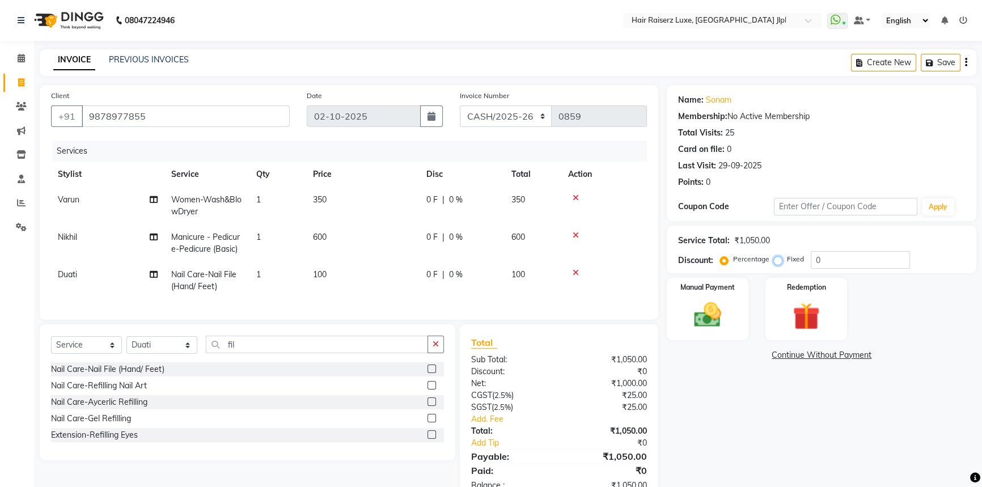
click at [777, 260] on input "Fixed" at bounding box center [780, 259] width 8 height 8
radio input "true"
click at [815, 259] on input "0" at bounding box center [860, 260] width 99 height 18
type input "50"
click at [765, 401] on div "Name: Sonam Membership: No Active Membership Total Visits: 25 Card on file: 0 L…" at bounding box center [826, 294] width 318 height 418
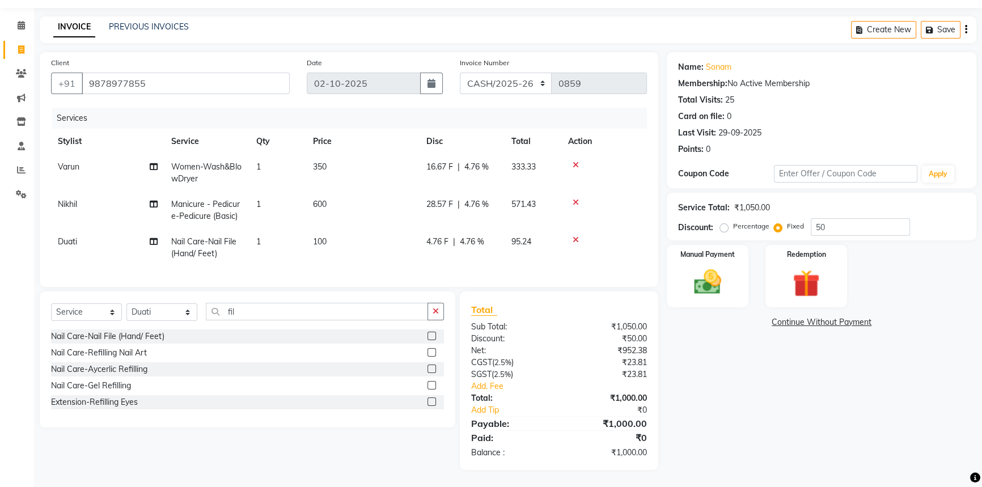
scroll to position [41, 0]
click at [723, 266] on img at bounding box center [708, 282] width 46 height 32
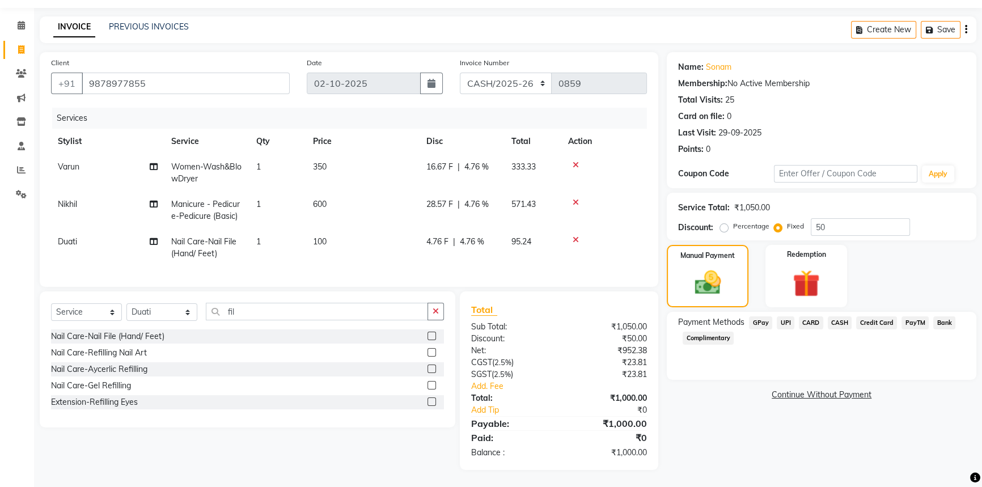
click at [845, 316] on span "CASH" at bounding box center [840, 322] width 24 height 13
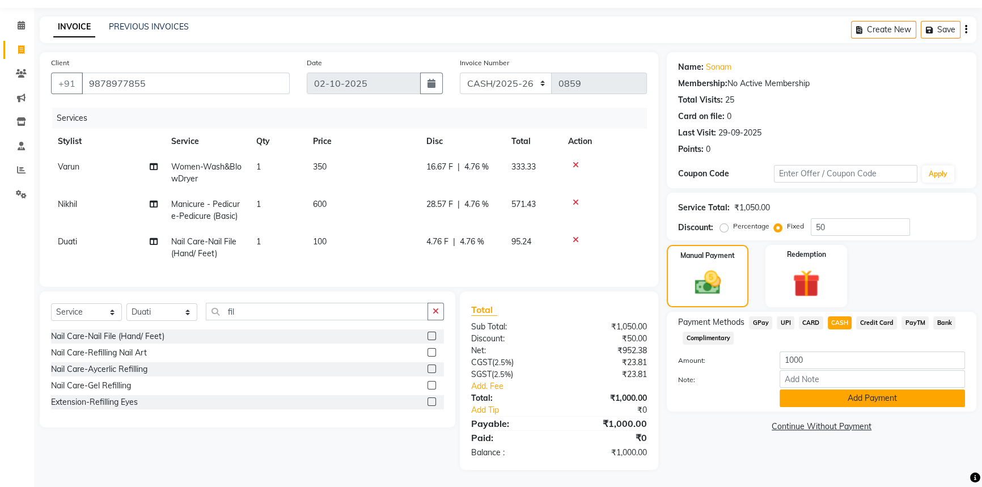
click at [814, 390] on button "Add Payment" at bounding box center [872, 399] width 185 height 18
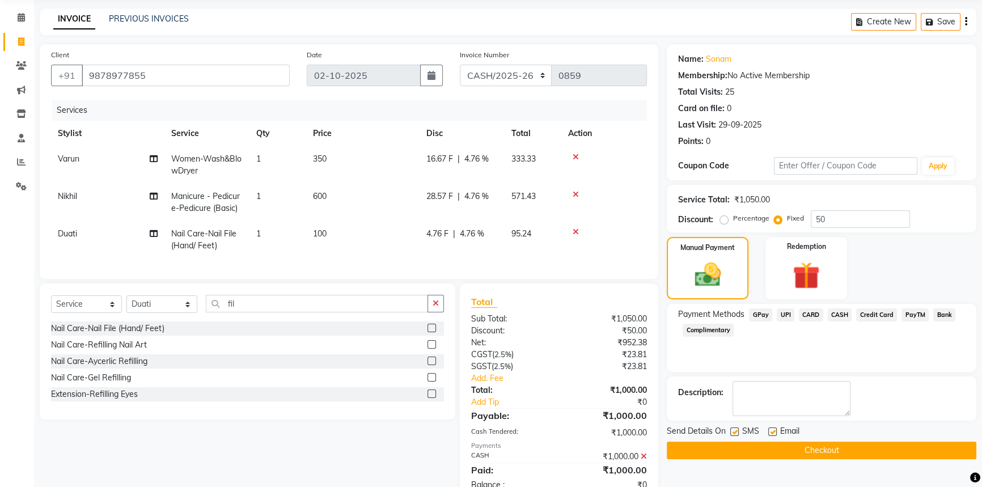
click at [771, 428] on label at bounding box center [772, 432] width 9 height 9
click at [771, 429] on input "checkbox" at bounding box center [771, 432] width 7 height 7
checkbox input "false"
click at [771, 448] on button "Checkout" at bounding box center [822, 451] width 310 height 18
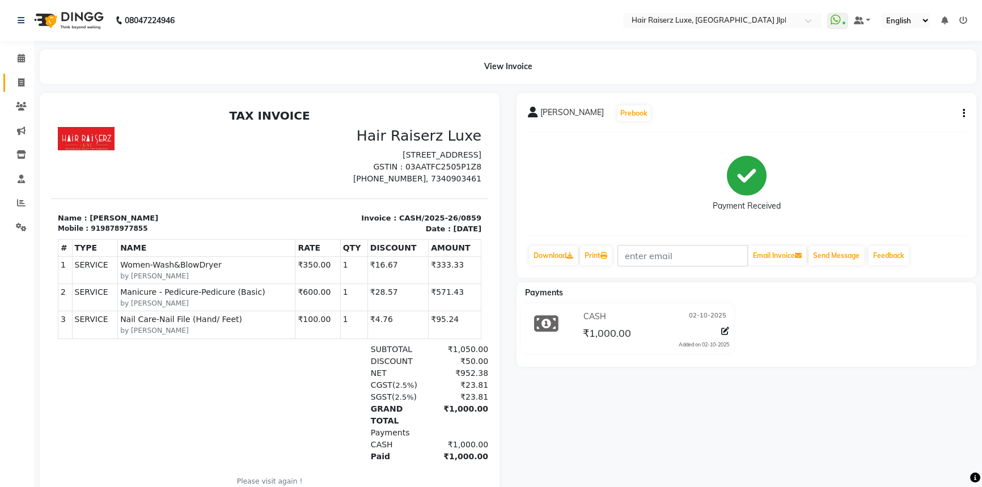
click at [19, 77] on span at bounding box center [21, 83] width 20 height 13
select select "service"
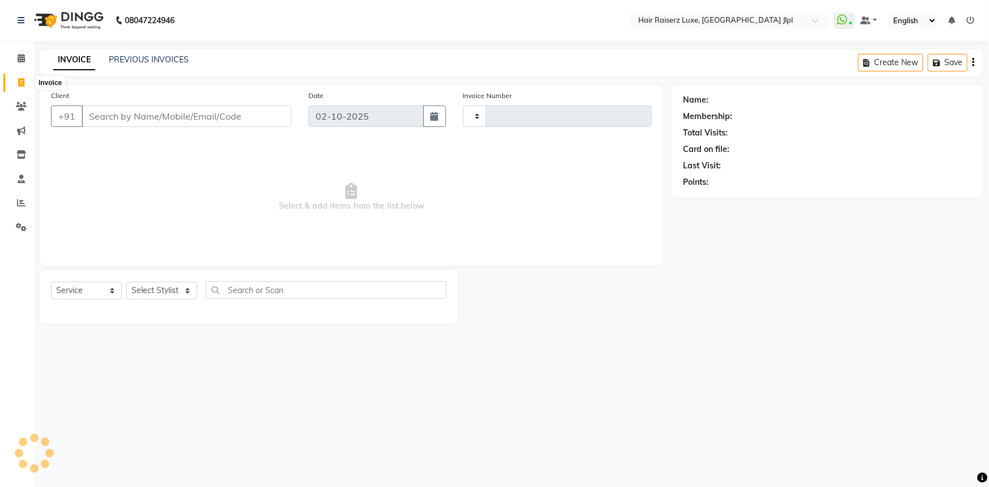
type input "3737"
select select "5409"
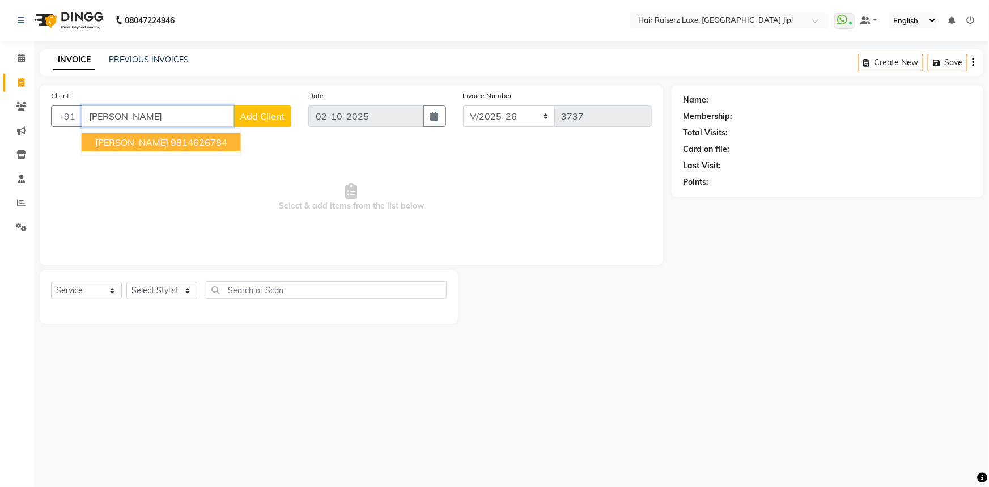
drag, startPoint x: 134, startPoint y: 113, endPoint x: 33, endPoint y: 110, distance: 100.4
click at [33, 110] on div "Client +91 gurdit gurdit 9814626784 Add Client Date 02-10-2025 Invoice Number F…" at bounding box center [351, 204] width 641 height 239
type input "9549280148"
click at [251, 117] on span "Add Client" at bounding box center [262, 116] width 45 height 11
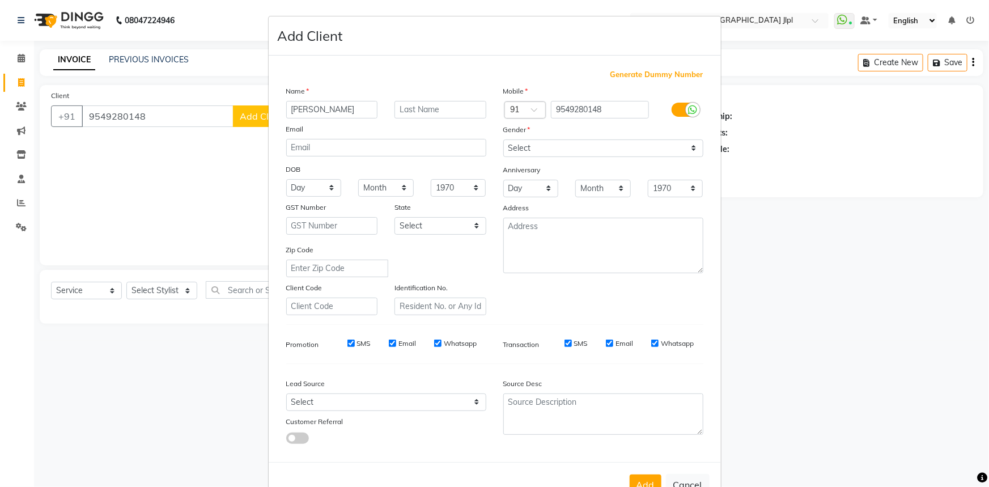
type input "[PERSON_NAME]"
click at [585, 146] on select "Select Male Female Other Prefer Not To Say" at bounding box center [603, 148] width 200 height 18
select select "male"
click at [503, 139] on select "Select Male Female Other Prefer Not To Say" at bounding box center [603, 148] width 200 height 18
click at [414, 403] on select "Select Walk-in Referral Internet Friend Word of Mouth Advertisement Facebook Ju…" at bounding box center [386, 402] width 200 height 18
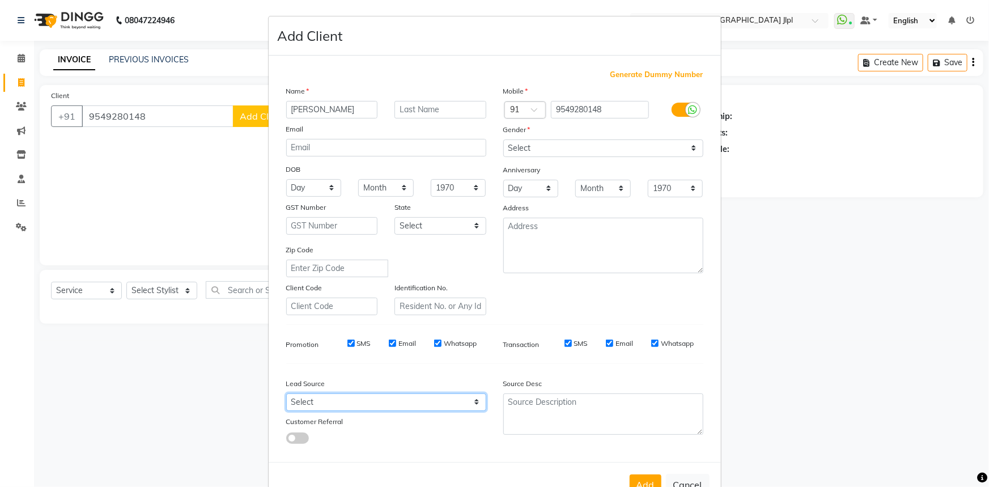
select select "35138"
click at [286, 396] on select "Select Walk-in Referral Internet Friend Word of Mouth Advertisement Facebook Ju…" at bounding box center [386, 402] width 200 height 18
click at [634, 480] on button "Add" at bounding box center [646, 485] width 32 height 20
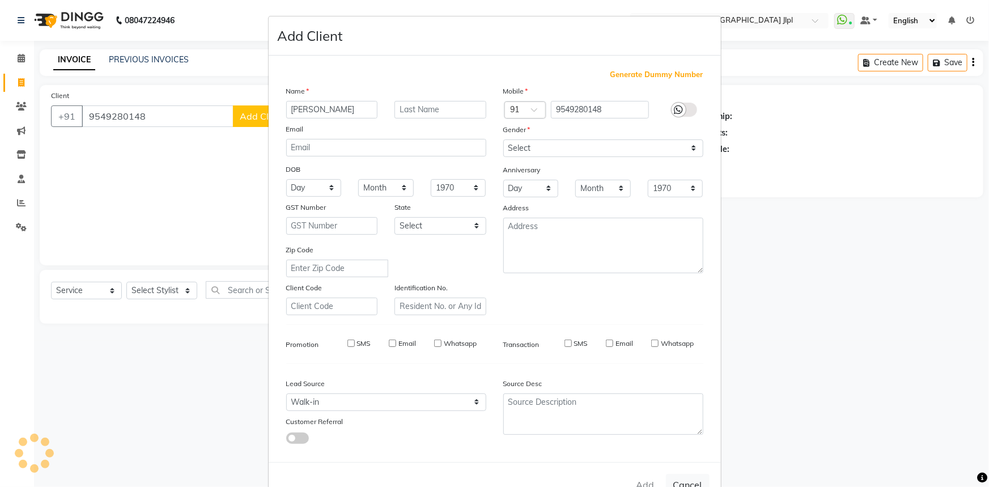
select select
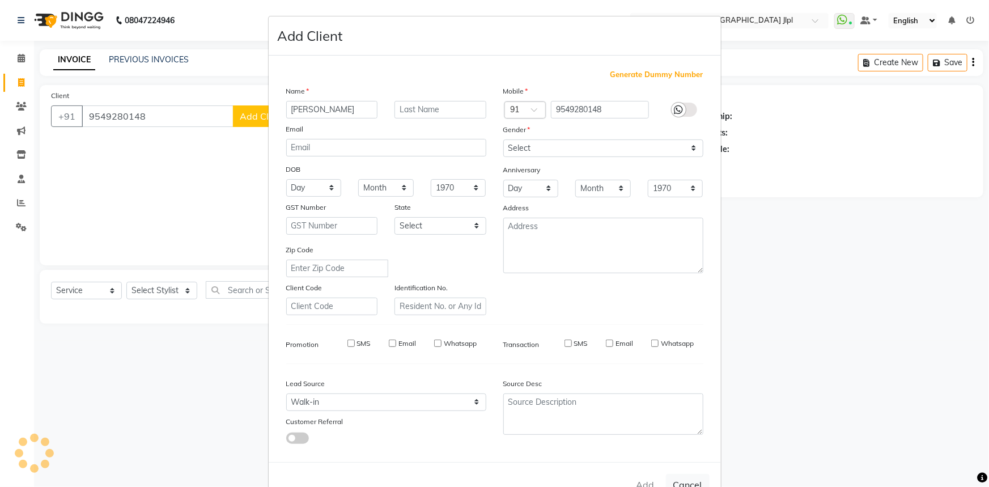
select select
checkbox input "false"
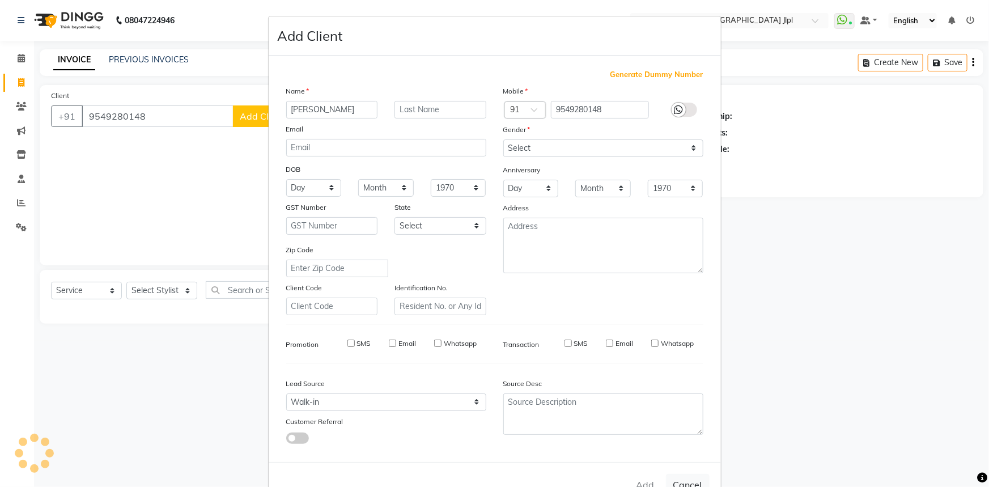
checkbox input "false"
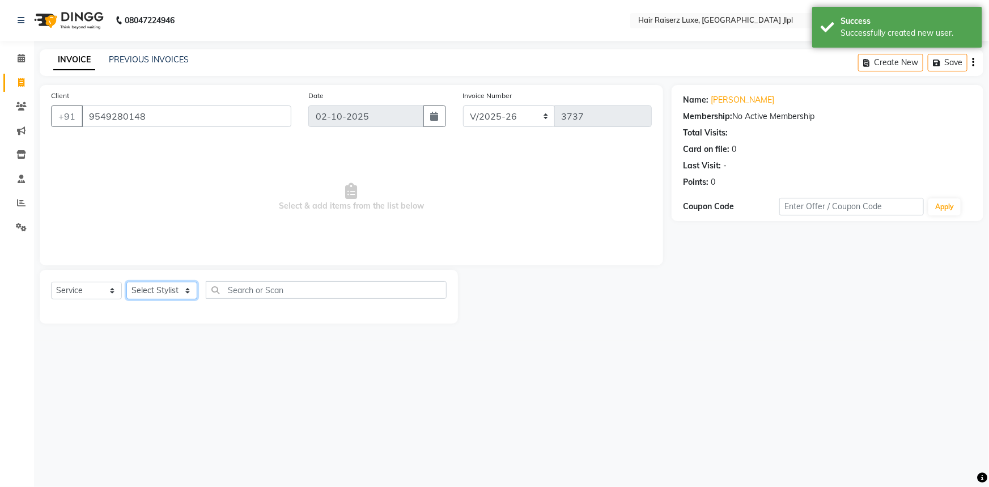
click at [150, 287] on select "Select Stylist Abhishek Aftab Ajay Anand Asma Bhoomika Bilal C&Gs Vogue Chhavi …" at bounding box center [161, 291] width 71 height 18
select select "47928"
click at [126, 282] on select "Select Stylist Abhishek Aftab Ajay Anand Asma Bhoomika Bilal C&Gs Vogue Chhavi …" at bounding box center [161, 291] width 71 height 18
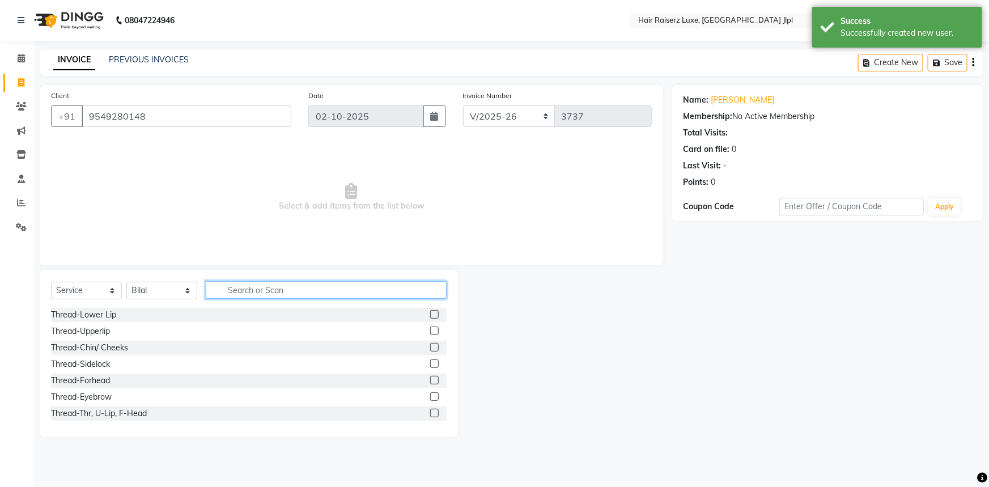
click at [233, 294] on input "text" at bounding box center [326, 290] width 241 height 18
type input "cut"
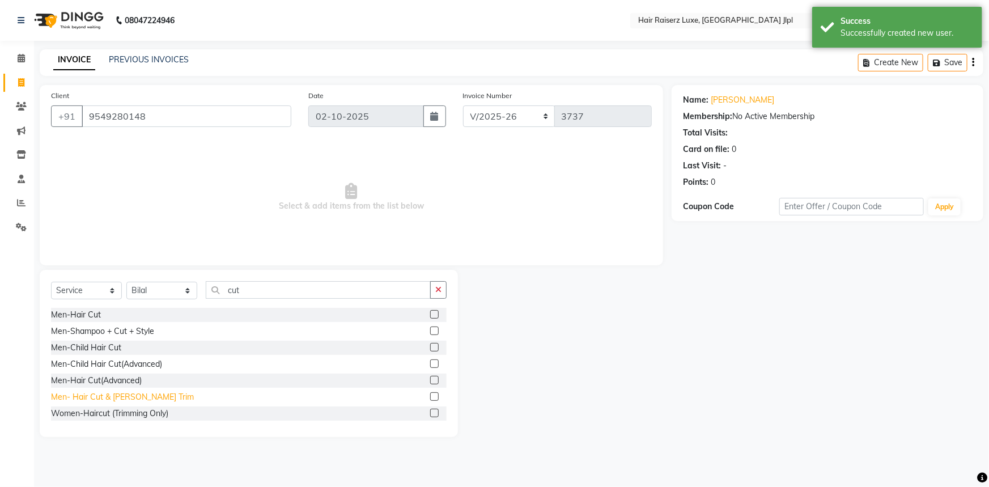
click at [122, 398] on div "Men- Hair Cut & Beard Trim" at bounding box center [122, 397] width 143 height 12
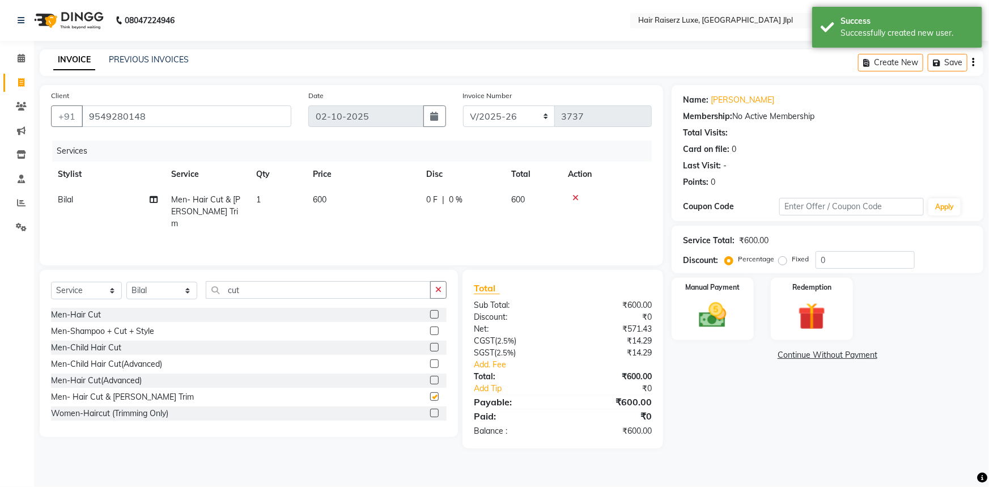
checkbox input "false"
click at [529, 118] on select "FF/2025-26 PreP/2025-26 BANK/2025-26 Paytm/2025-26 CASH/2025-26 V/2025-26" at bounding box center [509, 116] width 92 height 22
select select "8498"
click at [463, 105] on select "FF/2025-26 PreP/2025-26 BANK/2025-26 Paytm/2025-26 CASH/2025-26 V/2025-26" at bounding box center [509, 116] width 92 height 22
type input "0681"
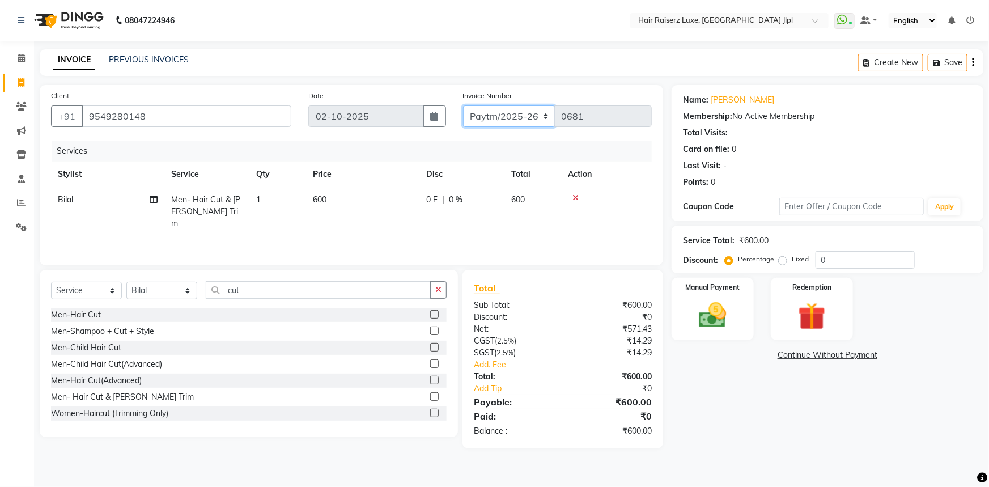
click at [476, 113] on select "FF/2025-26 PreP/2025-26 BANK/2025-26 Paytm/2025-26 CASH/2025-26 V/2025-26" at bounding box center [509, 116] width 92 height 22
select select "5409"
click at [463, 105] on select "FF/2025-26 PreP/2025-26 BANK/2025-26 Paytm/2025-26 CASH/2025-26 V/2025-26" at bounding box center [509, 116] width 92 height 22
type input "3737"
click at [725, 295] on div "Manual Payment" at bounding box center [713, 309] width 86 height 65
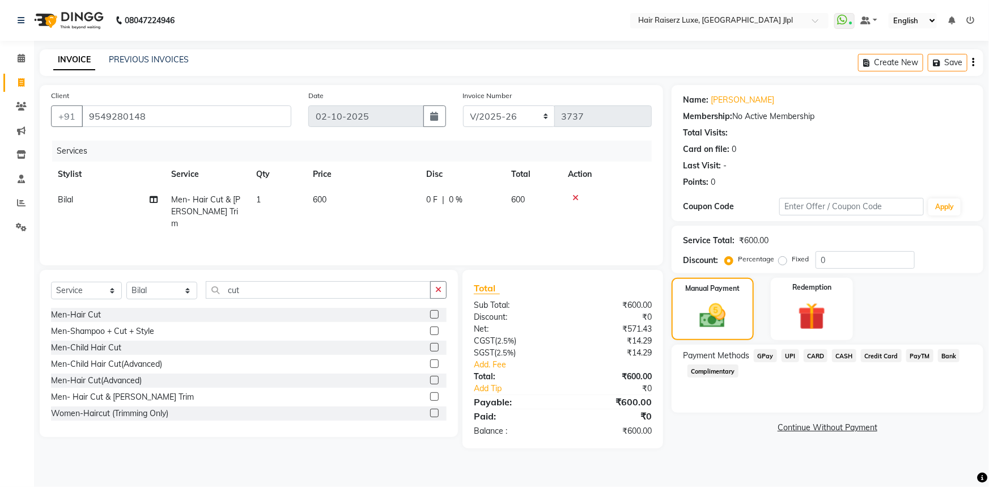
click at [917, 354] on span "PayTM" at bounding box center [920, 355] width 27 height 13
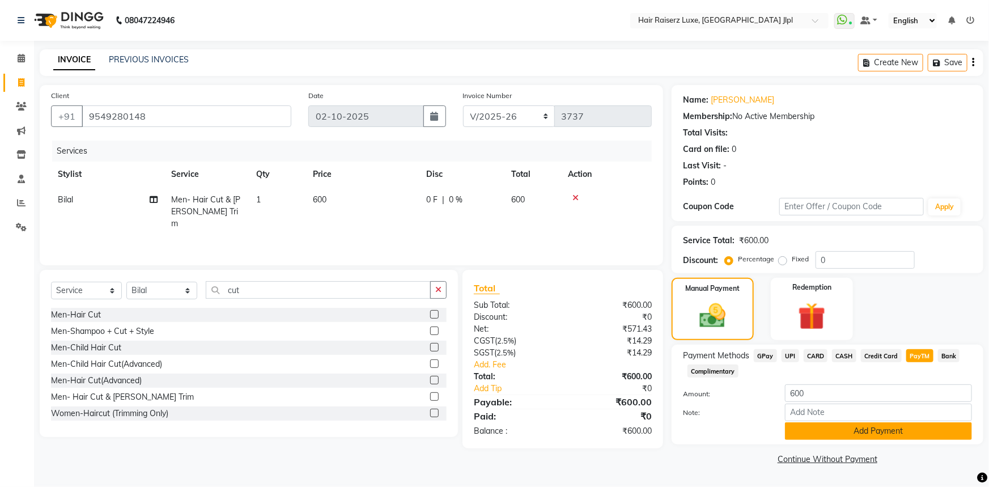
click at [873, 425] on button "Add Payment" at bounding box center [878, 431] width 187 height 18
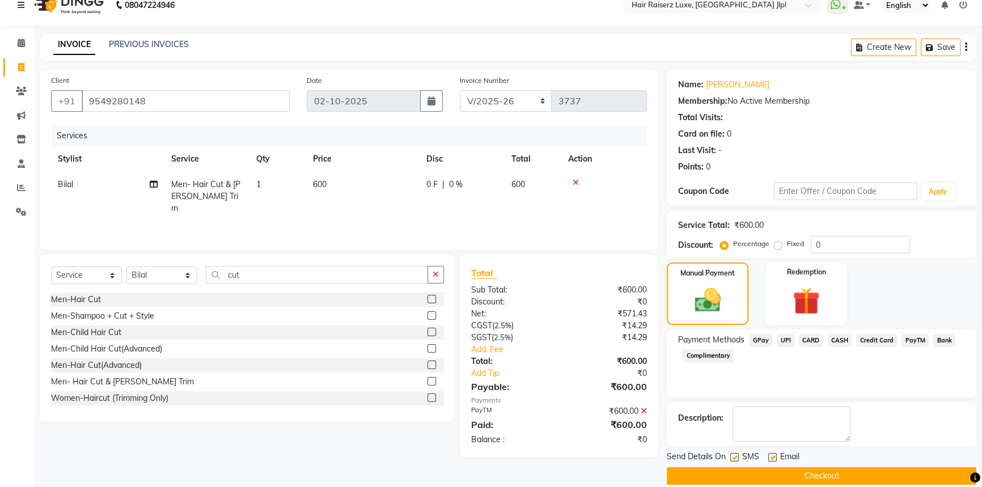
scroll to position [29, 0]
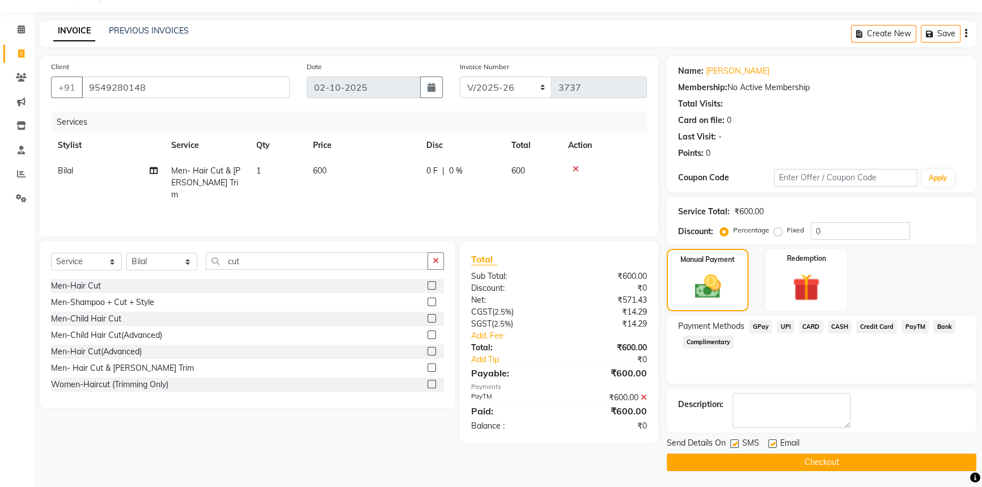
drag, startPoint x: 773, startPoint y: 442, endPoint x: 785, endPoint y: 458, distance: 20.3
click at [773, 442] on label at bounding box center [772, 443] width 9 height 9
click at [773, 442] on input "checkbox" at bounding box center [771, 444] width 7 height 7
checkbox input "false"
click at [789, 459] on button "Checkout" at bounding box center [822, 463] width 310 height 18
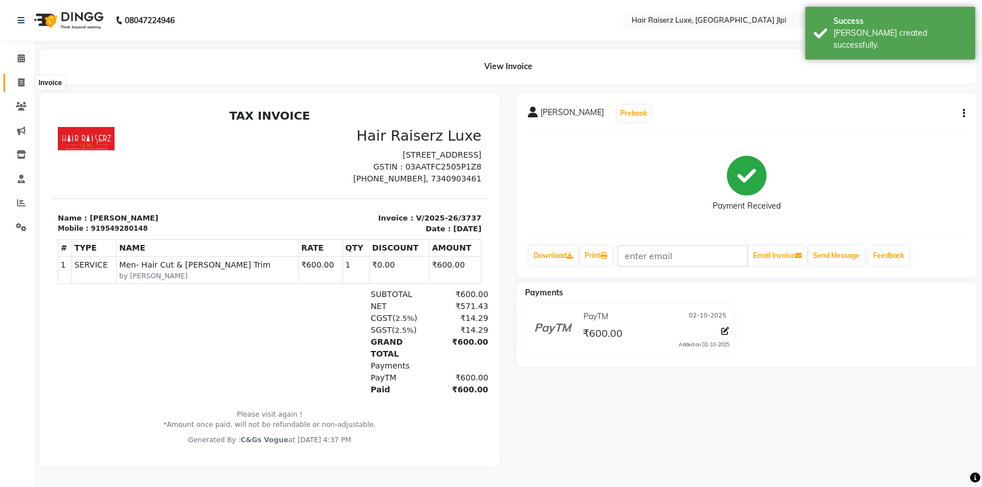
click at [18, 86] on icon at bounding box center [21, 82] width 6 height 9
select select "service"
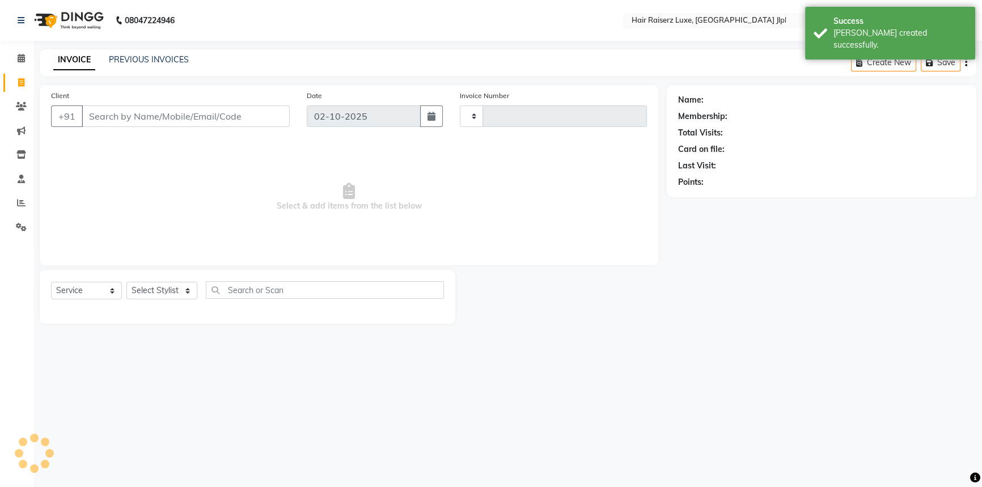
type input "3738"
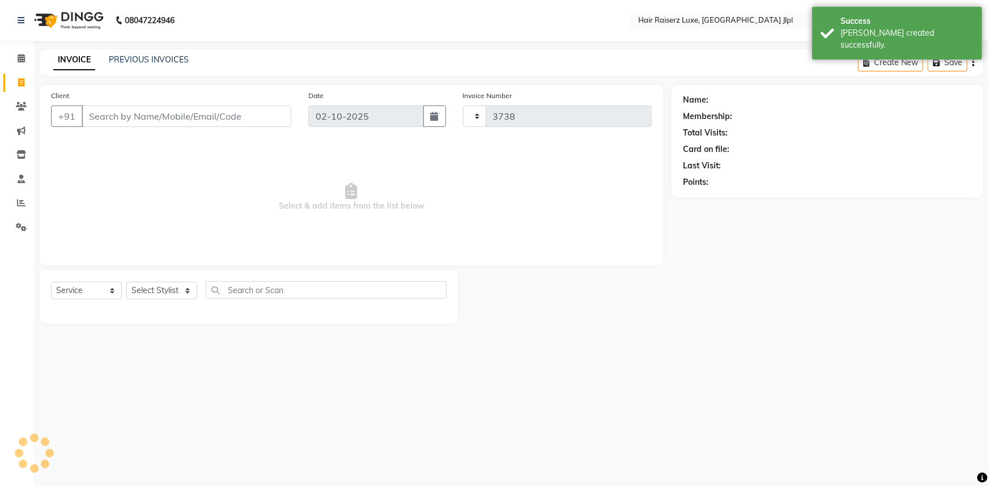
select select "5409"
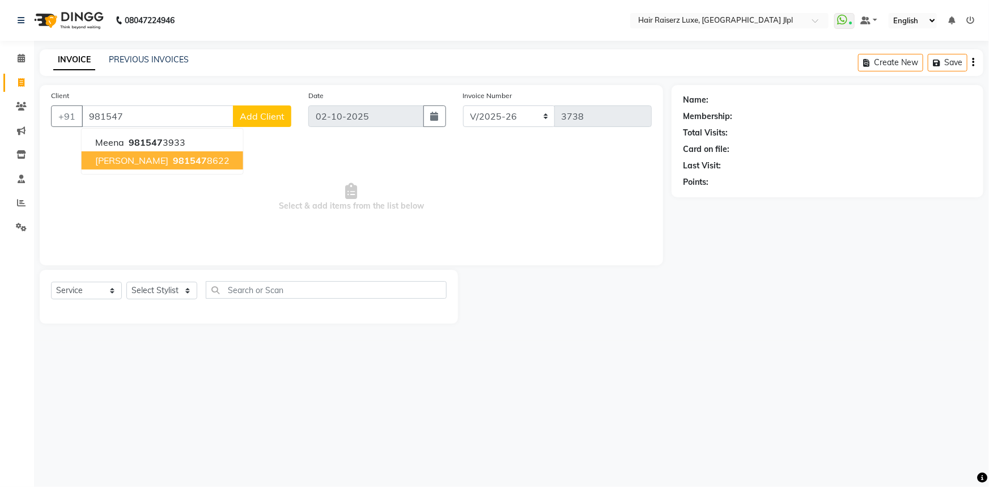
click at [173, 164] on span "981547" at bounding box center [190, 160] width 34 height 11
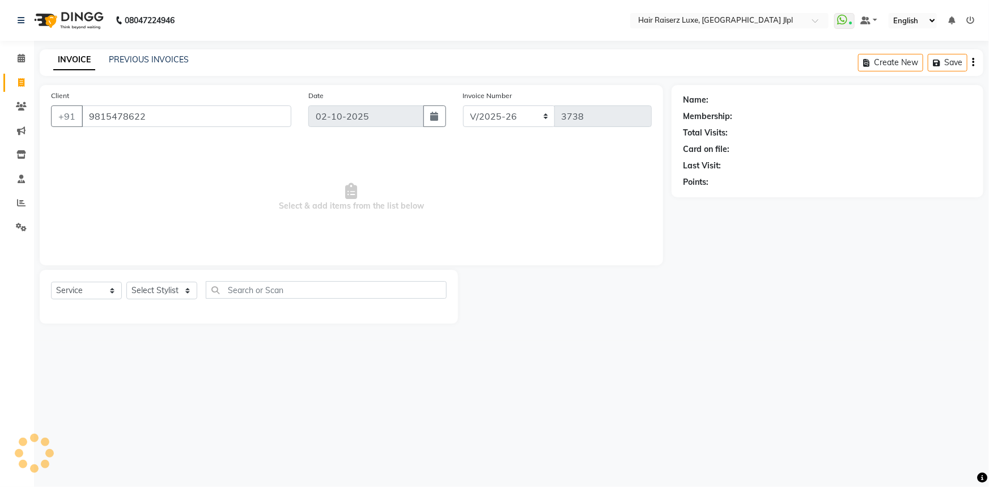
type input "9815478622"
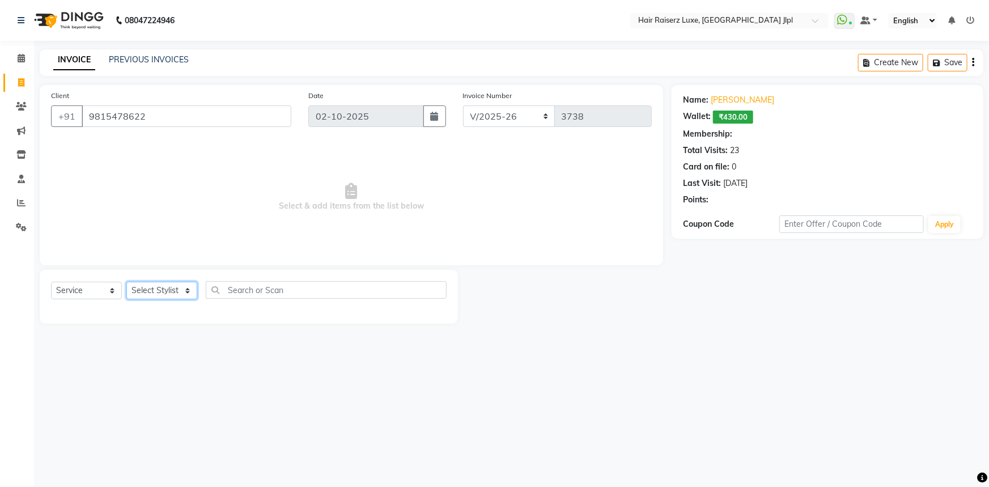
click at [146, 297] on select "Select Stylist Abhishek Aftab Ajay Anand Asma Bhoomika Bilal C&Gs Vogue Chhavi …" at bounding box center [161, 291] width 71 height 18
select select "84848"
click at [126, 282] on select "Select Stylist Abhishek Aftab Ajay Anand Asma Bhoomika Bilal C&Gs Vogue Chhavi …" at bounding box center [161, 291] width 71 height 18
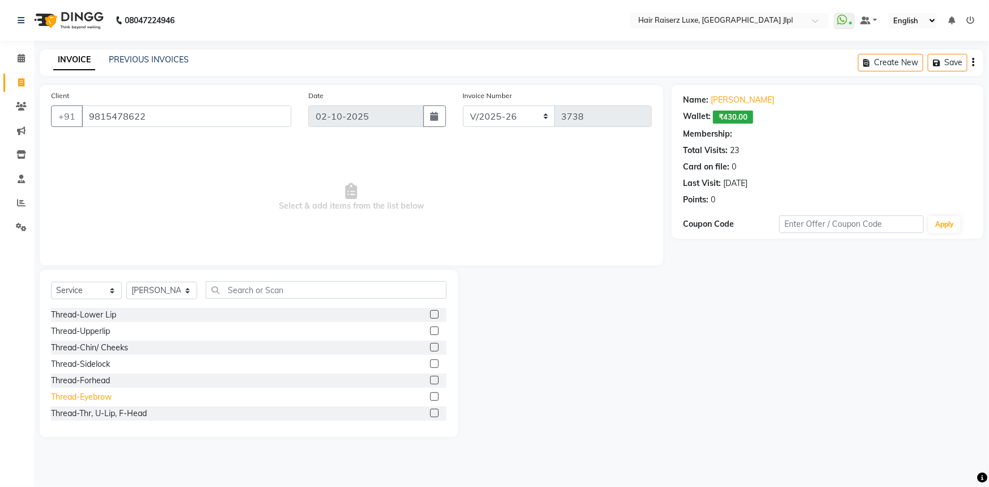
click at [68, 396] on div "Thread-Eyebrow" at bounding box center [81, 397] width 61 height 12
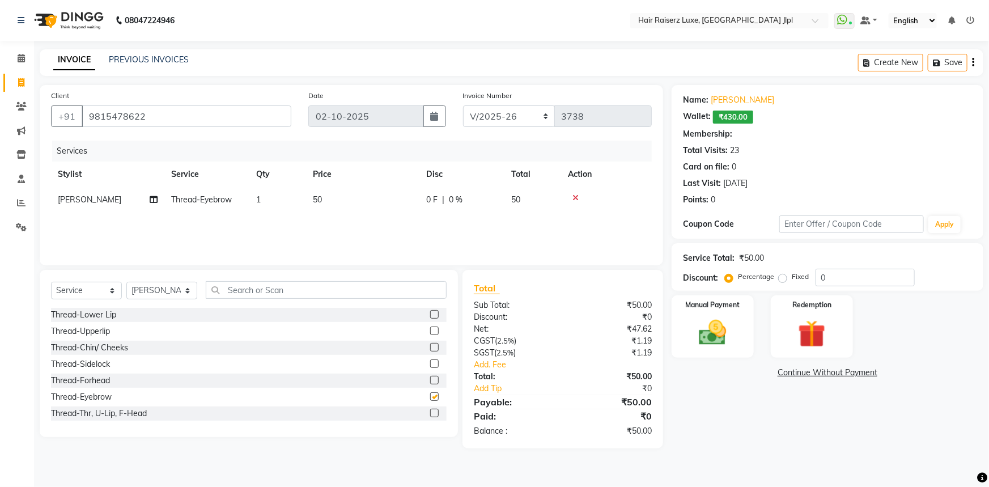
checkbox input "false"
click at [100, 328] on div "Thread-Upperlip" at bounding box center [80, 331] width 59 height 12
checkbox input "false"
click at [730, 325] on img at bounding box center [713, 332] width 46 height 33
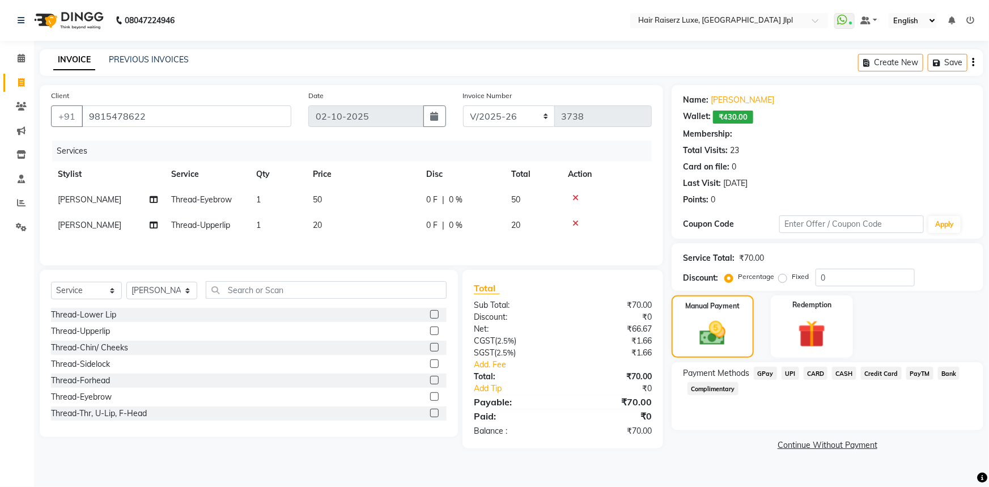
click at [843, 372] on span "CASH" at bounding box center [844, 373] width 24 height 13
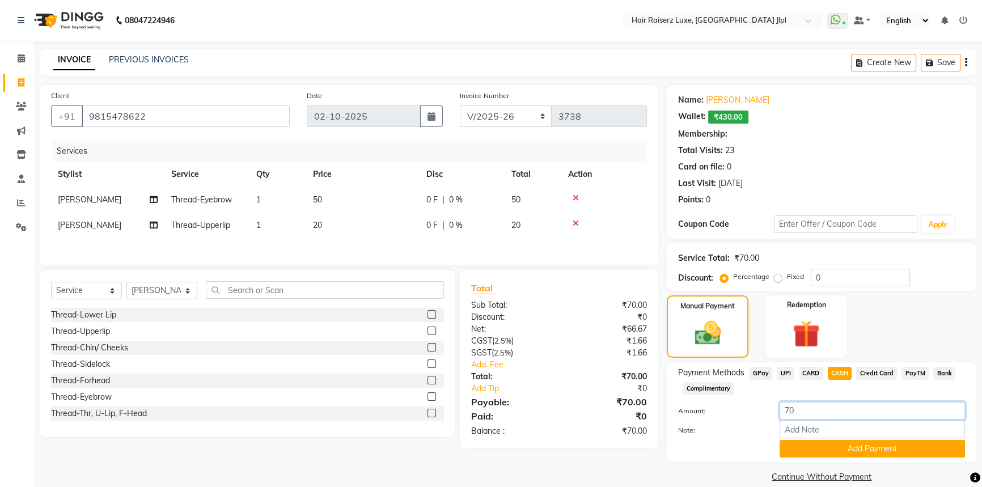
drag, startPoint x: 802, startPoint y: 405, endPoint x: 726, endPoint y: 409, distance: 76.1
click at [726, 409] on div "Amount: 70" at bounding box center [822, 411] width 304 height 19
type input "80"
click at [780, 446] on button "Add Payment" at bounding box center [872, 449] width 185 height 18
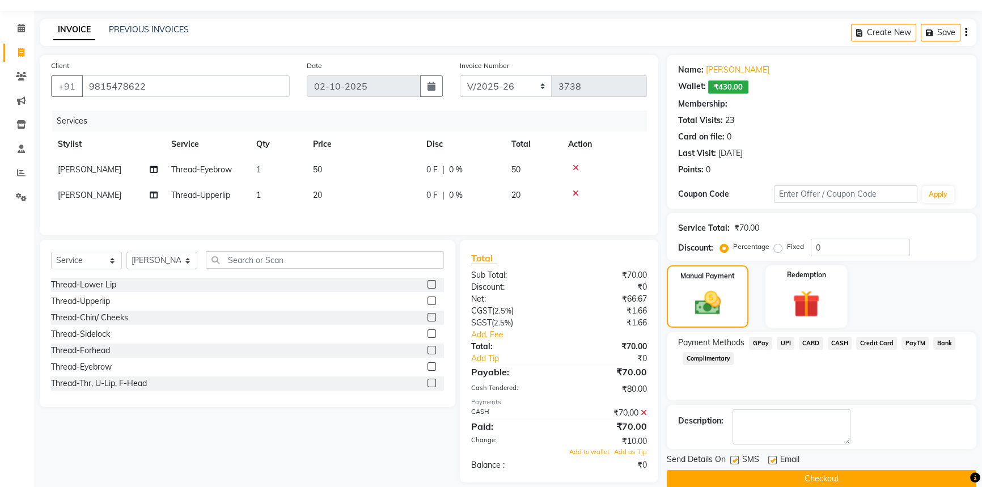
scroll to position [46, 0]
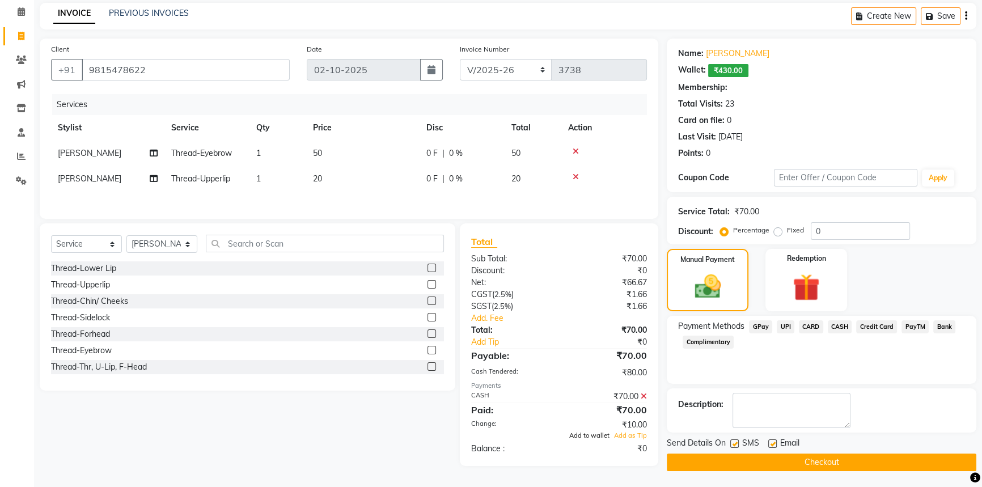
click at [606, 437] on span "Add to wallet" at bounding box center [589, 435] width 40 height 8
click at [771, 443] on label at bounding box center [772, 443] width 9 height 9
click at [771, 443] on input "checkbox" at bounding box center [771, 444] width 7 height 7
checkbox input "false"
click at [805, 465] on button "Checkout" at bounding box center [822, 463] width 310 height 18
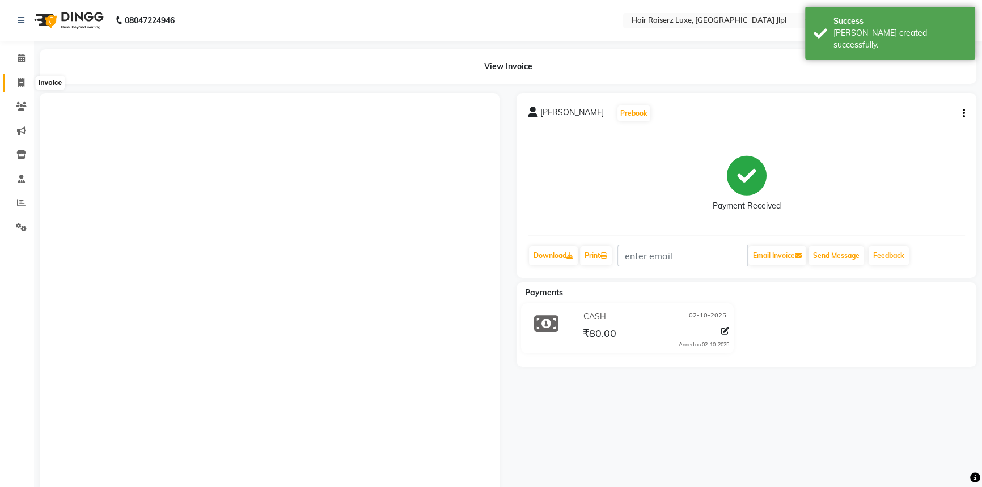
click at [26, 87] on span at bounding box center [21, 83] width 20 height 13
select select "service"
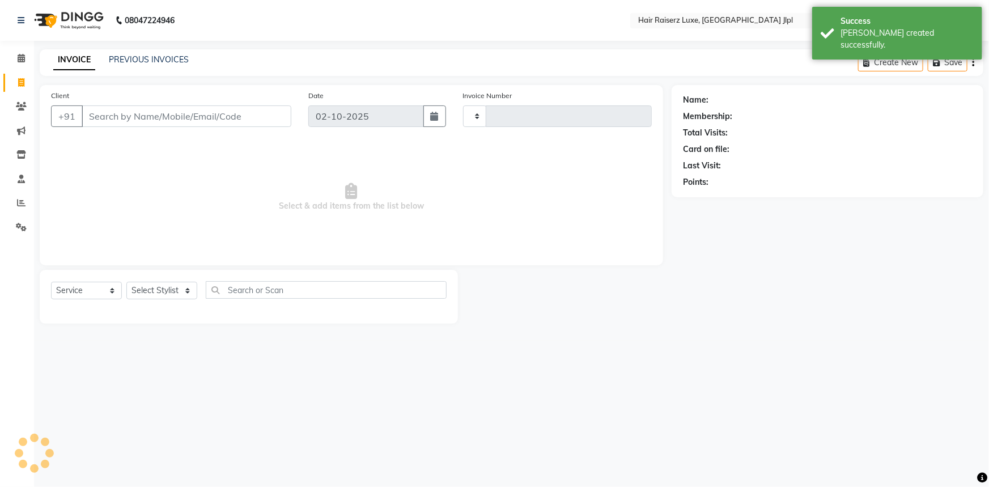
type input "3739"
select select "5409"
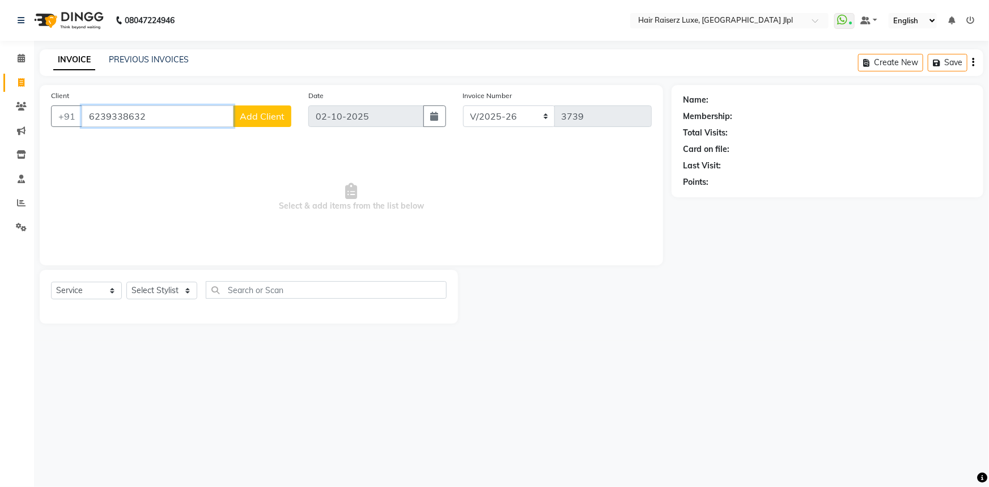
type input "6239338632"
click at [255, 113] on span "Add Client" at bounding box center [262, 116] width 45 height 11
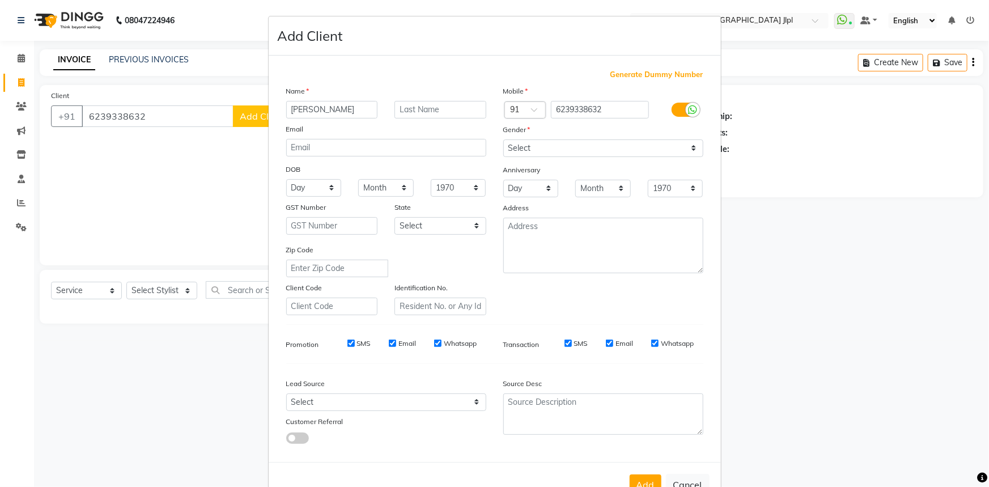
type input "[PERSON_NAME]"
drag, startPoint x: 553, startPoint y: 146, endPoint x: 544, endPoint y: 150, distance: 9.4
click at [553, 146] on select "Select Male Female Other Prefer Not To Say" at bounding box center [603, 148] width 200 height 18
select select "female"
click at [503, 139] on select "Select Male Female Other Prefer Not To Say" at bounding box center [603, 148] width 200 height 18
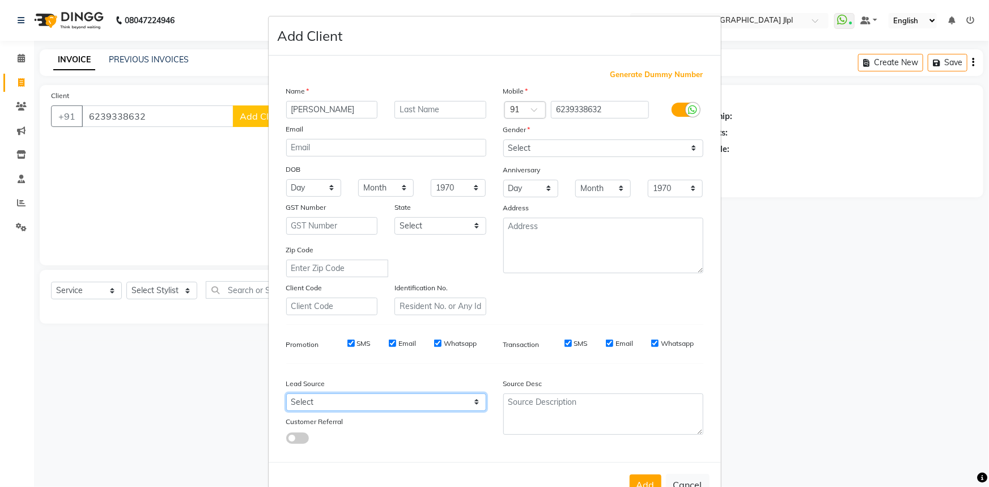
click at [385, 403] on select "Select Walk-in Referral Internet Friend Word of Mouth Advertisement Facebook Ju…" at bounding box center [386, 402] width 200 height 18
select select "35138"
click at [286, 396] on select "Select Walk-in Referral Internet Friend Word of Mouth Advertisement Facebook Ju…" at bounding box center [386, 402] width 200 height 18
click at [636, 484] on button "Add" at bounding box center [646, 485] width 32 height 20
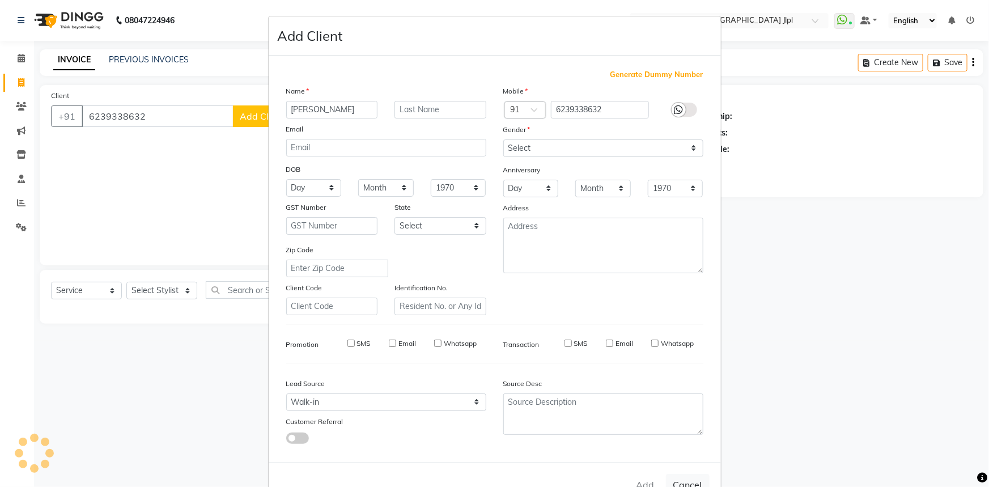
select select
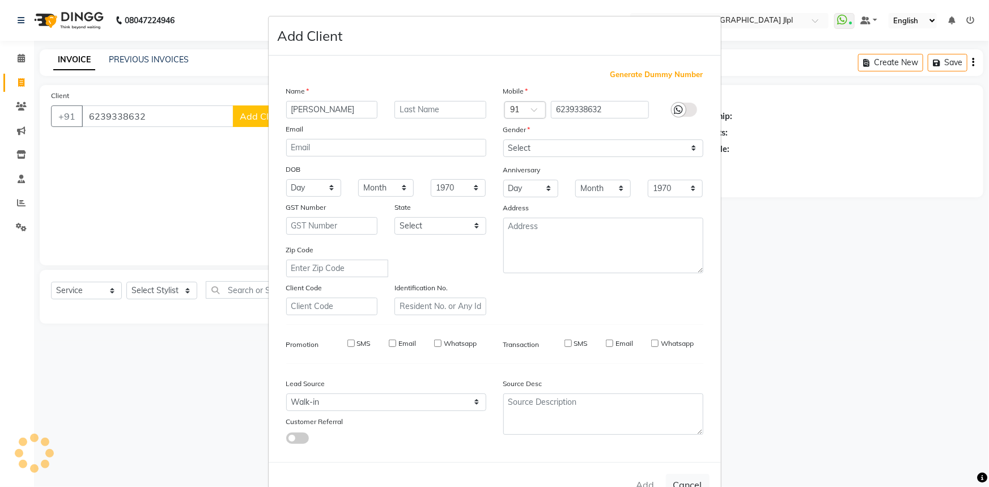
select select
checkbox input "false"
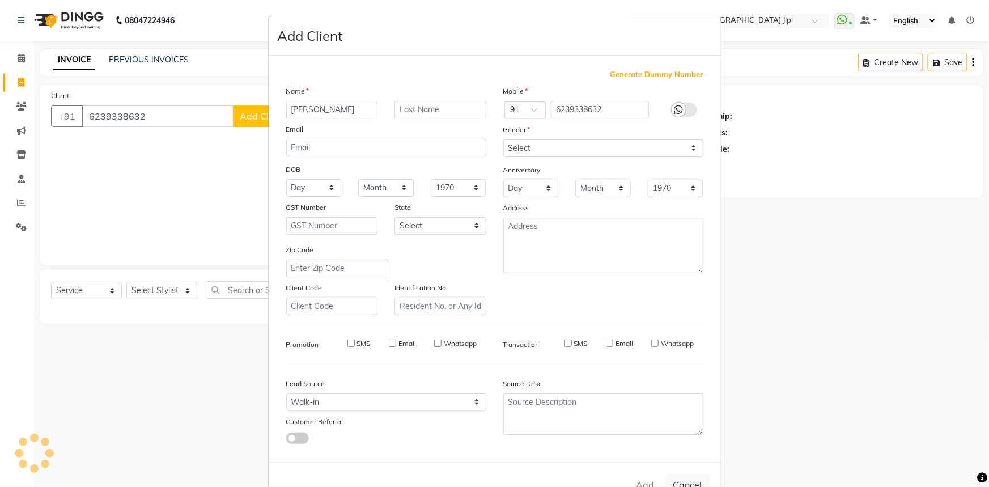
checkbox input "false"
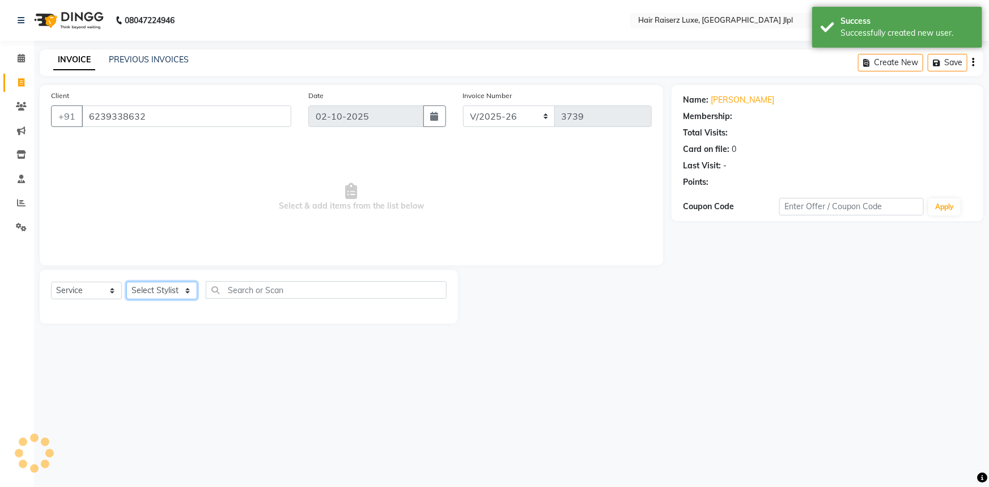
click at [171, 294] on select "Select Stylist Abhishek Aftab Ajay Anand Asma Bhoomika Bilal C&Gs Vogue Chhavi …" at bounding box center [161, 291] width 71 height 18
select select "68900"
click at [126, 282] on select "Select Stylist Abhishek Aftab Ajay Anand Asma Bhoomika Bilal C&Gs Vogue Chhavi …" at bounding box center [161, 291] width 71 height 18
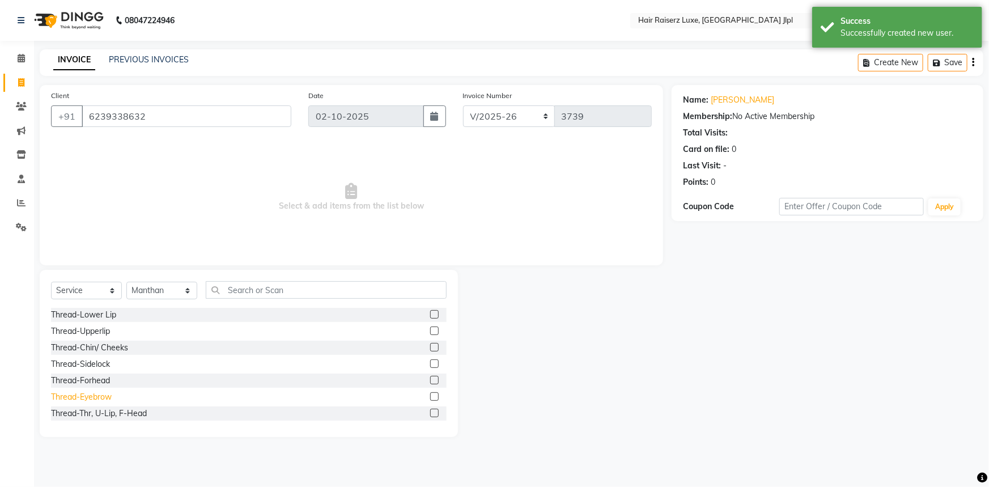
click at [96, 397] on div "Thread-Eyebrow" at bounding box center [81, 397] width 61 height 12
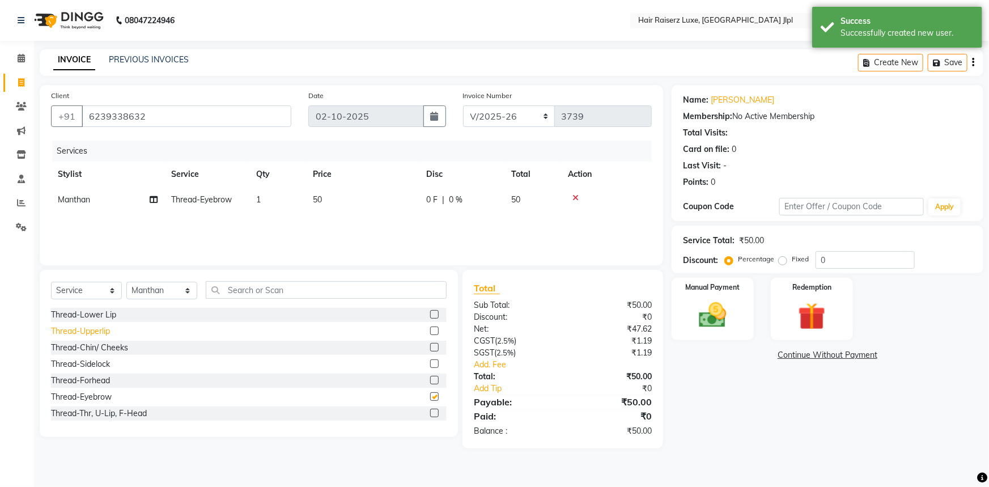
checkbox input "false"
click at [98, 328] on div "Thread-Upperlip" at bounding box center [80, 331] width 59 height 12
checkbox input "false"
click at [720, 311] on img at bounding box center [713, 315] width 46 height 33
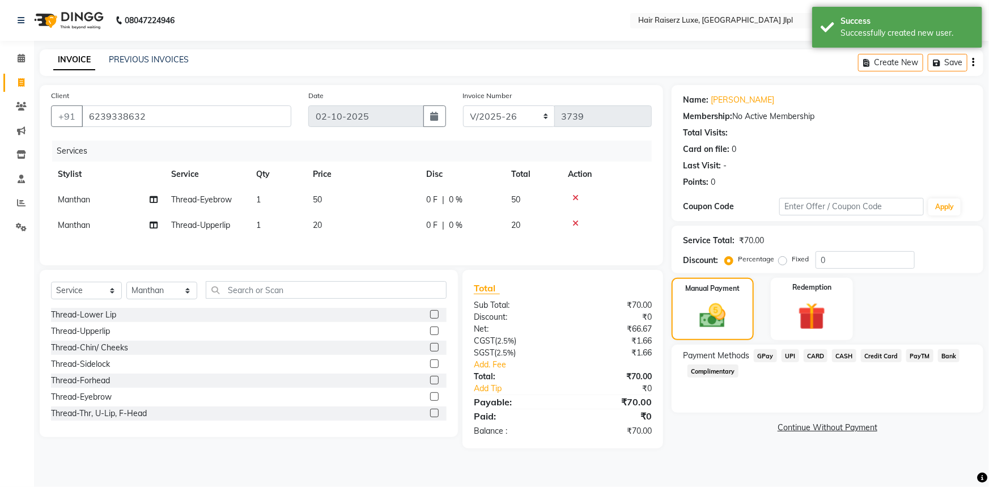
click at [792, 357] on span "UPI" at bounding box center [791, 355] width 18 height 13
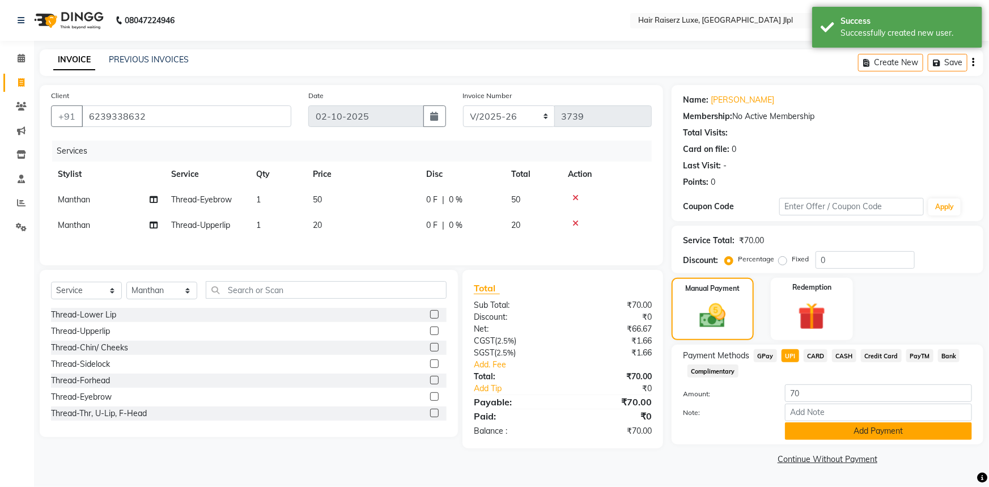
click at [828, 433] on button "Add Payment" at bounding box center [878, 431] width 187 height 18
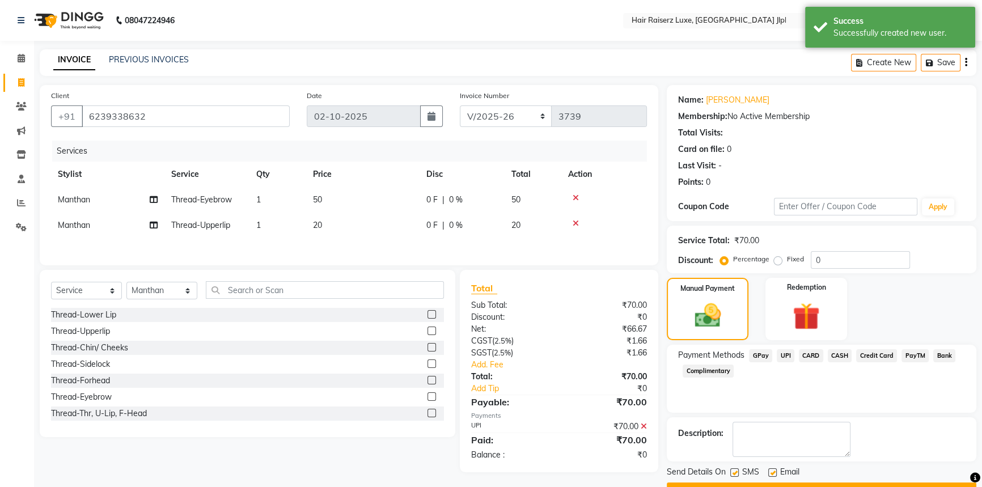
click at [773, 471] on label at bounding box center [772, 472] width 9 height 9
click at [773, 471] on input "checkbox" at bounding box center [771, 472] width 7 height 7
checkbox input "false"
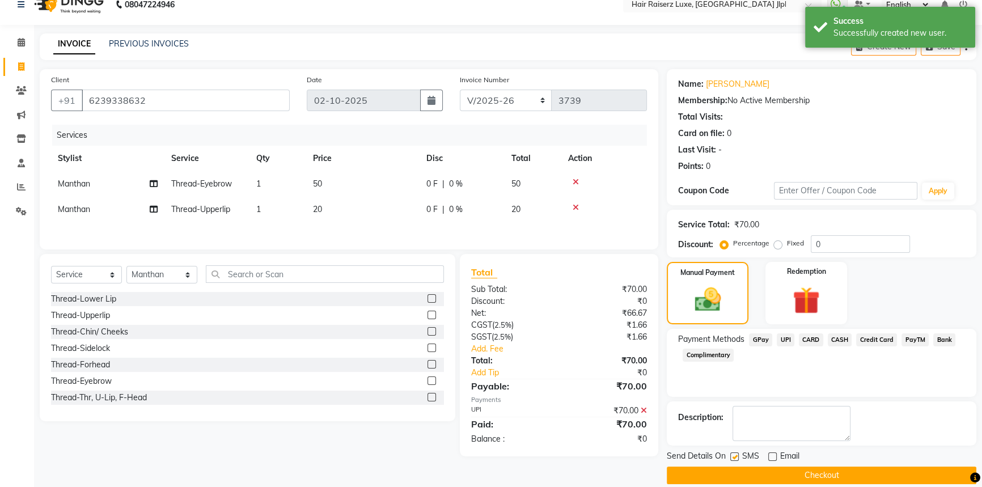
scroll to position [29, 0]
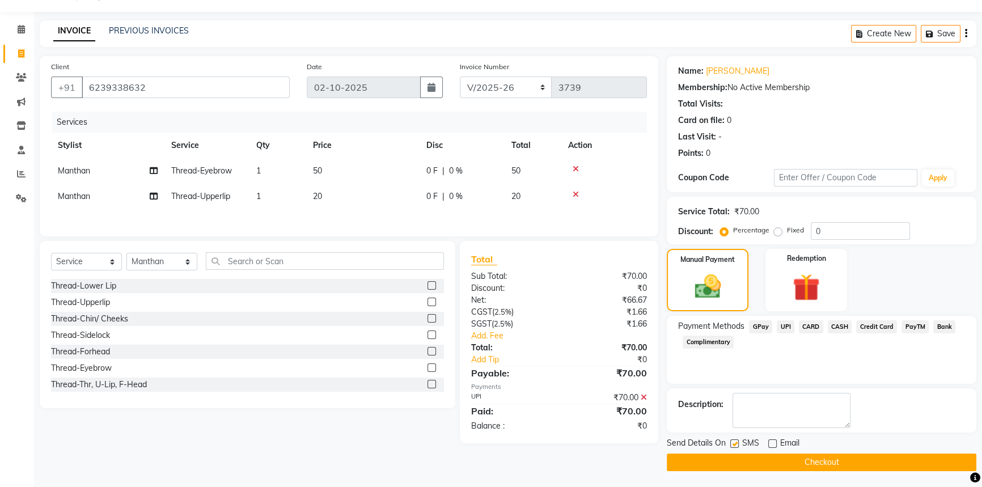
click at [772, 457] on button "Checkout" at bounding box center [822, 463] width 310 height 18
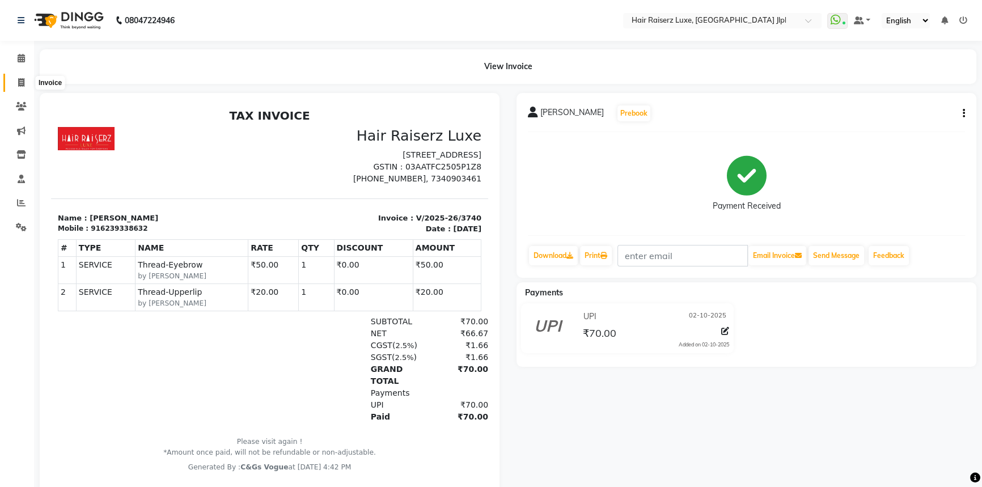
click at [18, 85] on icon at bounding box center [21, 82] width 6 height 9
select select "service"
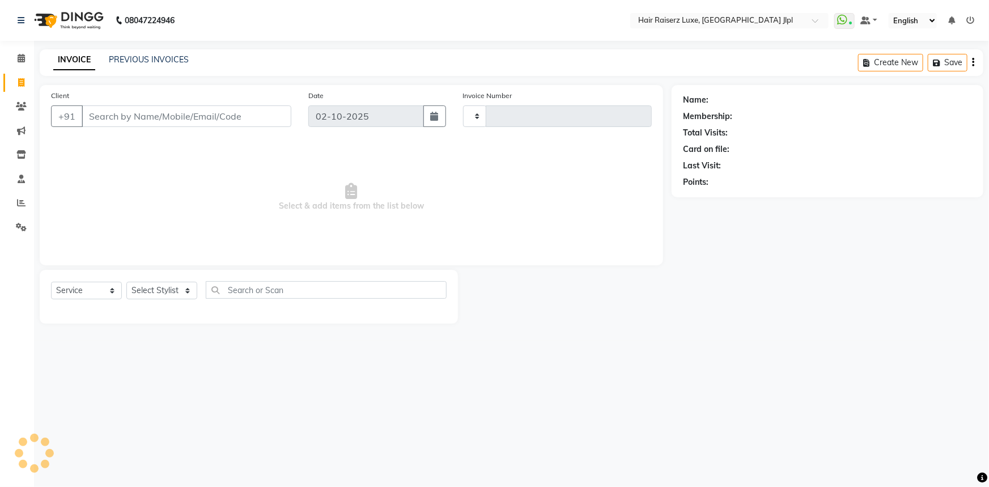
type input "3741"
select select "5409"
click at [118, 62] on link "PREVIOUS INVOICES" at bounding box center [149, 59] width 80 height 10
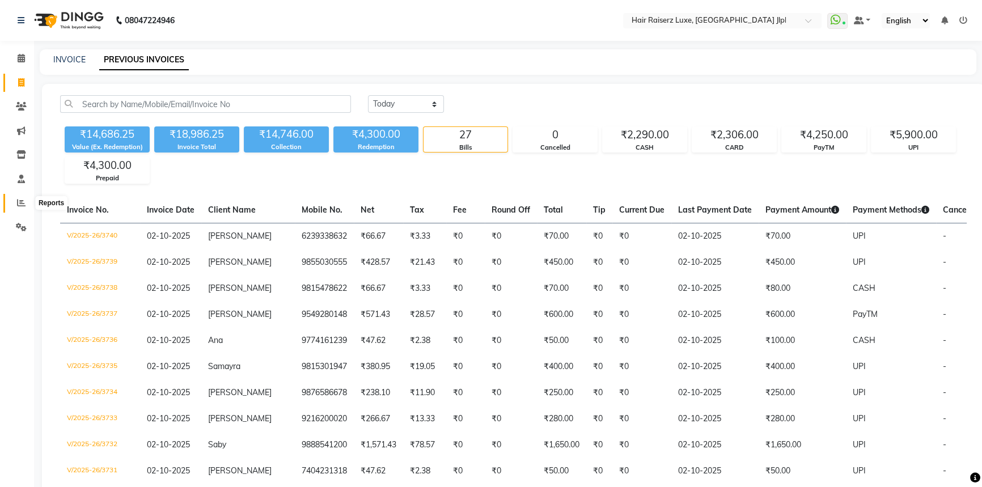
click at [24, 205] on icon at bounding box center [21, 202] width 9 height 9
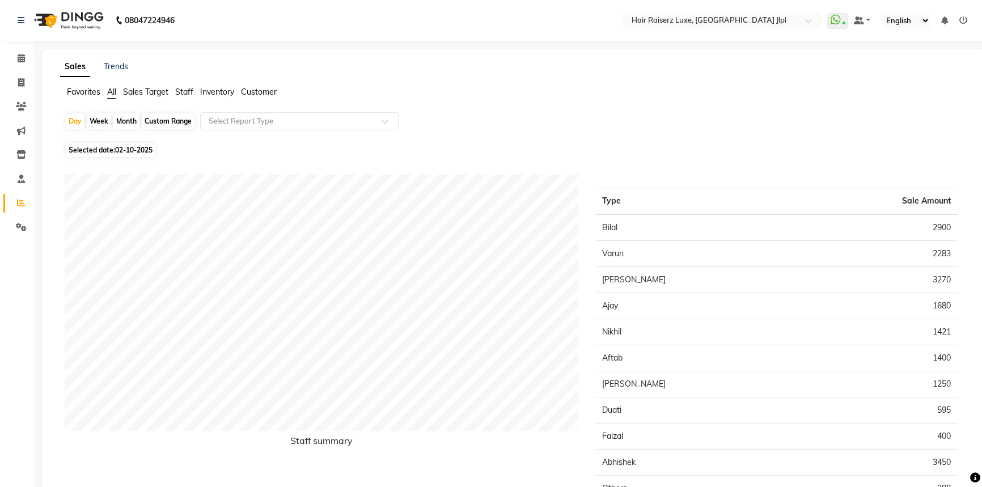
click at [147, 92] on span "Sales Target" at bounding box center [145, 92] width 45 height 10
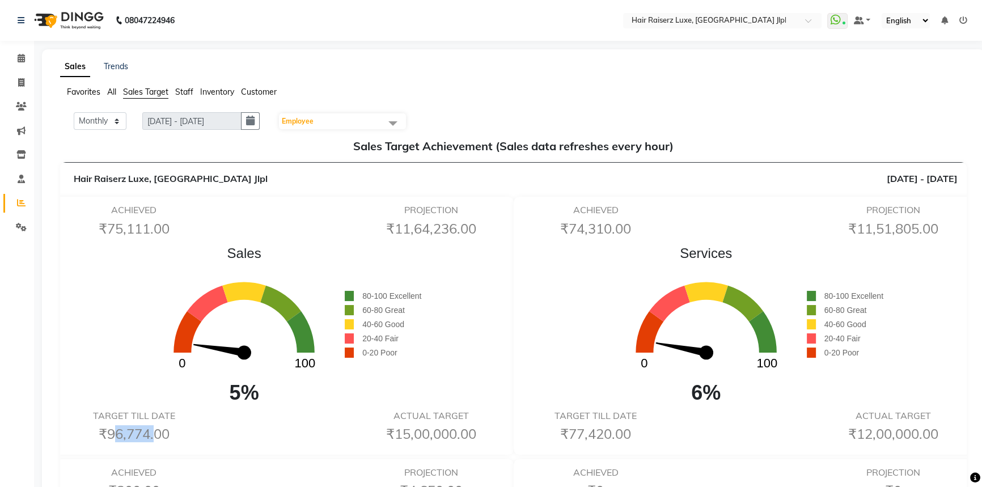
drag, startPoint x: 107, startPoint y: 434, endPoint x: 148, endPoint y: 436, distance: 40.9
click at [148, 436] on h6 "₹96,774.00" at bounding box center [134, 434] width 132 height 16
drag, startPoint x: 120, startPoint y: 227, endPoint x: 108, endPoint y: 226, distance: 12.5
click at [108, 226] on h6 "₹75,111.00" at bounding box center [134, 229] width 132 height 16
click at [16, 84] on span at bounding box center [21, 83] width 20 height 13
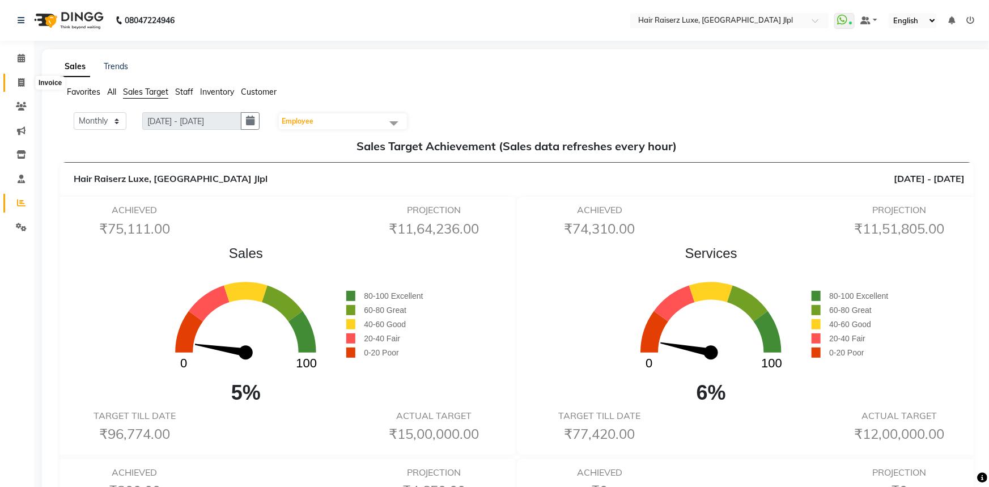
select select "5409"
select select "service"
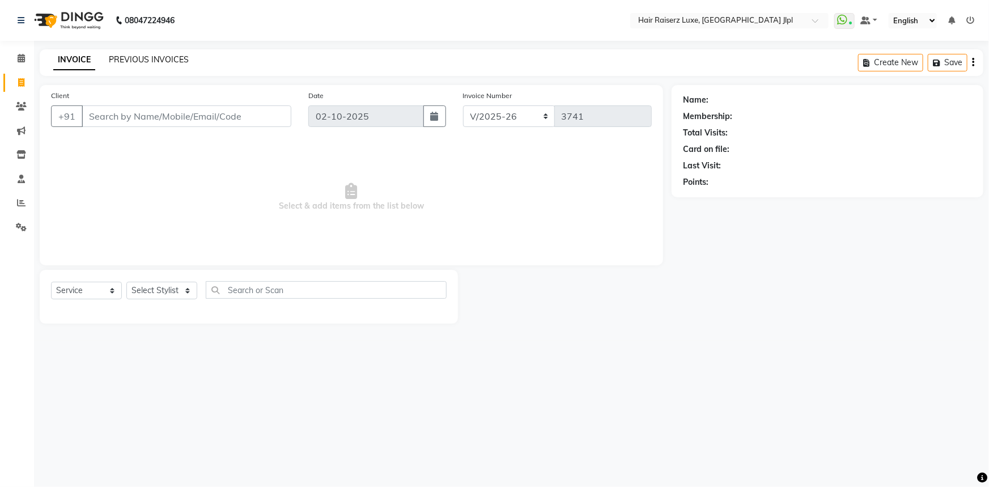
click at [116, 57] on link "PREVIOUS INVOICES" at bounding box center [149, 59] width 80 height 10
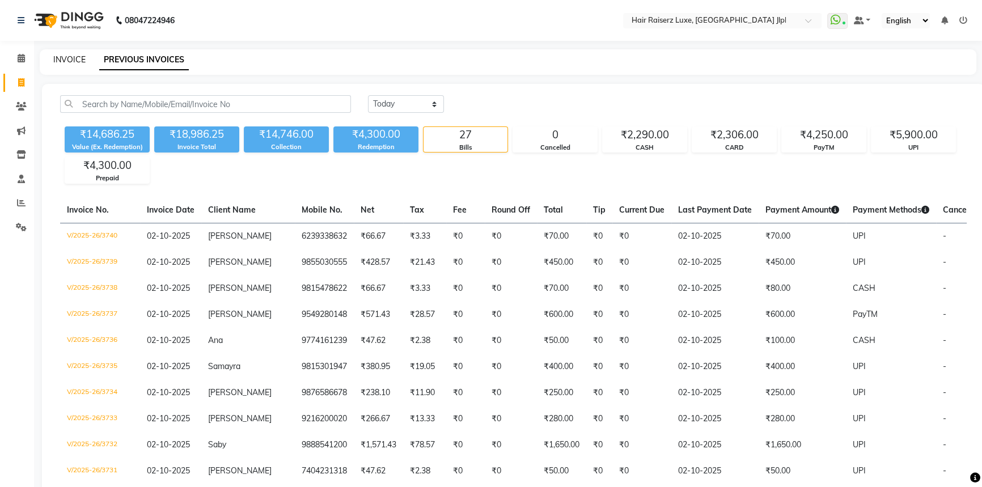
click at [79, 57] on link "INVOICE" at bounding box center [69, 59] width 32 height 10
select select "service"
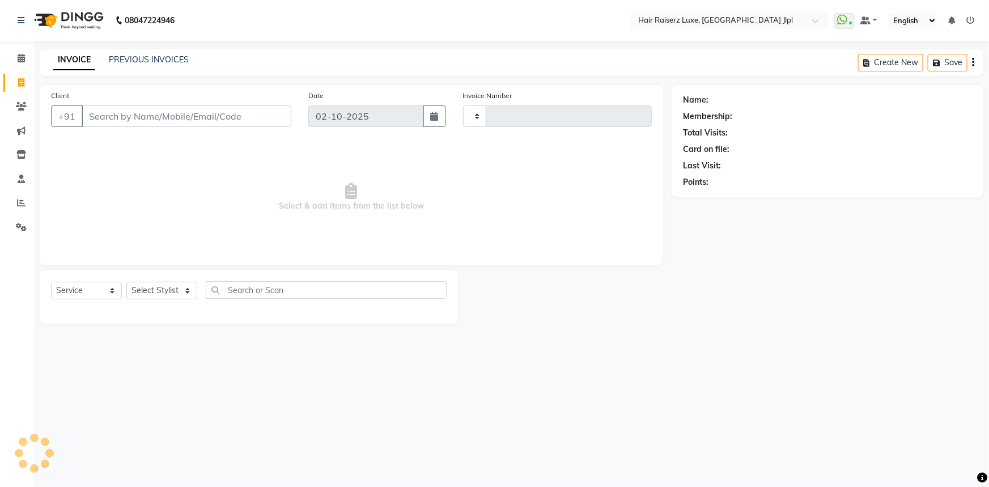
type input "3741"
select select "5409"
click at [147, 293] on select "Select Stylist Abhishek Aftab Ajay Anand Asma Bhoomika Bilal C&Gs Vogue Chhavi …" at bounding box center [161, 291] width 71 height 18
select select "84148"
click at [126, 282] on select "Select Stylist Abhishek Aftab Ajay Anand Asma Bhoomika Bilal C&Gs Vogue Chhavi …" at bounding box center [161, 291] width 71 height 18
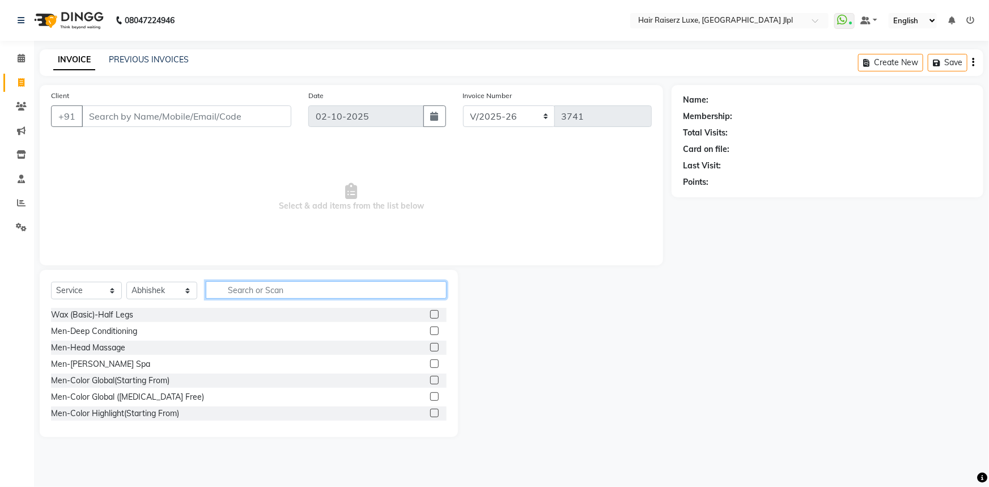
click at [300, 297] on input "text" at bounding box center [326, 290] width 241 height 18
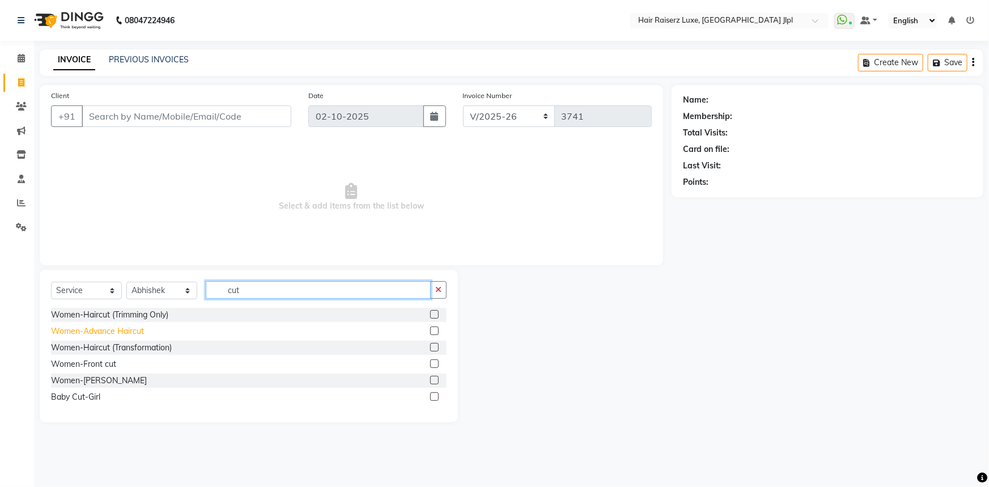
type input "cut"
click at [121, 335] on div "Women-Advance Haircut" at bounding box center [97, 331] width 93 height 12
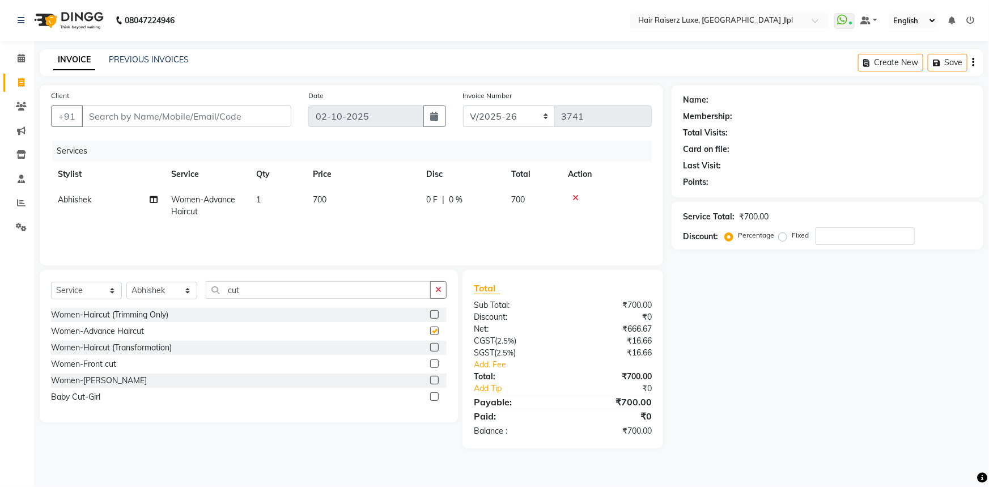
checkbox input "false"
drag, startPoint x: 251, startPoint y: 293, endPoint x: 150, endPoint y: 294, distance: 100.4
click at [150, 294] on div "Select Service Product Membership Package Voucher Prepaid Gift Card Select Styl…" at bounding box center [249, 294] width 396 height 27
click at [150, 295] on select "Select Stylist Abhishek Aftab Ajay Anand Asma Bhoomika Bilal C&Gs Vogue Chhavi …" at bounding box center [161, 291] width 71 height 18
select select "47928"
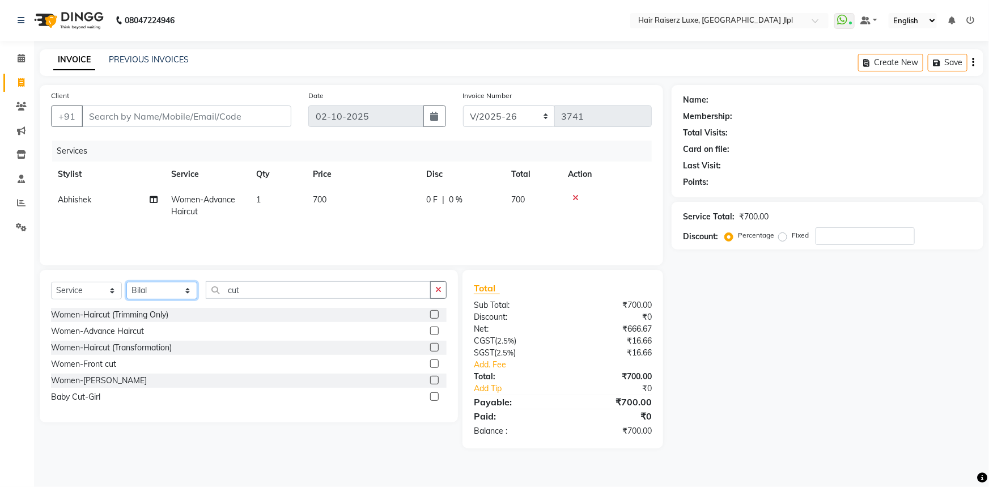
click at [126, 282] on select "Select Stylist Abhishek Aftab Ajay Anand Asma Bhoomika Bilal C&Gs Vogue Chhavi …" at bounding box center [161, 291] width 71 height 18
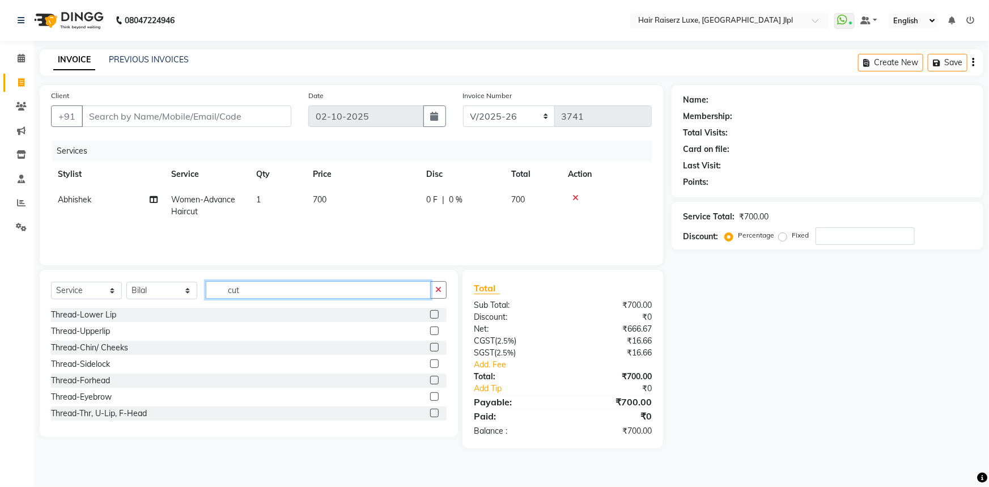
click at [244, 287] on input "cut" at bounding box center [318, 290] width 225 height 18
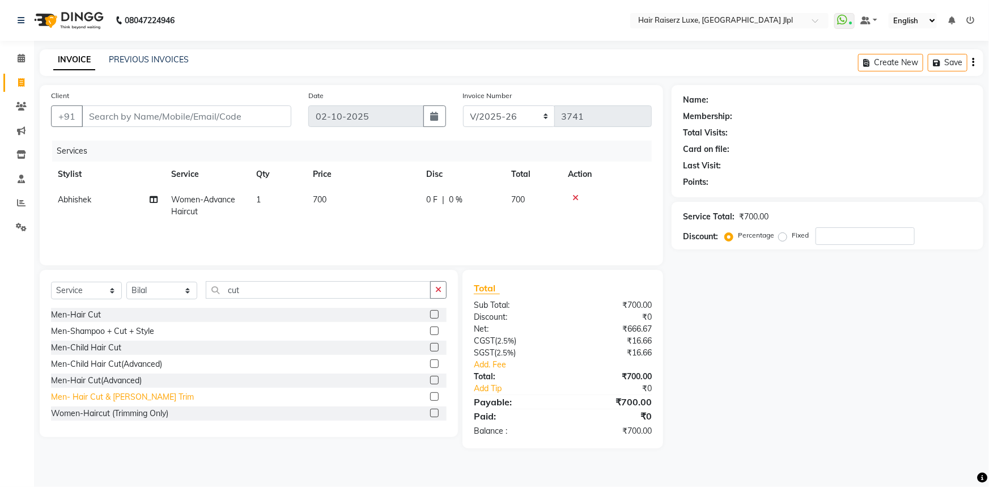
click at [98, 400] on div "Men- Hair Cut & Beard Trim" at bounding box center [122, 397] width 143 height 12
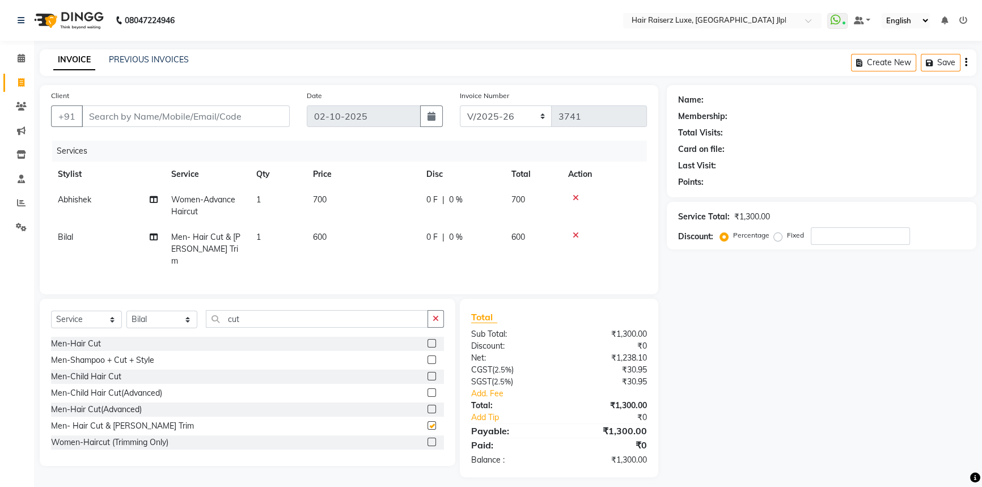
checkbox input "false"
click at [160, 311] on select "Select Stylist Abhishek Aftab Ajay Anand Asma Bhoomika Bilal C&Gs Vogue Chhavi …" at bounding box center [161, 320] width 71 height 18
select select "64563"
click at [126, 311] on select "Select Stylist Abhishek Aftab Ajay Anand Asma Bhoomika Bilal C&Gs Vogue Chhavi …" at bounding box center [161, 320] width 71 height 18
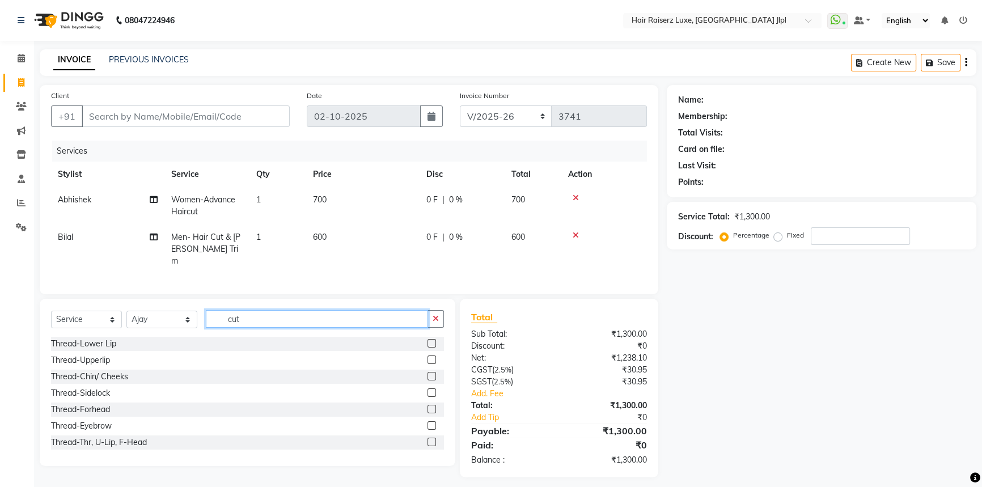
click at [256, 315] on input "cut" at bounding box center [317, 319] width 222 height 18
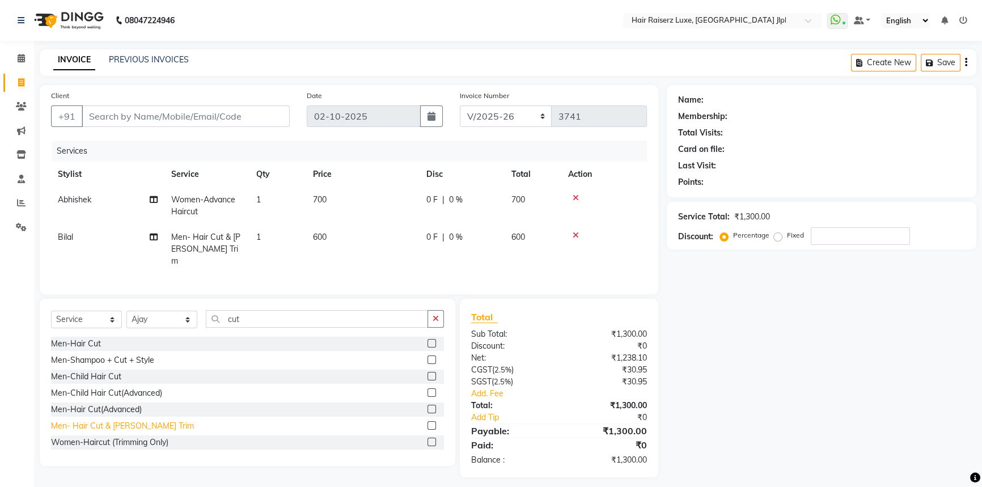
click at [113, 422] on div "Men- Hair Cut & Beard Trim" at bounding box center [122, 426] width 143 height 12
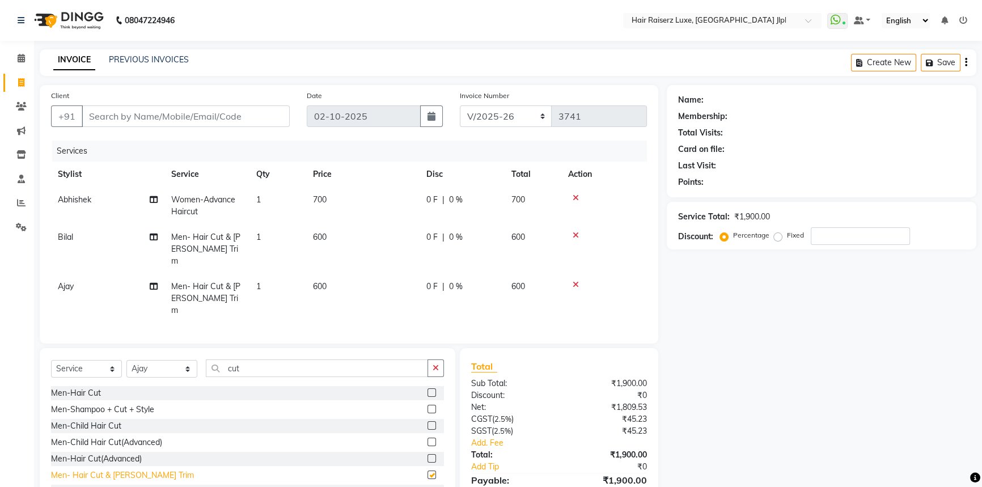
checkbox input "false"
click at [23, 223] on icon at bounding box center [21, 227] width 11 height 9
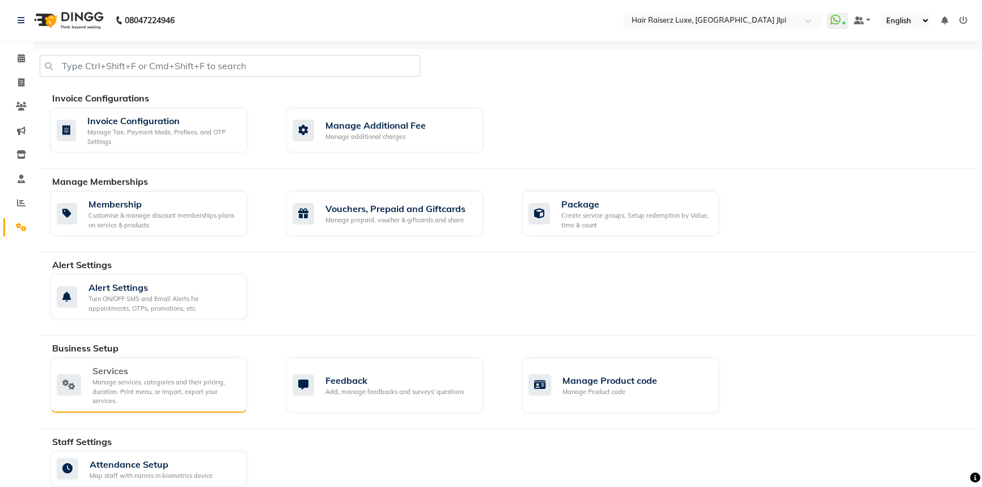
click at [140, 391] on div "Manage services, categories and their pricing, duration. Print menu, or import,…" at bounding box center [165, 392] width 146 height 28
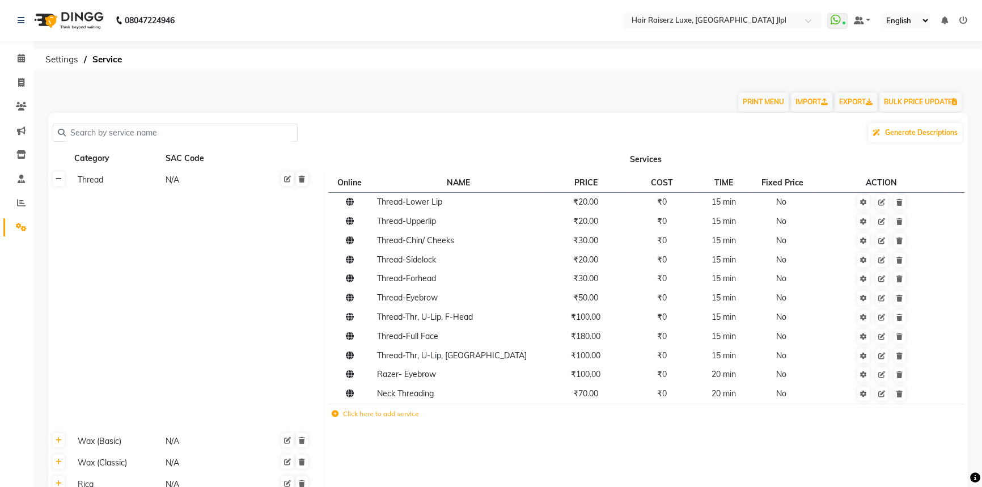
click at [58, 183] on link at bounding box center [59, 179] width 12 height 14
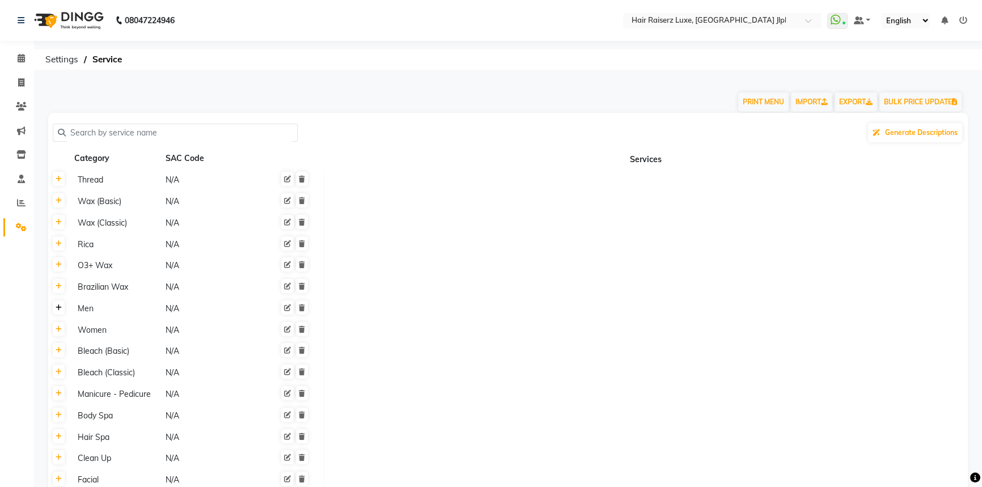
click at [62, 312] on link at bounding box center [59, 307] width 12 height 14
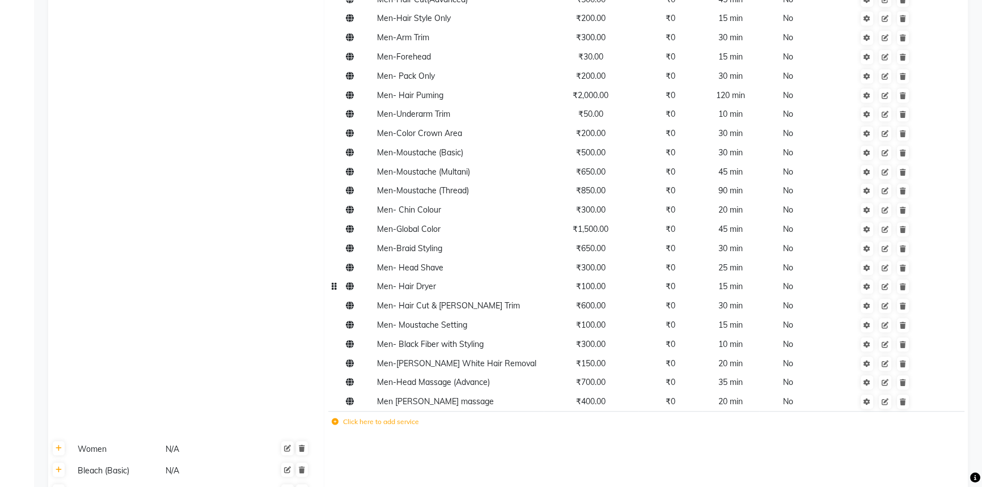
scroll to position [721, 0]
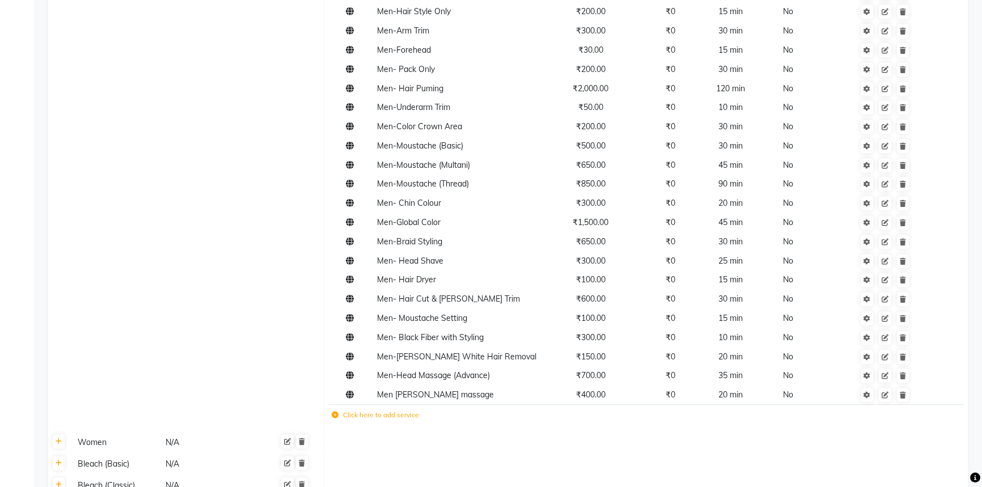
click at [339, 413] on label "Click here to add service" at bounding box center [375, 415] width 87 height 10
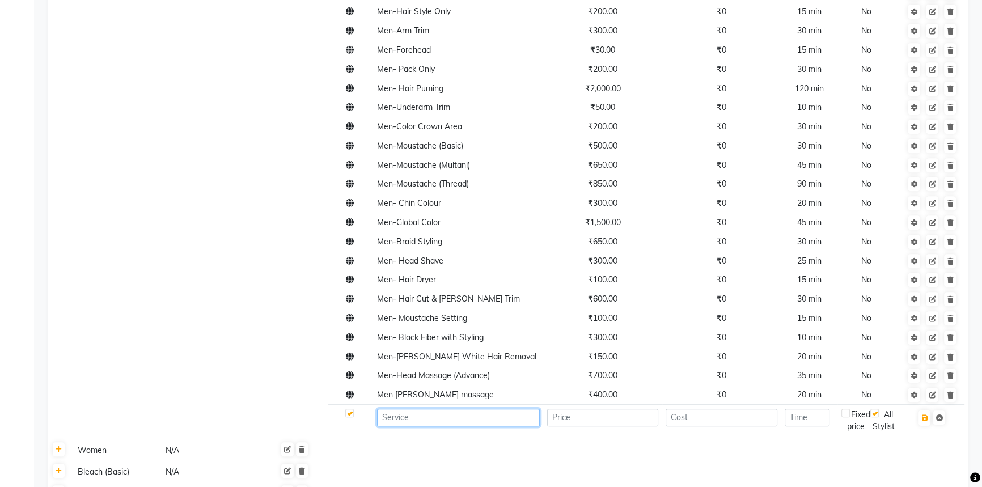
click at [404, 418] on input at bounding box center [458, 418] width 163 height 18
click at [452, 418] on input "Men-Sidelocks Color" at bounding box center [458, 418] width 163 height 18
type input "Men-Sidelocks Colour"
click at [554, 420] on input "number" at bounding box center [603, 418] width 112 height 18
type input "700"
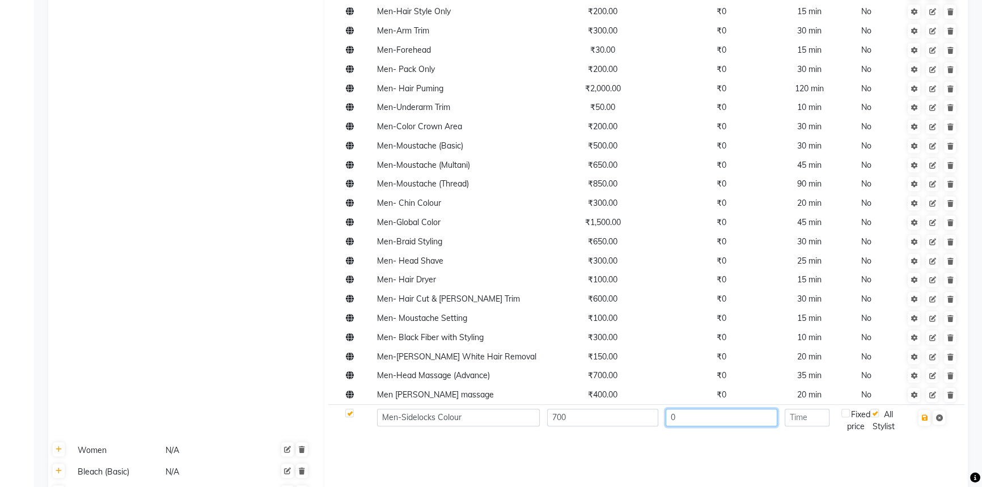
type input "0"
type input "35"
click at [924, 417] on icon "button" at bounding box center [924, 417] width 6 height 7
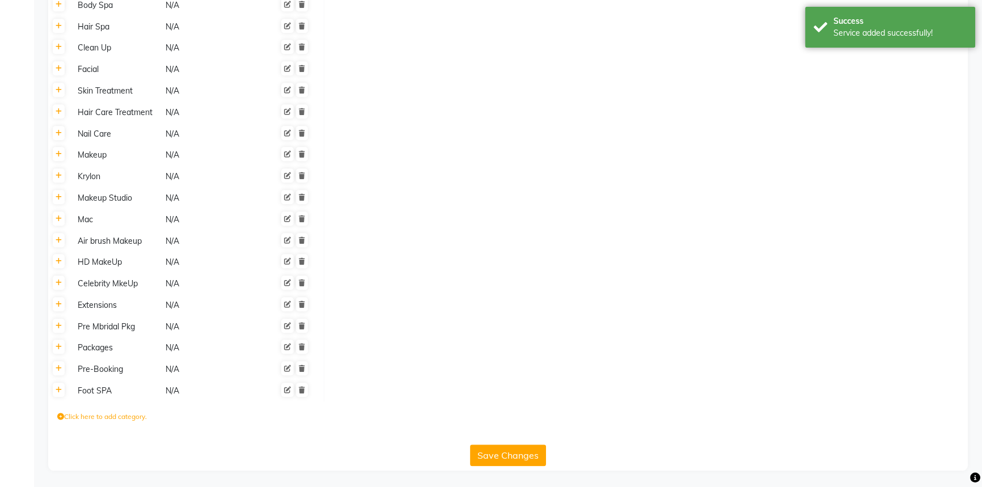
scroll to position [1264, 0]
click at [514, 454] on button "Save Changes" at bounding box center [508, 455] width 76 height 22
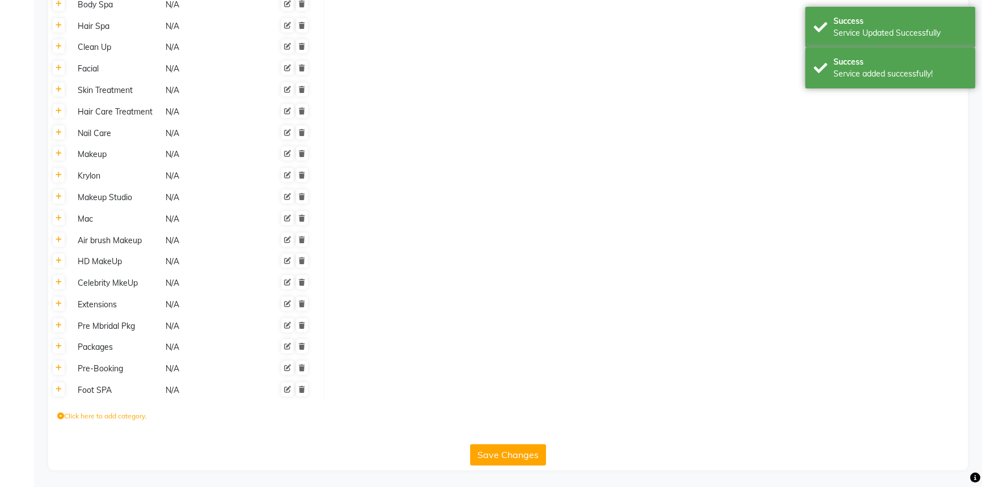
click at [498, 459] on button "Save Changes" at bounding box center [508, 455] width 76 height 22
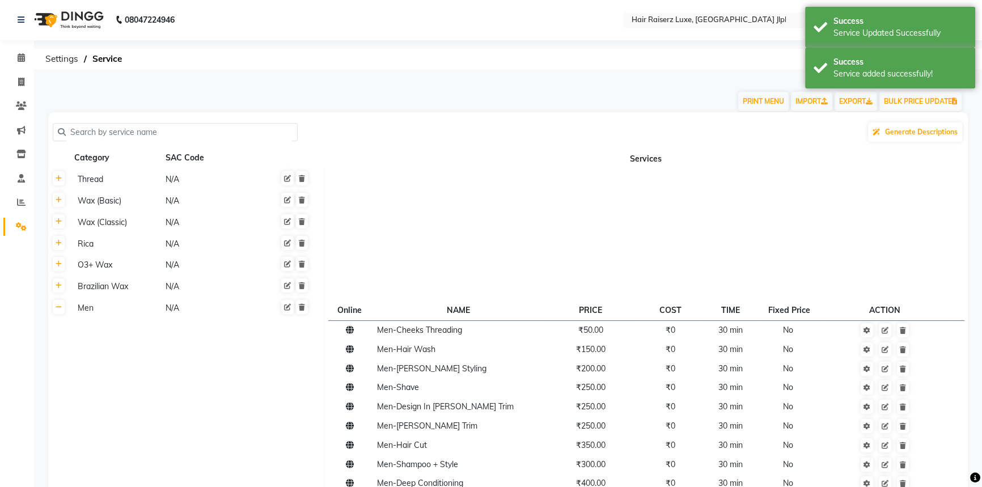
scroll to position [0, 0]
click at [26, 87] on span at bounding box center [21, 83] width 20 height 13
select select "service"
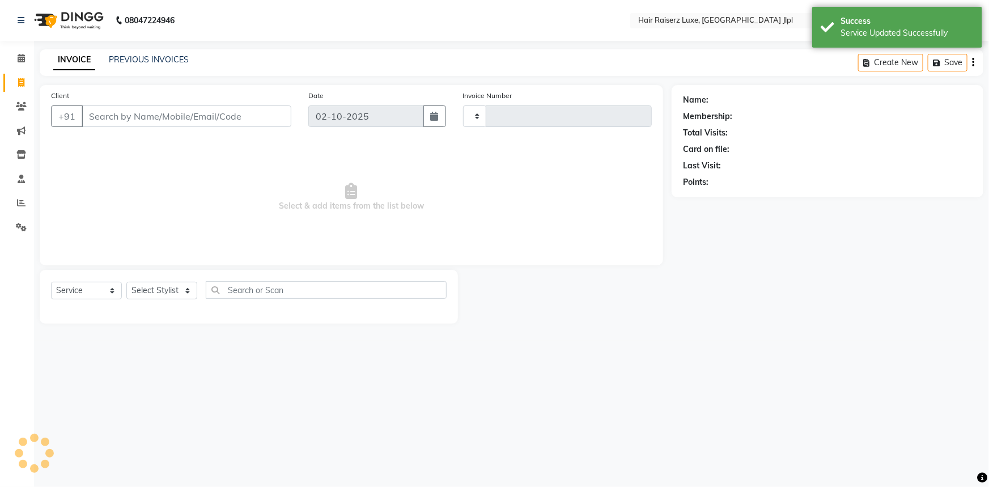
type input "3741"
select select "5409"
drag, startPoint x: 156, startPoint y: 290, endPoint x: 142, endPoint y: 274, distance: 22.1
click at [156, 290] on select "Select Stylist" at bounding box center [161, 291] width 71 height 18
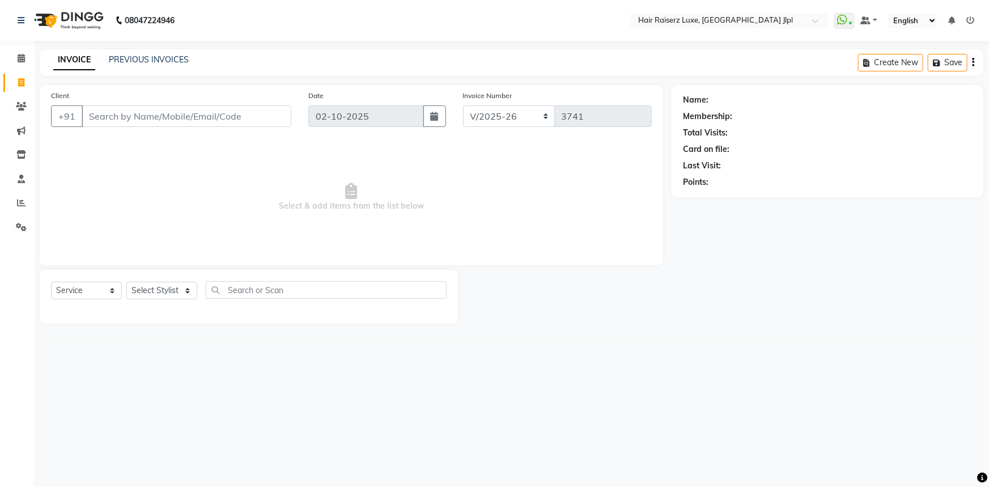
click at [167, 236] on span "Select & add items from the list below" at bounding box center [351, 197] width 601 height 113
click at [178, 288] on select "Select Stylist Abhishek Aftab Ajay Anand Asma Bhoomika Bilal C&Gs Vogue Chhavi …" at bounding box center [161, 291] width 71 height 18
select select "84148"
click at [126, 282] on select "Select Stylist Abhishek Aftab Ajay Anand Asma Bhoomika Bilal C&Gs Vogue Chhavi …" at bounding box center [161, 291] width 71 height 18
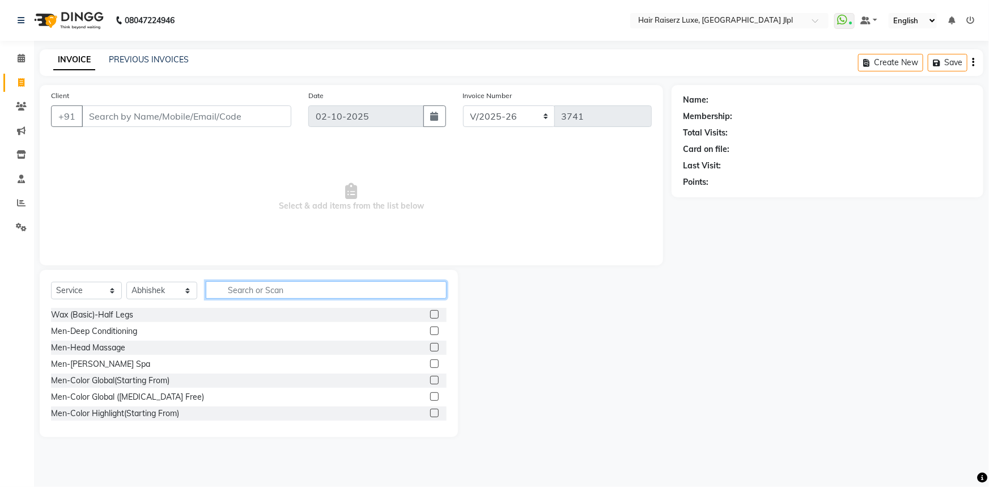
click at [277, 291] on input "text" at bounding box center [326, 290] width 241 height 18
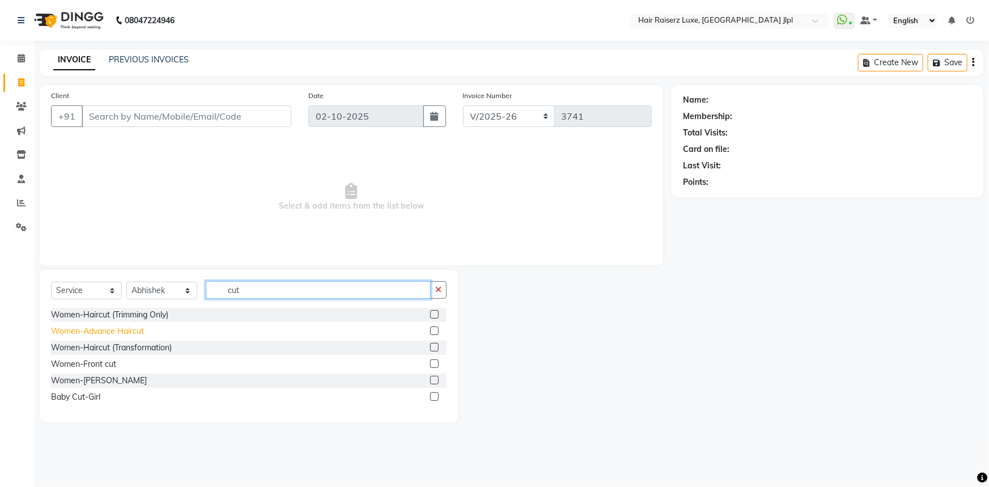
type input "cut"
click at [124, 330] on div "Women-Advance Haircut" at bounding box center [97, 331] width 93 height 12
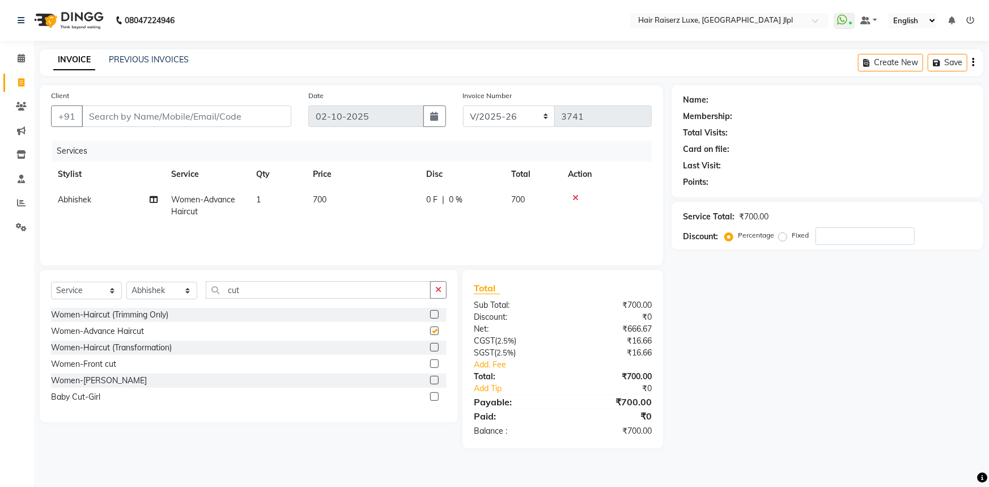
checkbox input "false"
click at [323, 198] on span "700" at bounding box center [320, 199] width 14 height 10
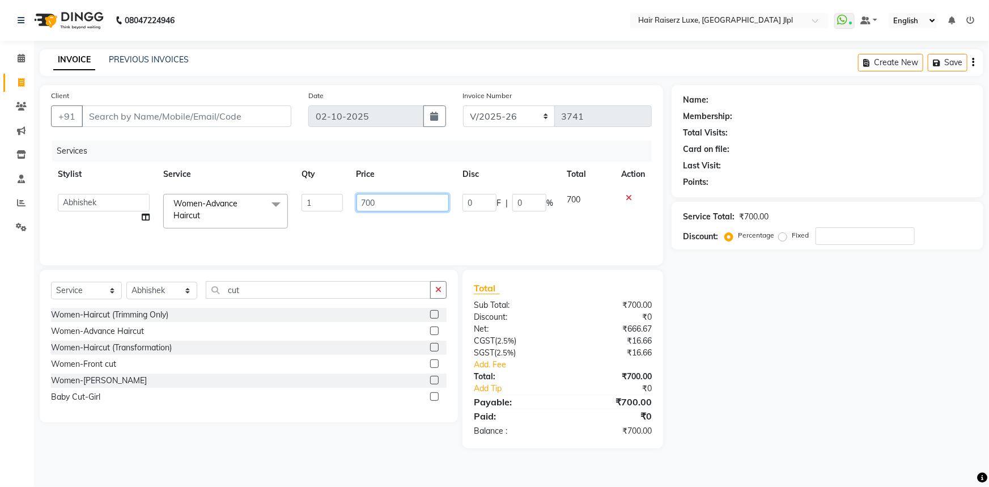
drag, startPoint x: 373, startPoint y: 202, endPoint x: 326, endPoint y: 206, distance: 47.2
click at [333, 204] on tr "Abhishek Aftab Ajay Anand Asma Bhoomika Bilal C&Gs Vogue Chhavi Duati Faizal In…" at bounding box center [351, 211] width 601 height 48
type input "850"
click at [741, 365] on div "Name: Membership: Total Visits: Card on file: Last Visit: Points: Service Total…" at bounding box center [832, 266] width 320 height 363
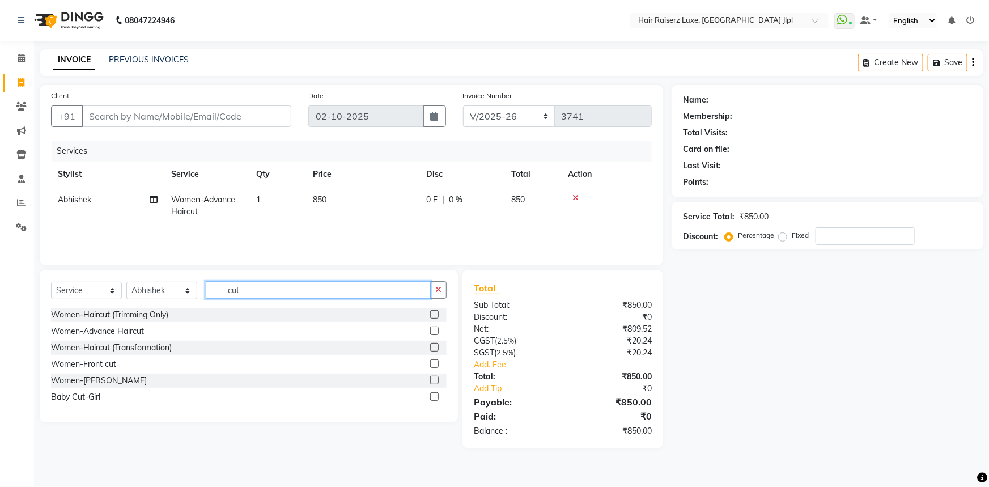
drag, startPoint x: 244, startPoint y: 291, endPoint x: 163, endPoint y: 278, distance: 82.6
click at [163, 278] on div "Select Service Product Membership Package Voucher Prepaid Gift Card Select Styl…" at bounding box center [249, 346] width 418 height 153
click at [151, 290] on select "Select Stylist Abhishek Aftab Ajay Anand Asma Bhoomika Bilal C&Gs Vogue Chhavi …" at bounding box center [161, 291] width 71 height 18
select select "64563"
click at [126, 282] on select "Select Stylist Abhishek Aftab Ajay Anand Asma Bhoomika Bilal C&Gs Vogue Chhavi …" at bounding box center [161, 291] width 71 height 18
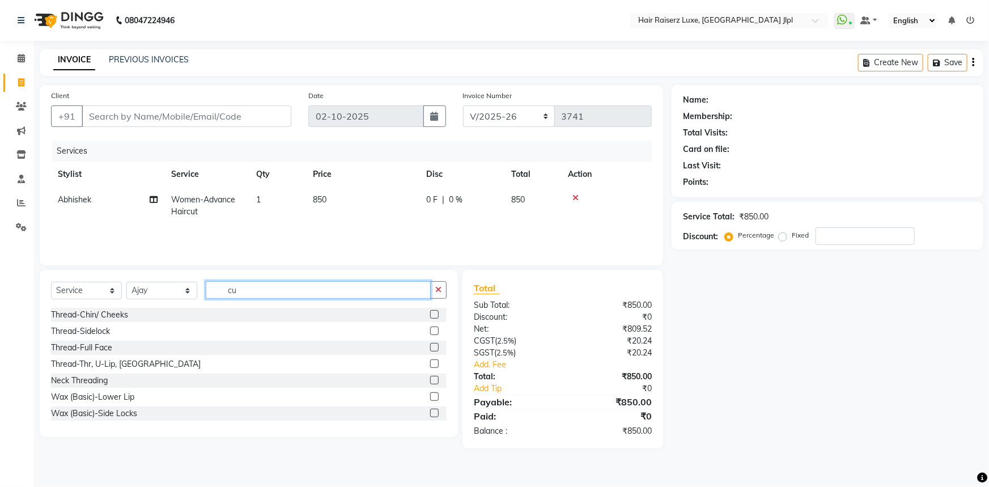
type input "cut"
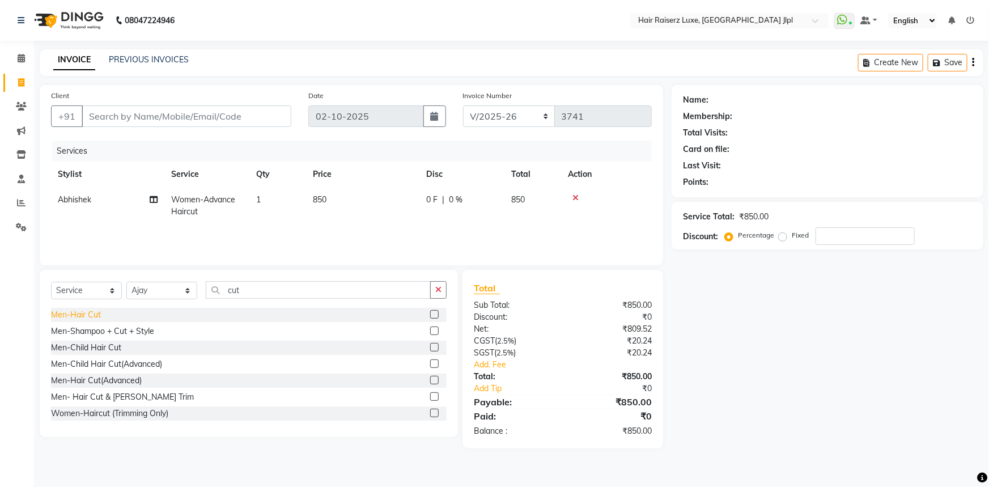
click at [80, 316] on div "Men-Hair Cut" at bounding box center [76, 315] width 50 height 12
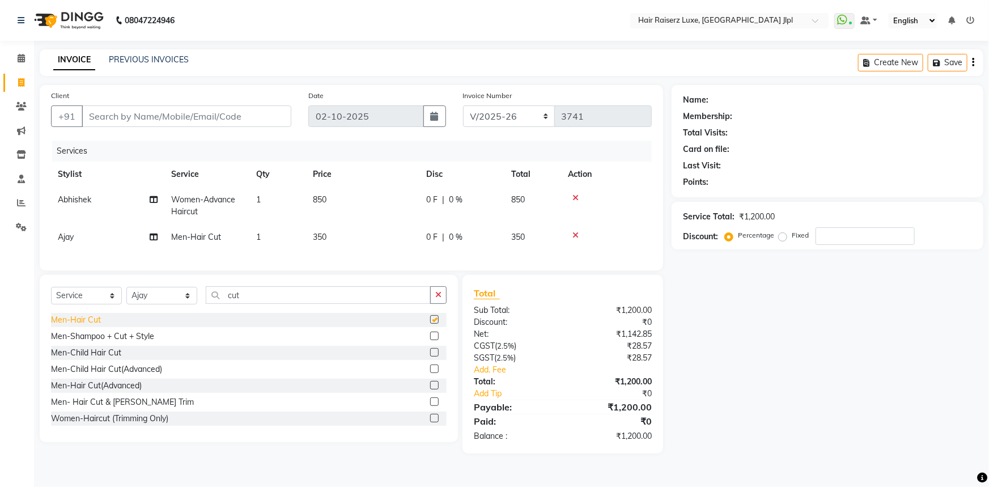
checkbox input "false"
drag, startPoint x: 255, startPoint y: 292, endPoint x: 169, endPoint y: 298, distance: 85.8
click at [169, 298] on div "Select Service Product Membership Package Voucher Prepaid Gift Card Select Styl…" at bounding box center [249, 358] width 418 height 167
drag, startPoint x: 249, startPoint y: 304, endPoint x: 124, endPoint y: 300, distance: 125.4
click at [124, 300] on div "Select Service Product Membership Package Voucher Prepaid Gift Card Select Styl…" at bounding box center [249, 299] width 396 height 27
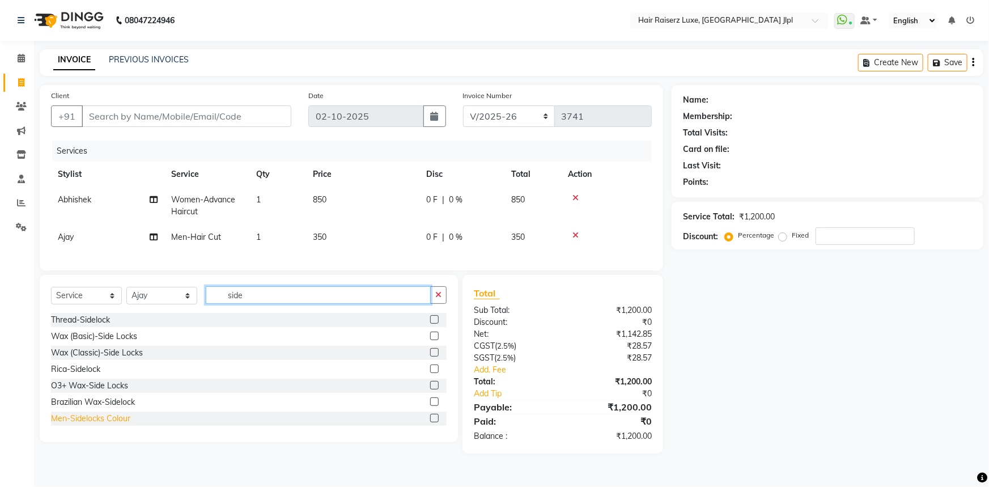
type input "side"
click at [118, 425] on div "Men-Sidelocks Colour" at bounding box center [90, 419] width 79 height 12
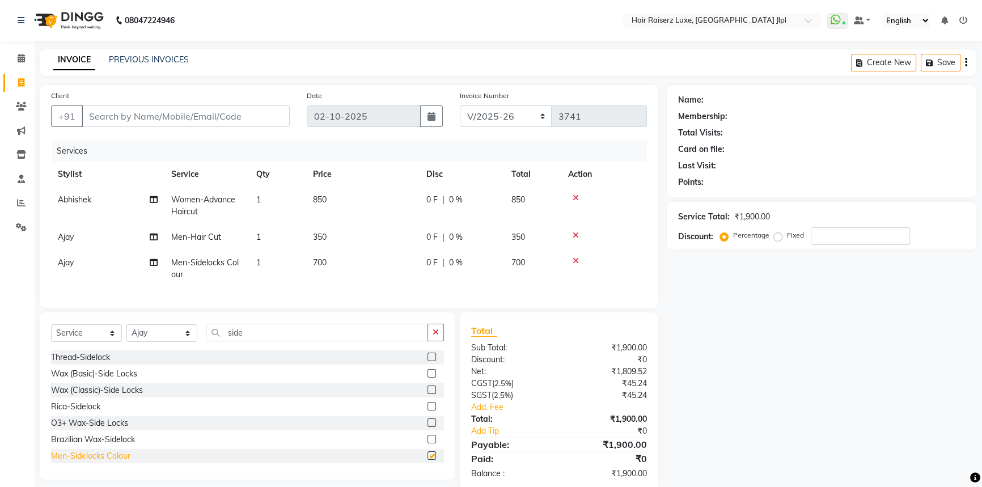
checkbox input "false"
click at [214, 235] on span "Men-Hair Cut" at bounding box center [196, 237] width 50 height 10
select select "64563"
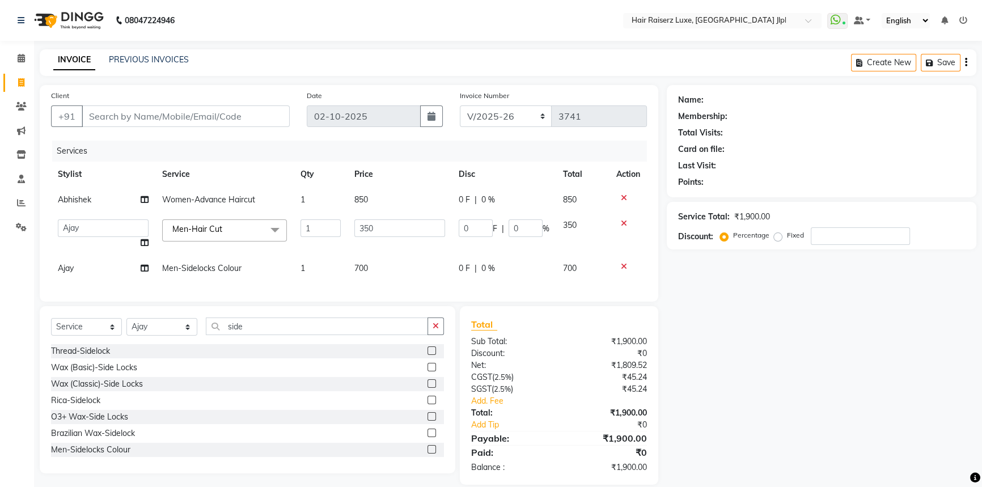
click at [243, 234] on span "Men-Hair Cut x" at bounding box center [224, 230] width 125 height 22
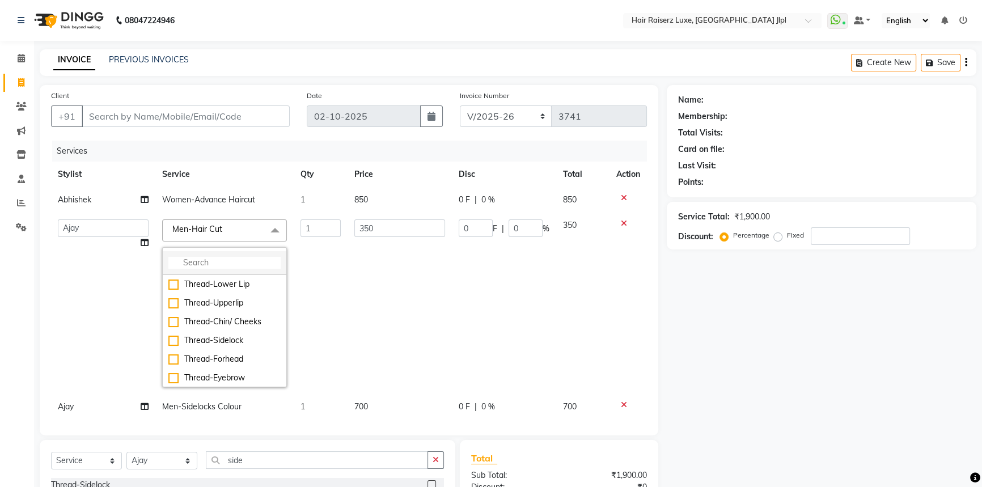
click at [212, 264] on input "multiselect-search" at bounding box center [224, 263] width 112 height 12
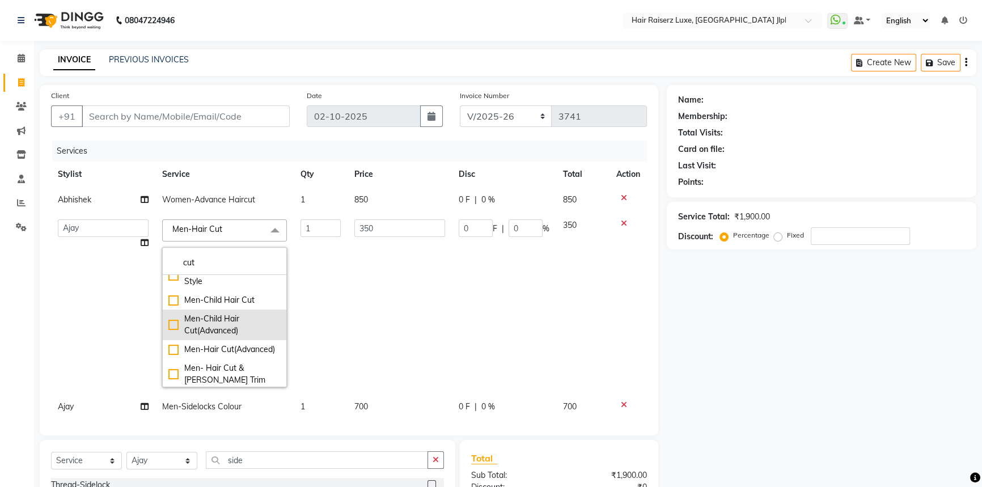
scroll to position [51, 0]
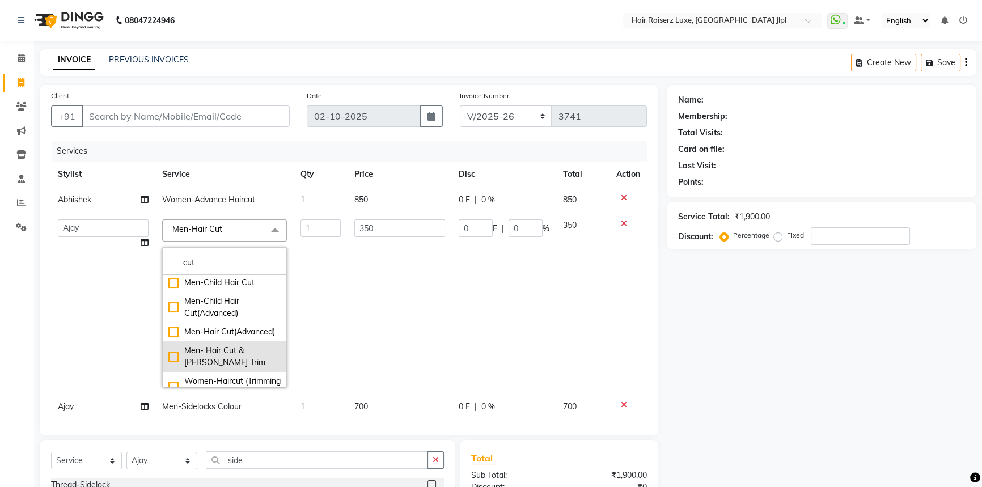
type input "cut"
click at [168, 369] on div "Men- Hair Cut & Beard Trim" at bounding box center [224, 357] width 112 height 24
checkbox input "false"
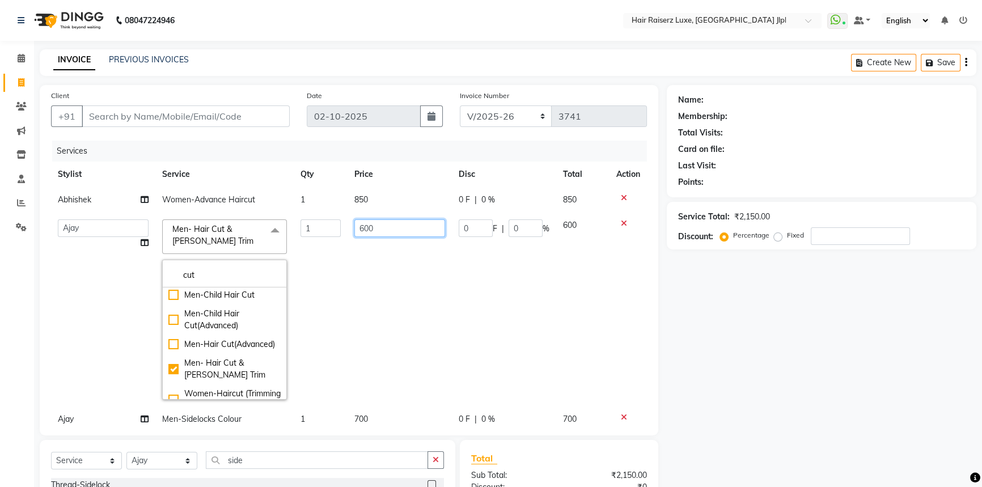
click at [382, 221] on input "600" at bounding box center [399, 228] width 91 height 18
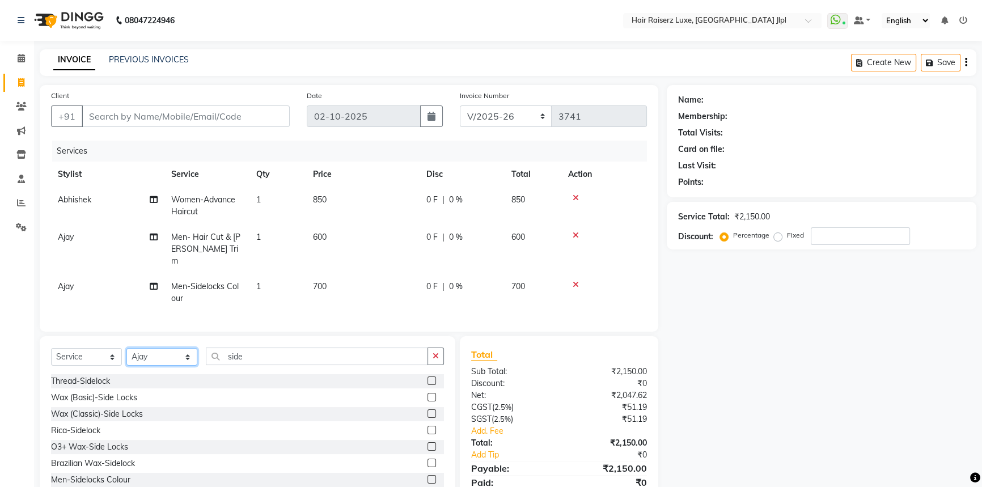
click at [170, 349] on select "Select Stylist Abhishek Aftab Ajay Anand Asma Bhoomika Bilal C&Gs Vogue Chhavi …" at bounding box center [161, 357] width 71 height 18
click at [126, 348] on select "Select Stylist Abhishek Aftab Ajay Anand Asma Bhoomika Bilal C&Gs Vogue Chhavi …" at bounding box center [161, 357] width 71 height 18
drag, startPoint x: 243, startPoint y: 353, endPoint x: 147, endPoint y: 346, distance: 96.1
click at [149, 348] on div "Select Service Product Membership Package Voucher Prepaid Gift Card Select Styl…" at bounding box center [247, 361] width 393 height 27
click at [124, 458] on div "Men- Hair Cut & Beard Trim" at bounding box center [122, 464] width 143 height 12
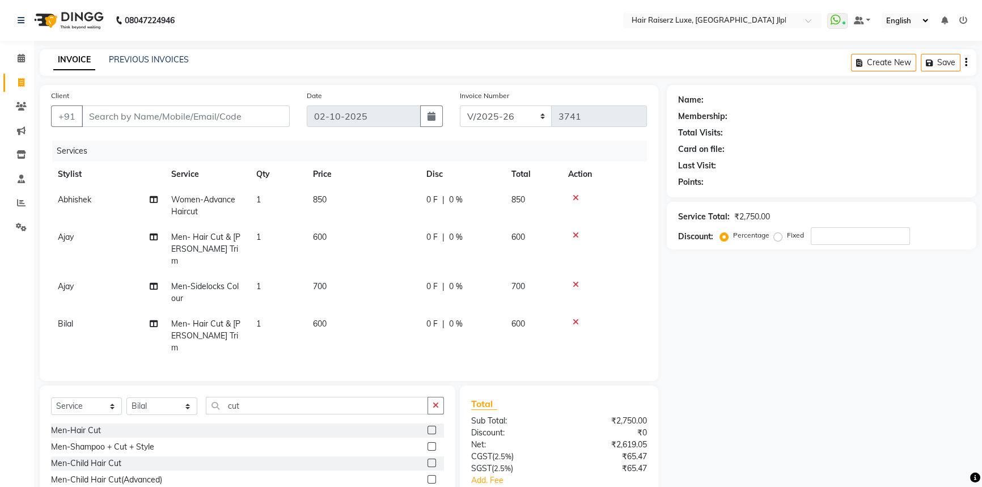
click at [738, 388] on div "Name: Membership: Total Visits: Card on file: Last Visit: Points: Service Total…" at bounding box center [826, 324] width 318 height 479
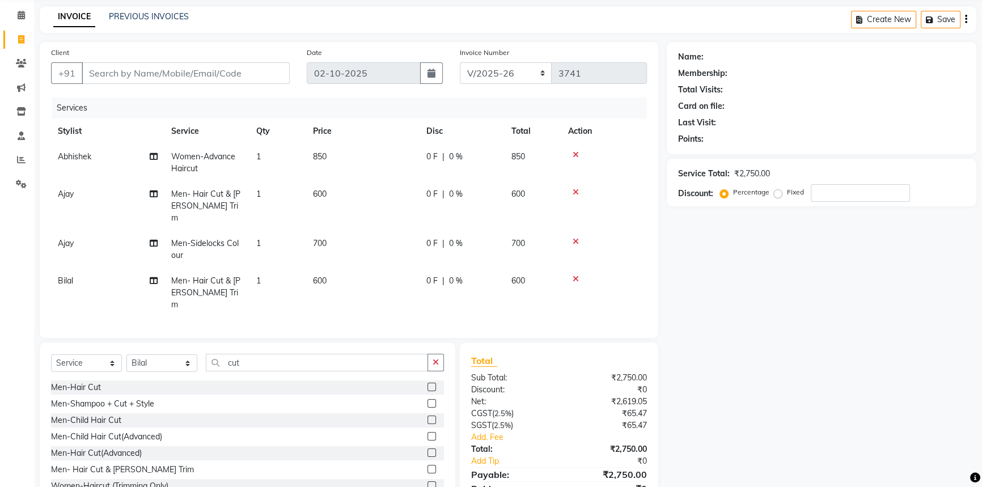
scroll to position [78, 0]
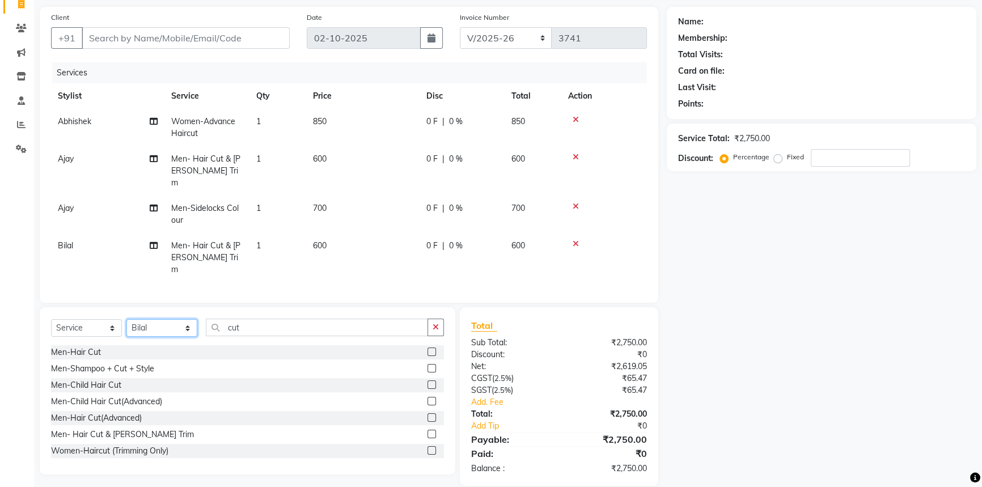
click at [160, 319] on select "Select Stylist Abhishek Aftab Ajay Anand Asma Bhoomika Bilal C&Gs Vogue Chhavi …" at bounding box center [161, 328] width 71 height 18
click at [155, 319] on select "Select Stylist Abhishek Aftab Ajay Anand Asma Bhoomika Bilal C&Gs Vogue Chhavi …" at bounding box center [161, 328] width 71 height 18
click at [126, 319] on select "Select Stylist Abhishek Aftab Ajay Anand Asma Bhoomika Bilal C&Gs Vogue Chhavi …" at bounding box center [161, 328] width 71 height 18
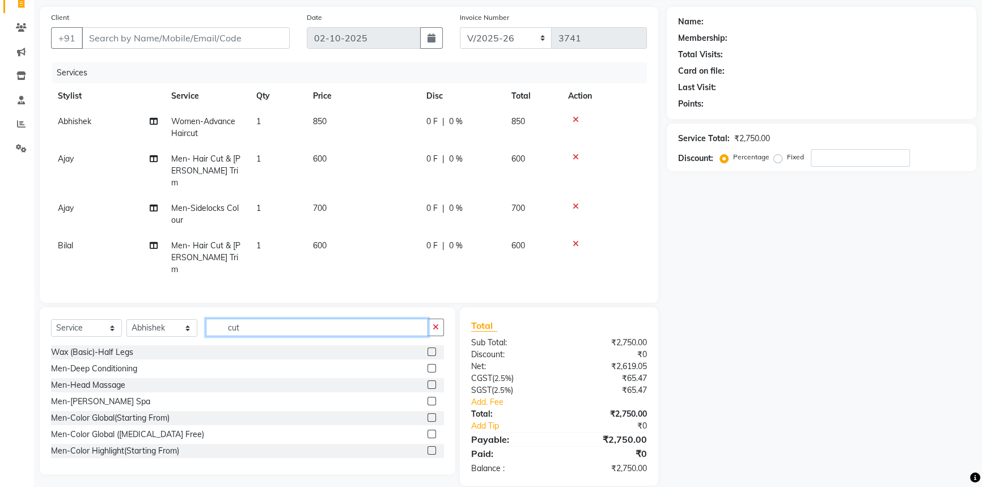
drag, startPoint x: 265, startPoint y: 316, endPoint x: 159, endPoint y: 320, distance: 106.1
click at [166, 320] on div "Select Service Product Membership Package Voucher Prepaid Gift Card Select Styl…" at bounding box center [247, 332] width 393 height 27
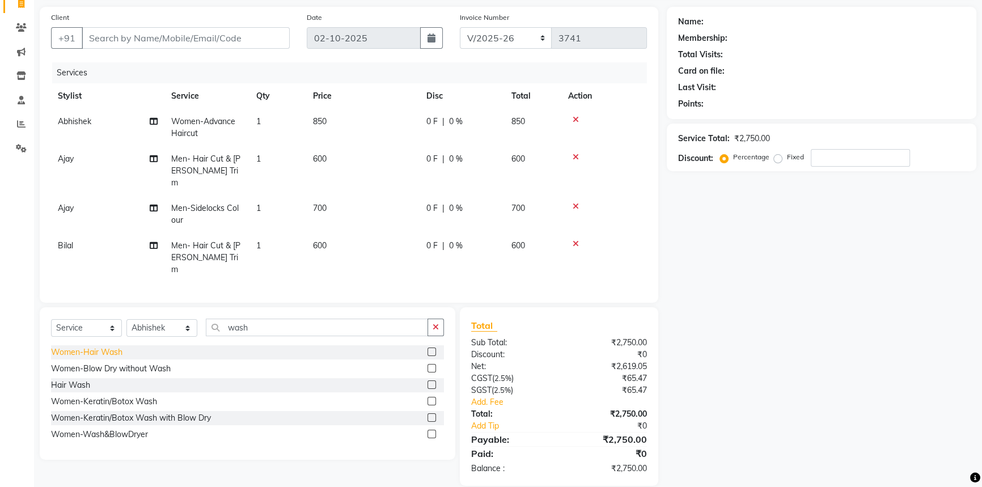
click at [117, 346] on div "Women-Hair Wash" at bounding box center [86, 352] width 71 height 12
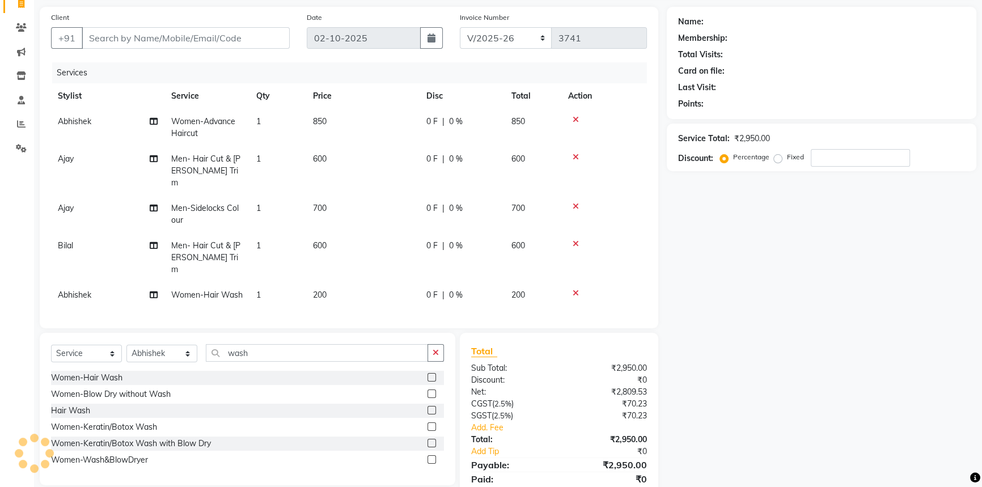
click at [319, 290] on span "200" at bounding box center [320, 295] width 14 height 10
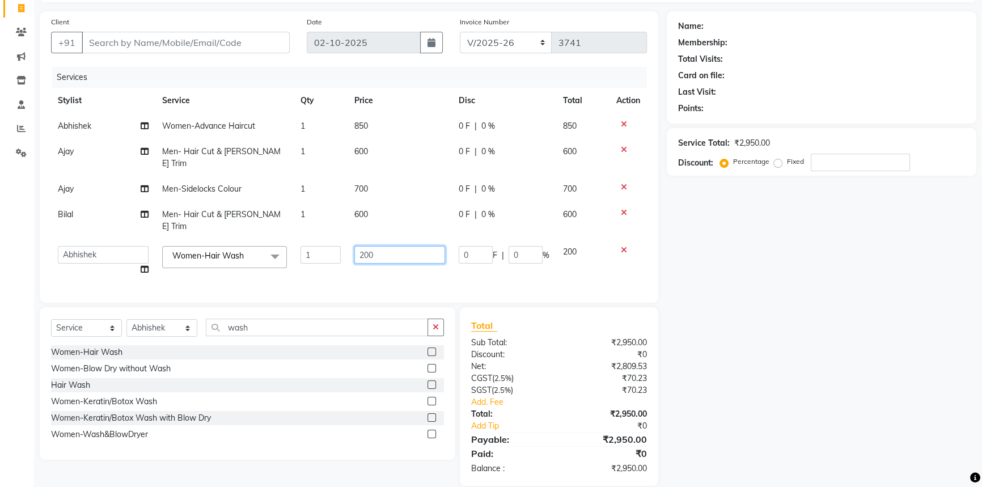
drag, startPoint x: 370, startPoint y: 228, endPoint x: 363, endPoint y: 227, distance: 7.5
click at [363, 246] on input "200" at bounding box center [399, 255] width 91 height 18
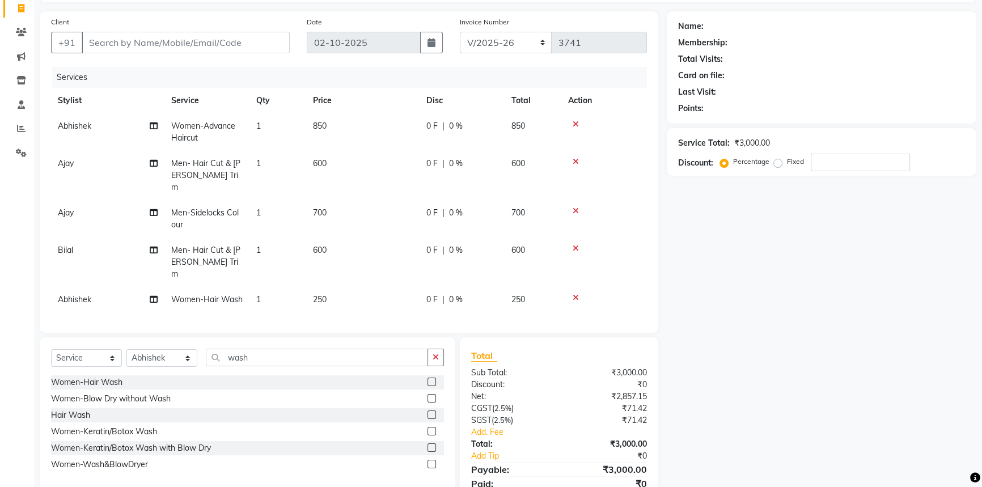
click at [451, 294] on span "0 %" at bounding box center [456, 300] width 14 height 12
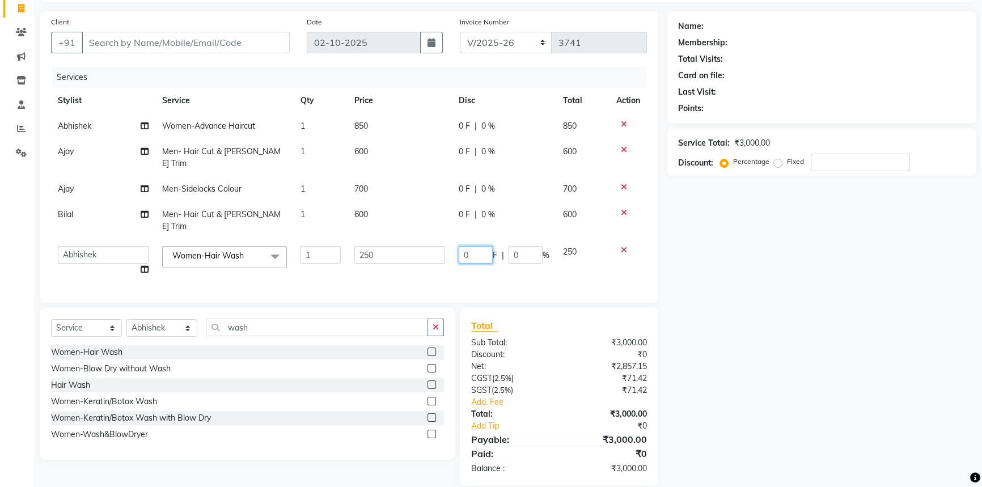
drag, startPoint x: 475, startPoint y: 231, endPoint x: 394, endPoint y: 238, distance: 80.8
click at [394, 239] on tr "Abhishek Aftab Ajay Anand Asma Bhoomika Bilal C&Gs Vogue Chhavi Duati Faizal In…" at bounding box center [349, 260] width 596 height 43
click at [738, 355] on div "Name: Membership: Total Visits: Card on file: Last Visit: Points: Service Total…" at bounding box center [826, 248] width 318 height 475
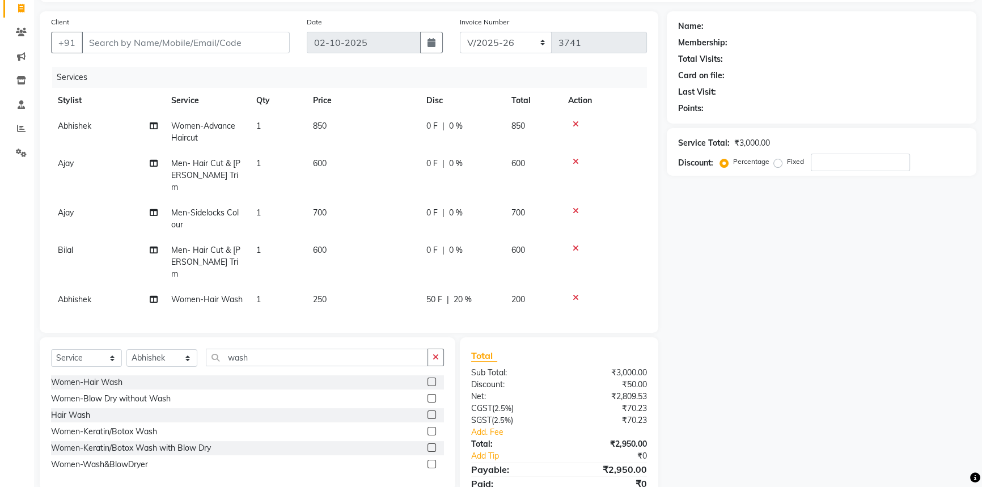
click at [316, 208] on span "700" at bounding box center [320, 213] width 14 height 10
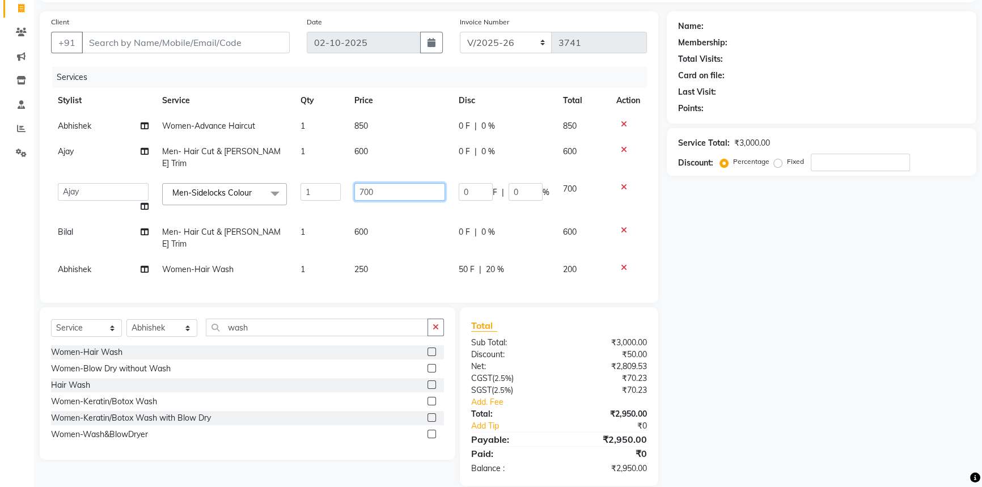
click at [364, 183] on input "700" at bounding box center [399, 192] width 91 height 18
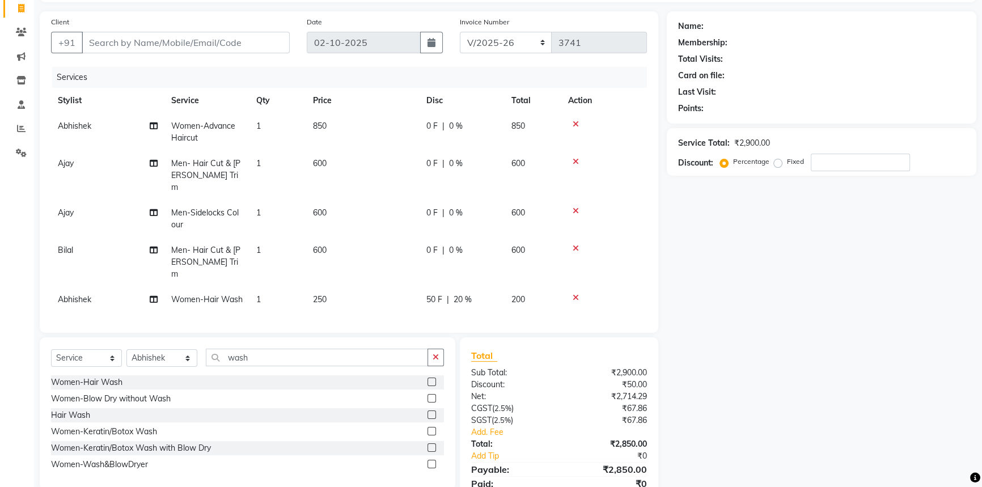
click at [772, 278] on div "Name: Membership: Total Visits: Card on file: Last Visit: Points: Service Total…" at bounding box center [826, 263] width 318 height 505
click at [320, 208] on span "600" at bounding box center [320, 213] width 14 height 10
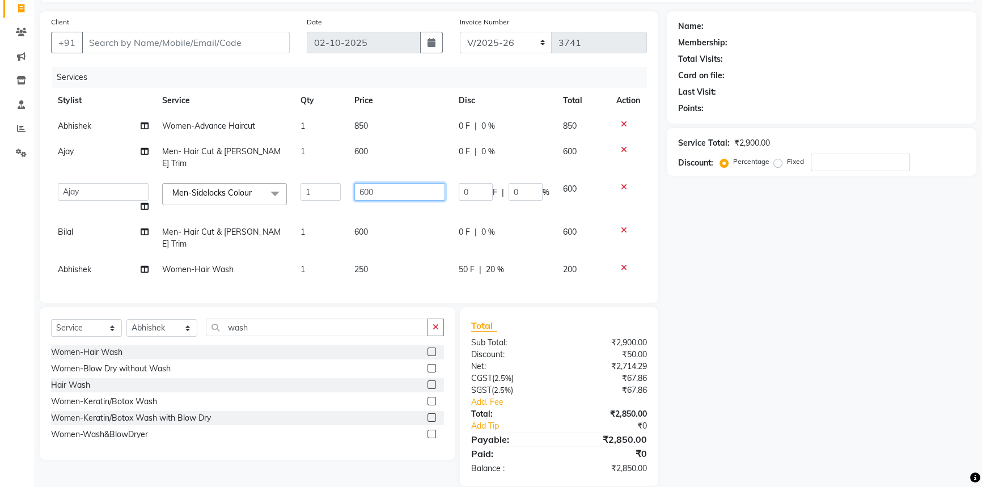
drag, startPoint x: 367, startPoint y: 179, endPoint x: 349, endPoint y: 177, distance: 18.8
click at [349, 177] on td "600" at bounding box center [400, 197] width 104 height 43
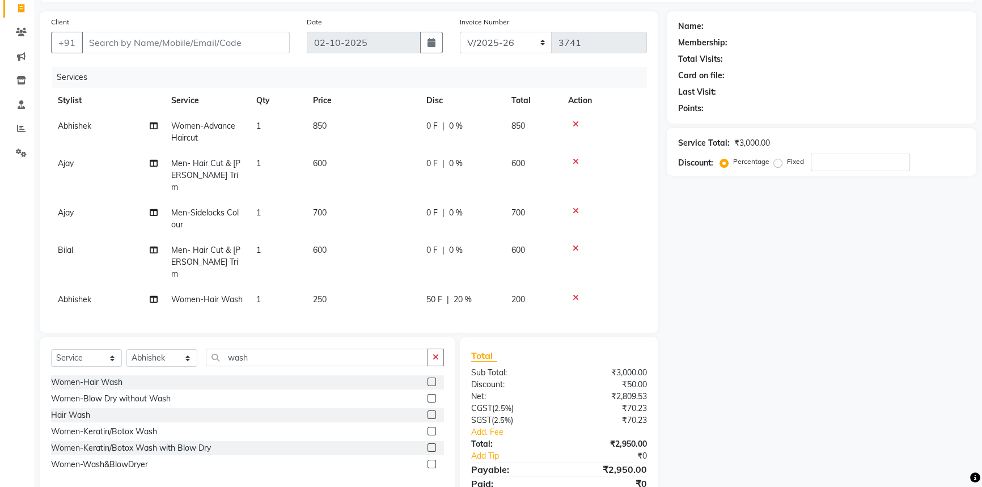
click at [431, 207] on span "0 F" at bounding box center [431, 213] width 11 height 12
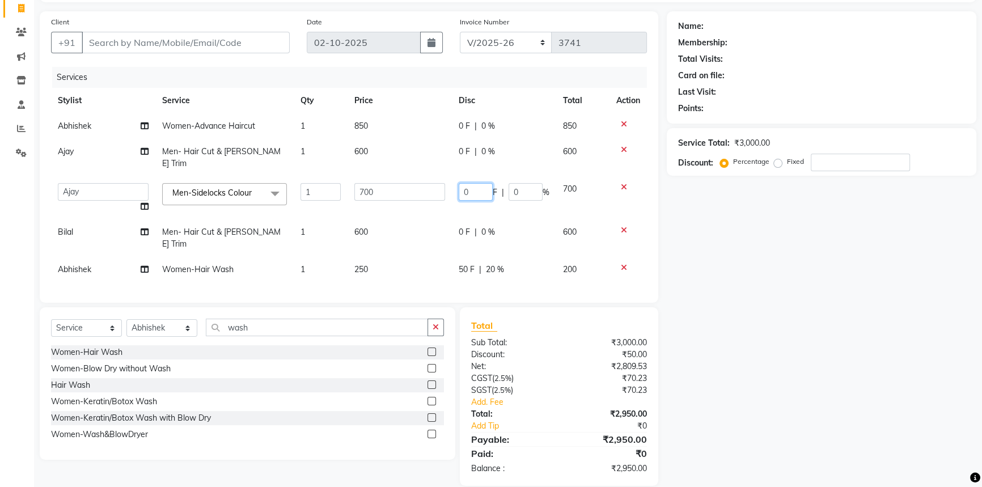
click at [464, 183] on input "0" at bounding box center [476, 192] width 34 height 18
click at [689, 281] on div "Name: Membership: Total Visits: Card on file: Last Visit: Points: Service Total…" at bounding box center [826, 248] width 318 height 475
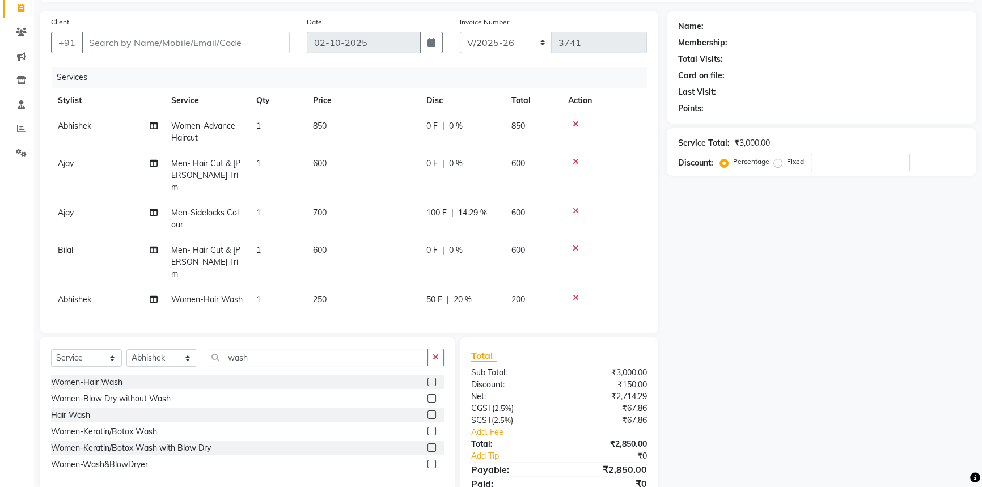
click at [211, 294] on span "Women-Hair Wash" at bounding box center [206, 299] width 71 height 10
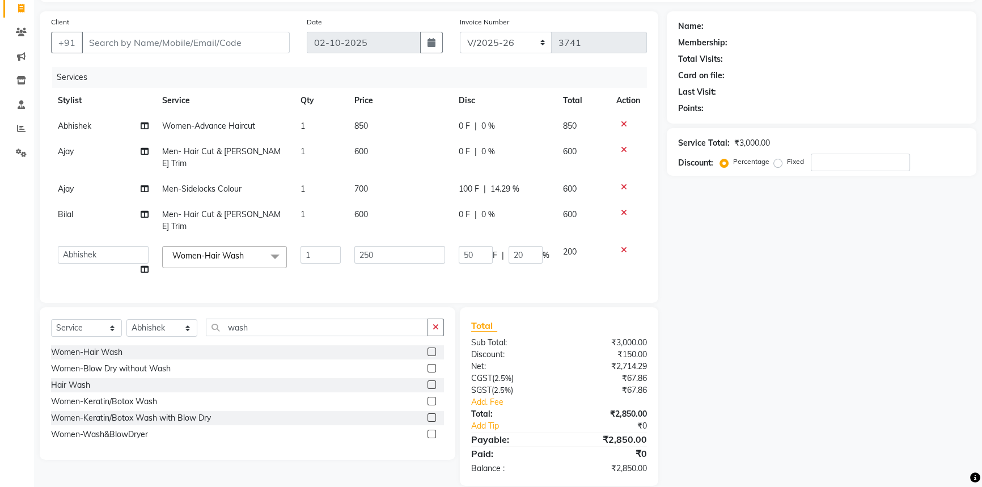
click at [228, 251] on span "Women-Hair Wash" at bounding box center [207, 256] width 71 height 10
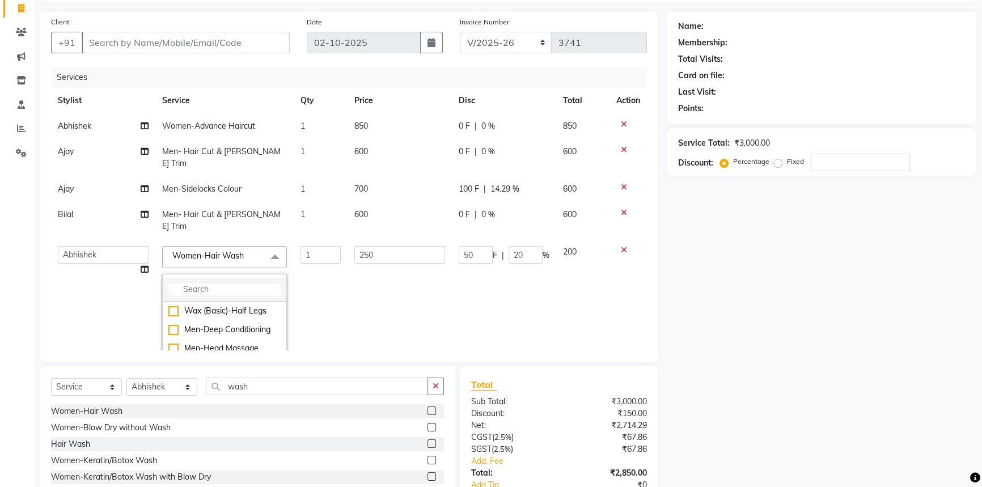
click at [210, 278] on li at bounding box center [225, 290] width 124 height 24
click at [210, 283] on input "multiselect-search" at bounding box center [224, 289] width 112 height 12
click at [176, 305] on div "Women-Haircut (Trimming Only)" at bounding box center [224, 317] width 112 height 24
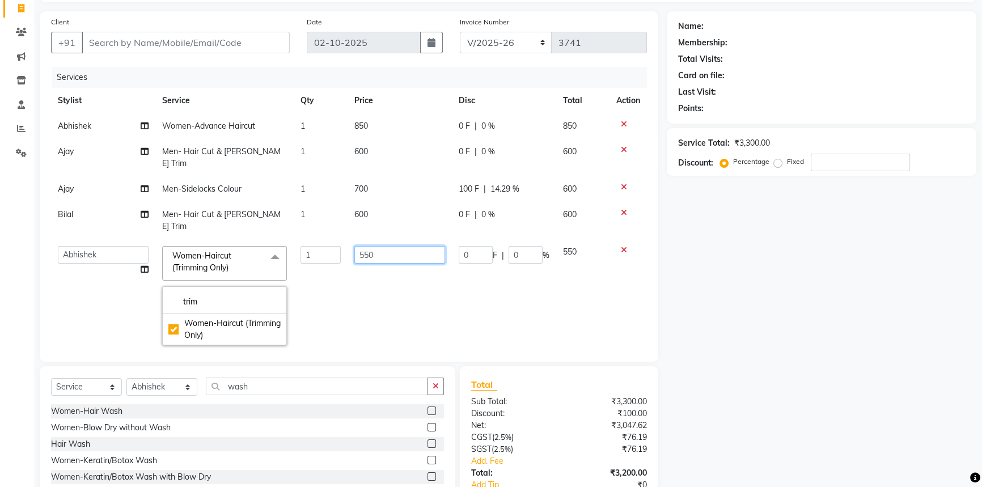
click at [383, 246] on input "550" at bounding box center [399, 255] width 91 height 18
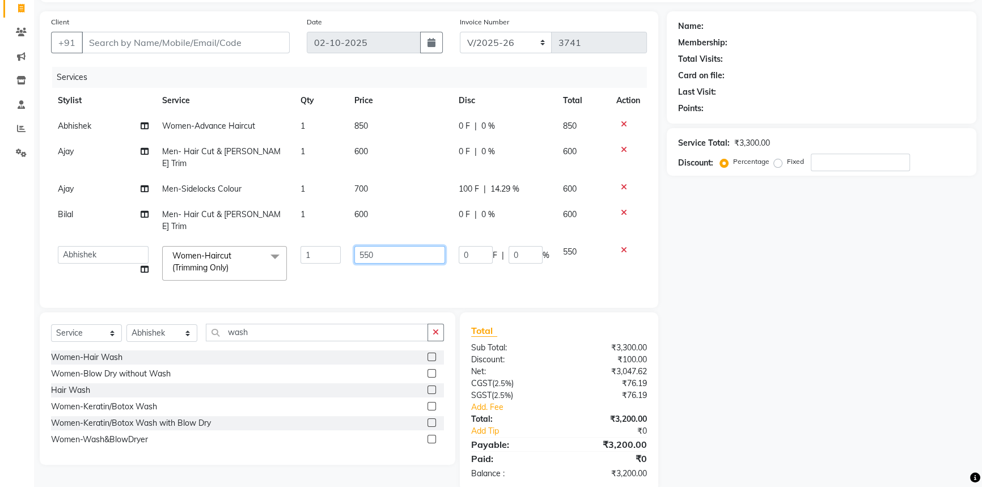
drag, startPoint x: 383, startPoint y: 234, endPoint x: 376, endPoint y: 233, distance: 6.8
click at [376, 246] on input "550" at bounding box center [399, 255] width 91 height 18
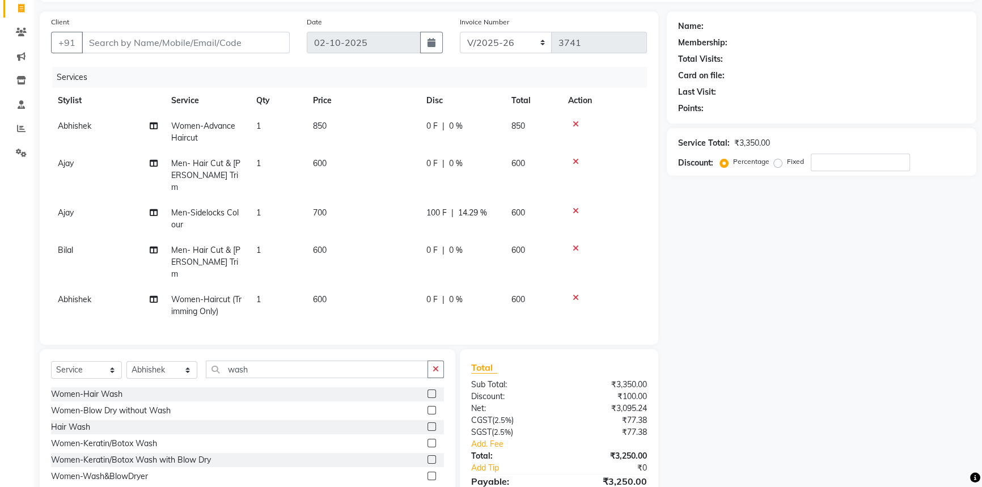
click at [441, 294] on div "0 F | 0 %" at bounding box center [461, 300] width 71 height 12
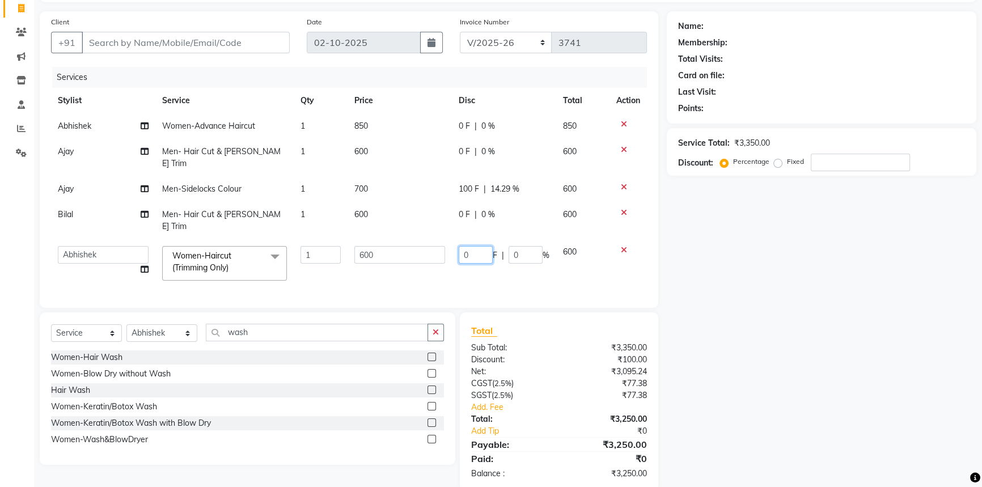
drag, startPoint x: 476, startPoint y: 234, endPoint x: 408, endPoint y: 233, distance: 68.0
click at [408, 239] on tr "Abhishek Aftab Ajay Anand Asma Bhoomika Bilal C&Gs Vogue Chhavi Duati Faizal In…" at bounding box center [349, 263] width 596 height 48
click at [729, 344] on div "Name: Membership: Total Visits: Card on file: Last Visit: Points: Service Total…" at bounding box center [826, 251] width 318 height 480
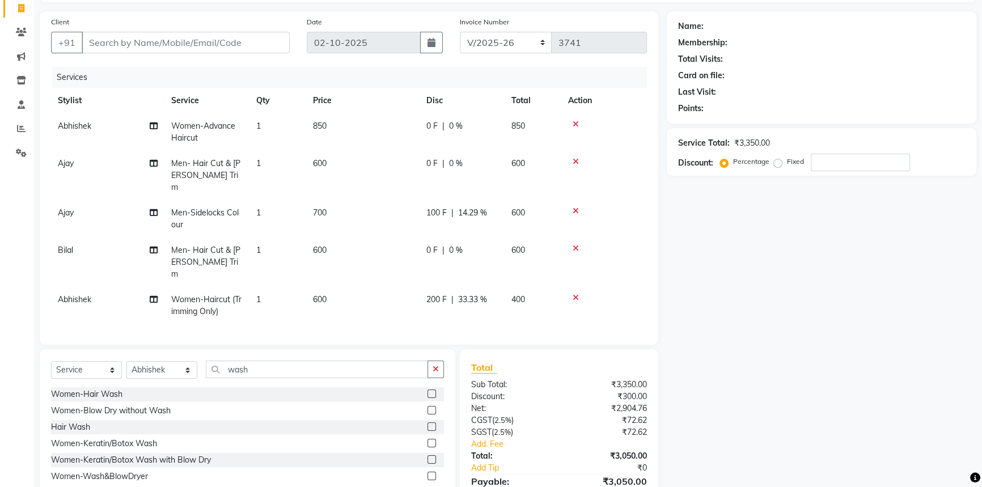
click at [68, 294] on span "Abhishek" at bounding box center [74, 299] width 33 height 10
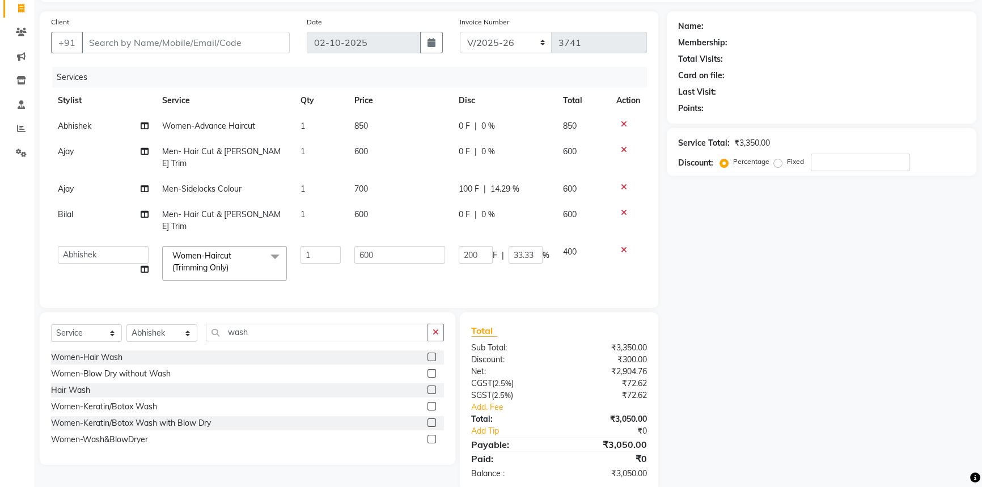
click at [100, 243] on td "Abhishek Aftab Ajay Anand Asma Bhoomika Bilal C&Gs Vogue Chhavi Duati Faizal In…" at bounding box center [103, 263] width 104 height 48
click at [104, 246] on select "Abhishek Aftab Ajay Anand Asma Bhoomika Bilal C&Gs Vogue Chhavi Duati Faizal In…" at bounding box center [103, 255] width 91 height 18
click at [404, 246] on input "600" at bounding box center [399, 255] width 91 height 18
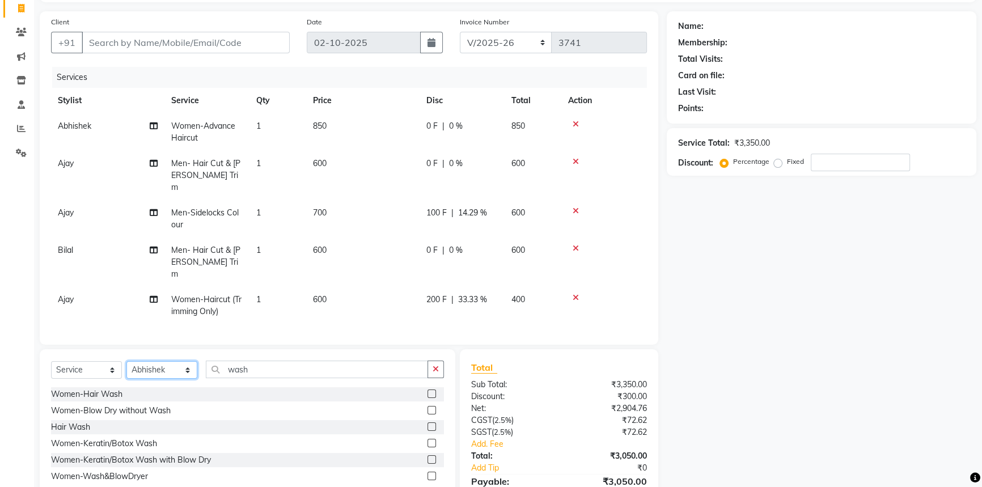
click at [170, 361] on select "Select Stylist Abhishek Aftab Ajay Anand Asma Bhoomika Bilal C&Gs Vogue Chhavi …" at bounding box center [161, 370] width 71 height 18
click at [126, 361] on select "Select Stylist Abhishek Aftab Ajay Anand Asma Bhoomika Bilal C&Gs Vogue Chhavi …" at bounding box center [161, 370] width 71 height 18
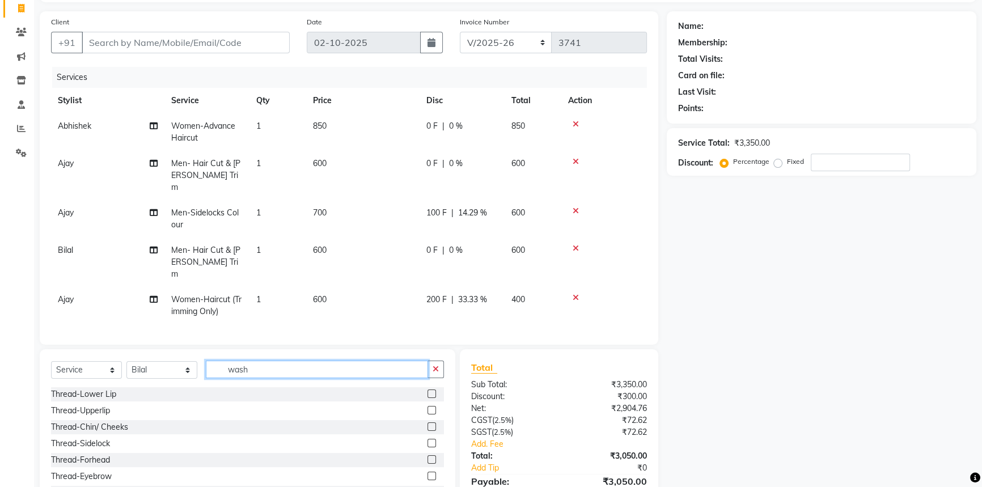
drag, startPoint x: 256, startPoint y: 349, endPoint x: 145, endPoint y: 346, distance: 111.7
click at [145, 361] on div "Select Service Product Membership Package Voucher Prepaid Gift Card Select Styl…" at bounding box center [247, 374] width 393 height 27
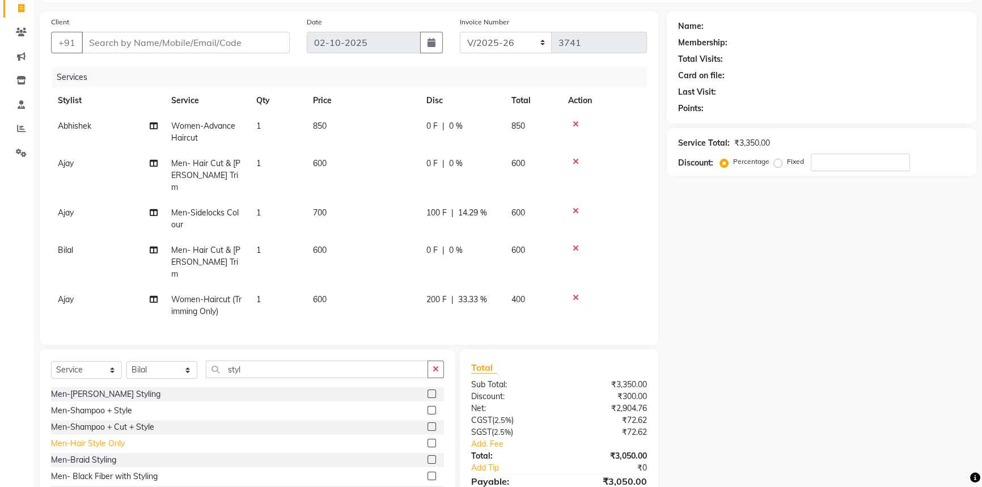
click at [88, 438] on div "Men-Hair Style Only" at bounding box center [88, 444] width 74 height 12
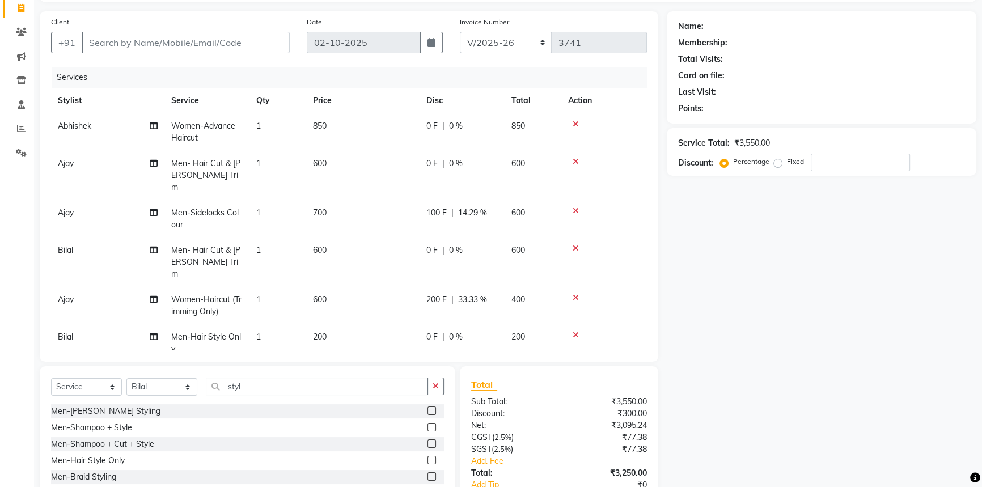
click at [737, 356] on div "Name: Membership: Total Visits: Card on file: Last Visit: Points: Service Total…" at bounding box center [826, 278] width 318 height 534
click at [347, 200] on td "700" at bounding box center [362, 218] width 113 height 37
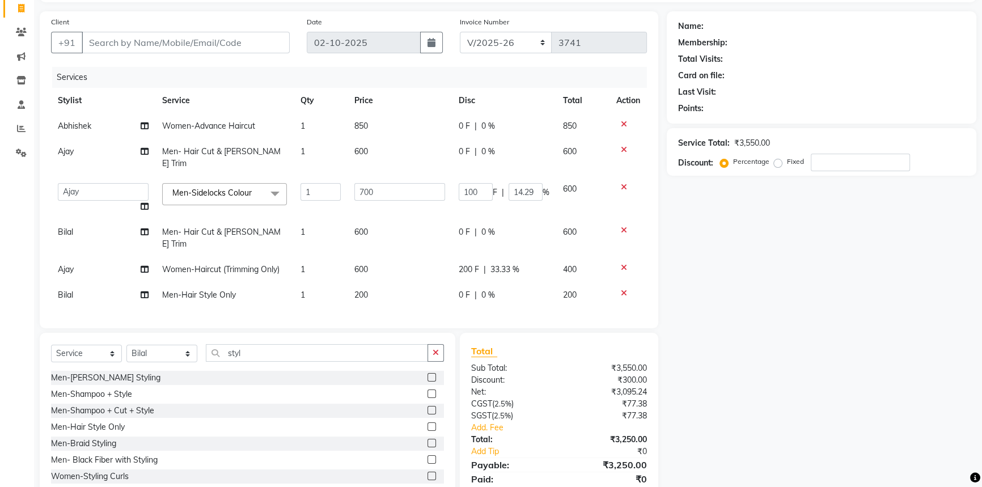
click at [723, 292] on div "Name: Membership: Total Visits: Card on file: Last Visit: Points: Service Total…" at bounding box center [826, 261] width 318 height 500
click at [409, 183] on input "700" at bounding box center [399, 192] width 91 height 18
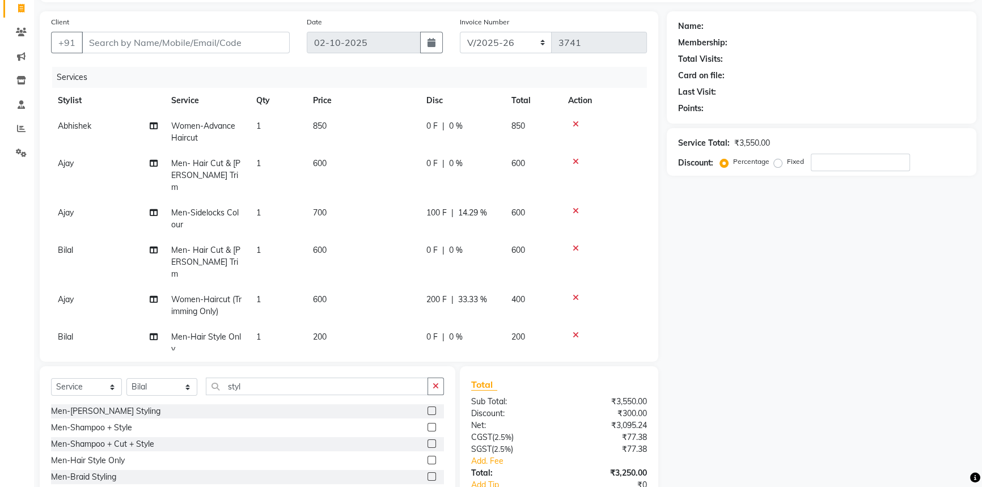
click at [326, 122] on span "850" at bounding box center [320, 126] width 14 height 10
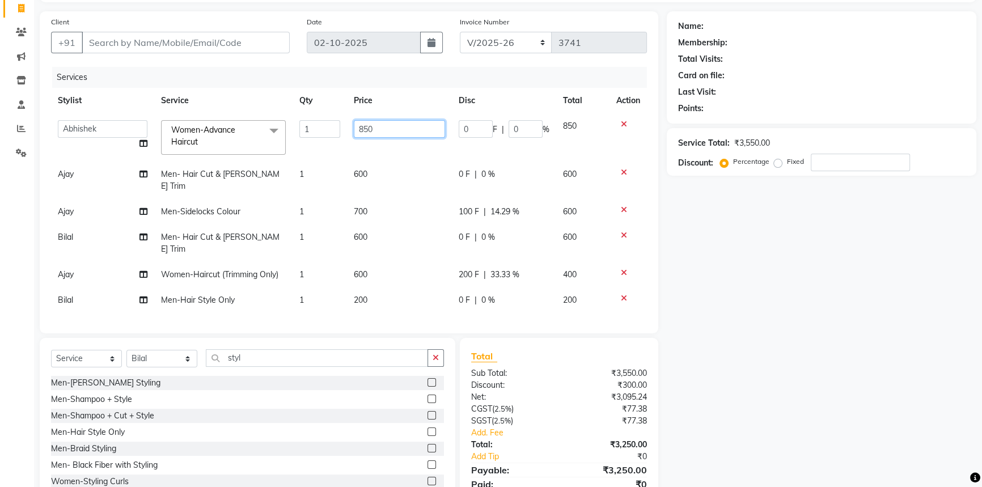
drag, startPoint x: 369, startPoint y: 127, endPoint x: 277, endPoint y: 127, distance: 91.3
click at [277, 127] on tr "Abhishek Aftab Ajay Anand Asma Bhoomika Bilal C&Gs Vogue Chhavi Duati Faizal In…" at bounding box center [349, 137] width 596 height 48
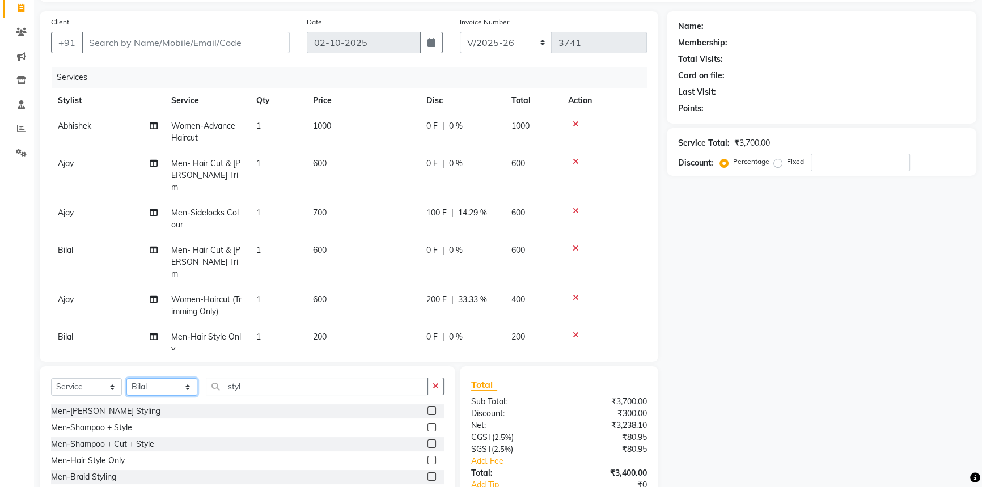
click at [138, 388] on select "Select Stylist Abhishek Aftab Ajay Anand Asma Bhoomika Bilal C&Gs Vogue Chhavi …" at bounding box center [161, 387] width 71 height 18
click at [126, 378] on select "Select Stylist Abhishek Aftab Ajay Anand Asma Bhoomika Bilal C&Gs Vogue Chhavi …" at bounding box center [161, 387] width 71 height 18
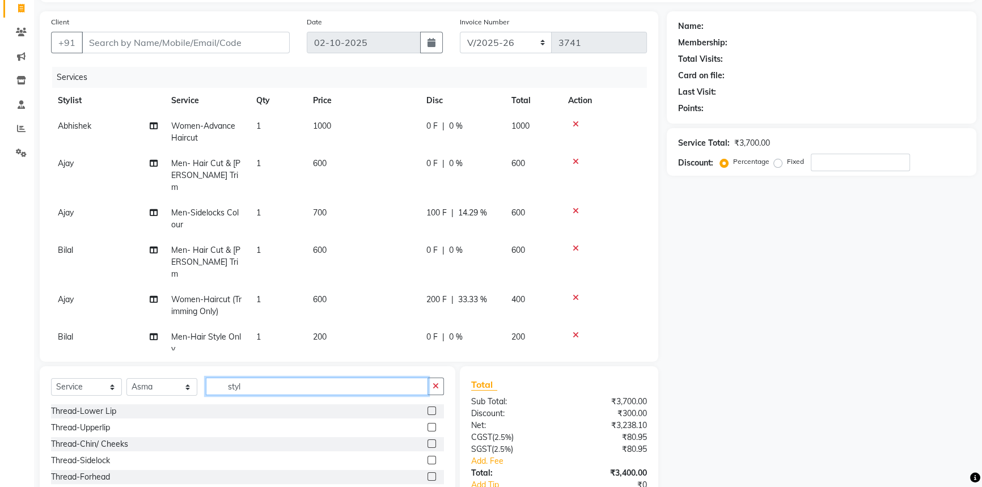
drag, startPoint x: 234, startPoint y: 387, endPoint x: 145, endPoint y: 377, distance: 90.2
click at [145, 377] on div "Select Service Product Membership Package Voucher Prepaid Gift Card Select Styl…" at bounding box center [248, 449] width 416 height 167
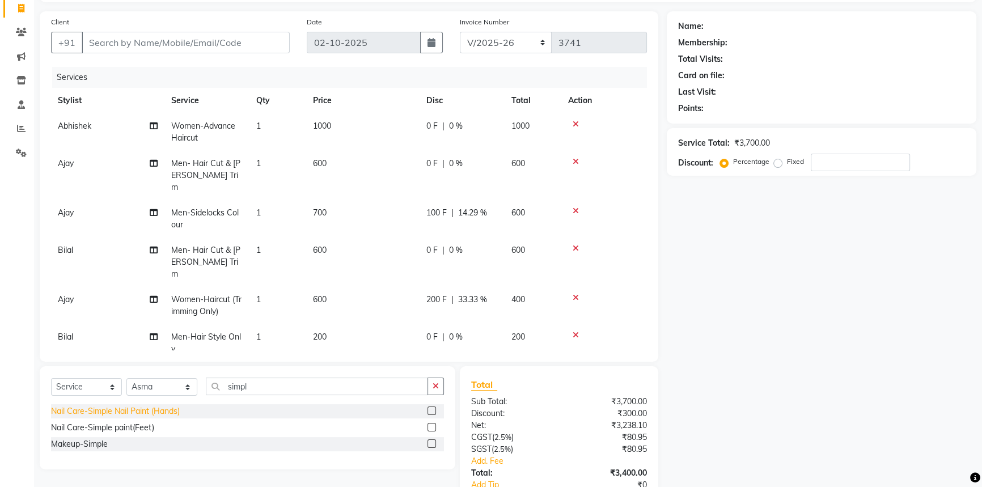
click at [141, 407] on div "Nail Care-Simple Nail Paint (Hands)" at bounding box center [115, 411] width 129 height 12
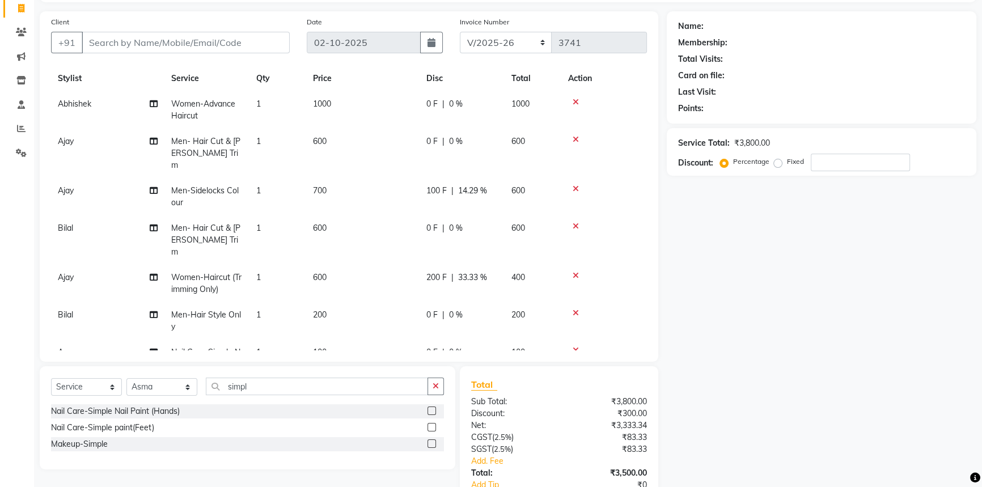
scroll to position [41, 0]
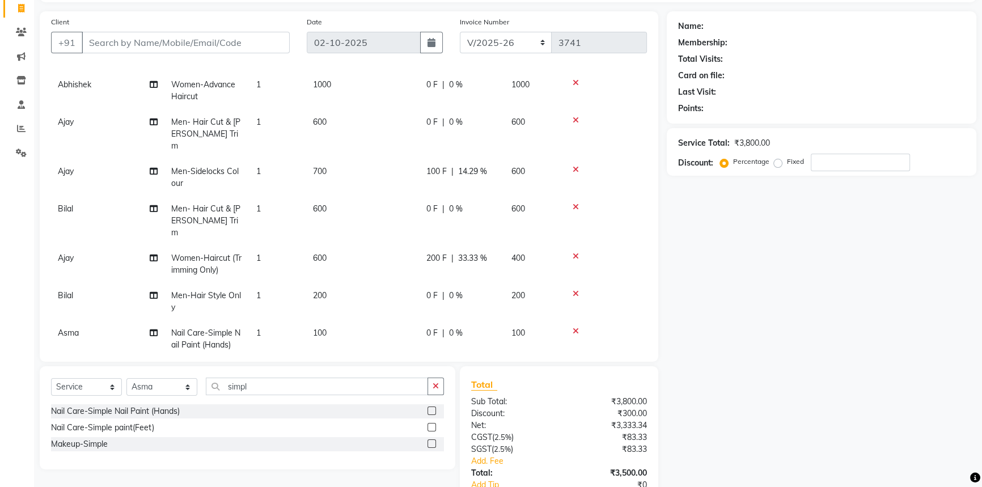
click at [795, 349] on div "Name: Membership: Total Visits: Card on file: Last Visit: Points: Service Total…" at bounding box center [826, 278] width 318 height 534
click at [126, 41] on input "Client" at bounding box center [186, 43] width 208 height 22
click at [263, 43] on span "Add Client" at bounding box center [260, 42] width 45 height 11
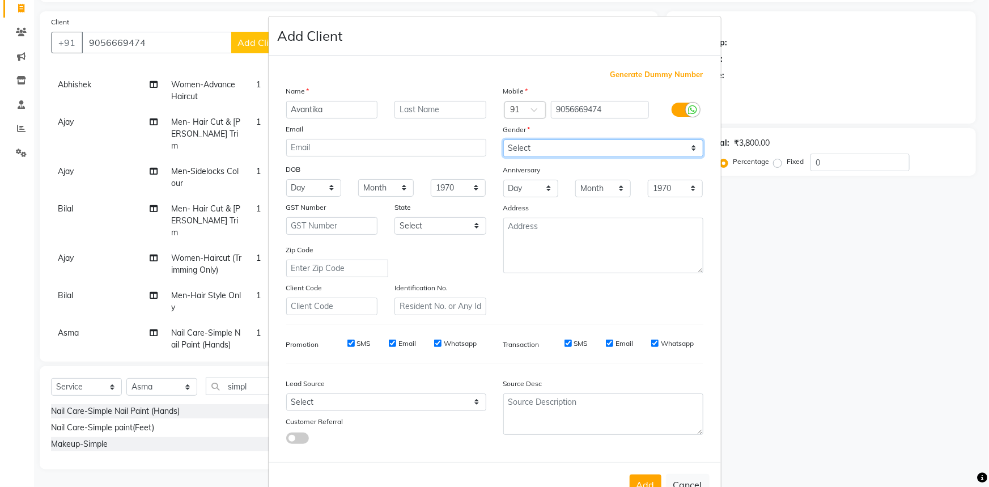
click at [555, 144] on select "Select Male Female Other Prefer Not To Say" at bounding box center [603, 148] width 200 height 18
click at [503, 139] on select "Select Male Female Other Prefer Not To Say" at bounding box center [603, 148] width 200 height 18
click at [390, 392] on div "Lead Source" at bounding box center [386, 386] width 217 height 16
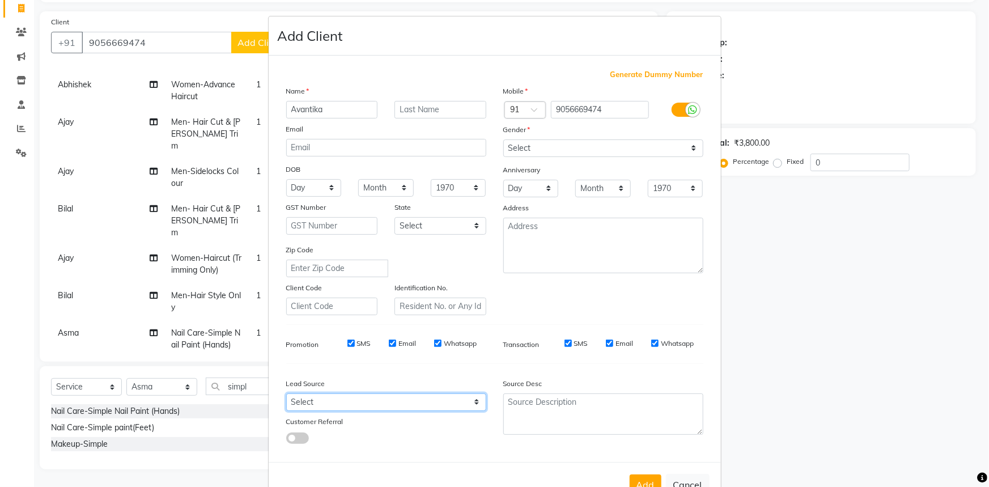
drag, startPoint x: 391, startPoint y: 406, endPoint x: 390, endPoint y: 397, distance: 9.1
click at [391, 406] on select "Select Walk-in Referral Internet Friend Word of Mouth Advertisement Facebook Ju…" at bounding box center [386, 402] width 200 height 18
click at [286, 396] on select "Select Walk-in Referral Internet Friend Word of Mouth Advertisement Facebook Ju…" at bounding box center [386, 402] width 200 height 18
click at [638, 480] on button "Add" at bounding box center [646, 485] width 32 height 20
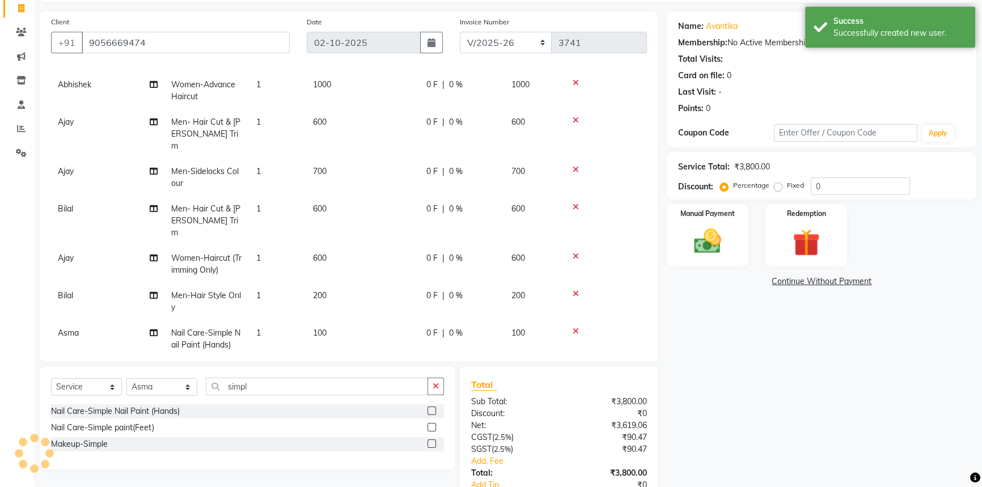
click at [771, 400] on div "Name: Avantika Membership: No Active Membership Total Visits: Card on file: 0 L…" at bounding box center [826, 278] width 318 height 534
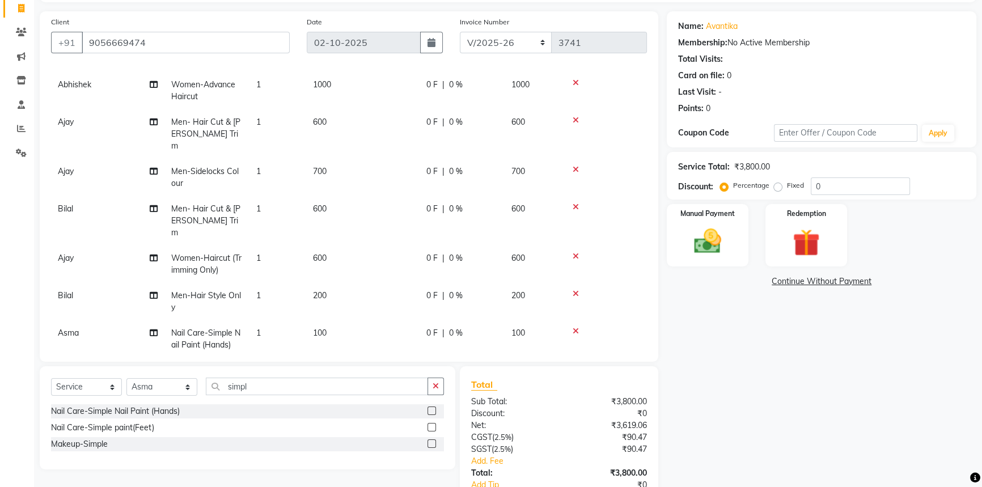
click at [574, 327] on icon at bounding box center [576, 331] width 6 height 8
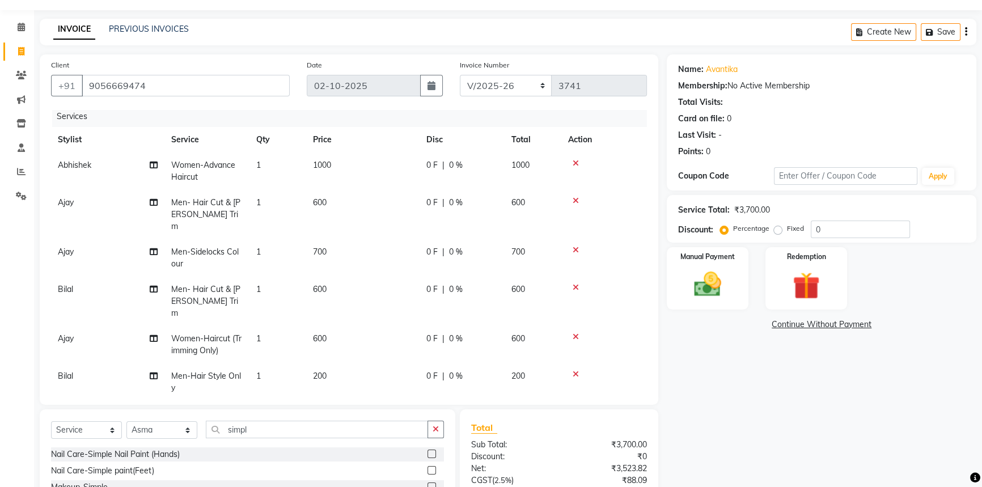
scroll to position [0, 0]
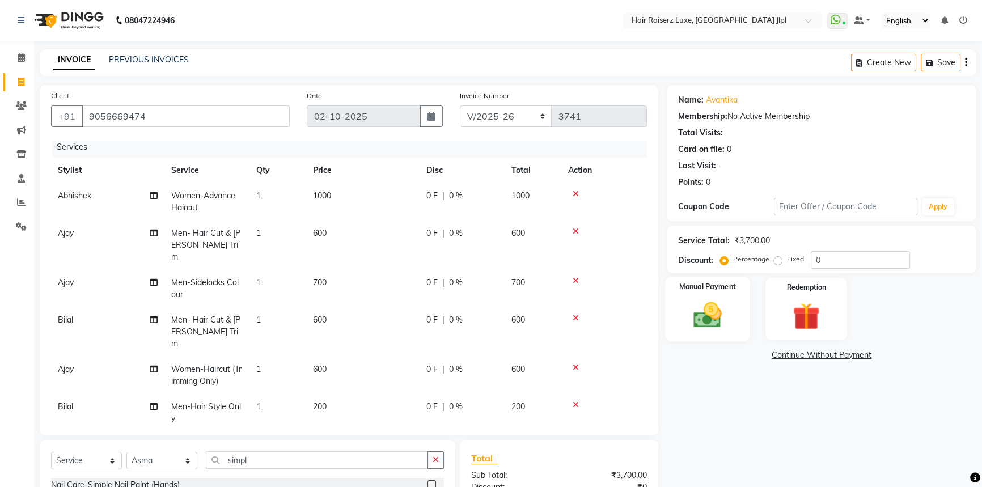
click at [717, 331] on img at bounding box center [708, 315] width 46 height 32
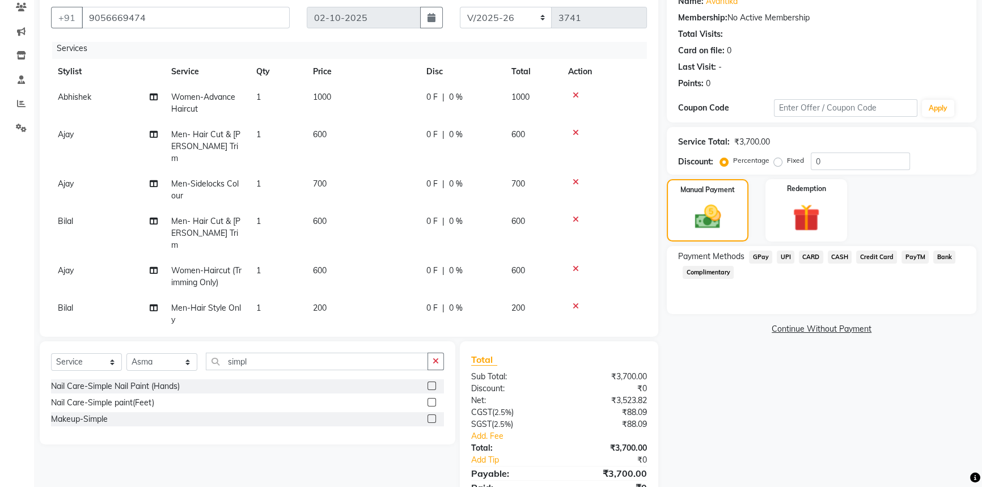
scroll to position [103, 0]
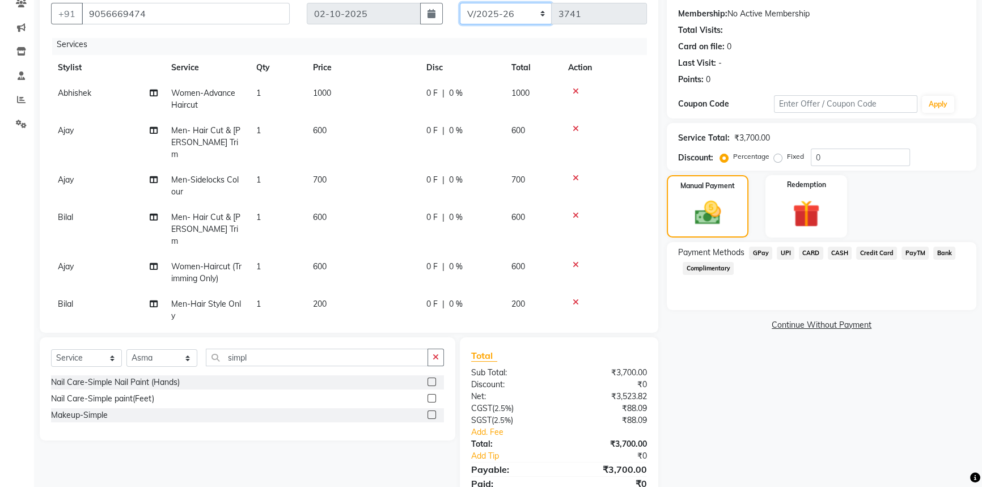
click at [531, 15] on select "FF/2025-26 PreP/2025-26 BANK/2025-26 Paytm/2025-26 CASH/2025-26 V/2025-26" at bounding box center [506, 14] width 92 height 22
click at [460, 3] on select "FF/2025-26 PreP/2025-26 BANK/2025-26 Paytm/2025-26 CASH/2025-26 V/2025-26" at bounding box center [506, 14] width 92 height 22
click at [840, 253] on span "CASH" at bounding box center [840, 253] width 24 height 13
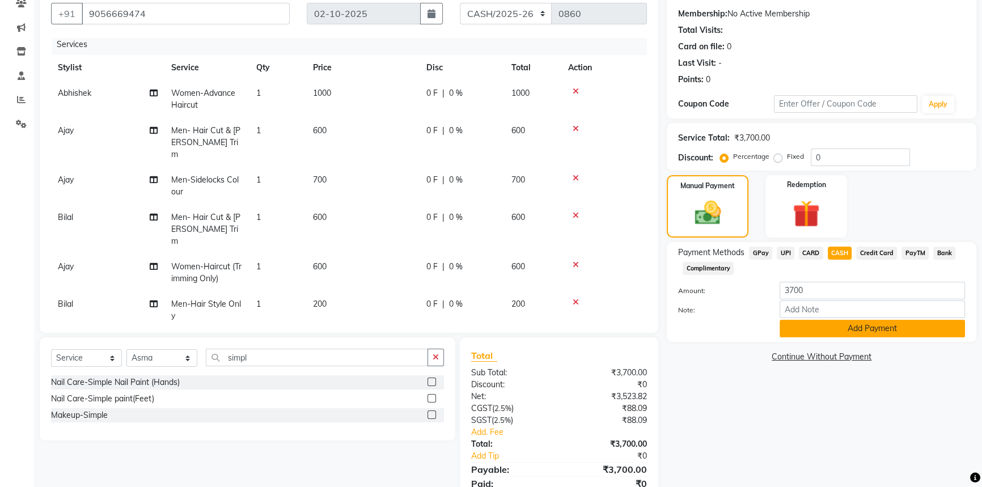
click at [828, 328] on button "Add Payment" at bounding box center [872, 329] width 185 height 18
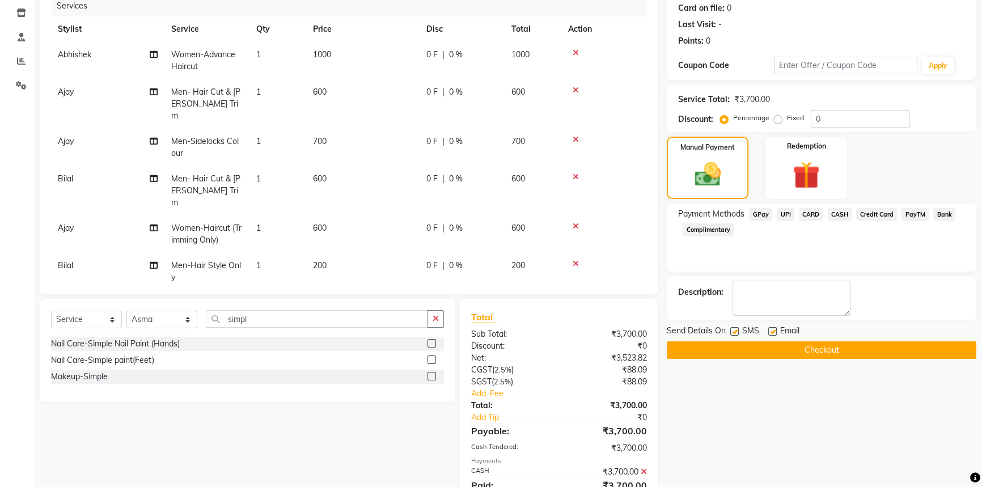
scroll to position [189, 0]
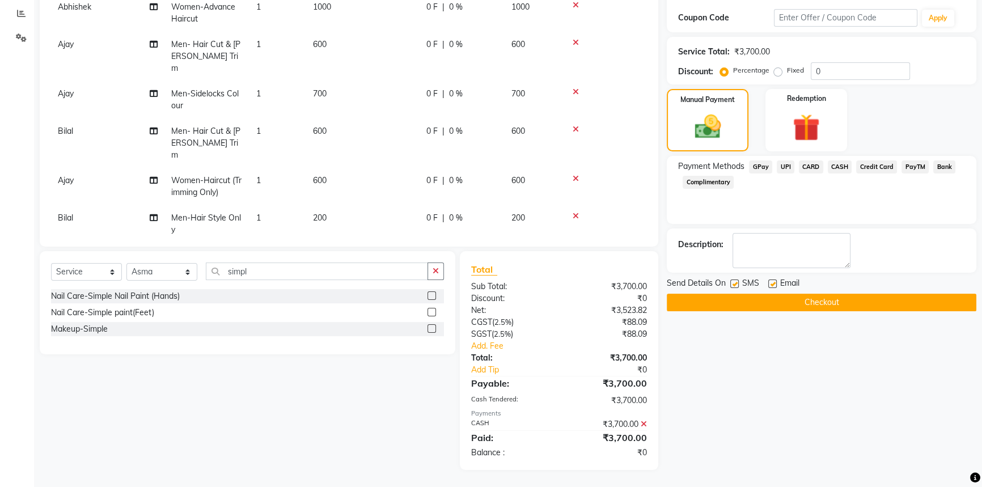
click at [771, 283] on label at bounding box center [772, 284] width 9 height 9
click at [771, 283] on input "checkbox" at bounding box center [771, 284] width 7 height 7
click at [769, 300] on button "Checkout" at bounding box center [822, 303] width 310 height 18
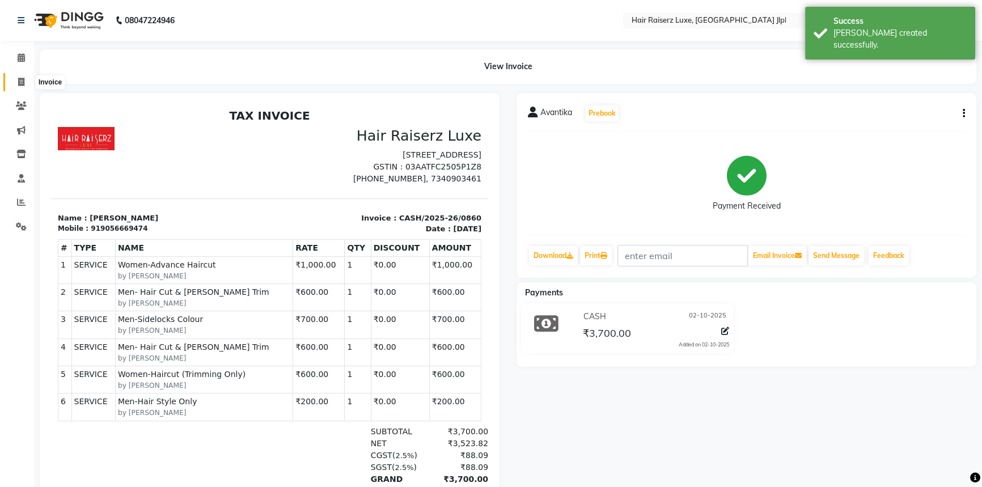
click at [24, 81] on span at bounding box center [21, 82] width 20 height 13
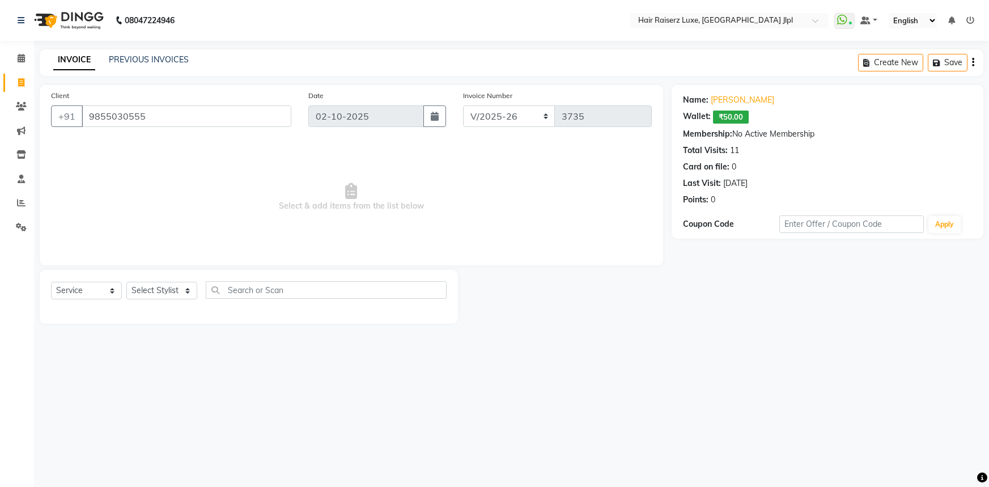
select select "5409"
select select "service"
click at [166, 287] on select "Select Stylist [PERSON_NAME] [PERSON_NAME] Asma [PERSON_NAME] C&Gs Vogue [PERSO…" at bounding box center [161, 291] width 71 height 18
select select "65657"
click at [126, 282] on select "Select Stylist [PERSON_NAME] [PERSON_NAME] Asma [PERSON_NAME] C&Gs Vogue [PERSO…" at bounding box center [161, 291] width 71 height 18
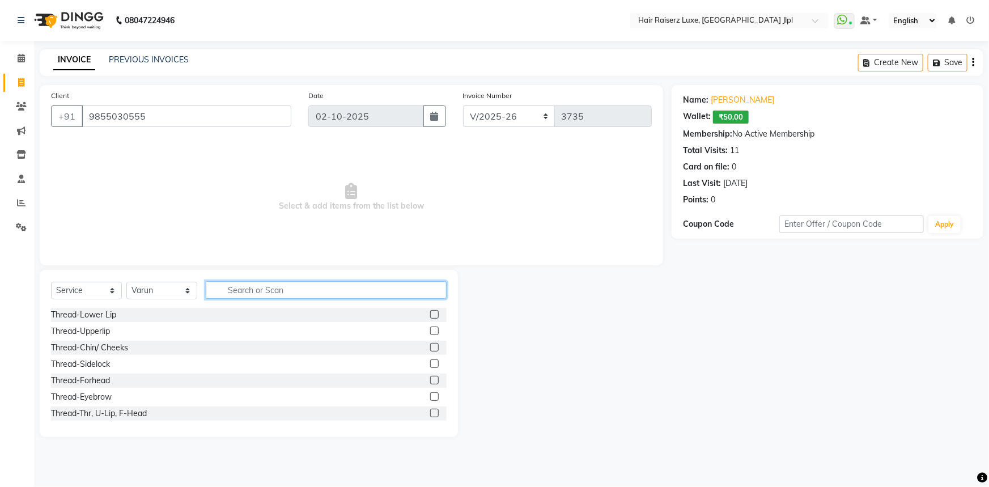
click at [255, 292] on input "text" at bounding box center [326, 290] width 241 height 18
type input "head"
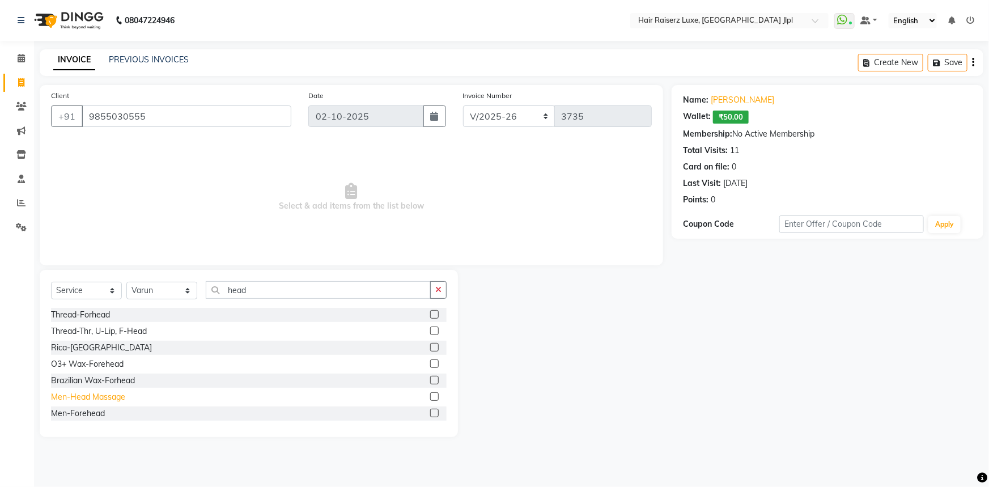
click at [98, 396] on div "Men-Head Massage" at bounding box center [88, 397] width 74 height 12
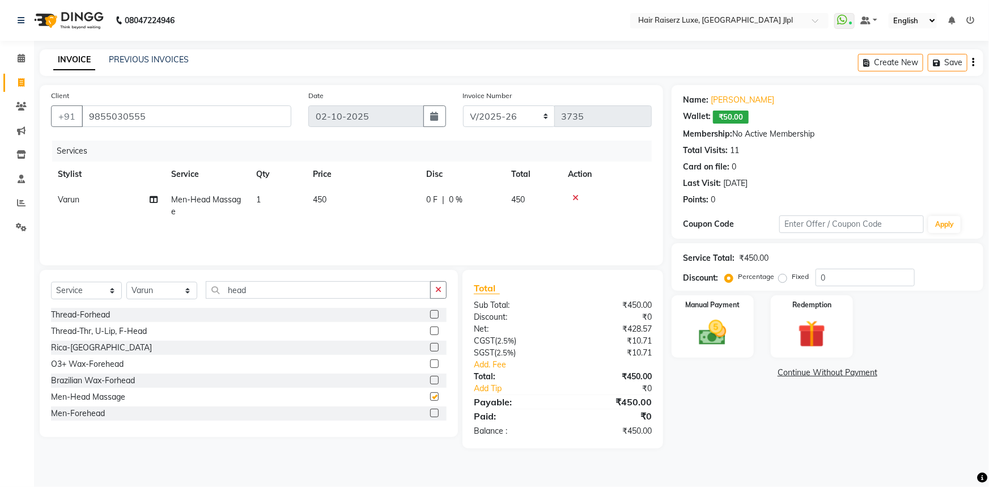
checkbox input "false"
click at [716, 325] on img at bounding box center [713, 332] width 46 height 33
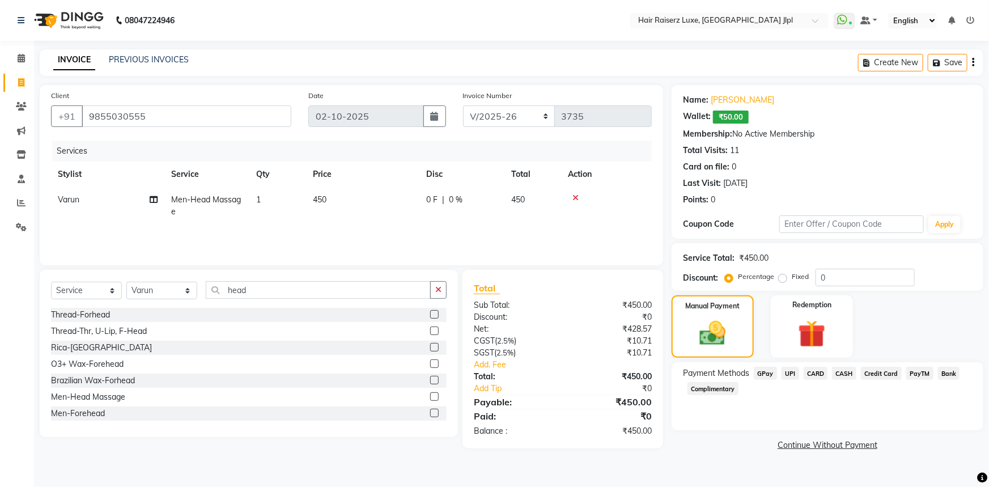
click at [786, 374] on span "UPI" at bounding box center [791, 373] width 18 height 13
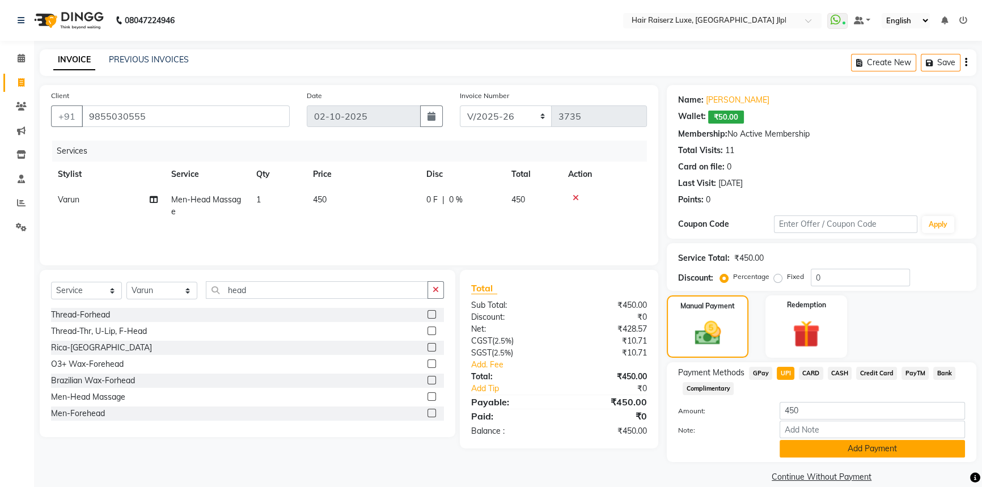
click at [816, 446] on button "Add Payment" at bounding box center [872, 449] width 185 height 18
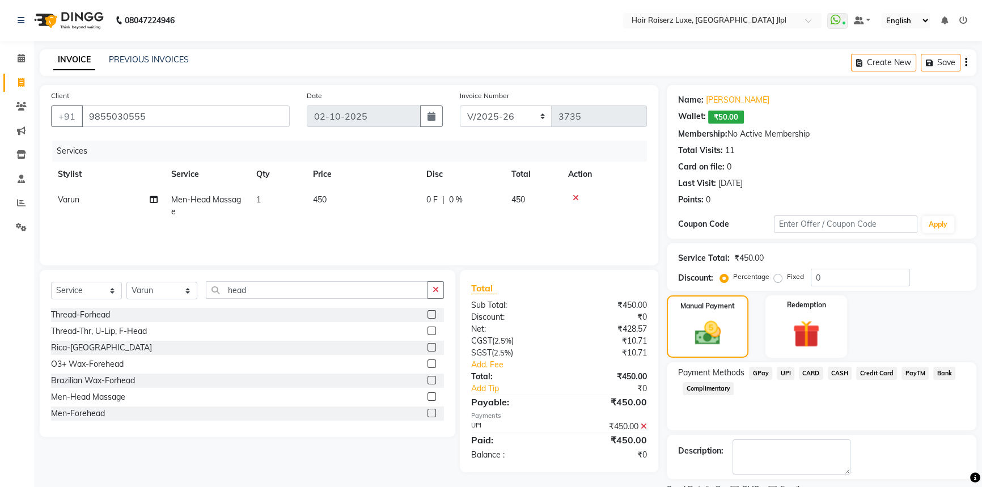
scroll to position [46, 0]
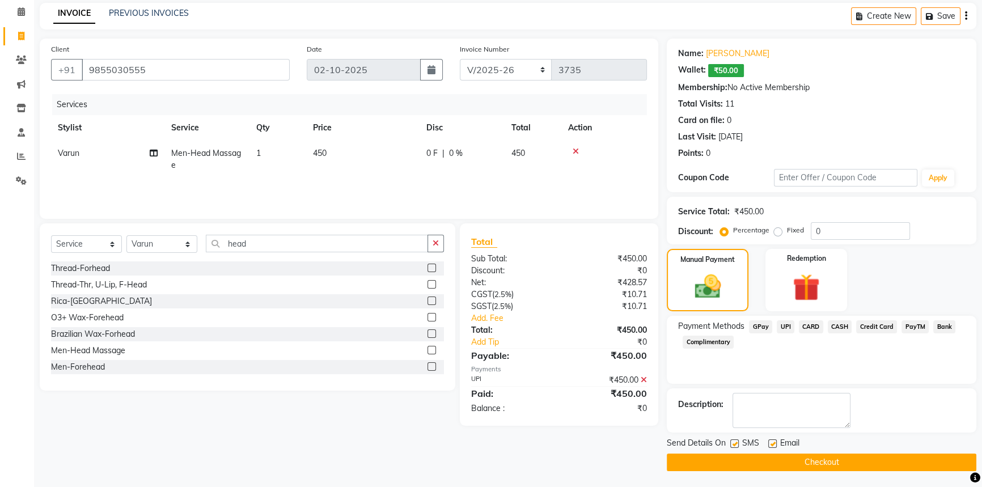
drag, startPoint x: 774, startPoint y: 442, endPoint x: 777, endPoint y: 450, distance: 8.3
click at [774, 442] on label at bounding box center [772, 443] width 9 height 9
click at [774, 442] on input "checkbox" at bounding box center [771, 444] width 7 height 7
checkbox input "false"
click at [777, 465] on button "Checkout" at bounding box center [822, 463] width 310 height 18
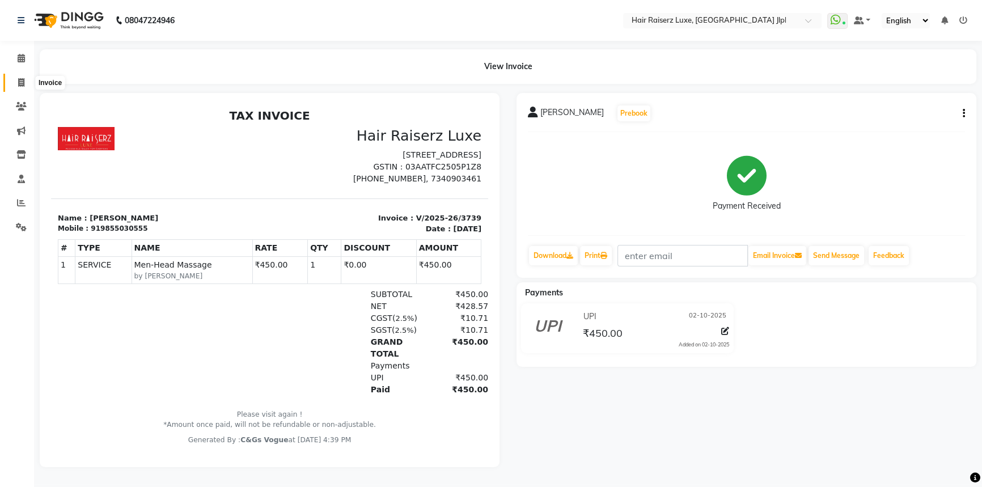
drag, startPoint x: 23, startPoint y: 84, endPoint x: 33, endPoint y: 82, distance: 10.3
click at [23, 84] on icon at bounding box center [21, 82] width 6 height 9
select select "service"
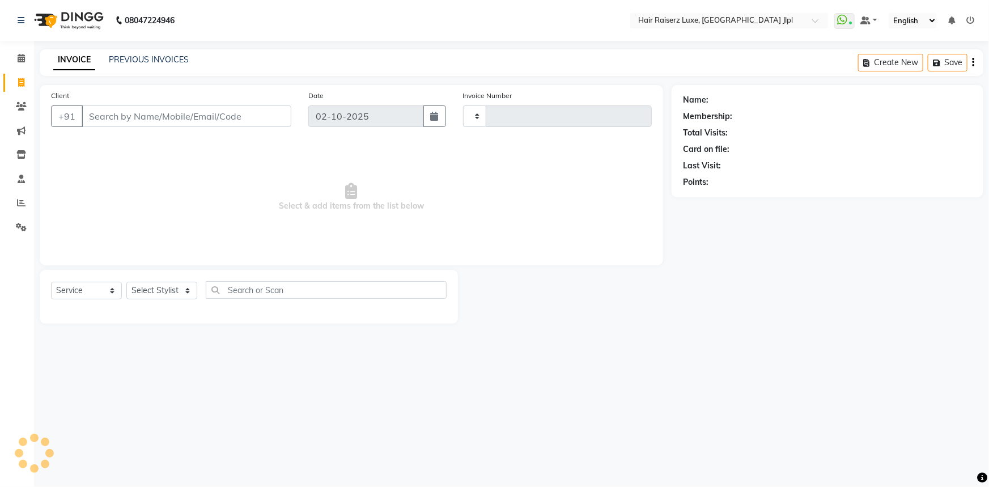
type input "3740"
select select "5409"
click at [118, 117] on input "Client" at bounding box center [187, 116] width 210 height 22
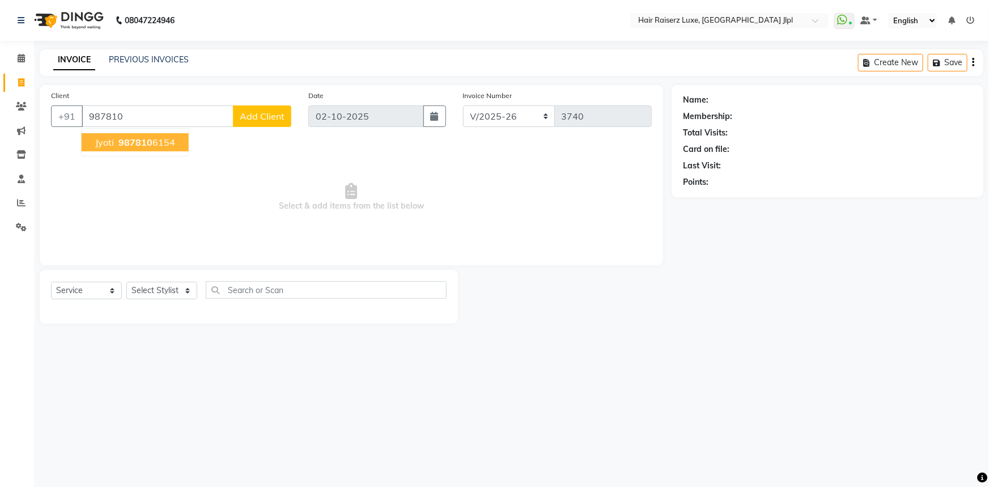
click at [116, 145] on ngb-highlight "987810 6154" at bounding box center [145, 142] width 59 height 11
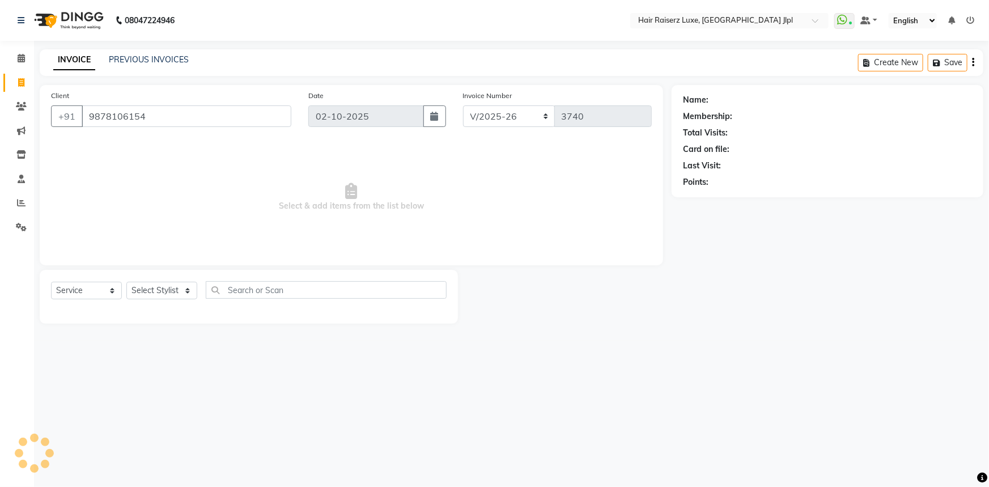
type input "9878106154"
click at [165, 300] on div "Select Service Product Membership Package Voucher Prepaid Gift Card Select Styl…" at bounding box center [249, 294] width 396 height 27
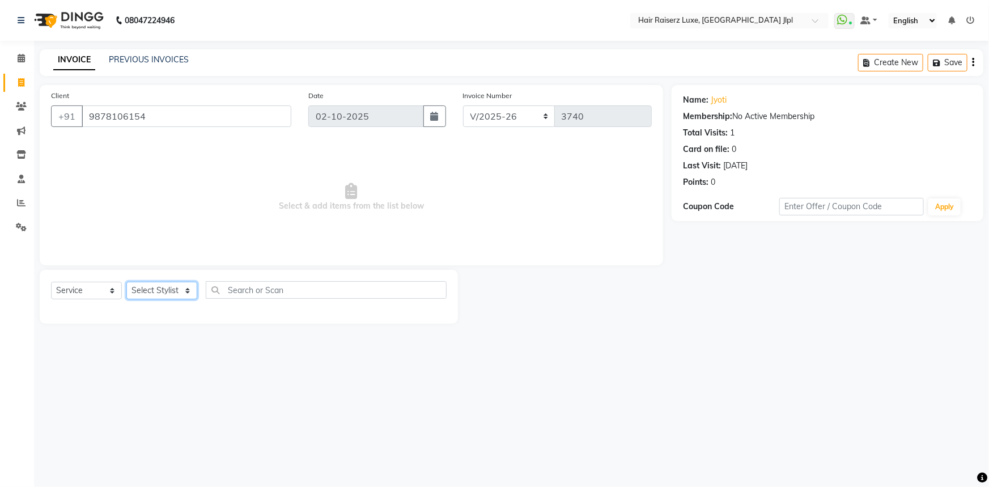
click at [167, 291] on select "Select Stylist [PERSON_NAME] [PERSON_NAME] Asma [PERSON_NAME] C&Gs Vogue [PERSO…" at bounding box center [161, 291] width 71 height 18
select select "92224"
click at [126, 282] on select "Select Stylist [PERSON_NAME] [PERSON_NAME] Asma [PERSON_NAME] C&Gs Vogue [PERSO…" at bounding box center [161, 291] width 71 height 18
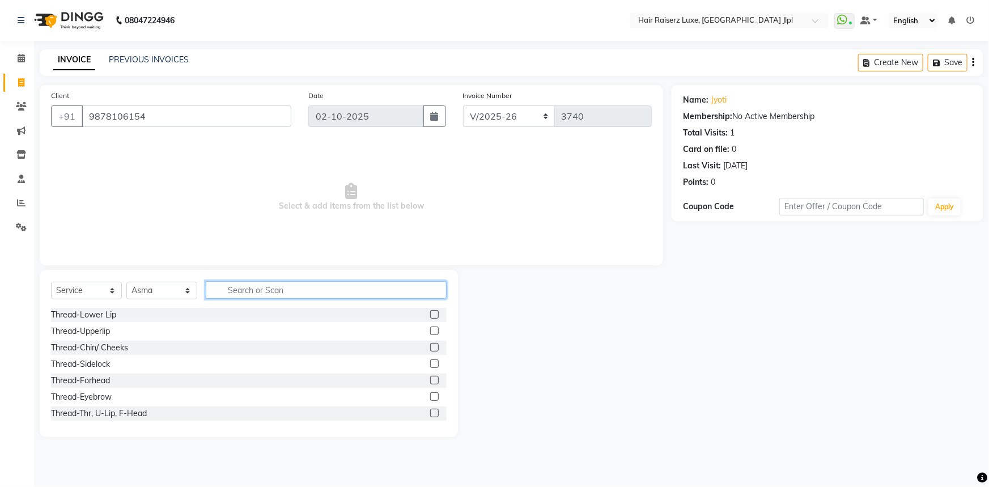
click at [240, 283] on input "text" at bounding box center [326, 290] width 241 height 18
type input "full"
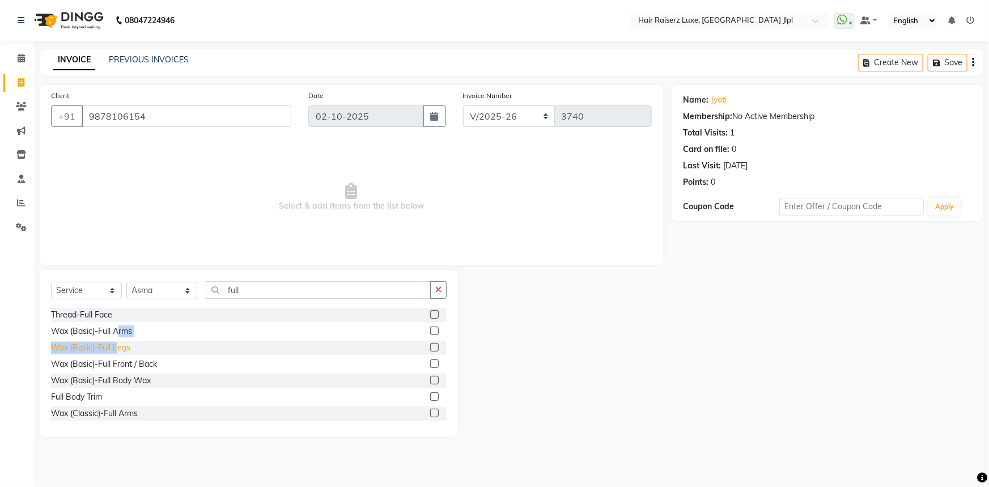
drag, startPoint x: 118, startPoint y: 332, endPoint x: 118, endPoint y: 347, distance: 14.7
click at [118, 346] on div "Thread-Full Face Wax (Basic)-Full Arms Wax (Basic)-Full Legs Wax (Basic)-Full F…" at bounding box center [249, 364] width 396 height 113
click at [118, 347] on div "Wax (Basic)-Full Legs" at bounding box center [90, 348] width 79 height 12
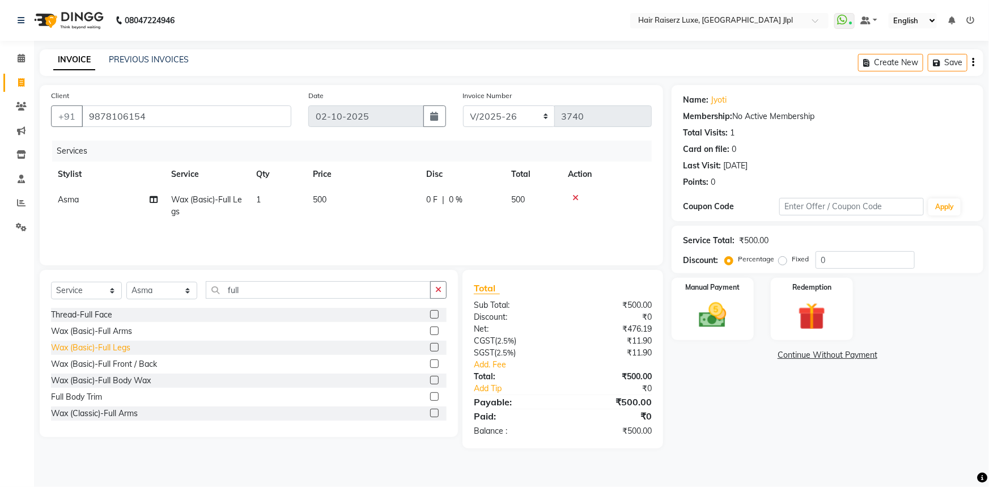
click at [118, 347] on div "Wax (Basic)-Full Legs" at bounding box center [90, 348] width 79 height 12
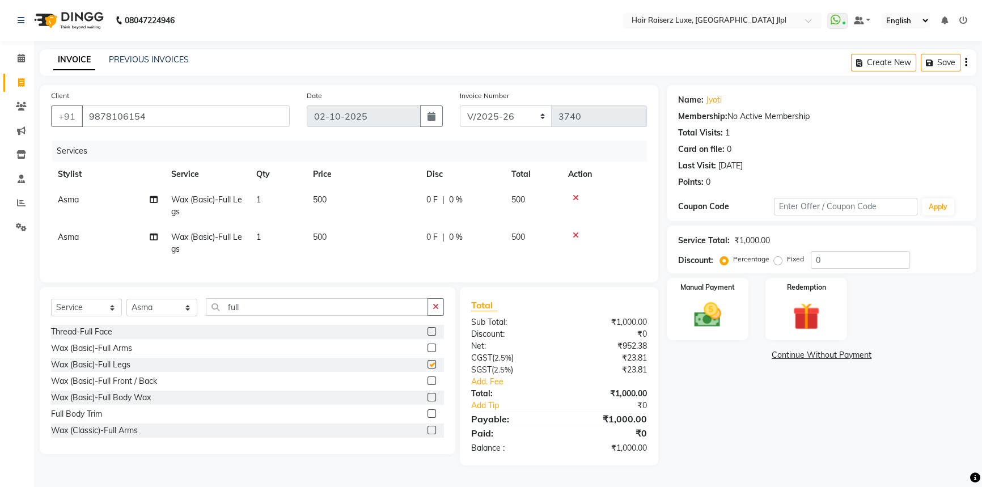
checkbox input "false"
click at [322, 202] on span "500" at bounding box center [320, 199] width 14 height 10
select select "92224"
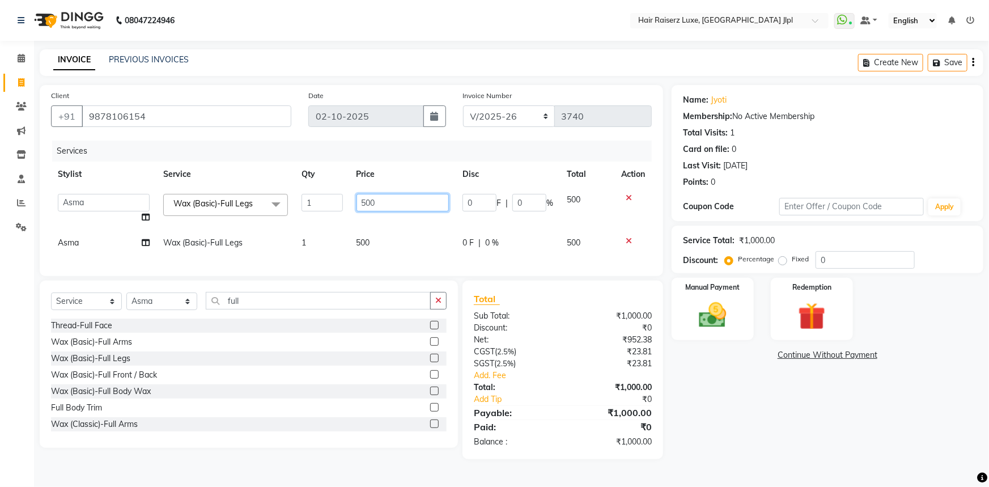
drag, startPoint x: 372, startPoint y: 198, endPoint x: 349, endPoint y: 196, distance: 22.9
click at [350, 196] on td "500" at bounding box center [403, 208] width 107 height 43
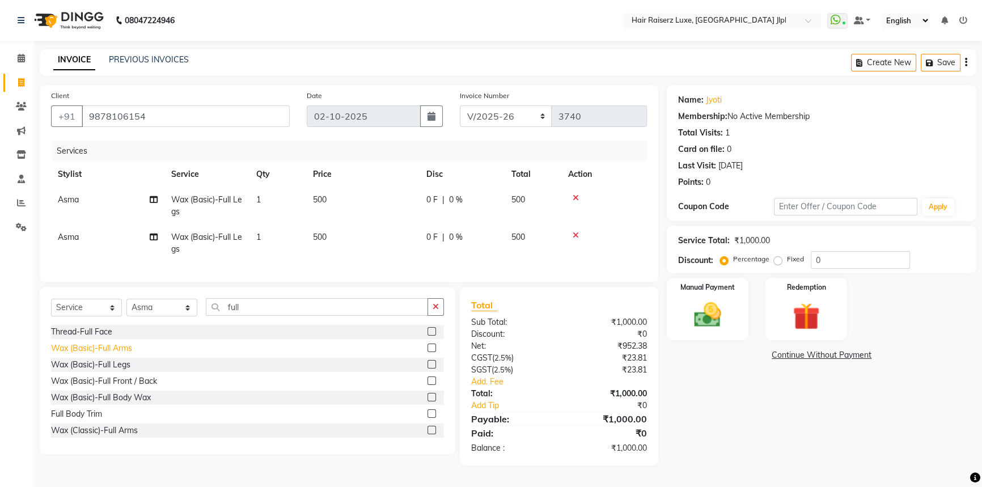
click at [96, 349] on div "Wax (Basic)-Full Arms" at bounding box center [247, 348] width 393 height 14
click at [105, 354] on div "Wax (Basic)-Full Arms" at bounding box center [91, 348] width 81 height 12
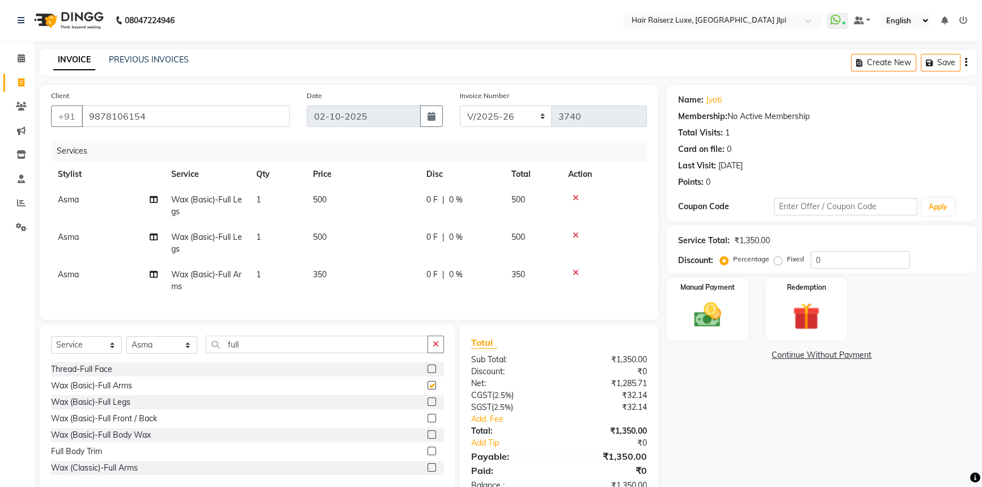
checkbox input "false"
click at [574, 201] on icon at bounding box center [576, 198] width 6 height 8
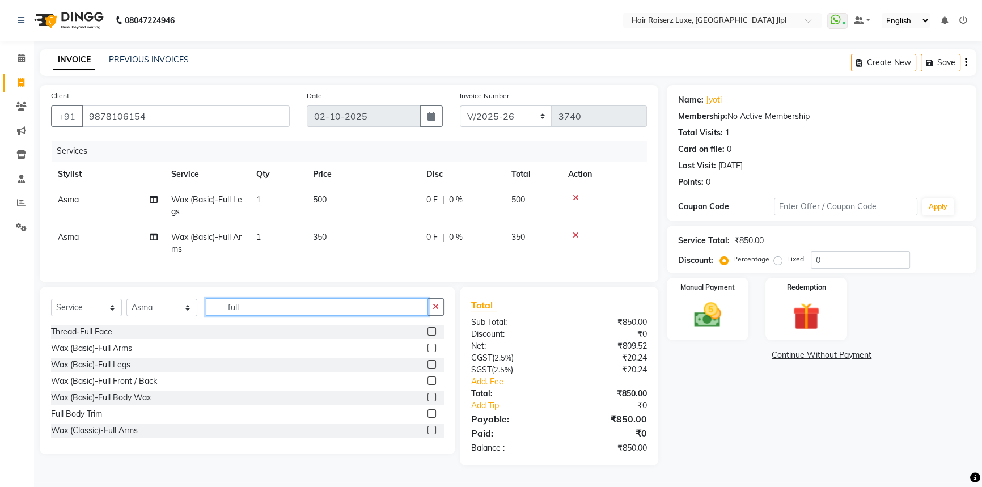
click at [255, 314] on input "full" at bounding box center [317, 307] width 222 height 18
type input "wash"
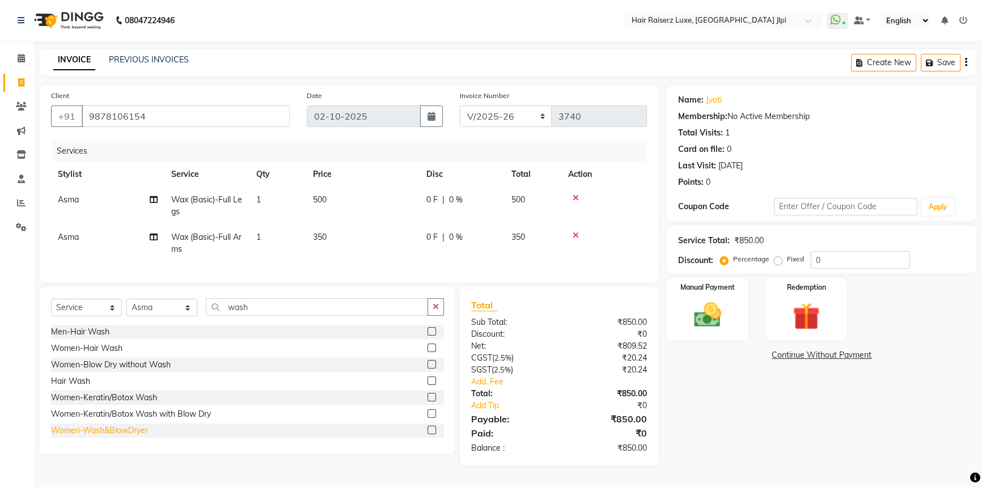
click at [125, 437] on div "Women-Wash&BlowDryer" at bounding box center [99, 431] width 97 height 12
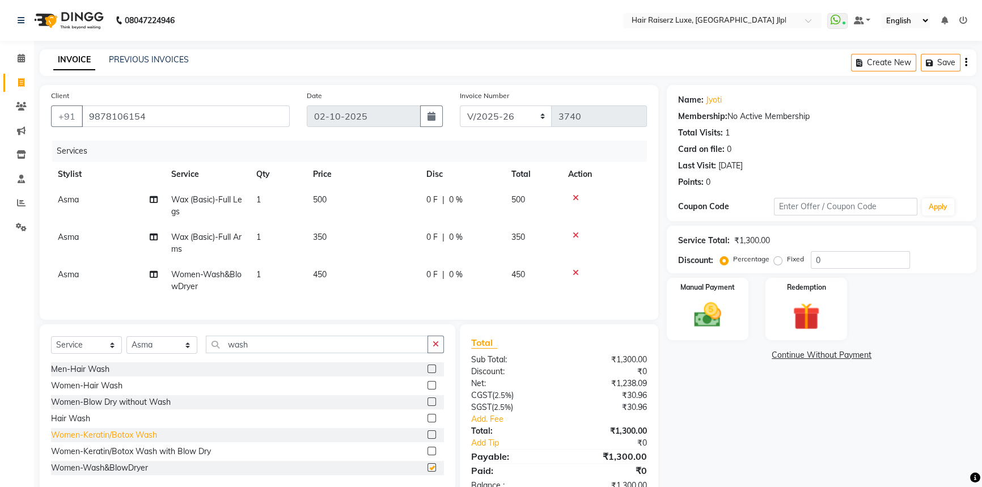
checkbox input "false"
click at [321, 274] on span "450" at bounding box center [320, 274] width 14 height 10
select select "92224"
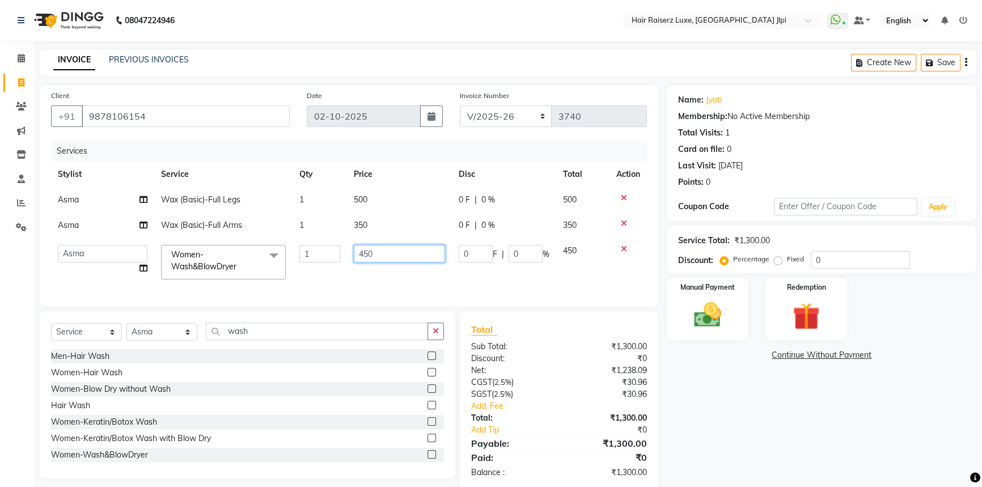
drag, startPoint x: 361, startPoint y: 252, endPoint x: 345, endPoint y: 253, distance: 16.5
click at [345, 253] on tr "[PERSON_NAME] [PERSON_NAME] Asma [PERSON_NAME] C&Gs Vogue [PERSON_NAME] Duati […" at bounding box center [349, 262] width 596 height 48
type input "350"
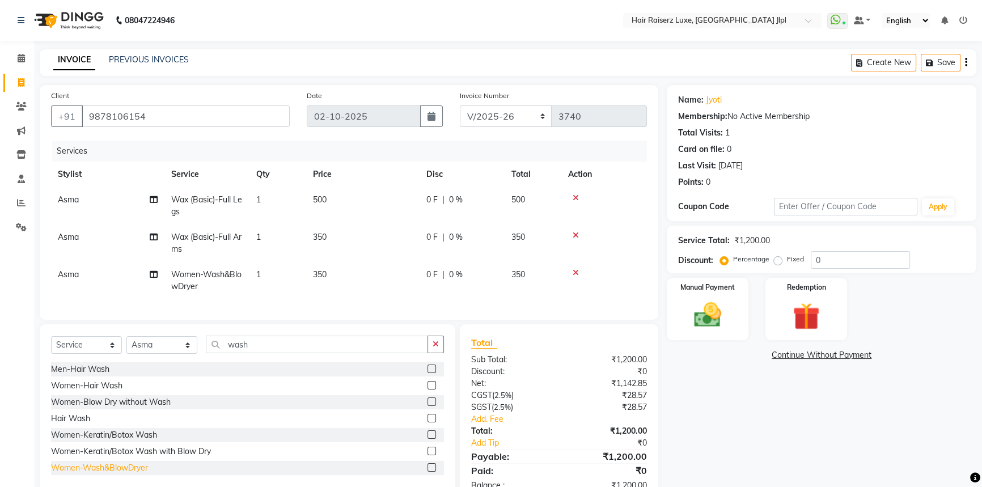
click at [136, 460] on div "Men-Hair Wash Women-Hair Wash Women-Blow Dry without Wash Hair Wash Women-Kerat…" at bounding box center [247, 418] width 393 height 113
click at [135, 474] on div "Women-Wash&BlowDryer" at bounding box center [99, 468] width 97 height 12
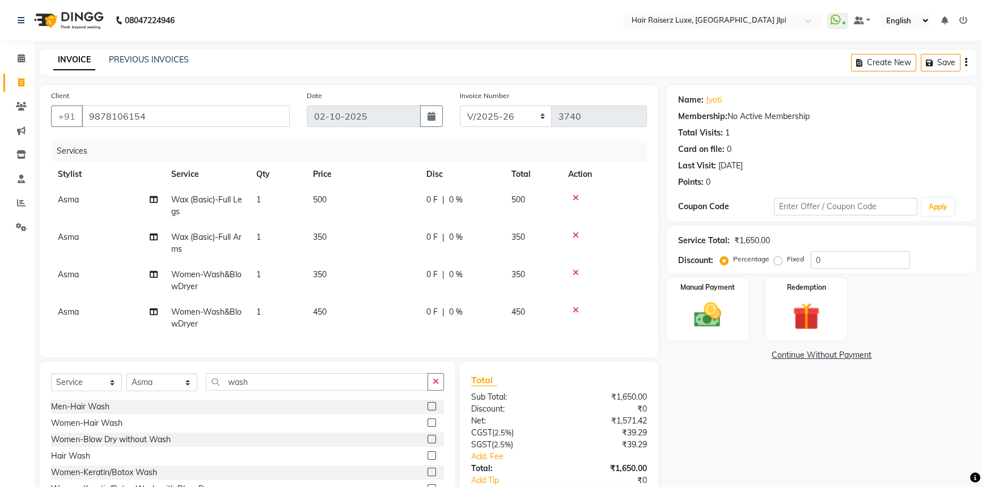
checkbox input "false"
click at [315, 314] on span "450" at bounding box center [320, 312] width 14 height 10
select select "92224"
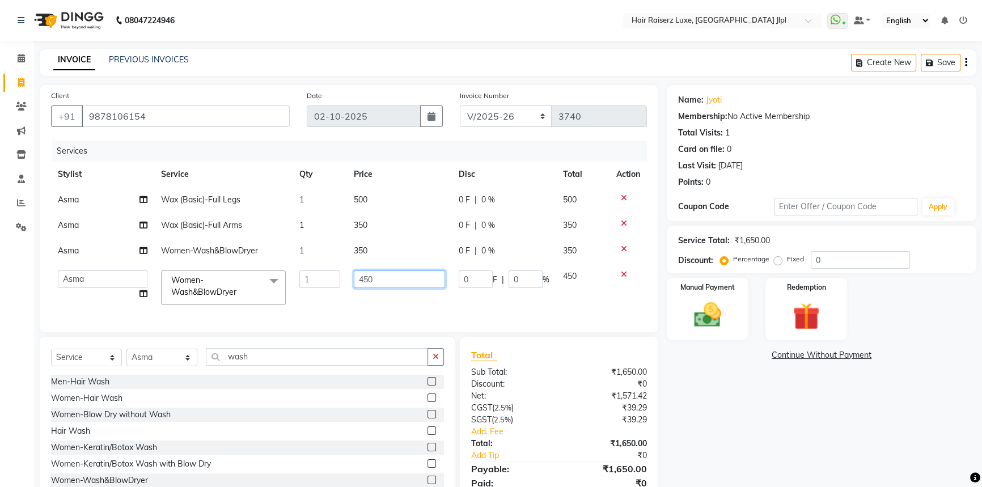
drag, startPoint x: 365, startPoint y: 279, endPoint x: 289, endPoint y: 281, distance: 75.4
click at [289, 281] on tr "[PERSON_NAME] [PERSON_NAME] Asma [PERSON_NAME] C&Gs Vogue [PERSON_NAME] Duati […" at bounding box center [349, 288] width 596 height 48
type input "350"
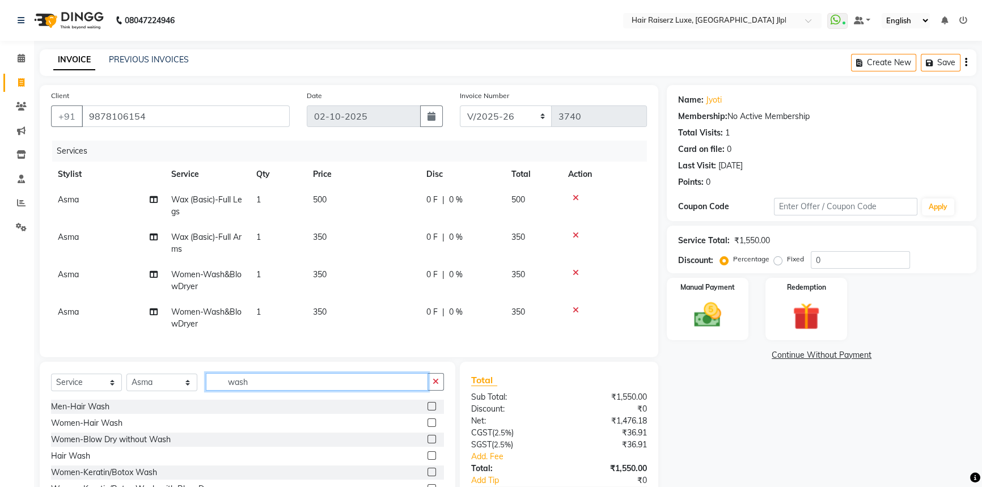
click at [249, 368] on div "Client [PHONE_NUMBER] Date [DATE] Invoice Number FF/2025-26 PreP/2025-26 BANK/2…" at bounding box center [349, 312] width 636 height 455
drag, startPoint x: 253, startPoint y: 381, endPoint x: 207, endPoint y: 379, distance: 46.0
click at [207, 379] on div "Select Service Product Membership Package Voucher Prepaid Gift Card Select Styl…" at bounding box center [248, 445] width 416 height 167
type input "beard"
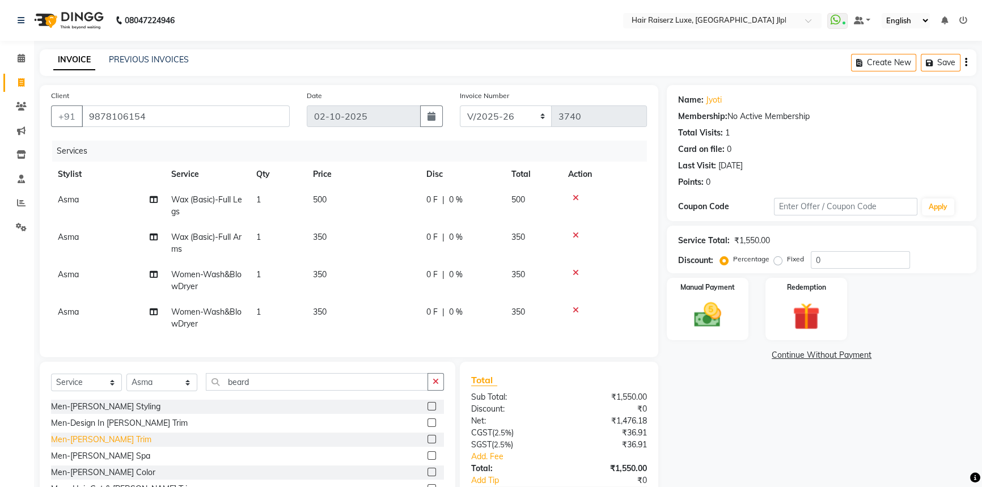
click at [97, 446] on div "Men-[PERSON_NAME] Trim" at bounding box center [101, 440] width 100 height 12
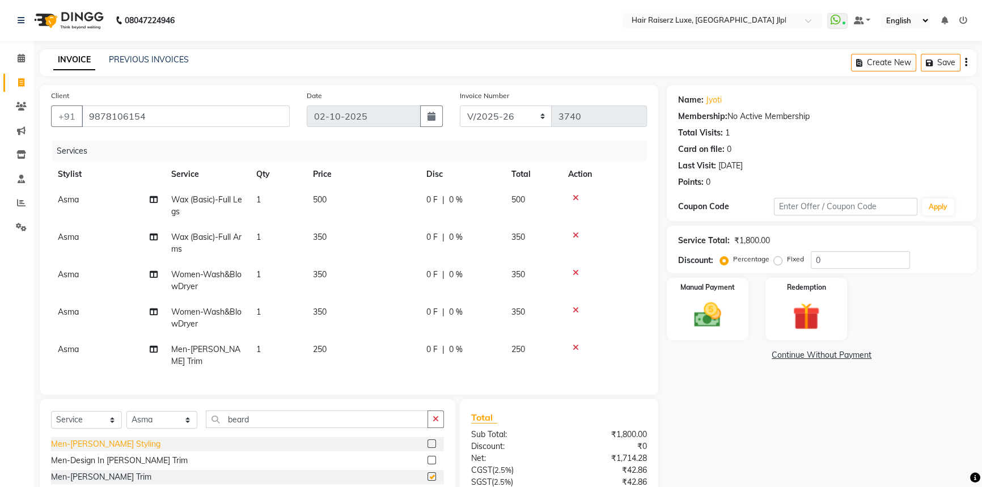
checkbox input "false"
click at [684, 416] on div "Name: Jyoti Membership: No Active Membership Total Visits: 1 Card on file: 0 La…" at bounding box center [826, 331] width 318 height 493
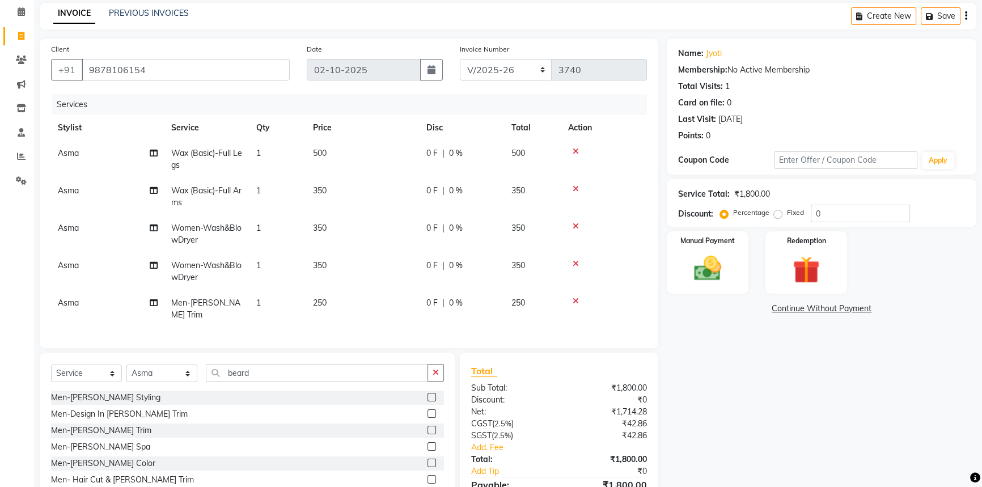
scroll to position [104, 0]
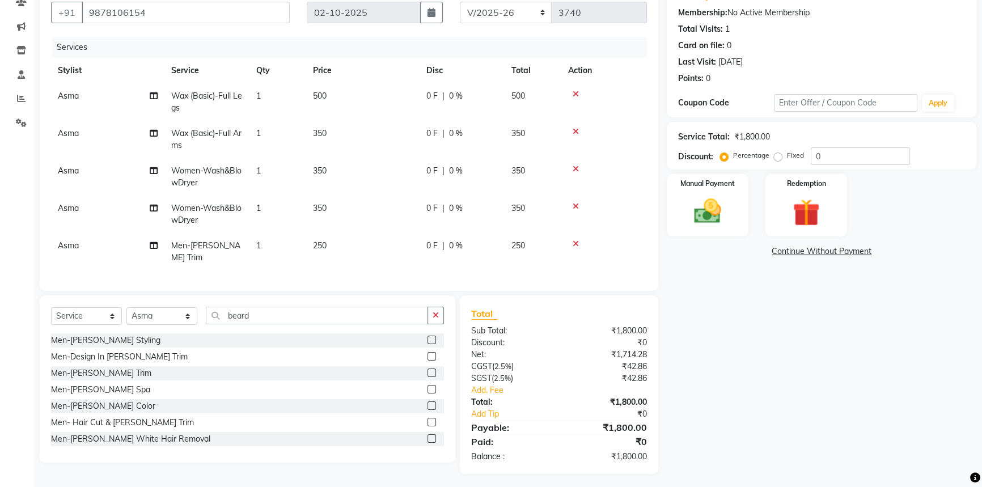
click at [67, 133] on span "Asma" at bounding box center [68, 133] width 21 height 10
select select "92224"
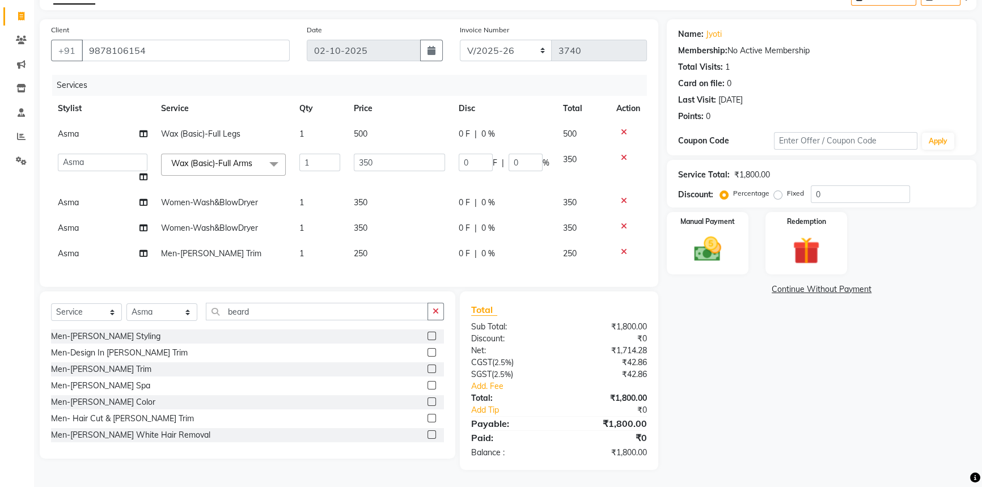
scroll to position [74, 0]
click at [99, 157] on select "[PERSON_NAME] [PERSON_NAME] [PERSON_NAME] C&Gs Vogue [PERSON_NAME] [PERSON_NAME…" at bounding box center [103, 163] width 90 height 18
select select "37832"
click at [384, 154] on input "350" at bounding box center [399, 163] width 91 height 18
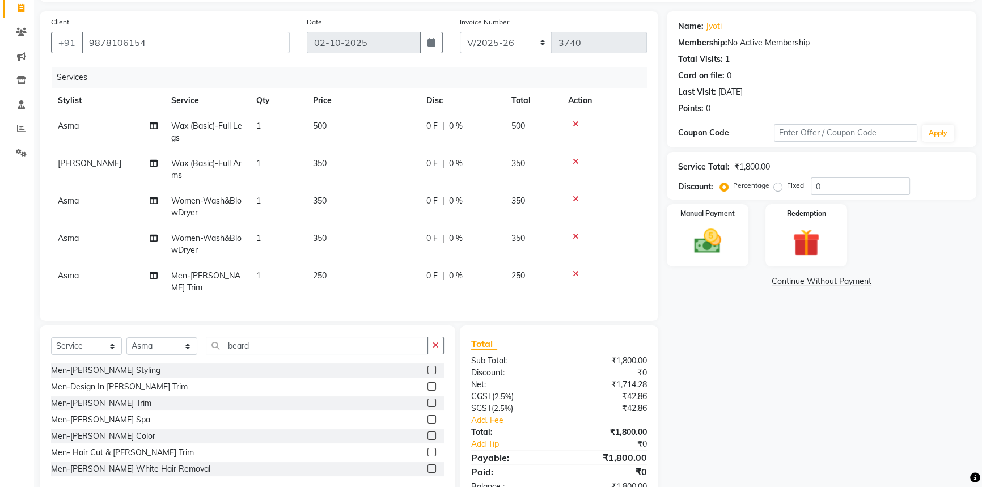
click at [798, 425] on div "Name: Jyoti Membership: No Active Membership Total Visits: 1 Card on file: 0 La…" at bounding box center [826, 257] width 318 height 493
click at [67, 206] on td "Asma" at bounding box center [107, 206] width 113 height 37
select select "92224"
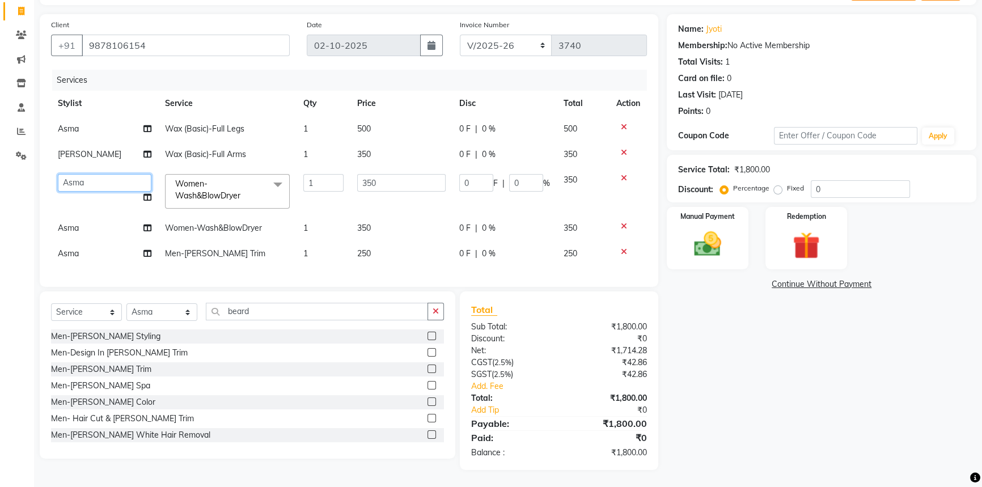
click at [104, 180] on select "[PERSON_NAME] [PERSON_NAME] [PERSON_NAME] C&Gs Vogue [PERSON_NAME] [PERSON_NAME…" at bounding box center [105, 183] width 94 height 18
select select "49568"
click at [383, 185] on input "350" at bounding box center [401, 183] width 88 height 18
click at [74, 225] on tbody "Asma Wax (Basic)-Full Legs 1 500 0 F | 0 % 500 [PERSON_NAME] Wax (Basic)-Full A…" at bounding box center [349, 191] width 596 height 150
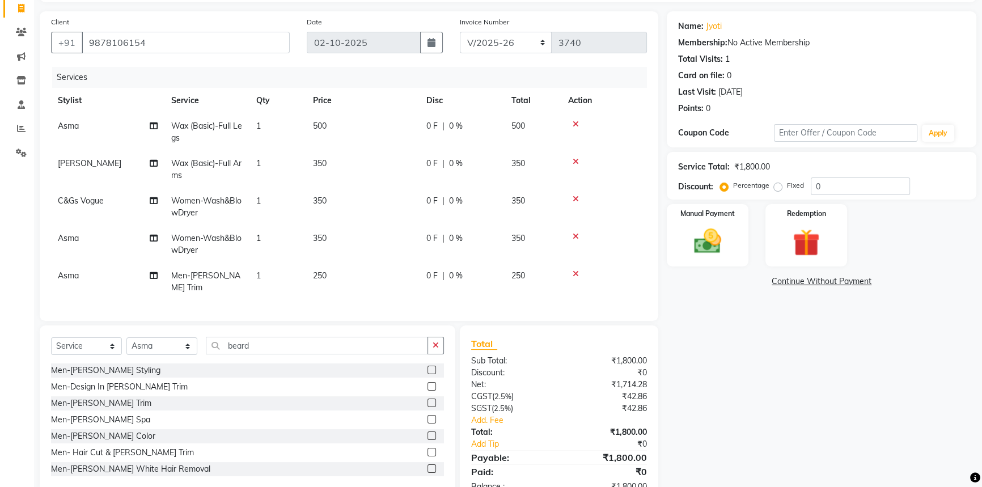
click at [74, 236] on span "Asma" at bounding box center [68, 238] width 21 height 10
select select "92224"
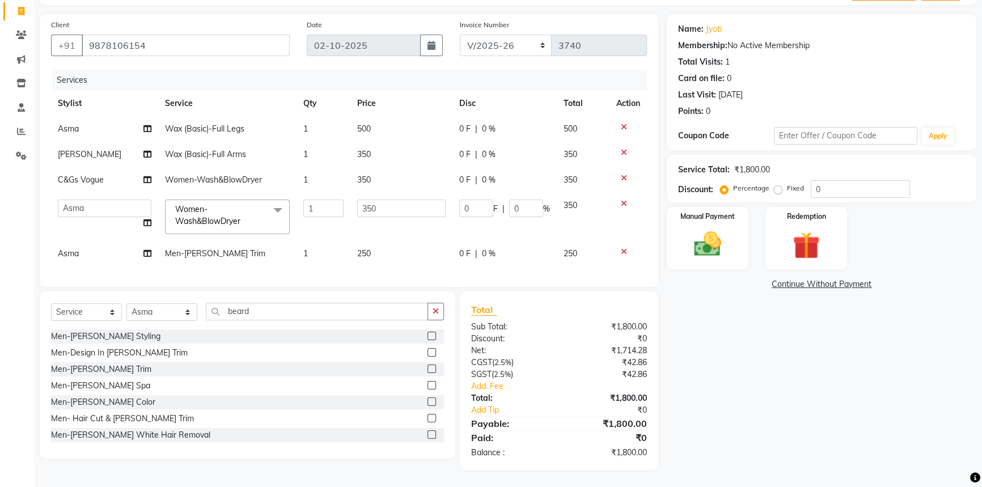
click at [103, 217] on td "[PERSON_NAME] [PERSON_NAME] [PERSON_NAME] C&Gs Vogue [PERSON_NAME] [PERSON_NAME…" at bounding box center [104, 217] width 107 height 48
click at [107, 212] on select "[PERSON_NAME] [PERSON_NAME] [PERSON_NAME] C&Gs Vogue [PERSON_NAME] [PERSON_NAME…" at bounding box center [105, 209] width 94 height 18
select select "65657"
click at [374, 201] on input "350" at bounding box center [401, 209] width 88 height 18
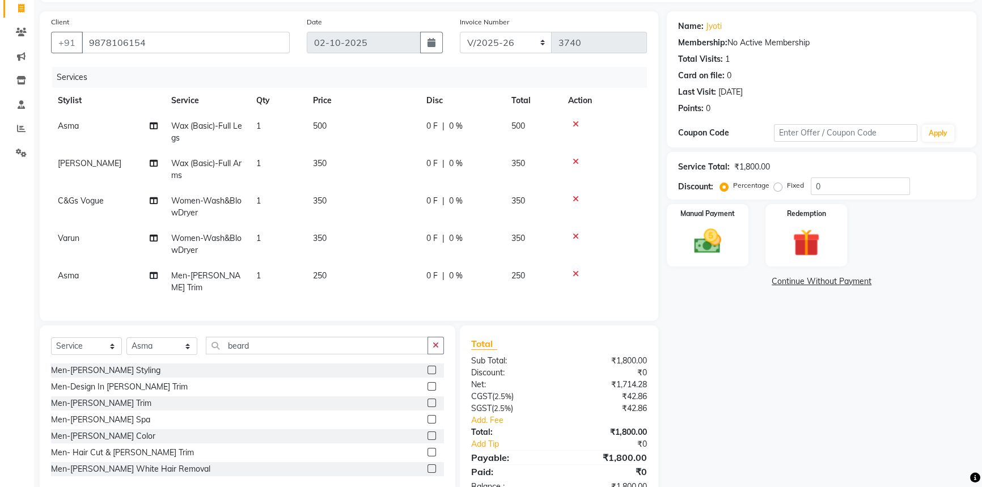
click at [736, 393] on div "Name: Jyoti Membership: No Active Membership Total Visits: 1 Card on file: 0 La…" at bounding box center [826, 257] width 318 height 493
click at [74, 201] on span "C&Gs Vogue" at bounding box center [81, 201] width 46 height 10
select select "49568"
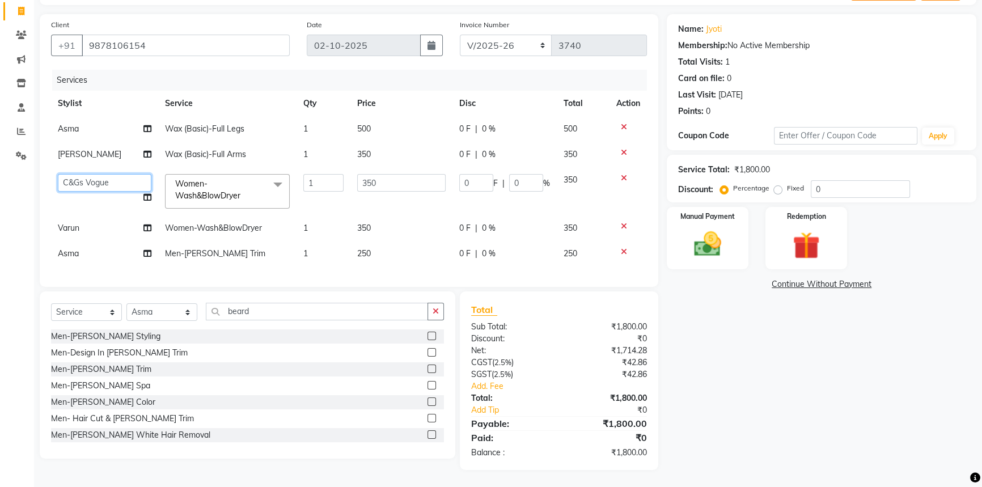
click at [101, 181] on select "[PERSON_NAME] [PERSON_NAME] [PERSON_NAME] C&Gs Vogue [PERSON_NAME] [PERSON_NAME…" at bounding box center [105, 183] width 94 height 18
select select "64563"
click at [203, 181] on span "Women-Wash&BlowDryer" at bounding box center [207, 190] width 65 height 22
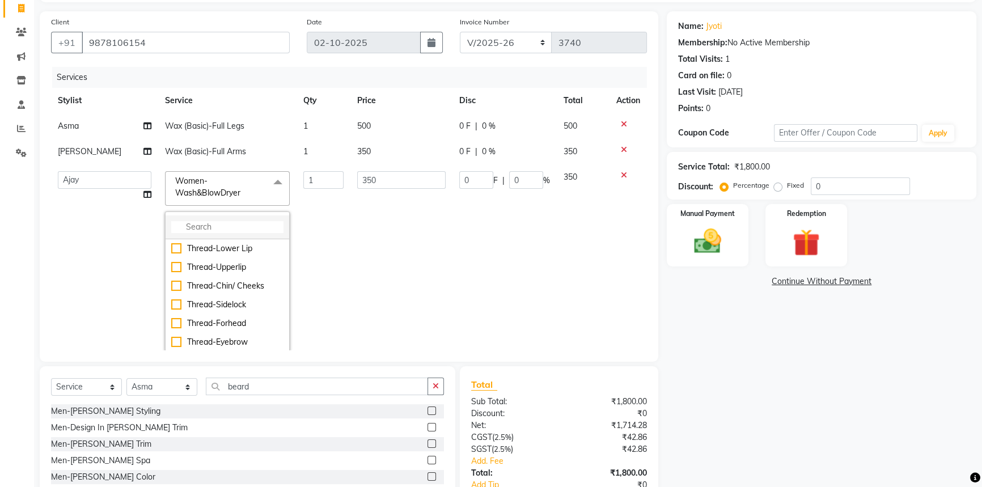
click at [196, 227] on input "multiselect-search" at bounding box center [227, 227] width 112 height 12
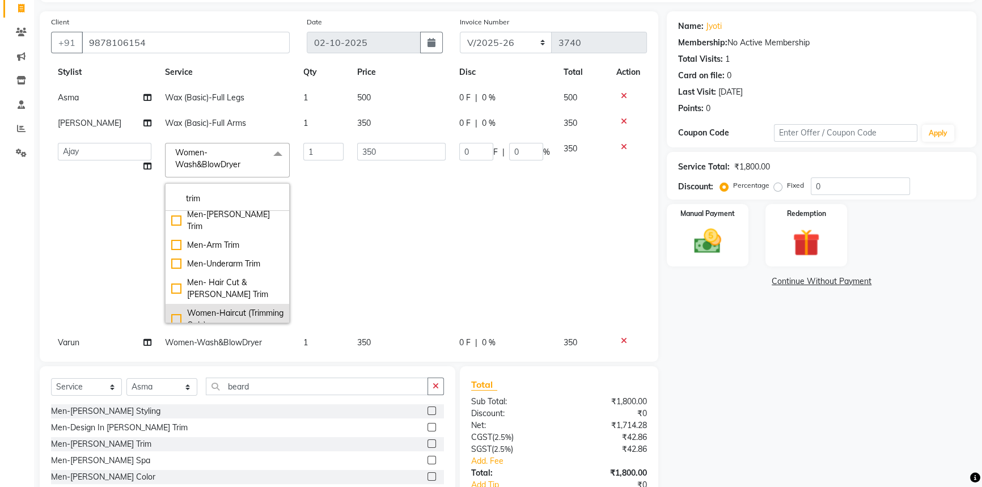
scroll to position [51, 0]
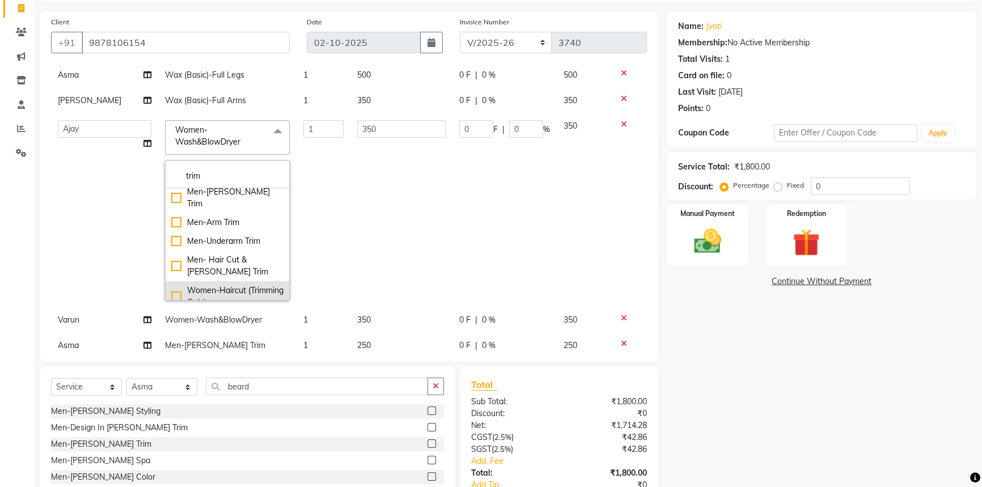
type input "trim"
click at [171, 286] on div "Women-Haircut (Trimming Only)" at bounding box center [227, 297] width 112 height 24
checkbox input "true"
drag, startPoint x: 376, startPoint y: 130, endPoint x: 274, endPoint y: 130, distance: 102.1
click at [274, 130] on tr "Abhishek Aftab [PERSON_NAME] Asma [PERSON_NAME] C&Gs Vogue [PERSON_NAME] Duati …" at bounding box center [349, 210] width 596 height 194
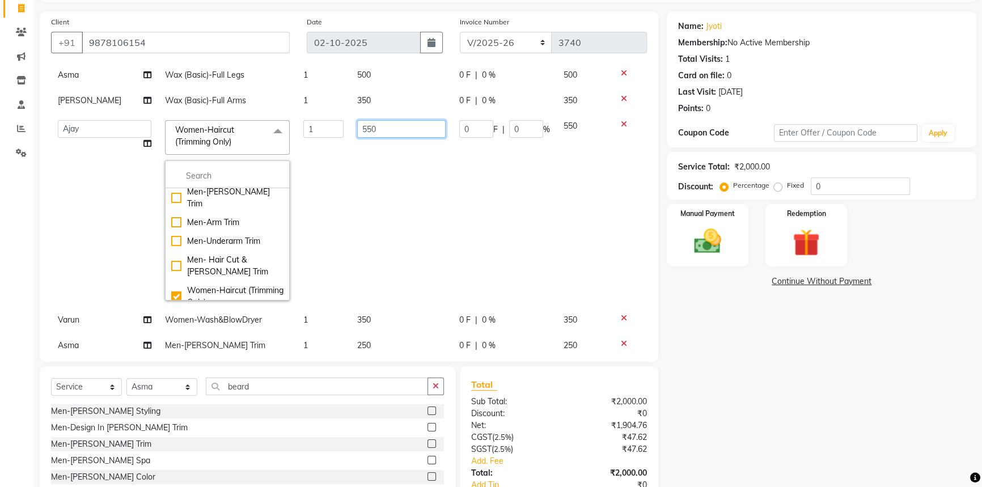
scroll to position [0, 0]
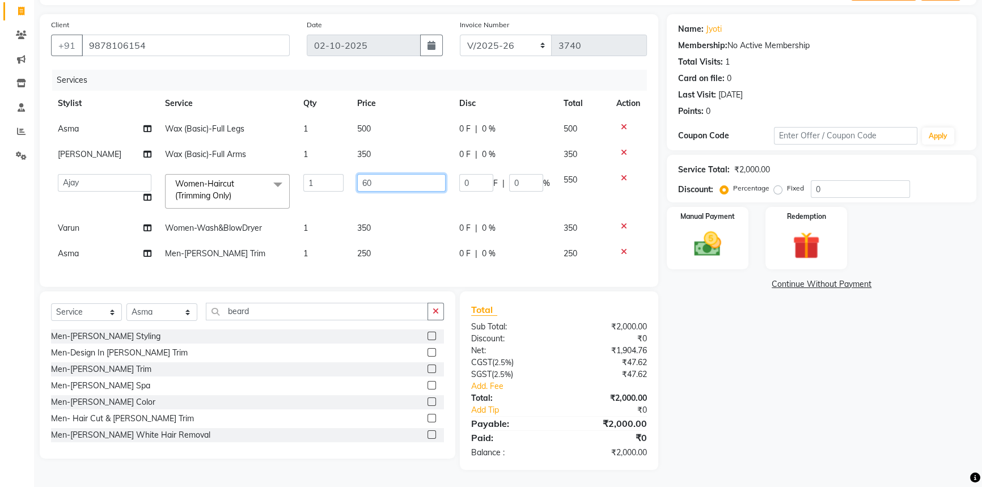
type input "600"
click at [736, 386] on div "Name: Jyoti Membership: No Active Membership Total Visits: 1 Card on file: 0 La…" at bounding box center [826, 242] width 318 height 456
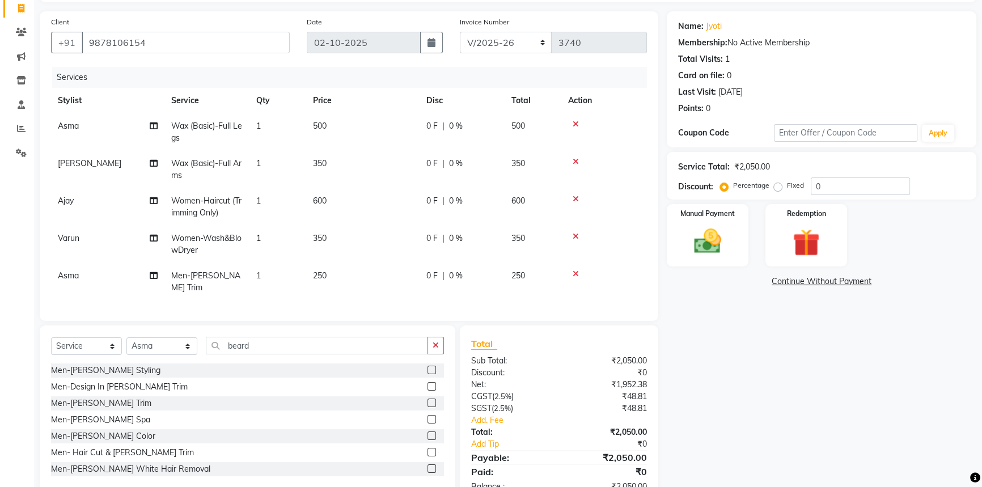
click at [214, 231] on td "Women-Wash&BlowDryer" at bounding box center [206, 244] width 85 height 37
select select "65657"
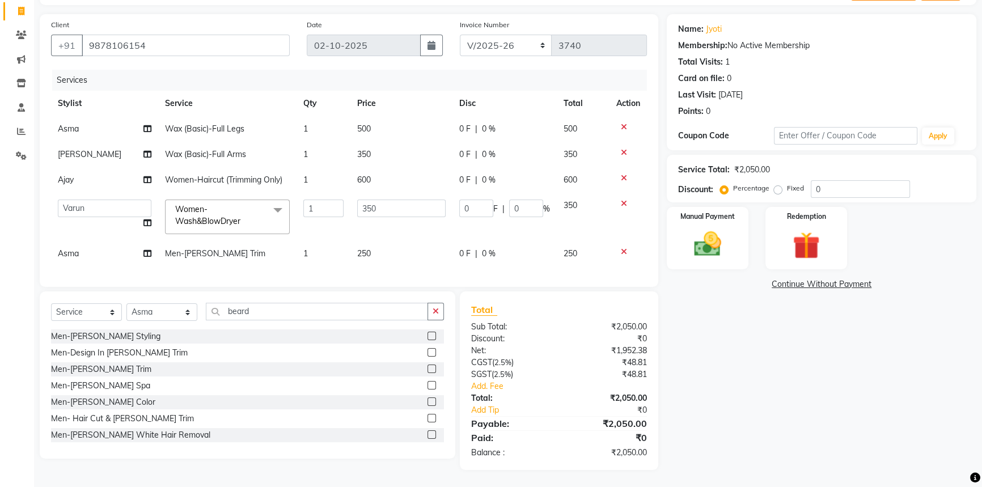
click at [229, 217] on span "Women-Wash&BlowDryer" at bounding box center [207, 215] width 65 height 22
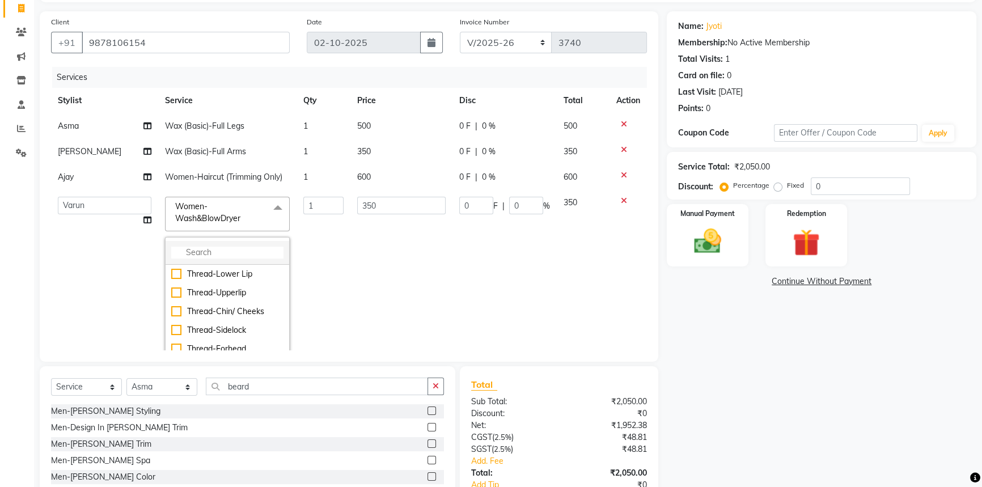
click at [218, 255] on input "multiselect-search" at bounding box center [227, 253] width 112 height 12
click at [371, 204] on input "350" at bounding box center [401, 206] width 88 height 18
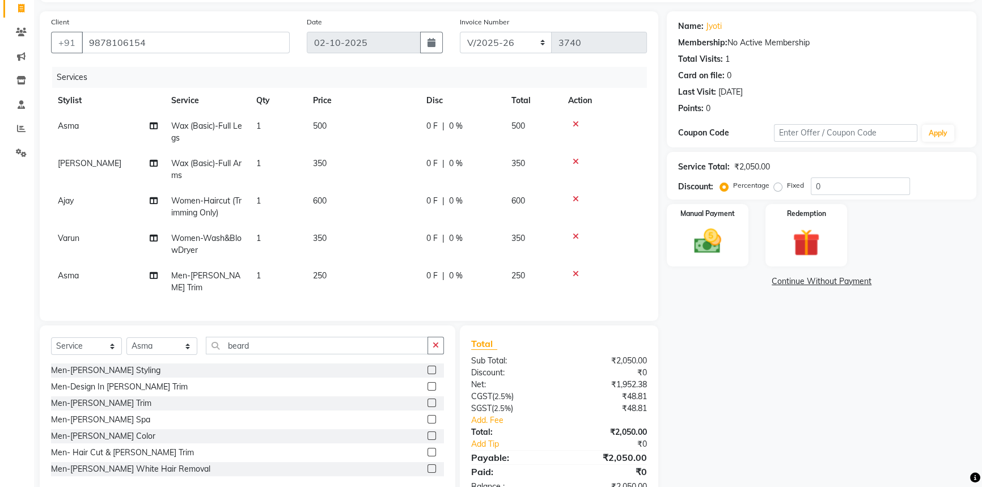
click at [727, 361] on div "Name: Jyoti Membership: No Active Membership Total Visits: 1 Card on file: 0 La…" at bounding box center [826, 257] width 318 height 493
click at [64, 202] on span "Ajay" at bounding box center [66, 201] width 16 height 10
select select "64563"
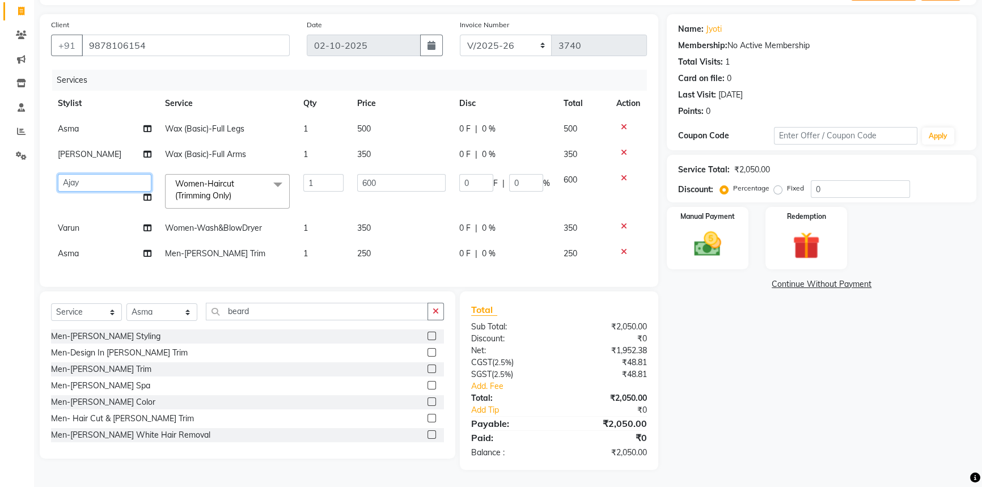
click at [98, 181] on select "[PERSON_NAME] [PERSON_NAME] [PERSON_NAME] C&Gs Vogue [PERSON_NAME] [PERSON_NAME…" at bounding box center [105, 183] width 94 height 18
drag, startPoint x: 390, startPoint y: 180, endPoint x: 384, endPoint y: 182, distance: 6.6
click at [386, 181] on input "600" at bounding box center [401, 183] width 88 height 18
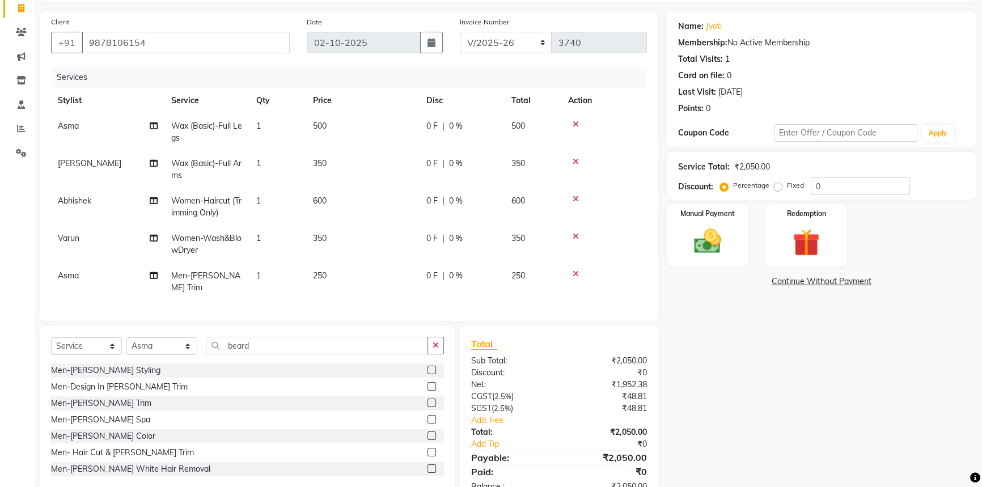
click at [713, 372] on div "Name: Jyoti Membership: No Active Membership Total Visits: 1 Card on file: 0 La…" at bounding box center [826, 257] width 318 height 493
click at [221, 238] on span "Women-Wash&BlowDryer" at bounding box center [206, 244] width 70 height 22
select select "65657"
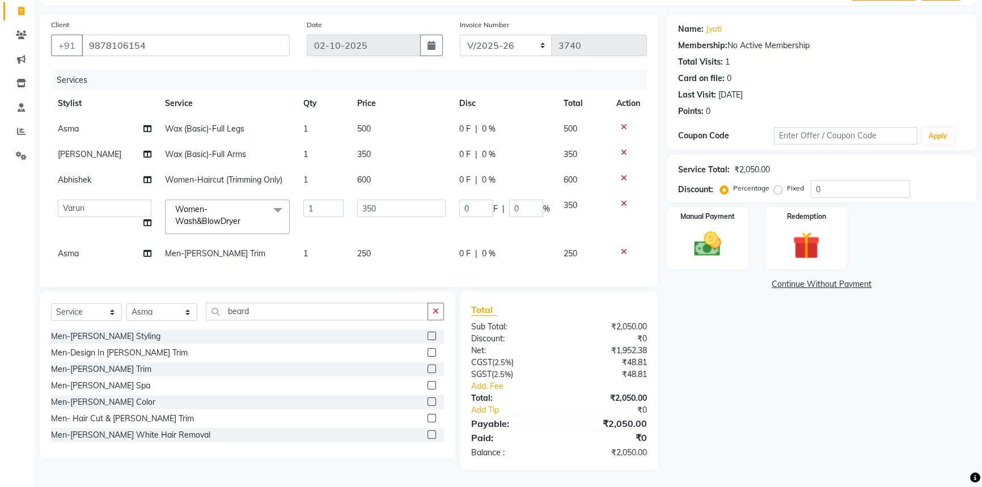
click at [266, 210] on span at bounding box center [277, 211] width 23 height 22
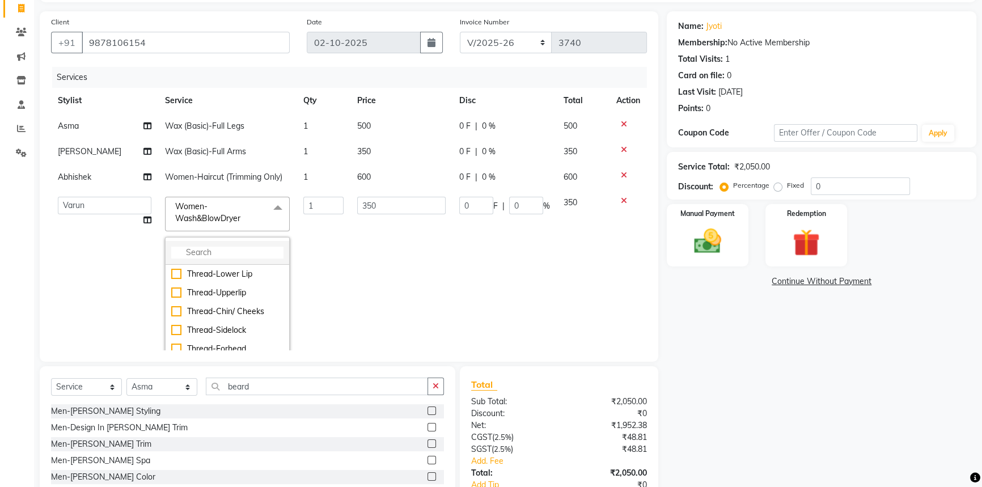
click at [200, 249] on input "multiselect-search" at bounding box center [227, 253] width 112 height 12
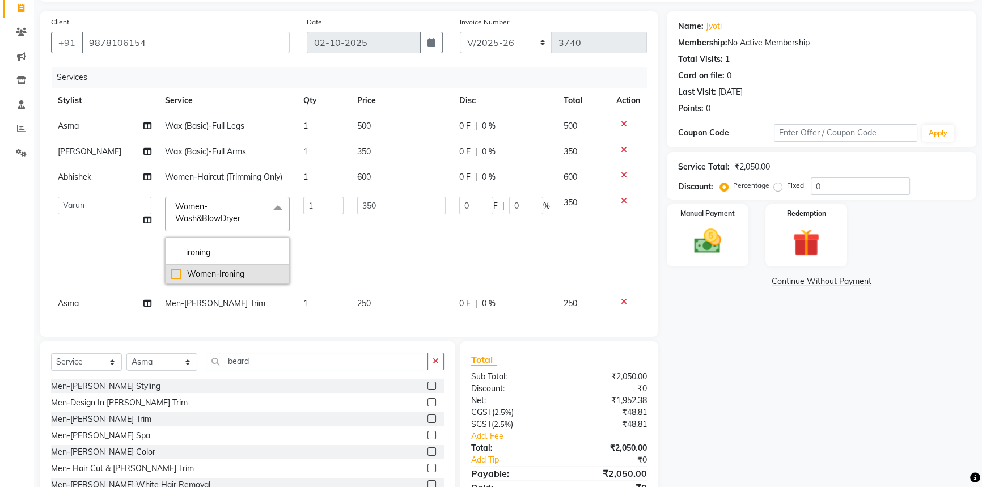
type input "ironing"
click at [171, 272] on div "Women-Ironing" at bounding box center [227, 274] width 112 height 12
checkbox input "true"
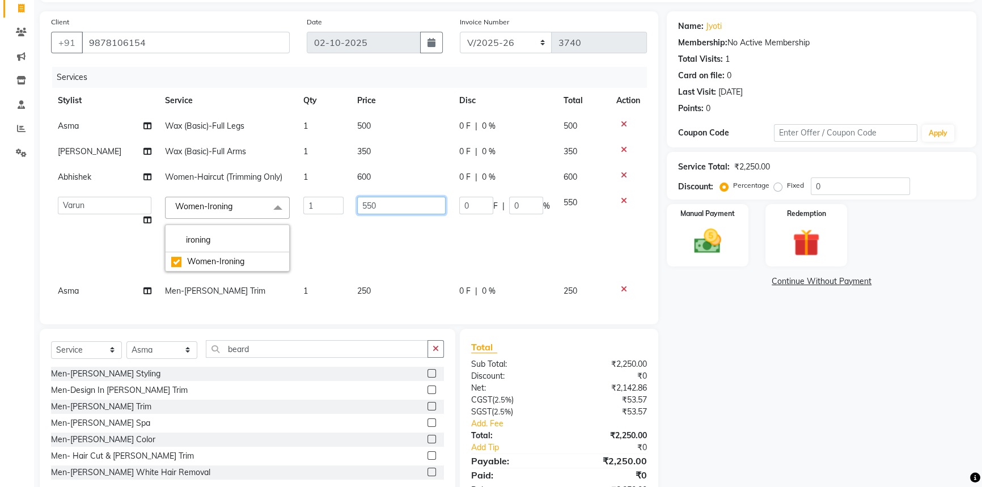
drag, startPoint x: 392, startPoint y: 210, endPoint x: 310, endPoint y: 209, distance: 81.7
click at [310, 209] on tr "[PERSON_NAME] [PERSON_NAME] Asma [PERSON_NAME] C&Gs Vogue [PERSON_NAME] [PERSON…" at bounding box center [349, 234] width 596 height 88
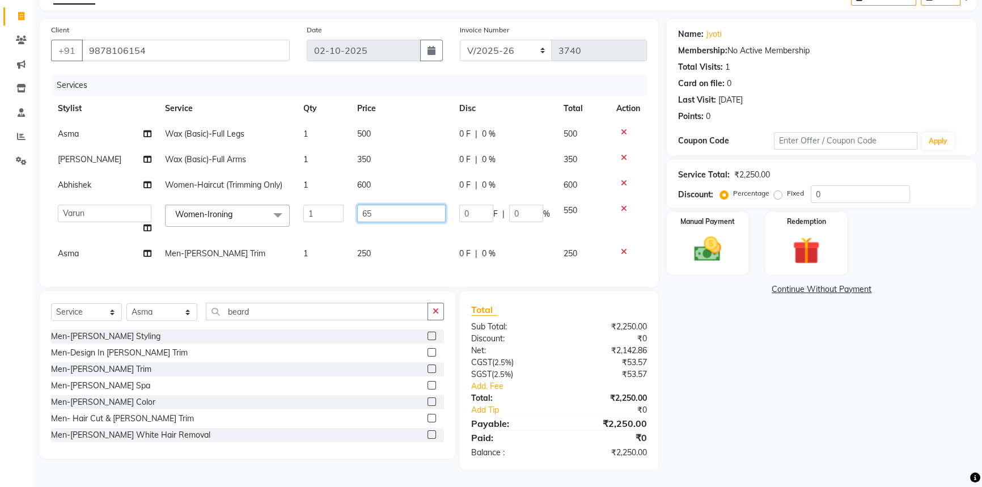
type input "650"
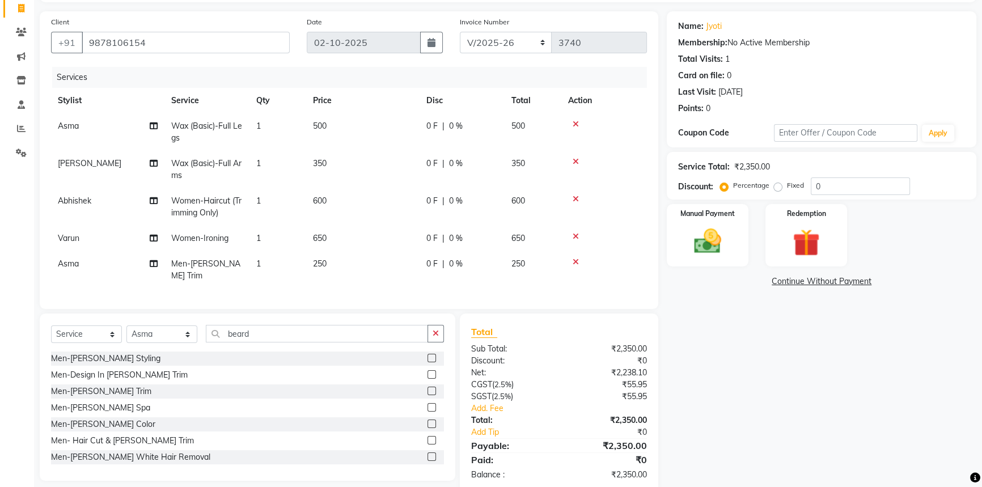
click at [731, 383] on div "Name: Jyoti Membership: No Active Membership Total Visits: 1 Card on file: 0 La…" at bounding box center [826, 251] width 318 height 481
click at [573, 260] on icon at bounding box center [576, 262] width 6 height 8
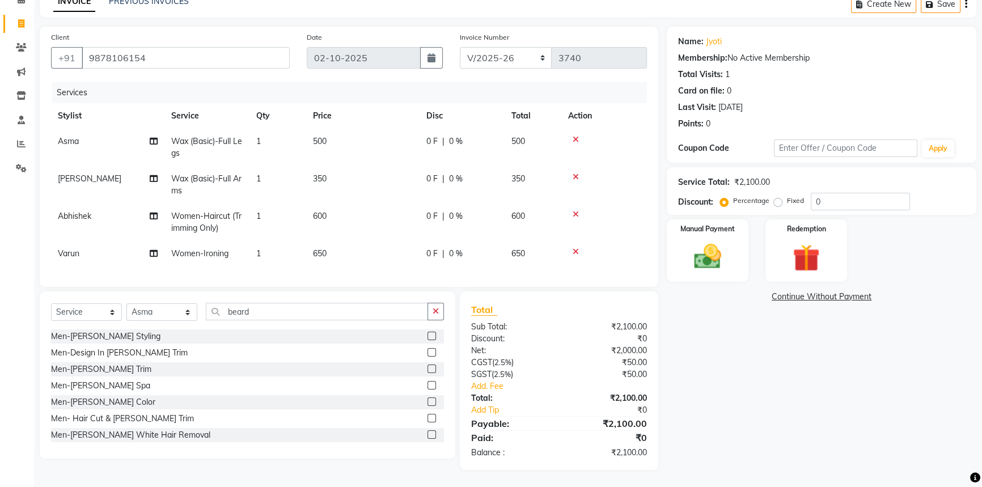
scroll to position [66, 0]
click at [438, 210] on div "0 F | 0 %" at bounding box center [461, 216] width 71 height 12
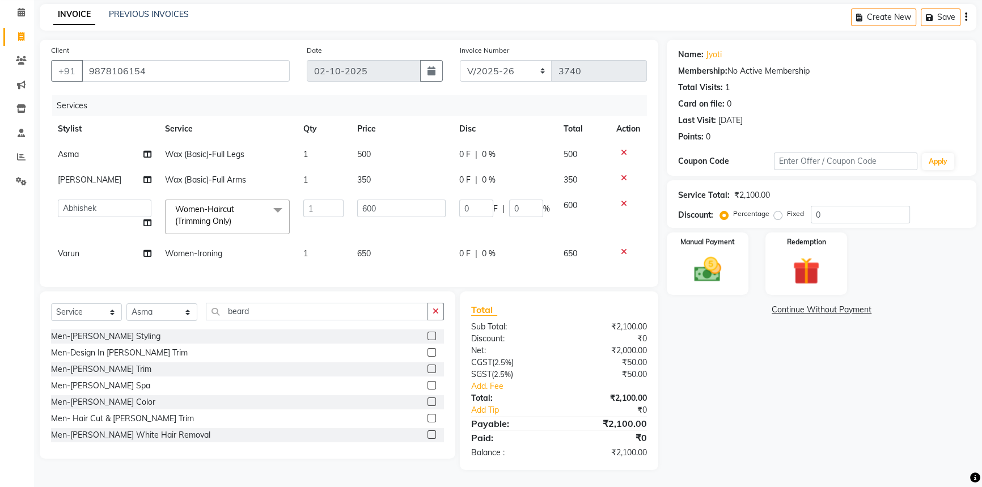
scroll to position [53, 0]
drag, startPoint x: 475, startPoint y: 201, endPoint x: 342, endPoint y: 187, distance: 133.4
click at [399, 193] on tr "Abhishek Aftab Ajay Anand Asma Bhoomika Bilal C&Gs Vogue Chhavi Duati Faizal In…" at bounding box center [349, 217] width 596 height 48
type input "200"
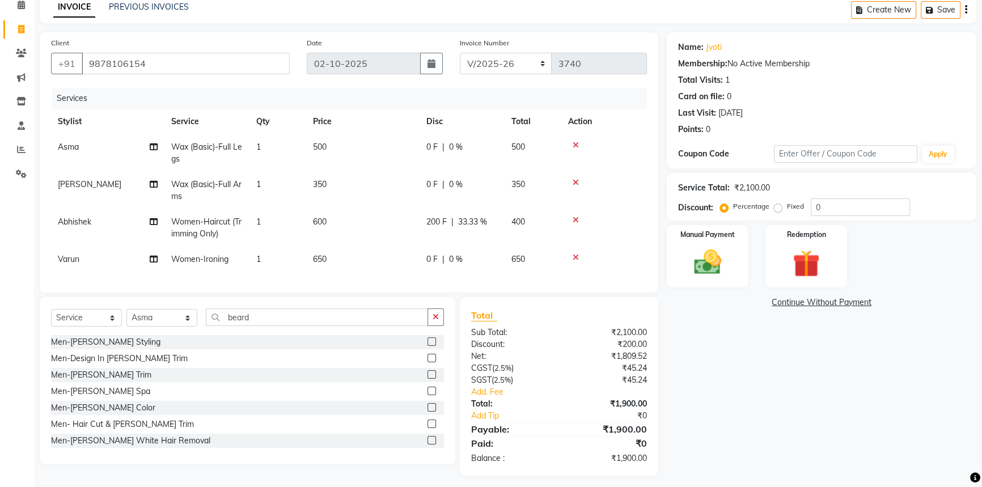
click at [755, 356] on div "Name: Jyoti Membership: No Active Membership Total Visits: 1 Card on file: 0 La…" at bounding box center [826, 253] width 318 height 443
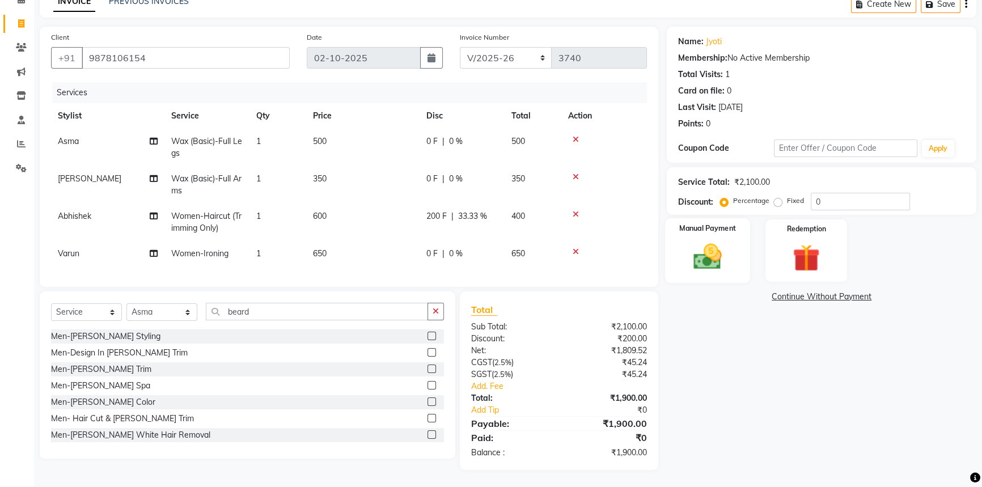
click at [720, 260] on img at bounding box center [708, 256] width 46 height 32
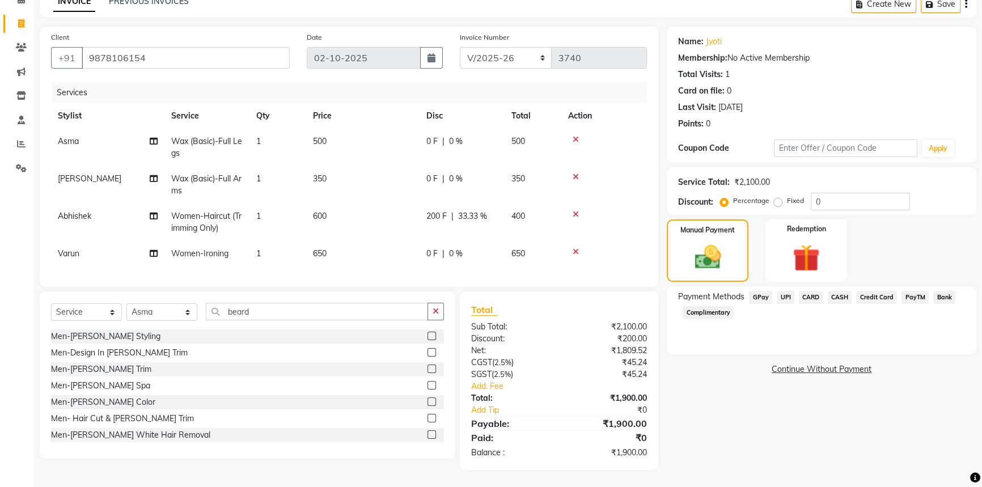
click at [782, 291] on span "UPI" at bounding box center [786, 297] width 18 height 13
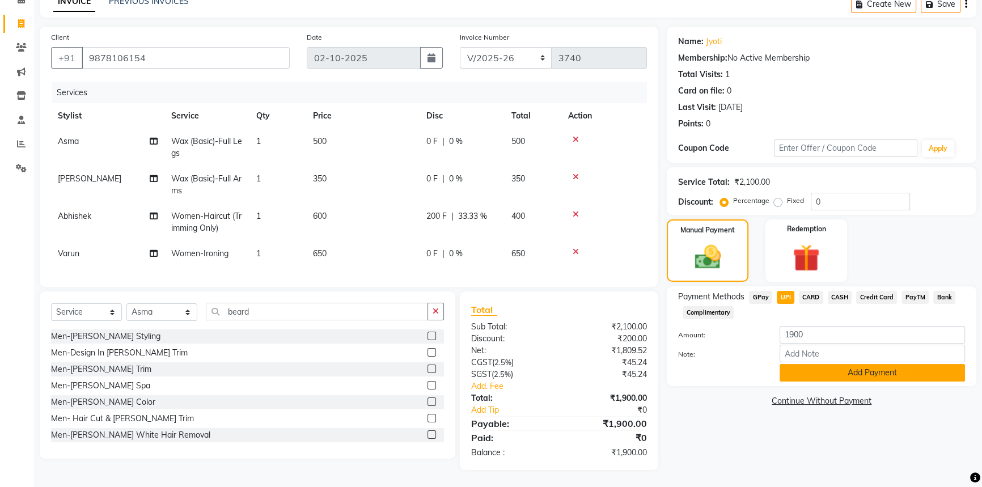
click at [815, 364] on button "Add Payment" at bounding box center [872, 373] width 185 height 18
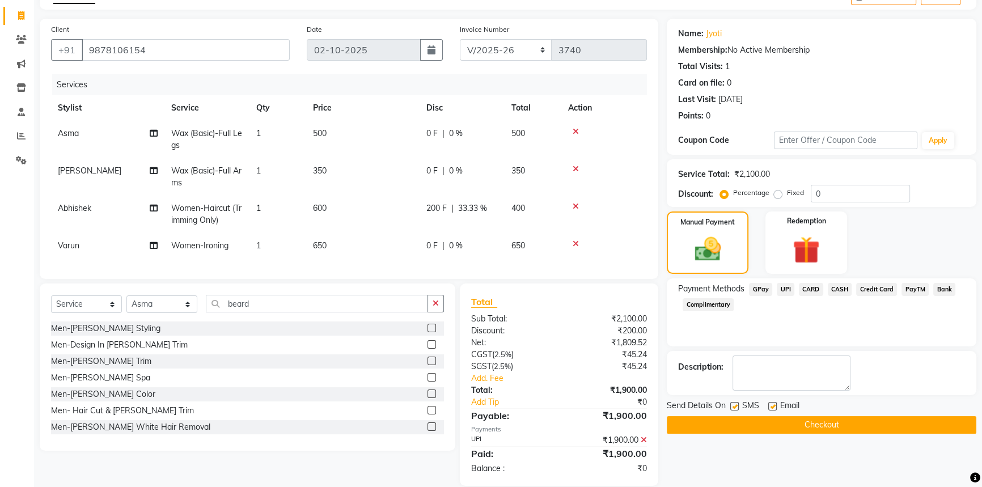
click at [772, 405] on label at bounding box center [772, 406] width 9 height 9
click at [772, 405] on input "checkbox" at bounding box center [771, 406] width 7 height 7
checkbox input "false"
click at [773, 420] on button "Checkout" at bounding box center [822, 425] width 310 height 18
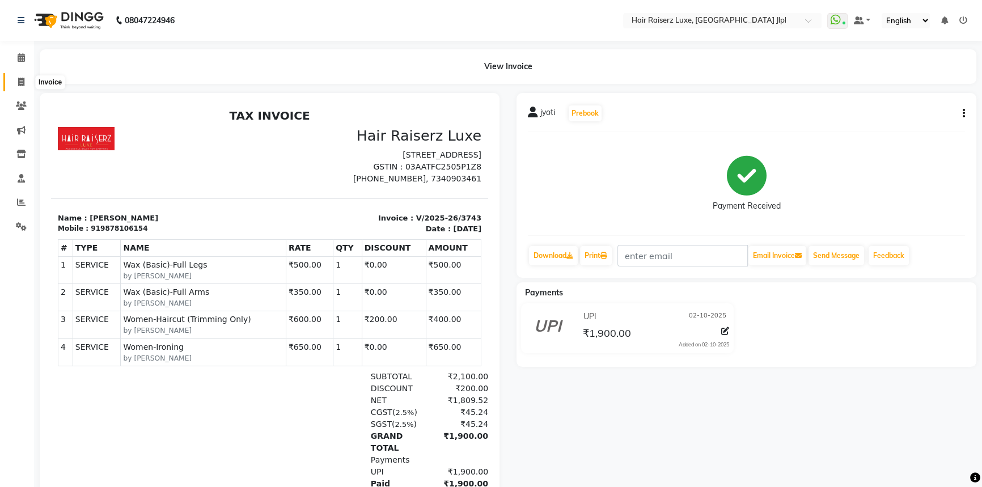
click at [21, 86] on span at bounding box center [21, 82] width 20 height 13
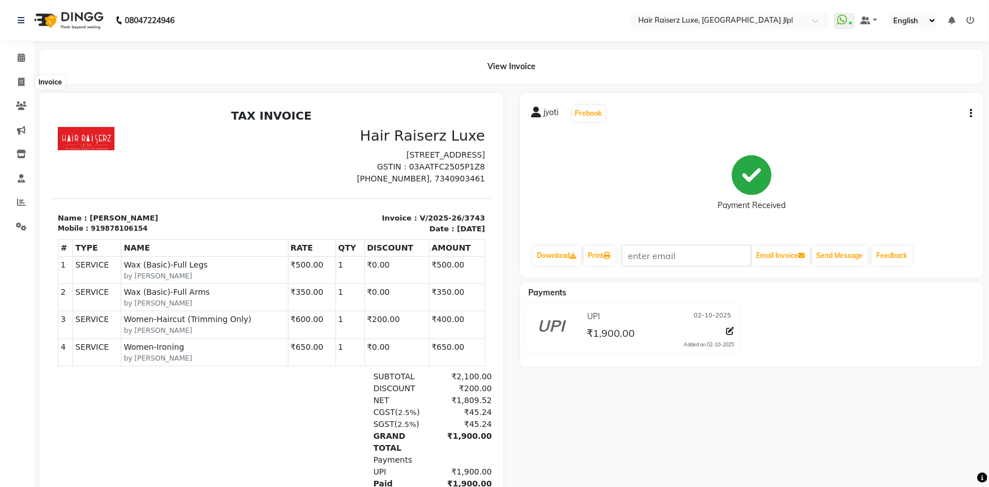
select select "service"
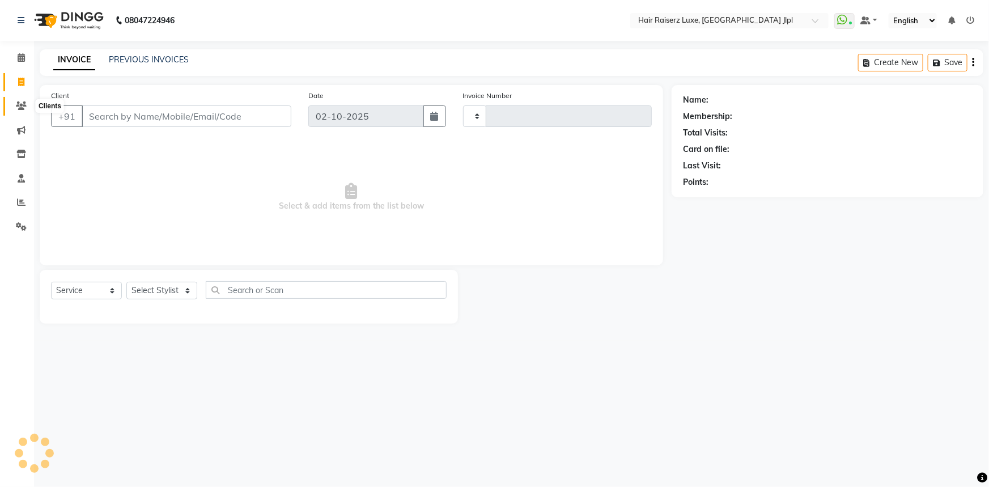
click at [23, 107] on icon at bounding box center [21, 105] width 11 height 9
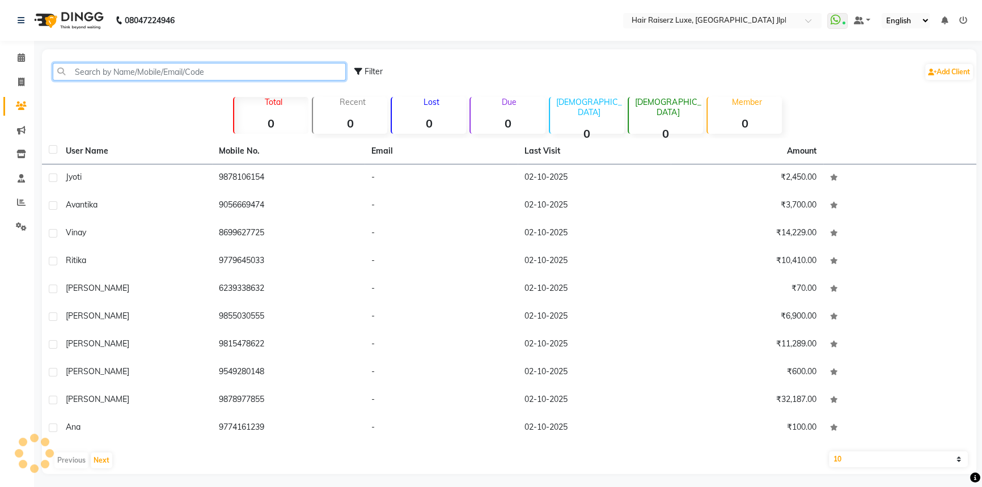
click at [108, 72] on input "text" at bounding box center [199, 72] width 293 height 18
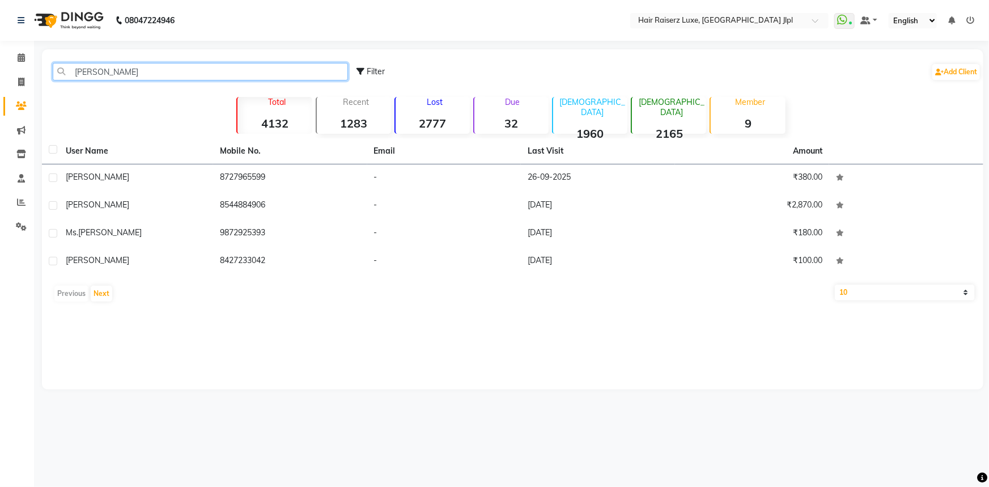
drag, startPoint x: 82, startPoint y: 74, endPoint x: 268, endPoint y: 84, distance: 186.3
click at [268, 81] on div "narinder Filter Add Client" at bounding box center [512, 72] width 937 height 36
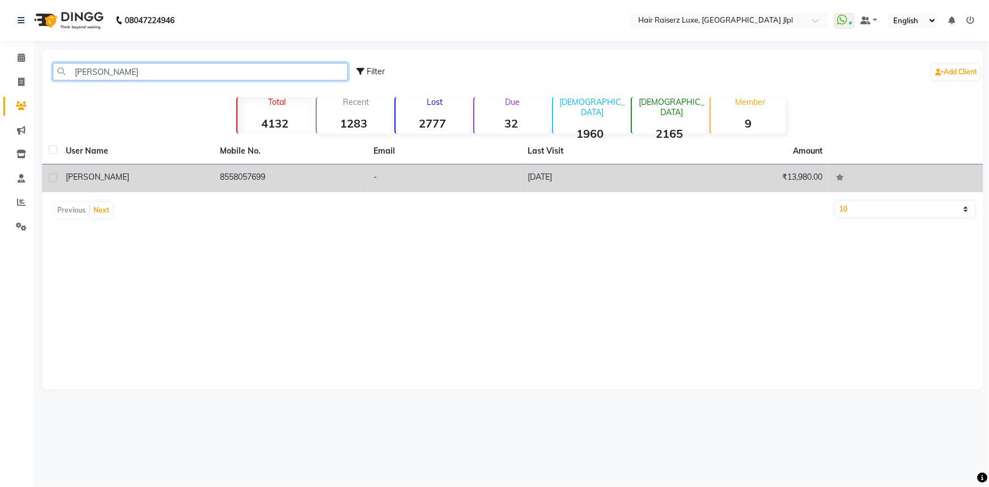
type input "naginder"
click at [255, 174] on td "8558057699" at bounding box center [290, 178] width 154 height 28
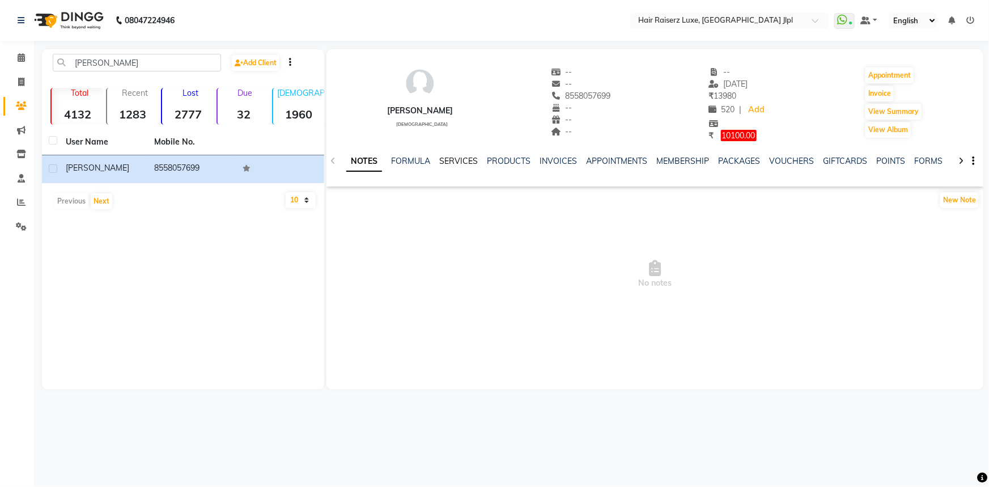
click at [468, 162] on link "SERVICES" at bounding box center [458, 161] width 39 height 10
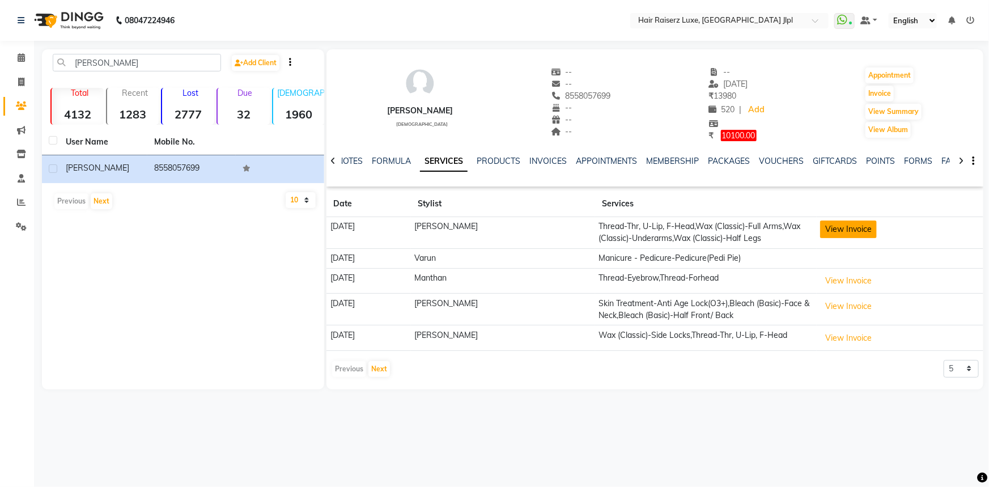
click at [862, 235] on button "View Invoice" at bounding box center [848, 230] width 57 height 18
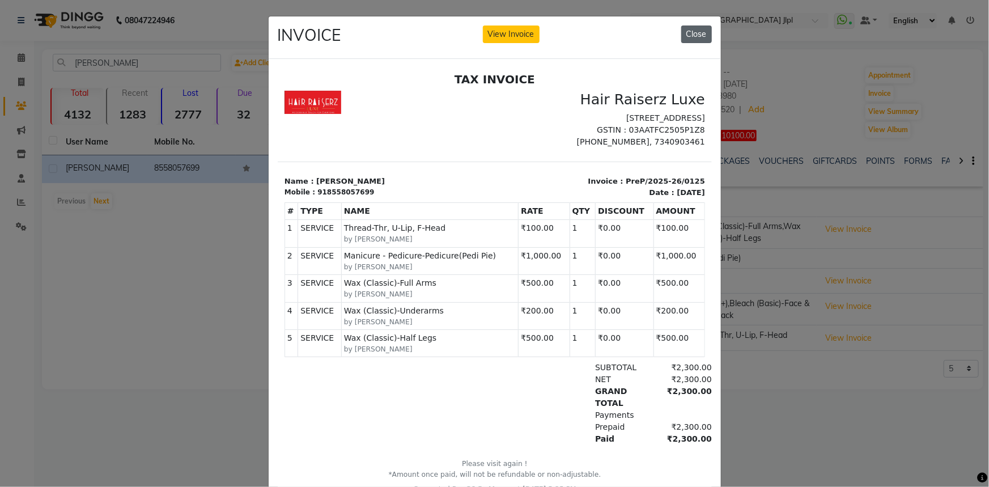
click at [700, 31] on button "Close" at bounding box center [697, 35] width 31 height 18
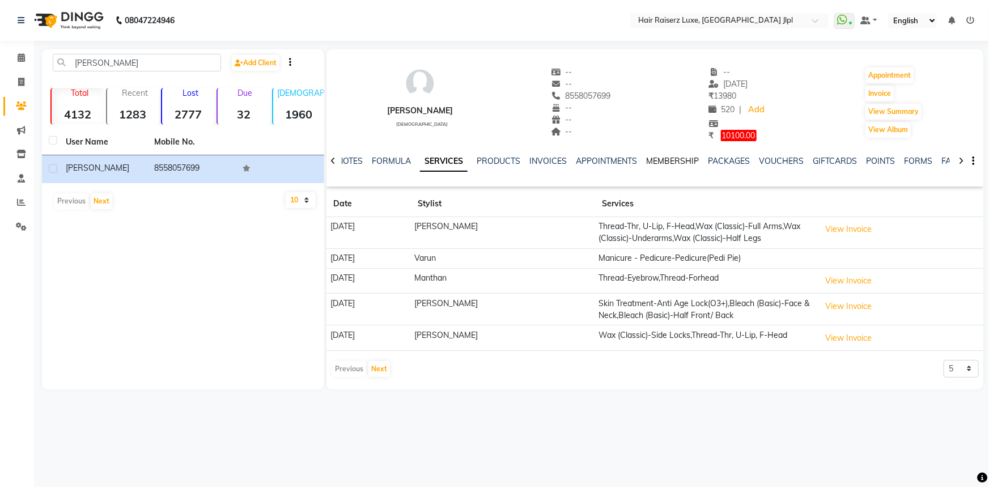
click at [675, 159] on link "MEMBERSHIP" at bounding box center [672, 161] width 53 height 10
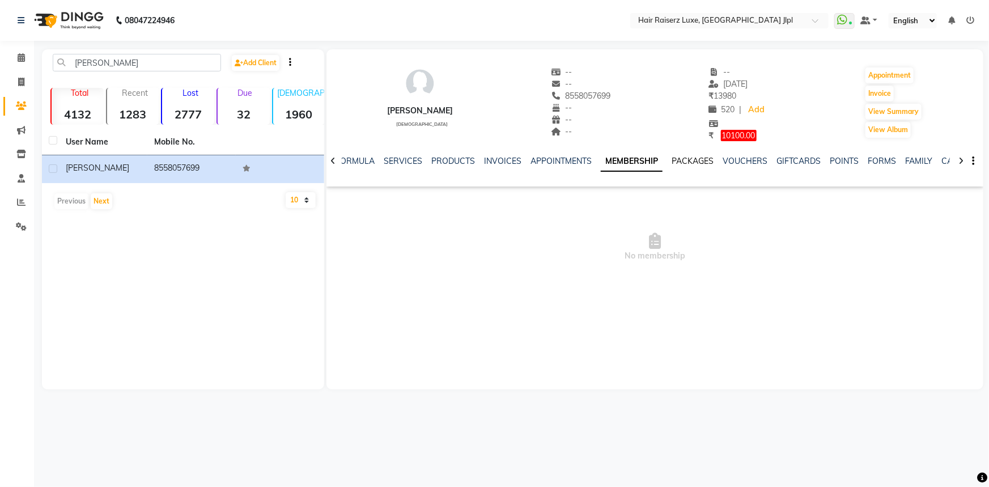
click at [685, 161] on link "PACKAGES" at bounding box center [693, 161] width 42 height 10
click at [737, 162] on link "VOUCHERS" at bounding box center [736, 161] width 45 height 10
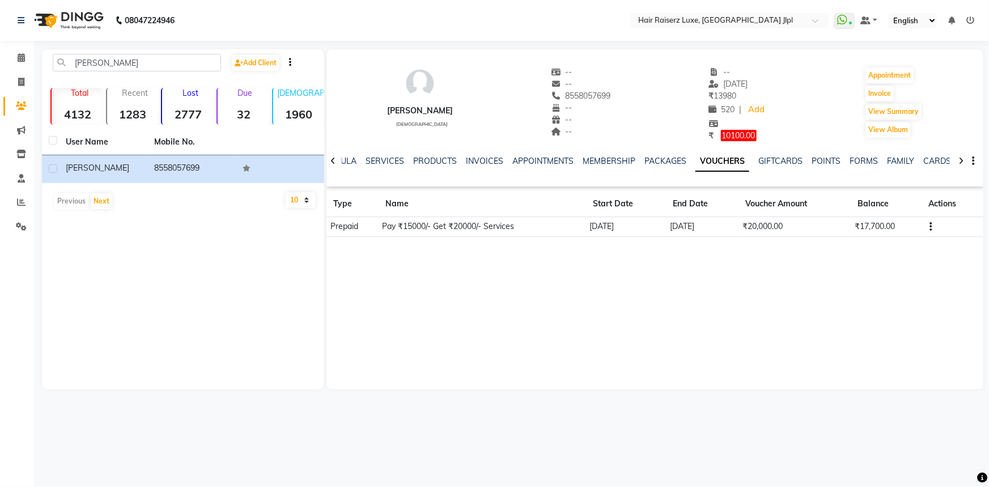
click at [933, 229] on button "button" at bounding box center [929, 227] width 7 height 12
click at [930, 229] on button "button" at bounding box center [929, 227] width 7 height 12
click at [931, 227] on icon "button" at bounding box center [931, 227] width 2 height 1
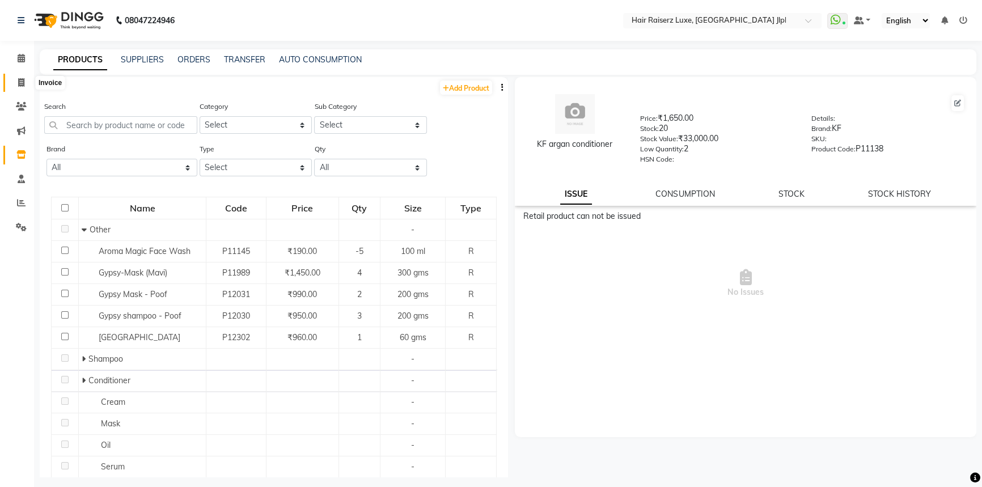
click at [25, 87] on span at bounding box center [21, 83] width 20 height 13
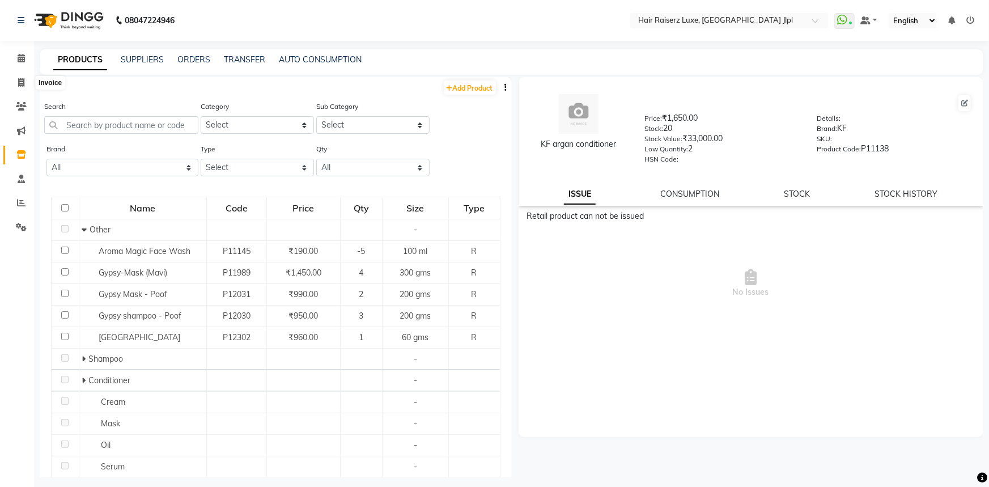
select select "5409"
select select "service"
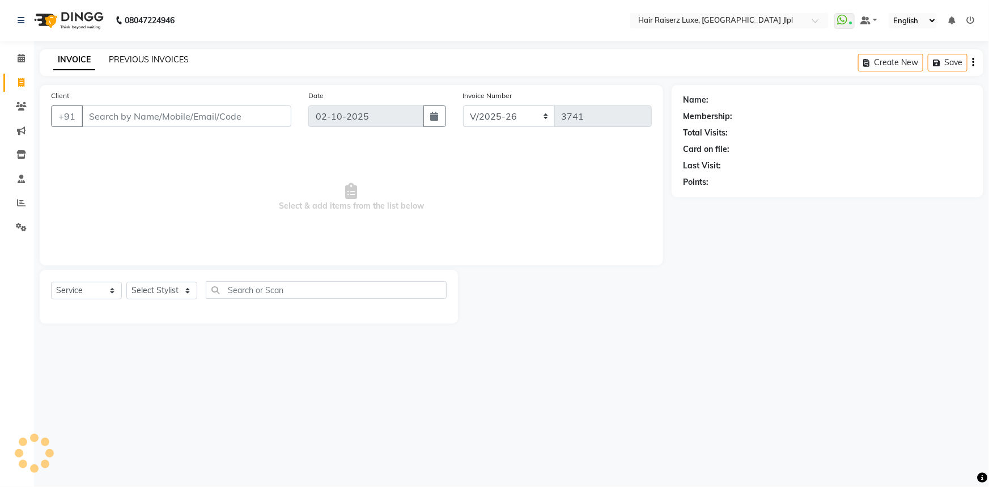
click at [137, 62] on link "PREVIOUS INVOICES" at bounding box center [149, 59] width 80 height 10
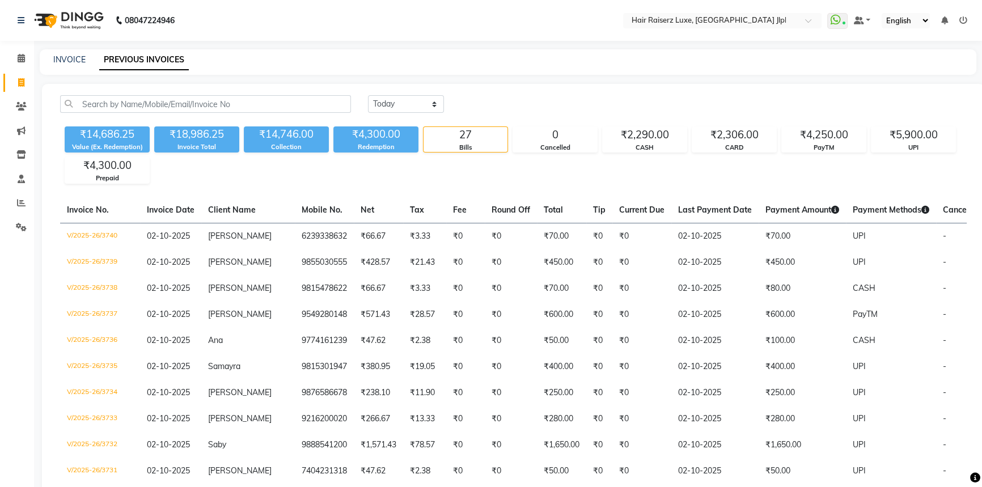
click at [962, 23] on icon at bounding box center [963, 20] width 8 height 8
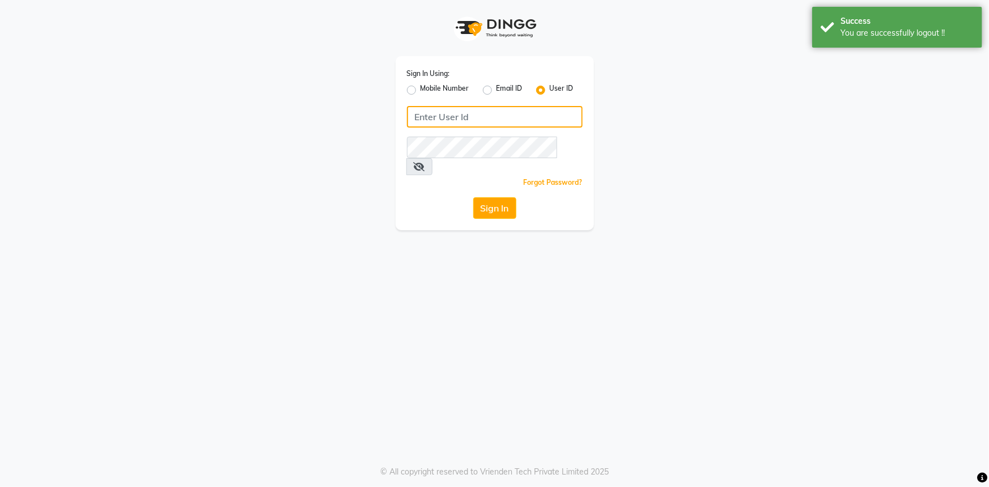
type input "7696244464"
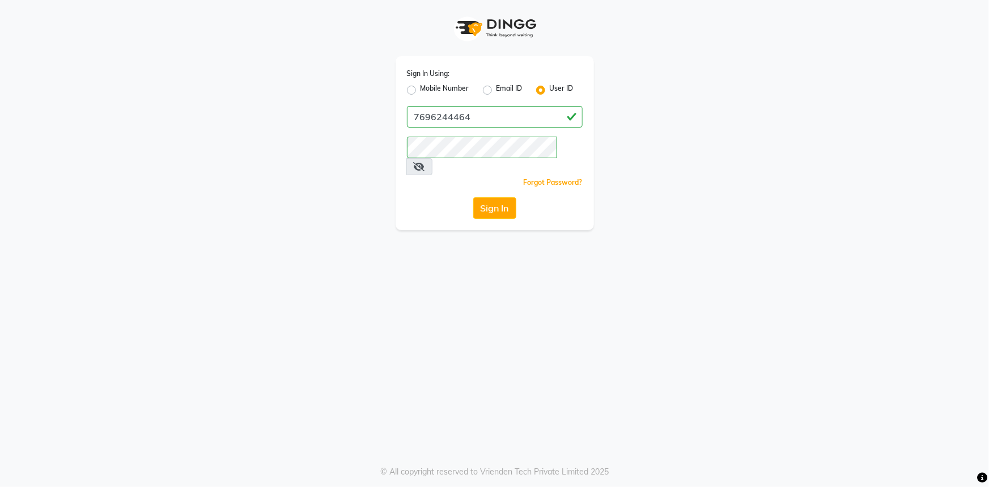
click at [421, 91] on label "Mobile Number" at bounding box center [445, 90] width 49 height 14
click at [421, 91] on input "Mobile Number" at bounding box center [424, 86] width 7 height 7
radio input "true"
radio input "false"
click at [465, 113] on input "Username" at bounding box center [514, 117] width 138 height 22
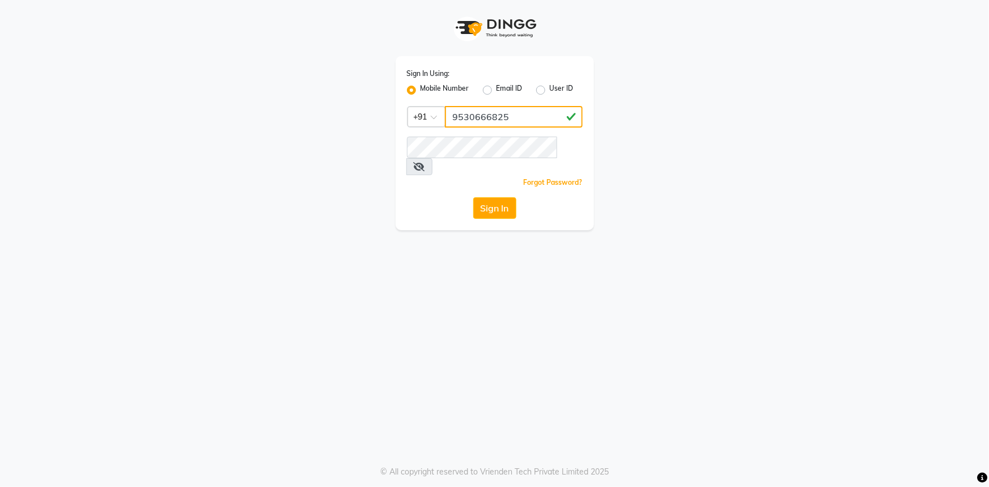
type input "9530666825"
click at [430, 171] on div "Sign In Using: Mobile Number Email ID User ID Country Code × [PHONE_NUMBER] Rem…" at bounding box center [495, 143] width 198 height 174
click at [502, 197] on button "Sign In" at bounding box center [494, 208] width 43 height 22
